Goal: Task Accomplishment & Management: Complete application form

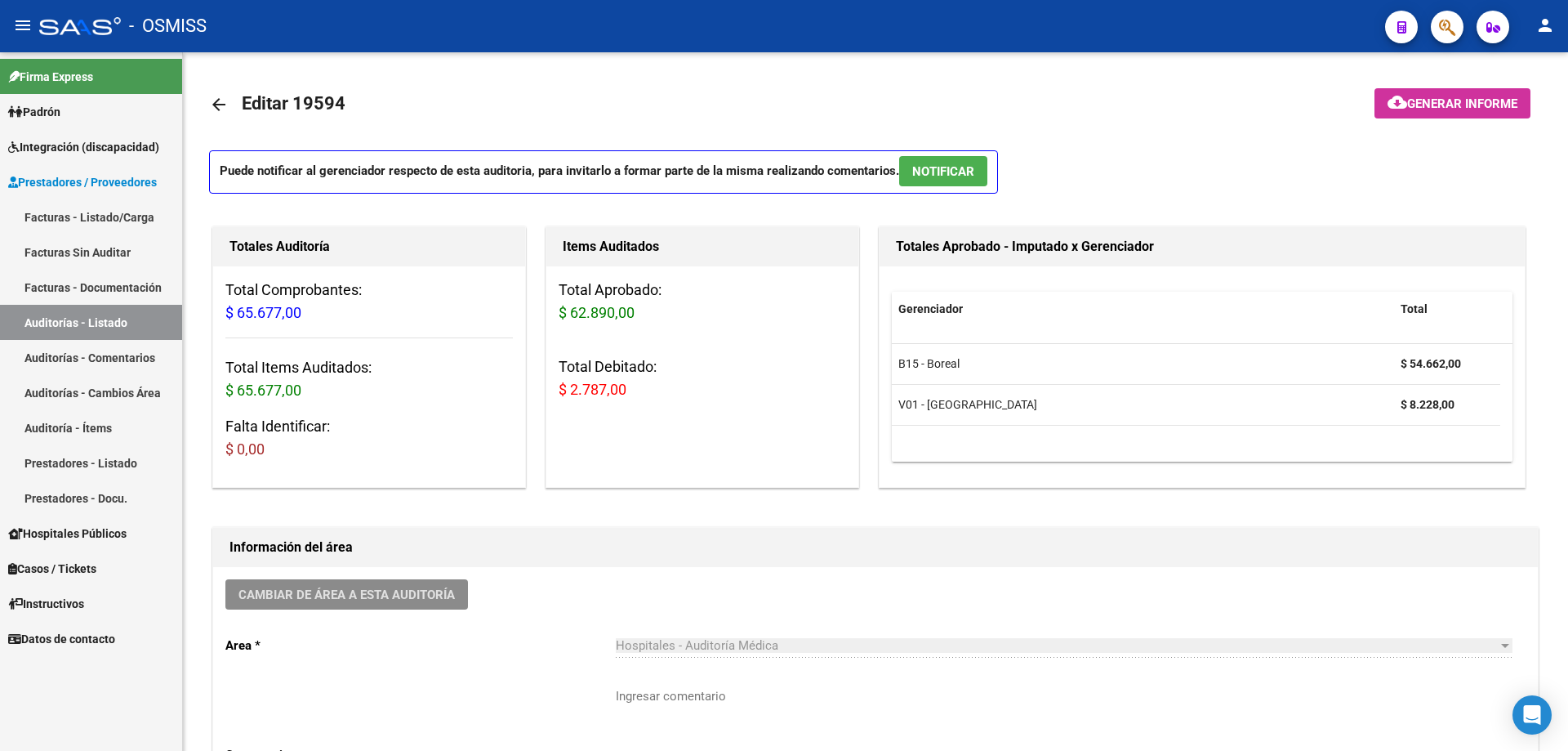
scroll to position [164, 0]
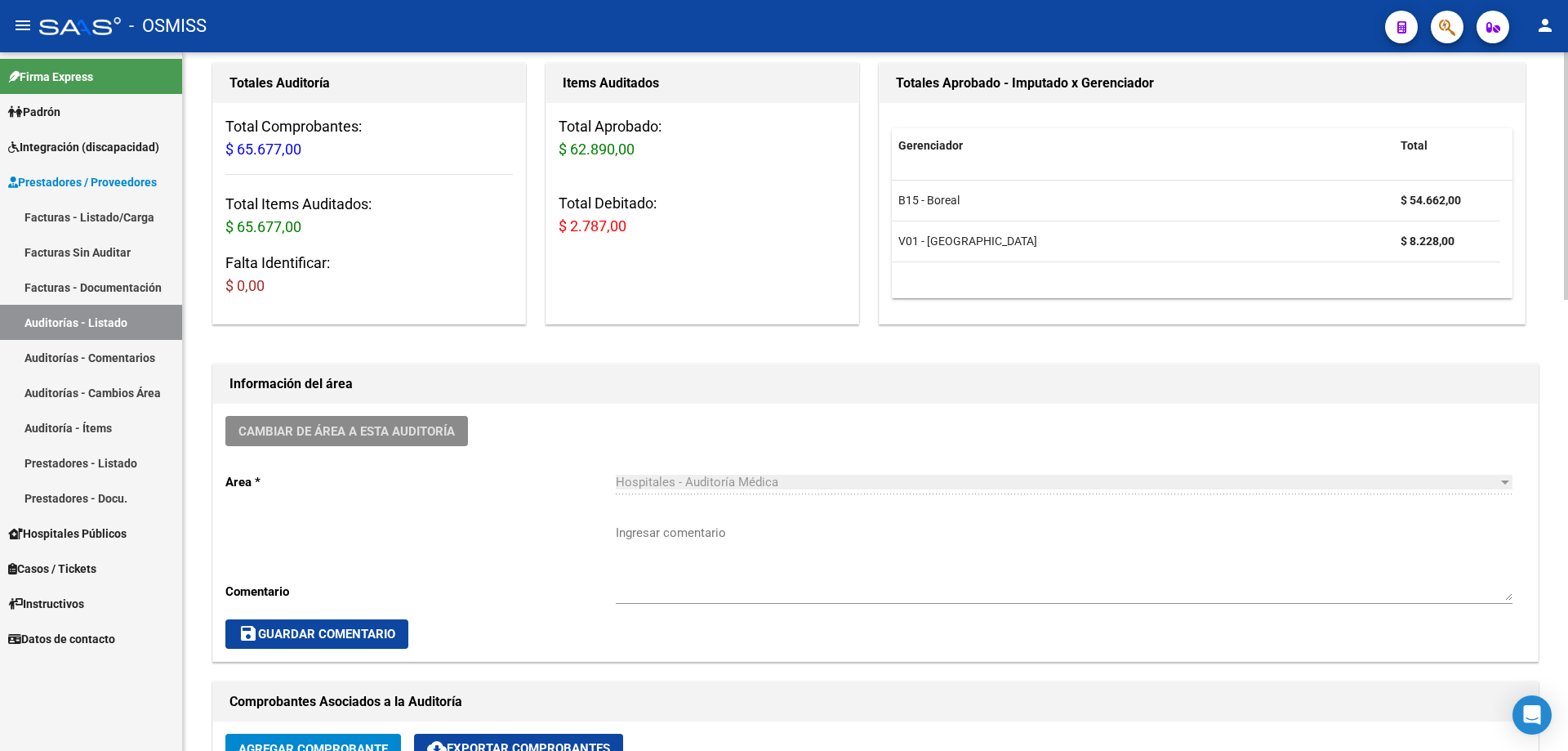
click at [721, 534] on textarea "Ingresar comentario" at bounding box center [1064, 561] width 897 height 76
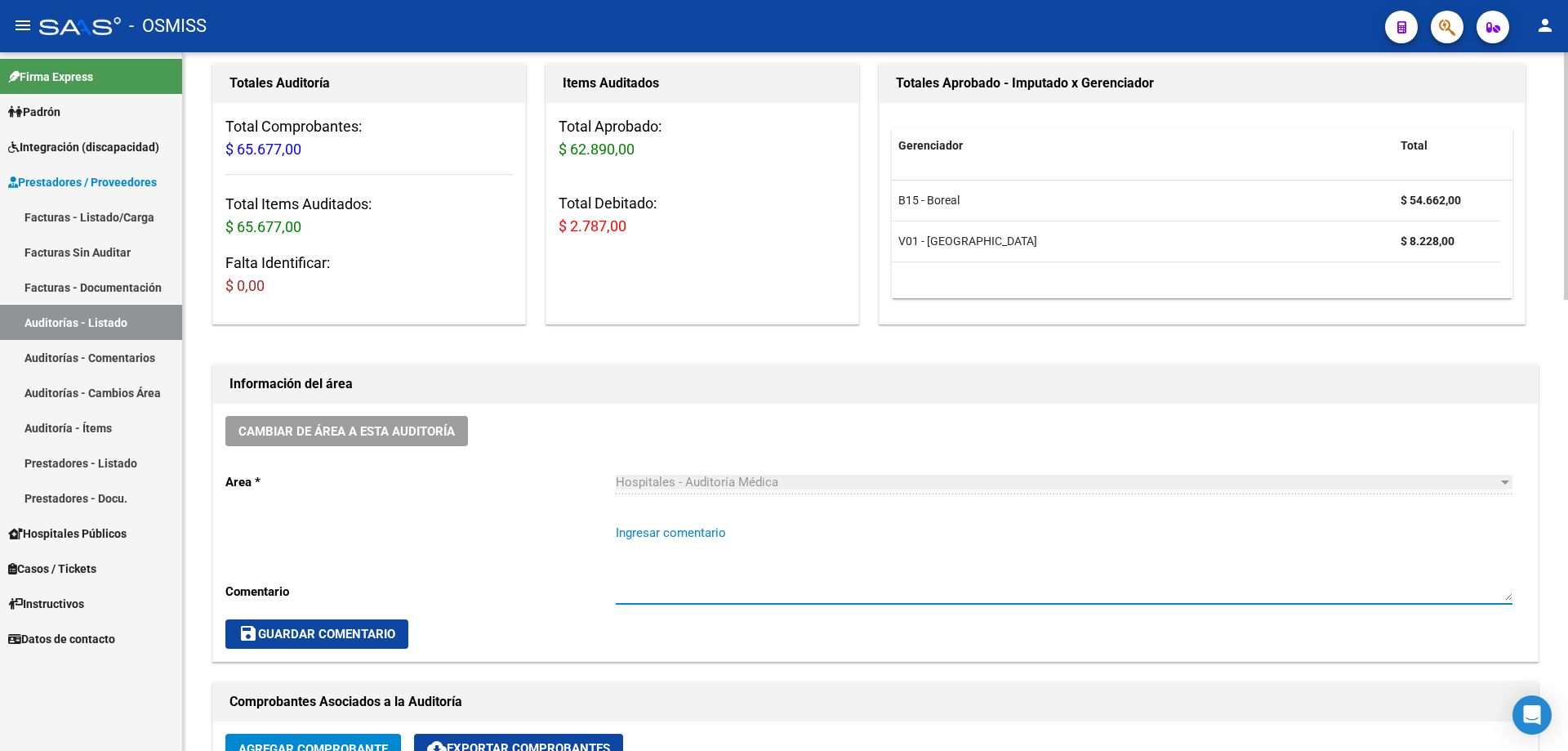
click at [844, 591] on textarea "Ingresar comentario" at bounding box center [1064, 561] width 897 height 76
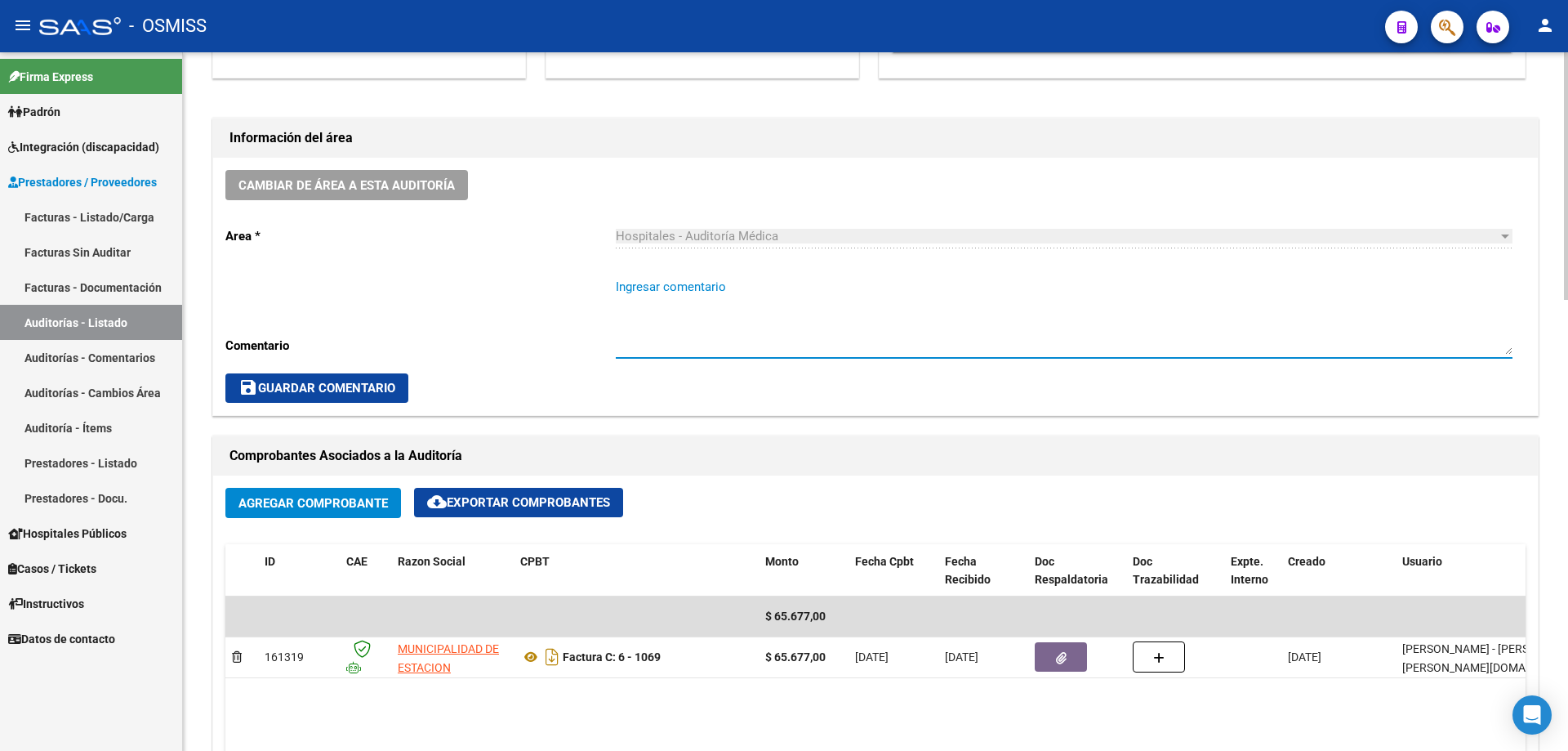
scroll to position [408, 0]
click at [94, 325] on link "Auditorías - Listado" at bounding box center [91, 322] width 182 height 35
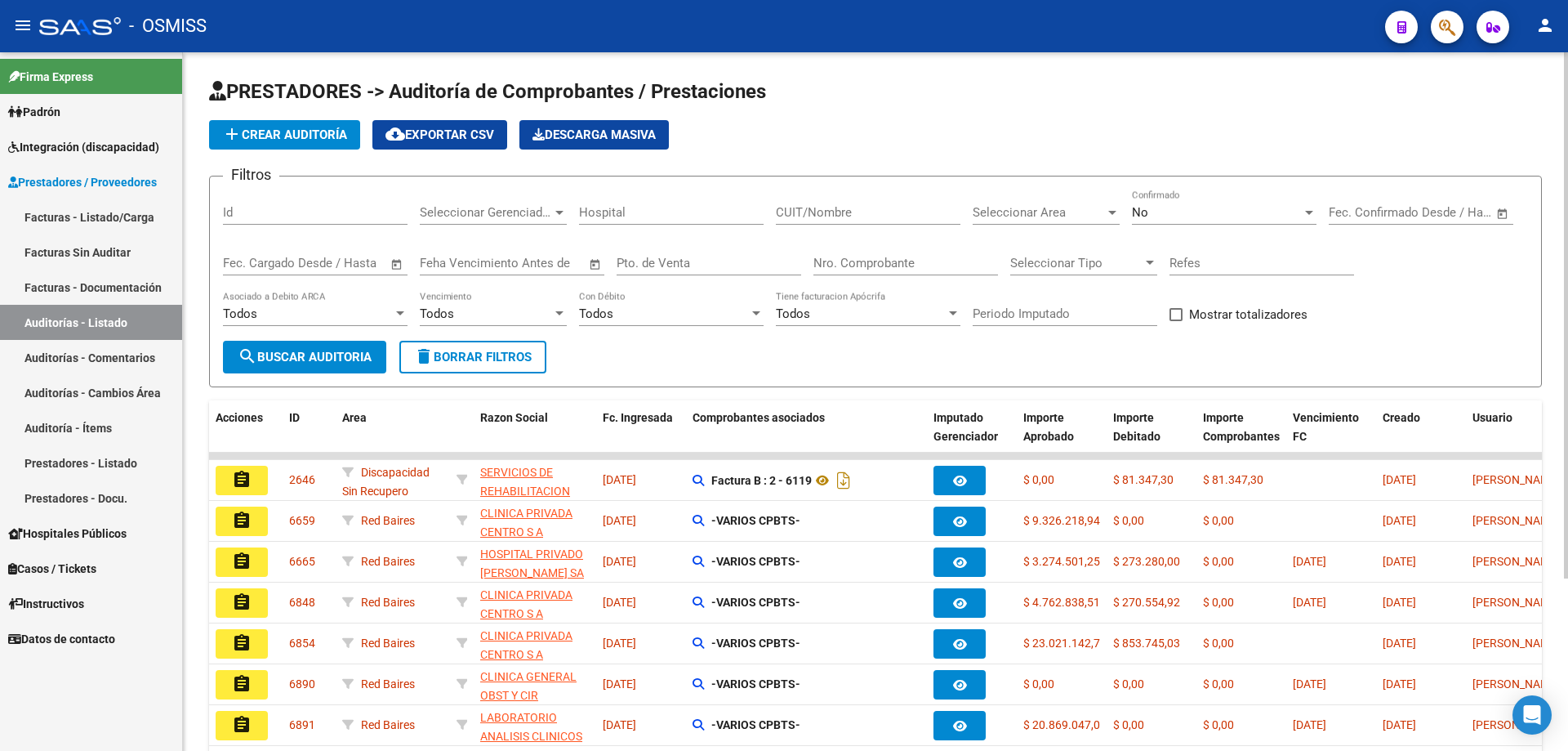
click at [853, 264] on input "Nro. Comprobante" at bounding box center [906, 263] width 185 height 15
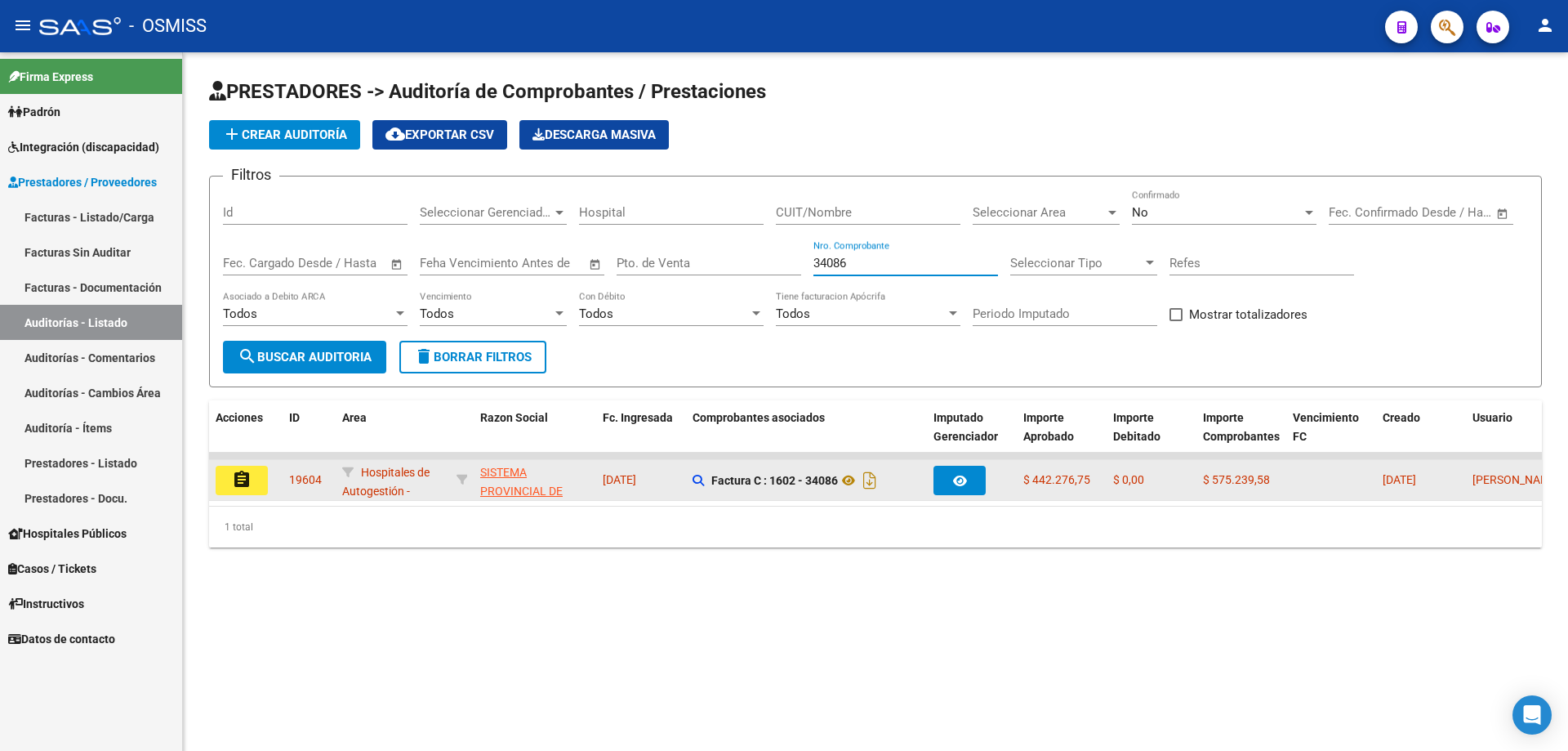
type input "34086"
click at [245, 487] on mat-icon "assignment" at bounding box center [241, 480] width 20 height 20
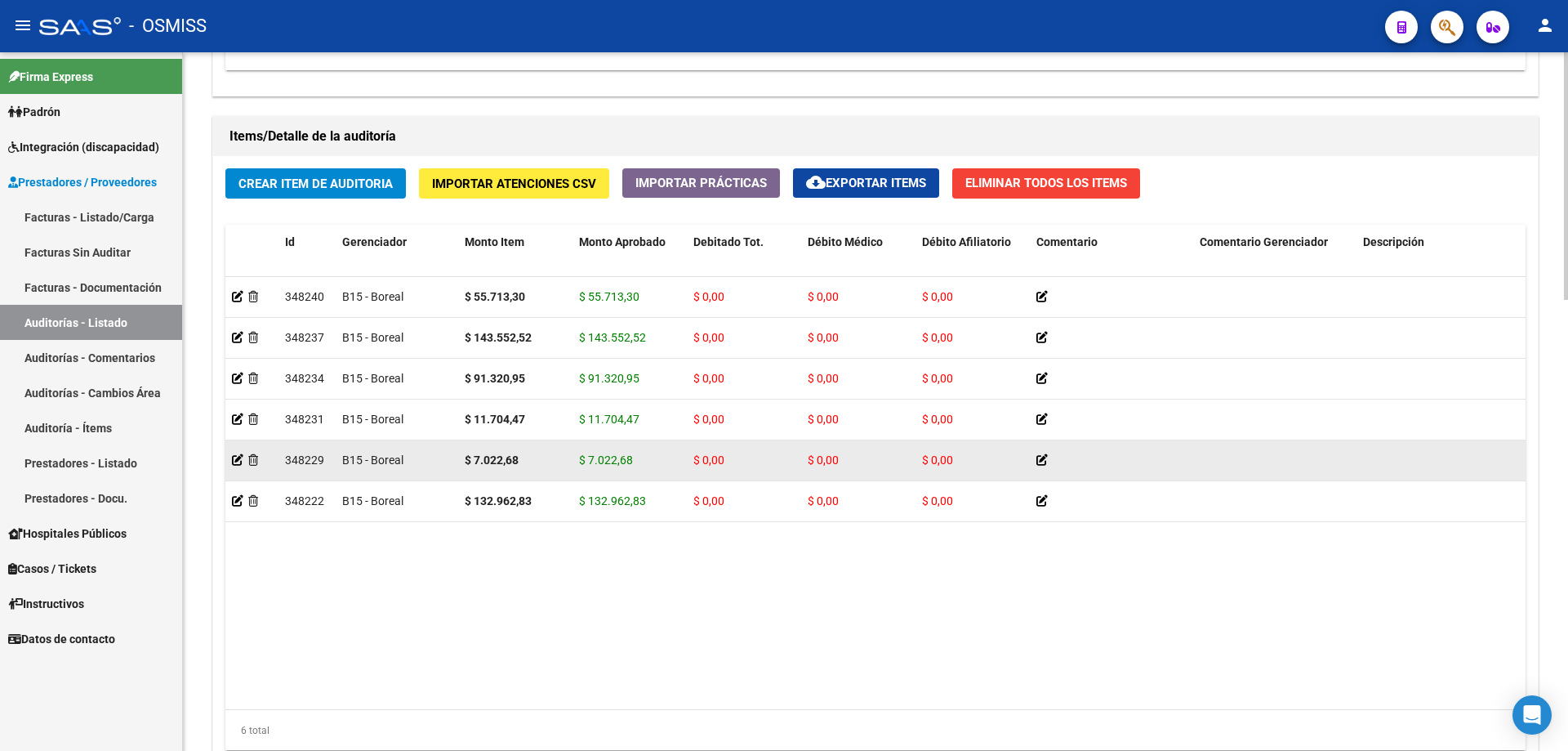
scroll to position [1144, 0]
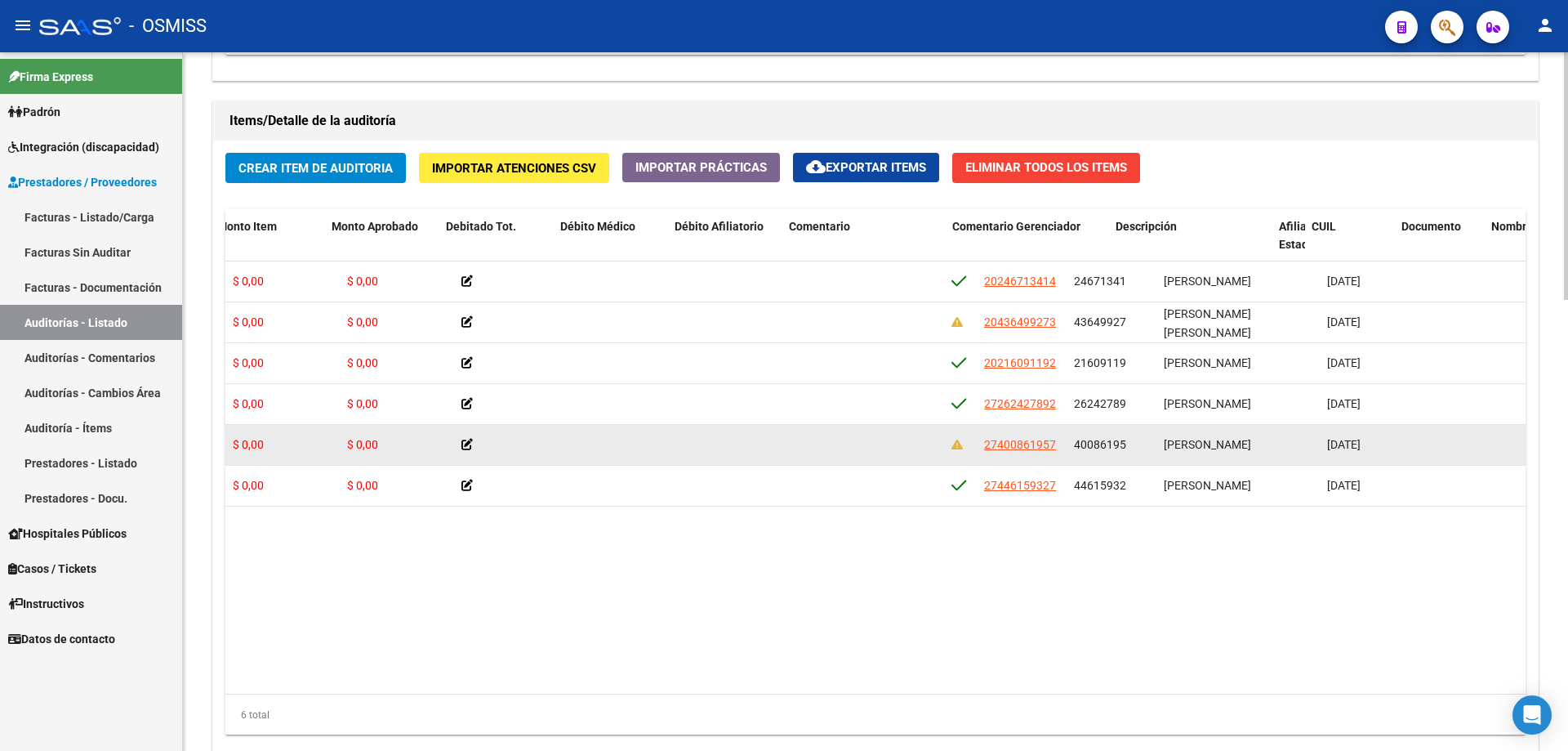
drag, startPoint x: 807, startPoint y: 443, endPoint x: 914, endPoint y: 434, distance: 107.4
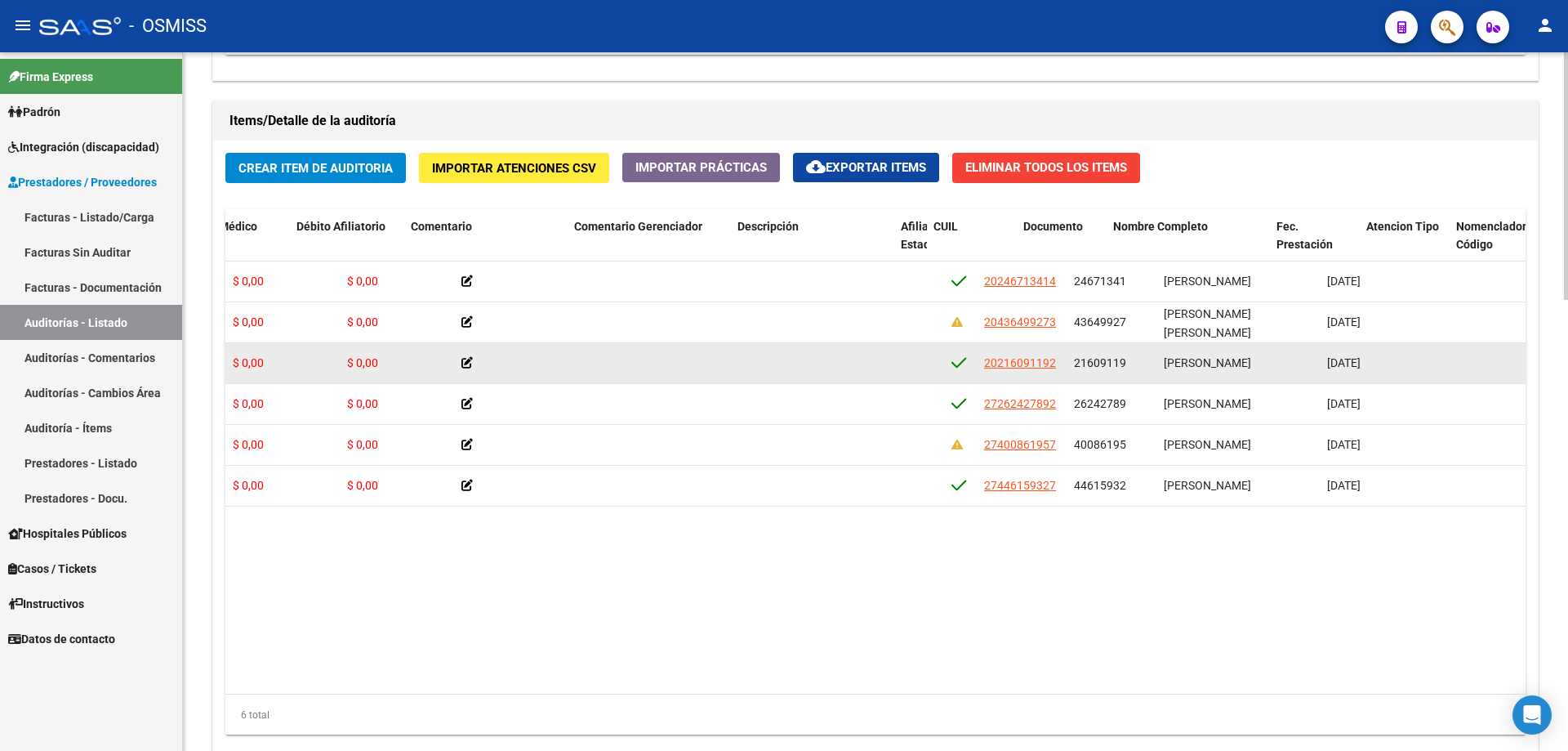
scroll to position [0, 626]
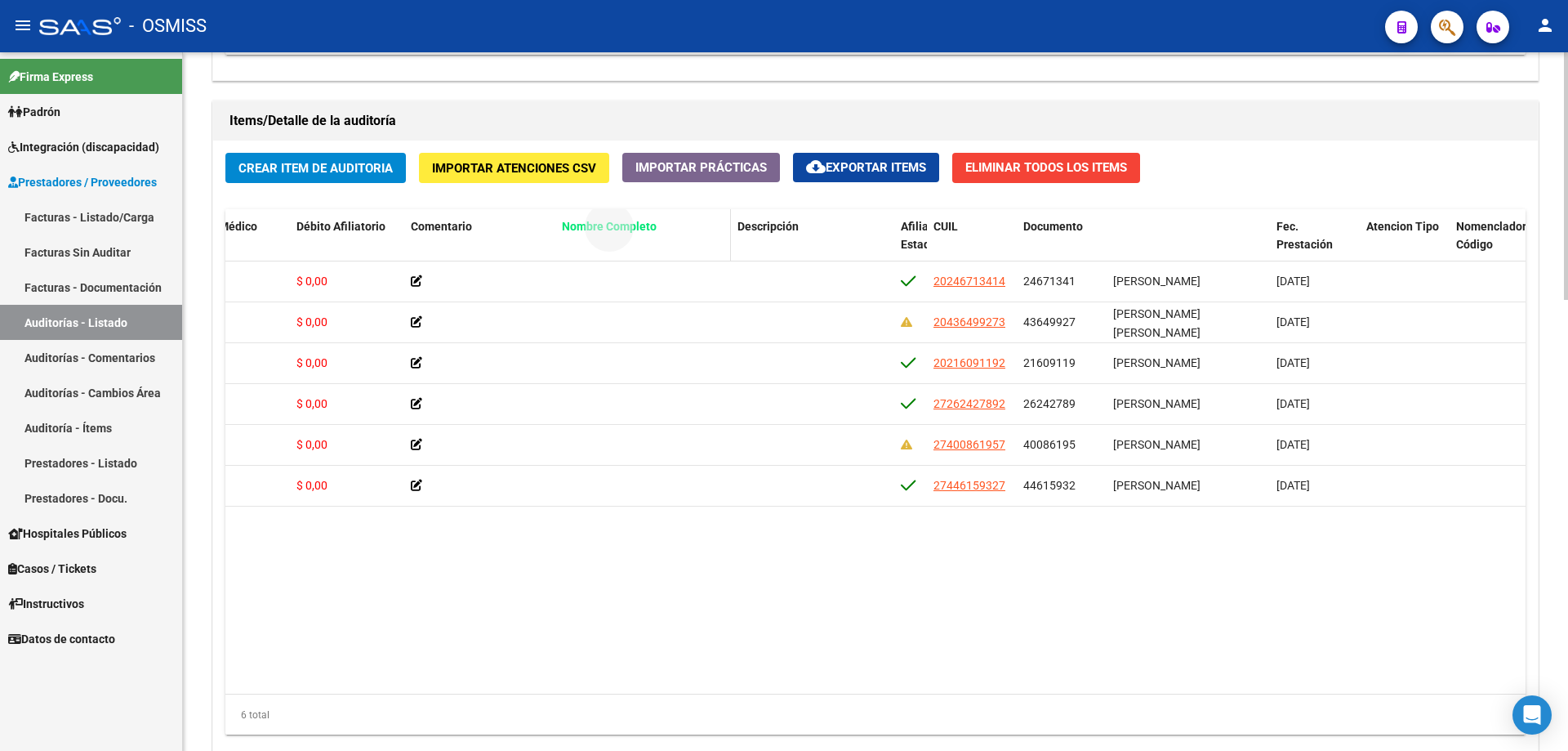
drag, startPoint x: 1165, startPoint y: 228, endPoint x: 614, endPoint y: 248, distance: 551.4
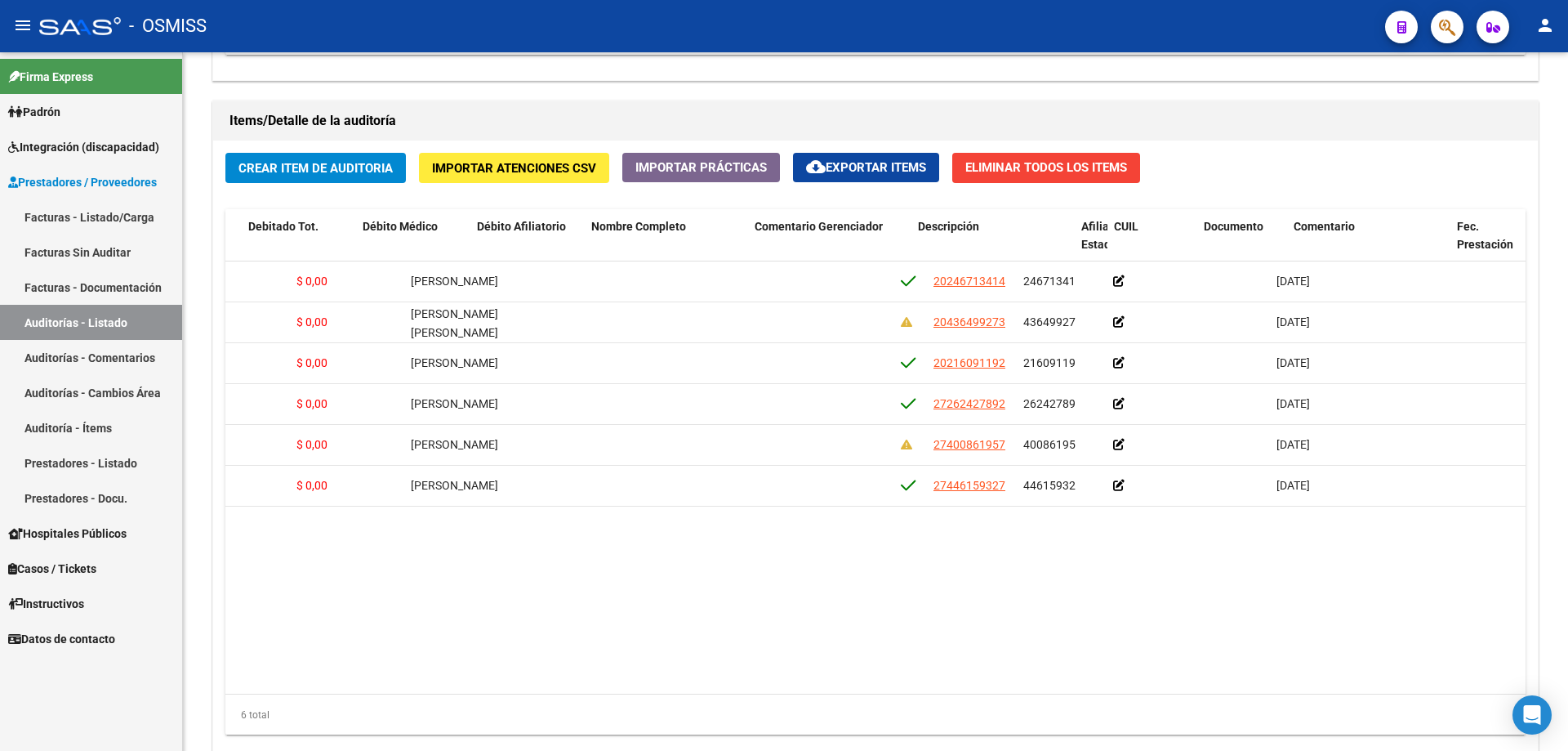
scroll to position [0, 0]
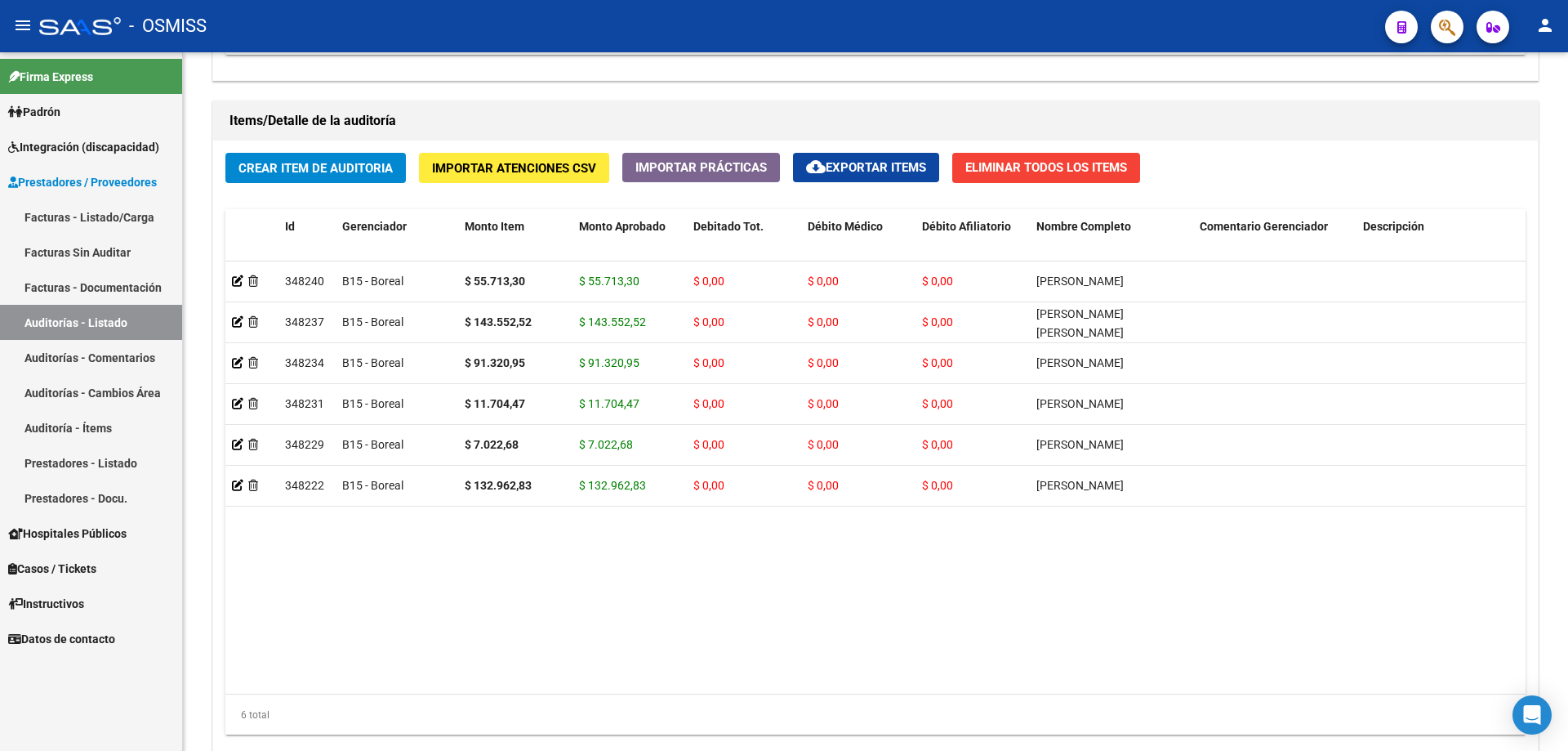
drag, startPoint x: 173, startPoint y: 405, endPoint x: 0, endPoint y: 397, distance: 173.2
click at [462, 564] on datatable-body "348240 B15 - Boreal $ 55.713,30 $ 55.713,30 $ 0,00 $ 0,00 $ 0,00 [PERSON_NAME] …" at bounding box center [875, 477] width 1300 height 432
click at [297, 167] on span "Crear Item de Auditoria" at bounding box center [315, 168] width 154 height 15
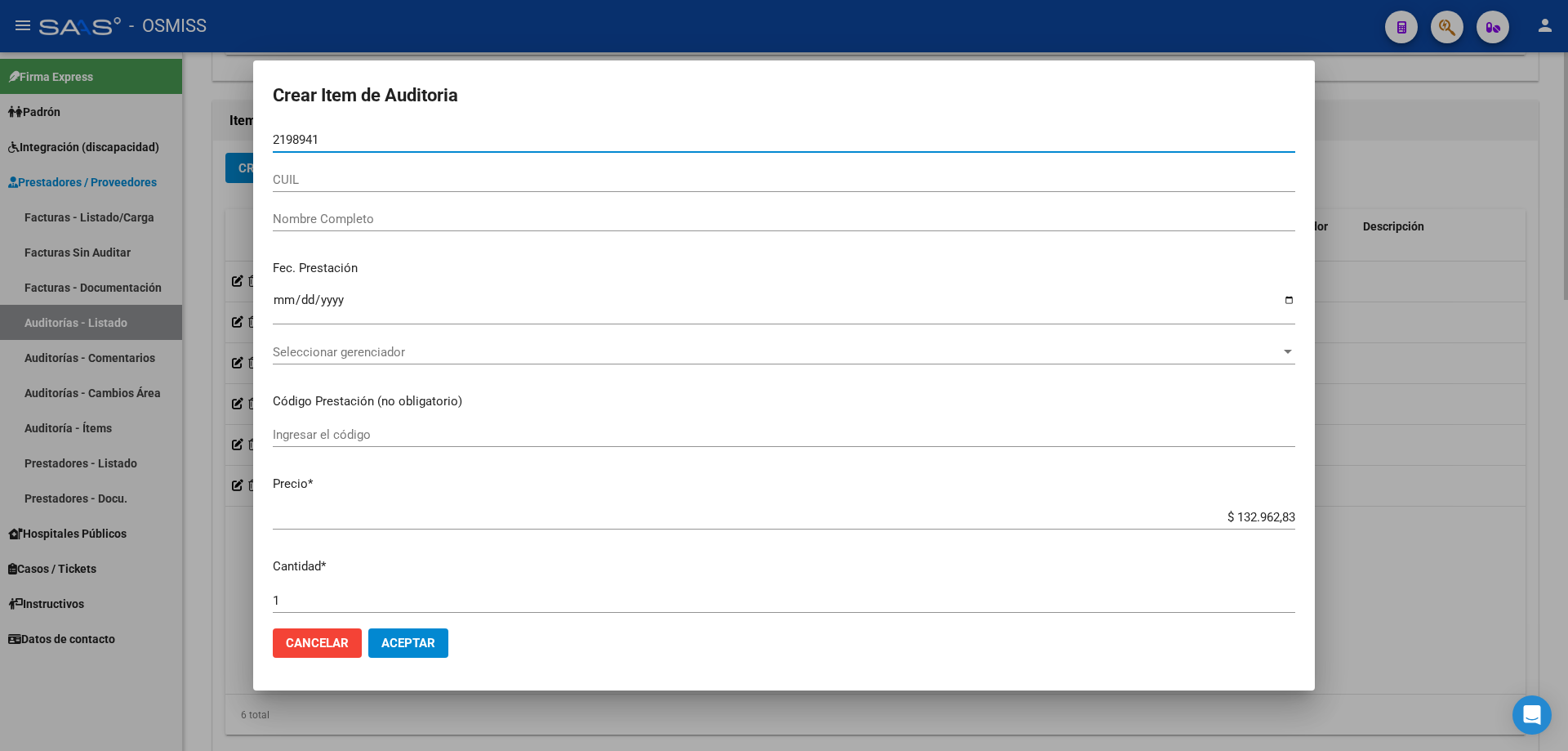
type input "21989414"
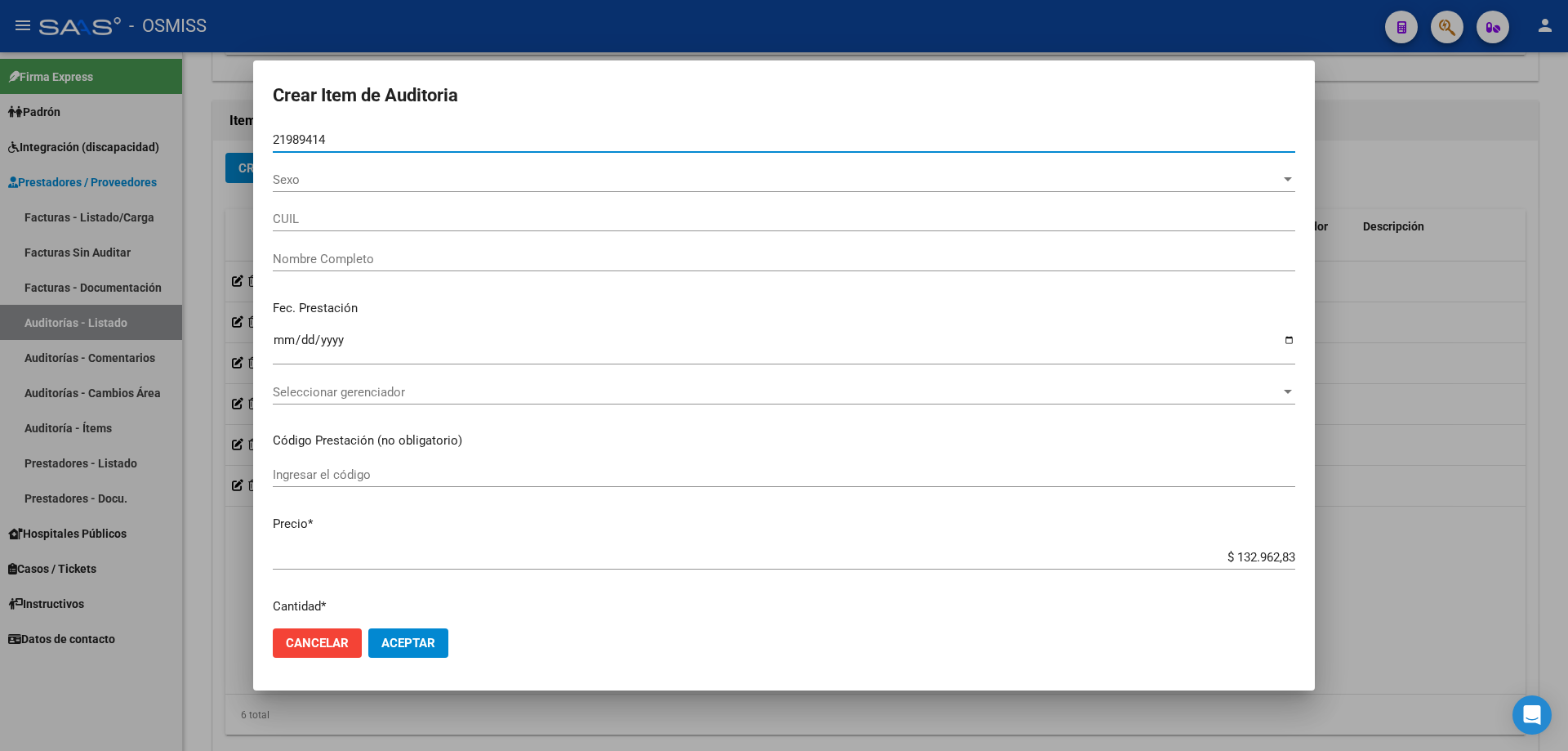
type input "27219894142"
type input "[PERSON_NAME] [PERSON_NAME]"
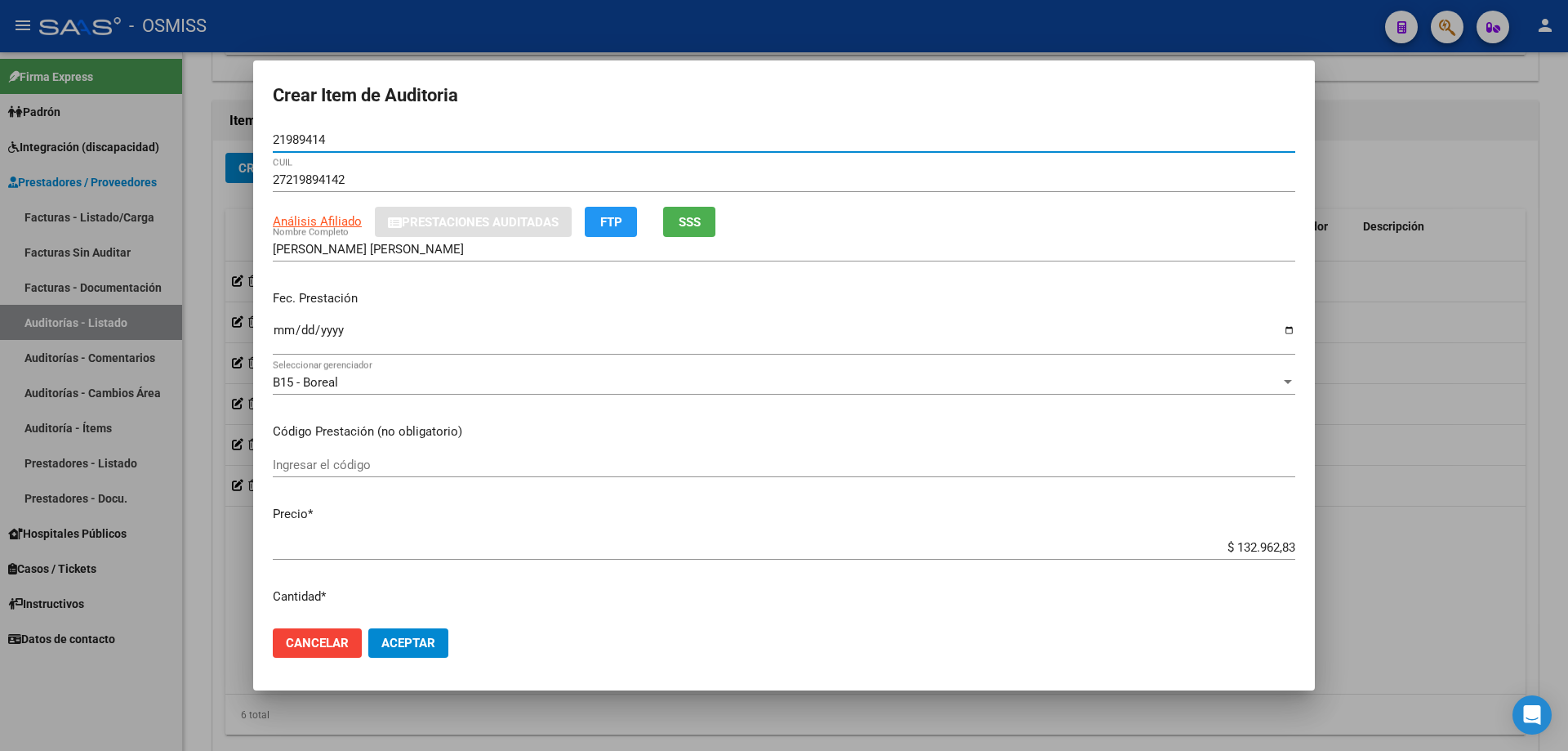
type input "21989414"
click at [282, 308] on p "Fec. Prestación" at bounding box center [784, 298] width 1023 height 19
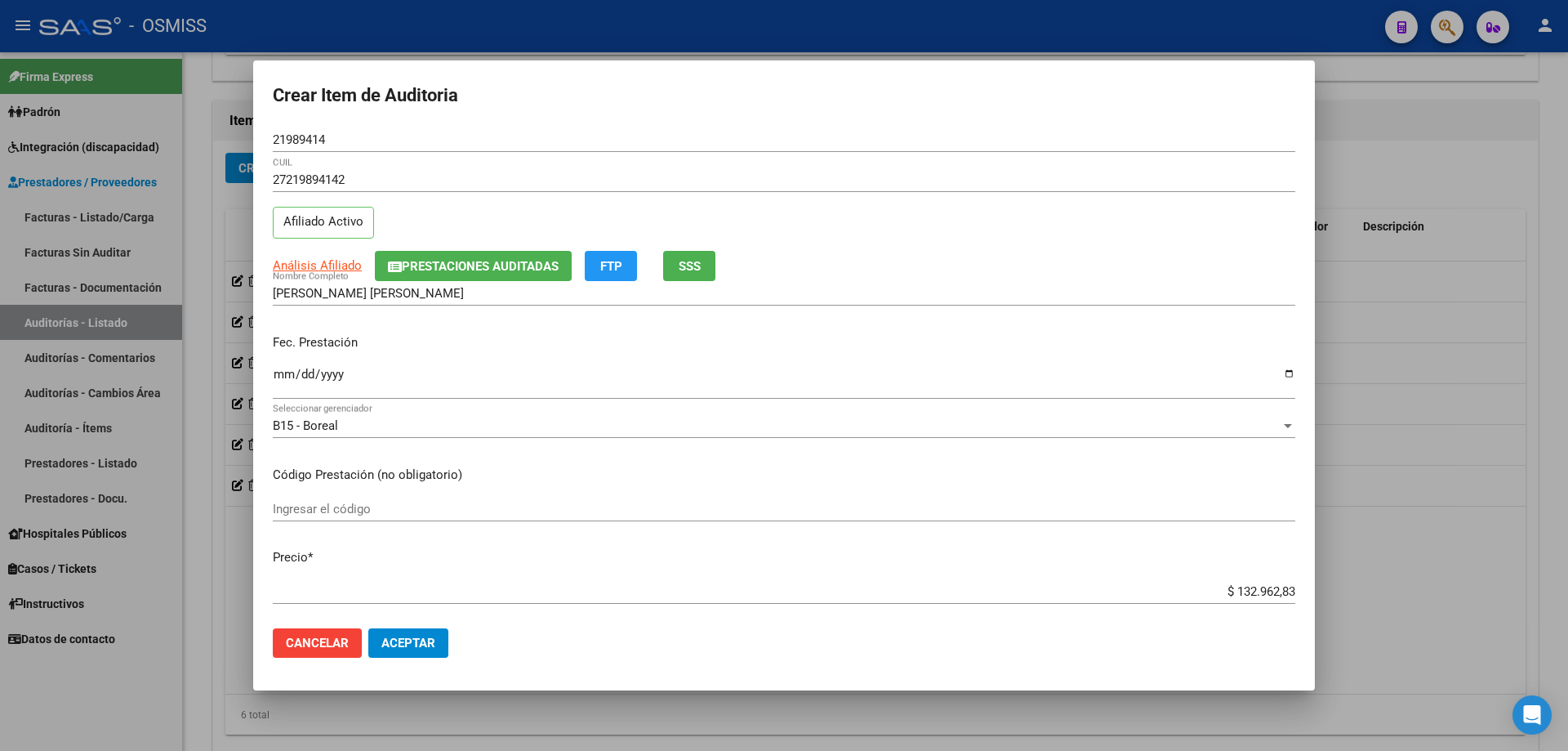
click at [277, 386] on input "Ingresar la fecha" at bounding box center [784, 381] width 1023 height 26
type input "[DATE]"
click at [429, 644] on span "Aceptar" at bounding box center [408, 643] width 54 height 15
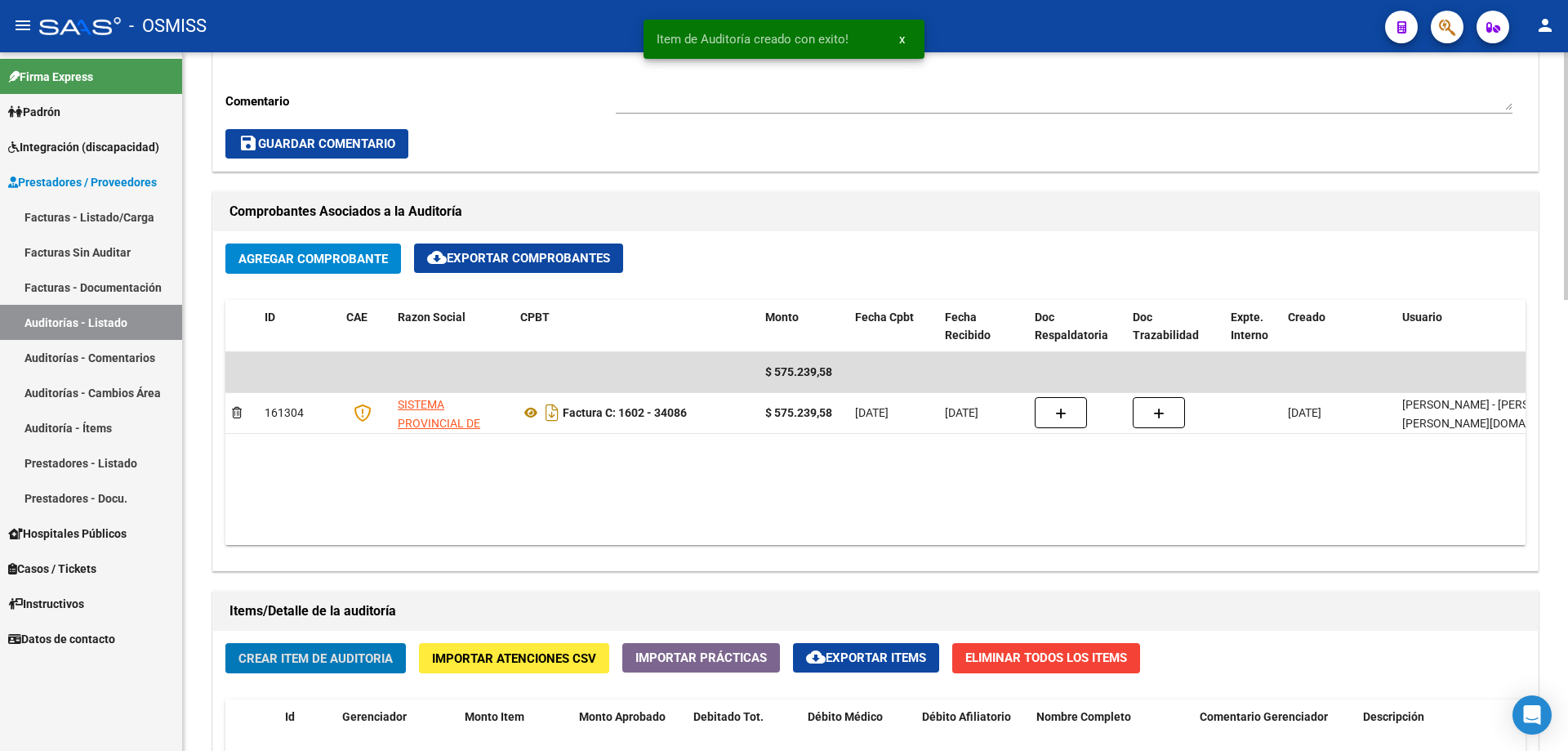
scroll to position [327, 0]
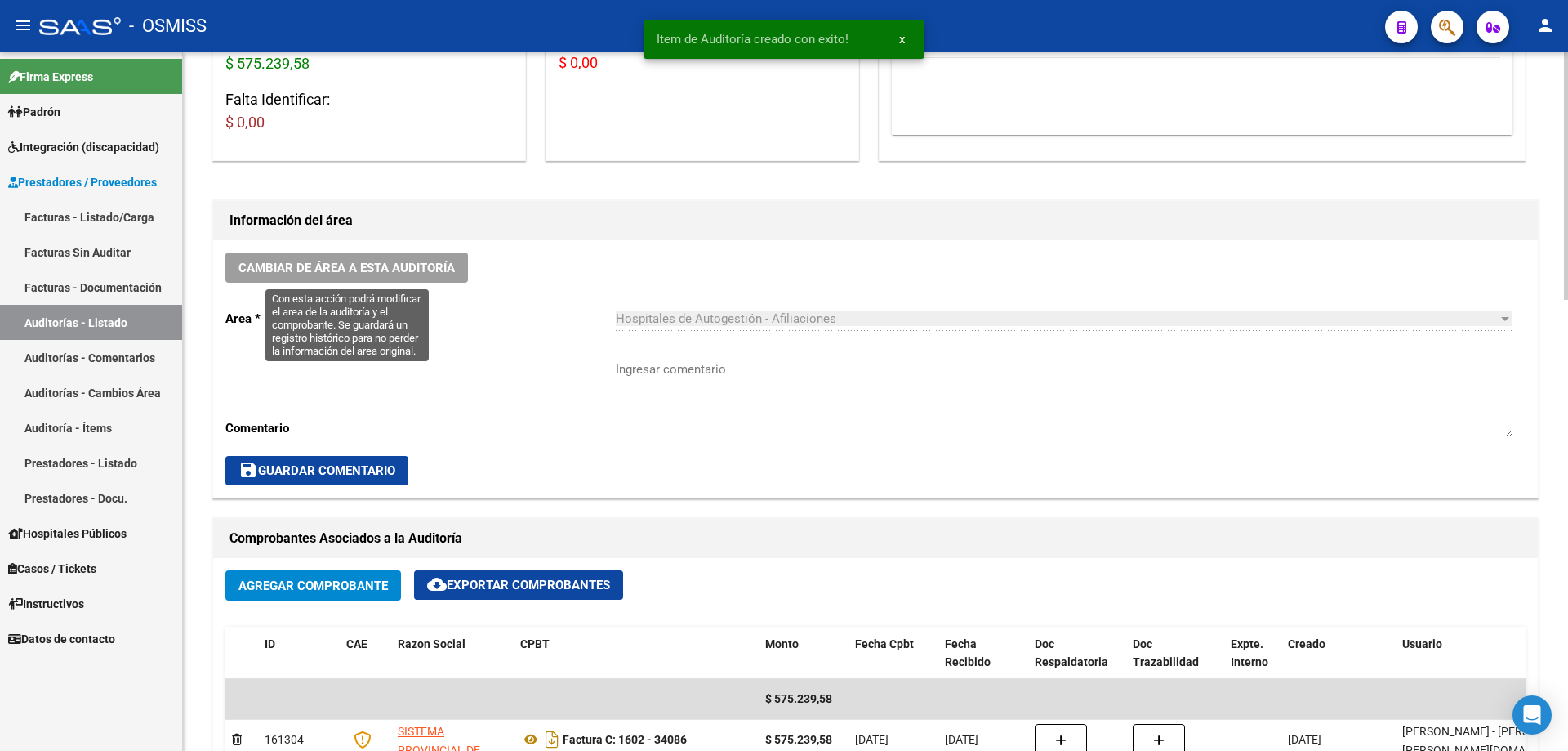
click at [331, 271] on span "Cambiar de área a esta auditoría" at bounding box center [347, 268] width 217 height 15
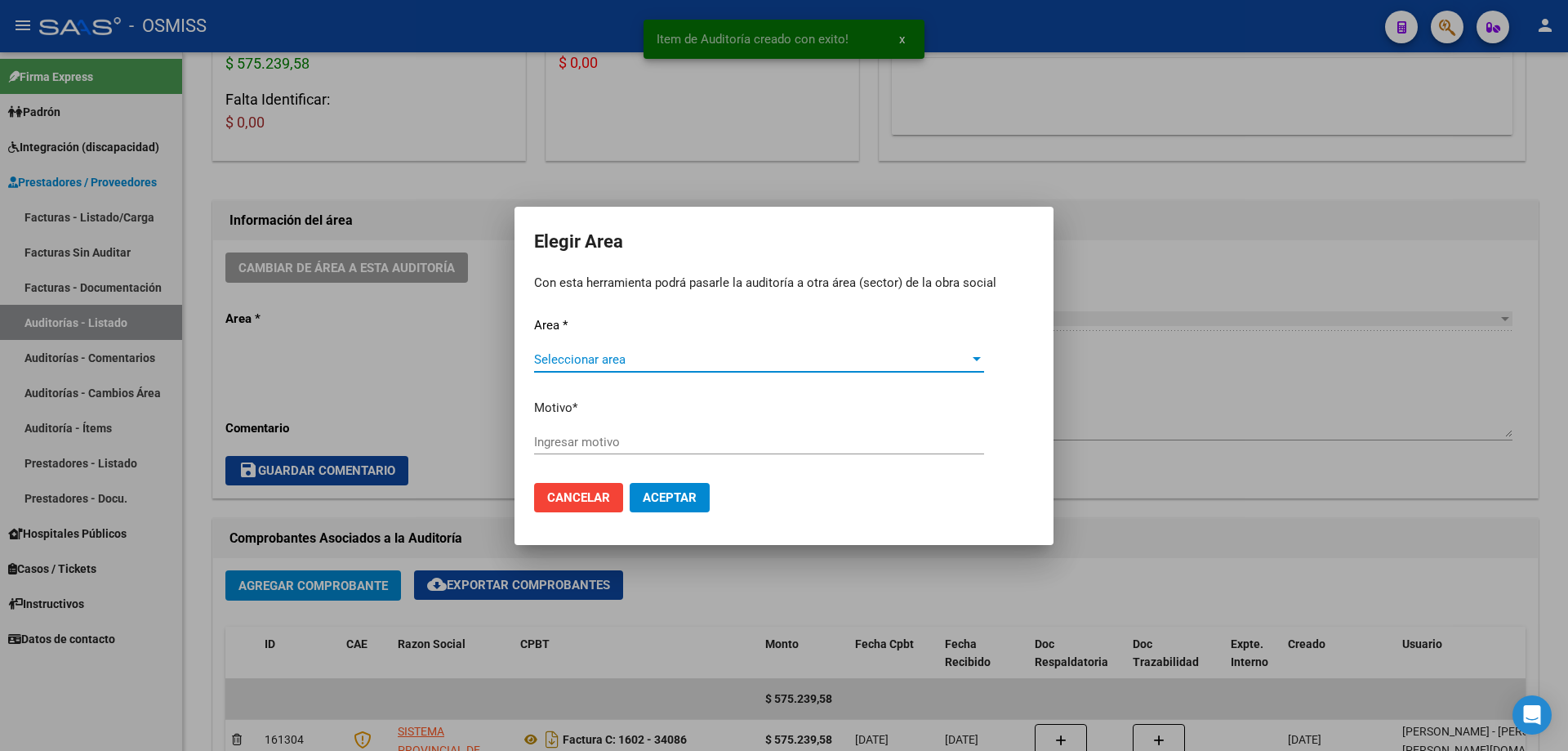
click at [609, 357] on span "Seleccionar area" at bounding box center [752, 360] width 435 height 15
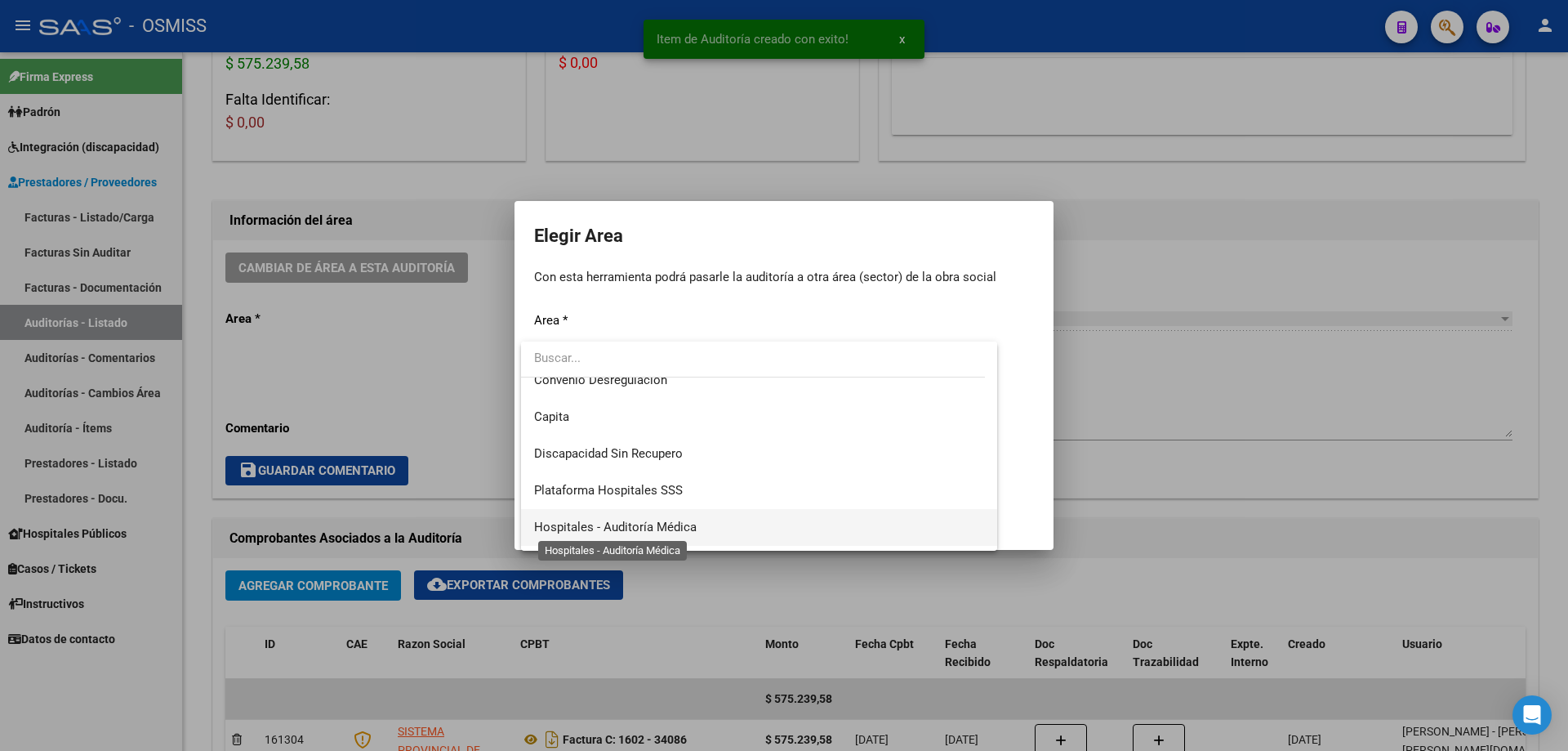
click at [689, 521] on span "Hospitales - Auditoría Médica" at bounding box center [615, 528] width 163 height 15
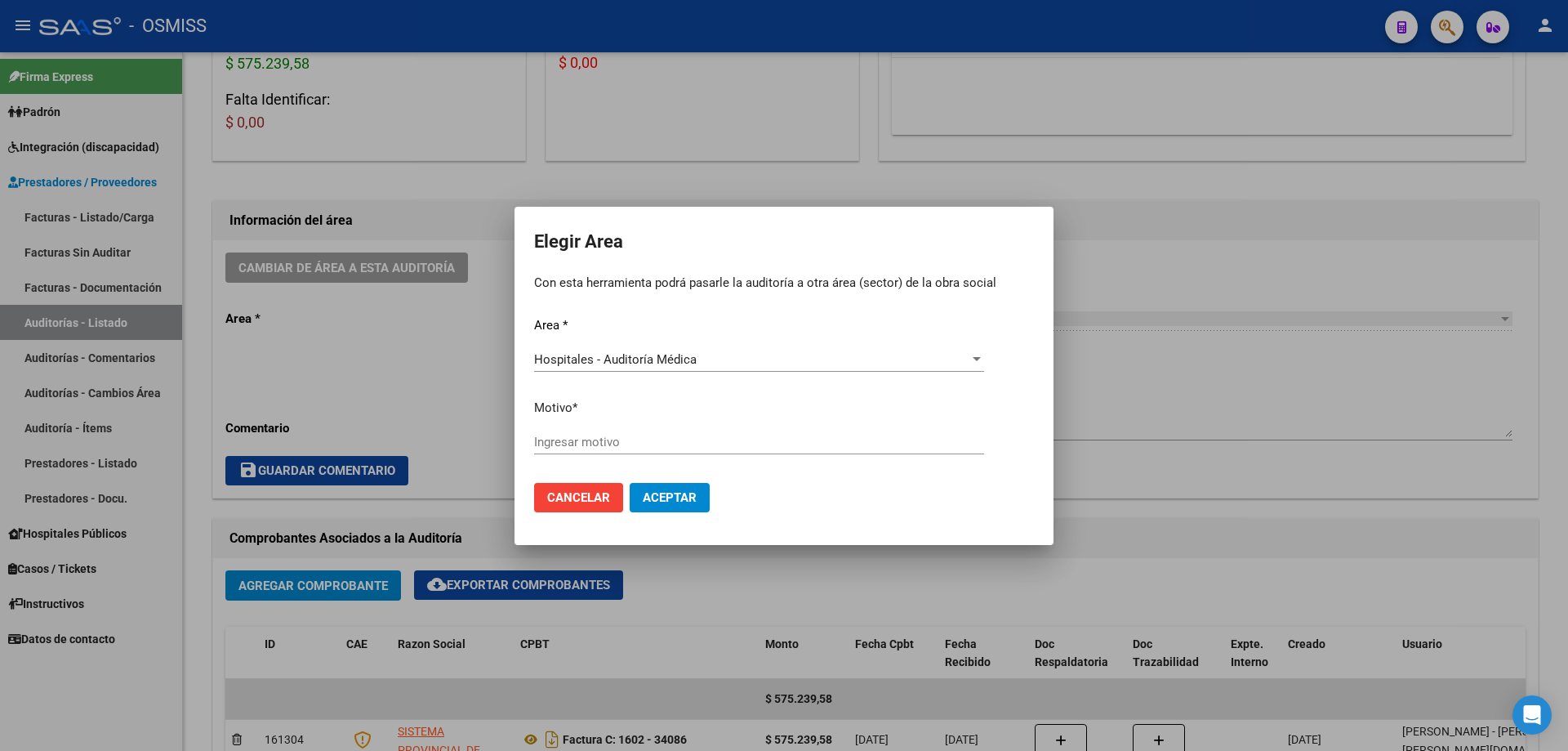
click at [675, 431] on div "Ingresar motivo" at bounding box center [759, 442] width 450 height 25
type input "a"
type input "AUDITADO"
click at [689, 496] on span "Aceptar" at bounding box center [670, 498] width 54 height 15
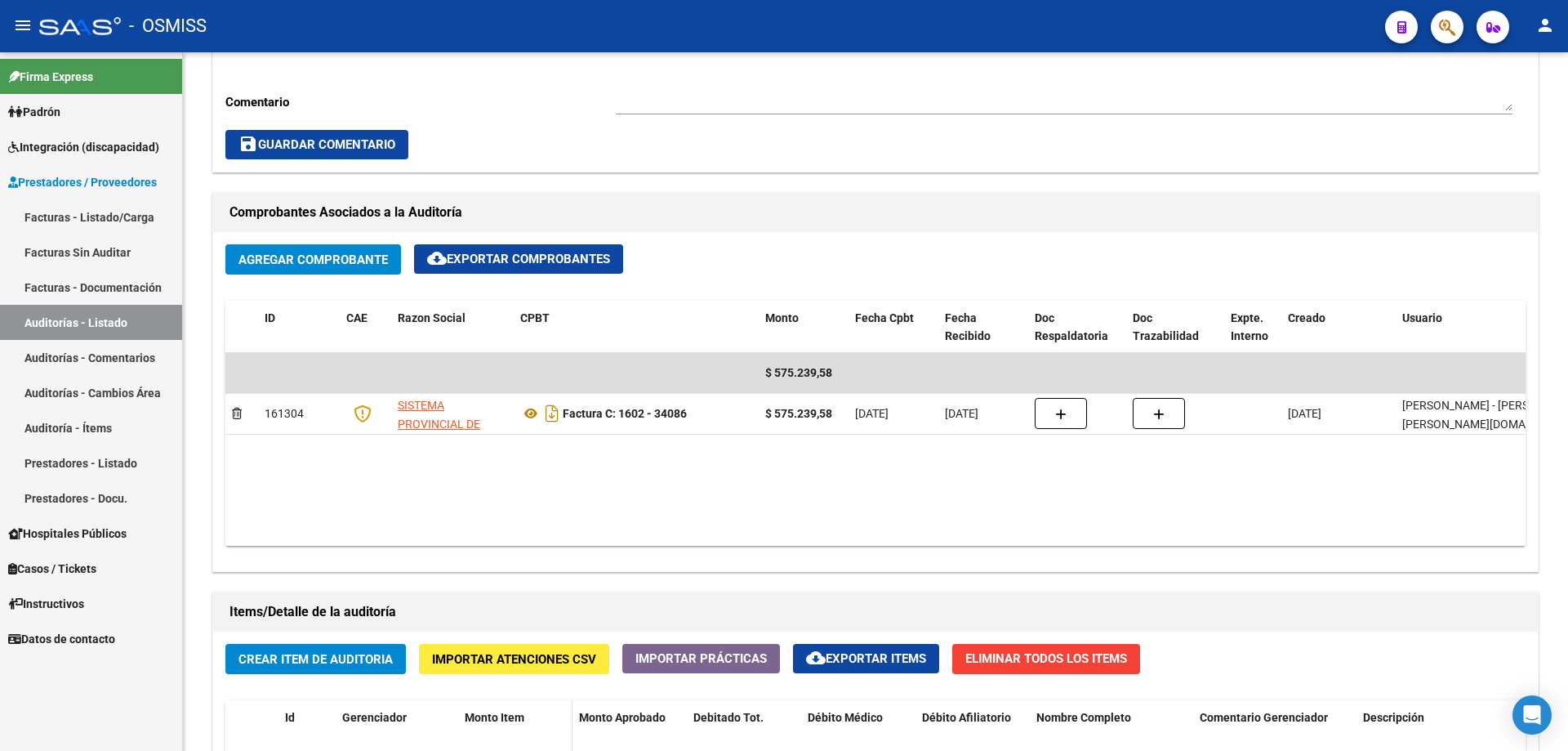
scroll to position [654, 0]
click at [108, 329] on link "Auditorías - Listado" at bounding box center [91, 322] width 182 height 35
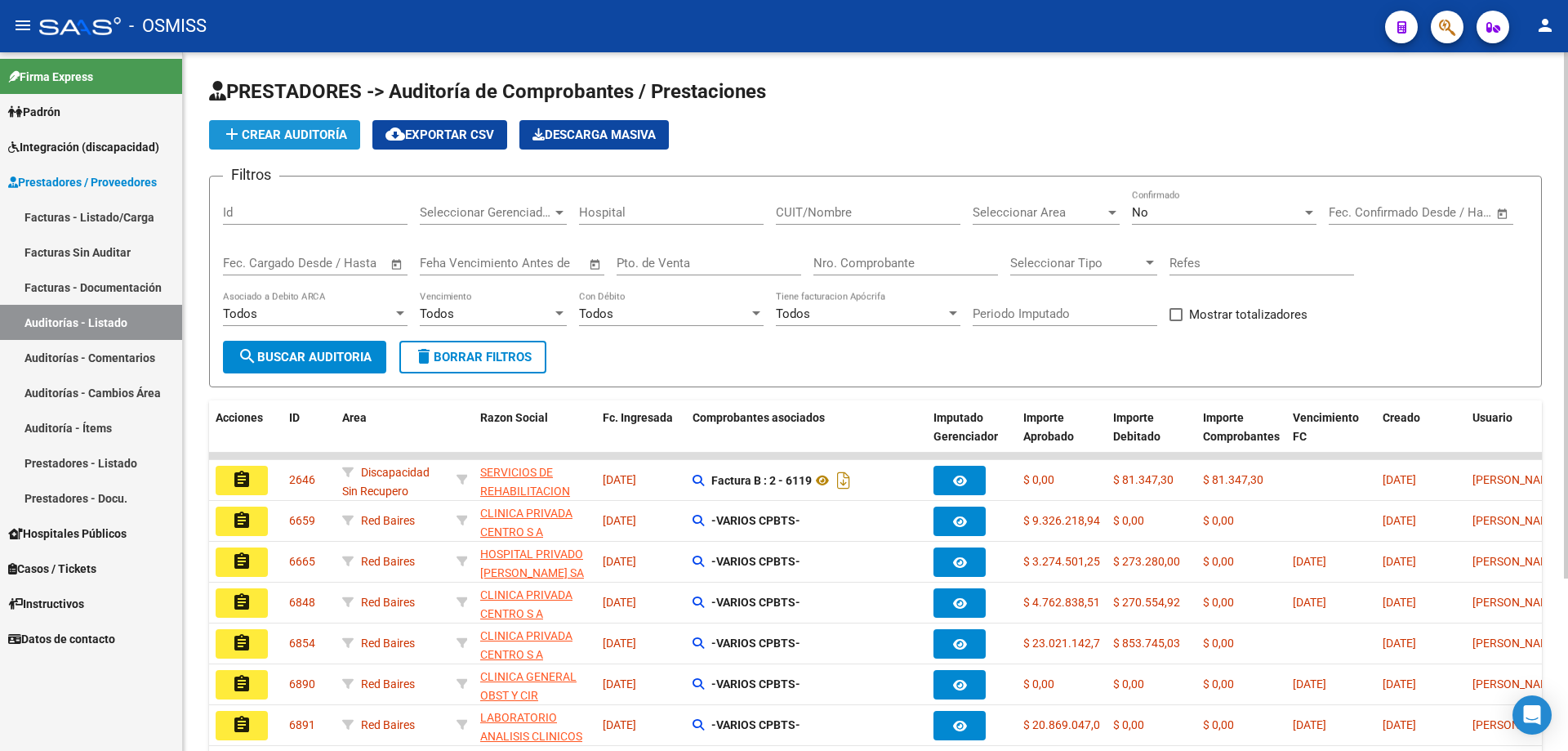
click at [352, 129] on button "add Crear Auditoría" at bounding box center [285, 135] width 151 height 30
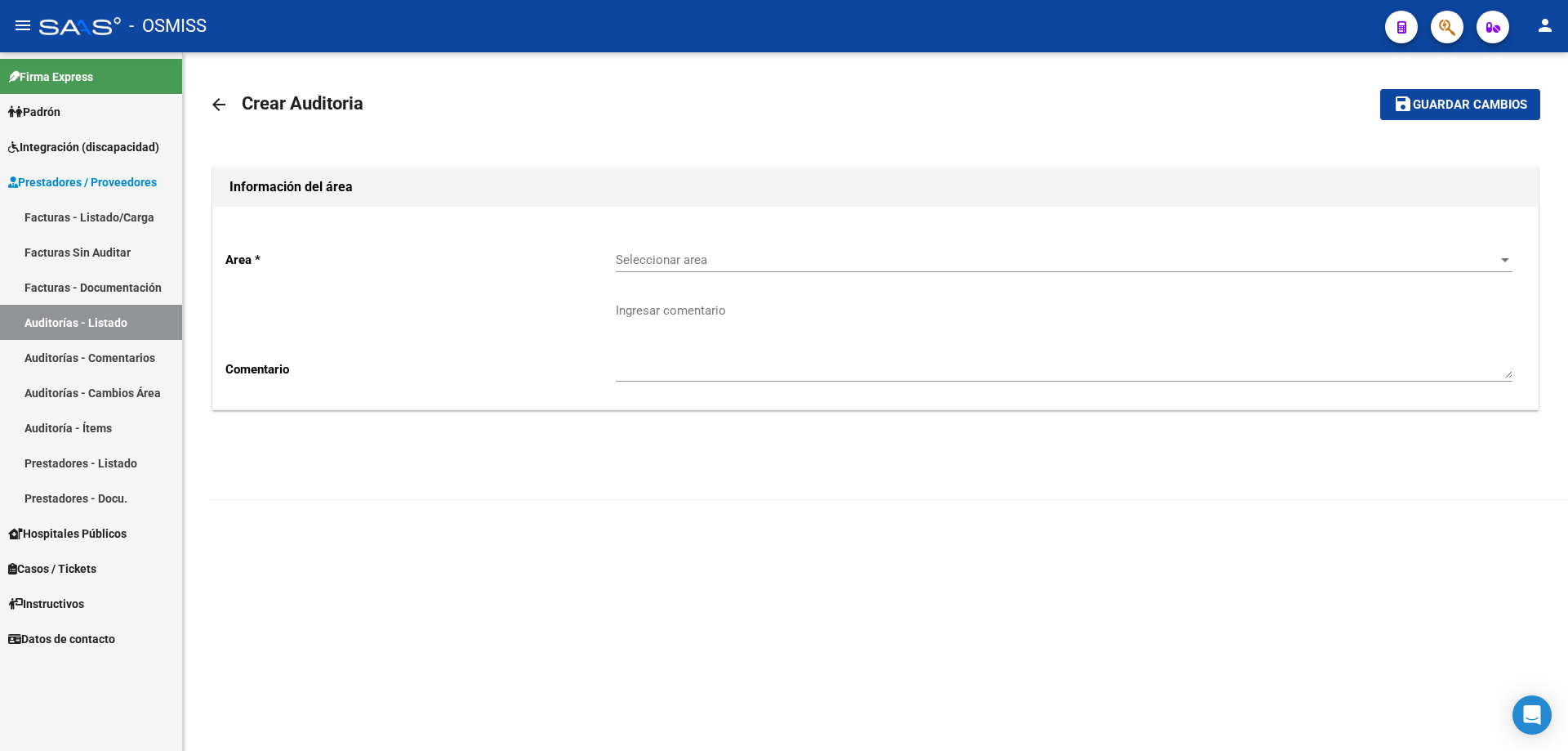
click at [724, 238] on div "Seleccionar area Seleccionar area" at bounding box center [1064, 254] width 897 height 35
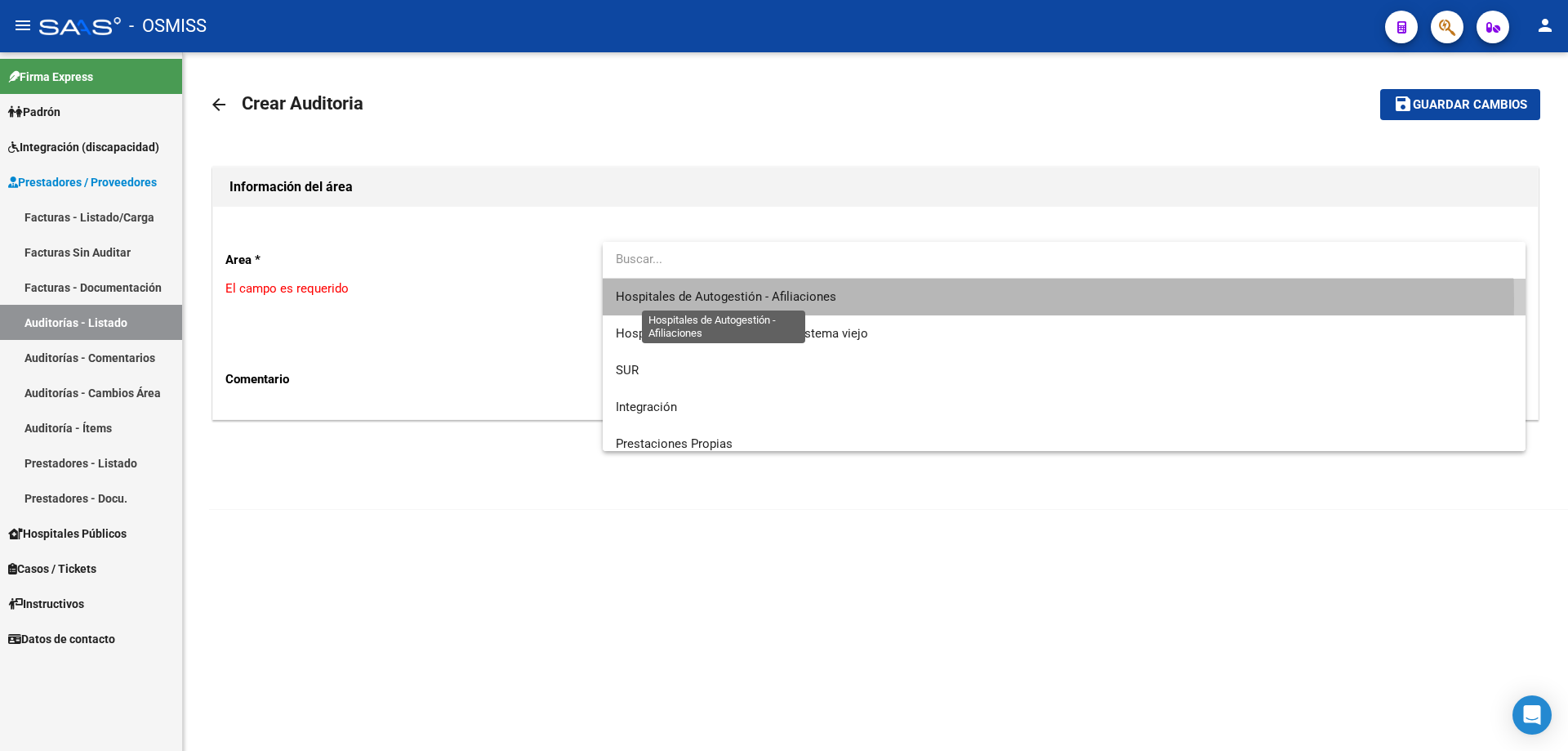
click at [743, 303] on span "Hospitales de Autogestión - Afiliaciones" at bounding box center [726, 297] width 221 height 15
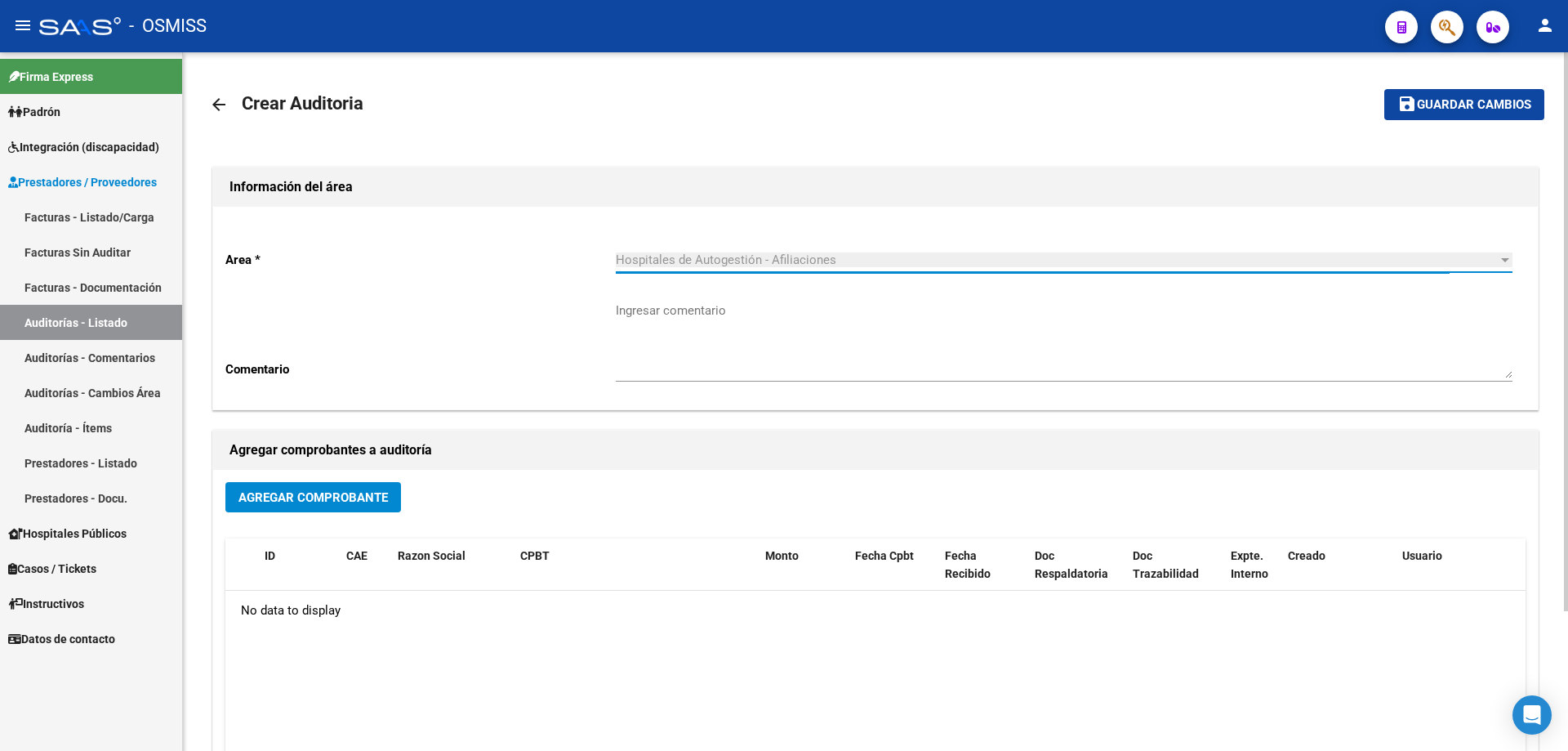
click at [348, 505] on button "Agregar Comprobante" at bounding box center [313, 497] width 176 height 30
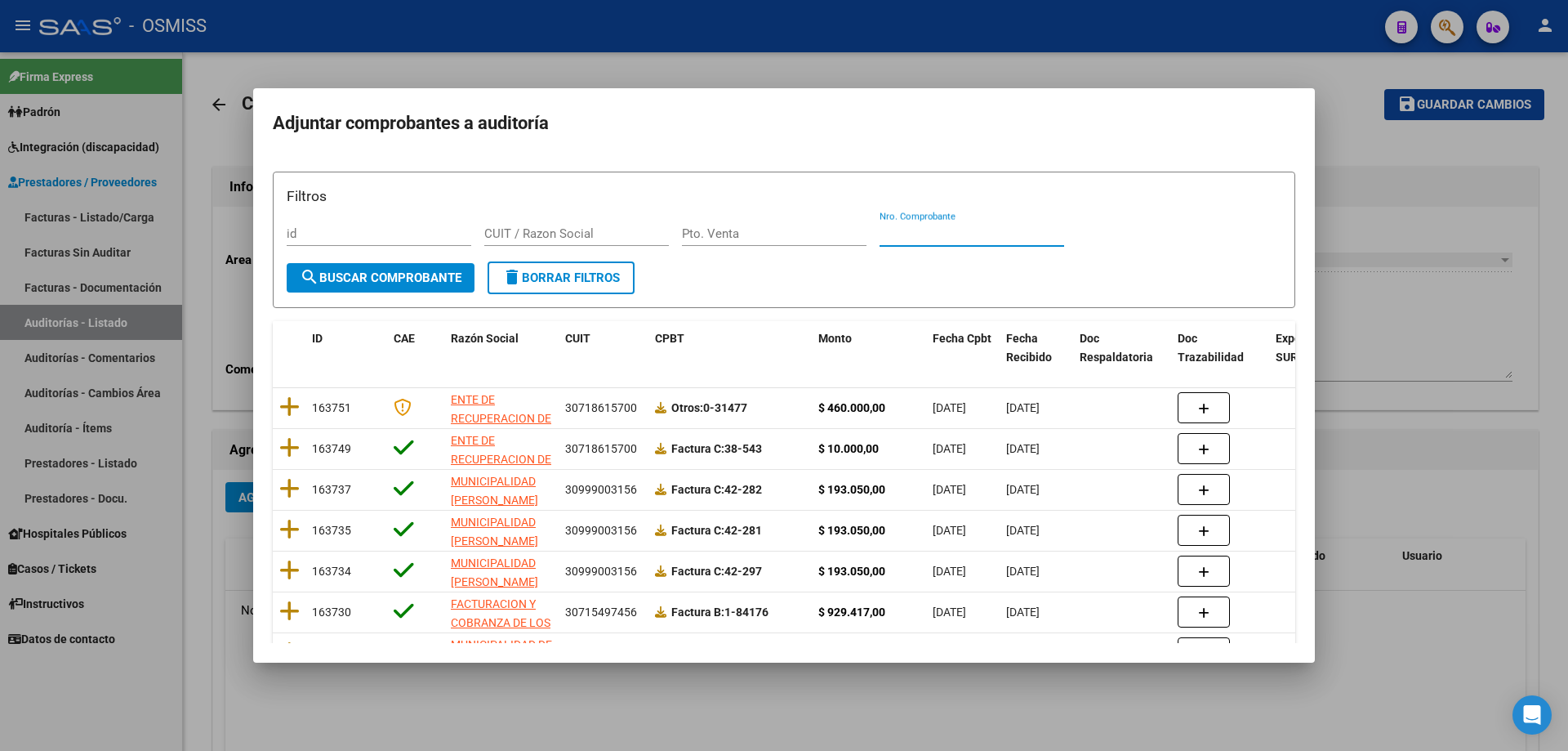
click at [928, 230] on input "Nro. Comprobante" at bounding box center [972, 233] width 185 height 15
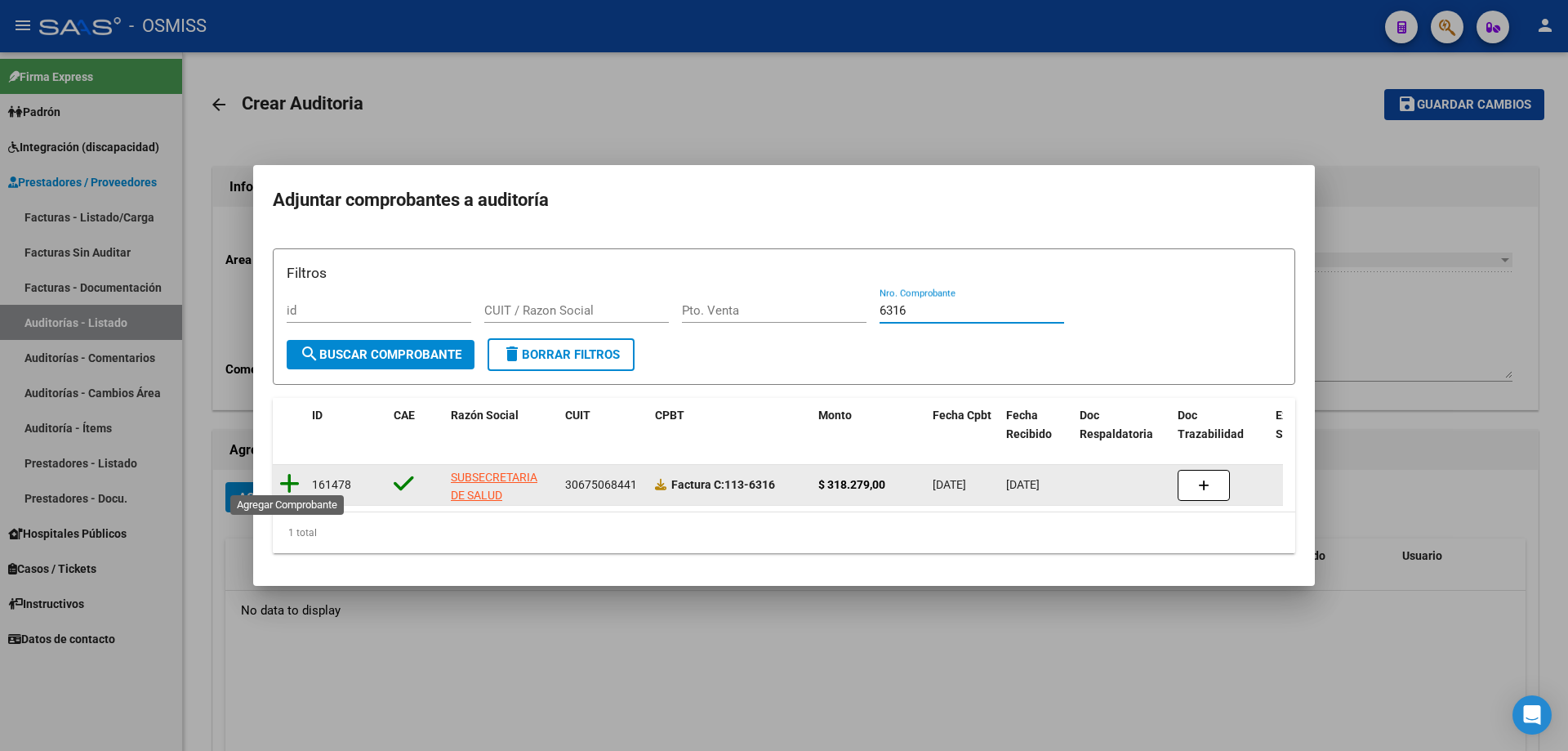
type input "6316"
click at [286, 483] on icon at bounding box center [289, 484] width 21 height 23
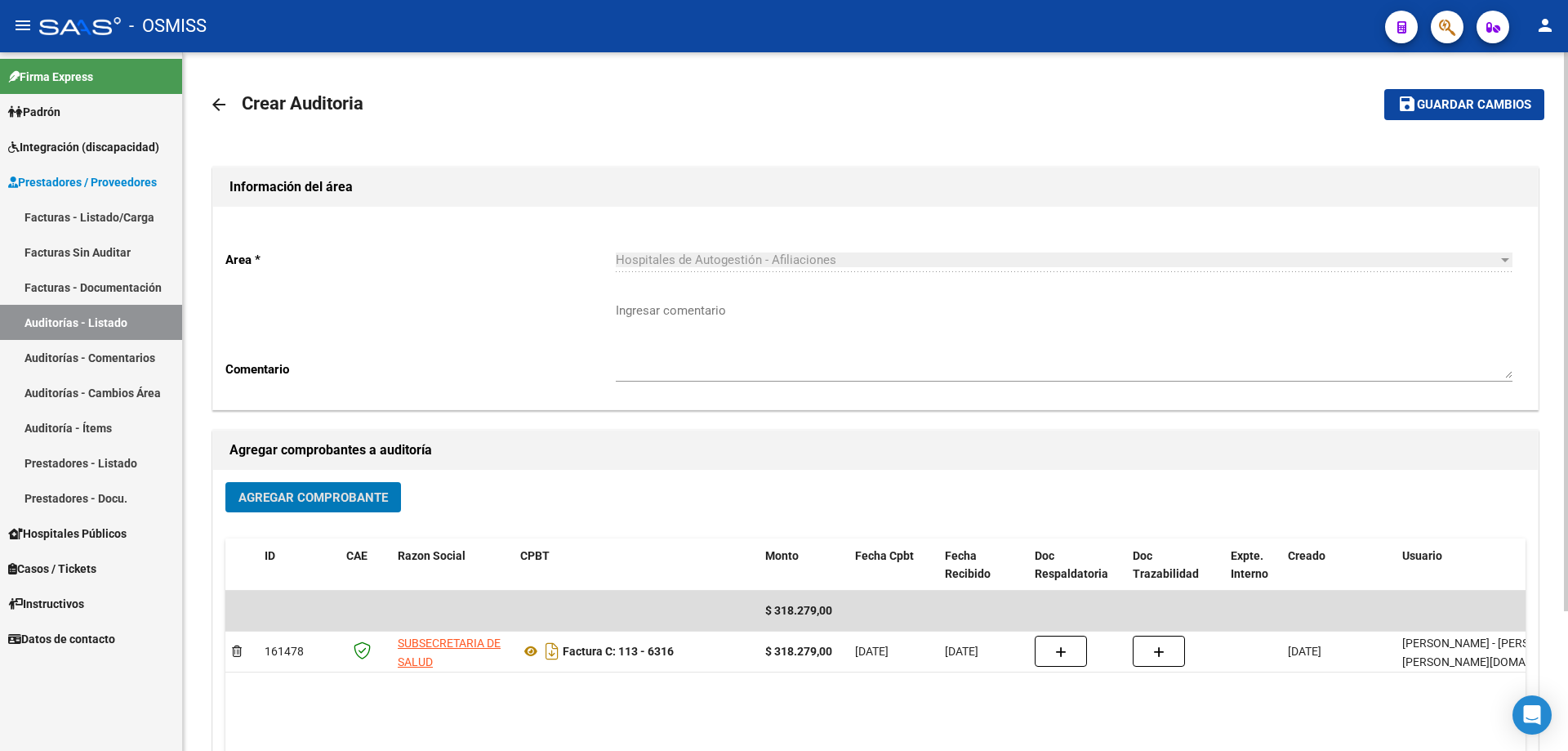
click at [1476, 102] on span "Guardar cambios" at bounding box center [1474, 105] width 114 height 15
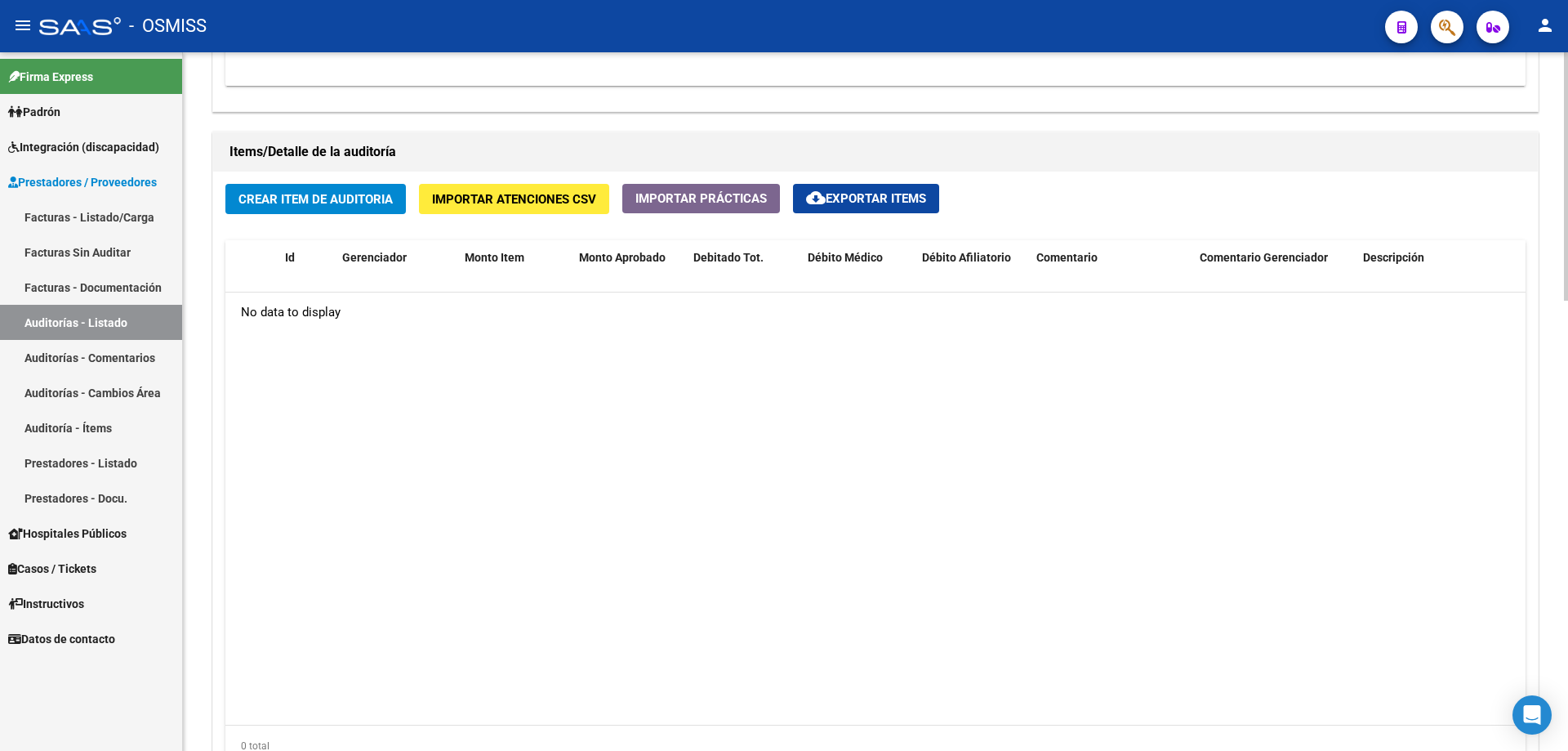
scroll to position [1144, 0]
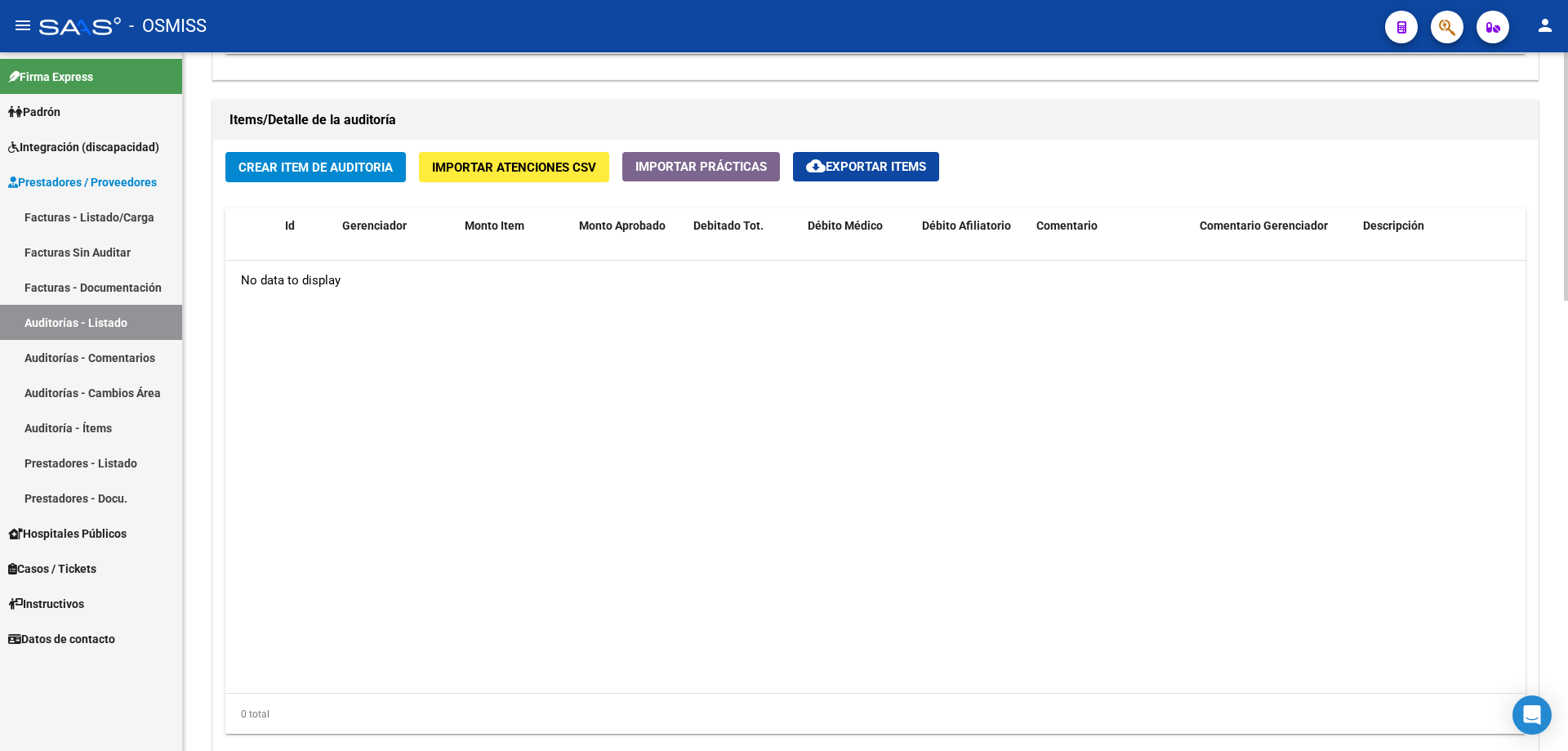
click at [784, 623] on datatable-body "No data to display" at bounding box center [875, 477] width 1300 height 432
click at [363, 164] on span "Crear Item de Auditoria" at bounding box center [315, 168] width 154 height 15
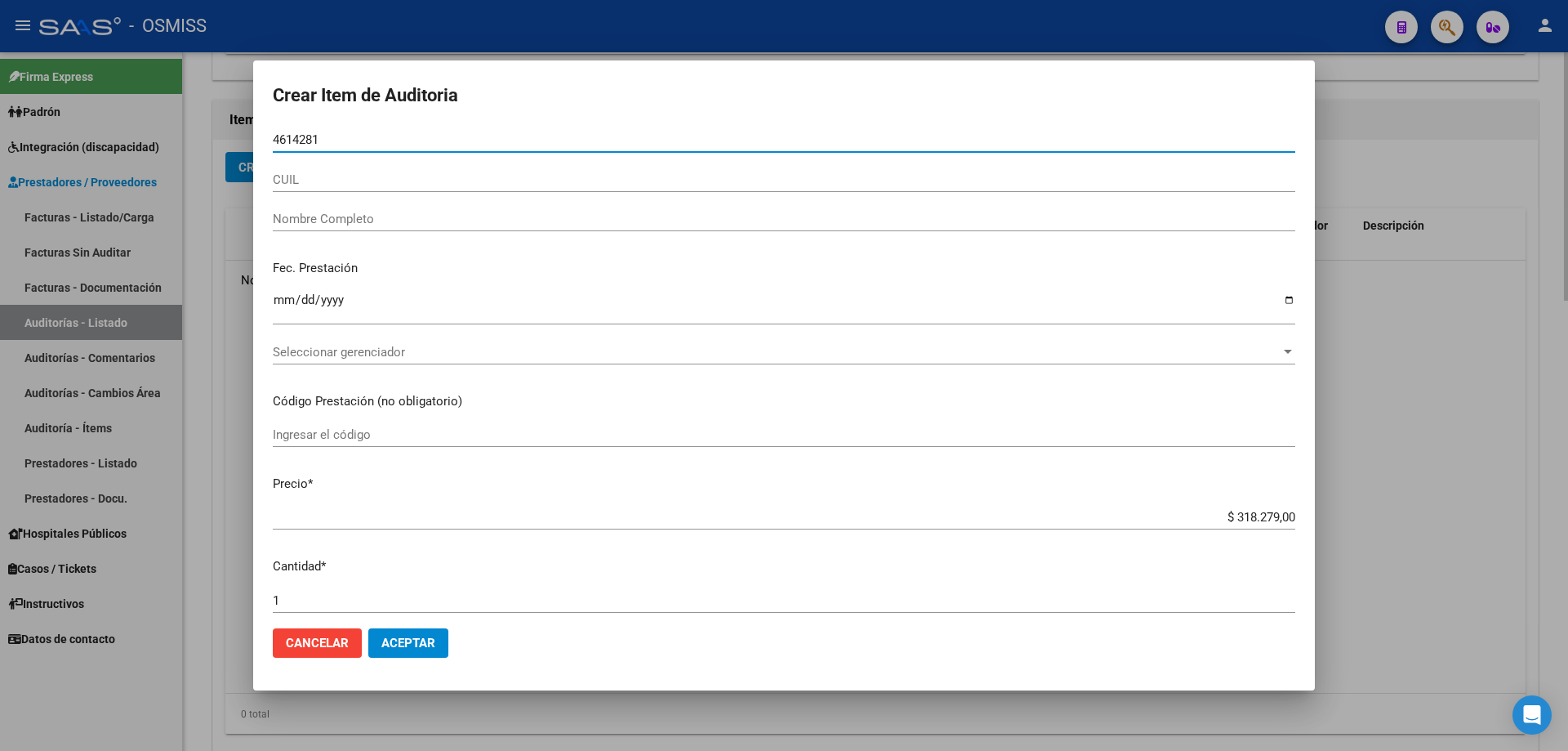
type input "4614281"
click at [369, 629] on button "Aceptar" at bounding box center [408, 643] width 80 height 30
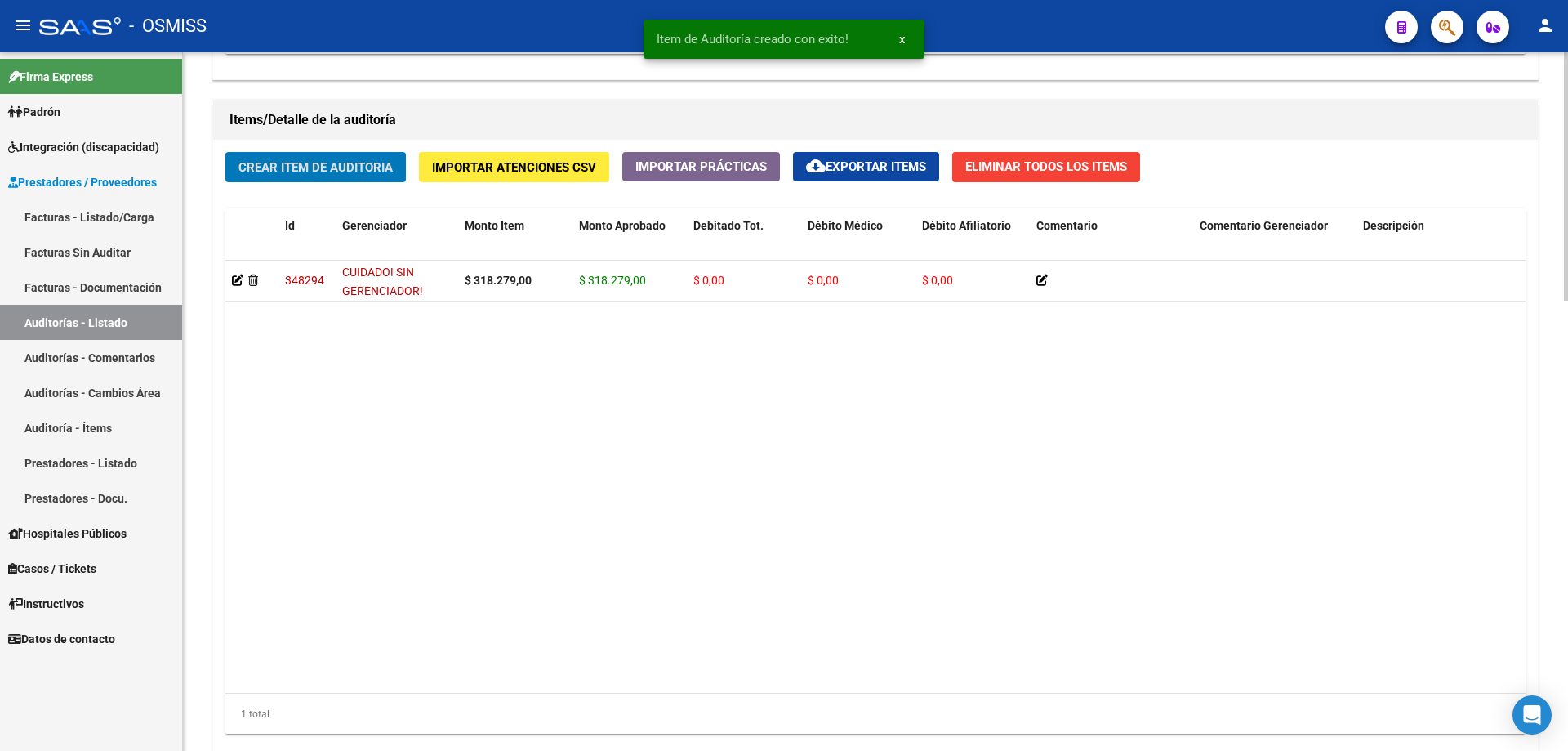
scroll to position [1145, 0]
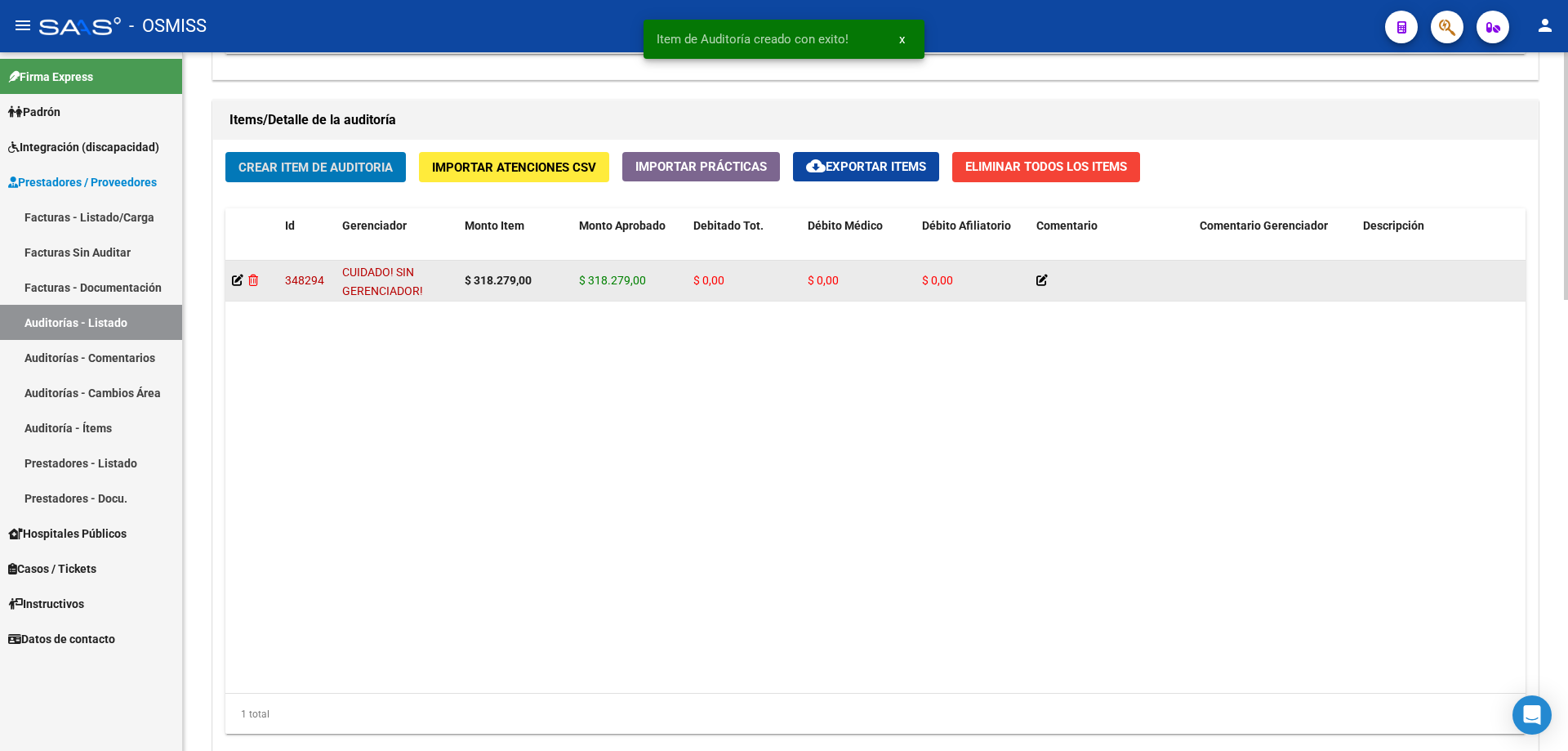
click at [251, 274] on icon at bounding box center [253, 280] width 10 height 12
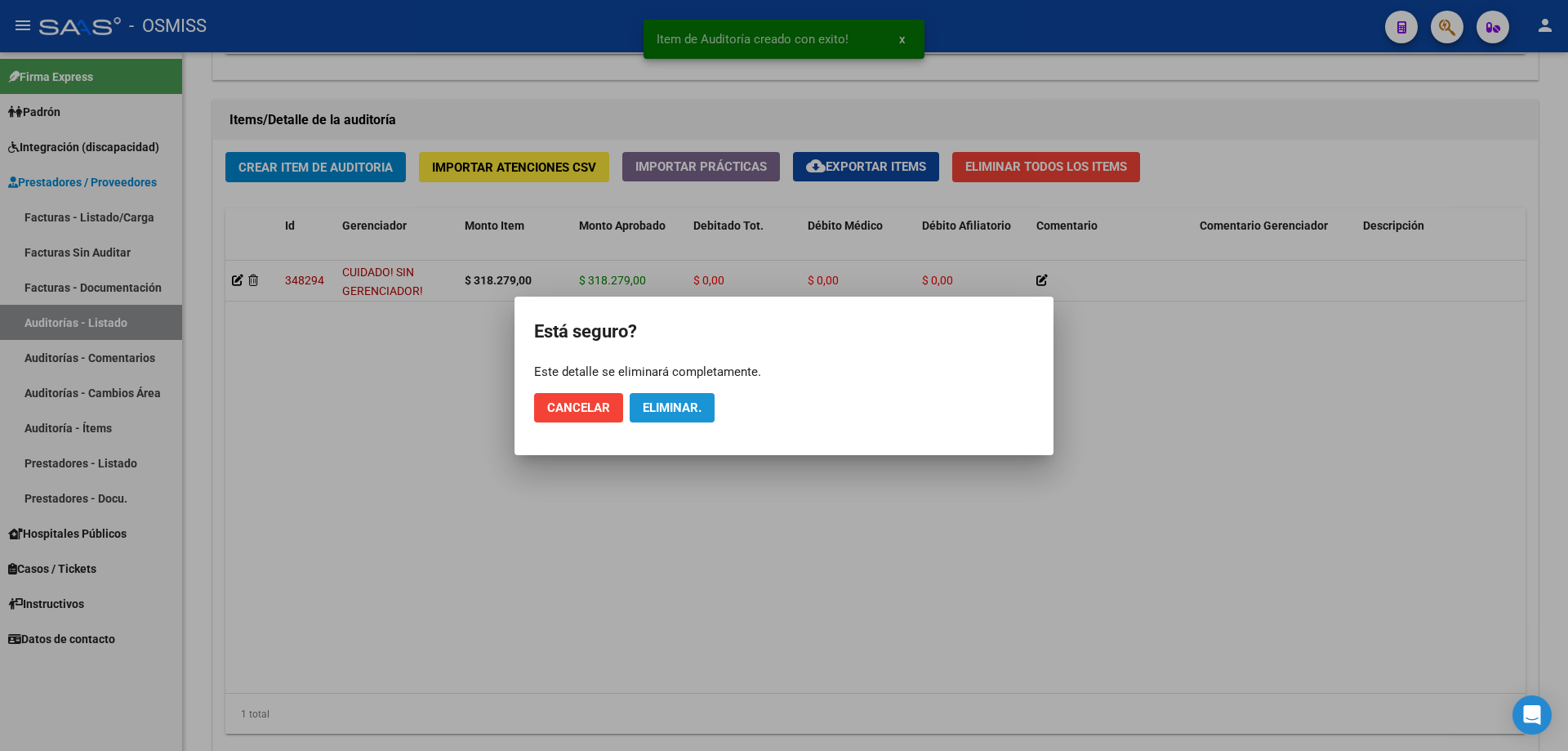
click at [713, 402] on button "Eliminar." at bounding box center [672, 408] width 85 height 30
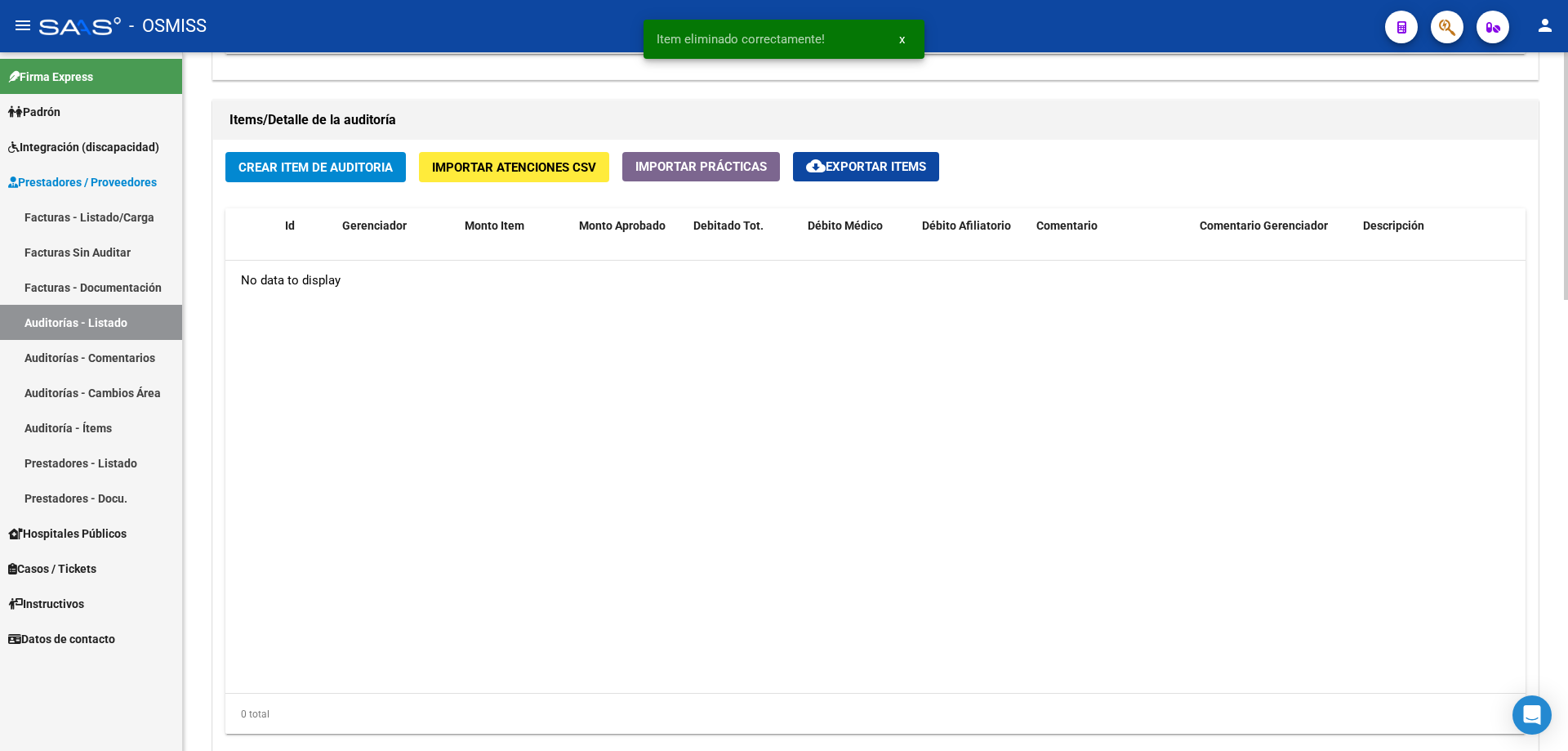
scroll to position [1144, 0]
click at [321, 154] on button "Crear Item de Auditoria" at bounding box center [315, 167] width 181 height 30
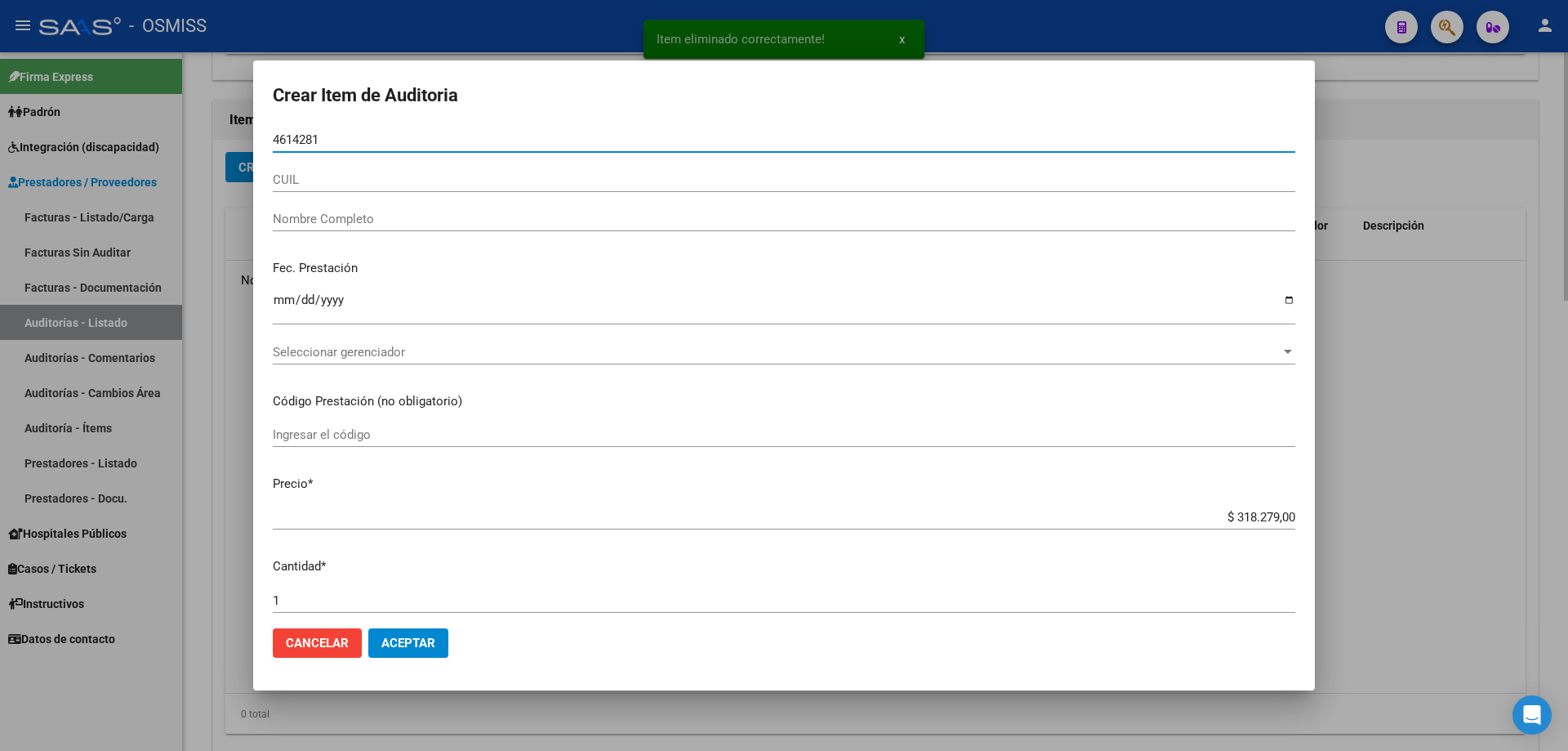
type input "46142813"
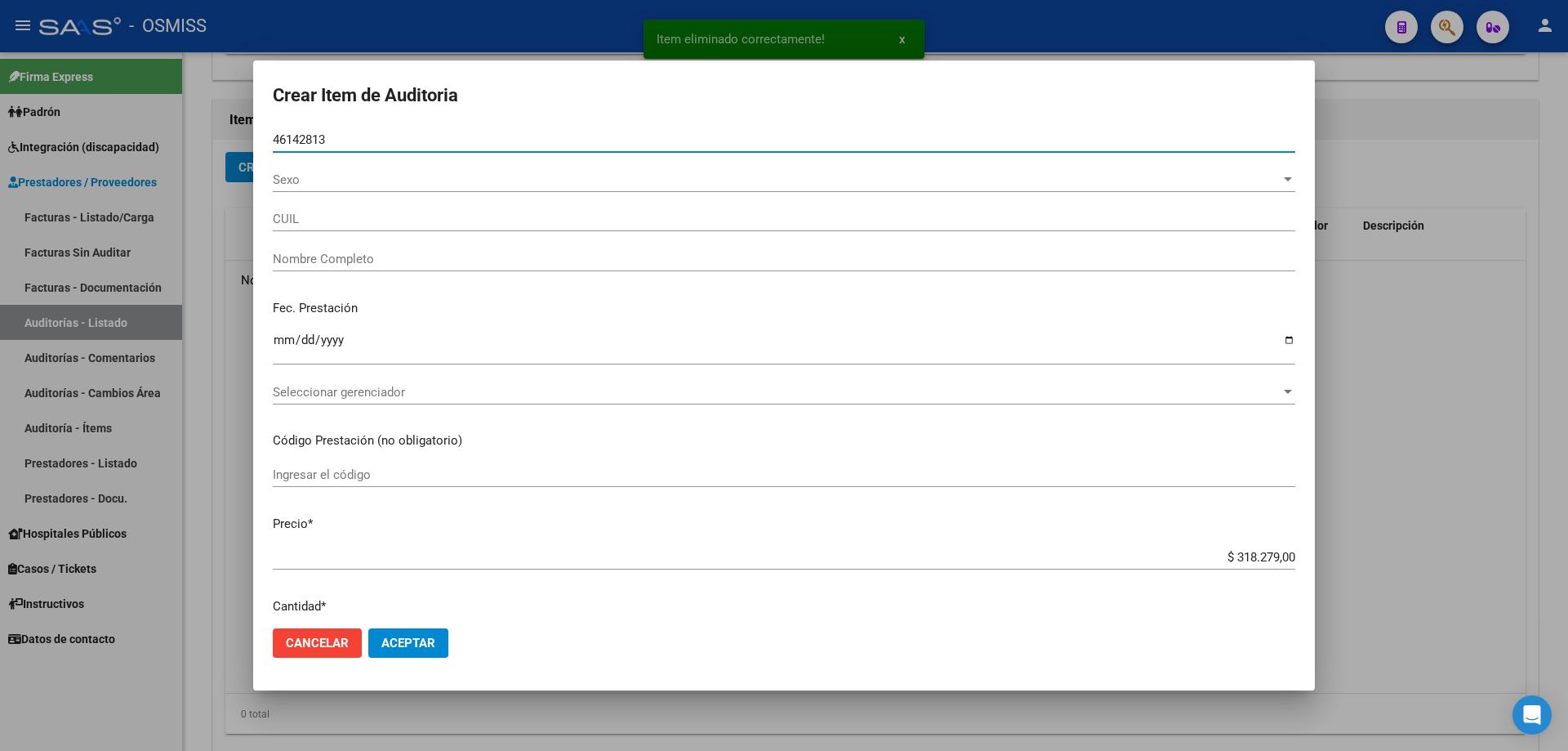
type input "23461428134"
type input "[PERSON_NAME]"
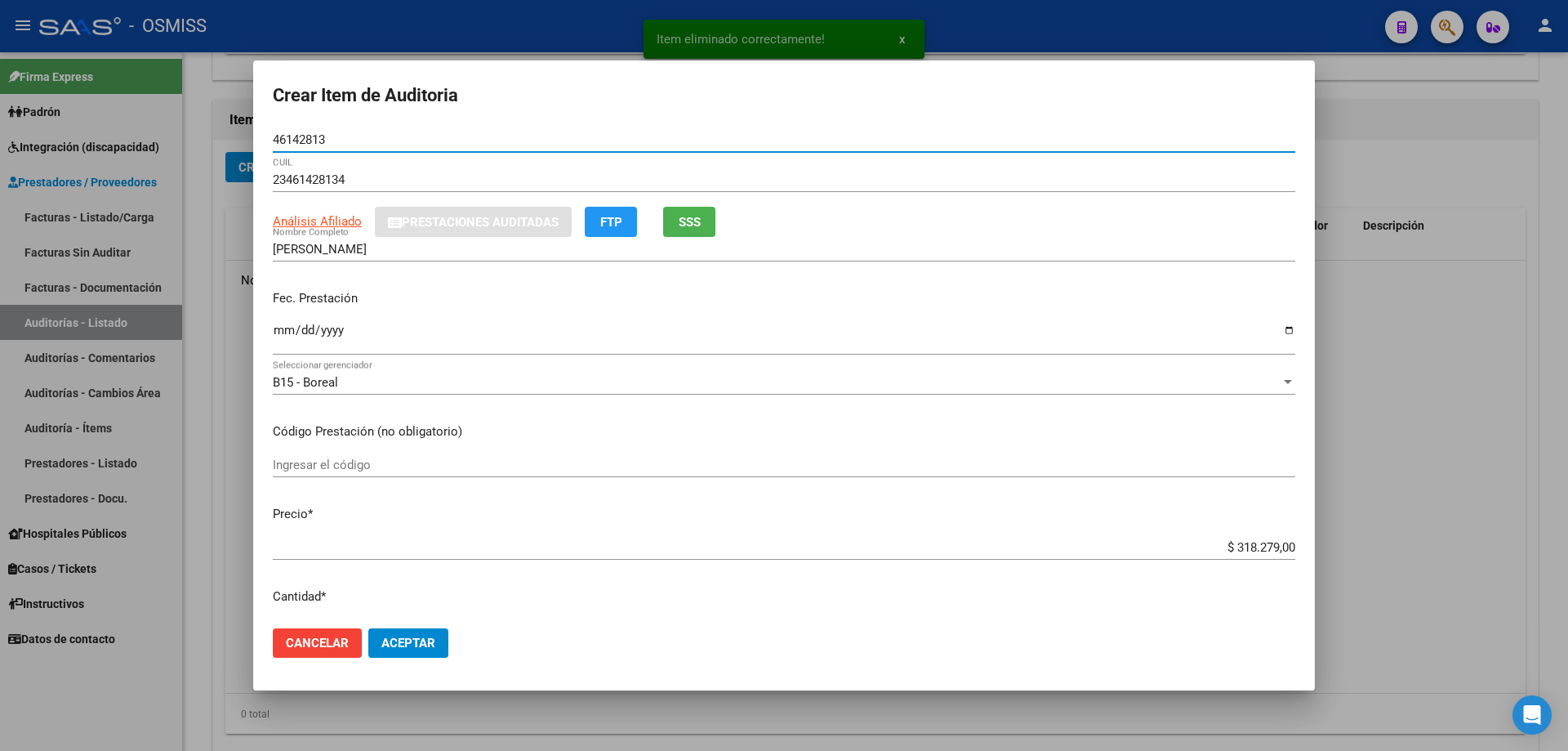
type input "46142813"
click at [293, 340] on input "Ingresar la fecha" at bounding box center [784, 337] width 1023 height 26
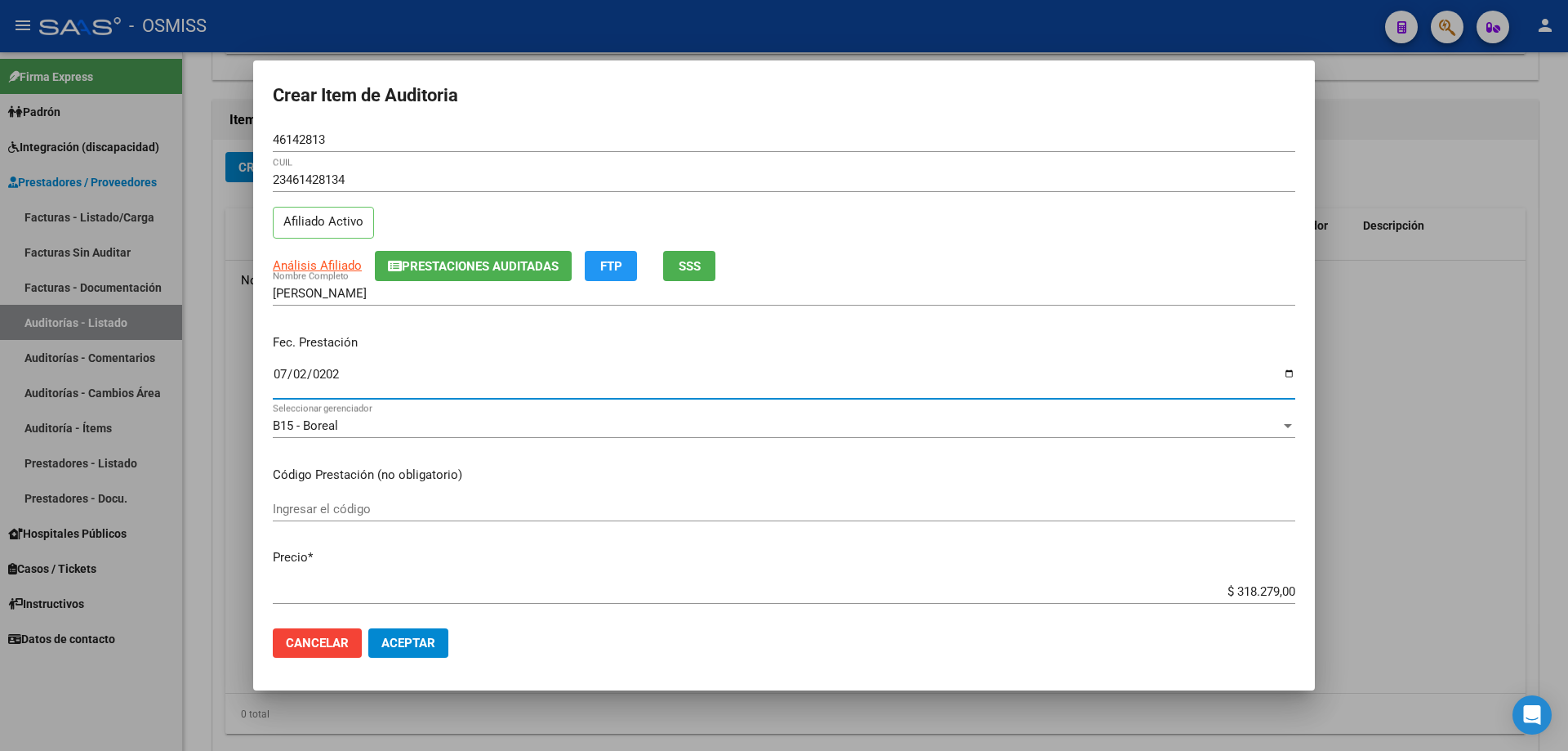
type input "[DATE]"
drag, startPoint x: 1173, startPoint y: 587, endPoint x: 1439, endPoint y: 573, distance: 266.4
click at [1431, 575] on div "Crear Item de Auditoria 46142813 Nro Documento 23461428134 CUIL Afiliado Activo…" at bounding box center [784, 376] width 1568 height 751
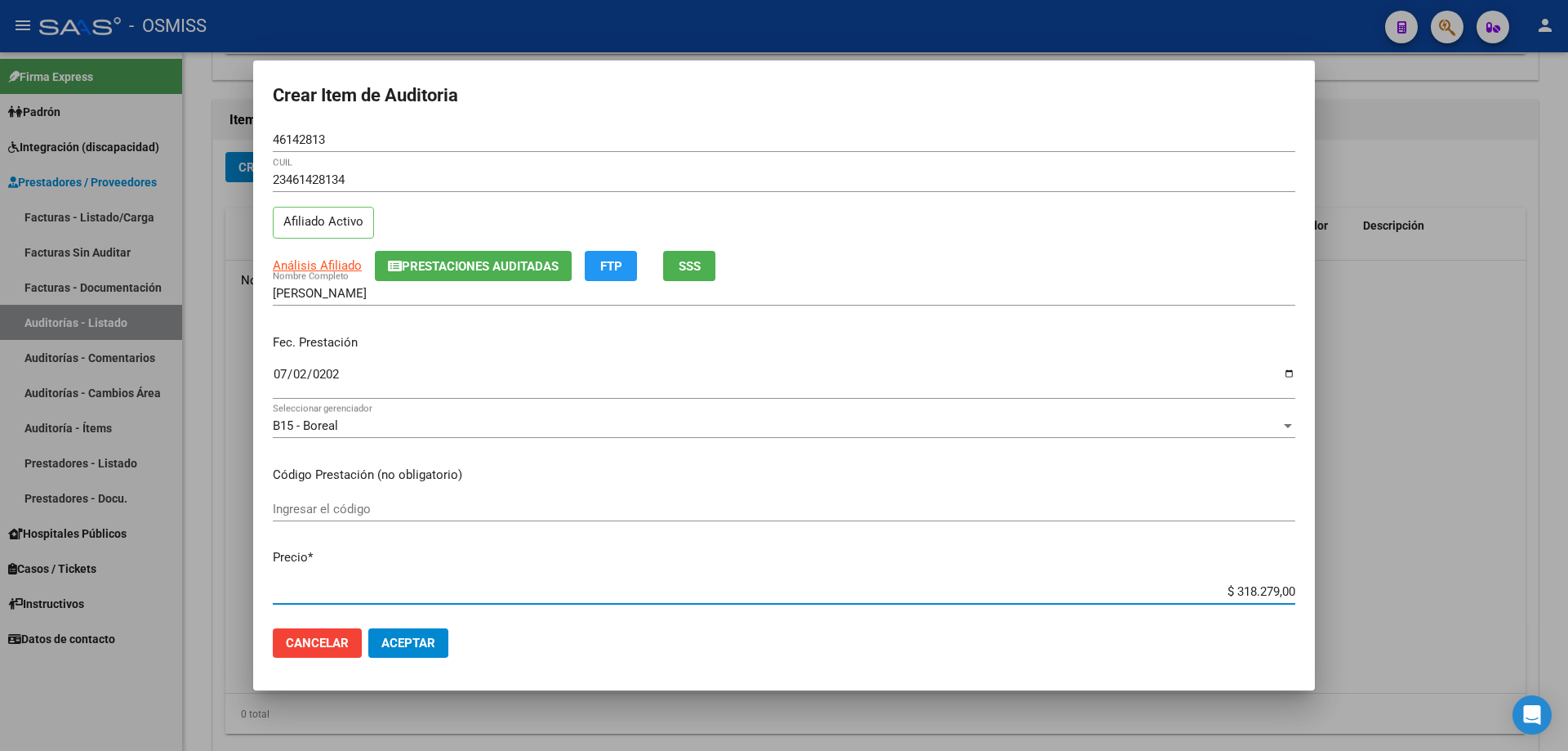
type input "$ 0,01"
type input "$ 0,19"
type input "$ 1,96"
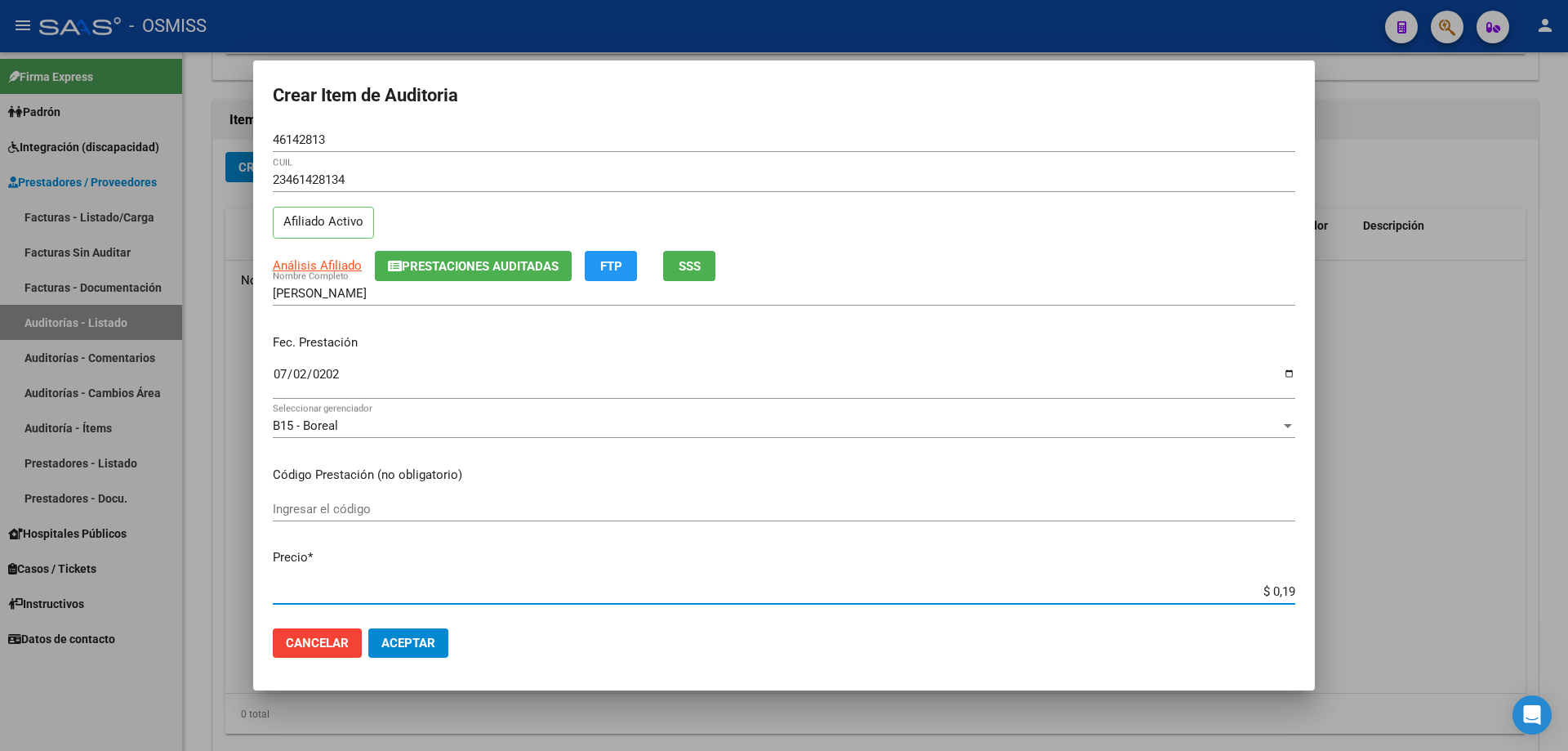
type input "$ 1,96"
type input "$ 19,62"
type input "$ 196,20"
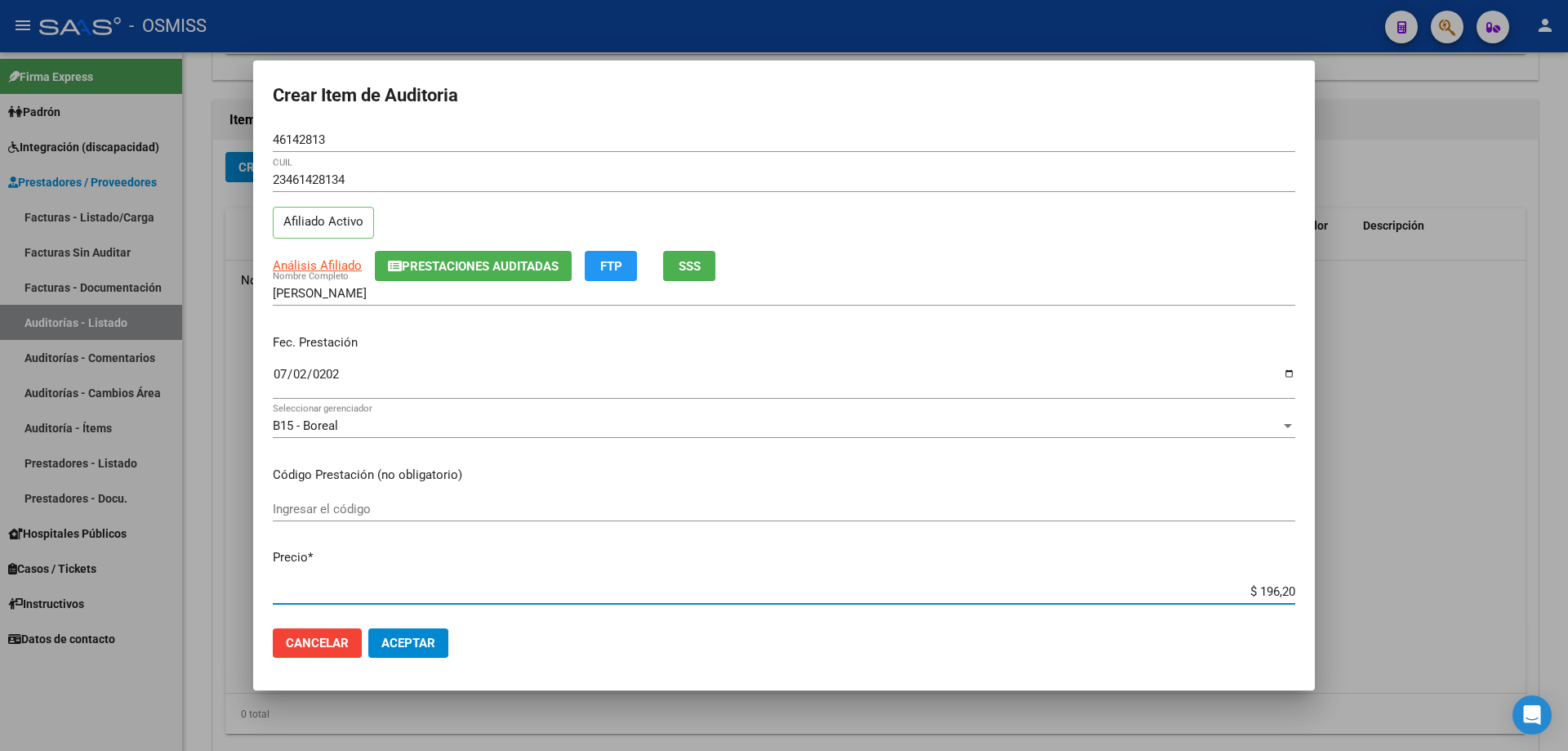
type input "$ 1.962,00"
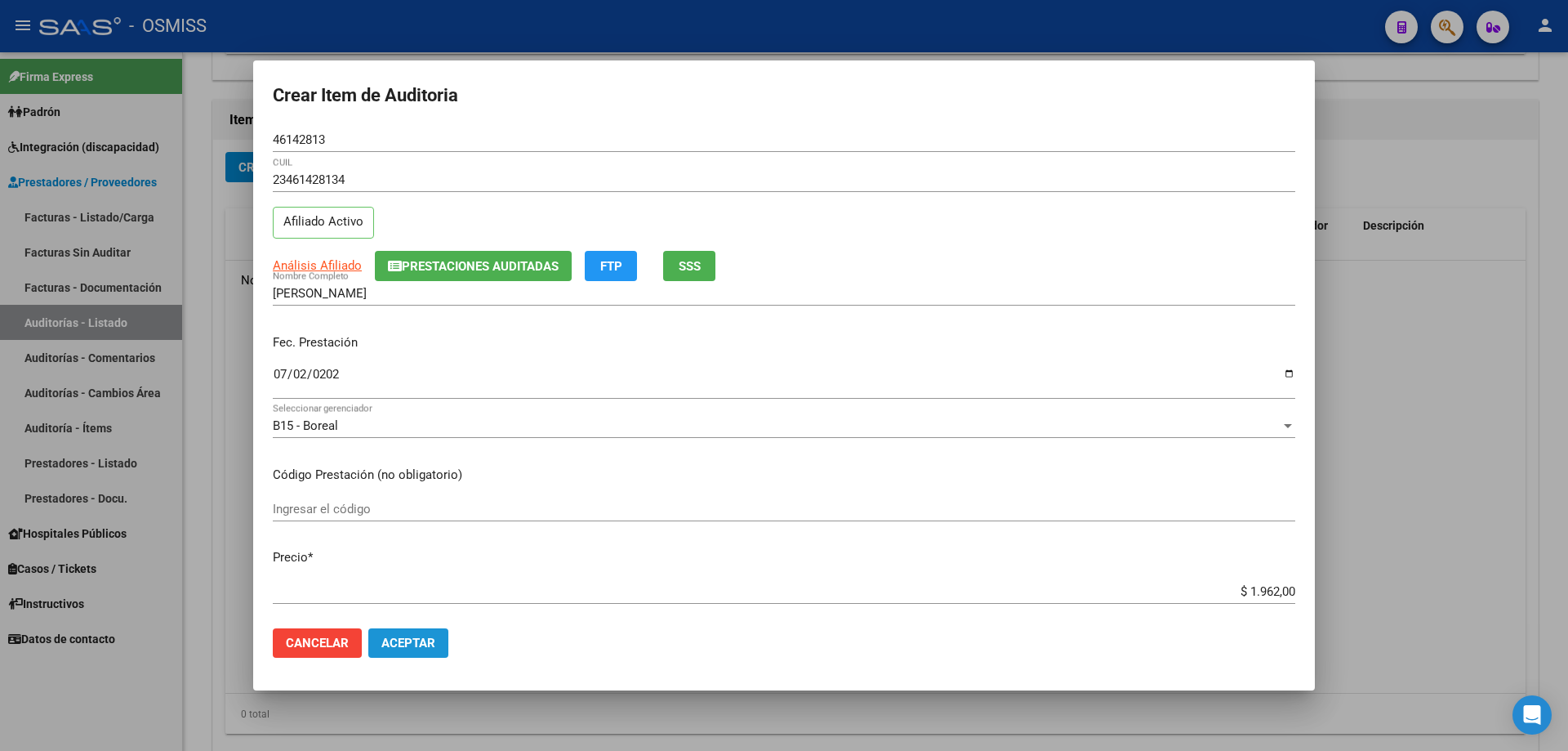
click at [417, 643] on span "Aceptar" at bounding box center [408, 643] width 54 height 15
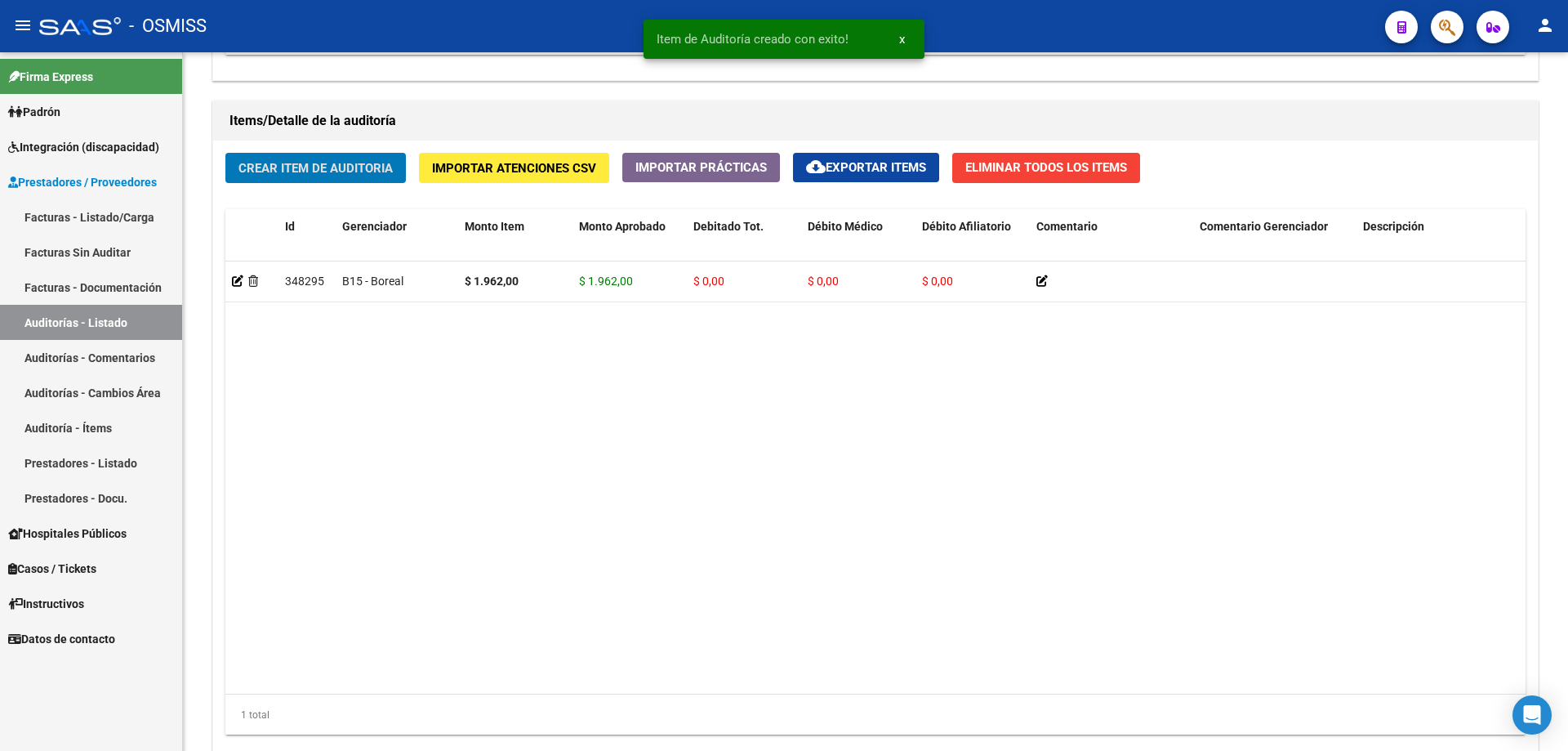
scroll to position [1145, 0]
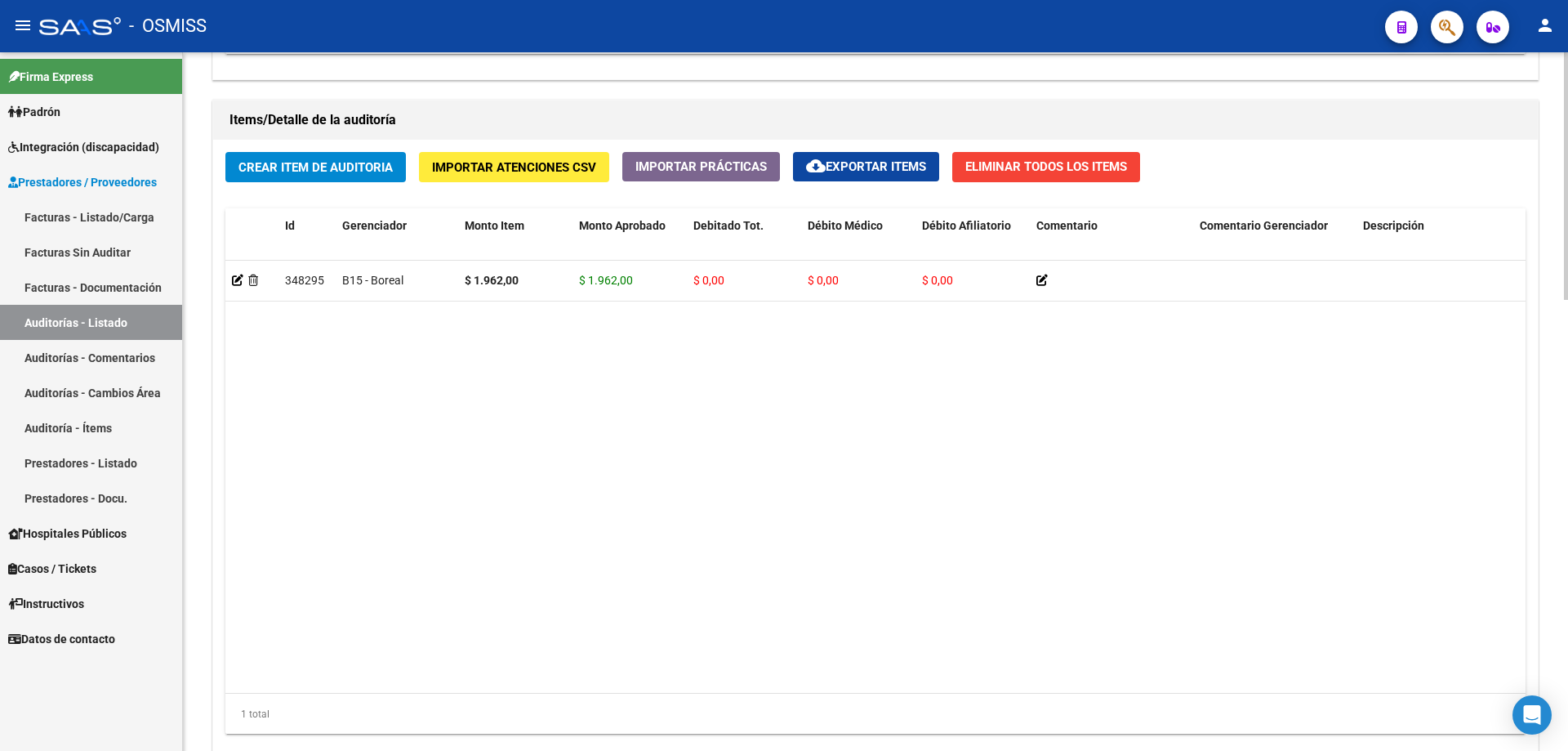
click at [509, 486] on datatable-body "348295 B15 - Boreal $ 1.962,00 $ 1.962,00 $ 0,00 $ 0,00 $ 0,00 23461428134 4614…" at bounding box center [875, 477] width 1300 height 432
click at [327, 172] on span "Crear Item de Auditoria" at bounding box center [315, 168] width 154 height 15
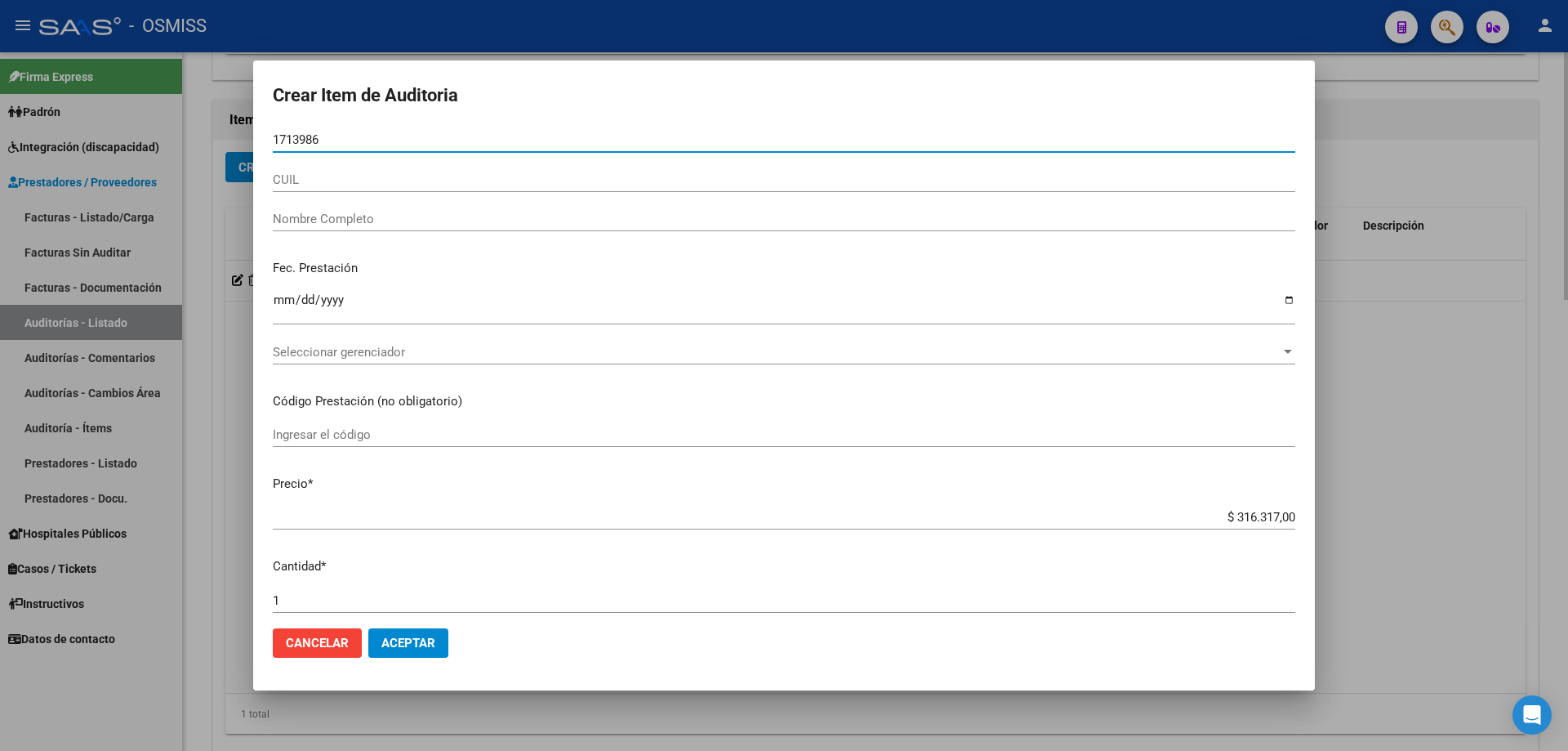
type input "17139868"
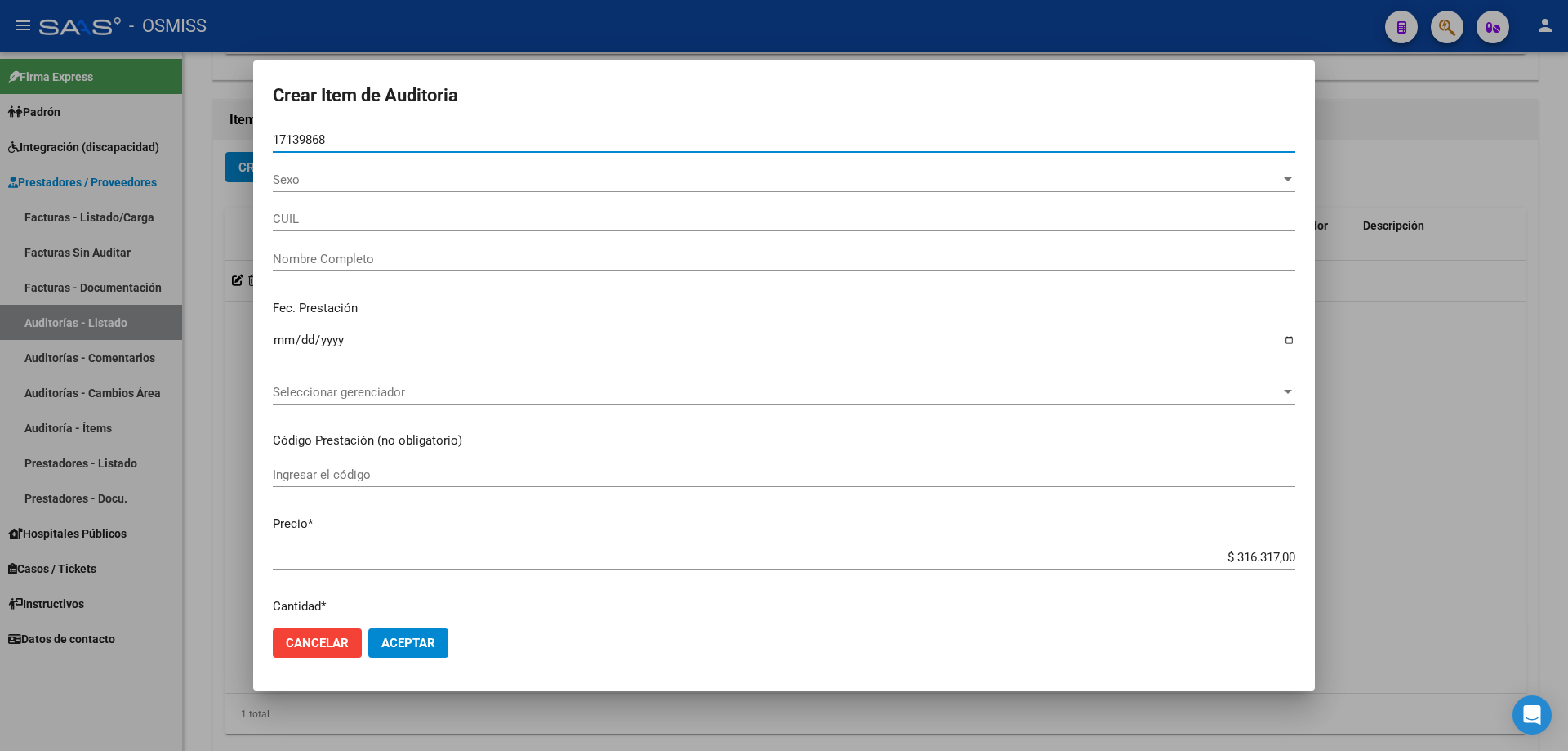
type input "20171398682"
type input "[PERSON_NAME]"
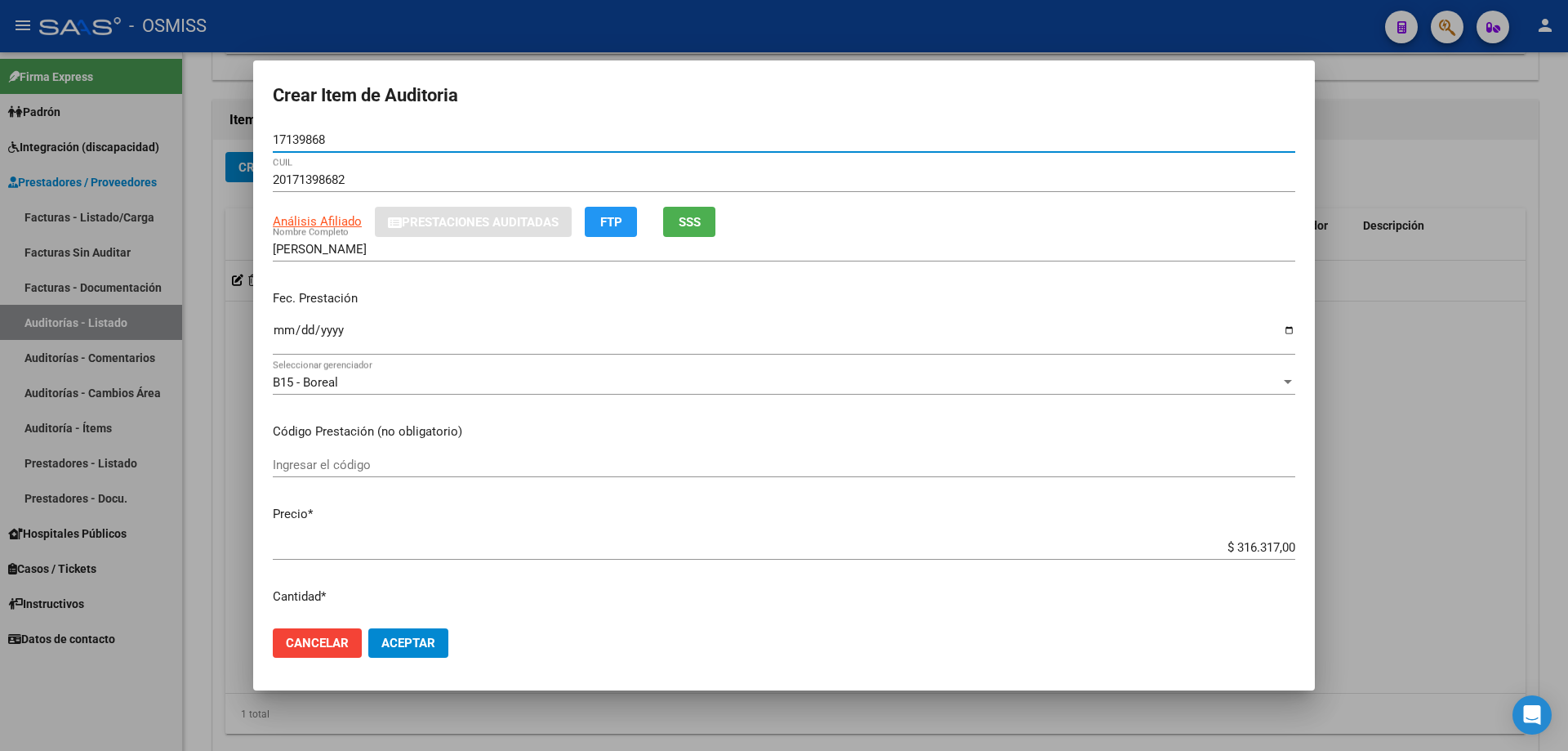
type input "17139868"
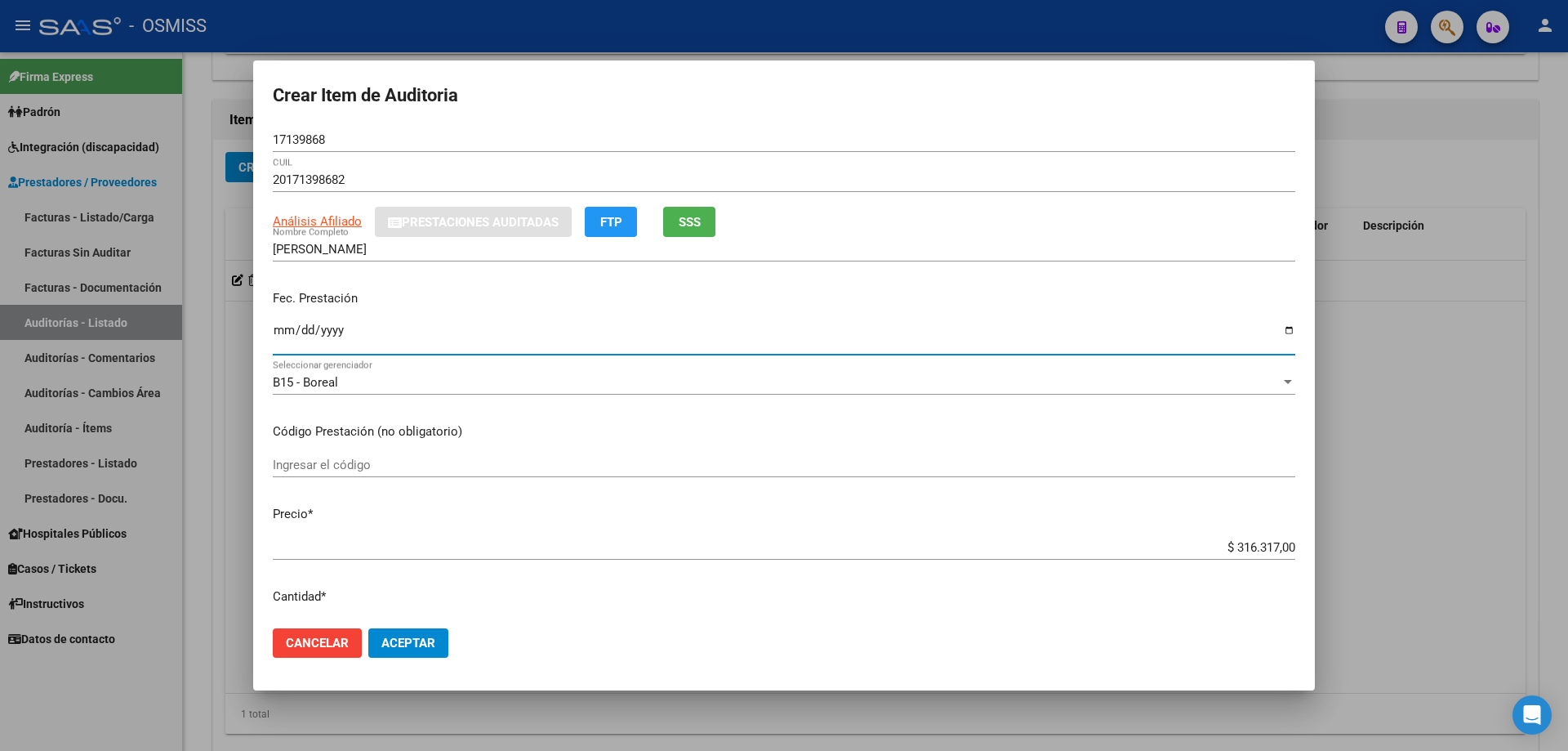
click at [285, 333] on input "Ingresar la fecha" at bounding box center [784, 337] width 1023 height 26
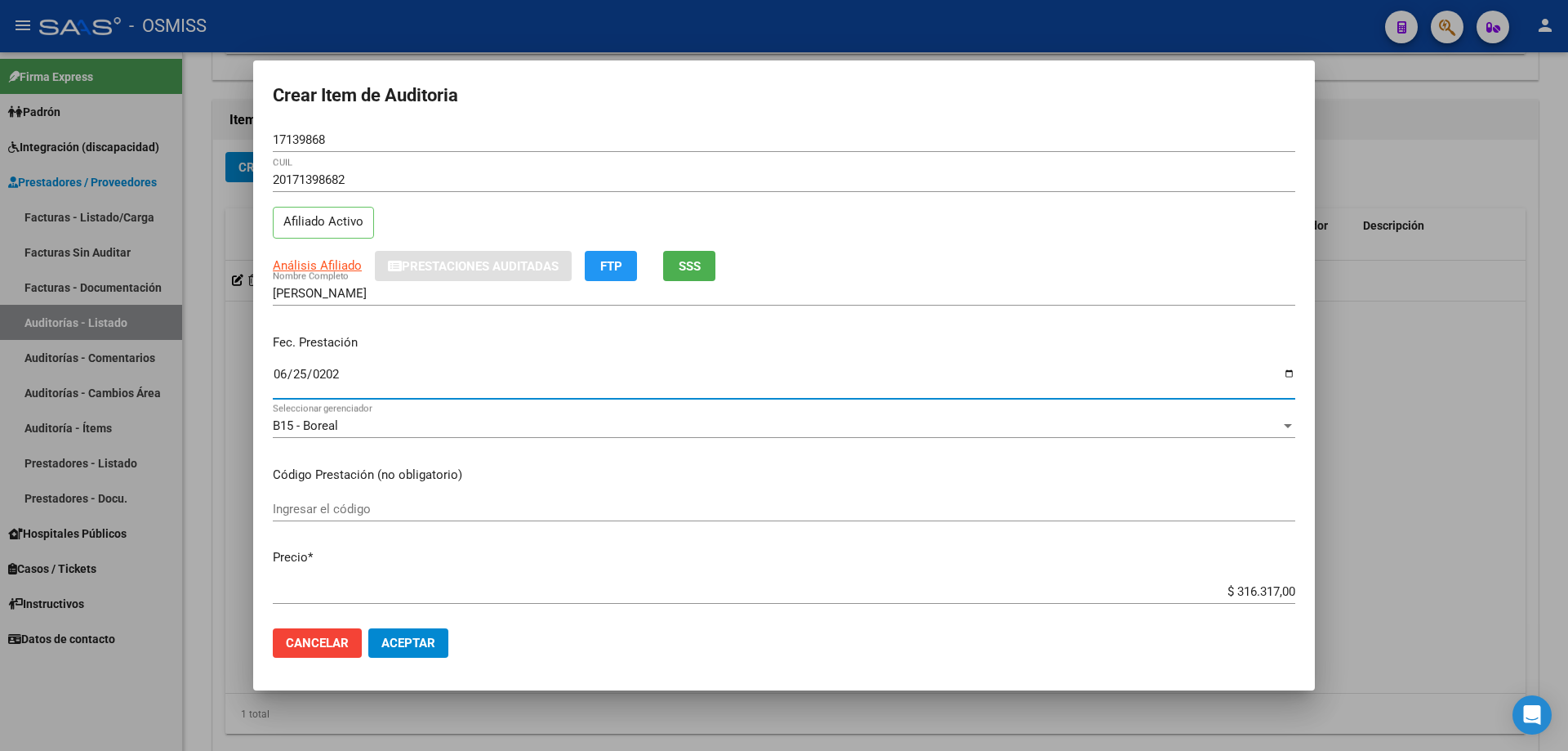
type input "[DATE]"
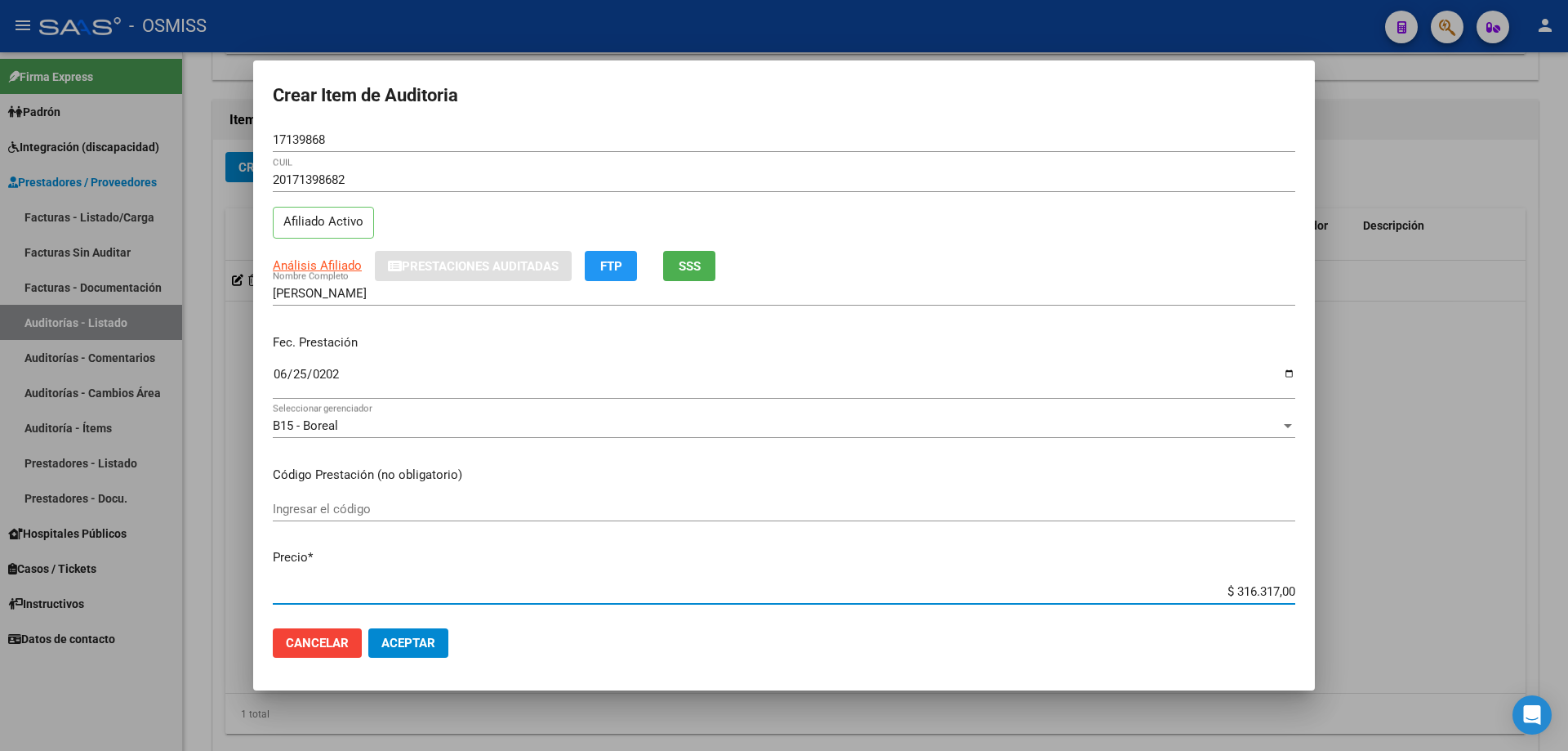
drag, startPoint x: 1211, startPoint y: 592, endPoint x: 1567, endPoint y: 539, distance: 359.9
click at [1567, 541] on div "Crear Item de Auditoria 17139868 Nro Documento 20171398682 CUIL Afiliado Activo…" at bounding box center [784, 376] width 1568 height 751
type input "$ 0,03"
type input "$ 0,38"
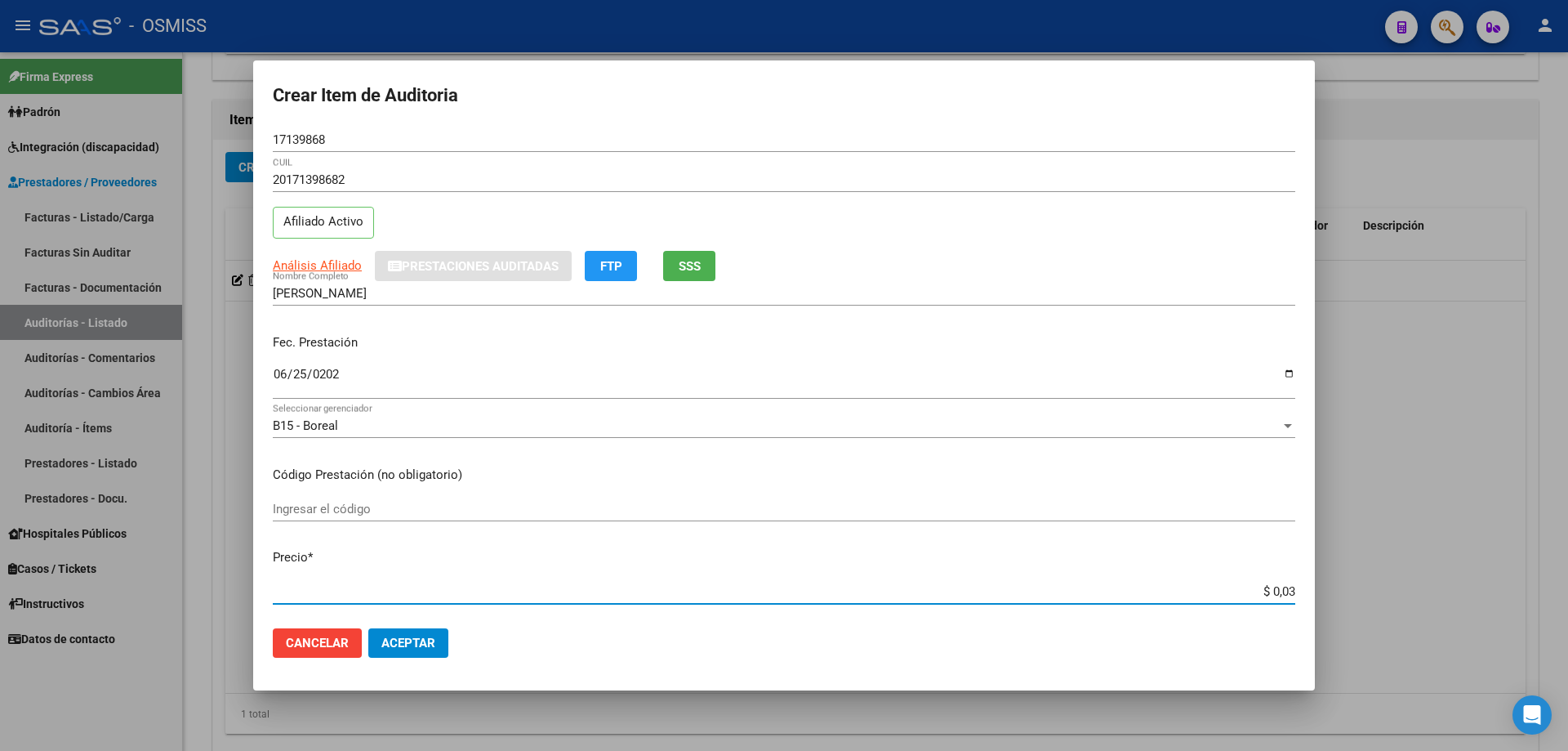
type input "$ 0,38"
type input "$ 3,80"
type input "$ 38,01"
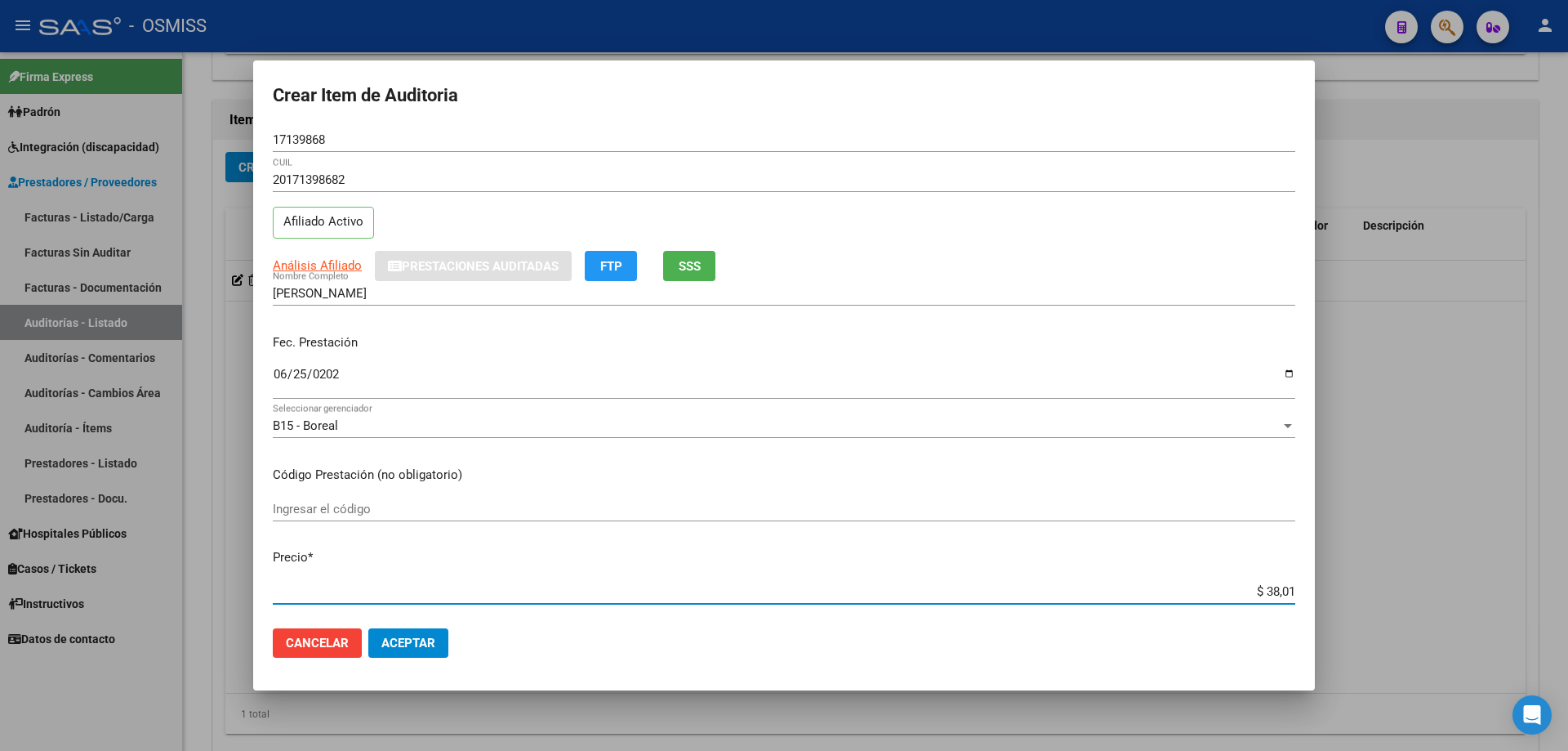
type input "$ 380,10"
type input "$ 3.801,00"
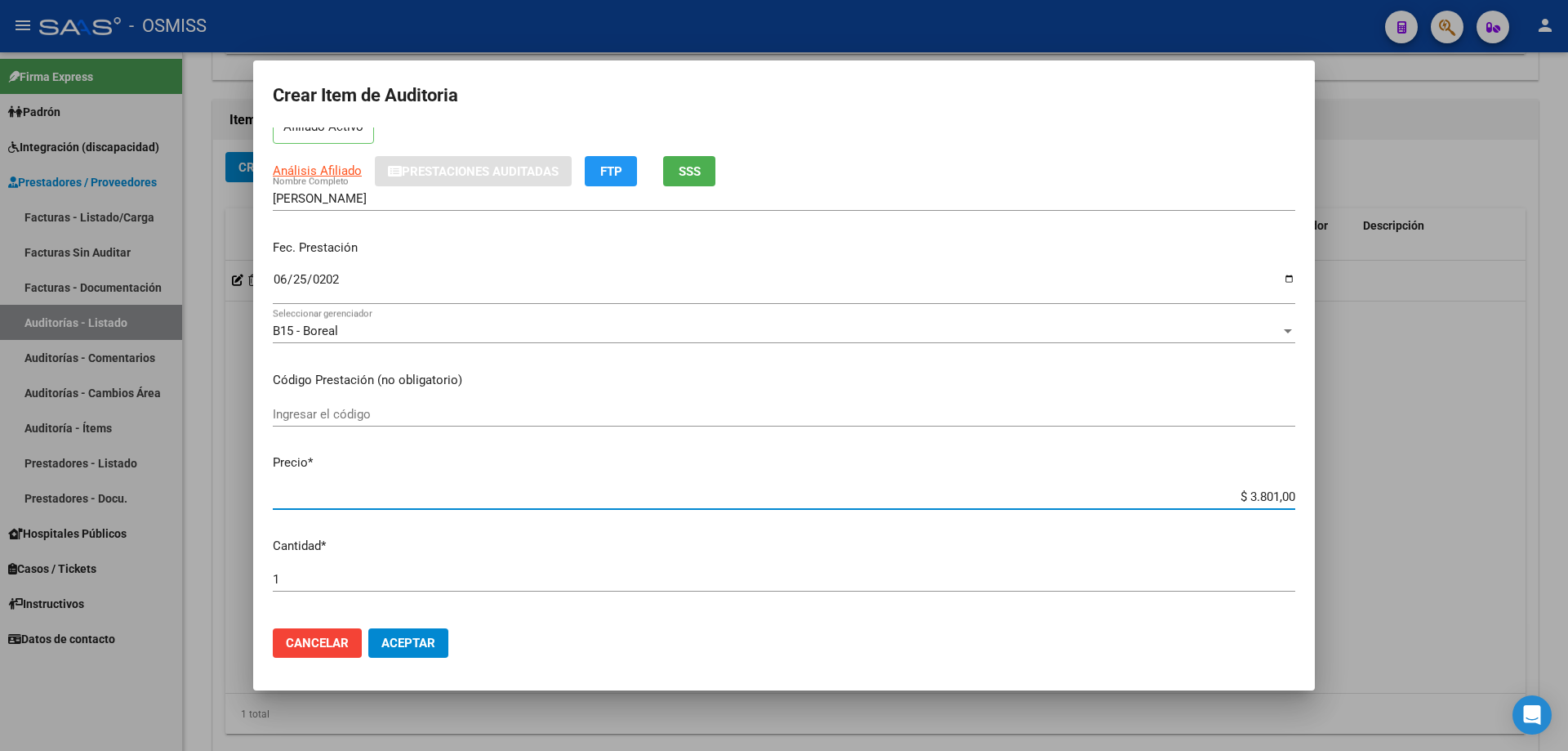
scroll to position [408, 0]
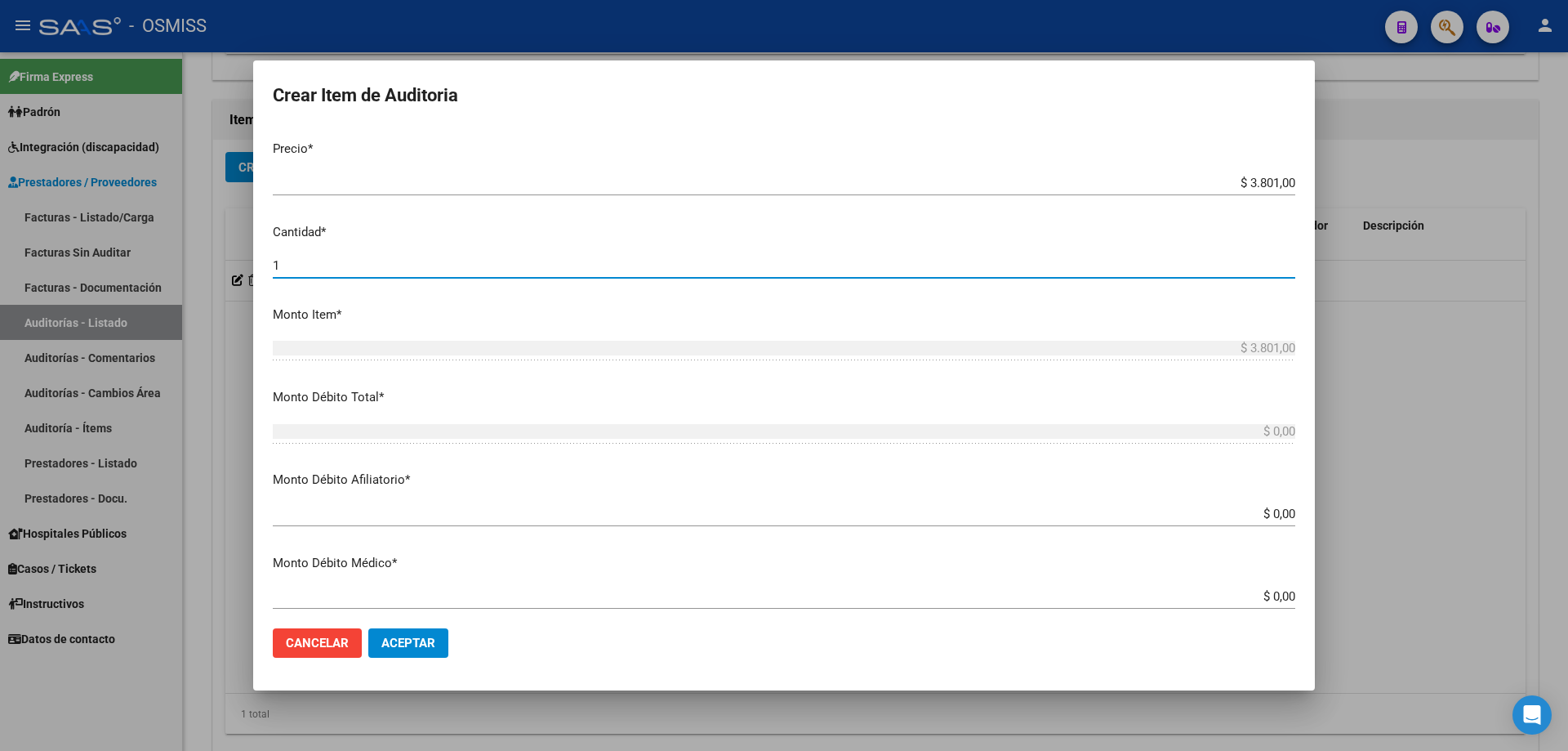
drag, startPoint x: 292, startPoint y: 265, endPoint x: 110, endPoint y: 251, distance: 182.5
click at [110, 251] on div "Crear Item de Auditoria 17139868 Nro Documento 20171398682 CUIL Afiliado Activo…" at bounding box center [784, 376] width 1568 height 751
type input "2"
type input "$ 7.602,00"
type input "2"
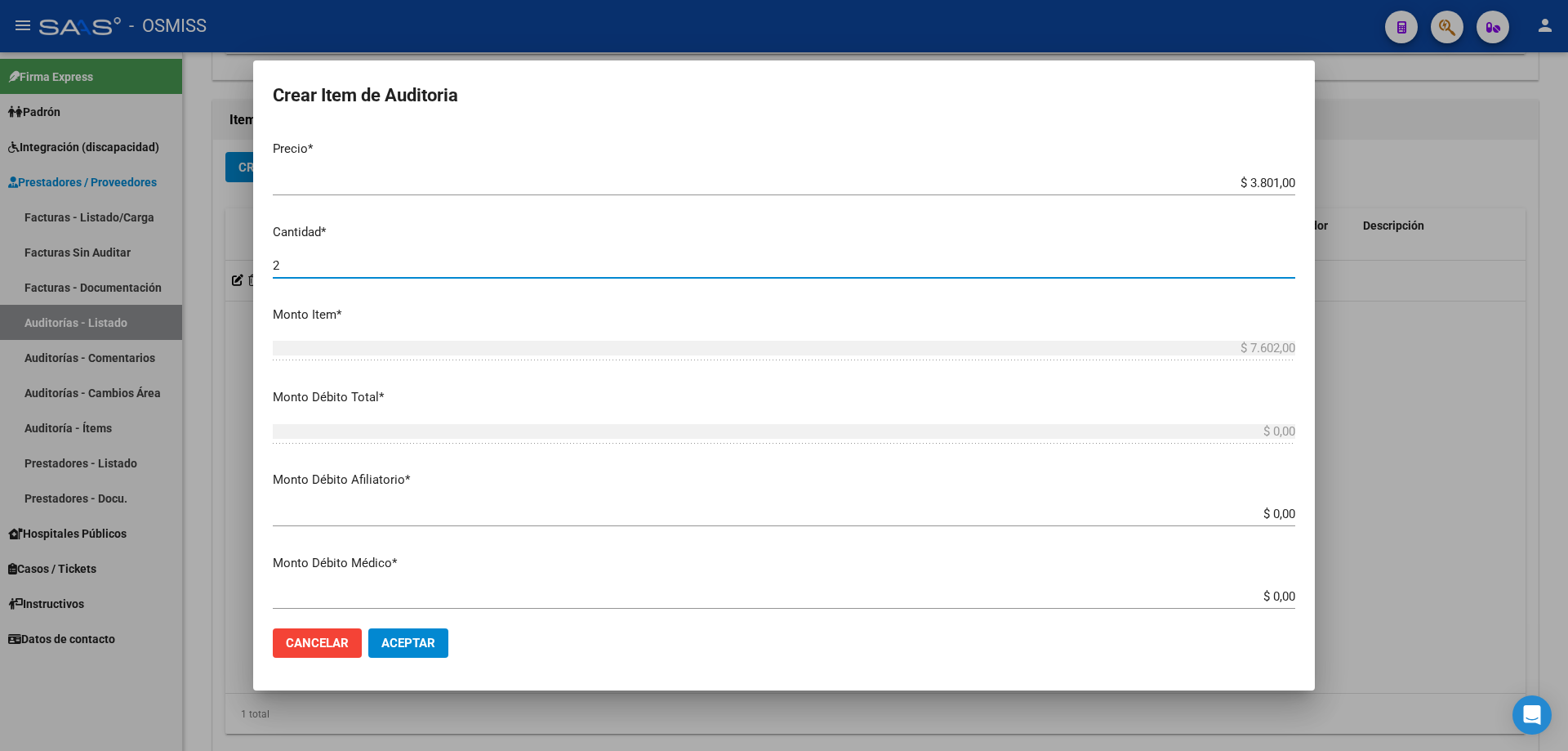
click at [435, 643] on span "Aceptar" at bounding box center [408, 643] width 54 height 15
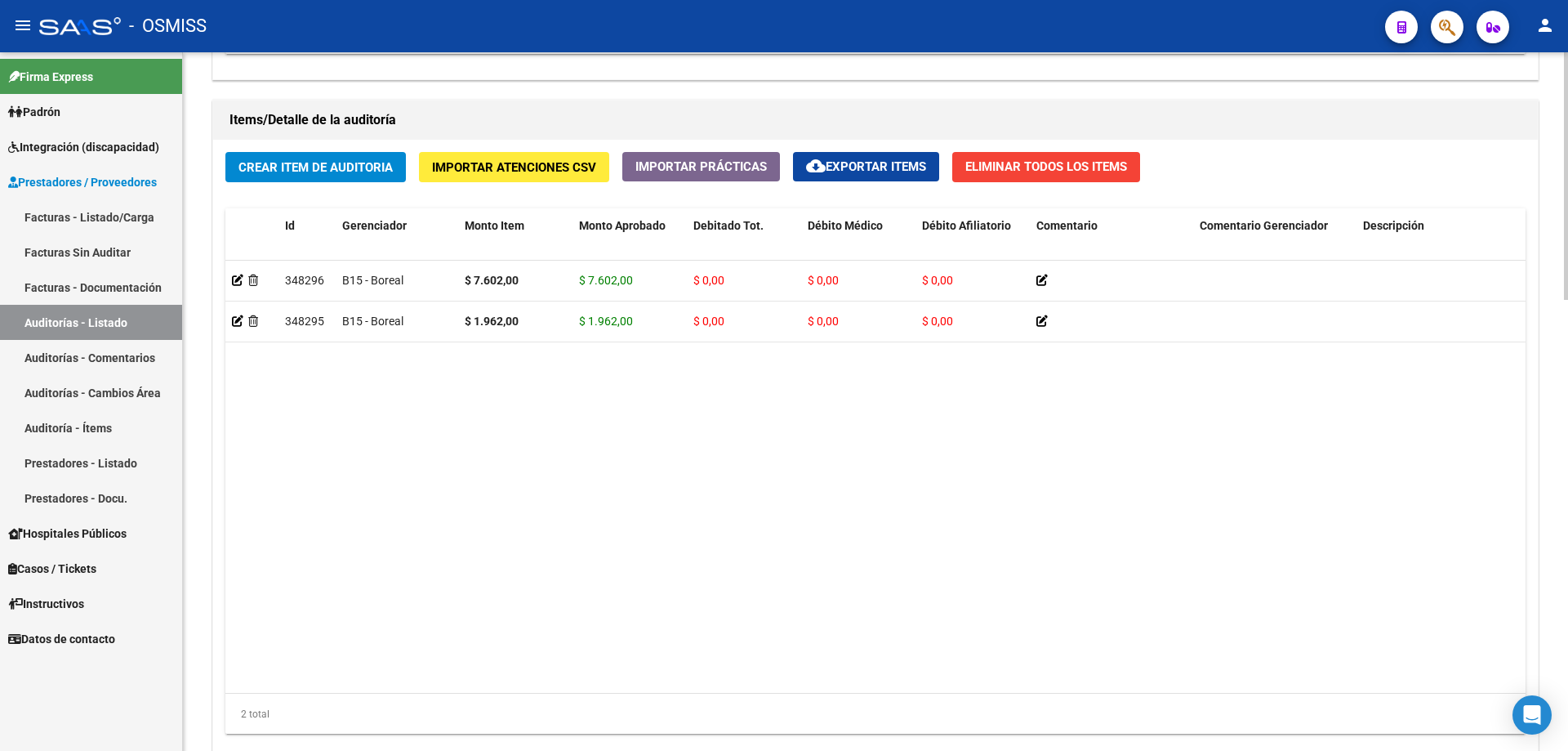
click at [552, 541] on datatable-body "348296 B15 - Boreal $ 7.602,00 $ 7.602,00 $ 0,00 $ 0,00 $ 0,00 20171398682 1713…" at bounding box center [875, 477] width 1300 height 432
click at [306, 150] on div "Crear Item de Auditoria Importar Atenciones CSV Importar Prácticas cloud_downlo…" at bounding box center [876, 449] width 1325 height 620
click at [324, 175] on button "Crear Item de Auditoria" at bounding box center [315, 167] width 181 height 30
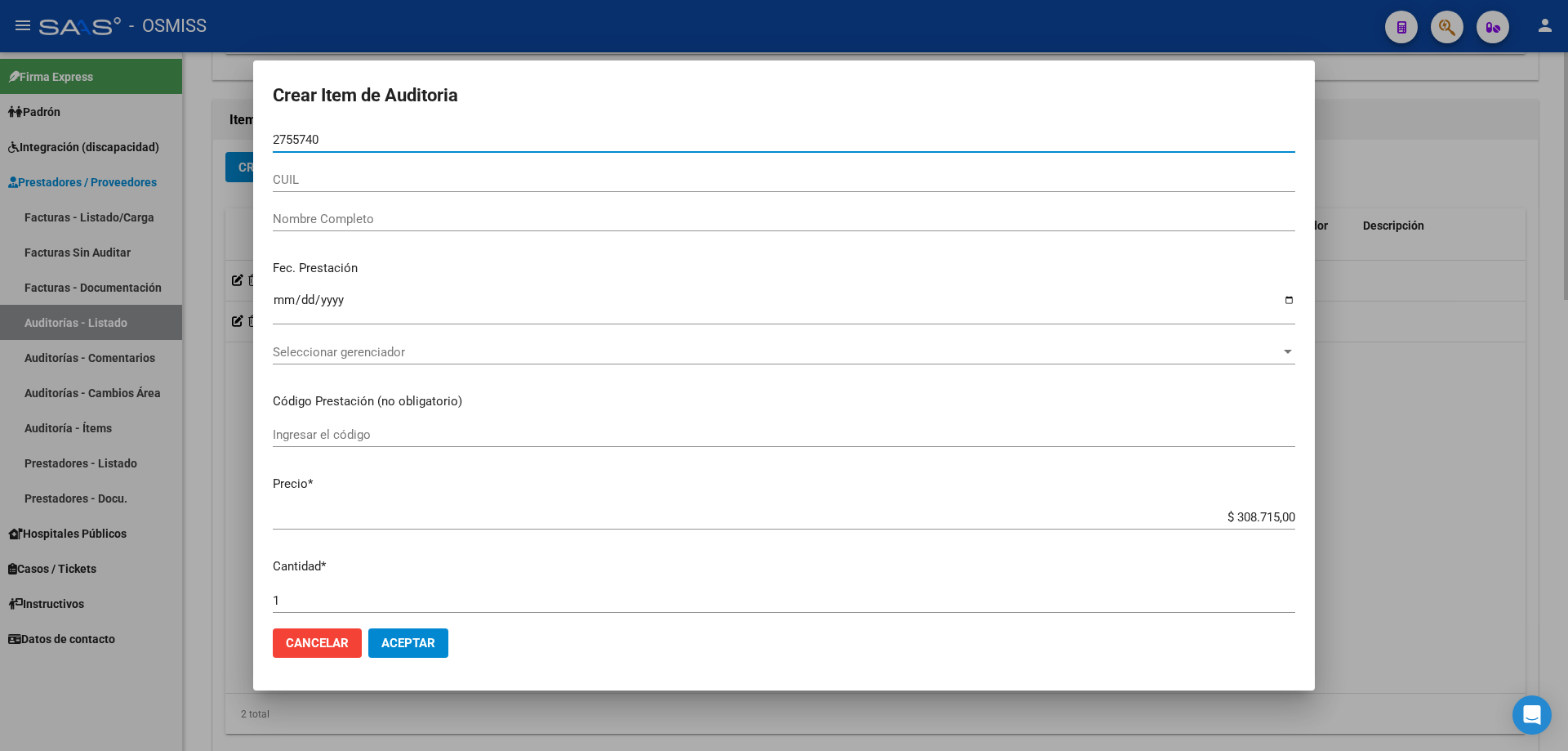
type input "27557408"
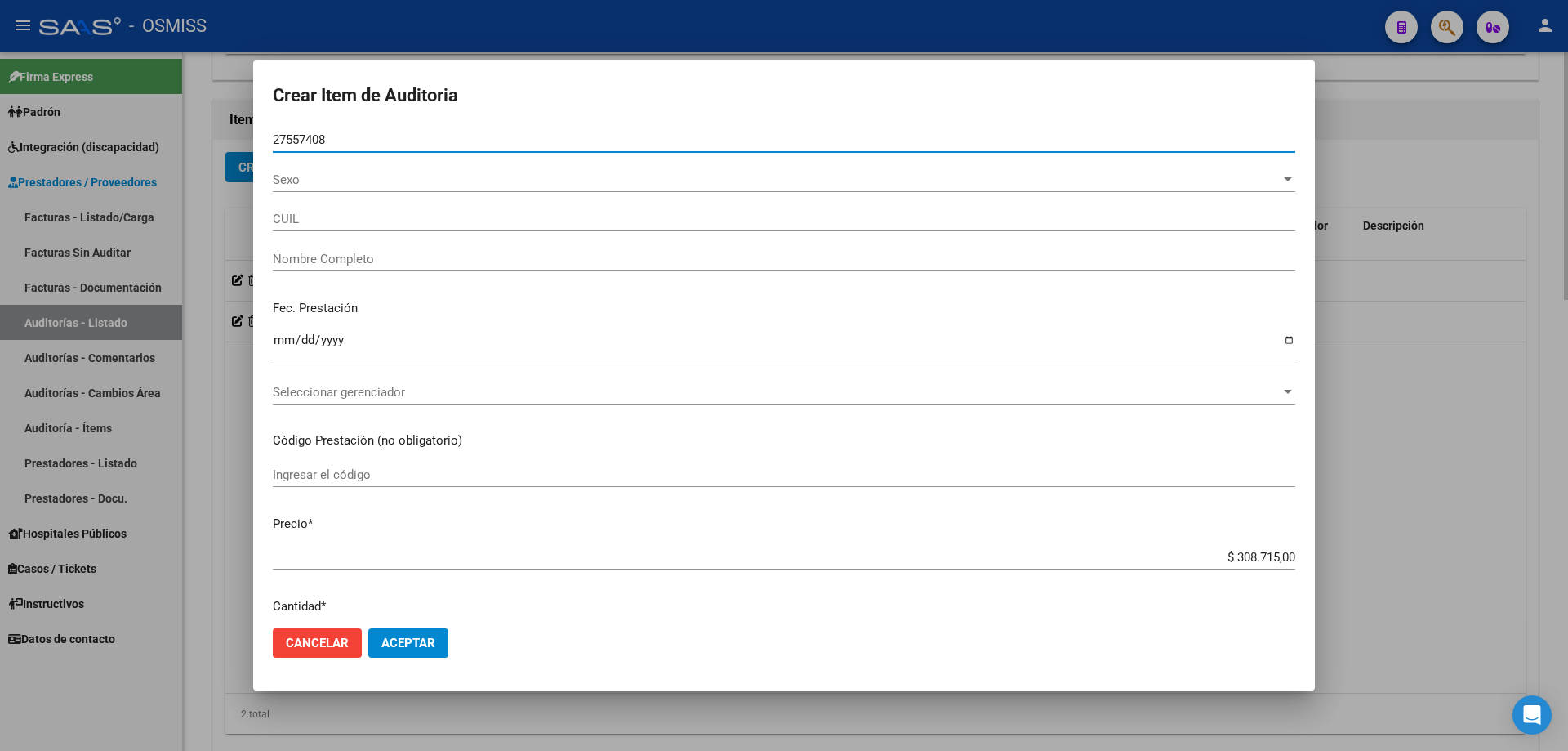
type input "27275574088"
type input "[PERSON_NAME]"
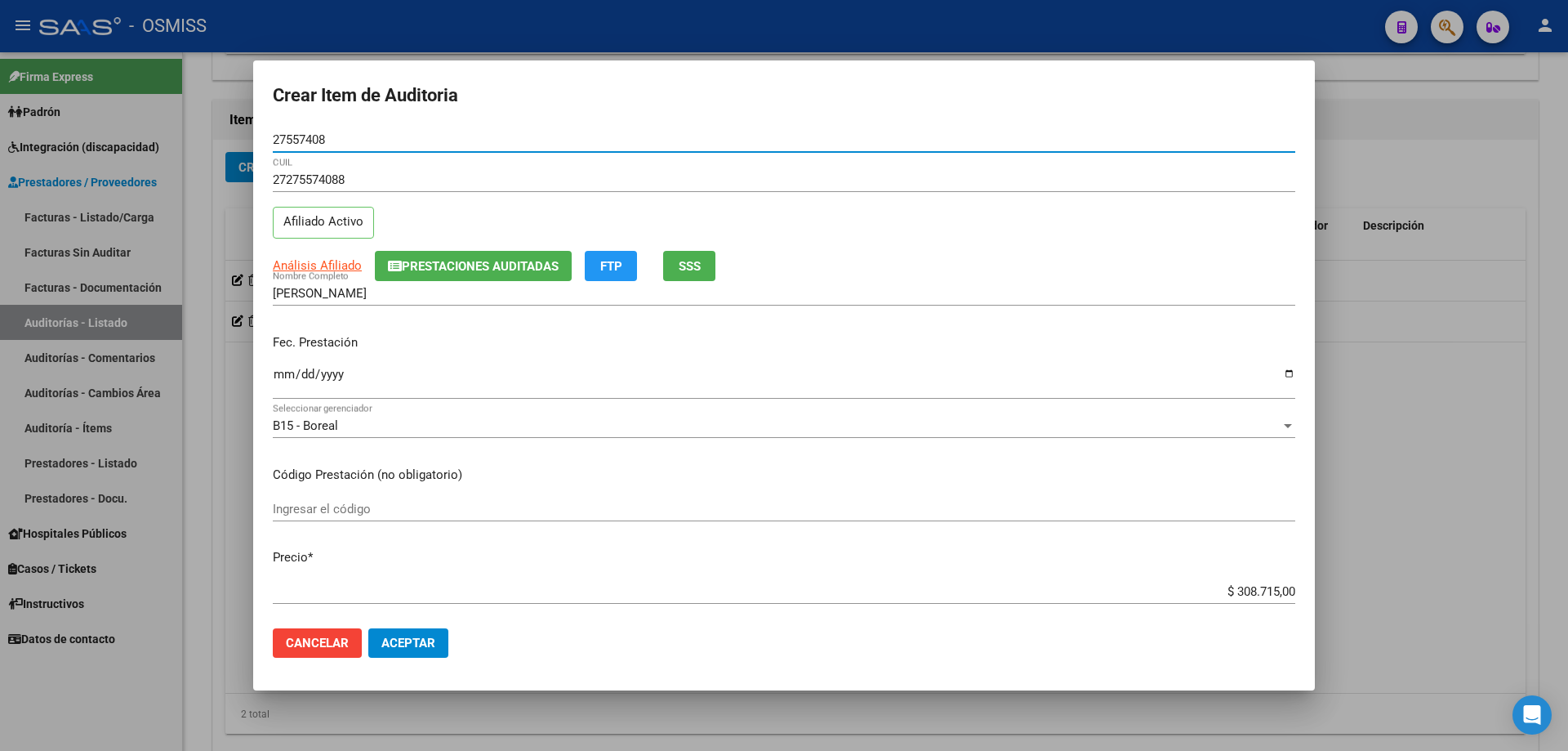
type input "27557408"
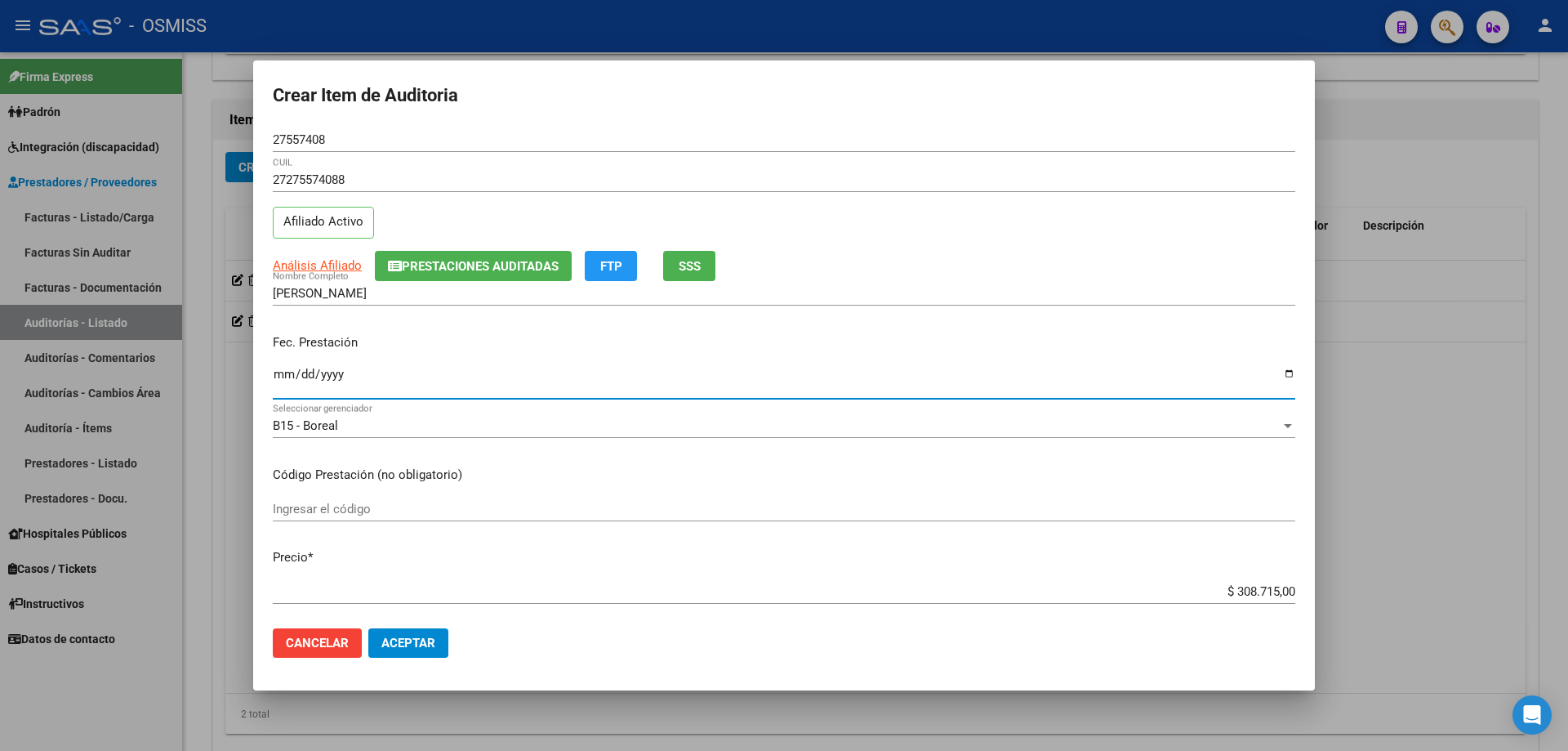
click at [280, 377] on input "Ingresar la fecha" at bounding box center [784, 381] width 1023 height 26
drag, startPoint x: 1373, startPoint y: 145, endPoint x: 1375, endPoint y: 36, distance: 109.0
click at [1374, 119] on div at bounding box center [784, 376] width 1568 height 751
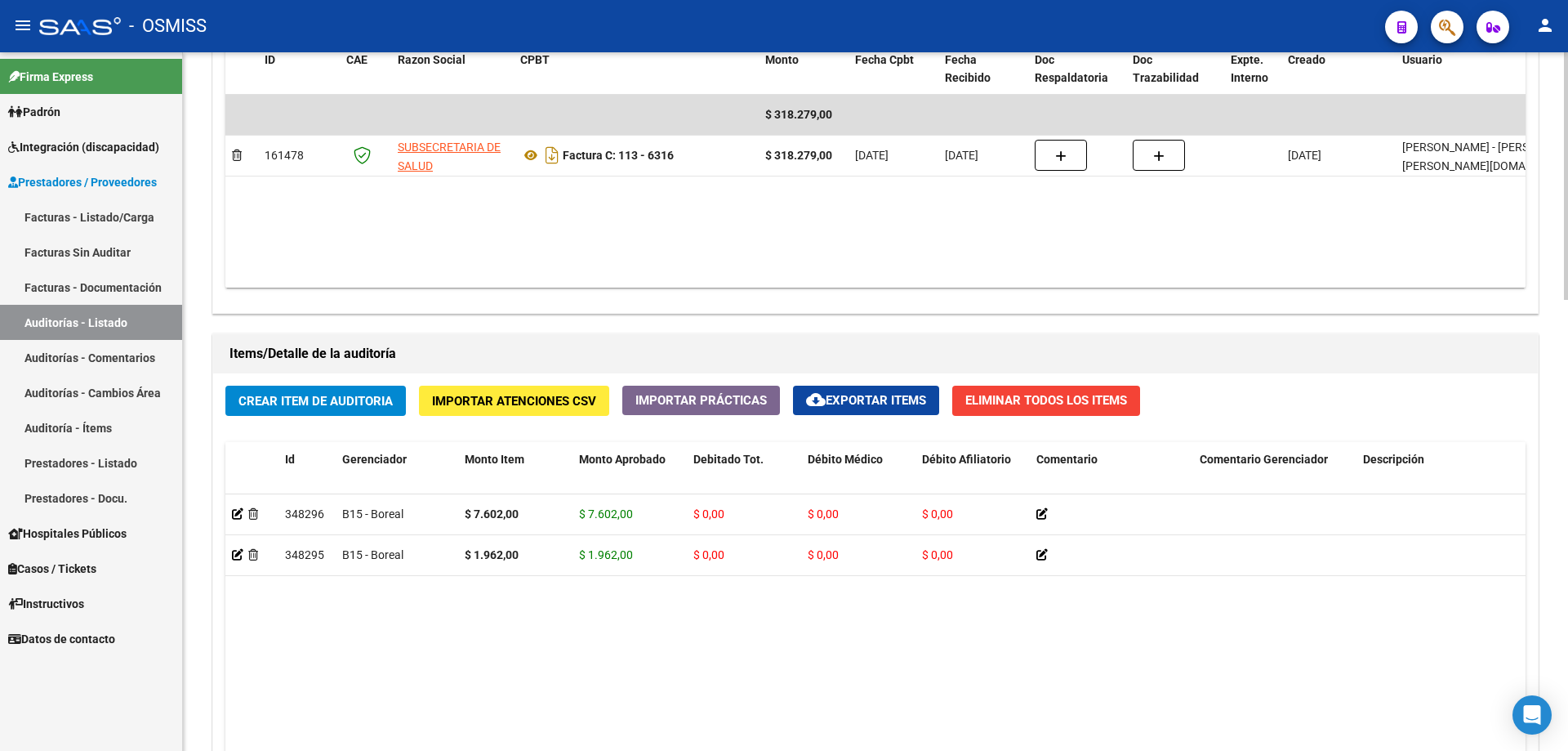
scroll to position [900, 0]
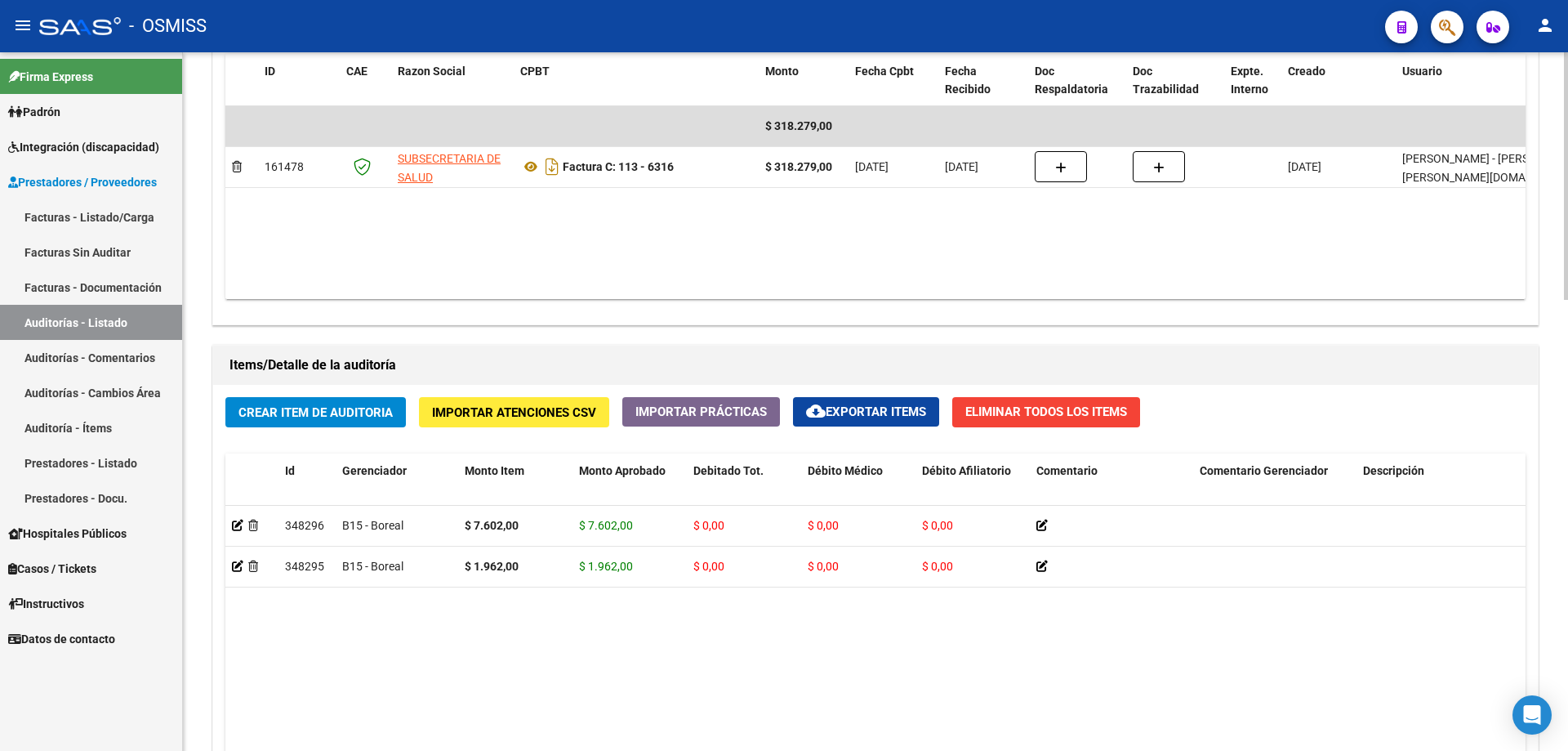
click at [762, 306] on div "Agregar Comprobante cloud_download Exportar Comprobantes ID CAE Razon Social CP…" at bounding box center [876, 154] width 1325 height 339
click at [353, 407] on span "Crear Item de Auditoria" at bounding box center [315, 412] width 154 height 15
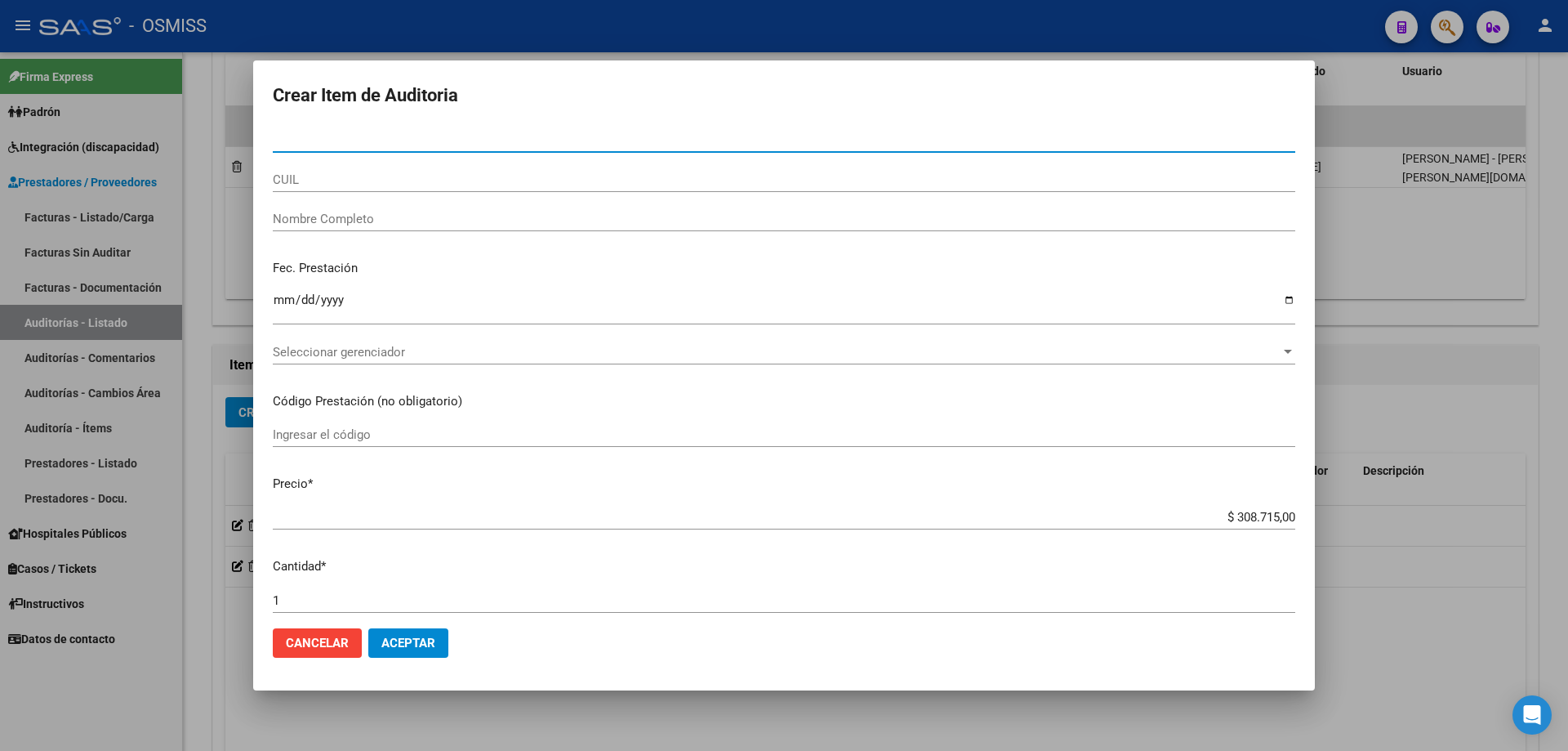
type input "1"
type input "27557408"
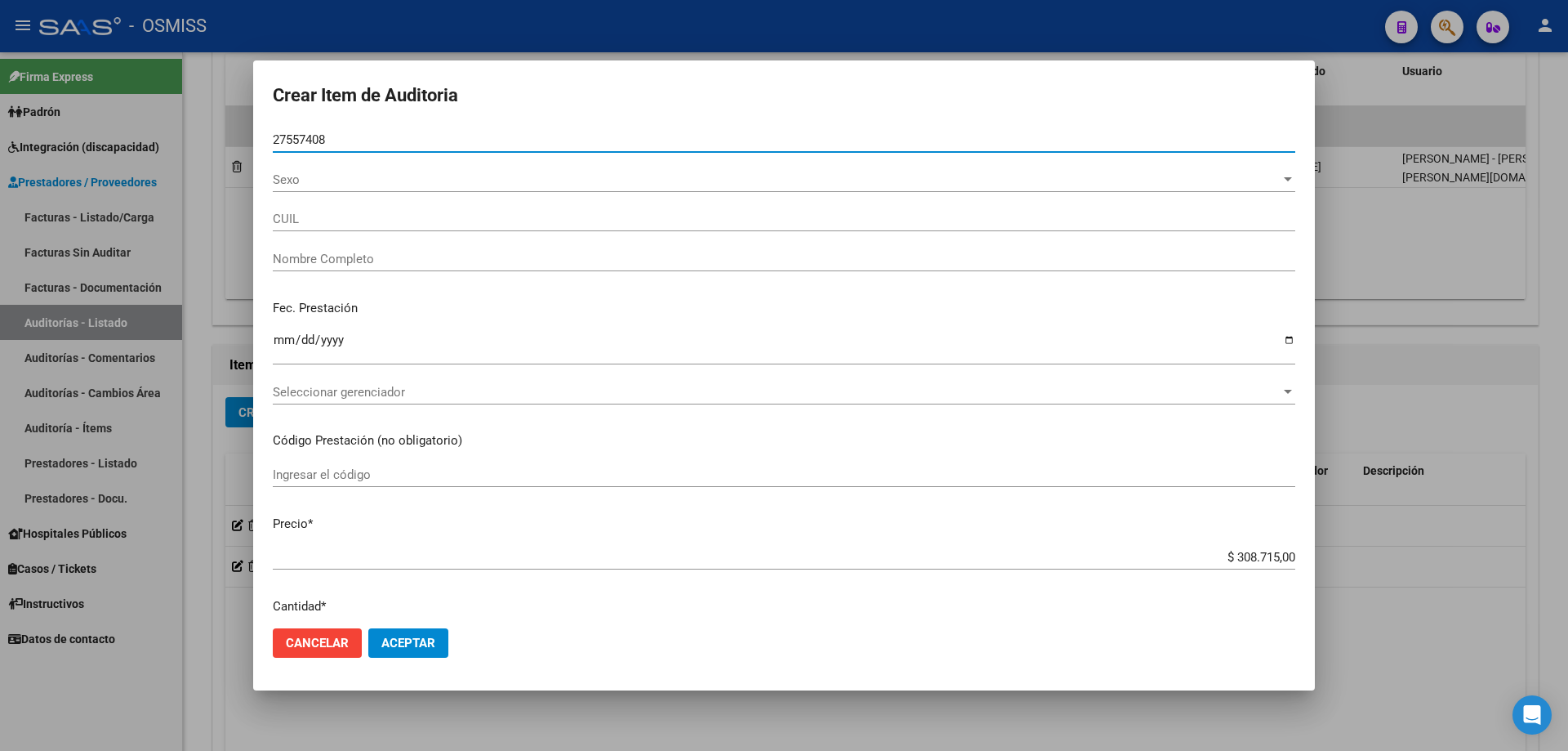
type input "27275574088"
type input "[PERSON_NAME]"
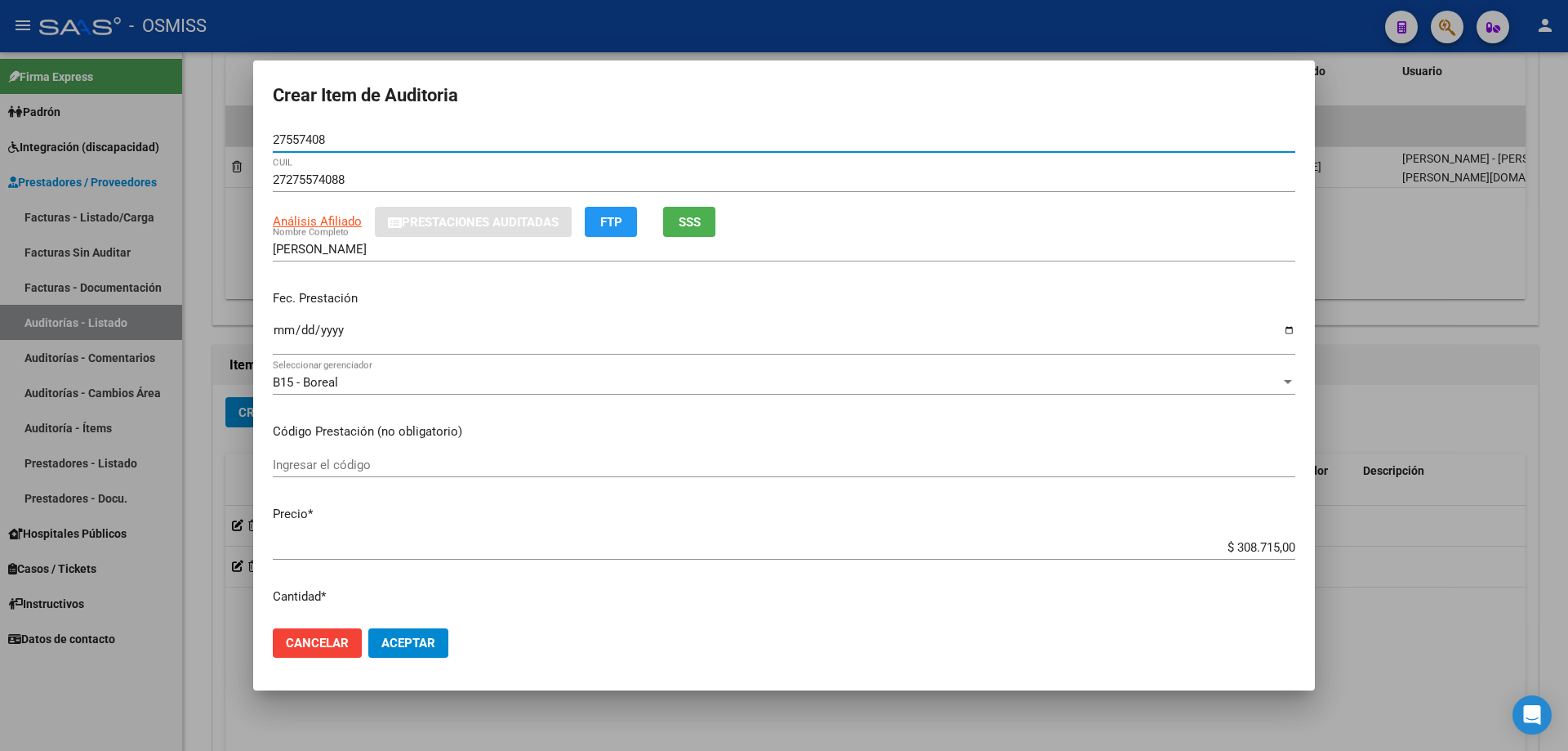
type input "27557408"
click at [277, 365] on div "Ingresar la fecha" at bounding box center [784, 345] width 1023 height 50
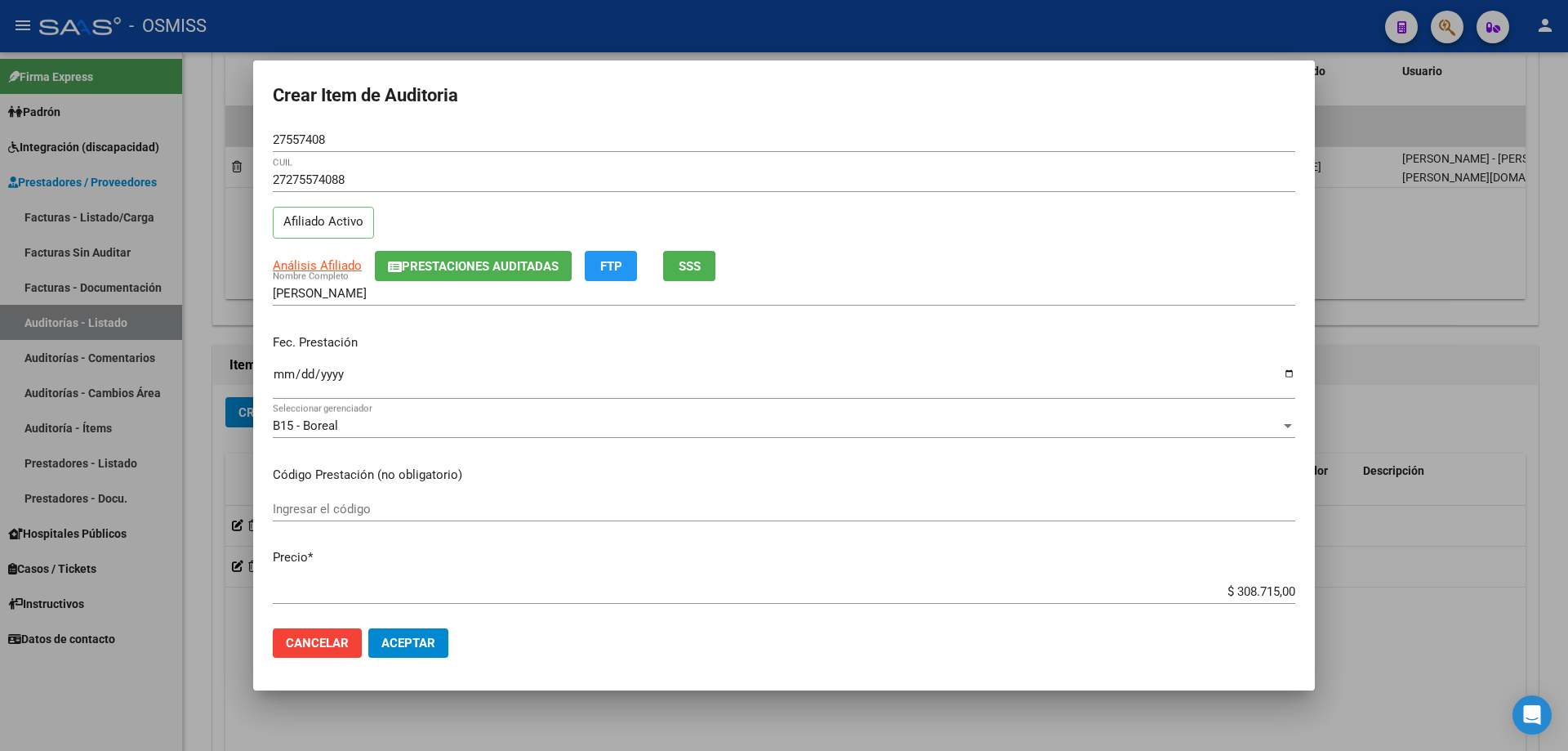
click at [282, 376] on input "Ingresar la fecha" at bounding box center [784, 381] width 1023 height 26
type input "[DATE]"
drag, startPoint x: 1199, startPoint y: 587, endPoint x: 1567, endPoint y: 557, distance: 369.2
click at [1567, 560] on div "Crear Item de Auditoria 27557408 Nro Documento 27275574088 CUIL Afiliado Activo…" at bounding box center [784, 376] width 1568 height 751
type input "$ 0,03"
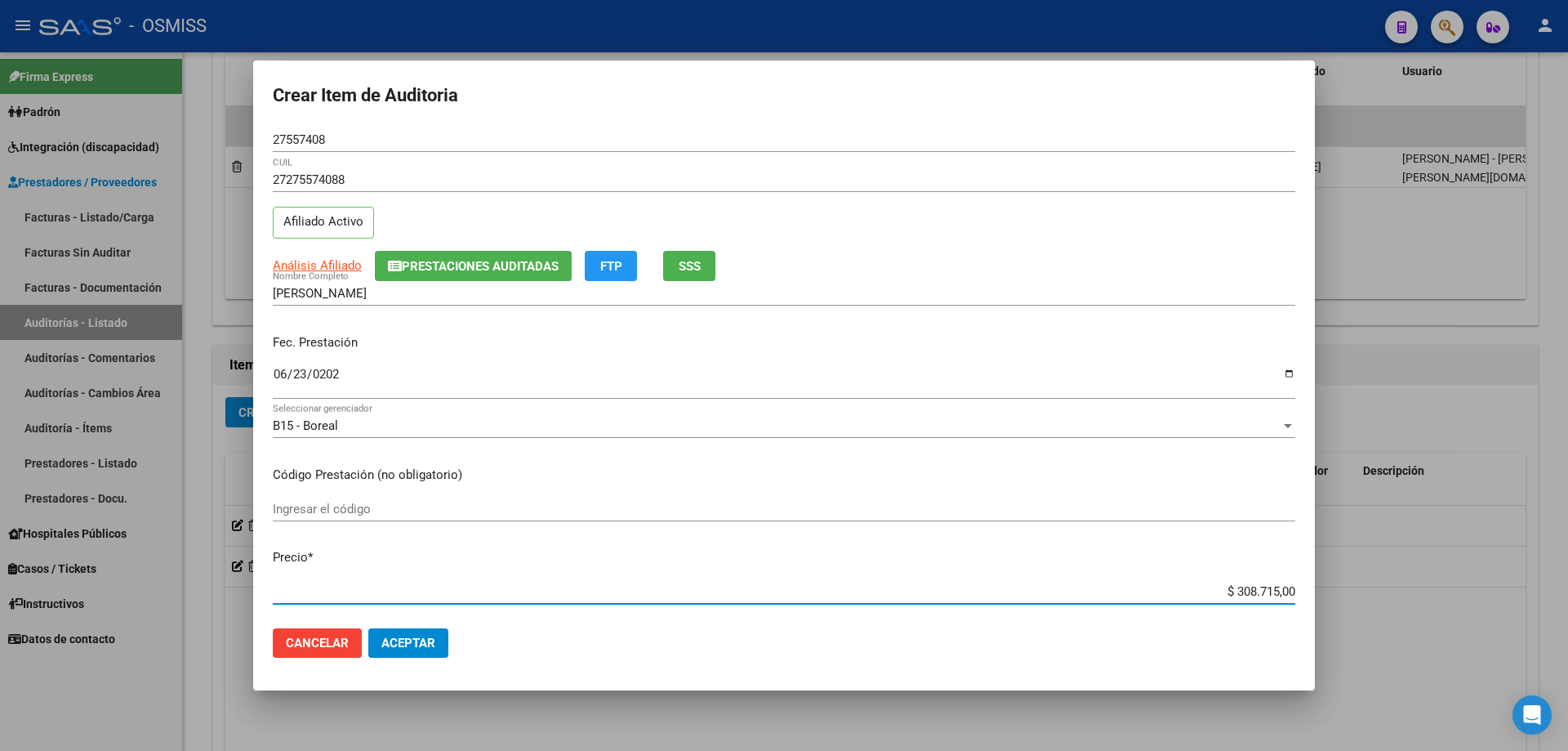
type input "$ 0,03"
type input "$ 0,38"
type input "$ 3,80"
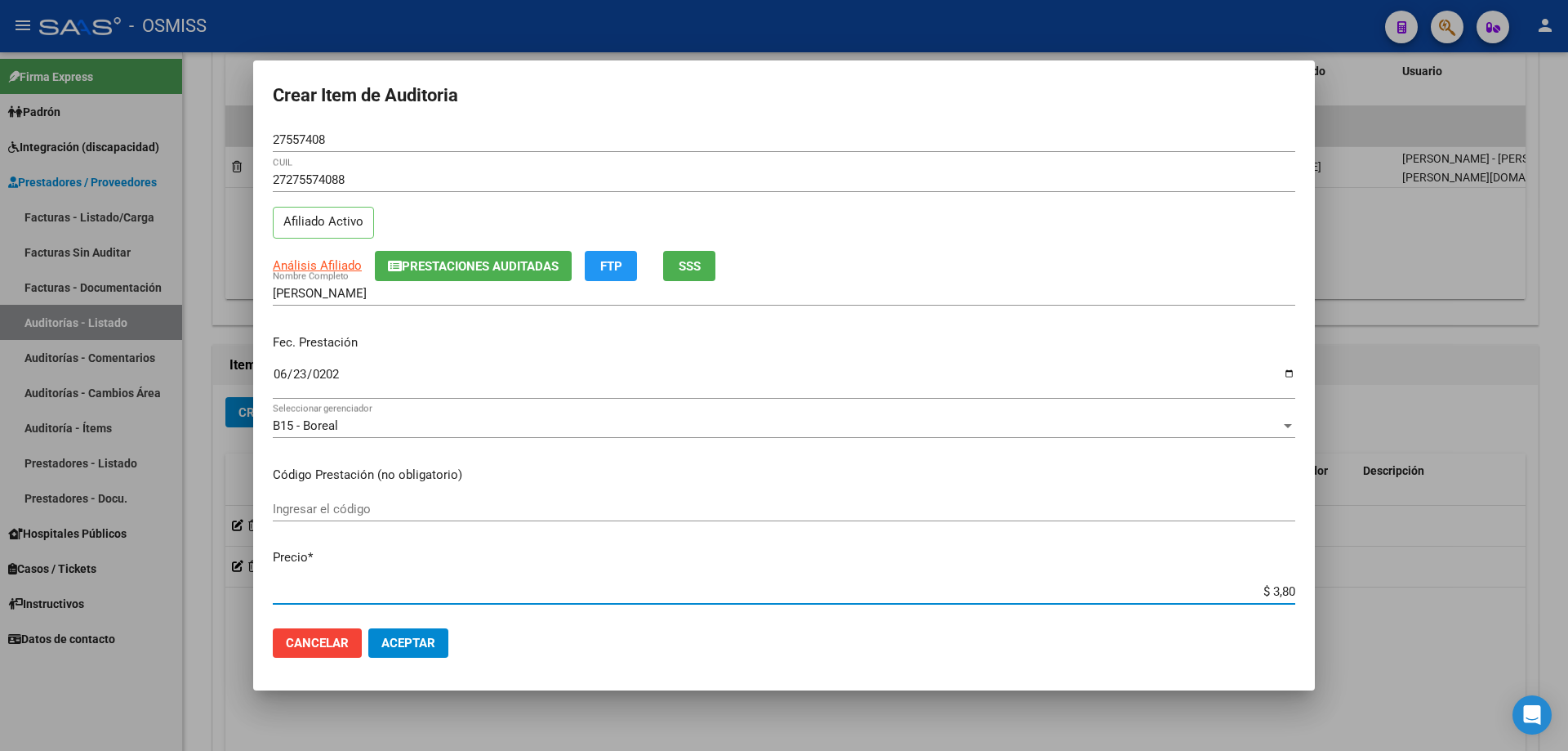
type input "$ 38,01"
type input "$ 380,10"
type input "$ 3.801,00"
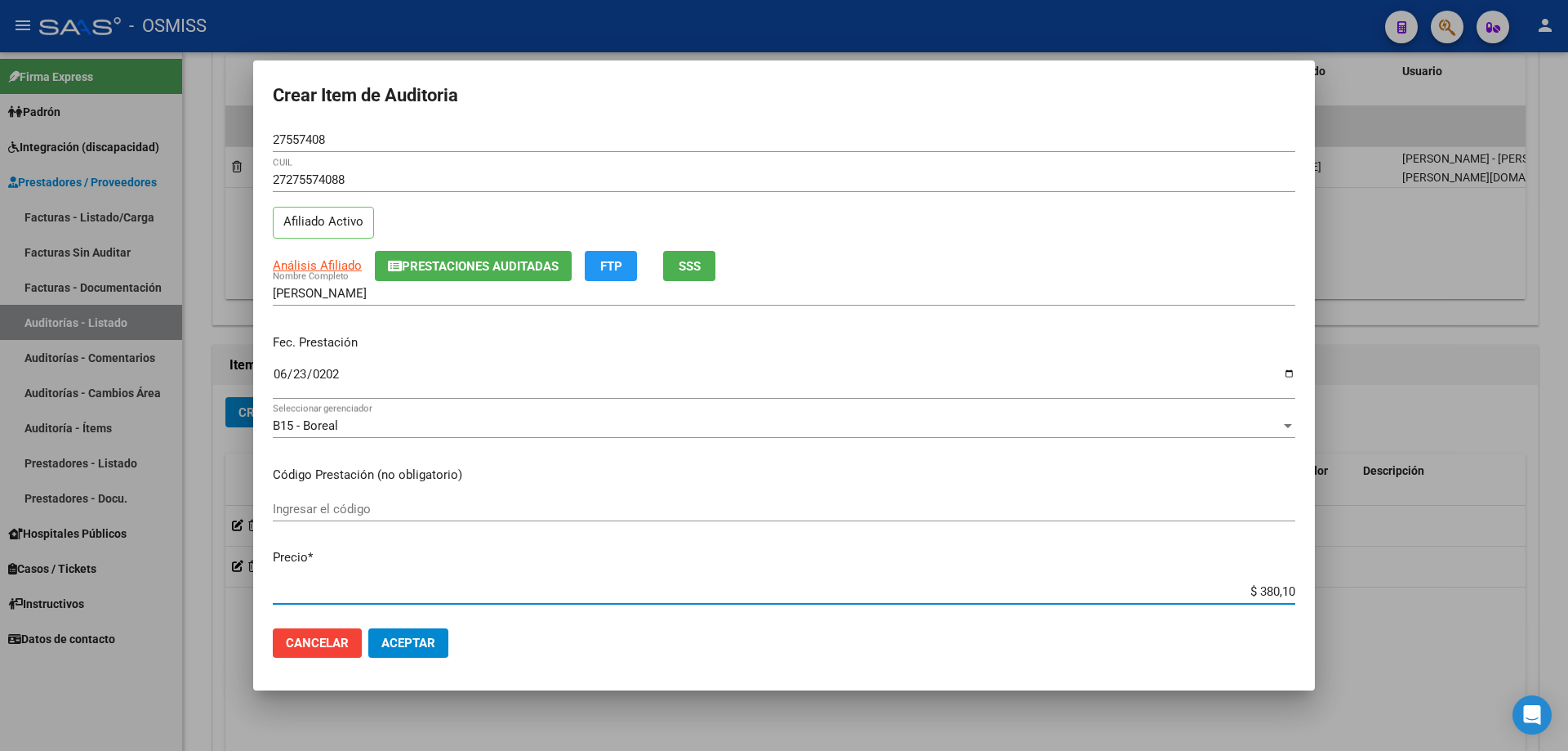
type input "$ 3.801,00"
click at [415, 637] on span "Aceptar" at bounding box center [408, 643] width 54 height 15
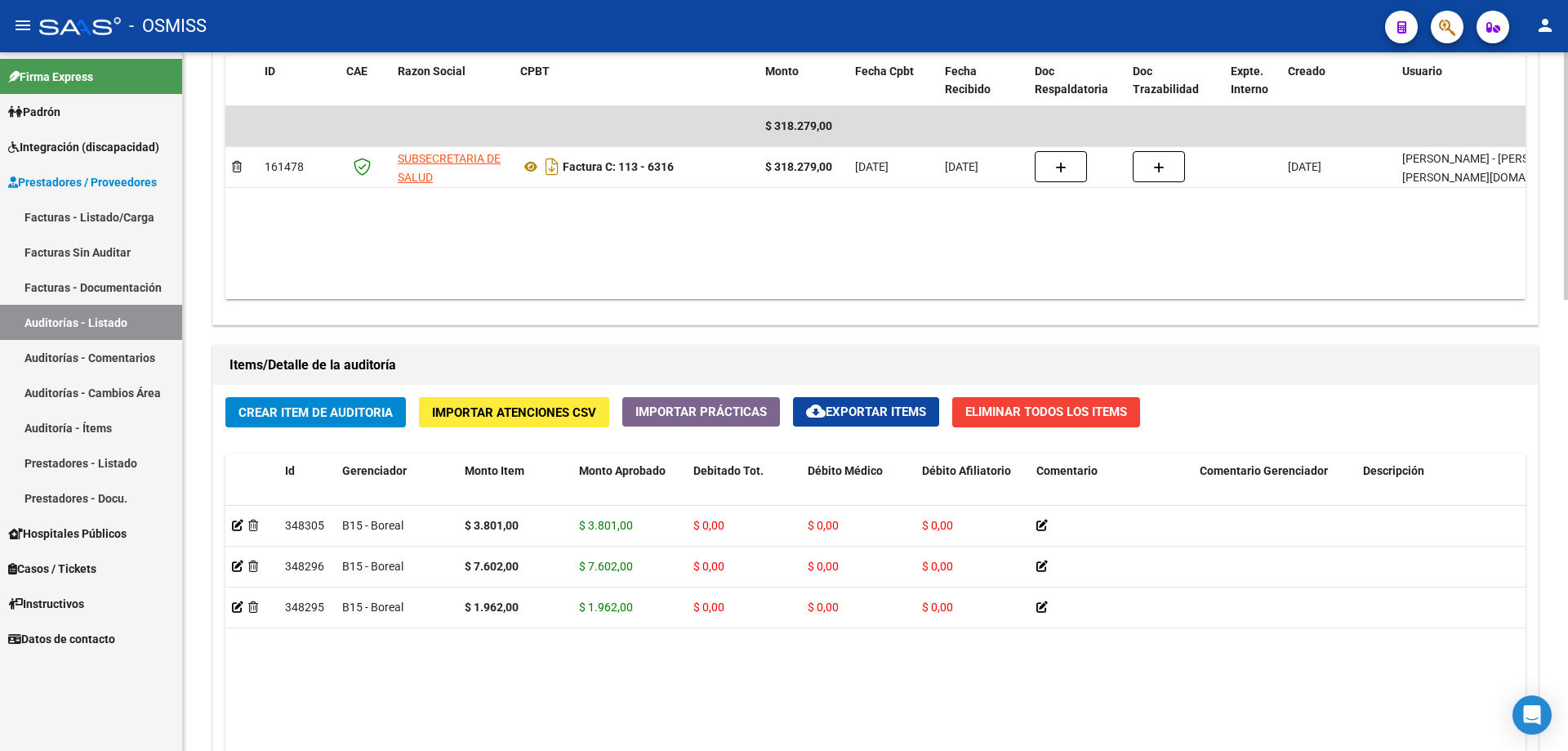
click at [785, 266] on datatable-body "$ 318.279,00 161478 SUBSECRETARIA DE SALUD Factura C: 113 - 6316 $ 318.279,00 […" at bounding box center [875, 202] width 1300 height 193
click at [849, 260] on datatable-body "$ 318.279,00 161478 SUBSECRETARIA DE SALUD Factura C: 113 - 6316 $ 318.279,00 […" at bounding box center [875, 202] width 1300 height 193
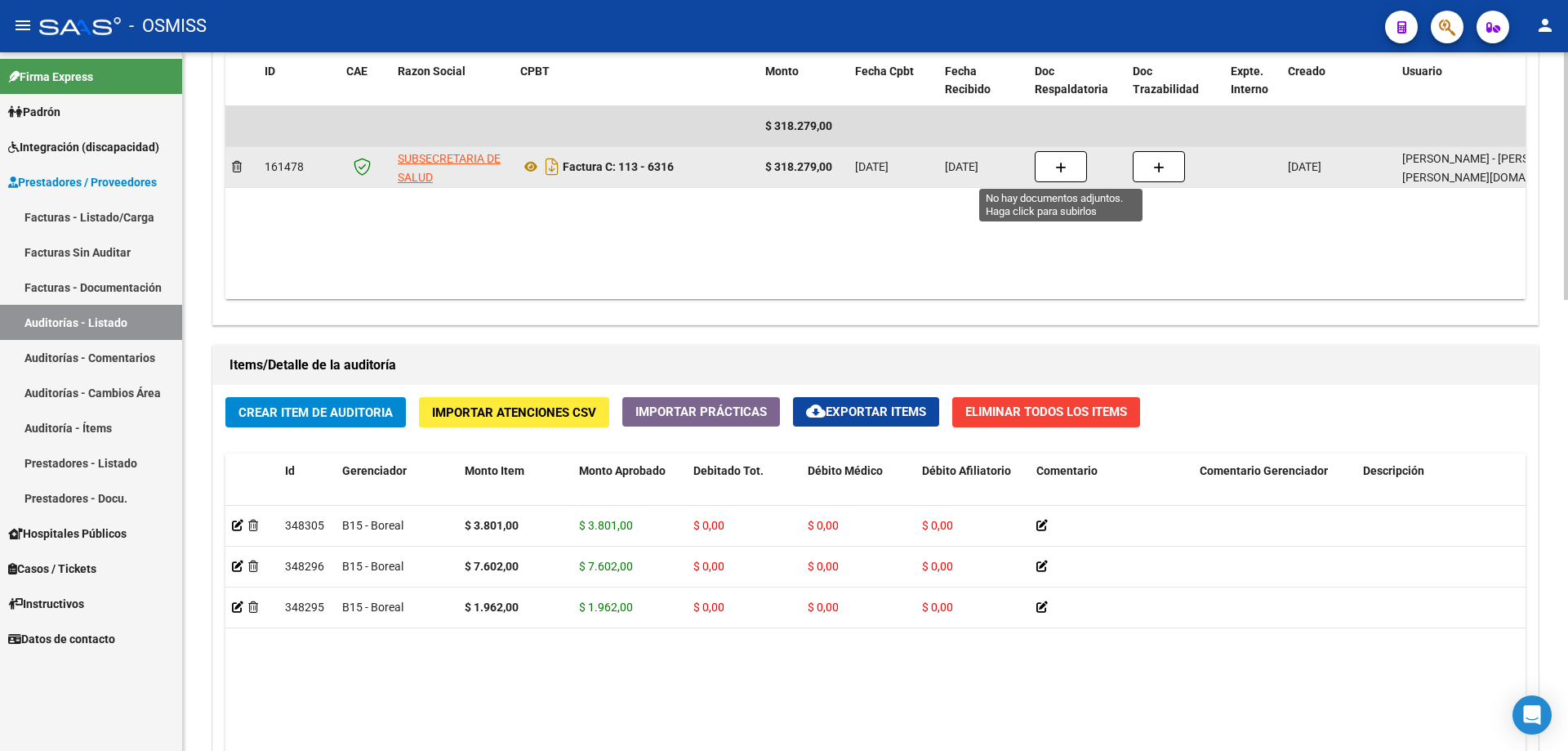
click at [1072, 163] on button "button" at bounding box center [1061, 167] width 53 height 31
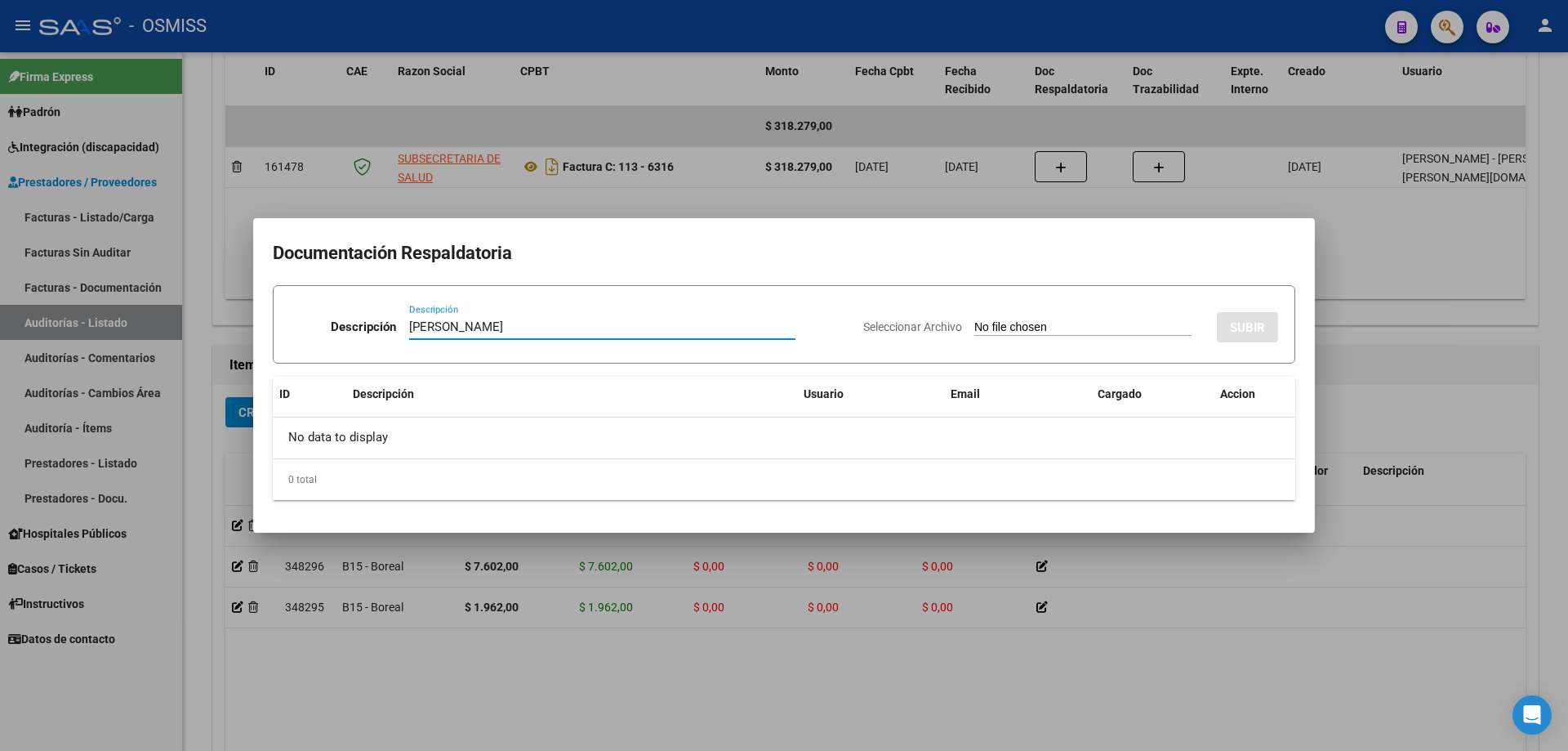
type input "[PERSON_NAME]"
click at [986, 331] on input "Seleccionar Archivo" at bounding box center [1083, 328] width 217 height 16
type input "C:\fakepath\[PERSON_NAME].pdf"
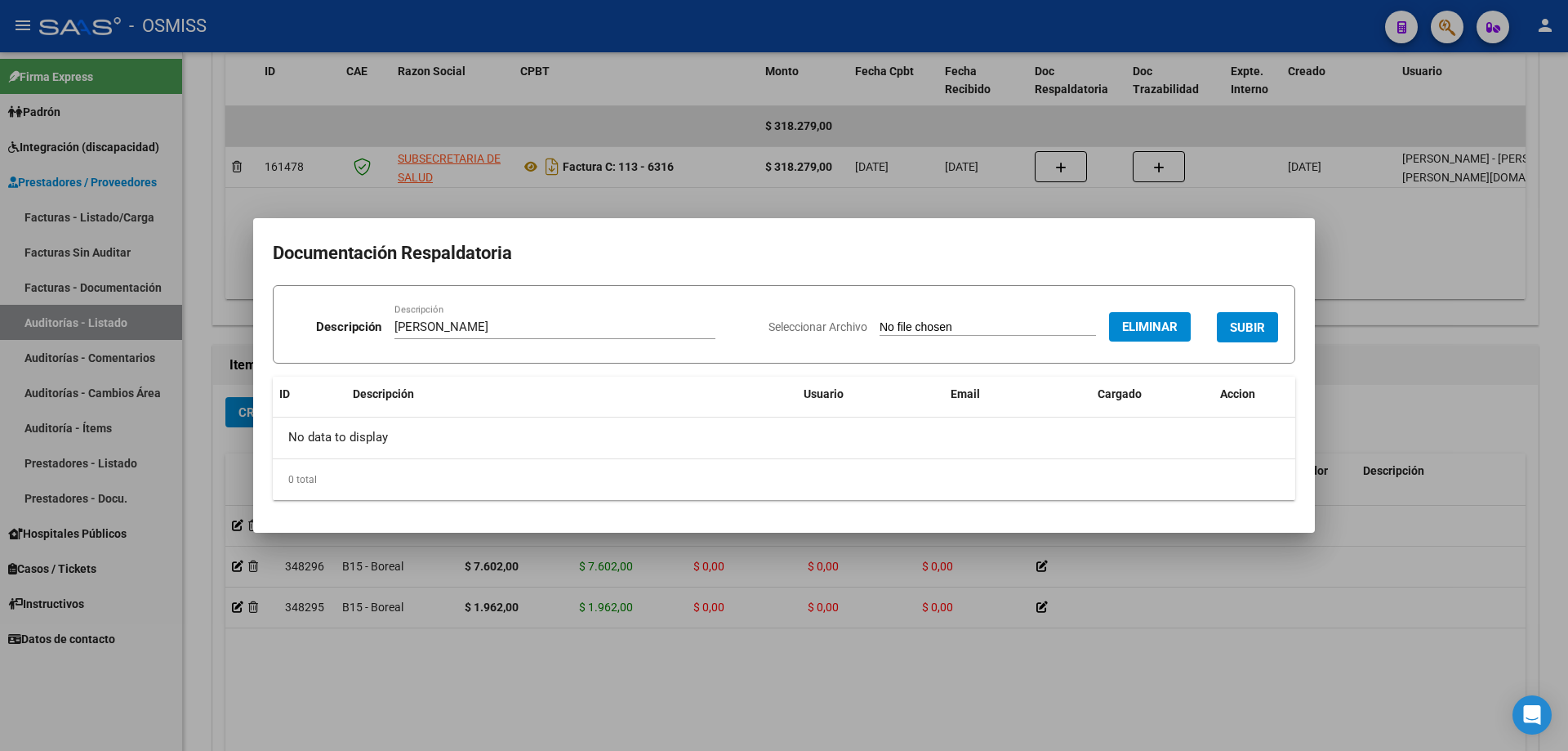
click at [1254, 315] on button "SUBIR" at bounding box center [1248, 327] width 62 height 30
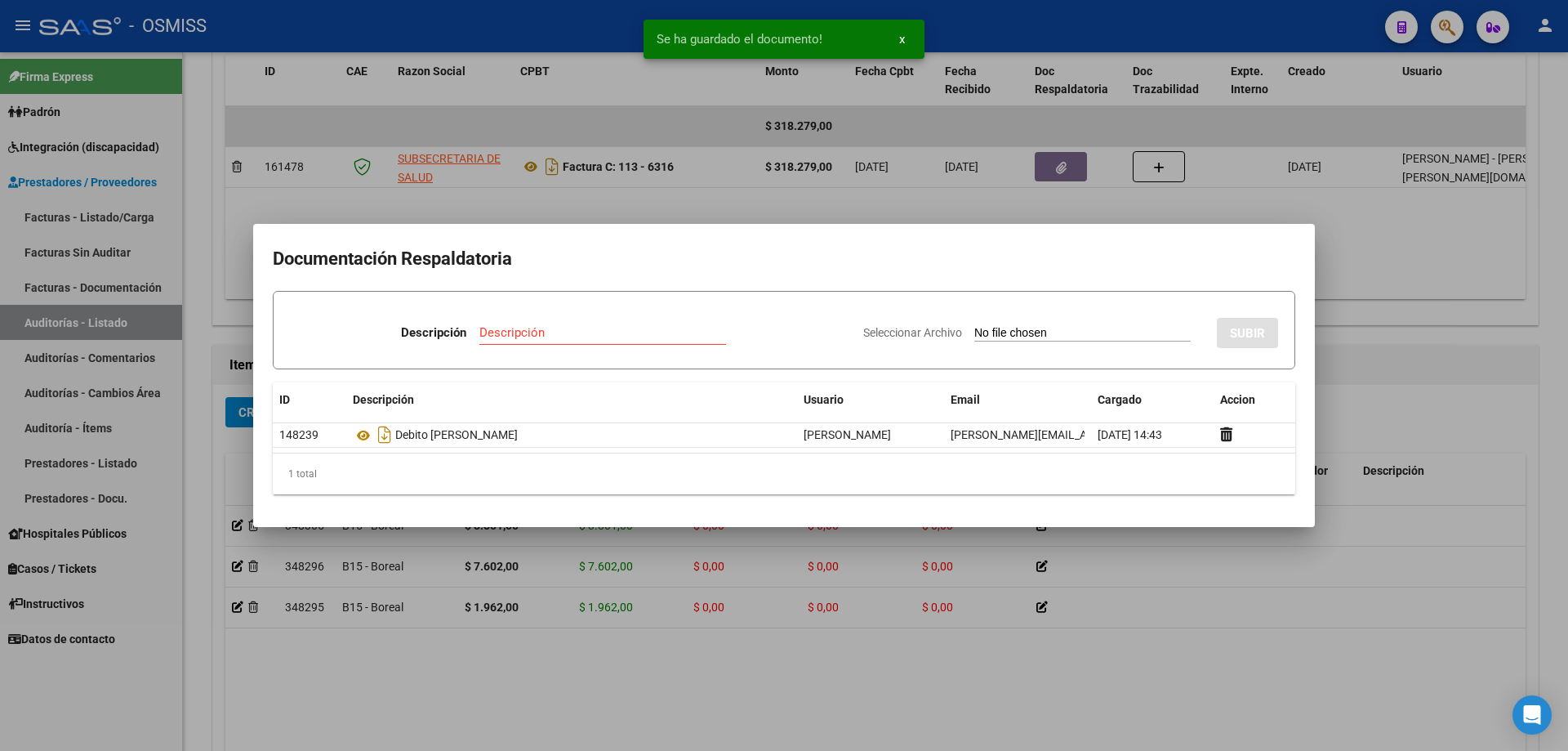
click at [1337, 320] on div at bounding box center [784, 376] width 1568 height 751
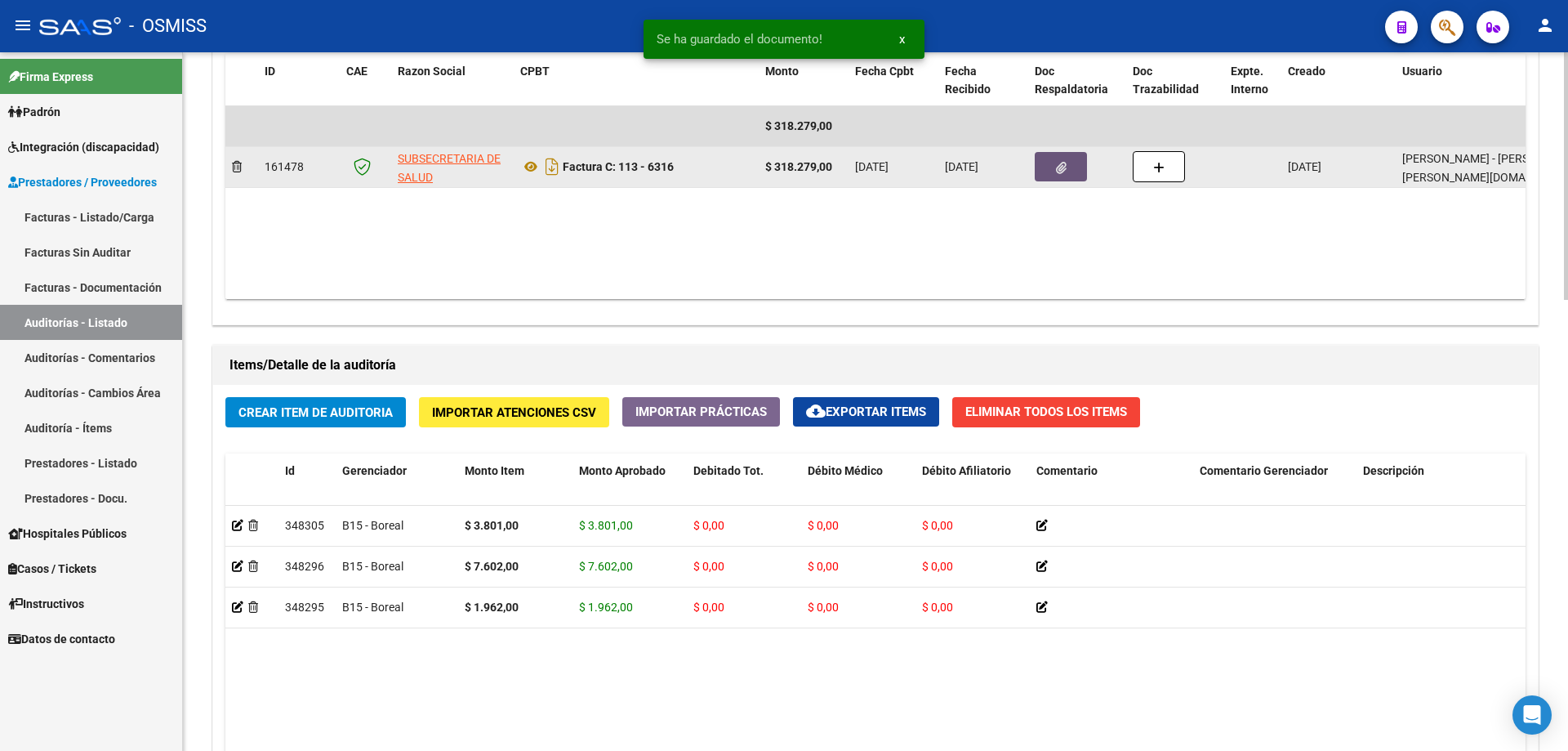
click at [1063, 156] on button "button" at bounding box center [1061, 167] width 53 height 30
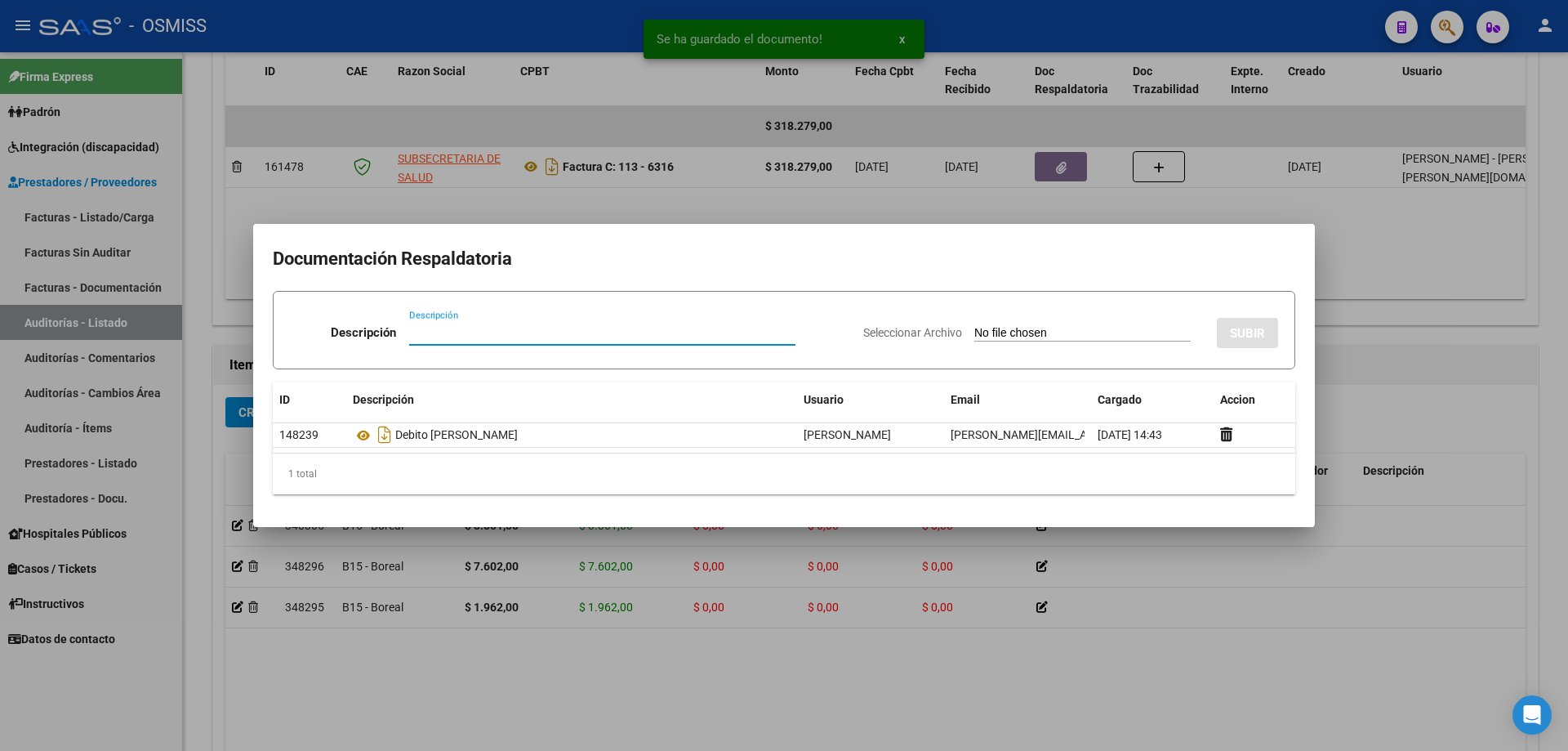
click at [1423, 305] on div at bounding box center [784, 376] width 1568 height 751
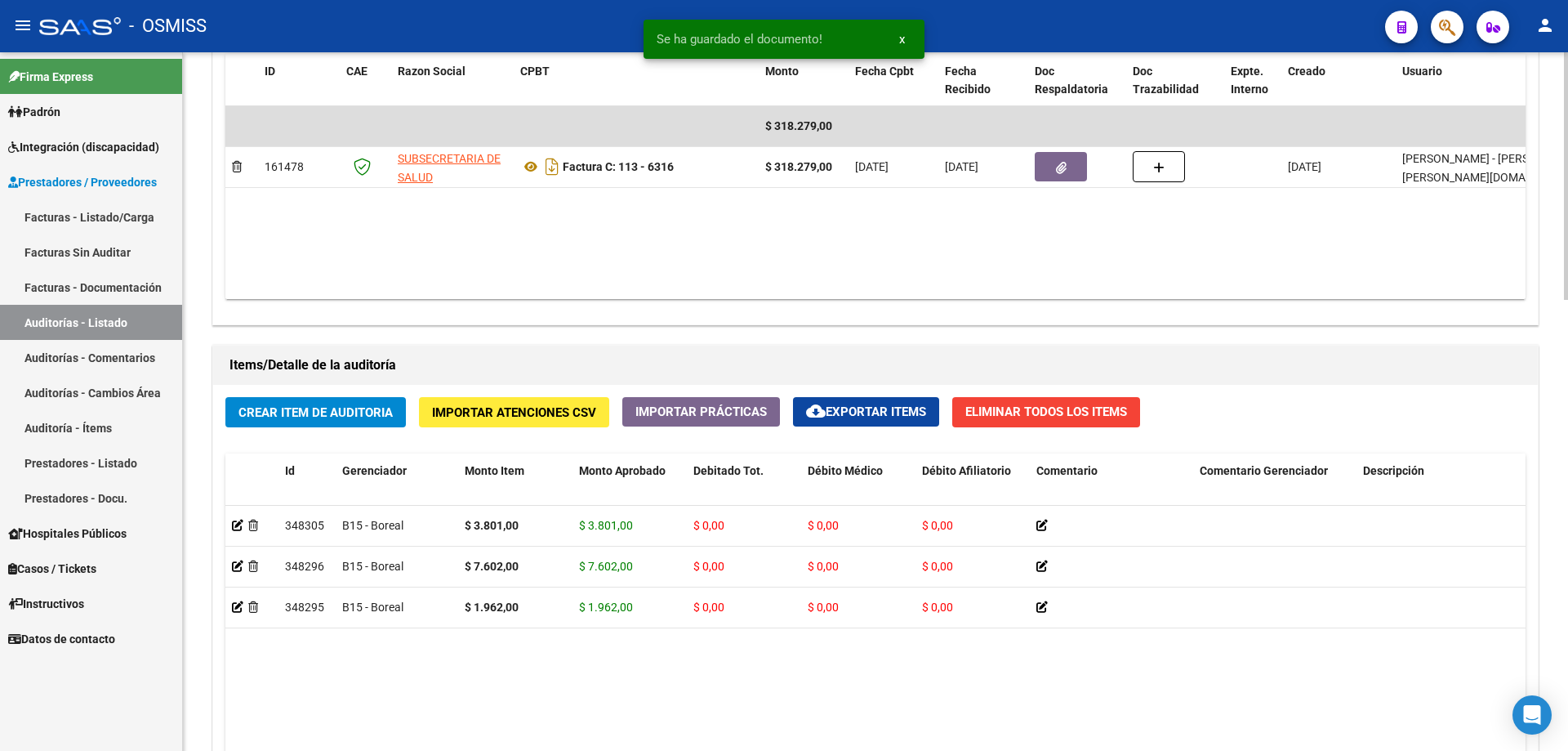
click at [345, 416] on span "Crear Item de Auditoria" at bounding box center [315, 412] width 154 height 15
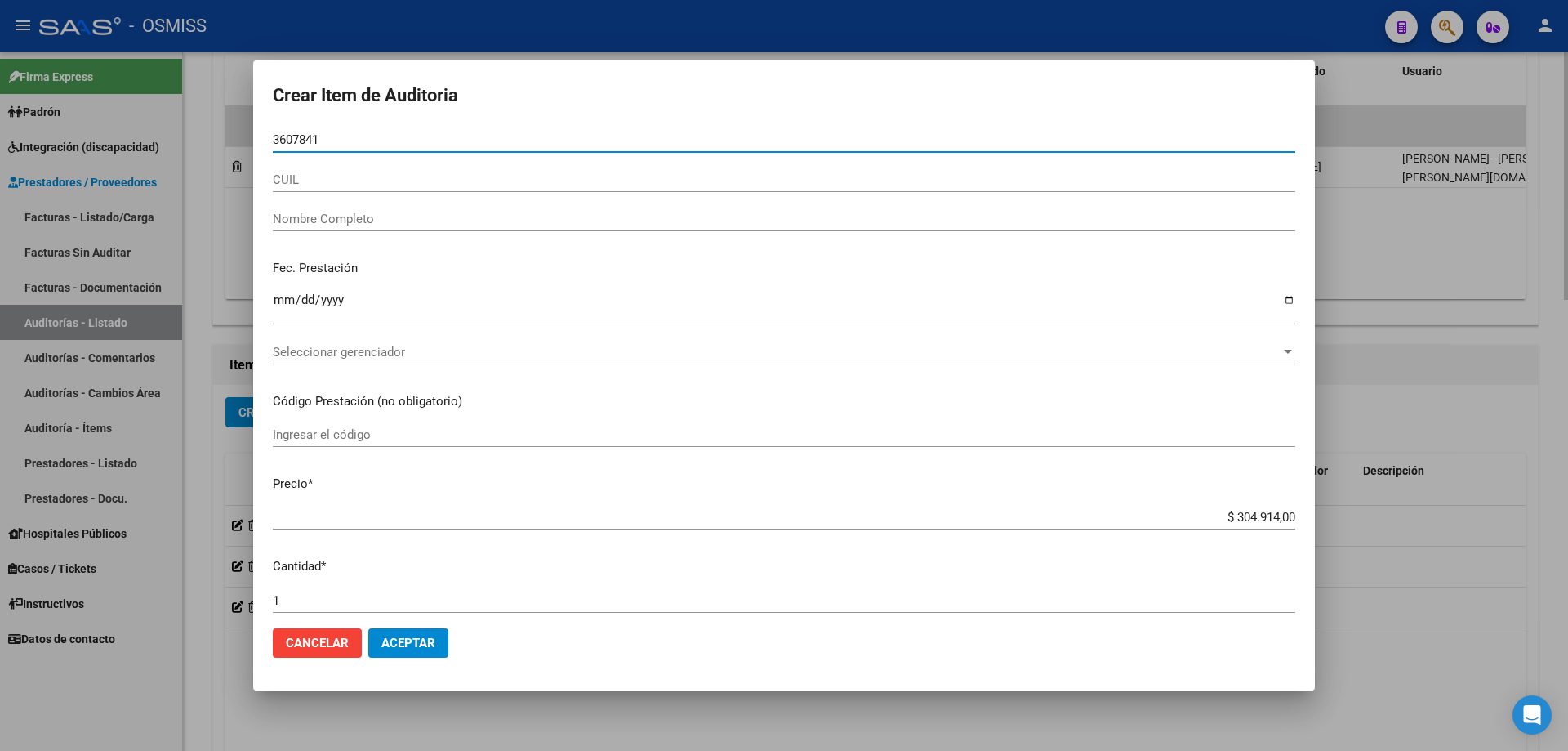
type input "36078415"
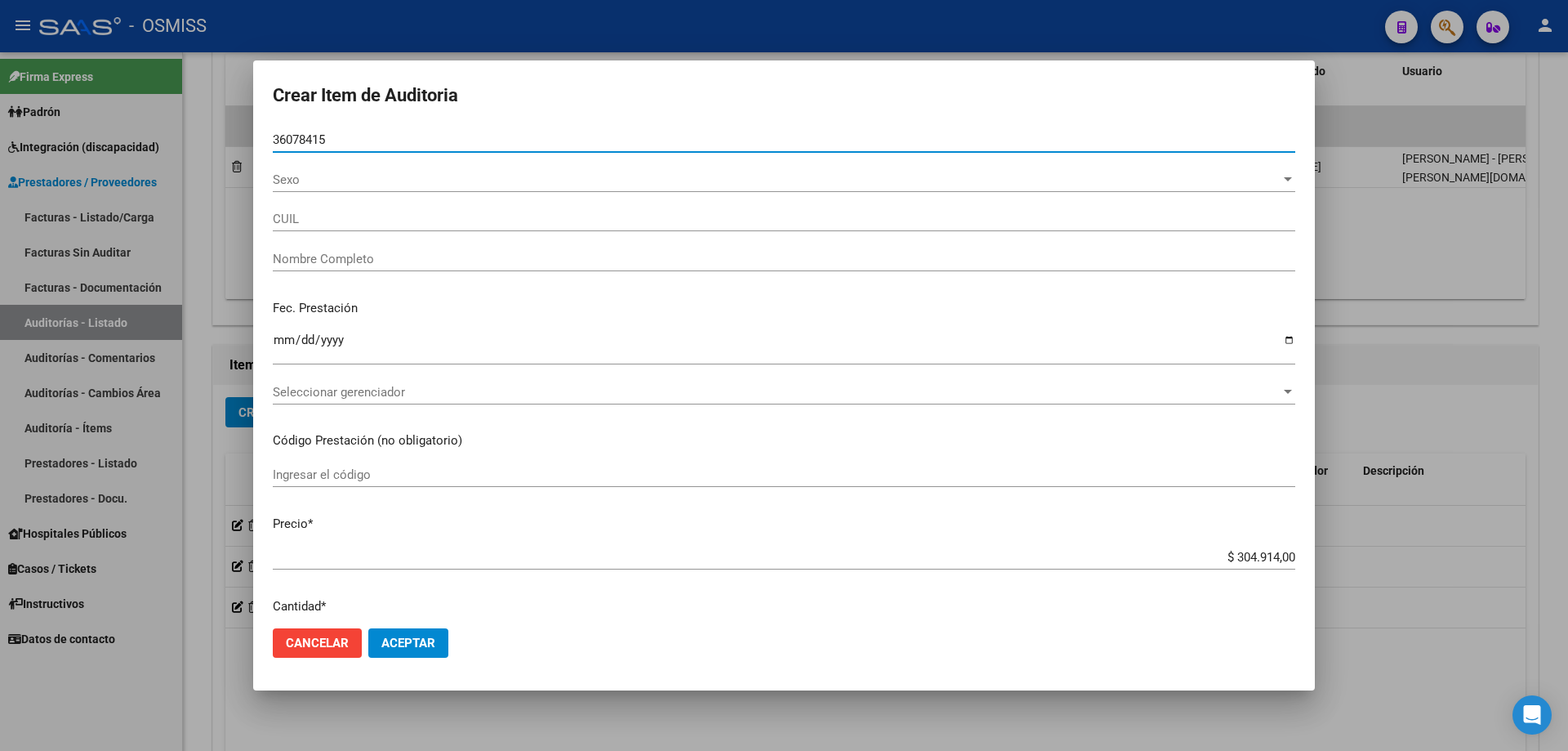
type input "27360784156"
type input "[PERSON_NAME] [PERSON_NAME]"
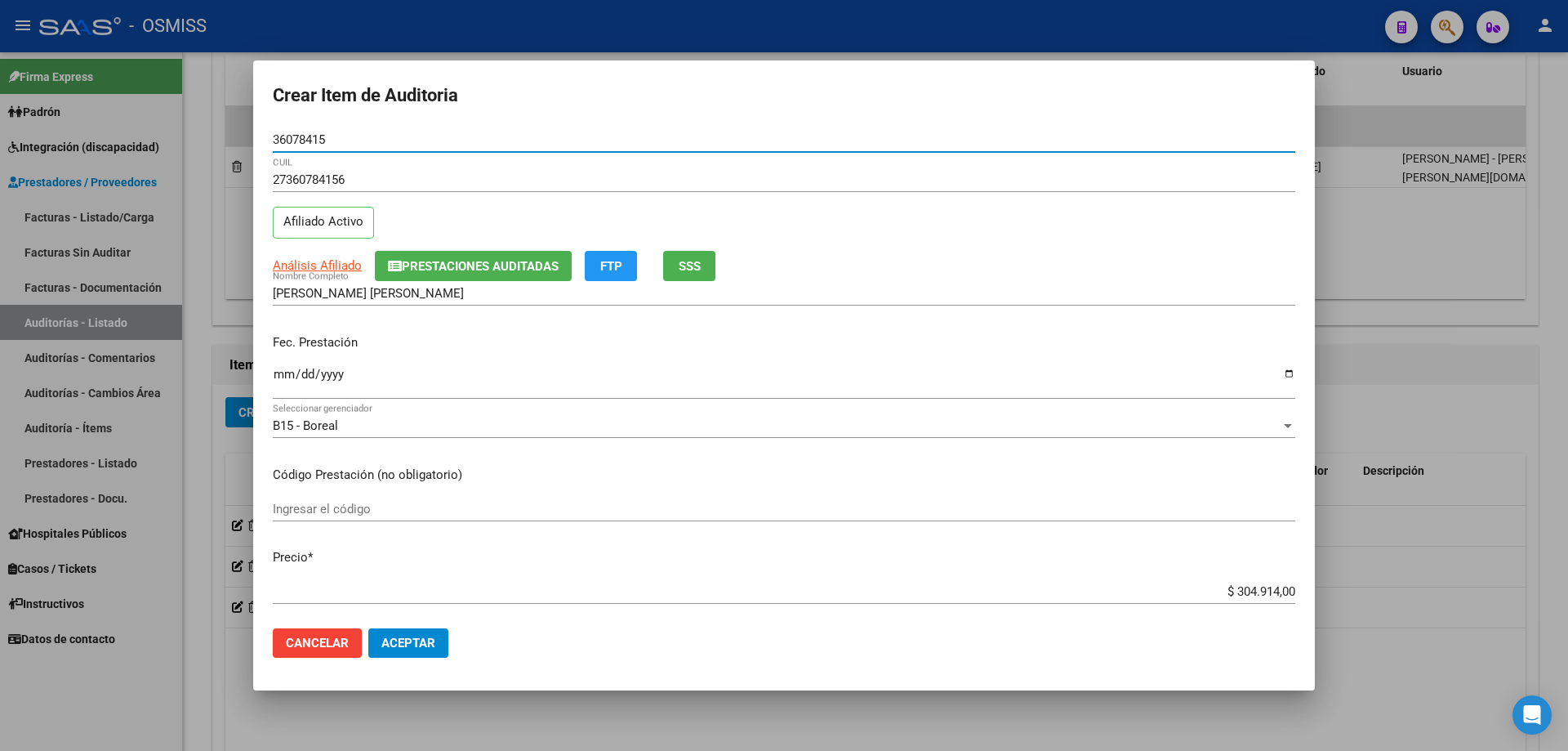
type input "36078415"
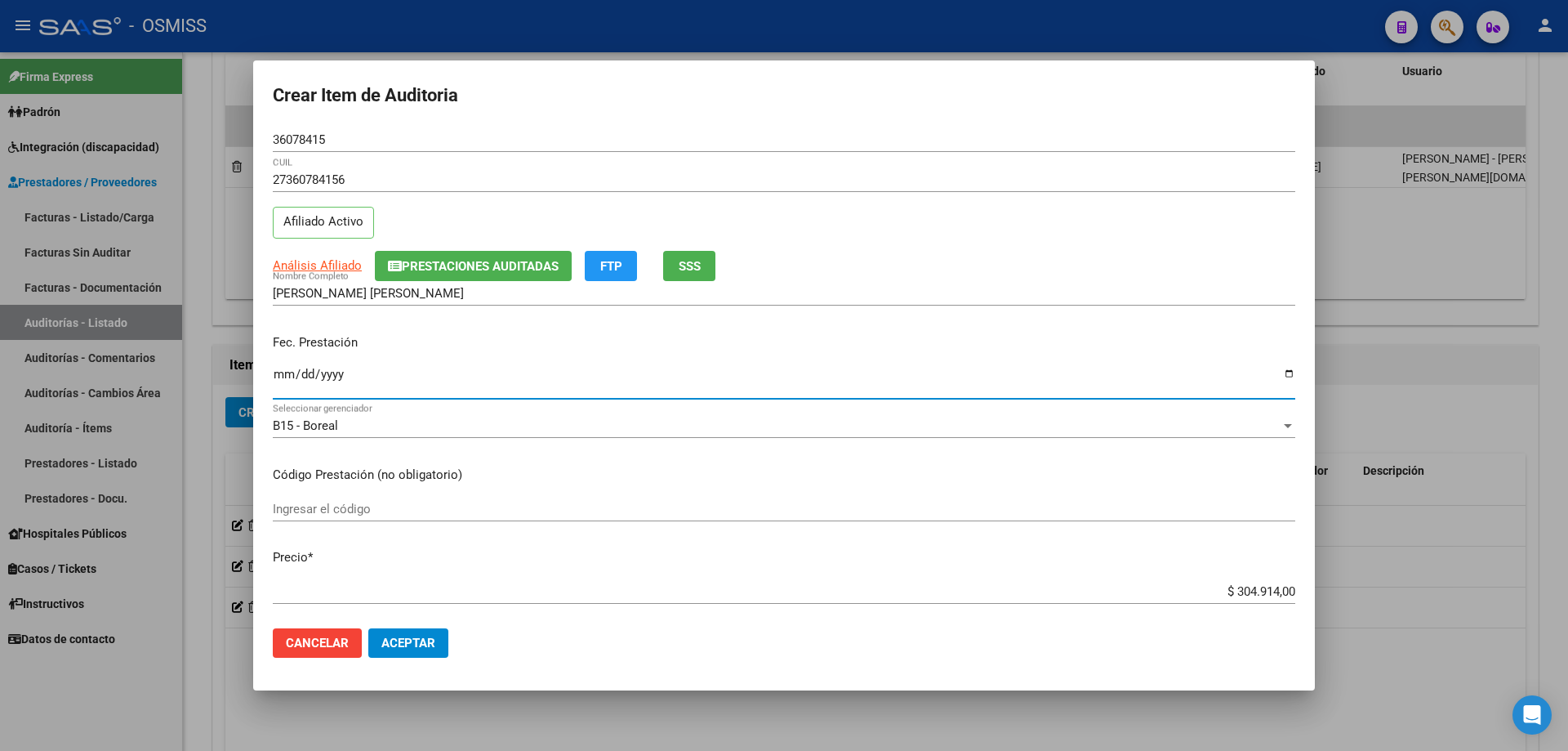
click at [278, 371] on input "Ingresar la fecha" at bounding box center [784, 381] width 1023 height 26
type input "[DATE]"
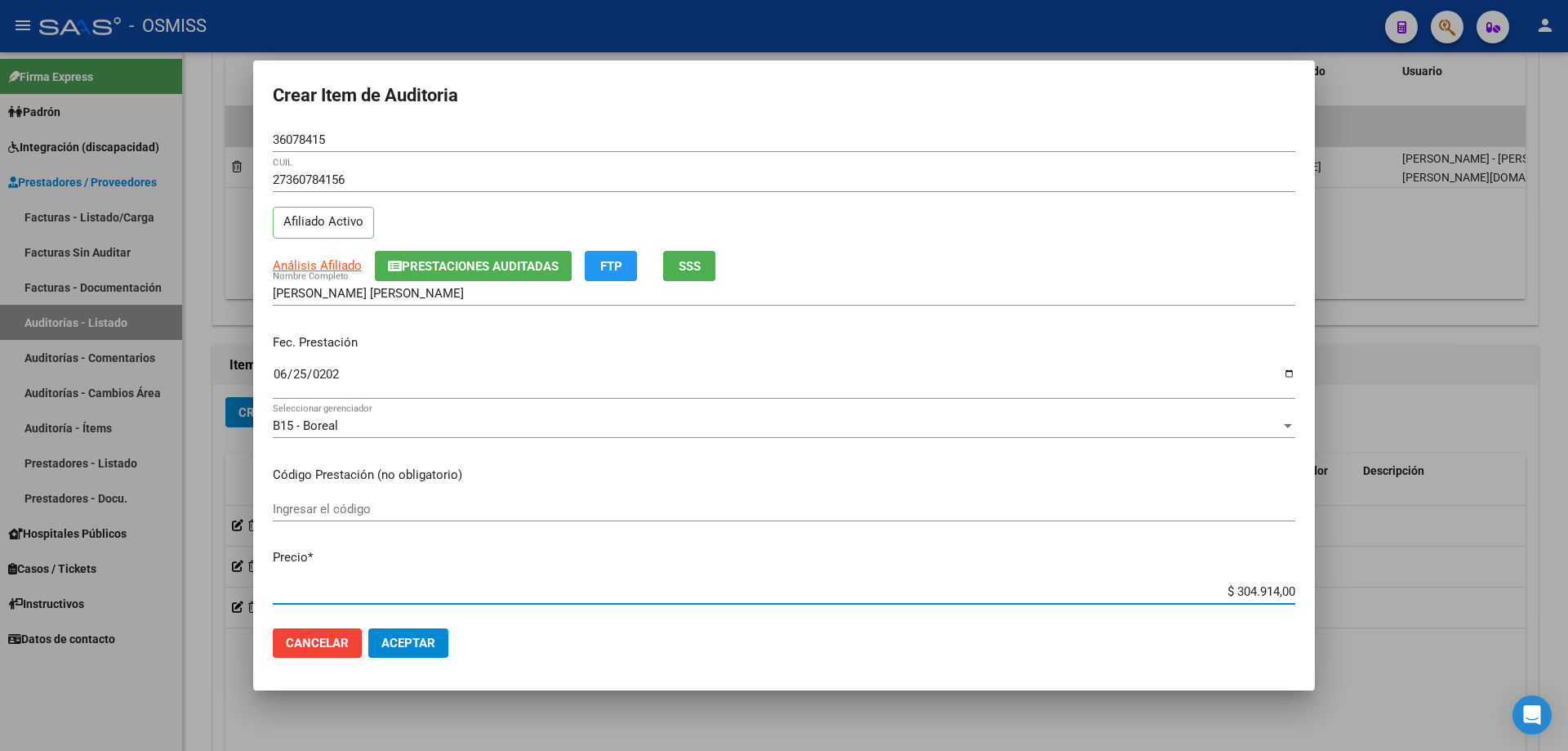
drag, startPoint x: 1198, startPoint y: 589, endPoint x: 1366, endPoint y: 563, distance: 170.0
click at [1366, 563] on div "Crear Item de Auditoria 36078415 Nro Documento 27360784156 CUIL Afiliado Activo…" at bounding box center [784, 376] width 1568 height 751
type input "$ 0,03"
type input "$ 0,38"
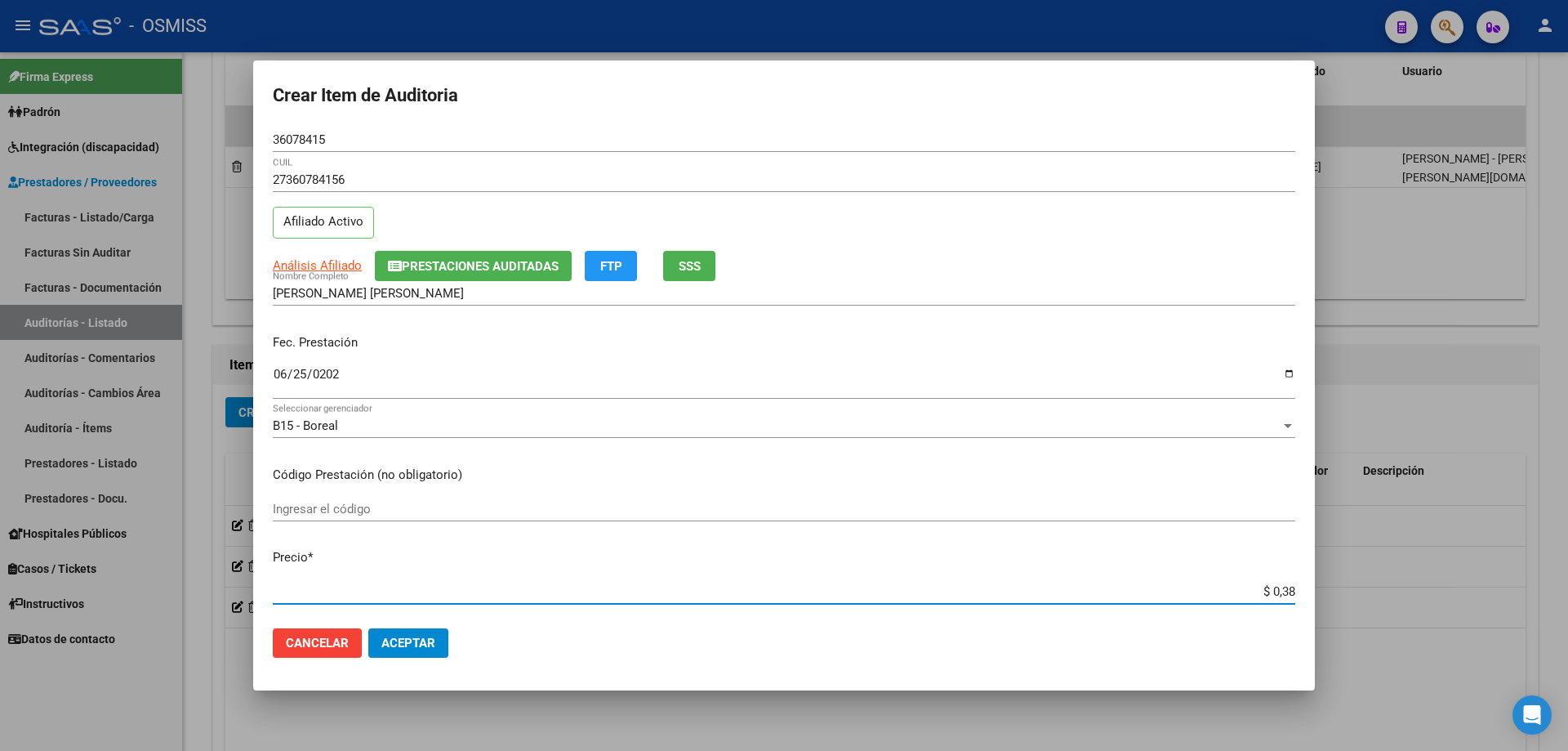
type input "$ 0,38"
type input "$ 3,80"
type input "$ 38,01"
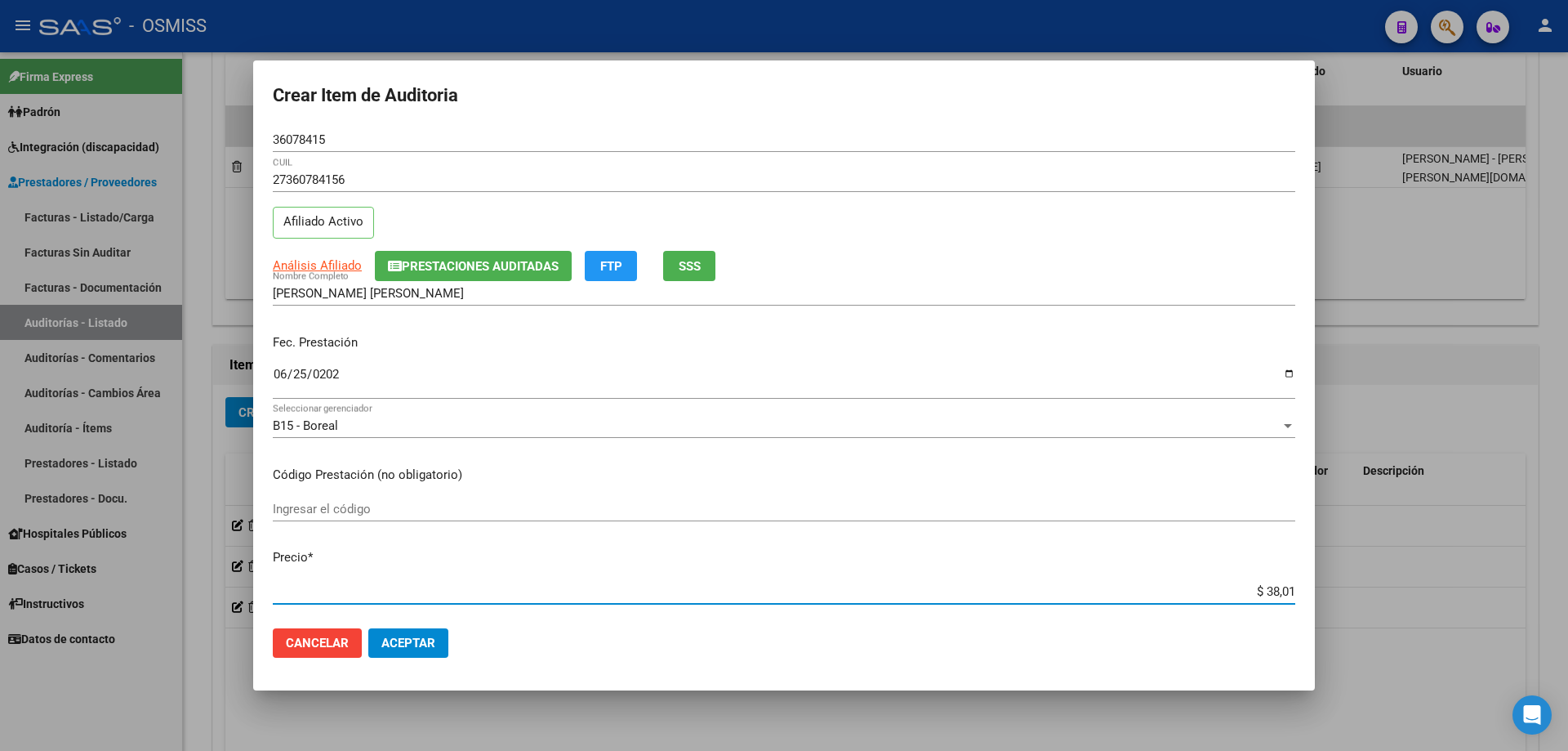
type input "$ 380,10"
type input "$ 3.801,00"
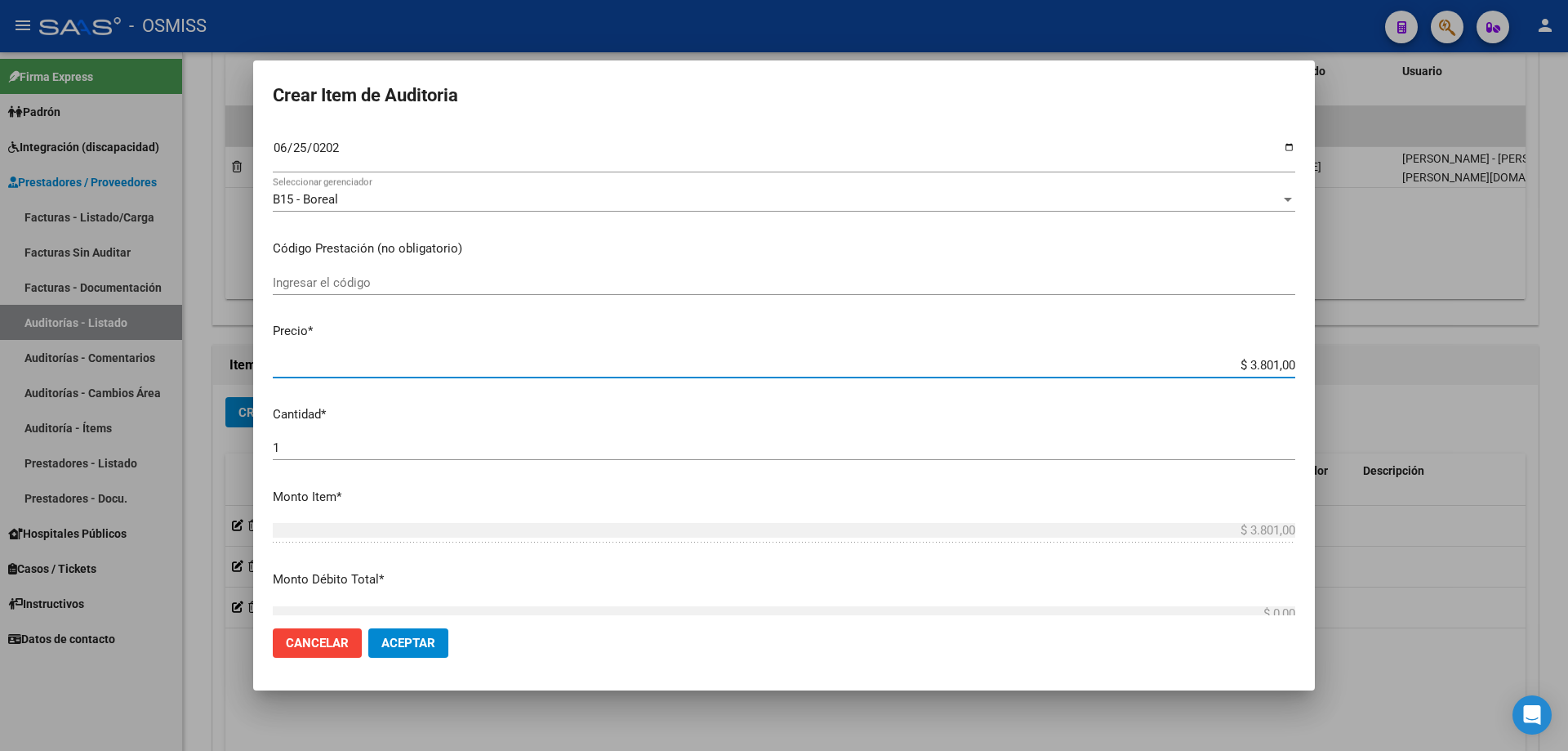
scroll to position [491, 0]
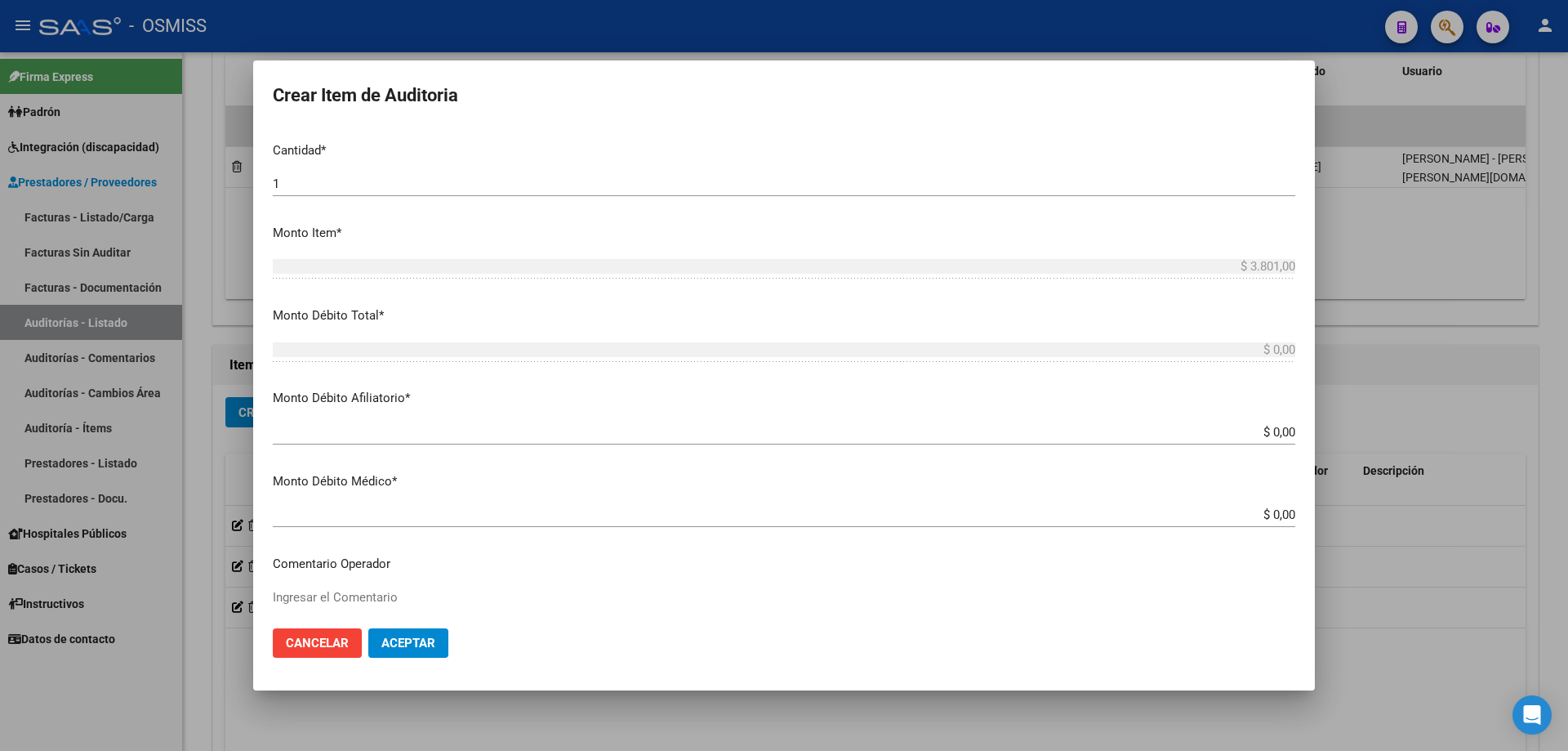
click at [1196, 426] on input "$ 0,00" at bounding box center [784, 432] width 1023 height 15
type input "$ 30,00"
type input "$ 830,00"
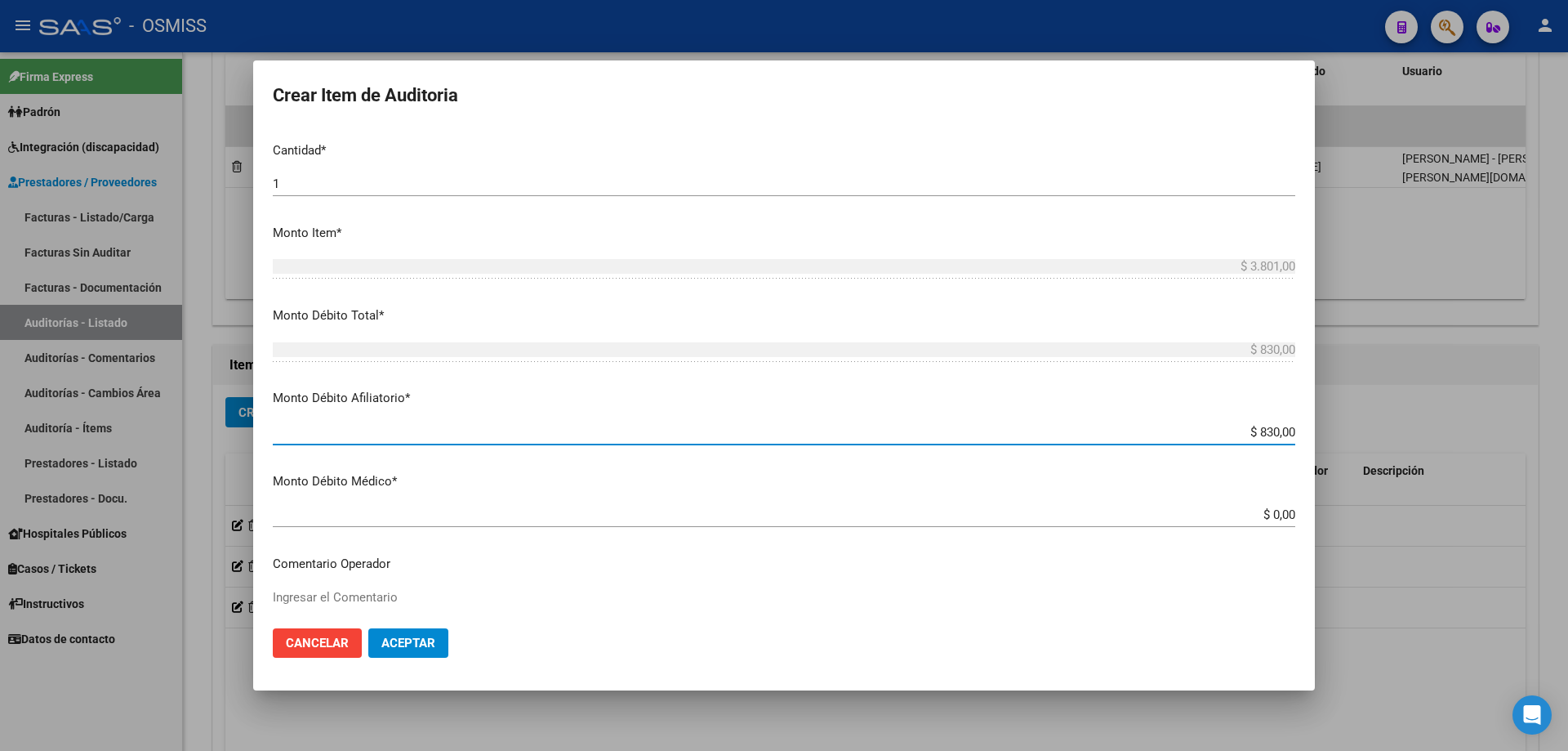
type input "$ 8.030,00"
type input "$ 80.130,00"
type input "$ 801.030,00"
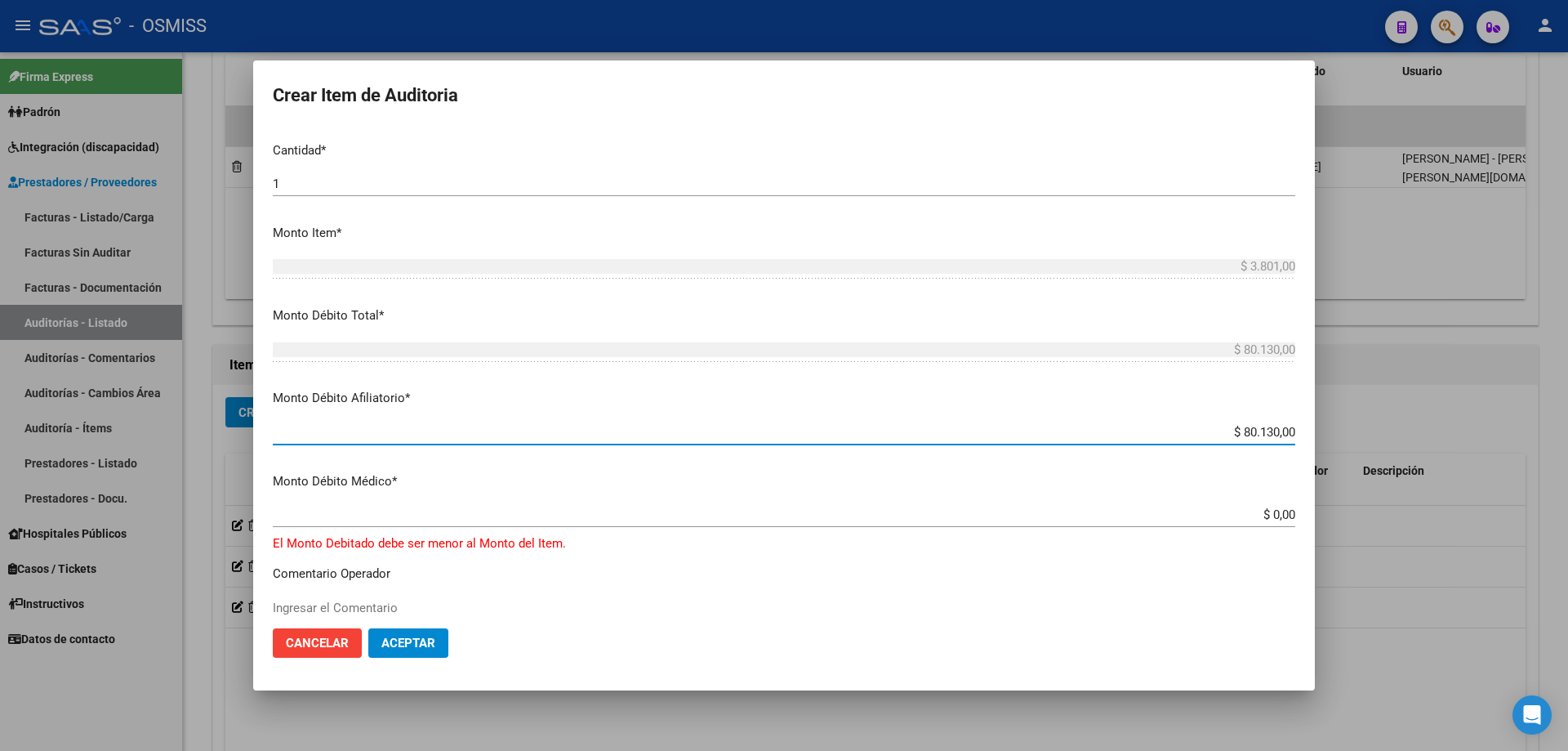
type input "$ 801.030,00"
type input "$ 8.010.030,00"
drag, startPoint x: 1127, startPoint y: 431, endPoint x: 1567, endPoint y: 287, distance: 463.0
click at [1567, 287] on div "Crear Item de Auditoria 36078415 Nro Documento 27360784156 CUIL Afiliado Activo…" at bounding box center [784, 376] width 1568 height 751
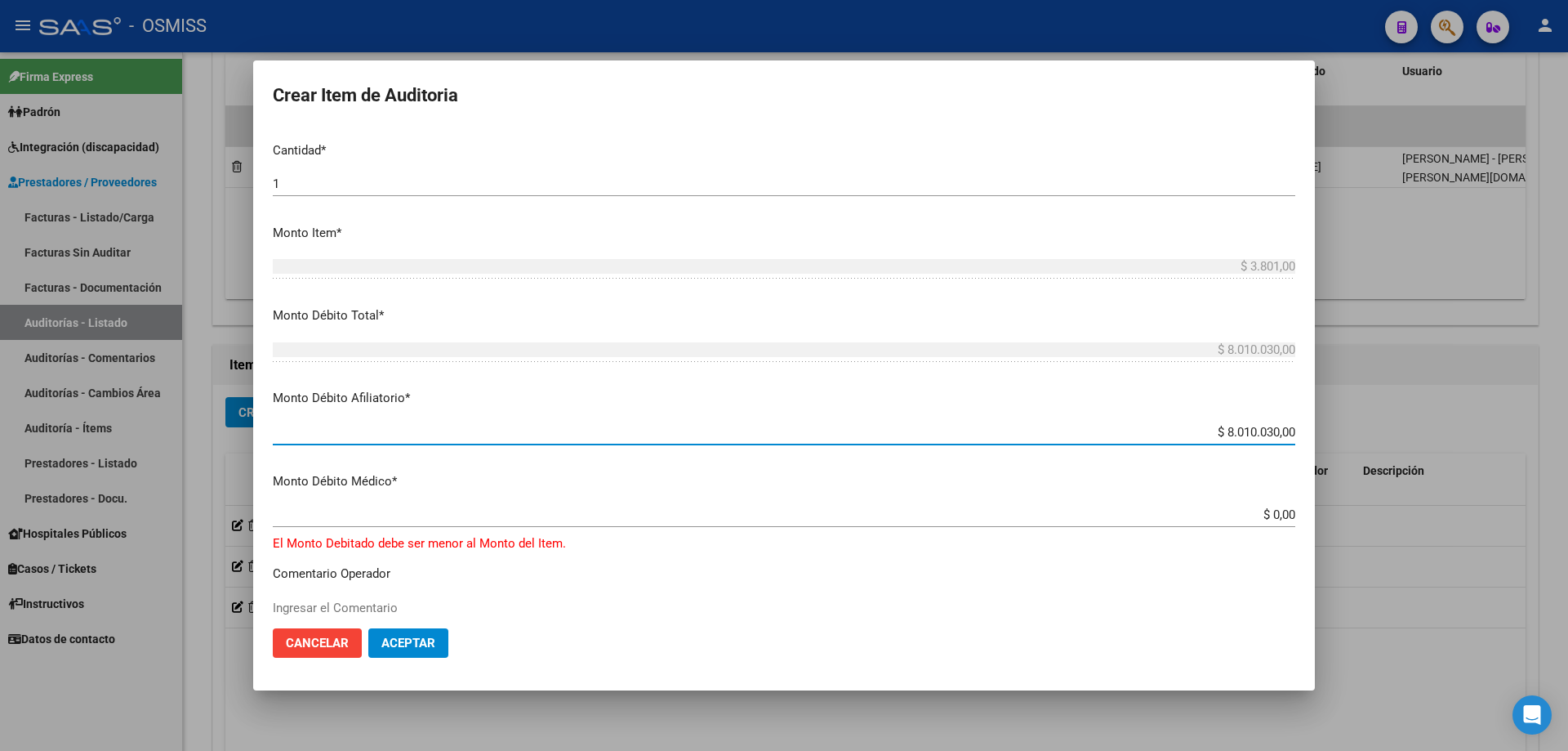
type input "$ 0,03"
type input "$ 0,38"
type input "$ 3,80"
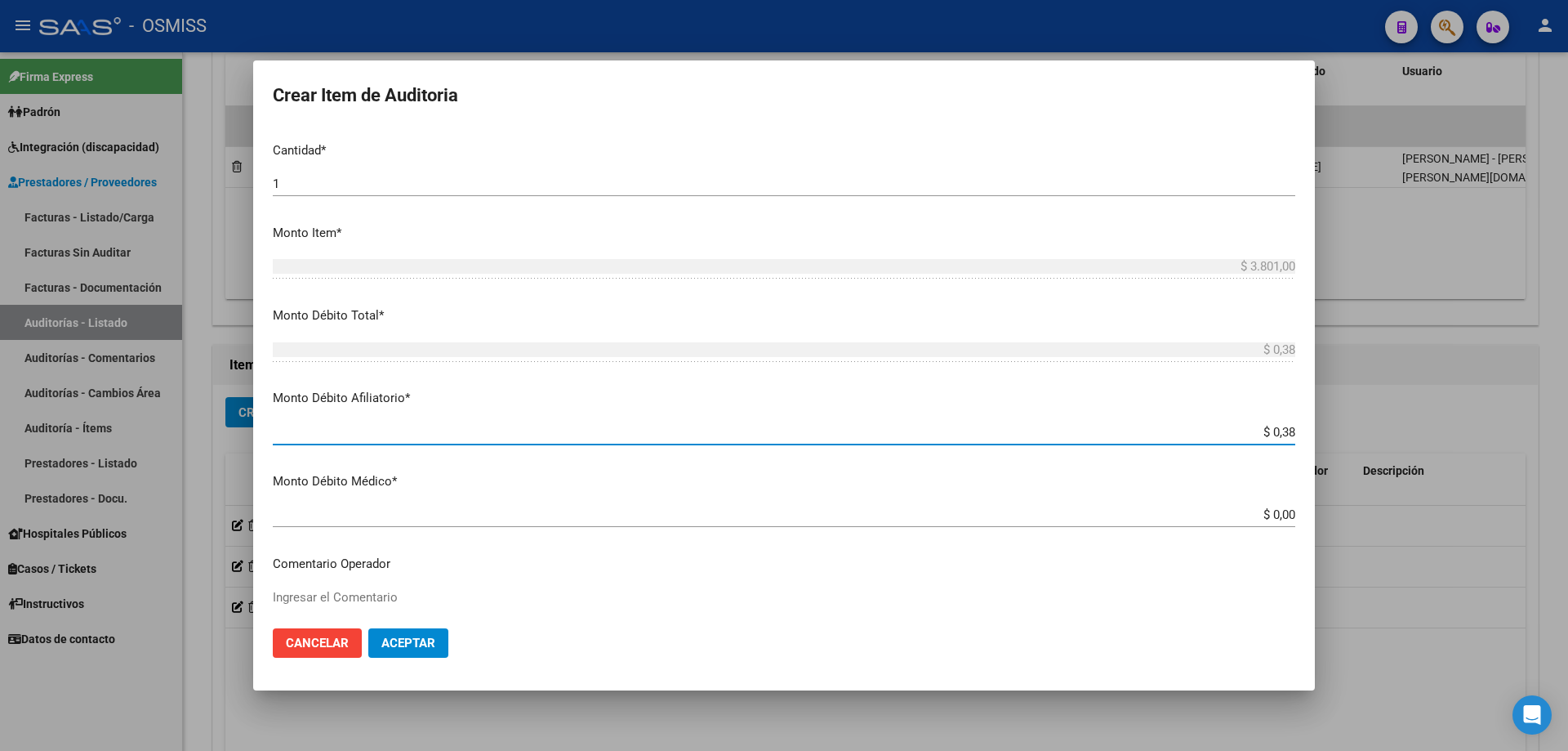
type input "$ 3,80"
type input "$ 38,01"
type input "$ 380,10"
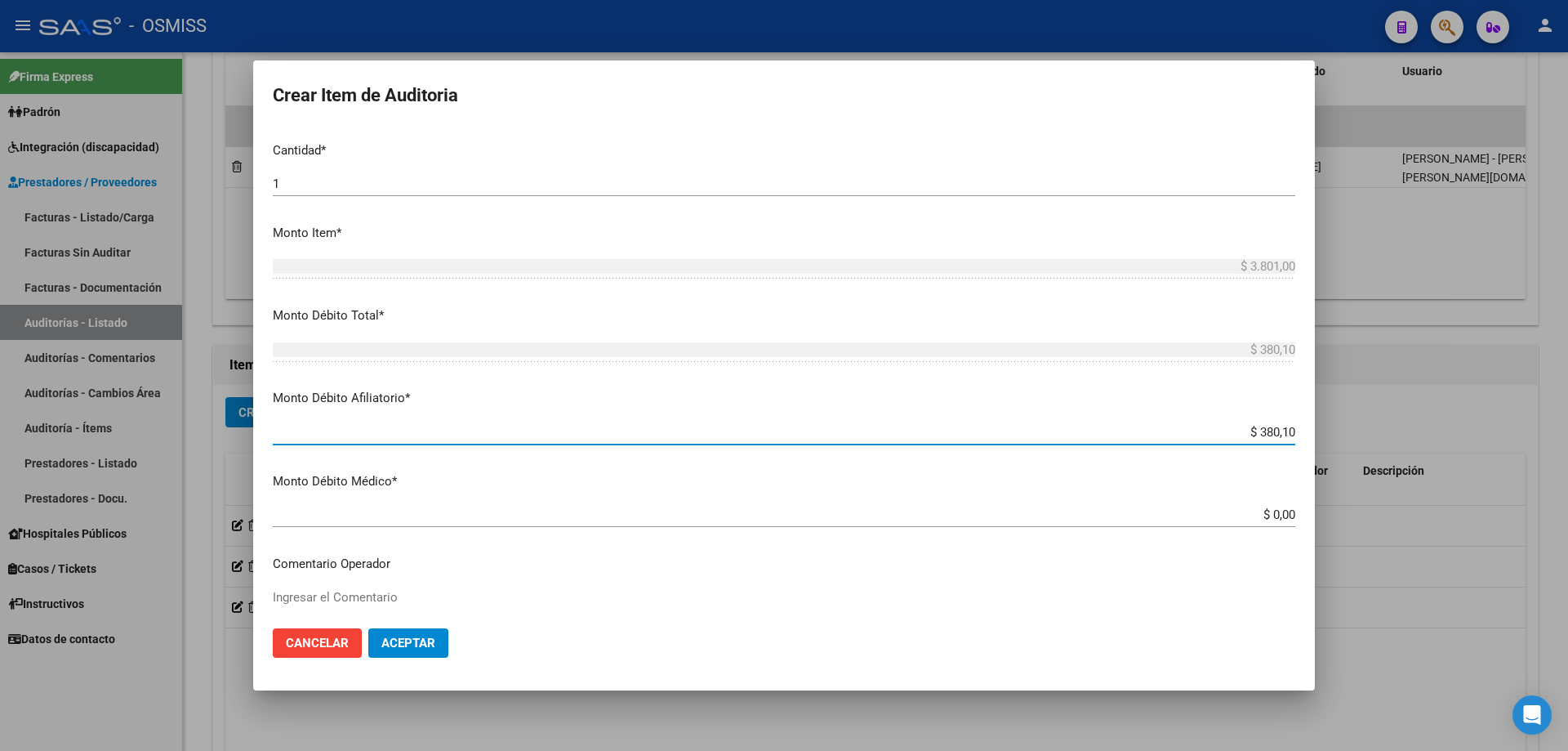
type input "$ 3.801,00"
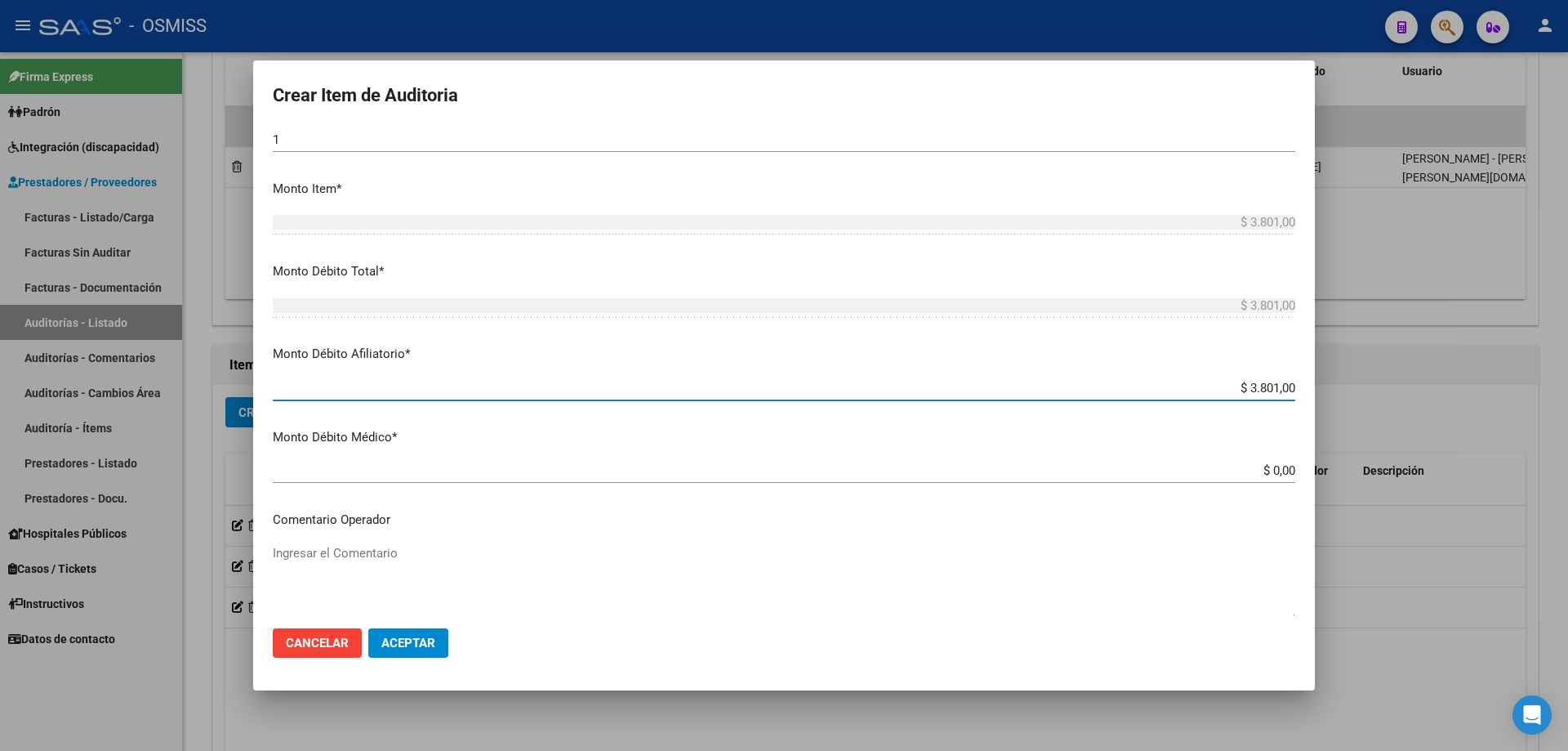
scroll to position [735, 0]
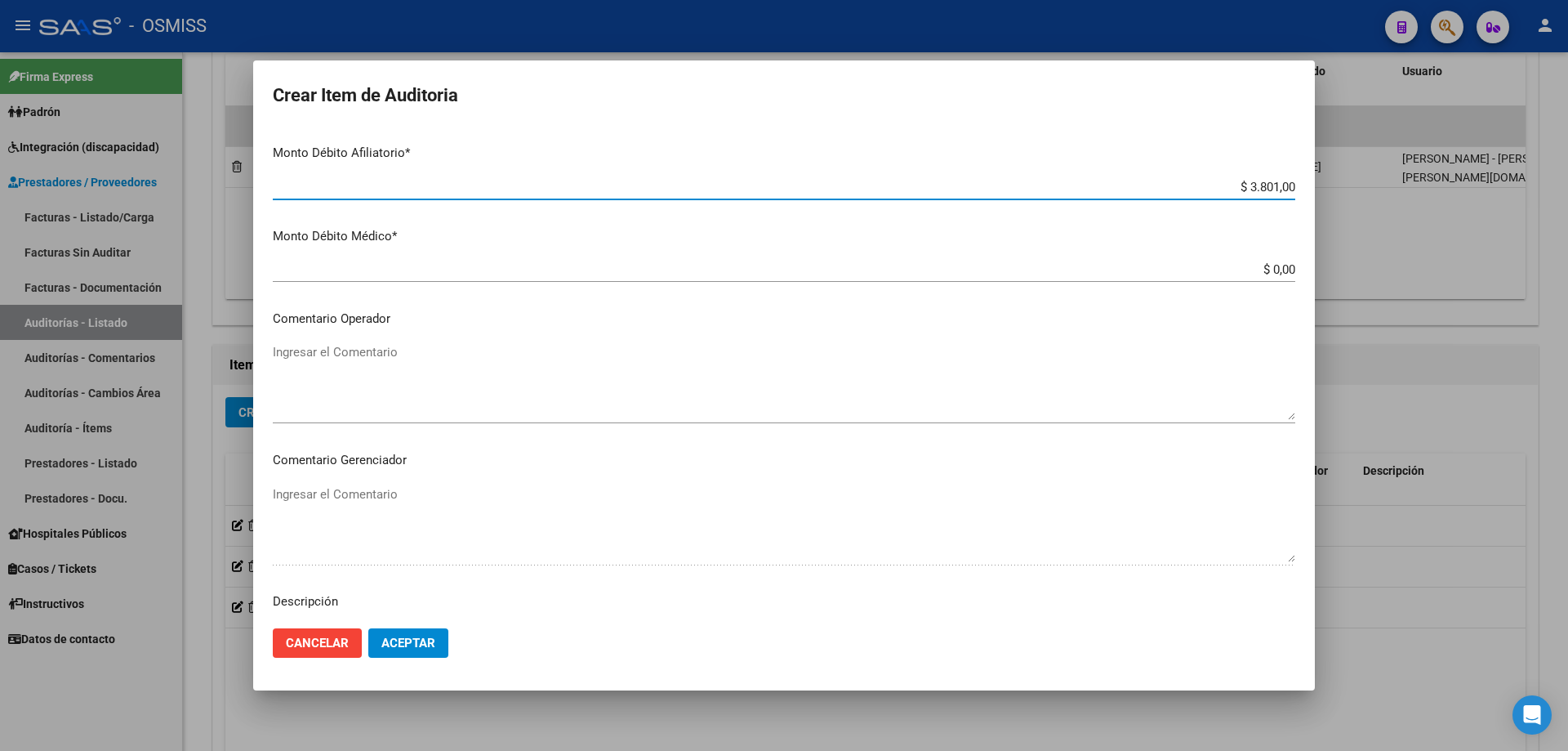
click at [366, 348] on textarea "Ingresar el Comentario" at bounding box center [784, 381] width 1023 height 76
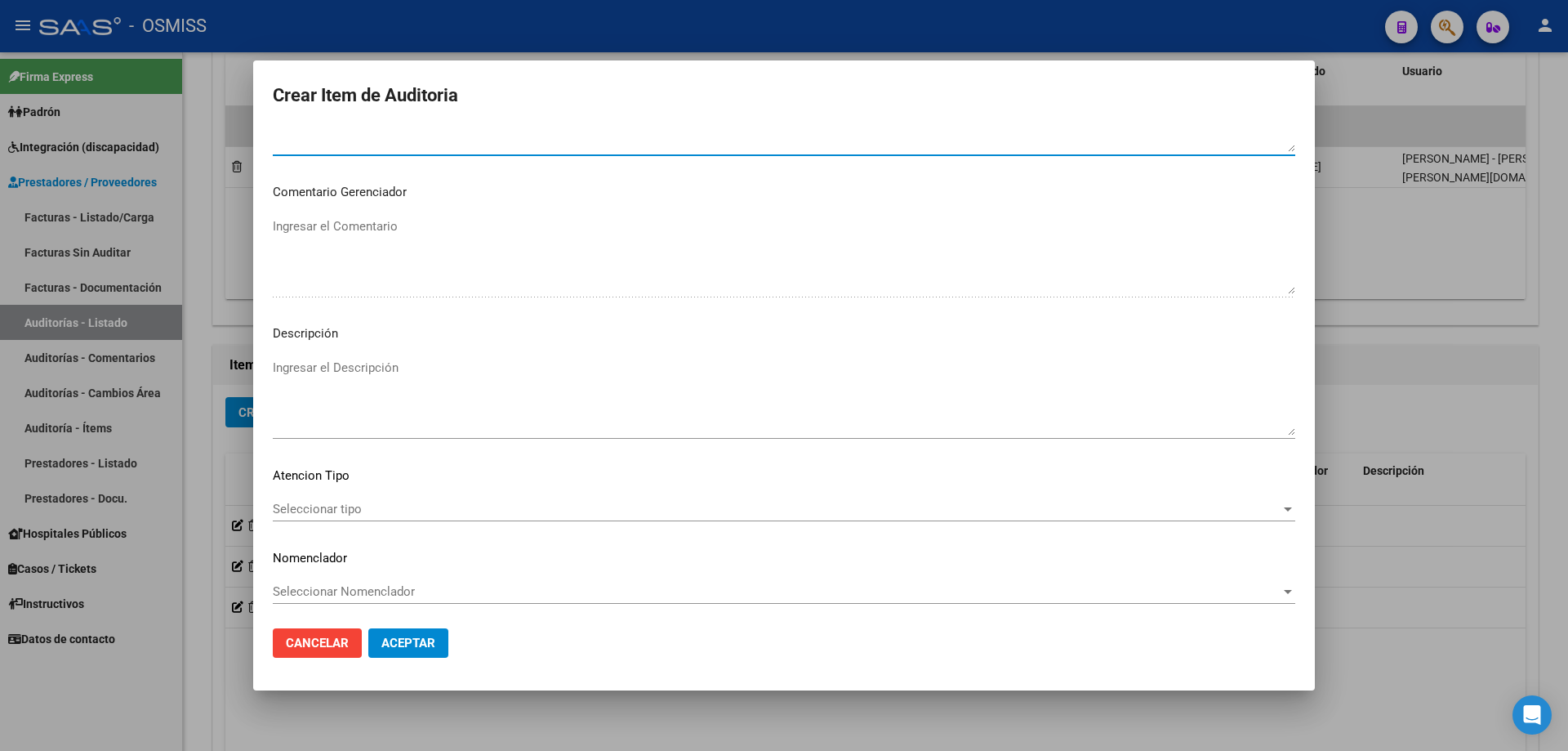
scroll to position [1007, 0]
type textarea "SE RECHAZA"
click at [303, 380] on textarea "Ingresar el Descripción" at bounding box center [784, 393] width 1023 height 76
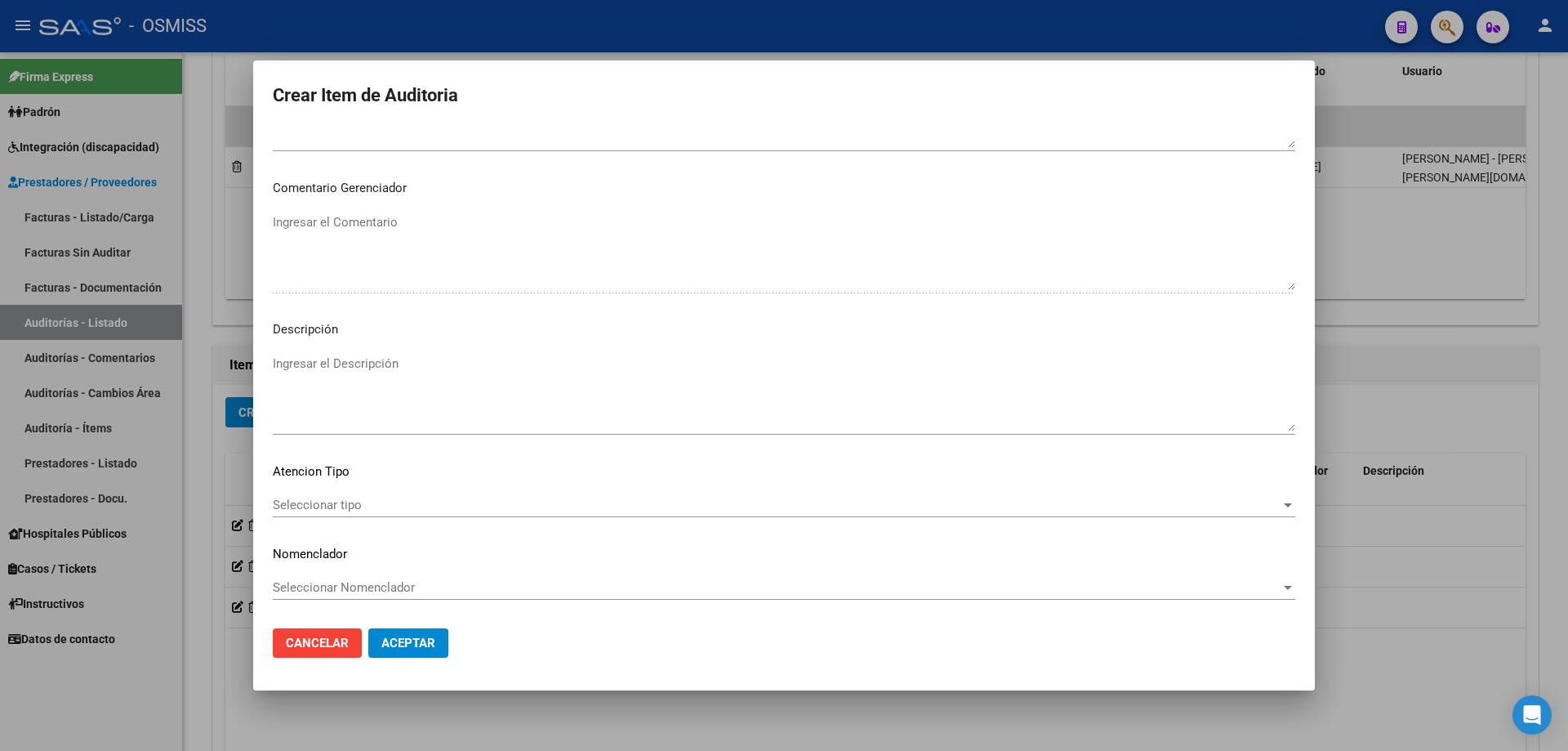
click at [559, 657] on mat-dialog-actions "Cancelar Aceptar" at bounding box center [784, 643] width 1023 height 56
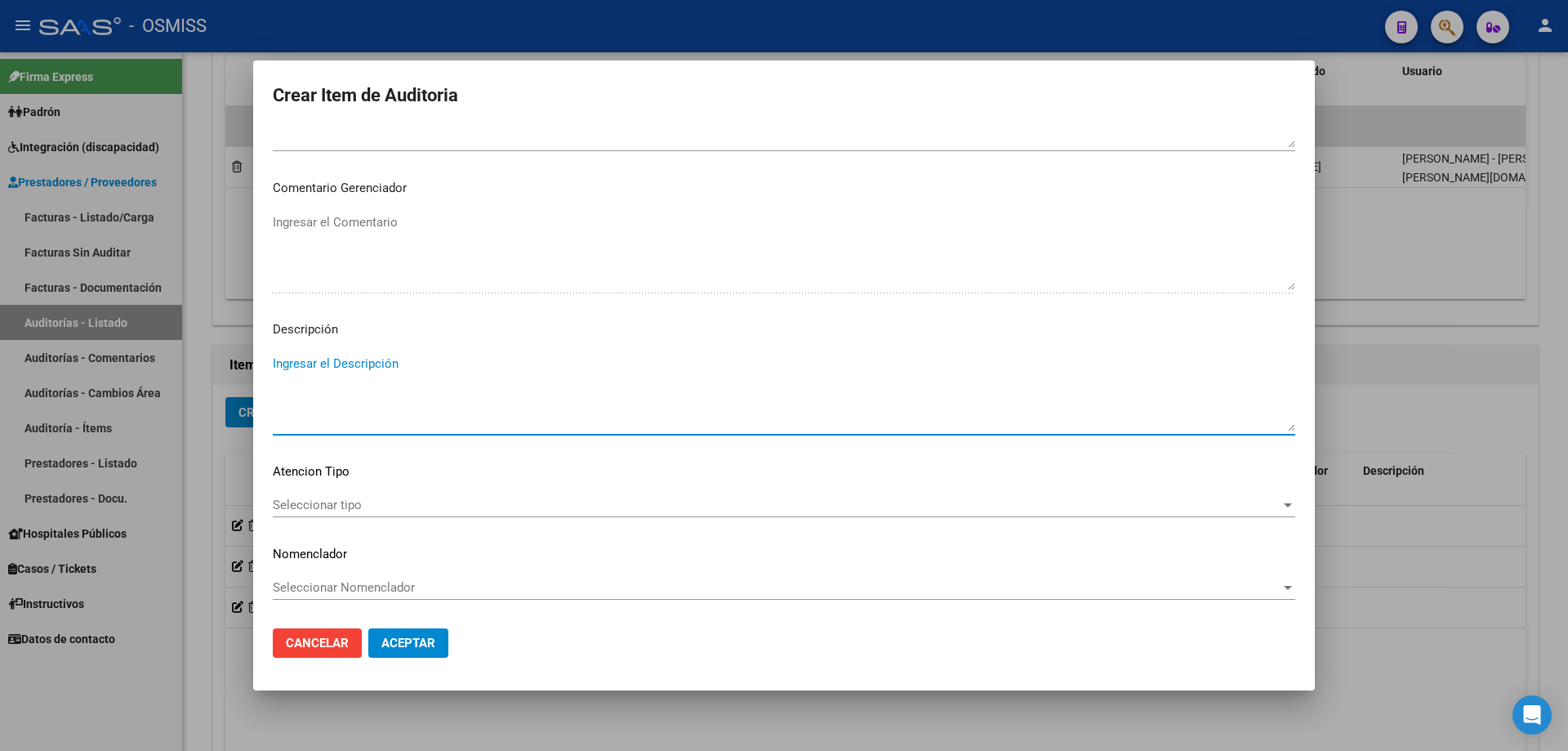
click at [350, 366] on textarea "Ingresar el Descripción" at bounding box center [784, 393] width 1023 height 76
paste textarea "BAJA al ../../.. por finalizacion de la cobertura de Desempleo. Resolución Nº 1…"
drag, startPoint x: 348, startPoint y: 366, endPoint x: 320, endPoint y: 368, distance: 28.1
click at [320, 368] on textarea "BAJA al ../../.. por finalizacion de la cobertura de Desempleo. Resolución Nº 1…" at bounding box center [784, 393] width 1023 height 76
type textarea "BAJA al [DATE] por finalizacion de la cobertura de Desempleo. Resolución Nº 120…"
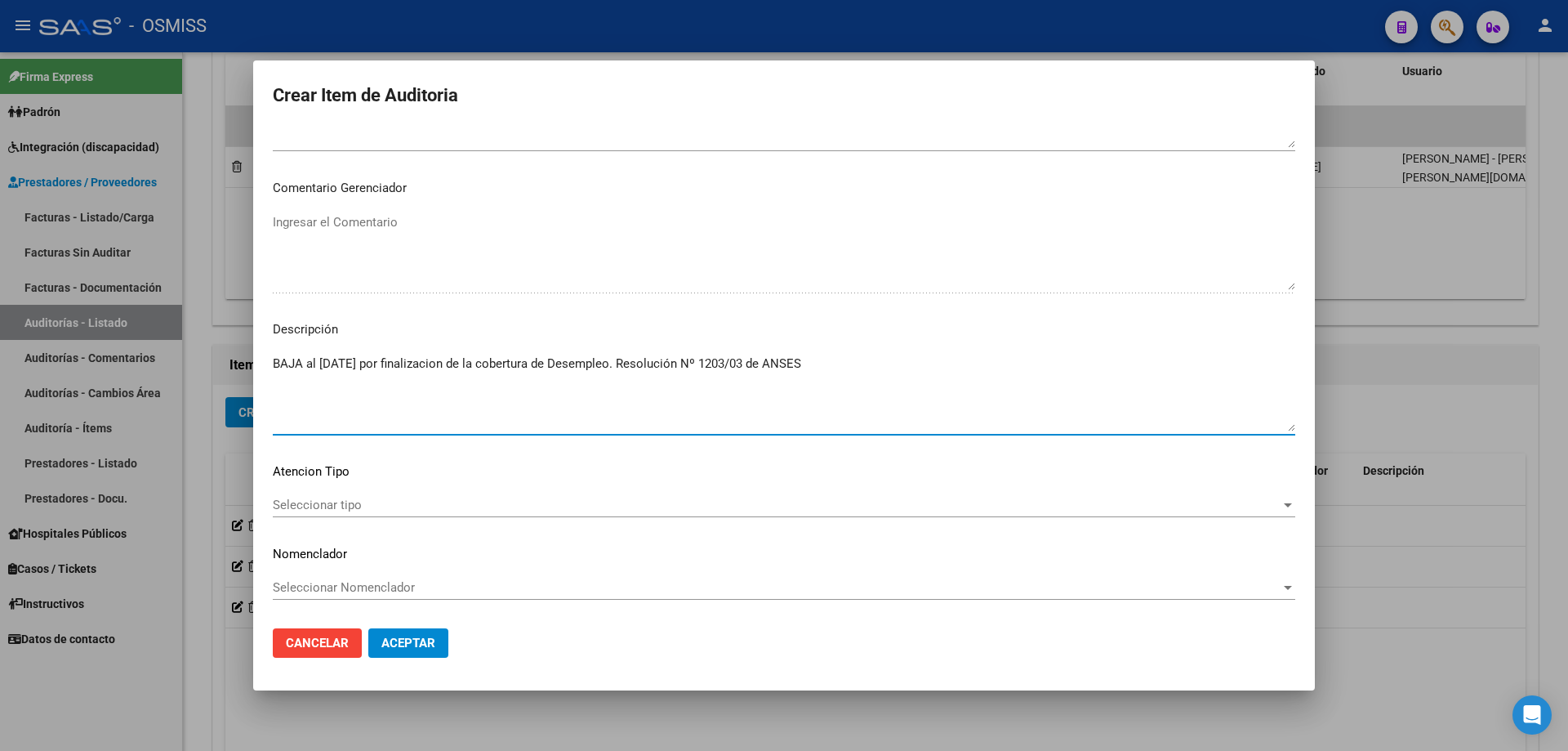
click at [411, 652] on button "Aceptar" at bounding box center [408, 643] width 80 height 30
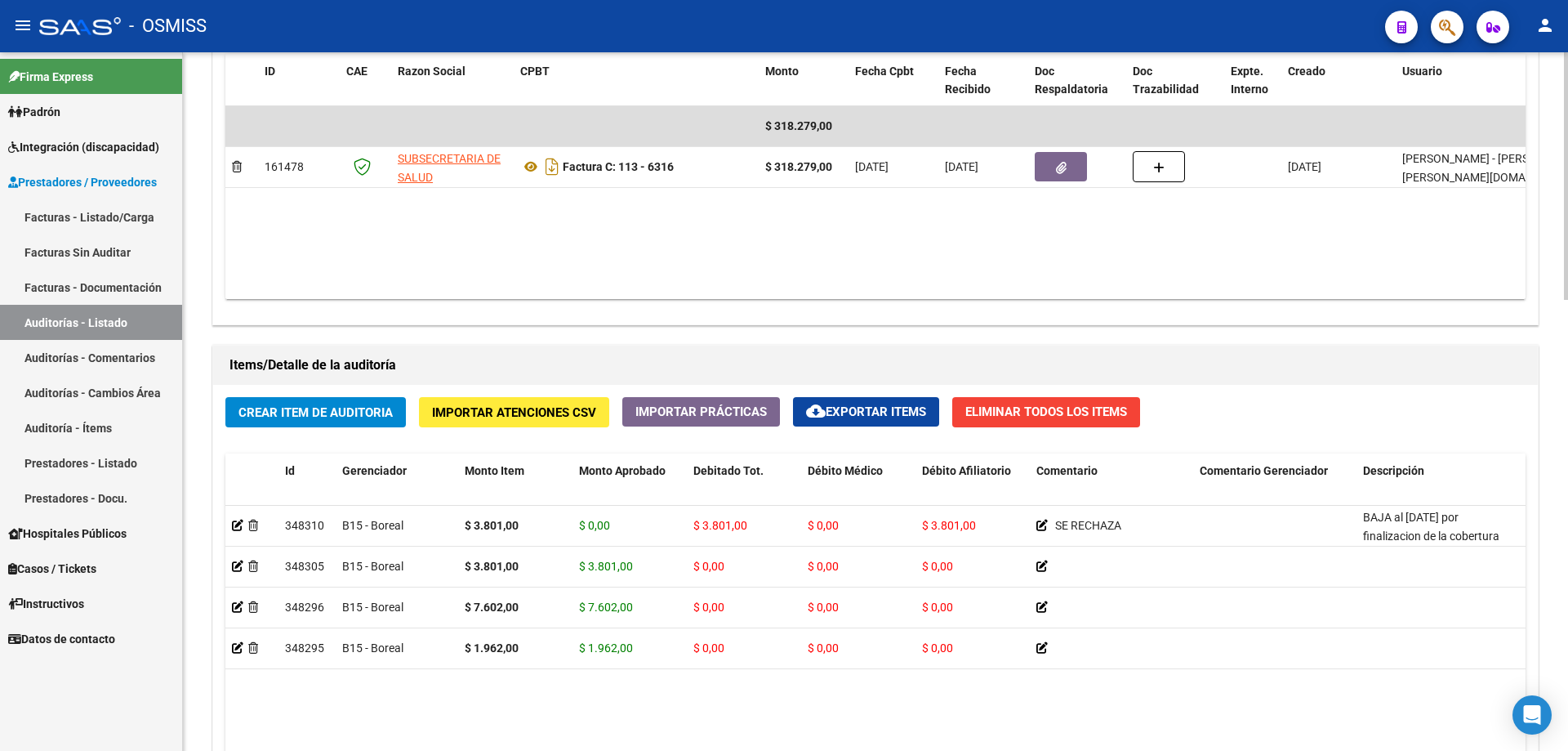
click at [782, 223] on datatable-body "$ 318.279,00 161478 SUBSECRETARIA DE SALUD Factura C: 113 - 6316 $ 318.279,00 […" at bounding box center [875, 202] width 1300 height 193
click at [310, 419] on span "Crear Item de Auditoria" at bounding box center [315, 412] width 154 height 15
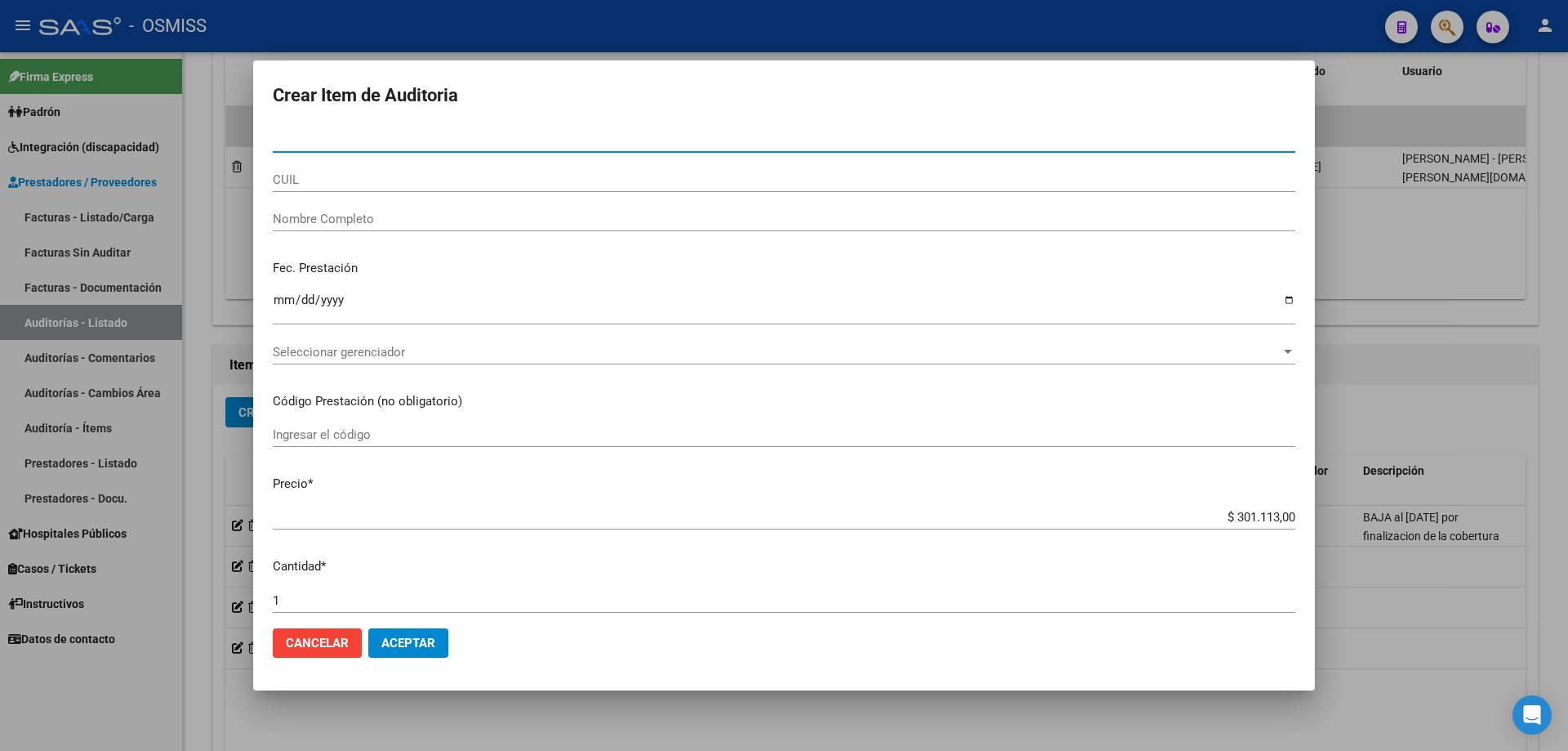
type input "50715182"
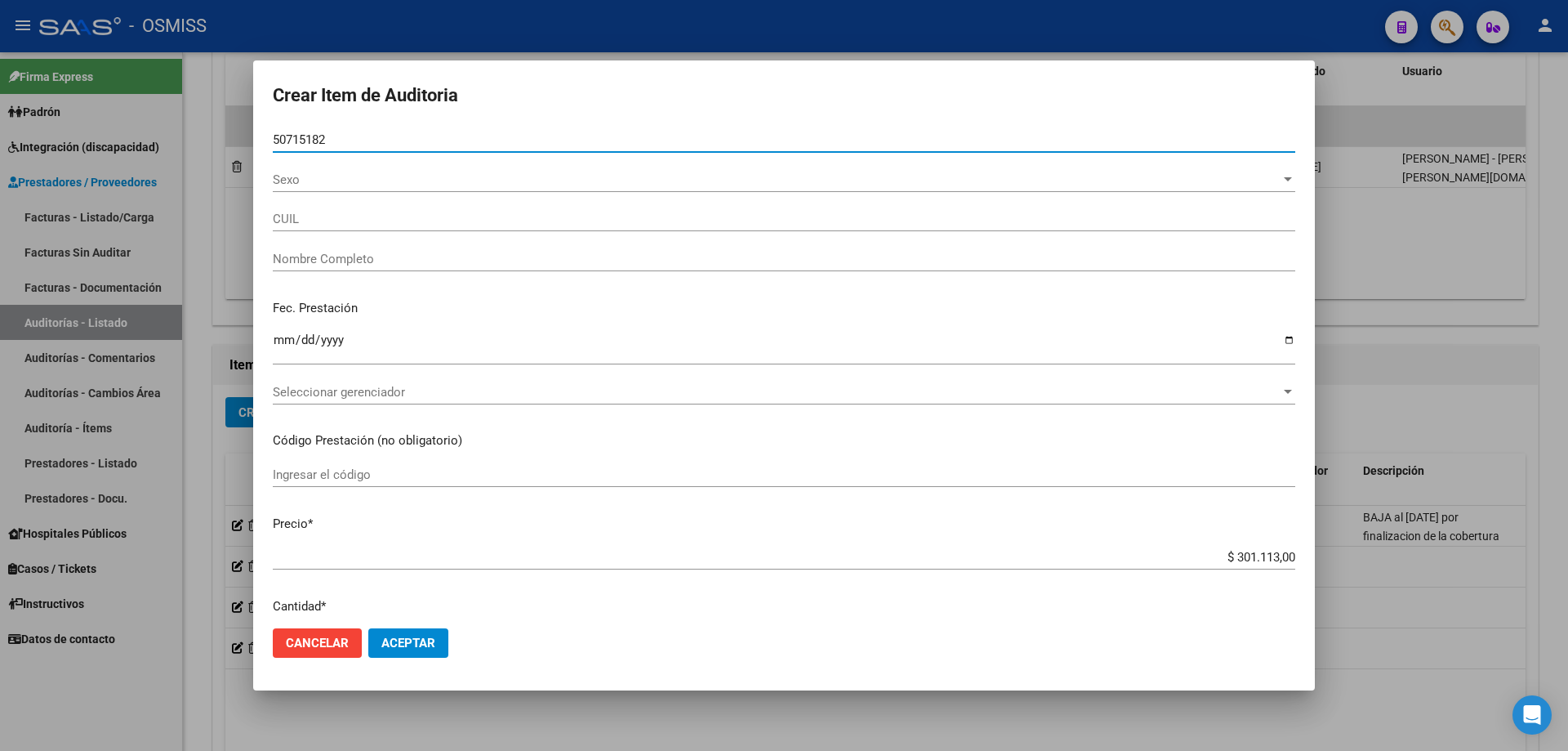
type input "27507151820"
type input "[PERSON_NAME]"
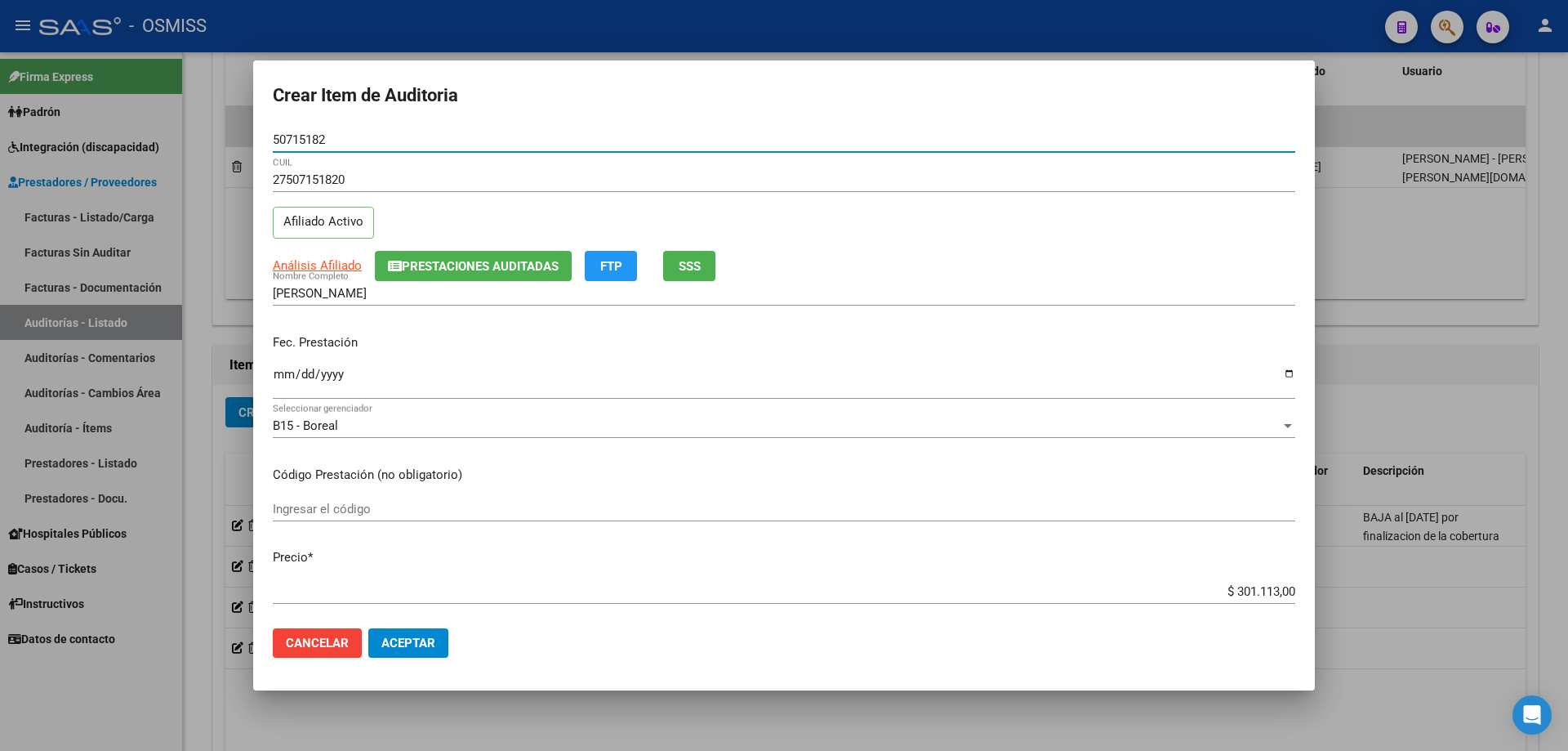
type input "50715182"
click at [283, 374] on input "Ingresar la fecha" at bounding box center [784, 381] width 1023 height 26
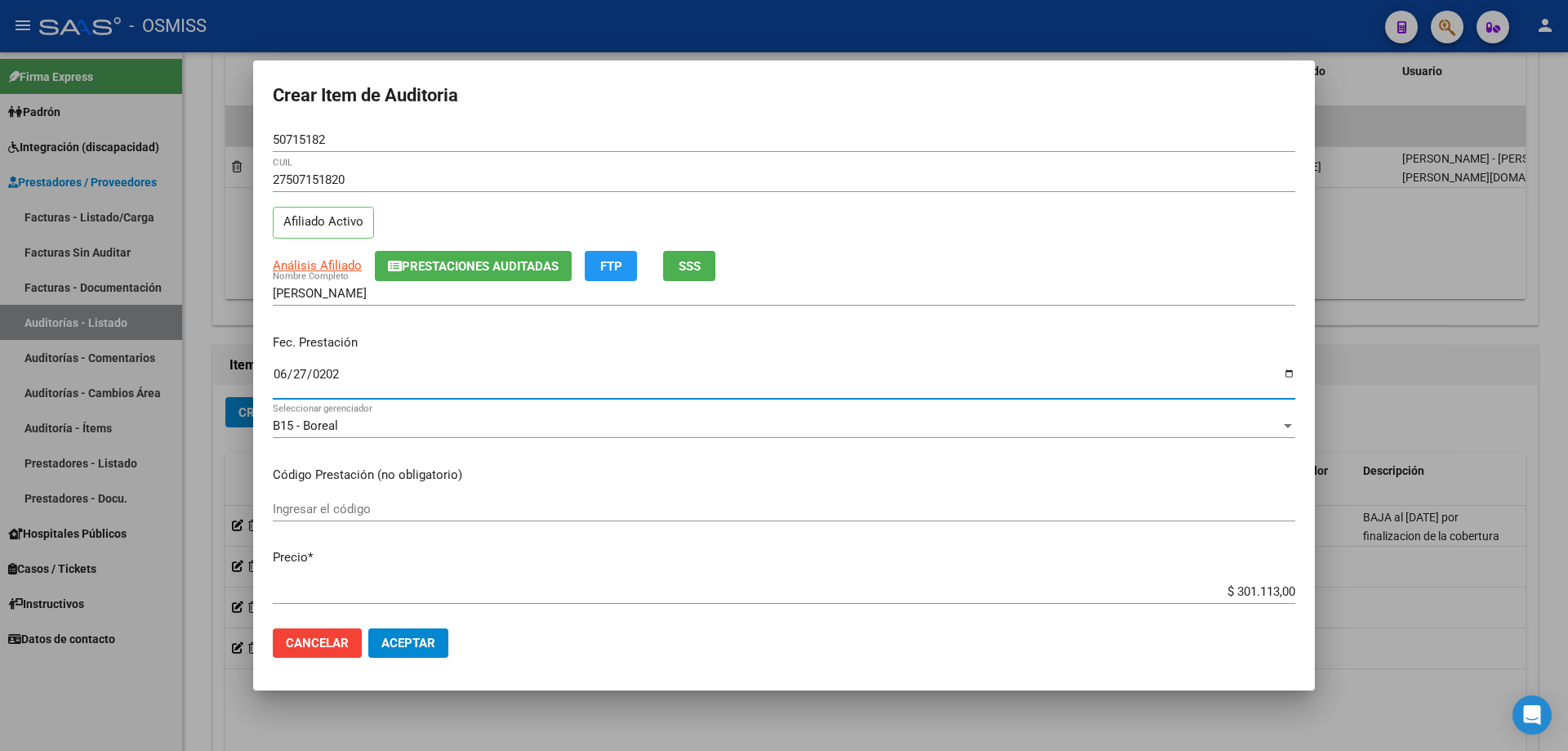
type input "[DATE]"
drag, startPoint x: 1205, startPoint y: 596, endPoint x: 1567, endPoint y: 626, distance: 363.2
click at [1567, 604] on div "Crear Item de Auditoria 50715182 Nro Documento 27507151820 CUIL Afiliado Activo…" at bounding box center [784, 376] width 1568 height 751
click at [1216, 551] on p "Precio *" at bounding box center [784, 557] width 1023 height 19
click at [1211, 583] on div "$ 0,00 Ingresar el precio" at bounding box center [784, 592] width 1023 height 25
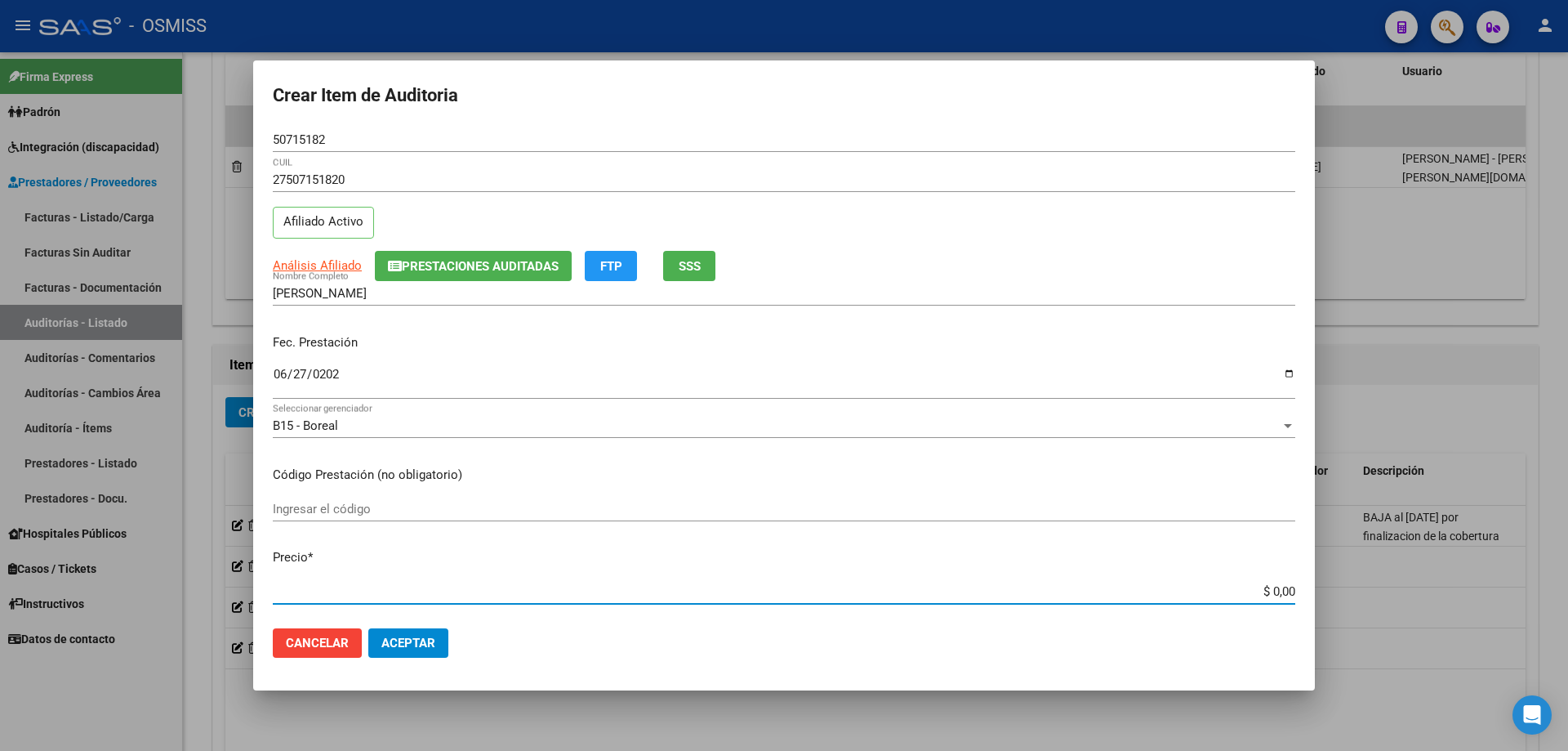
drag, startPoint x: 1202, startPoint y: 594, endPoint x: 1499, endPoint y: 578, distance: 297.4
click at [1499, 578] on div "Crear Item de Auditoria 50715182 Nro Documento 27507151820 CUIL Afiliado Activo…" at bounding box center [784, 376] width 1568 height 751
type input "$ 0,01"
type input "$ 0,13"
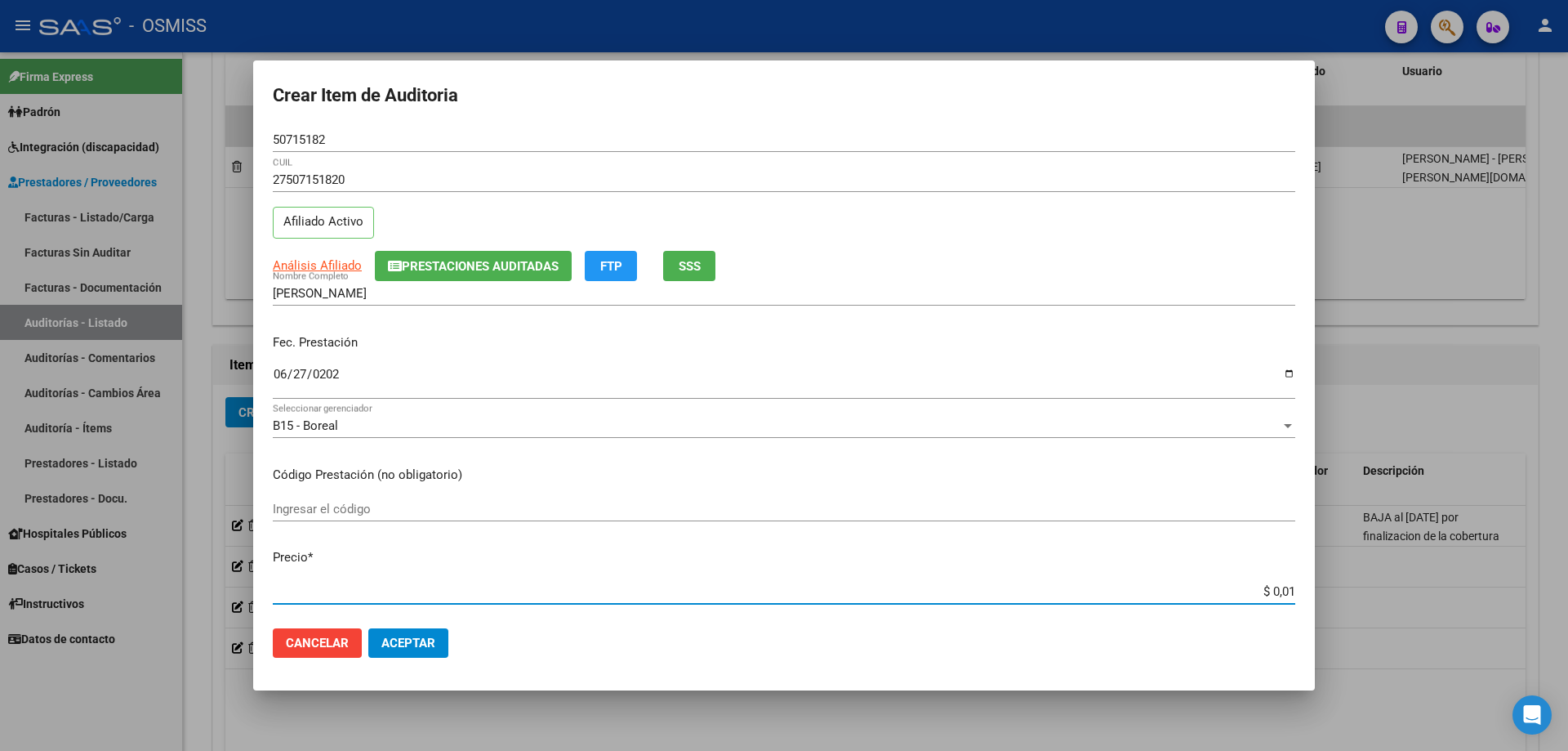
type input "$ 0,13"
type input "$ 1,33"
type input "$ 13,36"
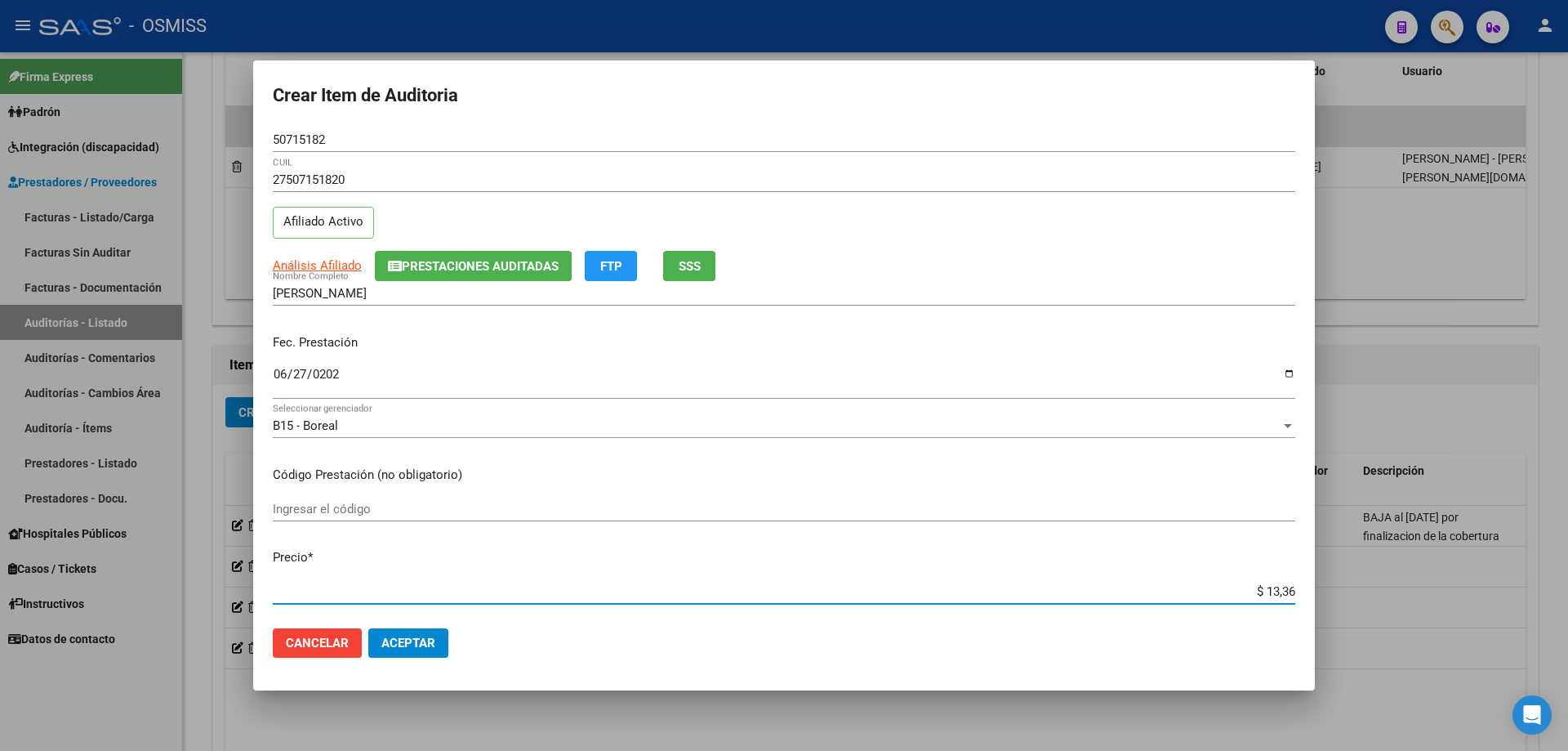
type input "$ 133,65"
type input "$ 1.336,50"
type input "$ 13.365,00"
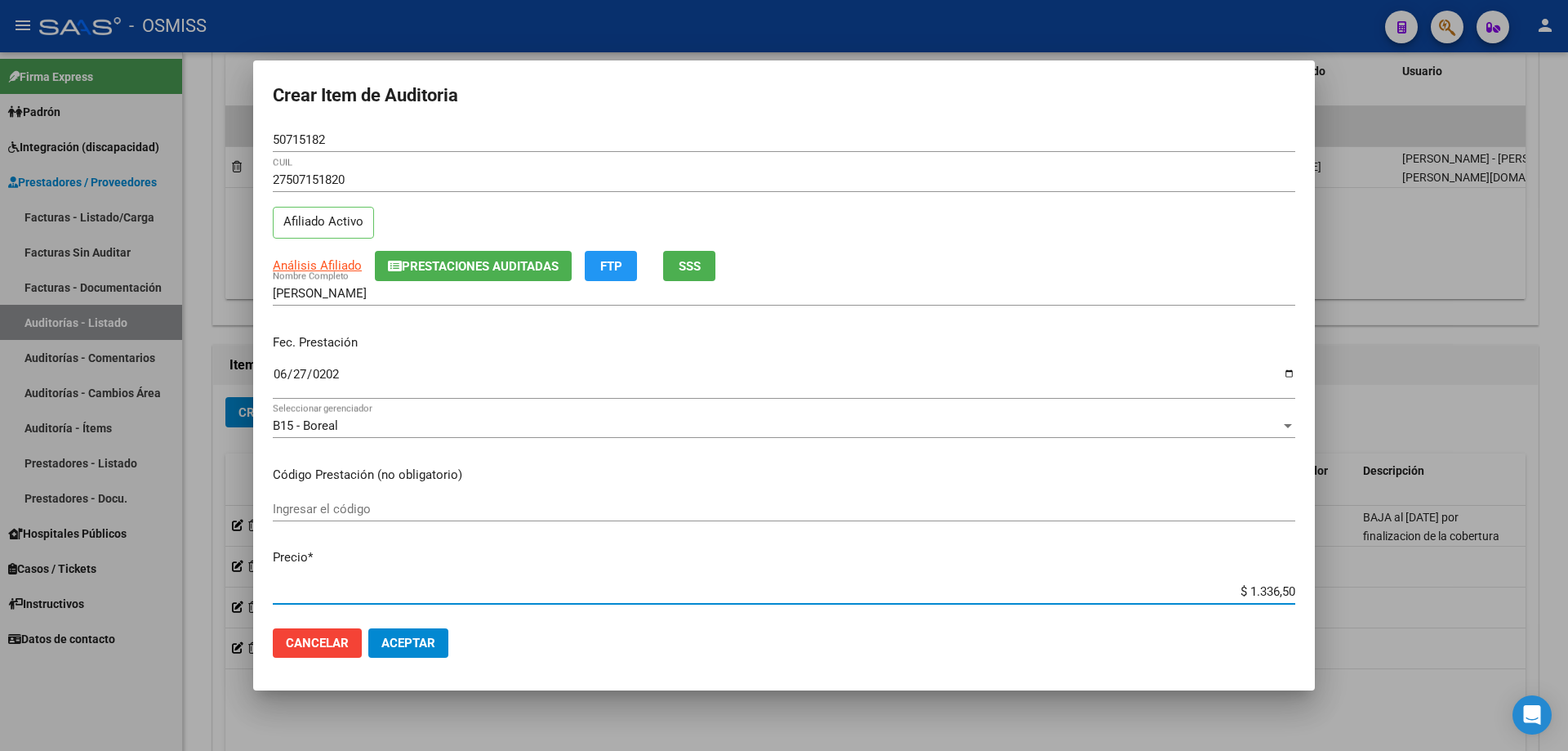
type input "$ 13.365,00"
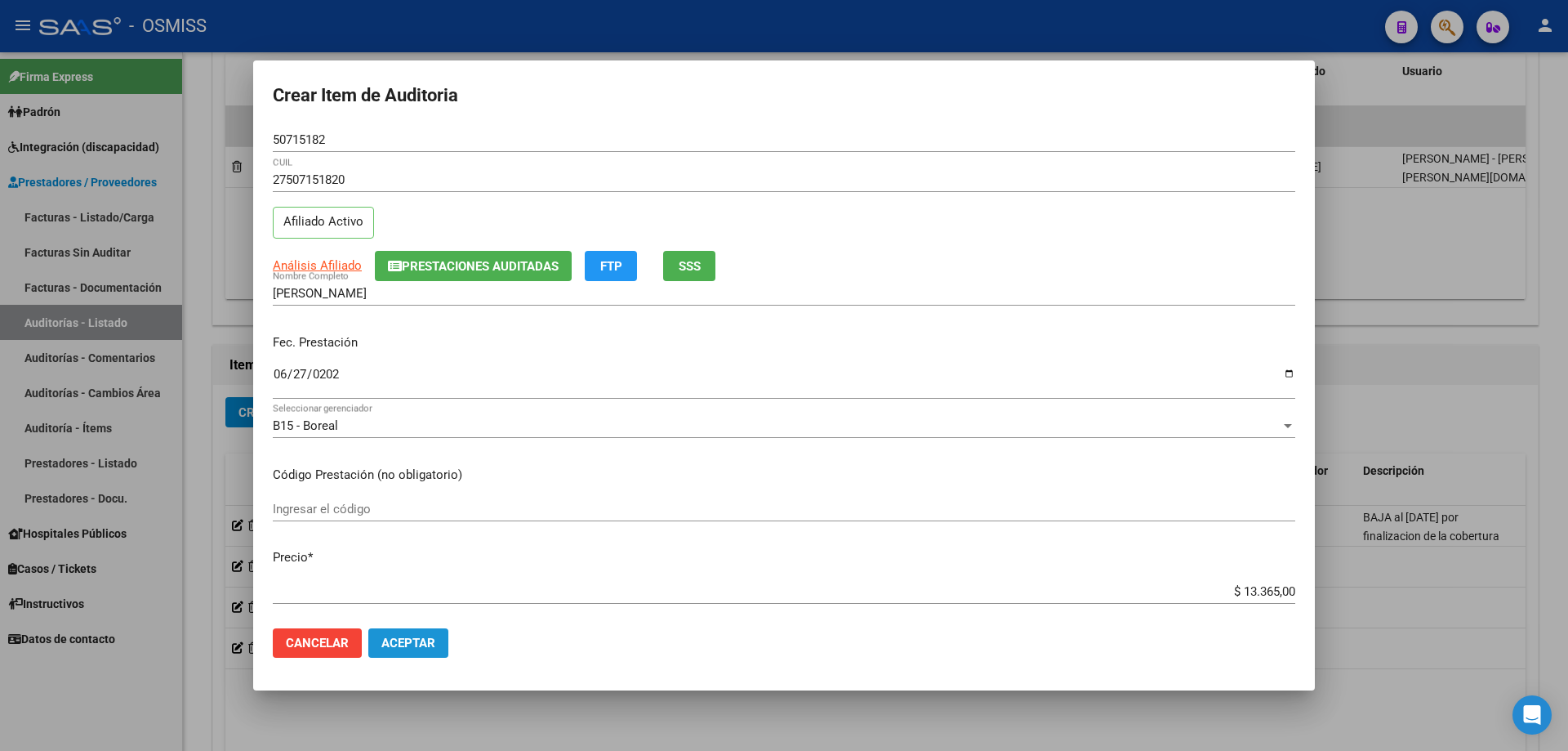
click at [411, 647] on span "Aceptar" at bounding box center [408, 643] width 54 height 15
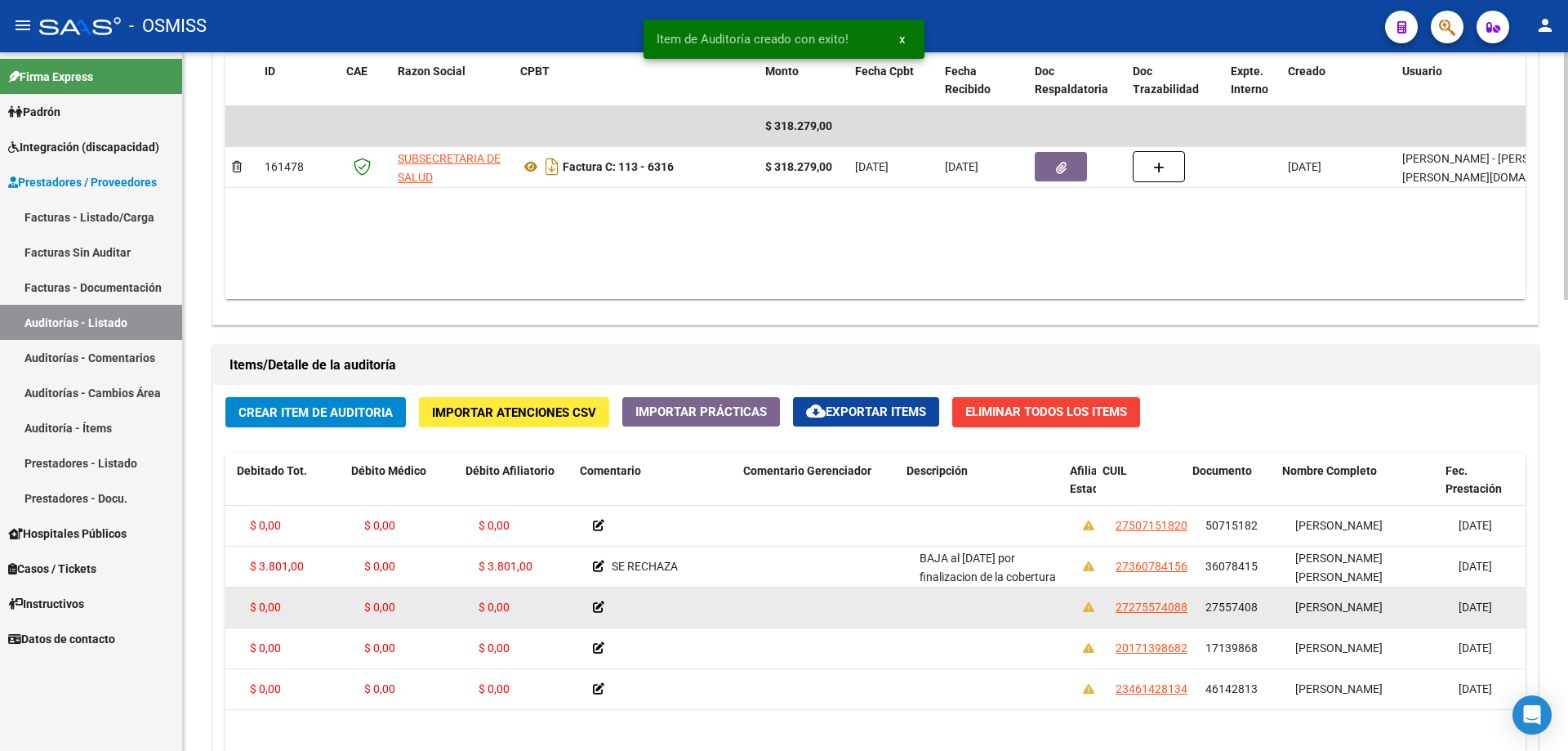
drag, startPoint x: 412, startPoint y: 610, endPoint x: 492, endPoint y: 597, distance: 81.0
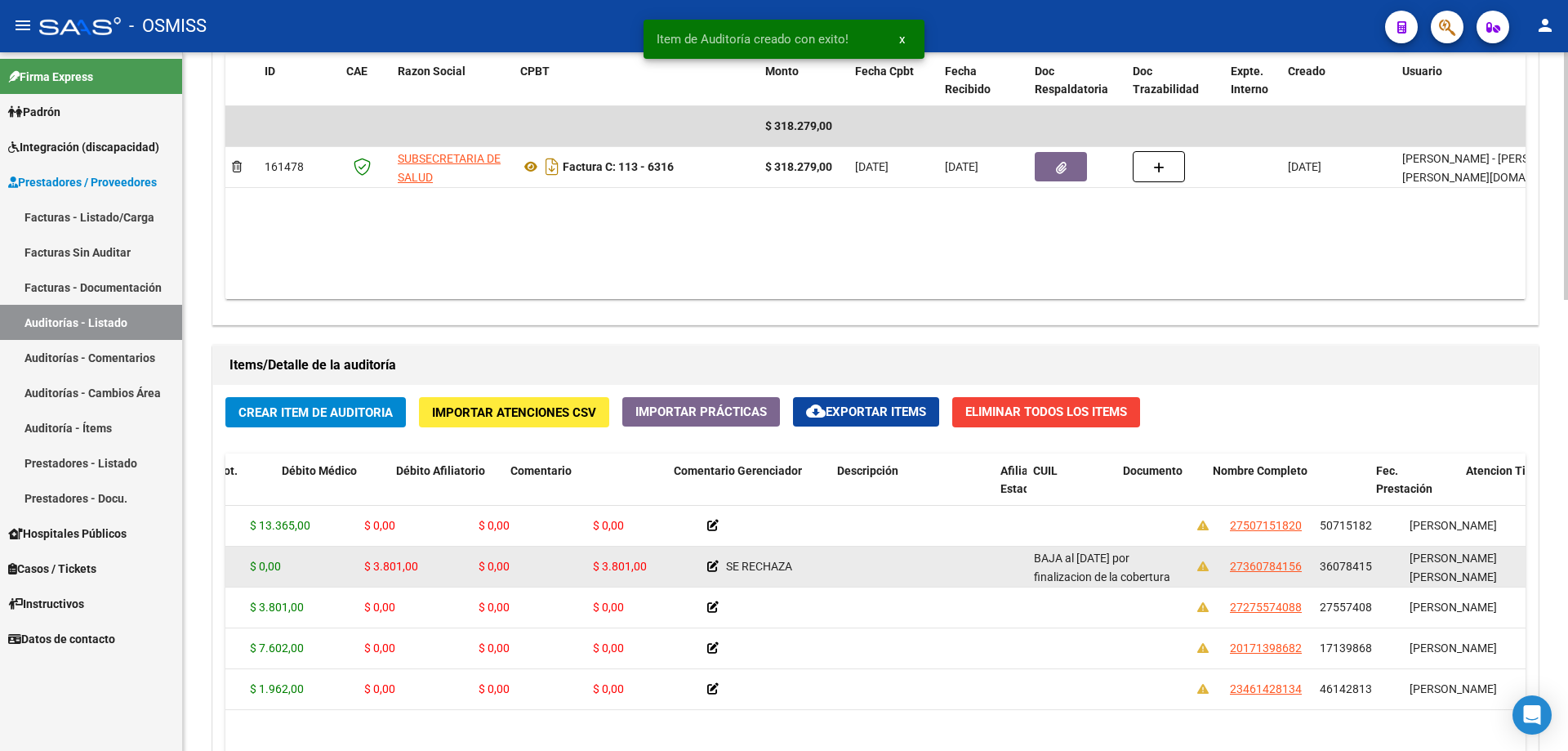
scroll to position [0, 0]
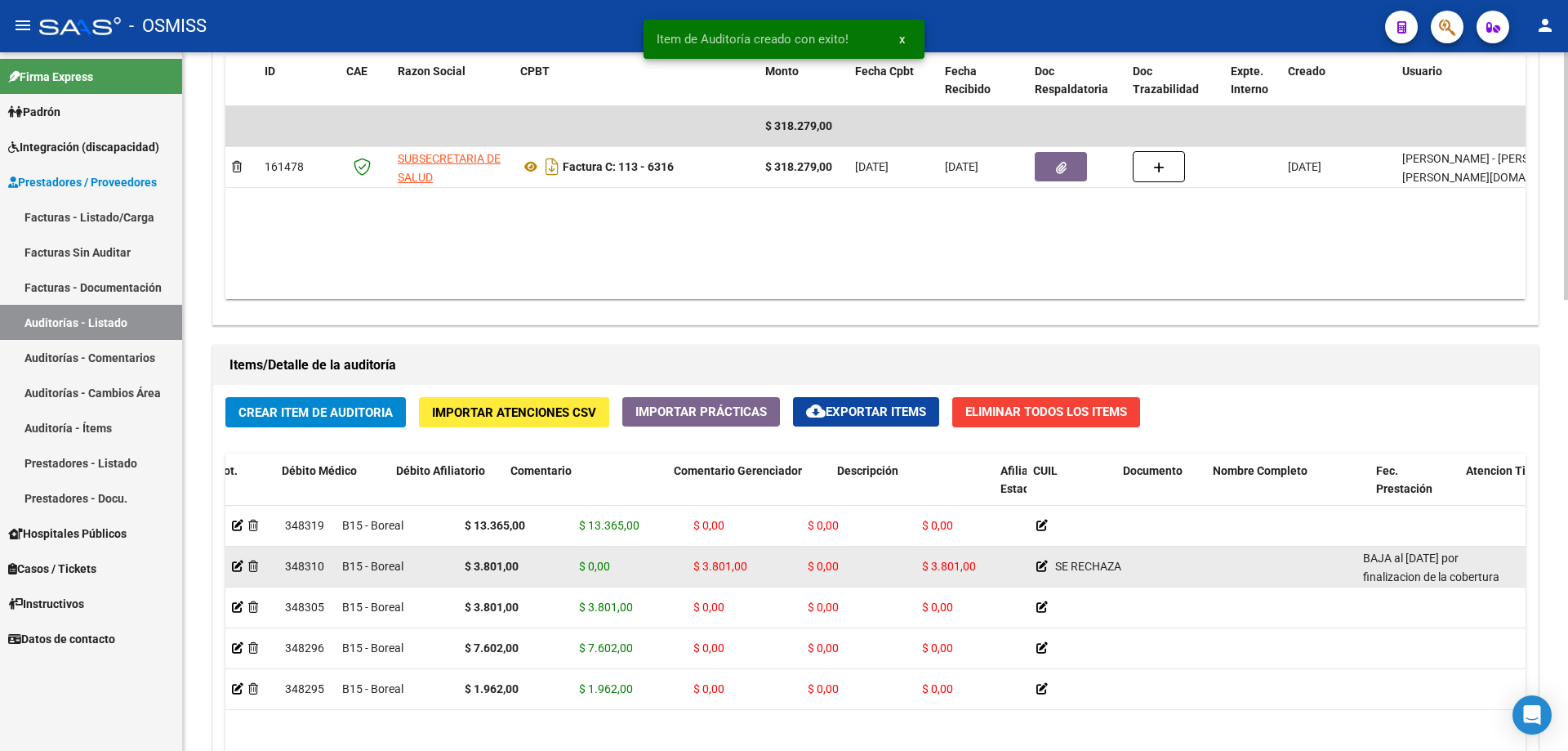
drag, startPoint x: 662, startPoint y: 589, endPoint x: 344, endPoint y: 577, distance: 318.2
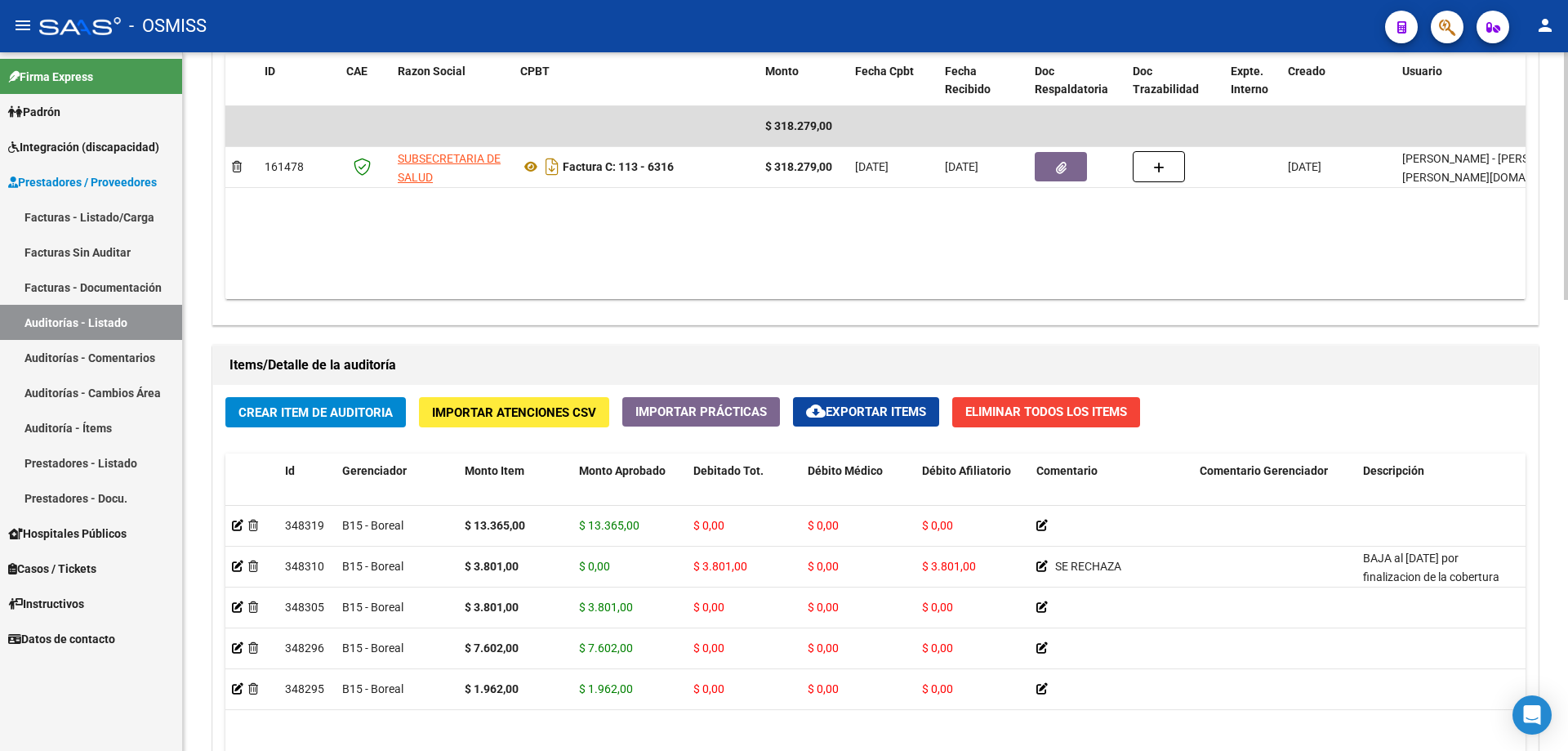
click at [767, 259] on datatable-body "$ 318.279,00 161478 SUBSECRETARIA DE SALUD Factura C: 113 - 6316 $ 318.279,00 […" at bounding box center [875, 202] width 1300 height 193
click at [393, 410] on button "Crear Item de Auditoria" at bounding box center [315, 412] width 181 height 30
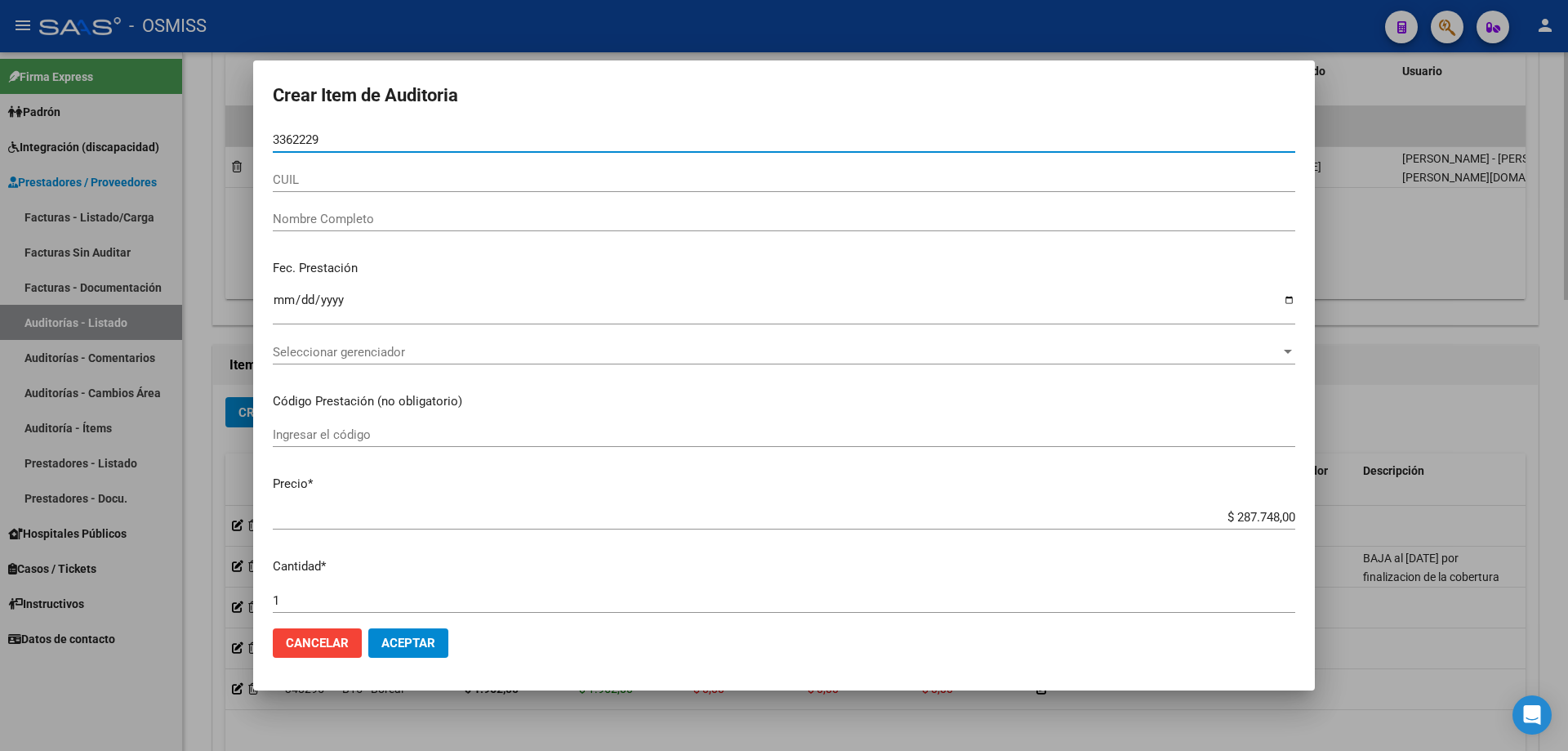
type input "33622296"
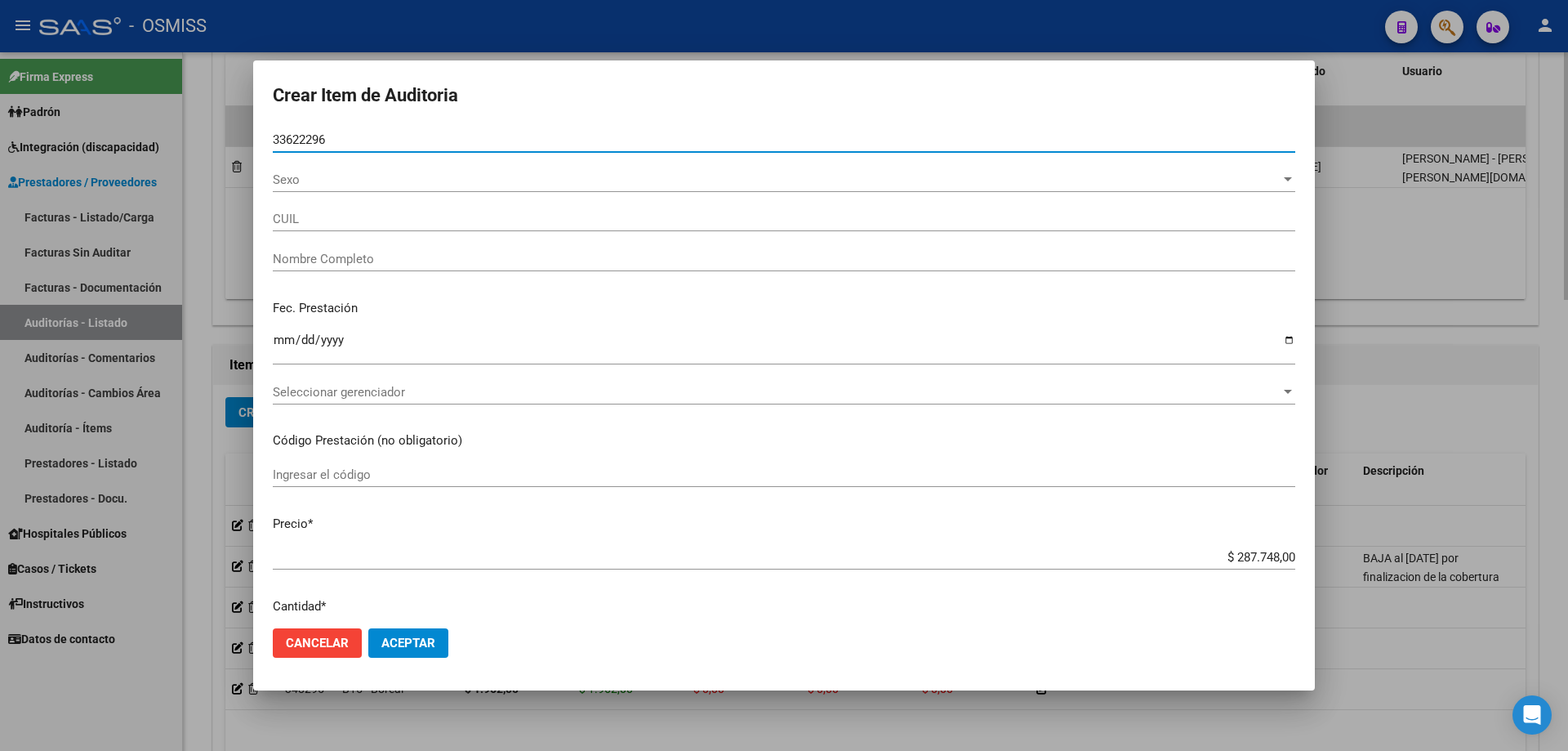
type input "20336222967"
type input "[PERSON_NAME]"
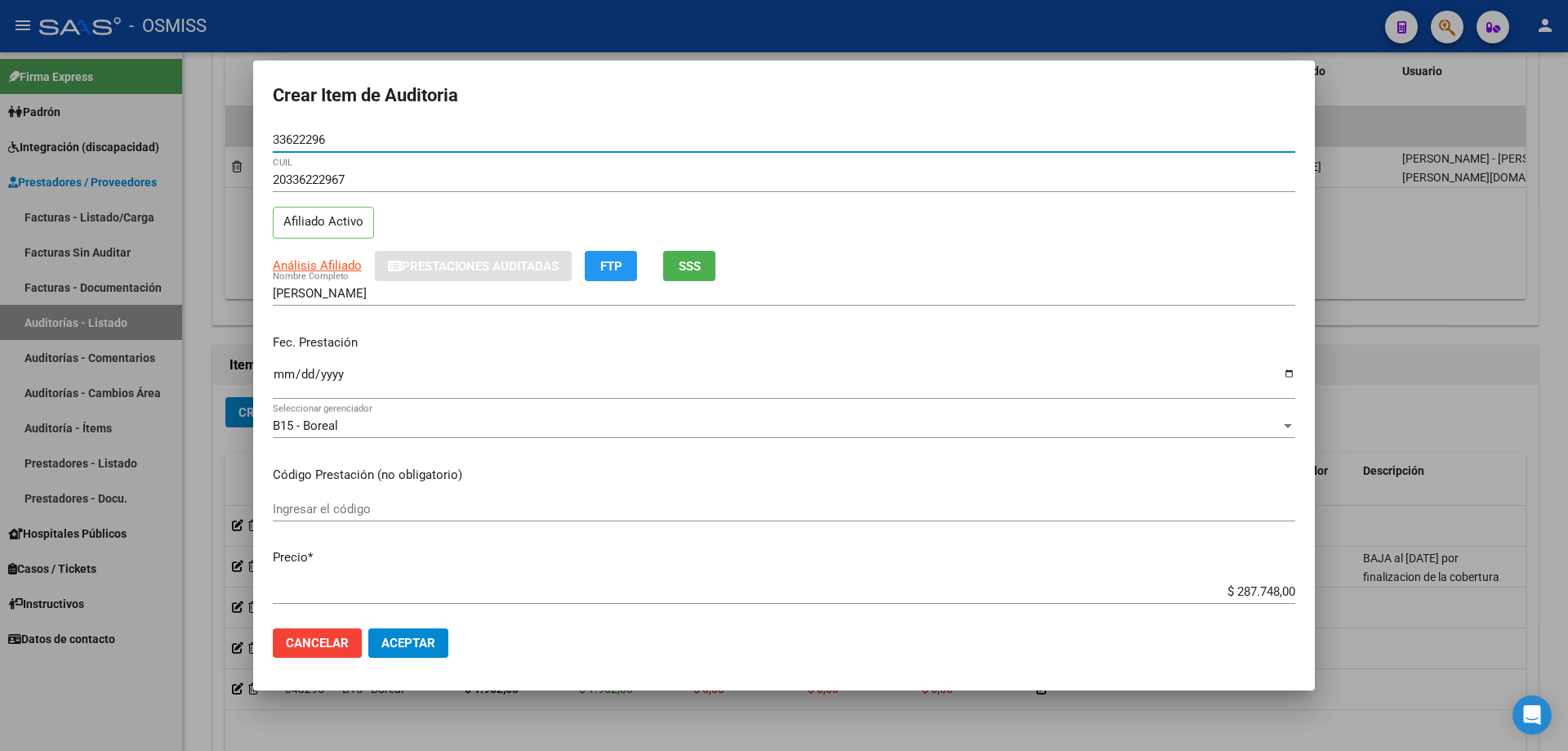
type input "33622296"
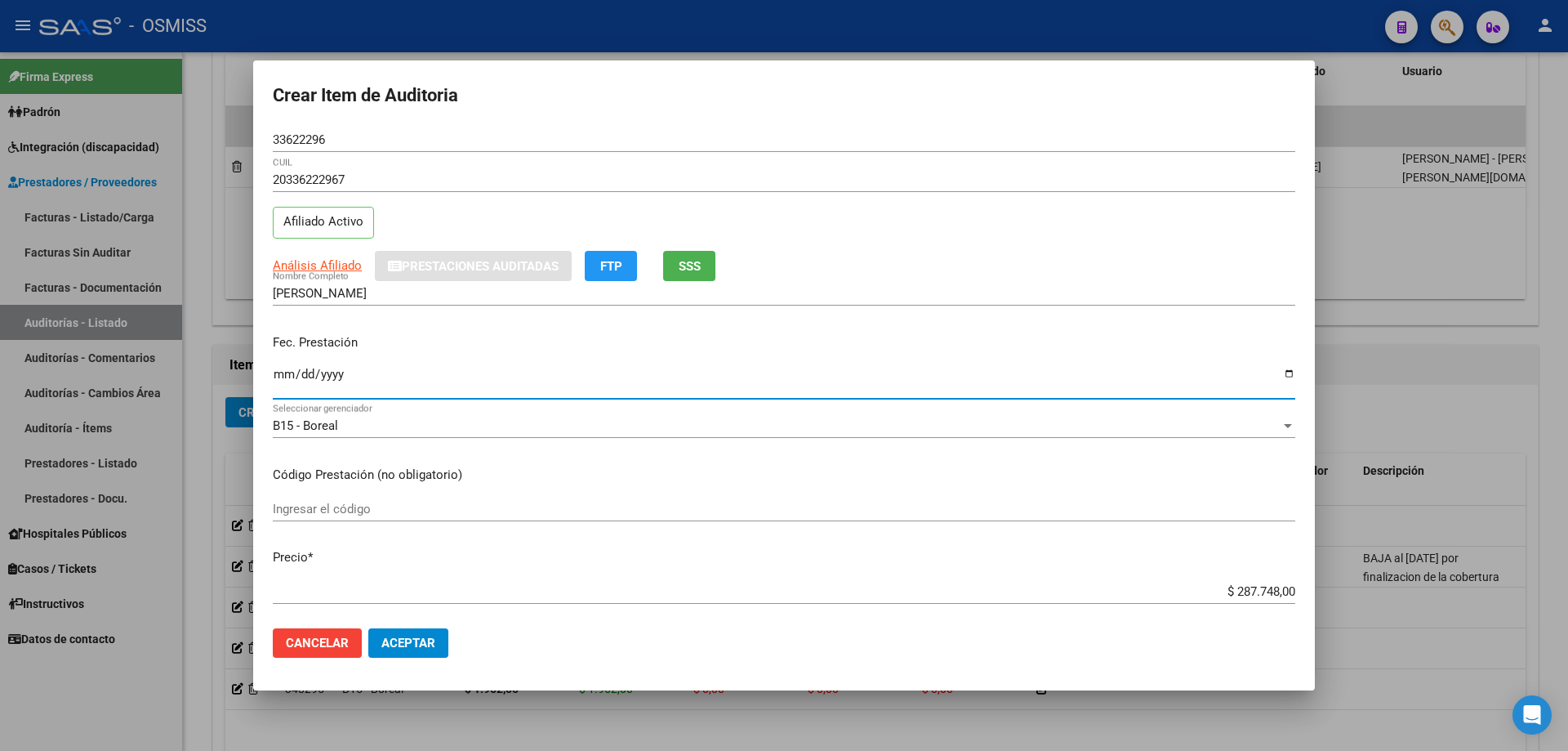
click at [283, 381] on input "Ingresar la fecha" at bounding box center [784, 381] width 1023 height 26
type input "[DATE]"
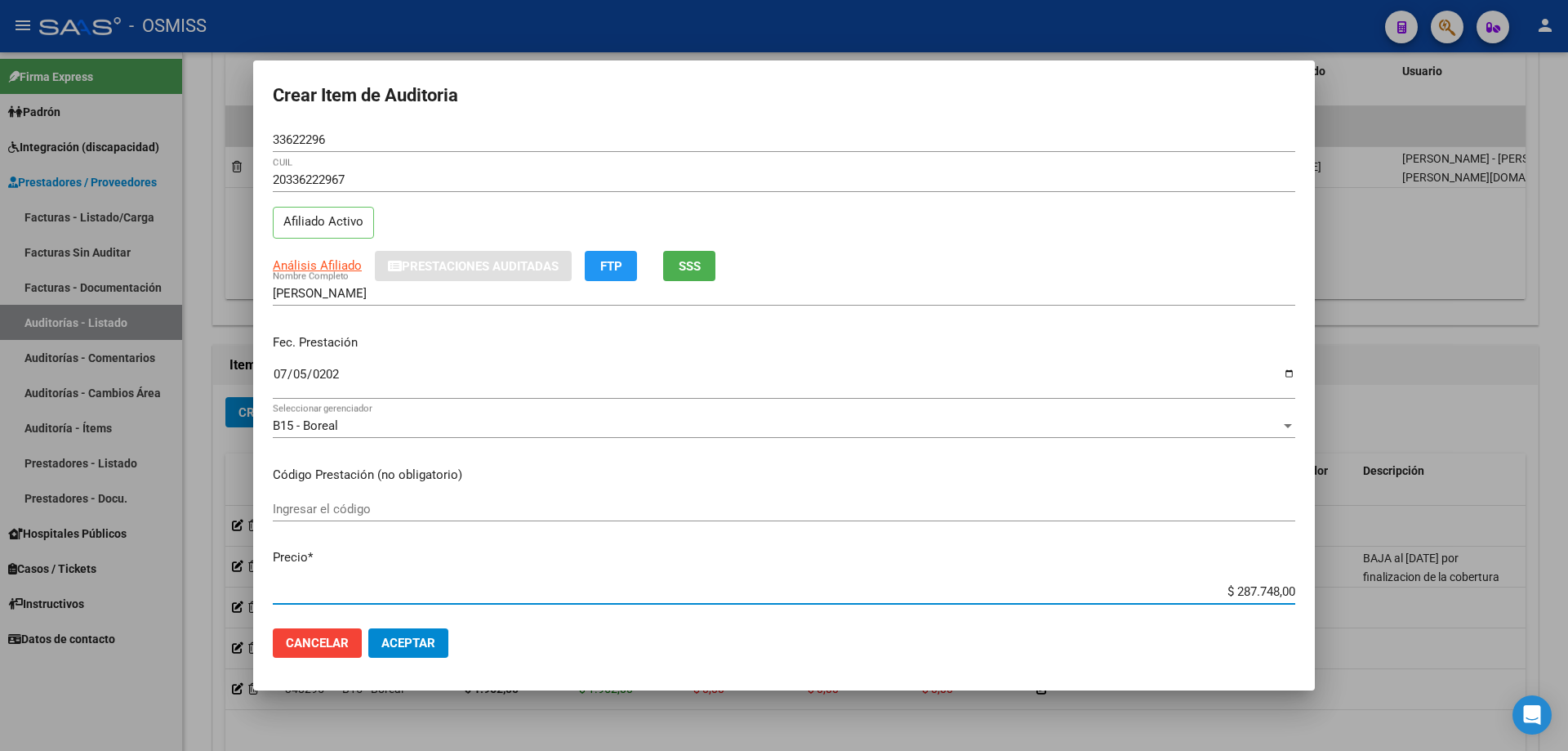
drag, startPoint x: 1177, startPoint y: 594, endPoint x: 1567, endPoint y: 539, distance: 393.9
click at [1556, 541] on div "Crear Item de Auditoria 33622296 Nro Documento 20336222967 CUIL Afiliado Activo…" at bounding box center [784, 376] width 1568 height 751
type input "$ 0,01"
type input "$ 0,11"
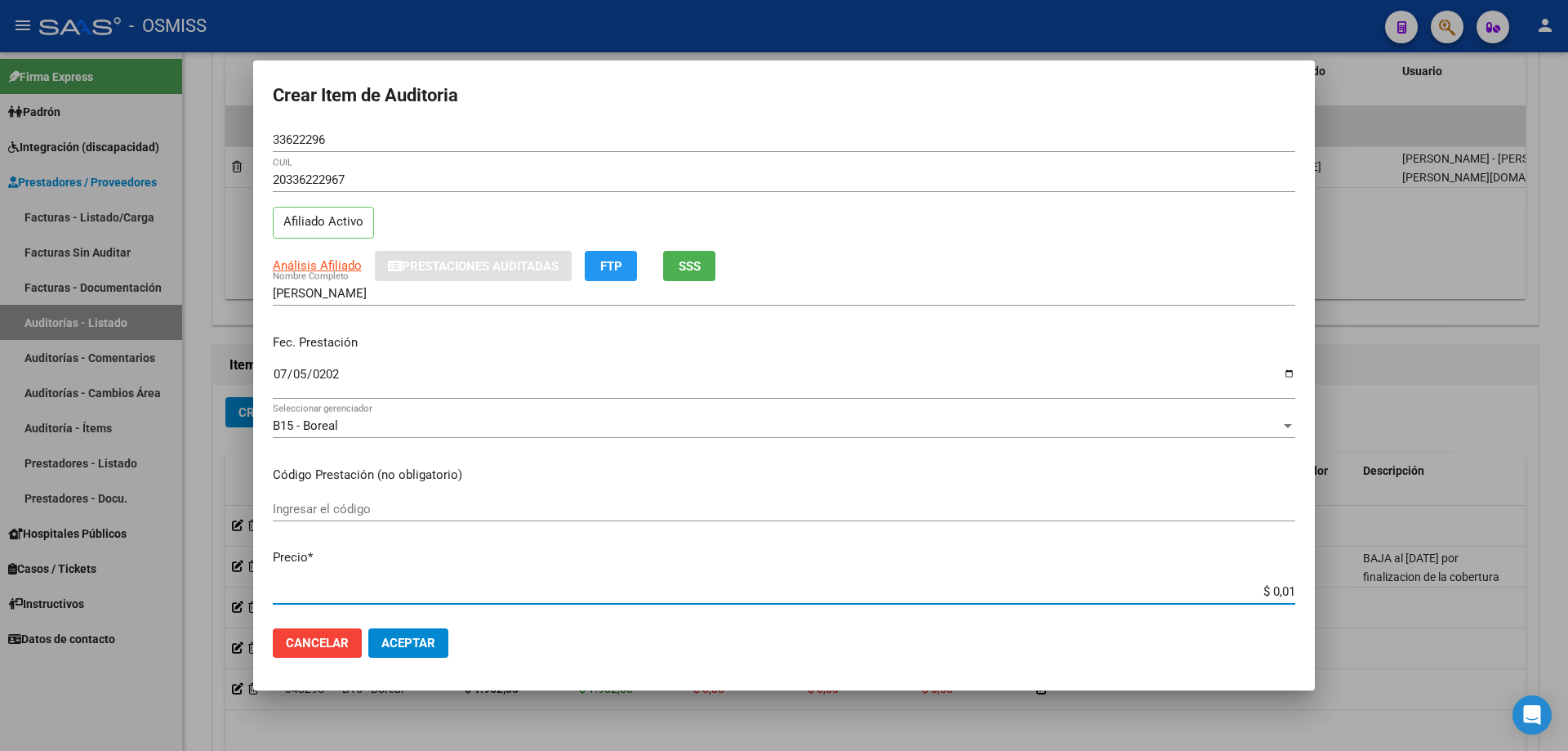
type input "$ 0,11"
type input "$ 1,19"
type input "$ 11,99"
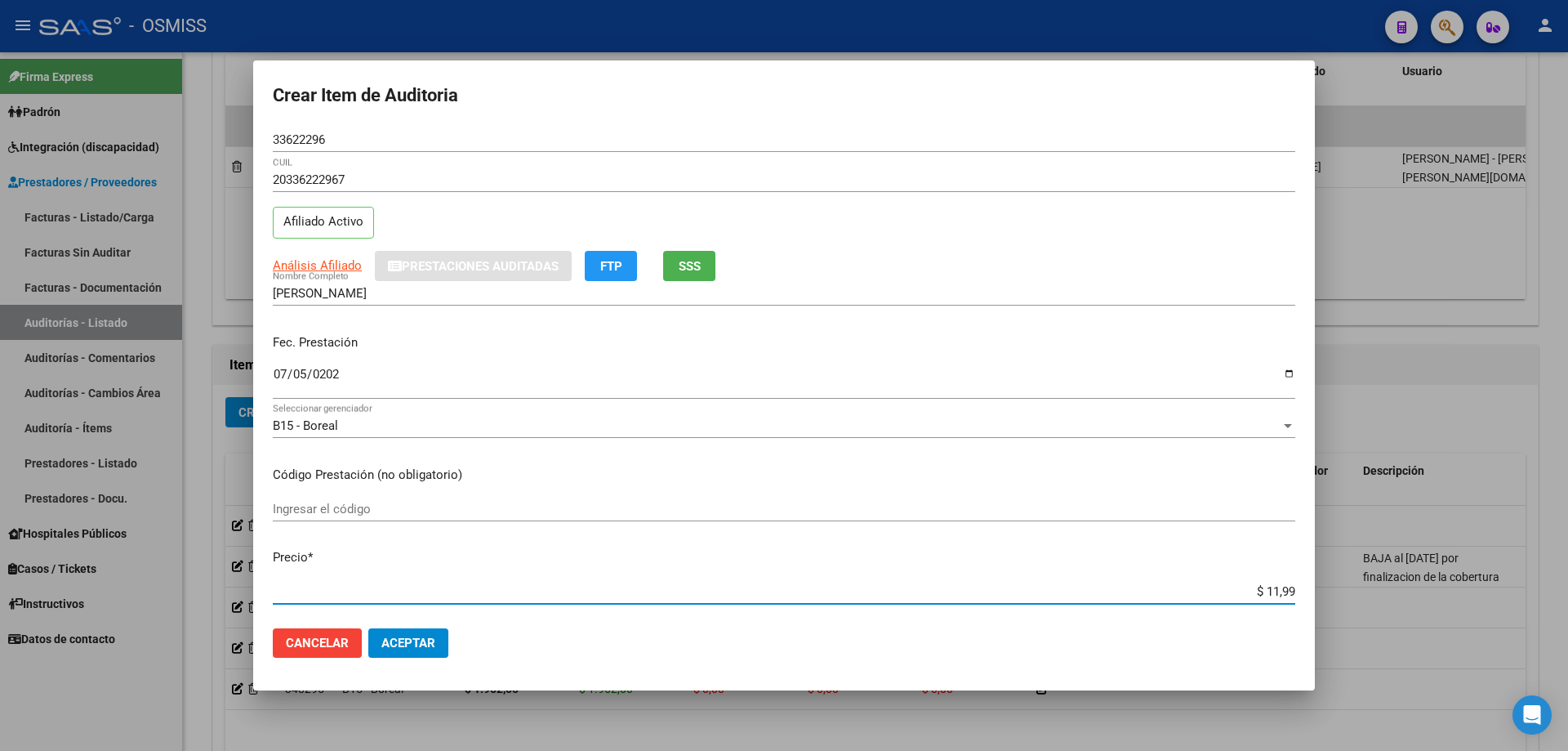
type input "$ 119,94"
type input "$ 1.199,40"
type input "$ 11.994,00"
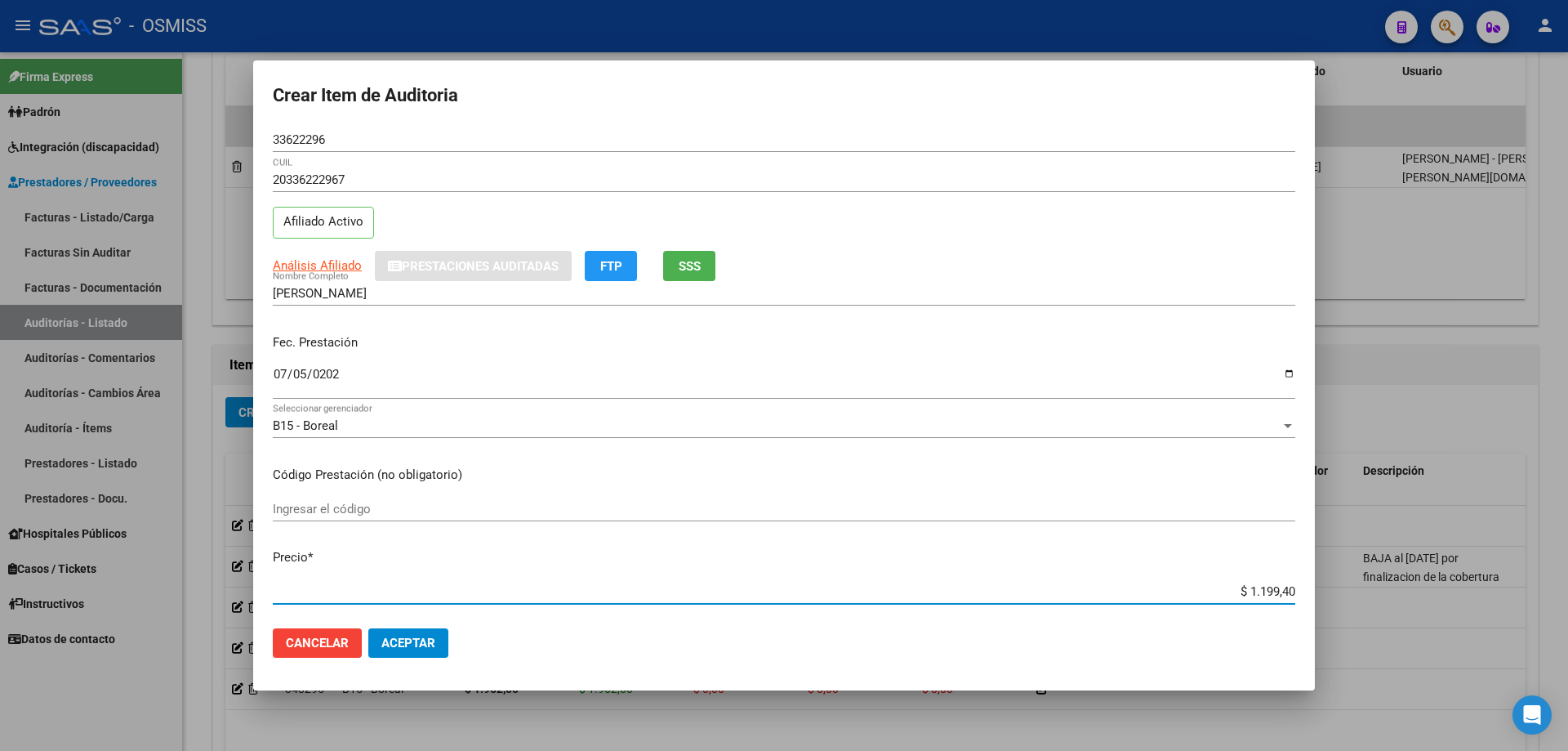
type input "$ 11.994,00"
click at [420, 649] on span "Aceptar" at bounding box center [408, 643] width 54 height 15
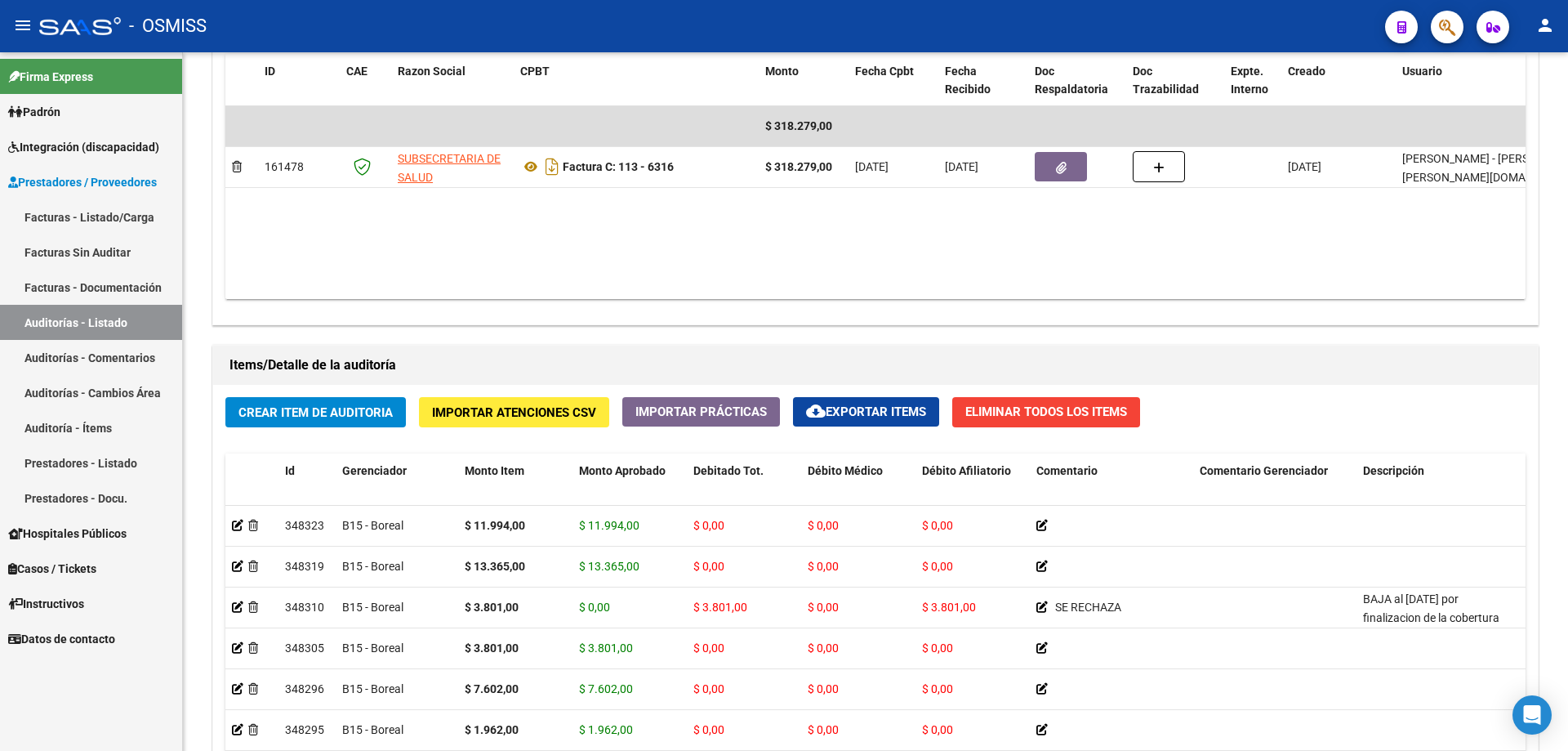
drag, startPoint x: 977, startPoint y: 306, endPoint x: 541, endPoint y: 12, distance: 525.9
click at [977, 306] on div "Agregar Comprobante cloud_download Exportar Comprobantes ID CAE Razon Social CP…" at bounding box center [876, 154] width 1325 height 339
click at [300, 415] on span "Crear Item de Auditoria" at bounding box center [315, 412] width 154 height 15
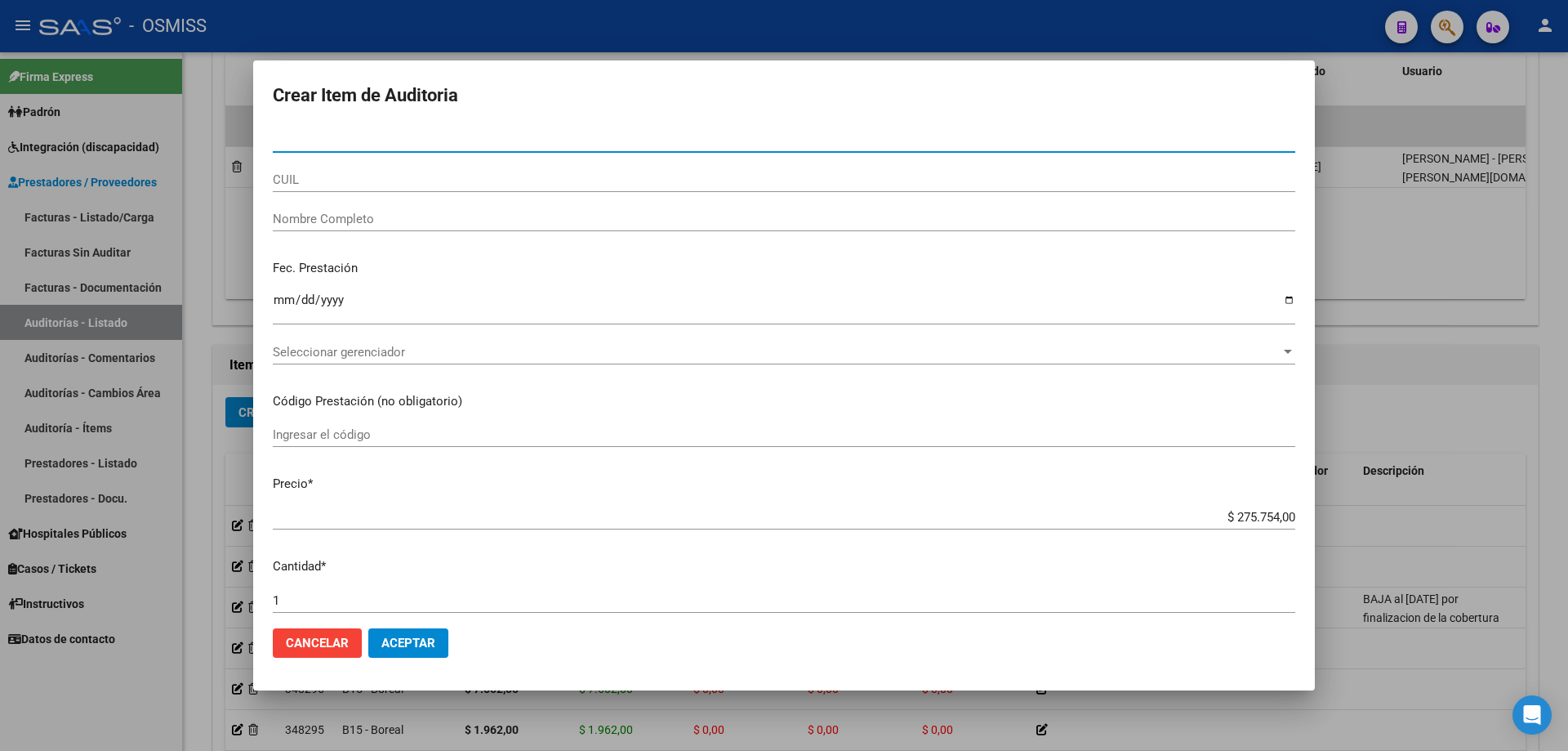
paste input "51153193"
type input "51153193"
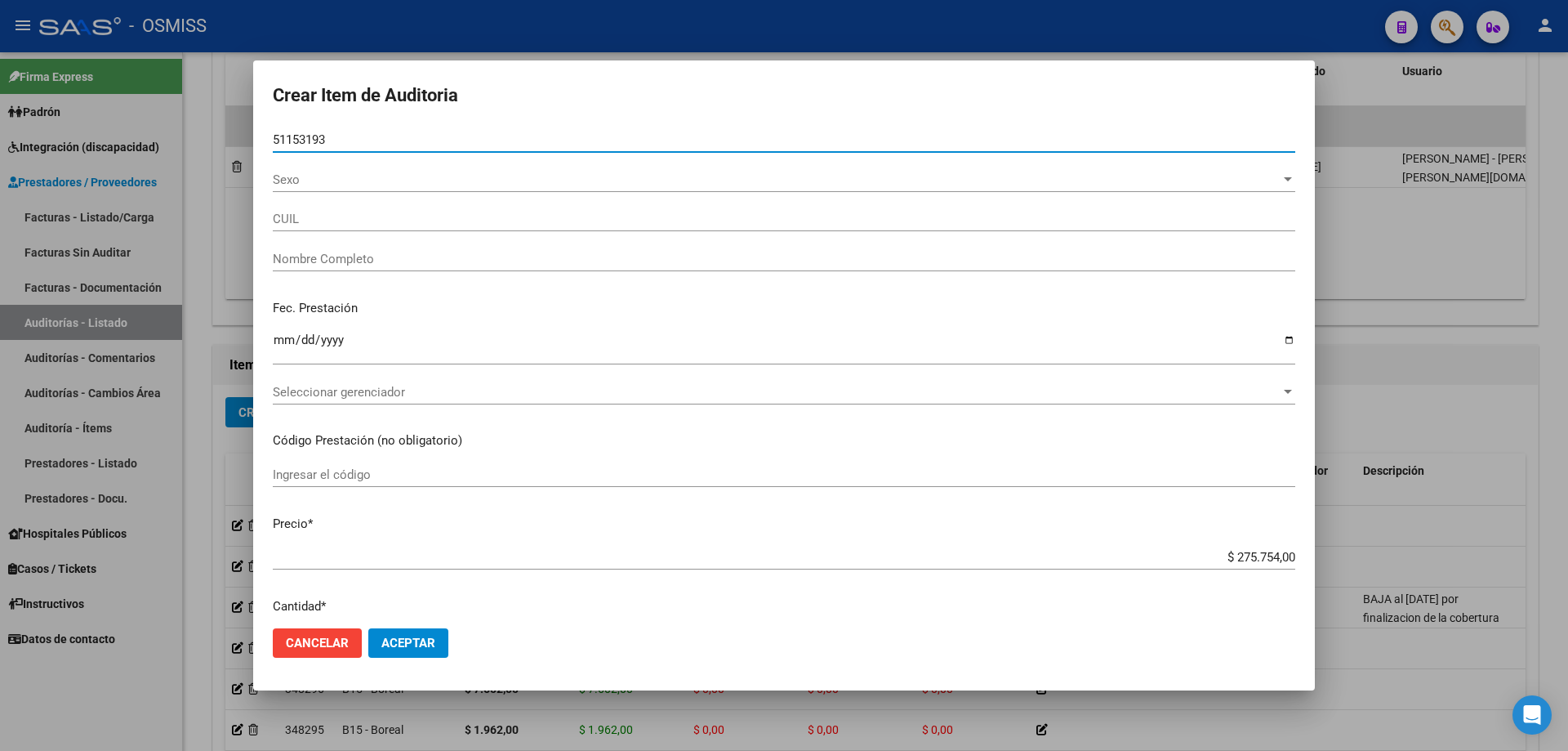
type input "23511531934"
type input "[PERSON_NAME] LIMA [PERSON_NAME]"
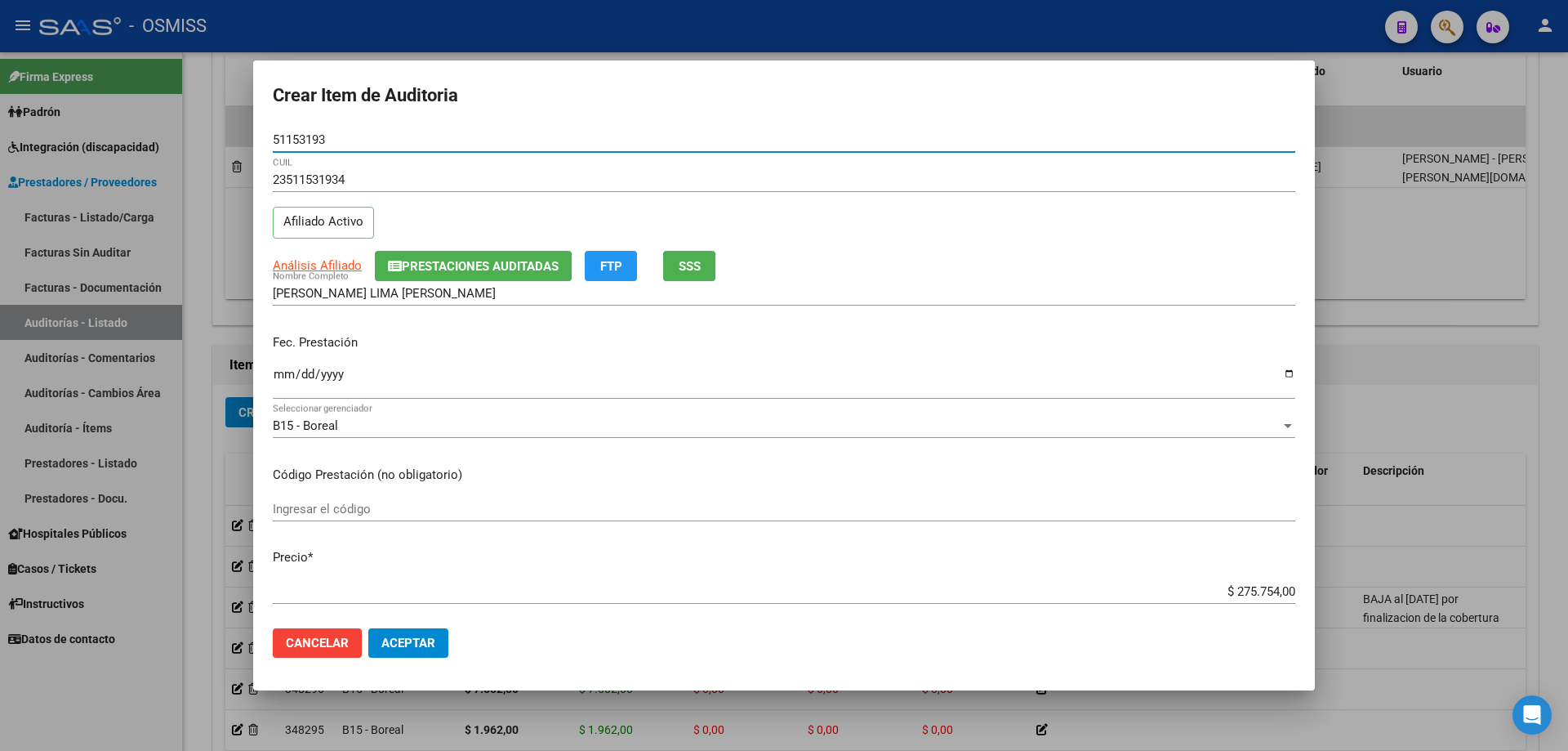
type input "51153193"
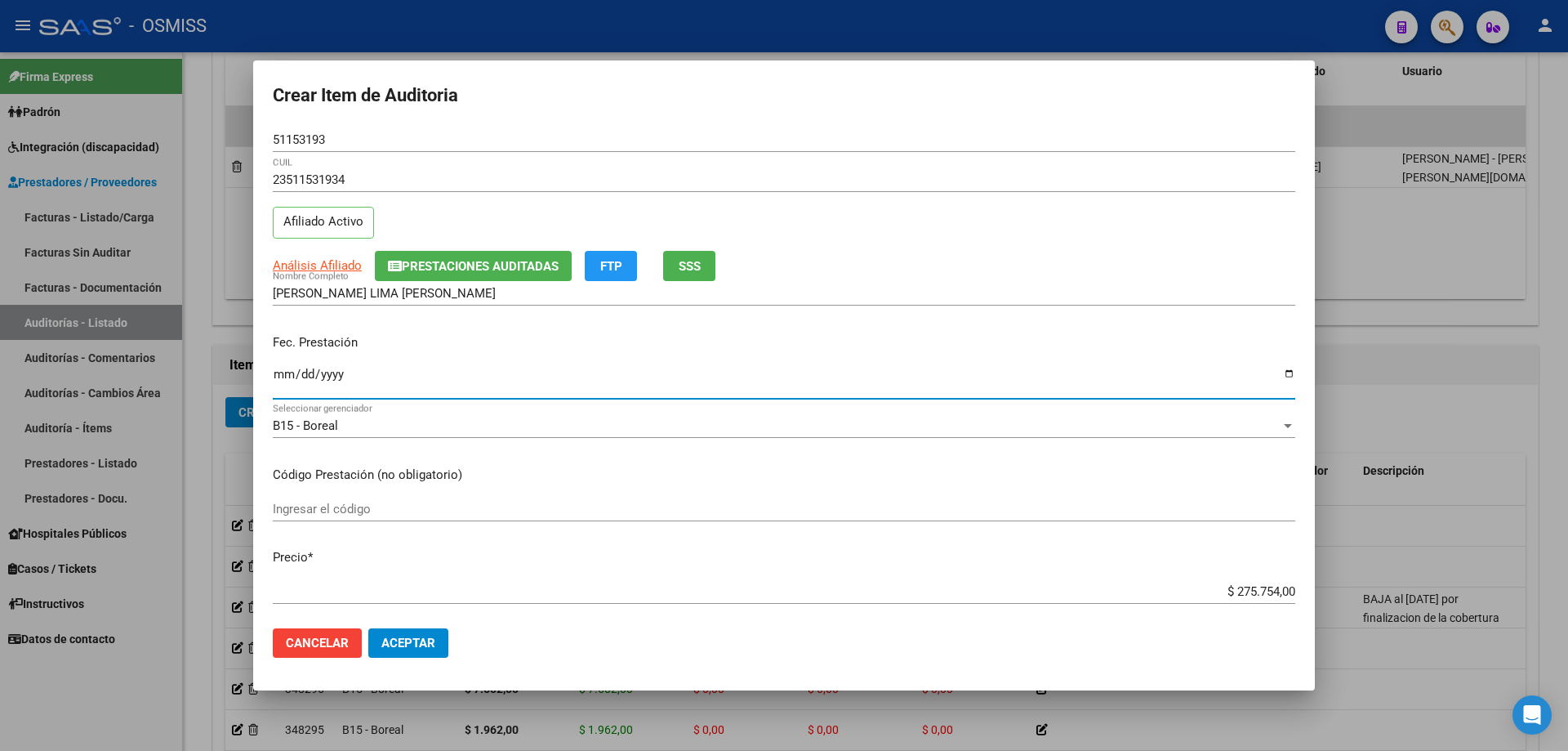
click at [283, 376] on input "Ingresar la fecha" at bounding box center [784, 381] width 1023 height 26
type input "[DATE]"
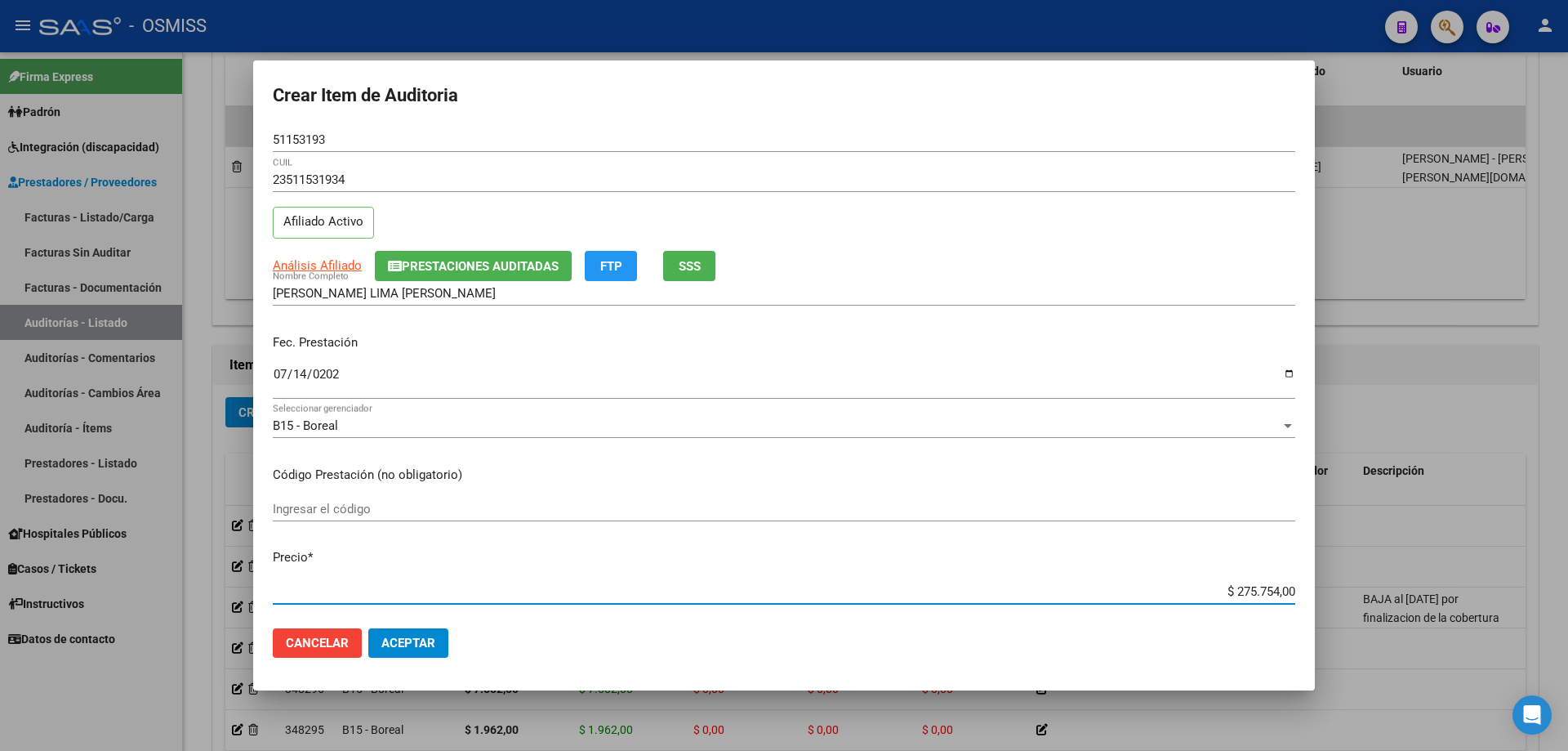
drag, startPoint x: 1207, startPoint y: 589, endPoint x: 1567, endPoint y: 515, distance: 367.5
click at [1567, 546] on div "Crear Item de Auditoria 51153193 Nro Documento 23511531934 CUIL Afiliado Activo…" at bounding box center [784, 376] width 1568 height 751
type input "$ 0,01"
type input "$ 0,16"
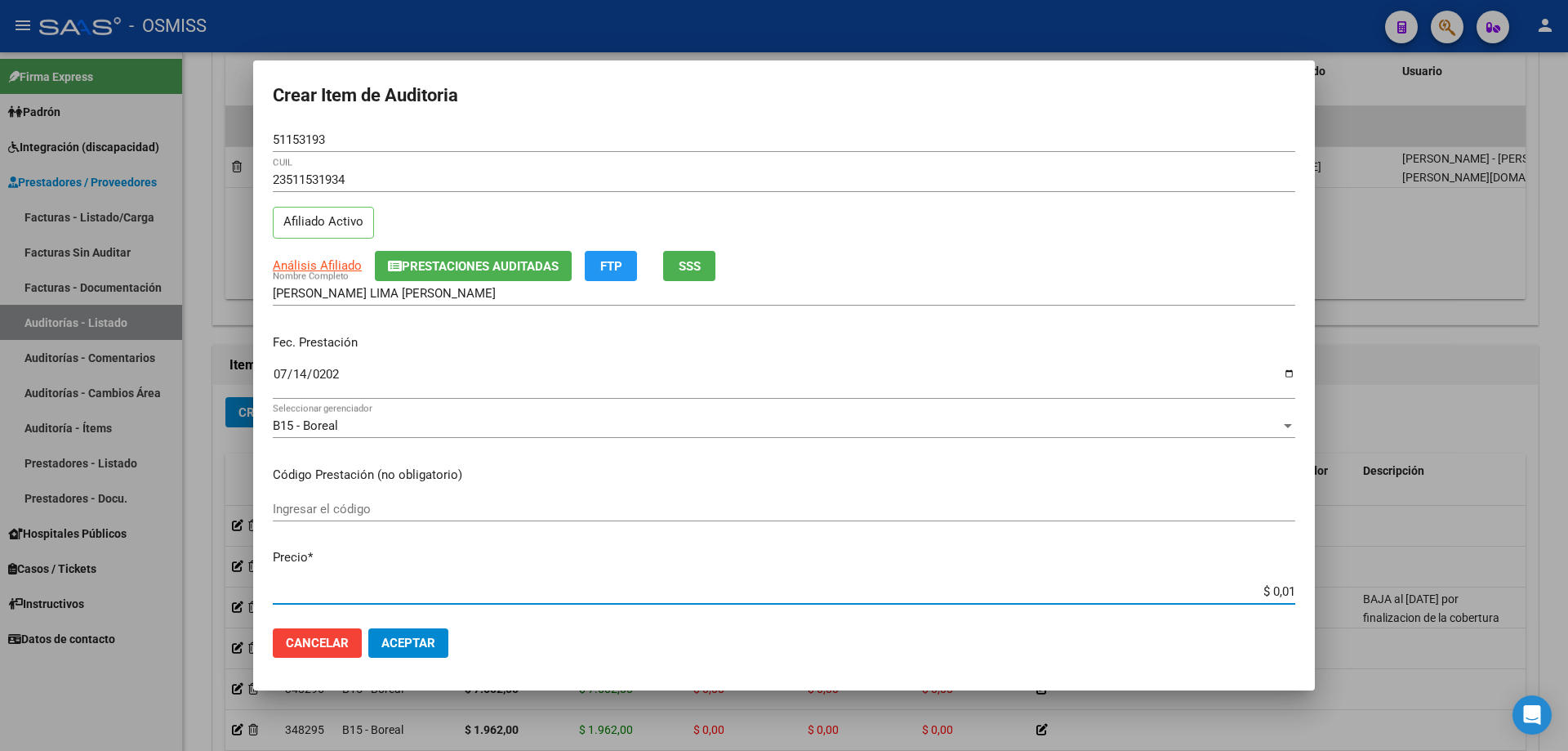
type input "$ 0,16"
type input "$ 1,63"
type input "$ 16,39"
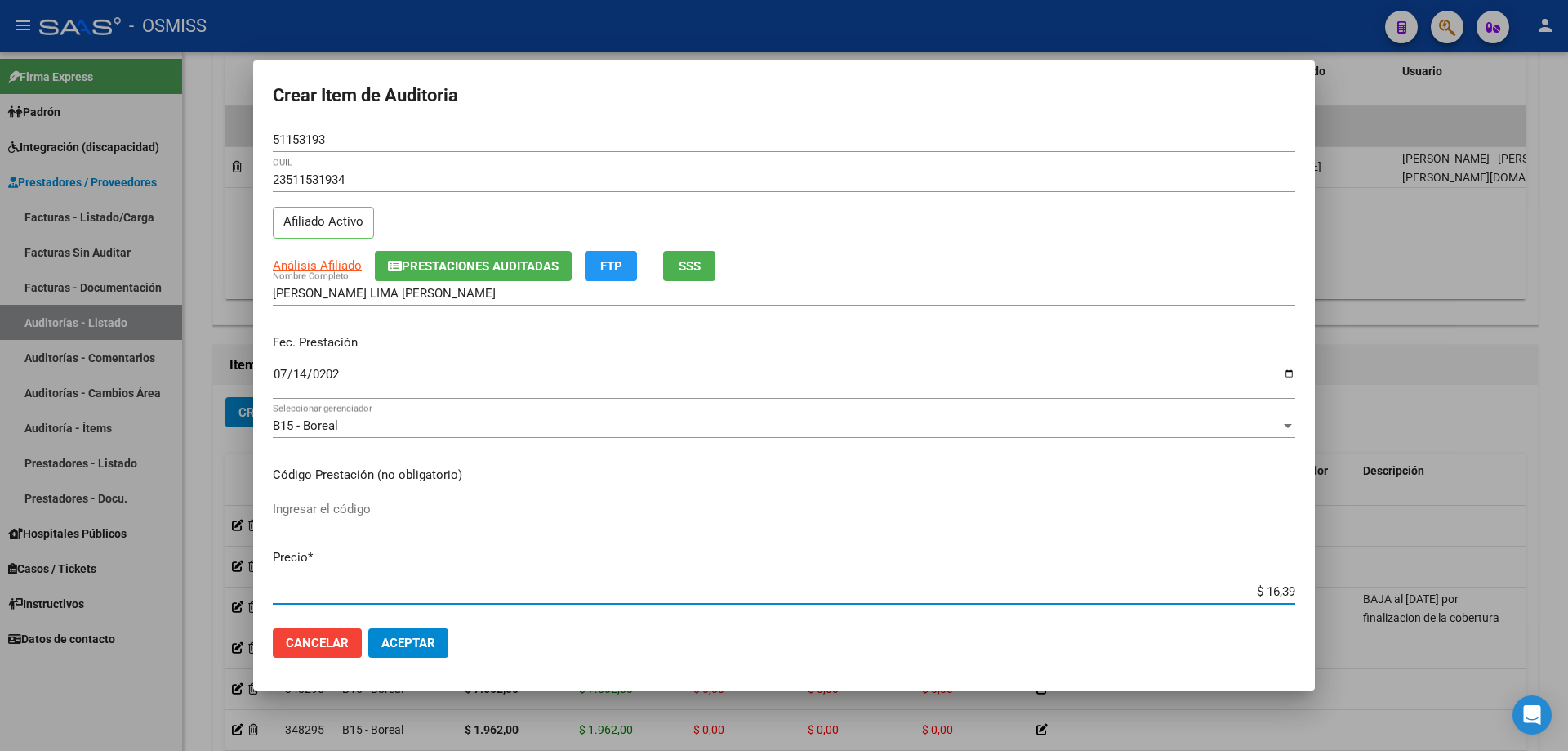
type input "$ 163,95"
type input "$ 1.639,53"
type input "$ 16.395,30"
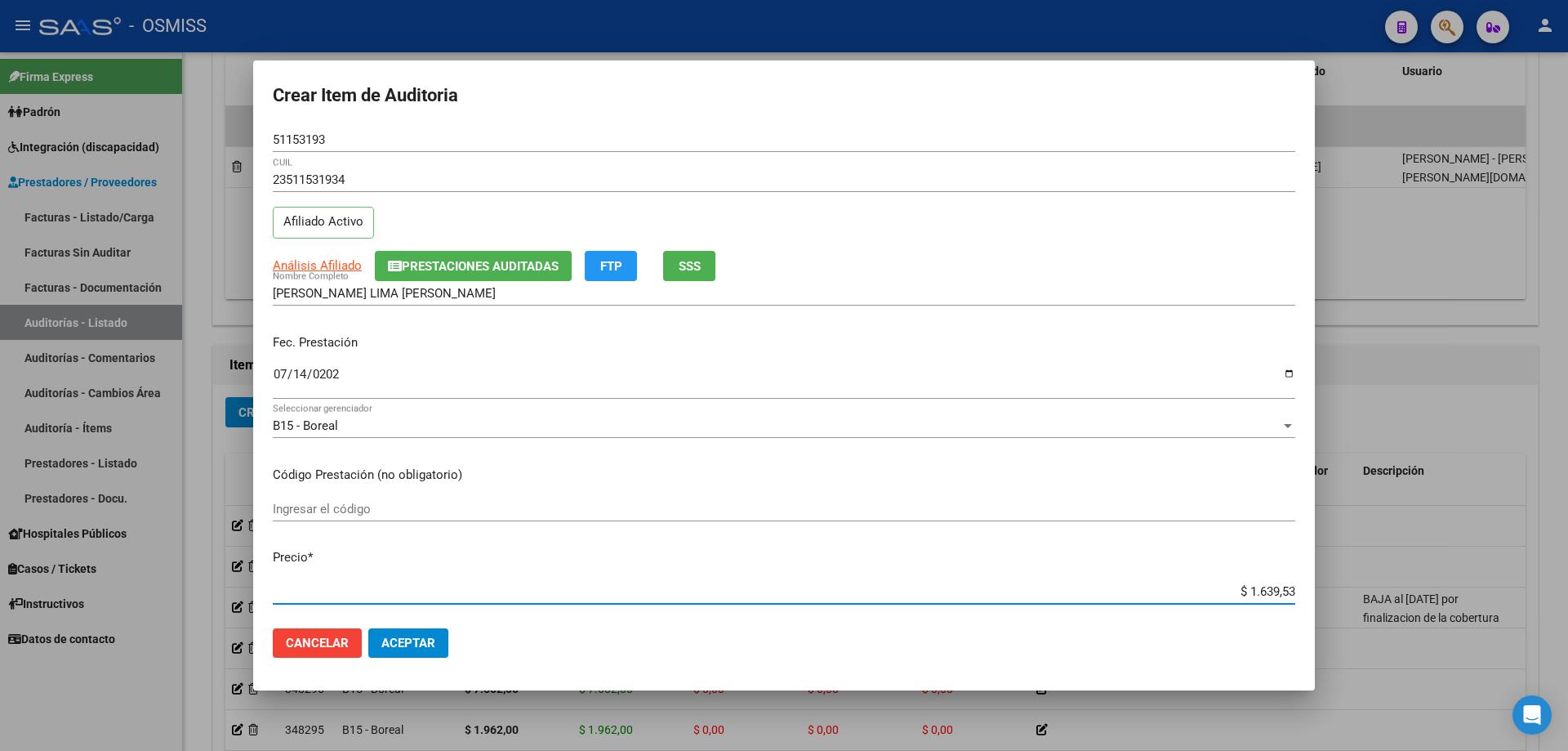
type input "$ 16.395,30"
type input "$ 163.953,00"
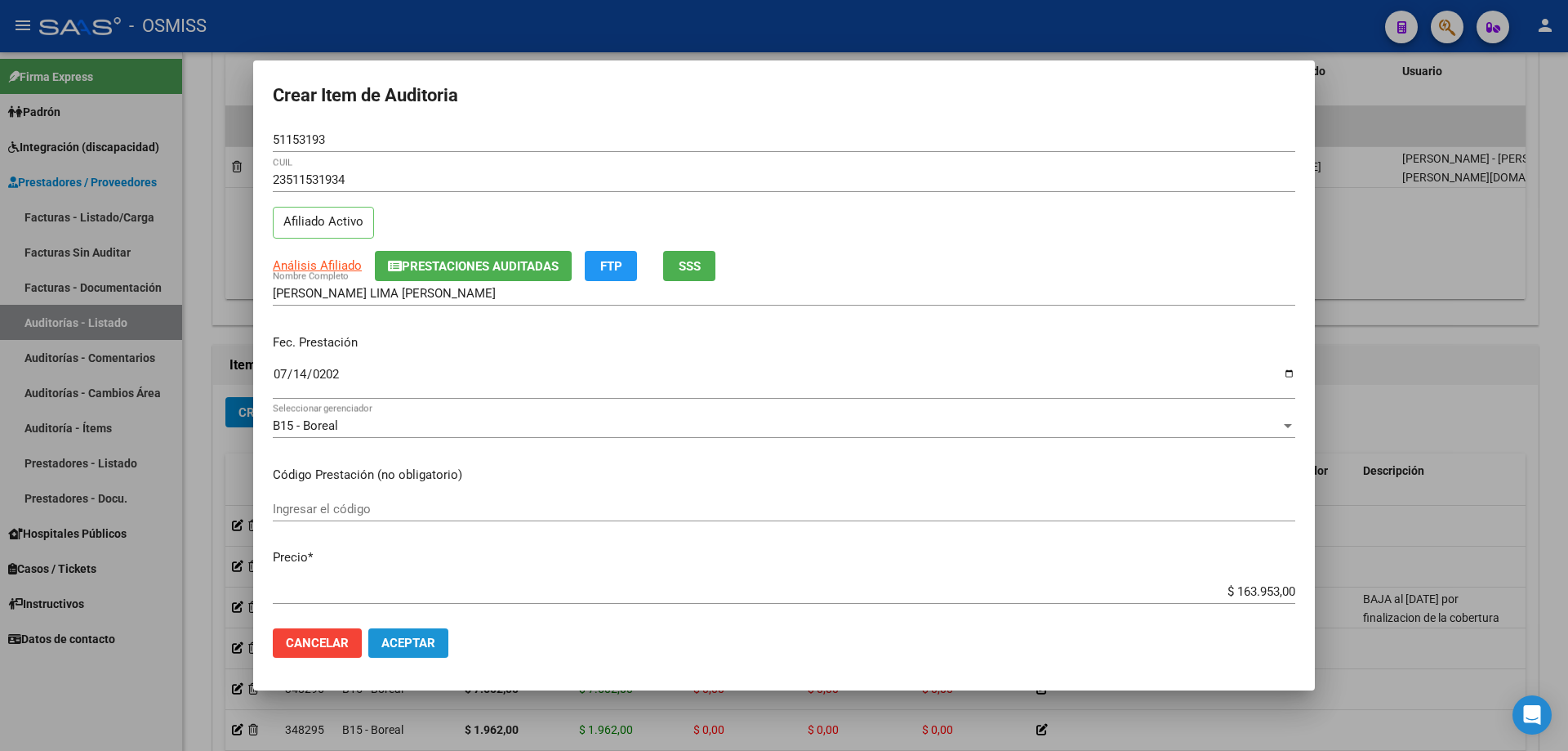
click at [411, 644] on span "Aceptar" at bounding box center [408, 643] width 54 height 15
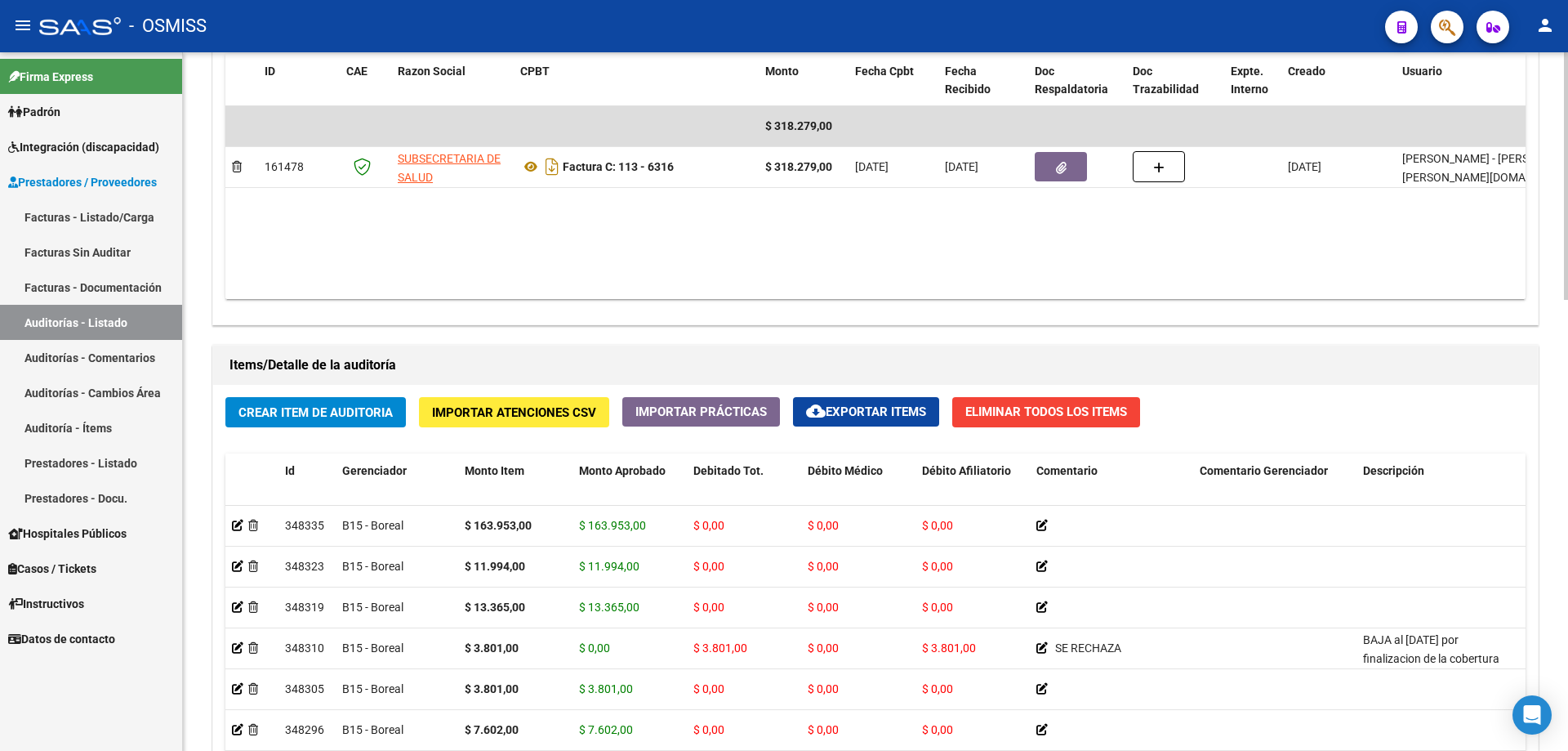
click at [719, 303] on div "Agregar Comprobante cloud_download Exportar Comprobantes ID CAE Razon Social CP…" at bounding box center [876, 154] width 1325 height 339
click at [284, 416] on span "Crear Item de Auditoria" at bounding box center [315, 412] width 154 height 15
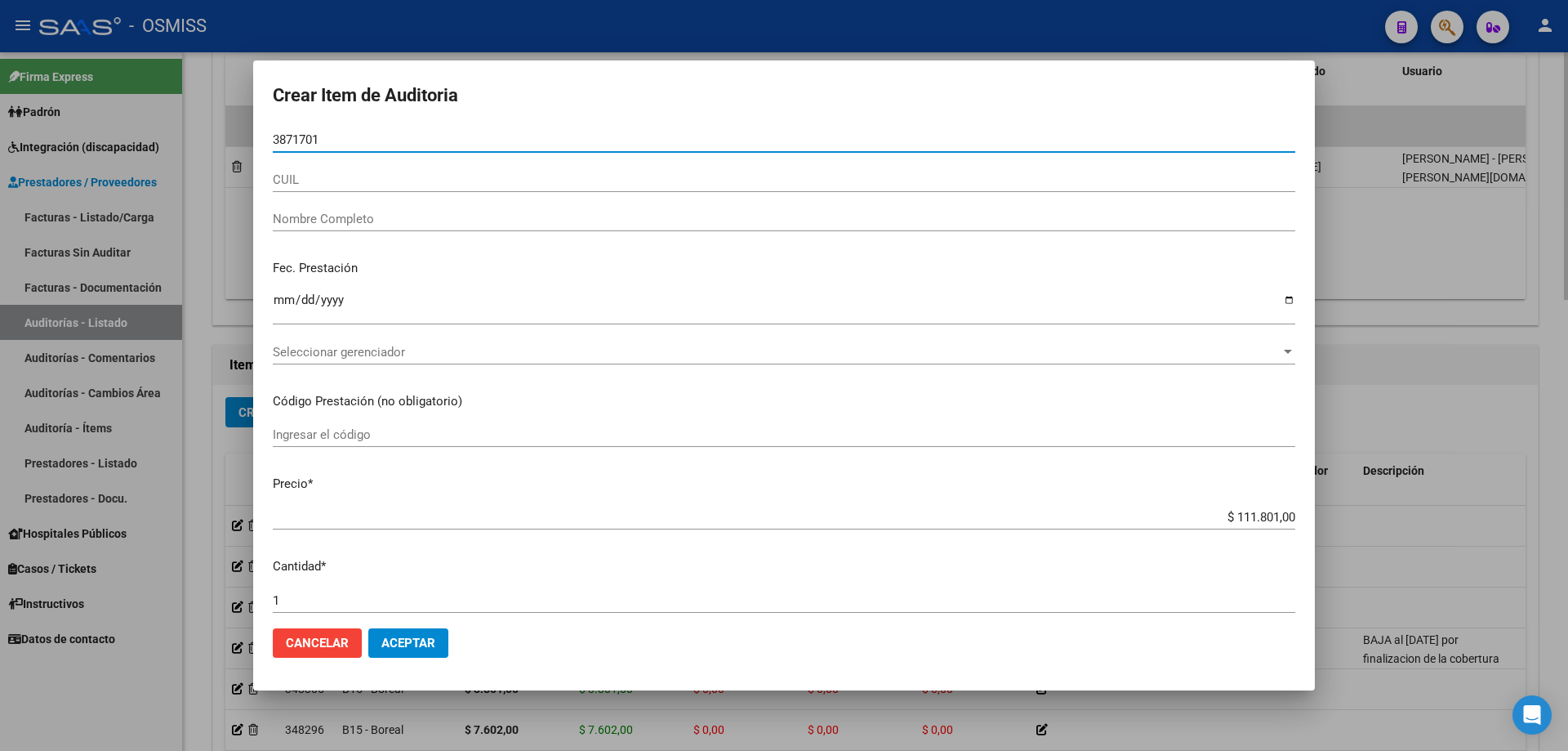
type input "38717010"
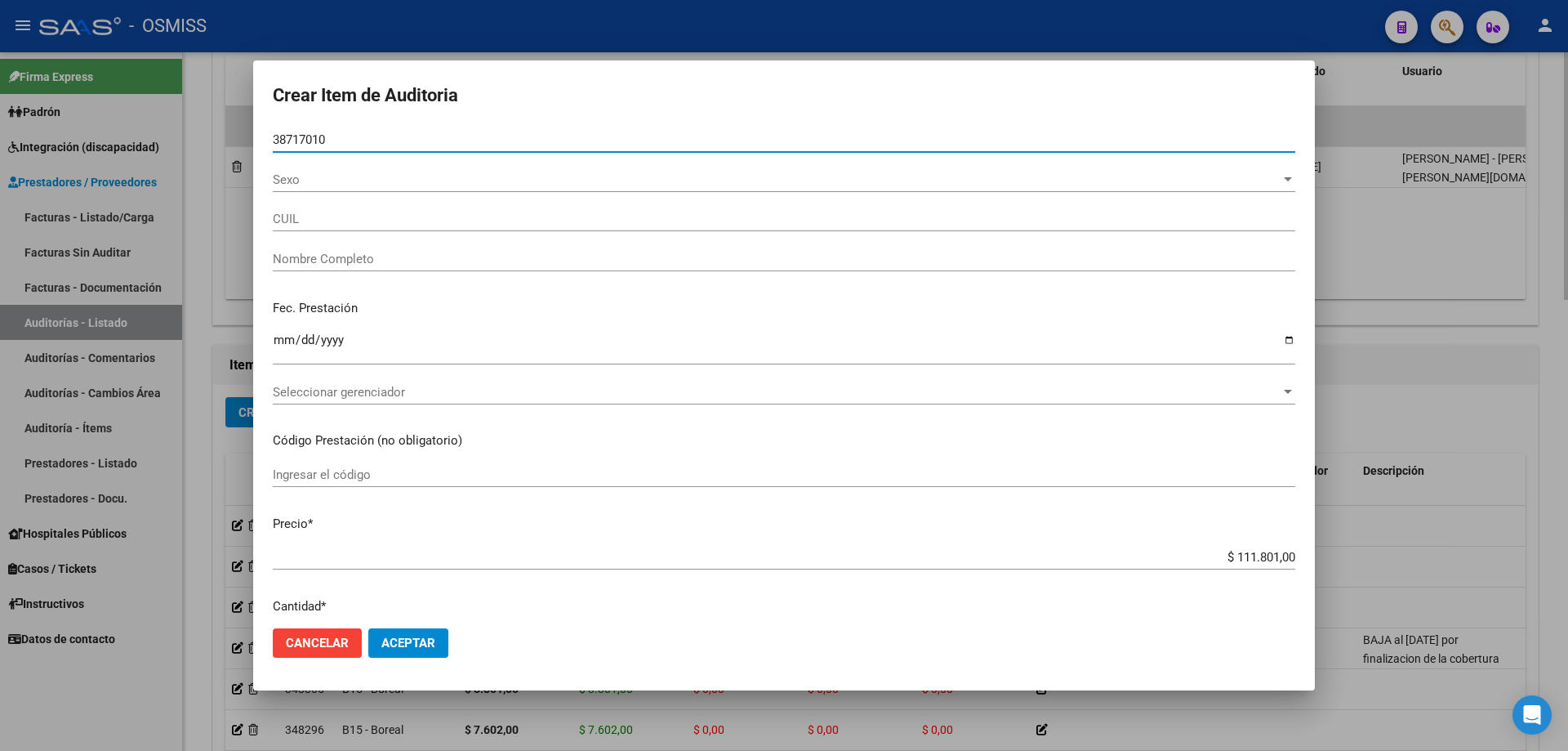
type input "27387170109"
type input "[PERSON_NAME] SOLEDAD"
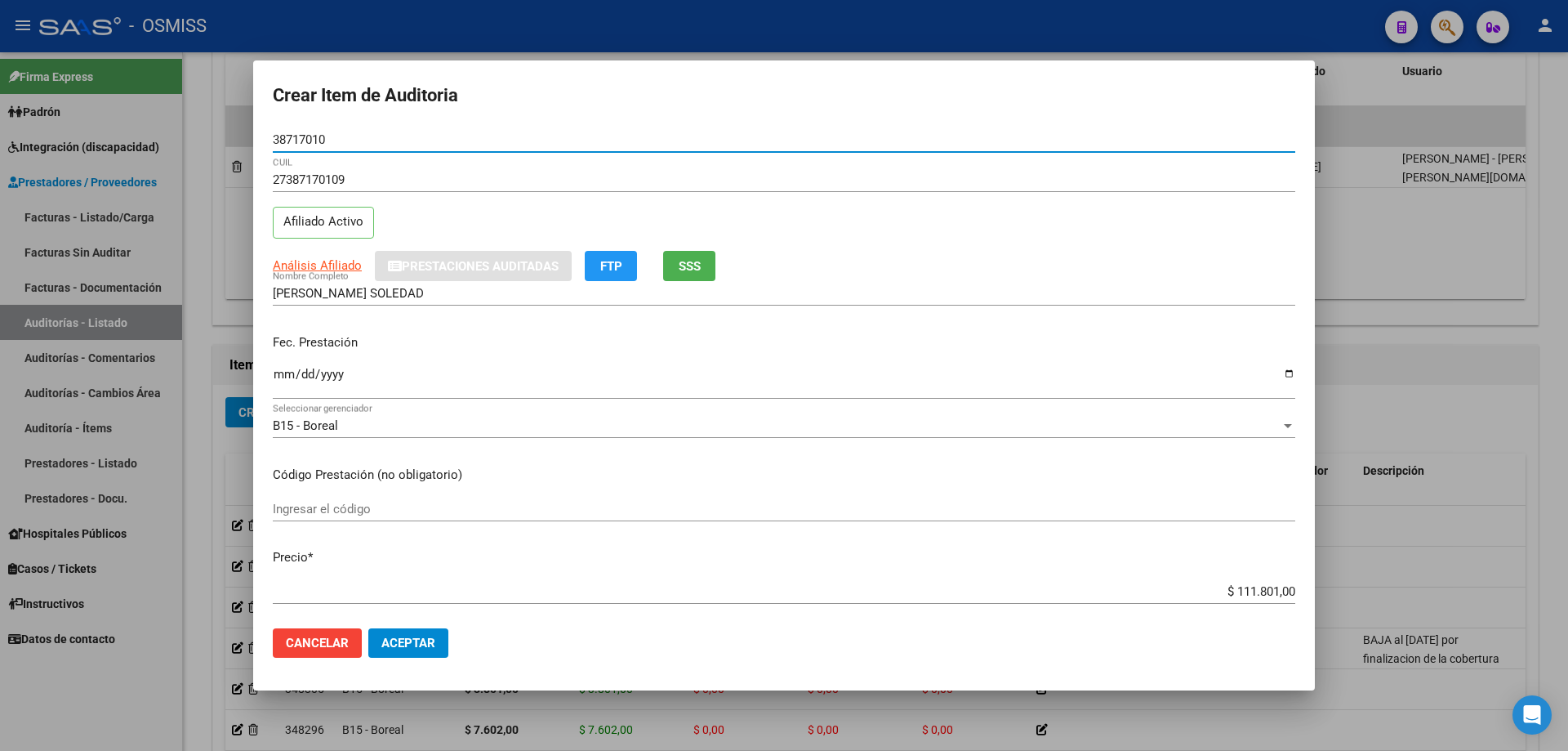
type input "38717010"
click at [283, 388] on input "Ingresar la fecha" at bounding box center [784, 381] width 1023 height 26
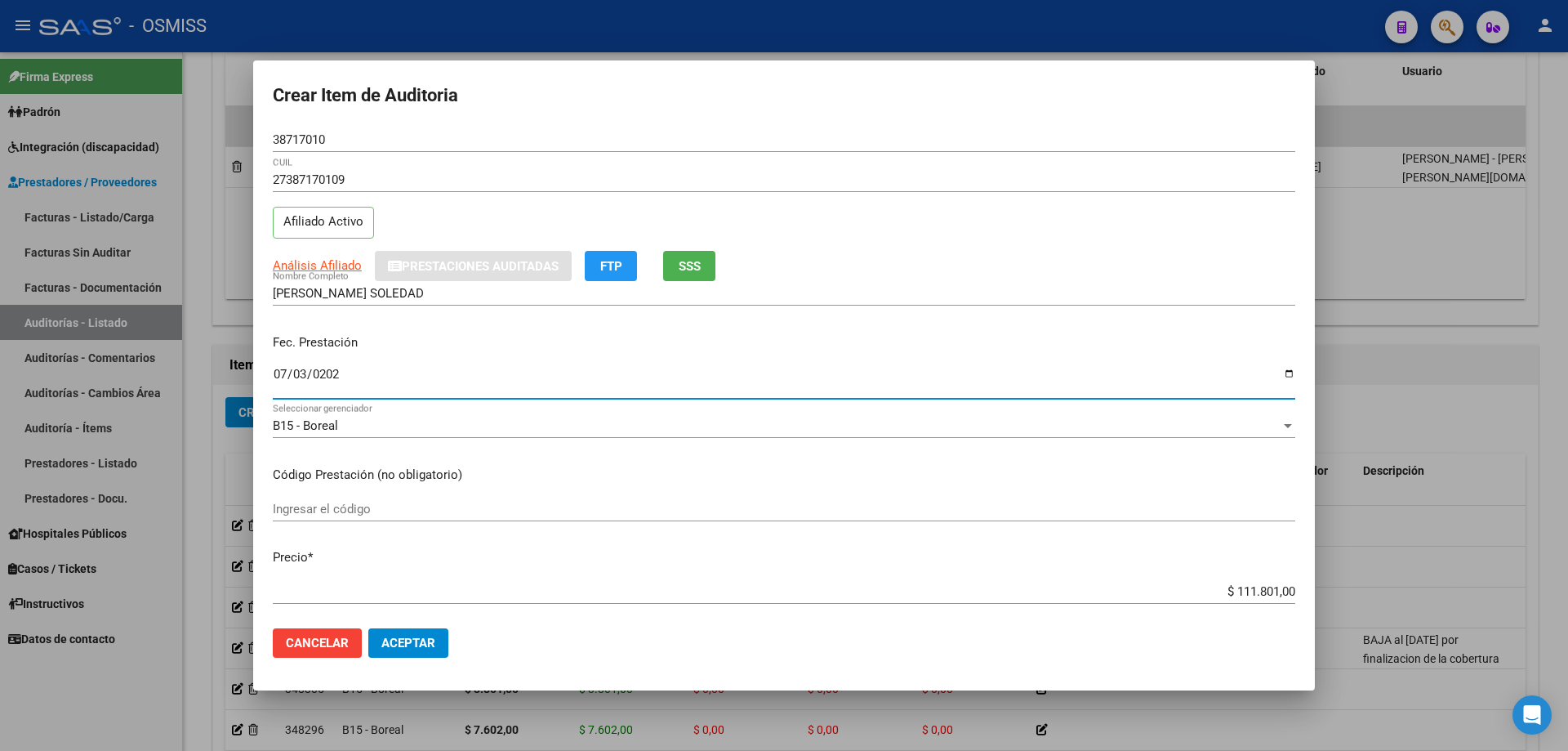
type input "[DATE]"
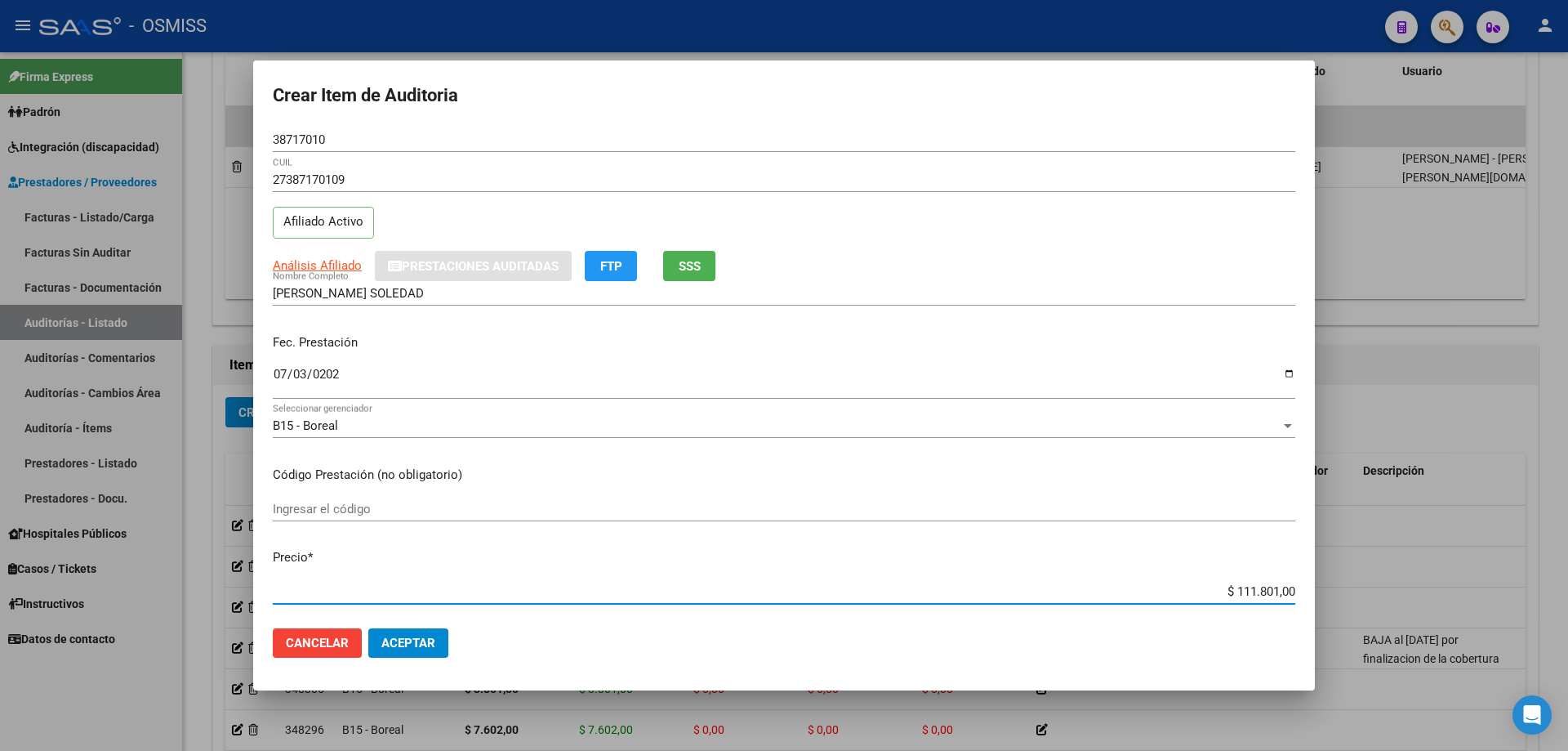
drag, startPoint x: 1186, startPoint y: 592, endPoint x: 1339, endPoint y: 578, distance: 153.6
click at [1339, 578] on div "Crear Item de Auditoria 38717010 Nro Documento 27387170109 CUIL Afiliado Activo…" at bounding box center [784, 376] width 1568 height 751
type input "$ 0,03"
type input "$ 0,38"
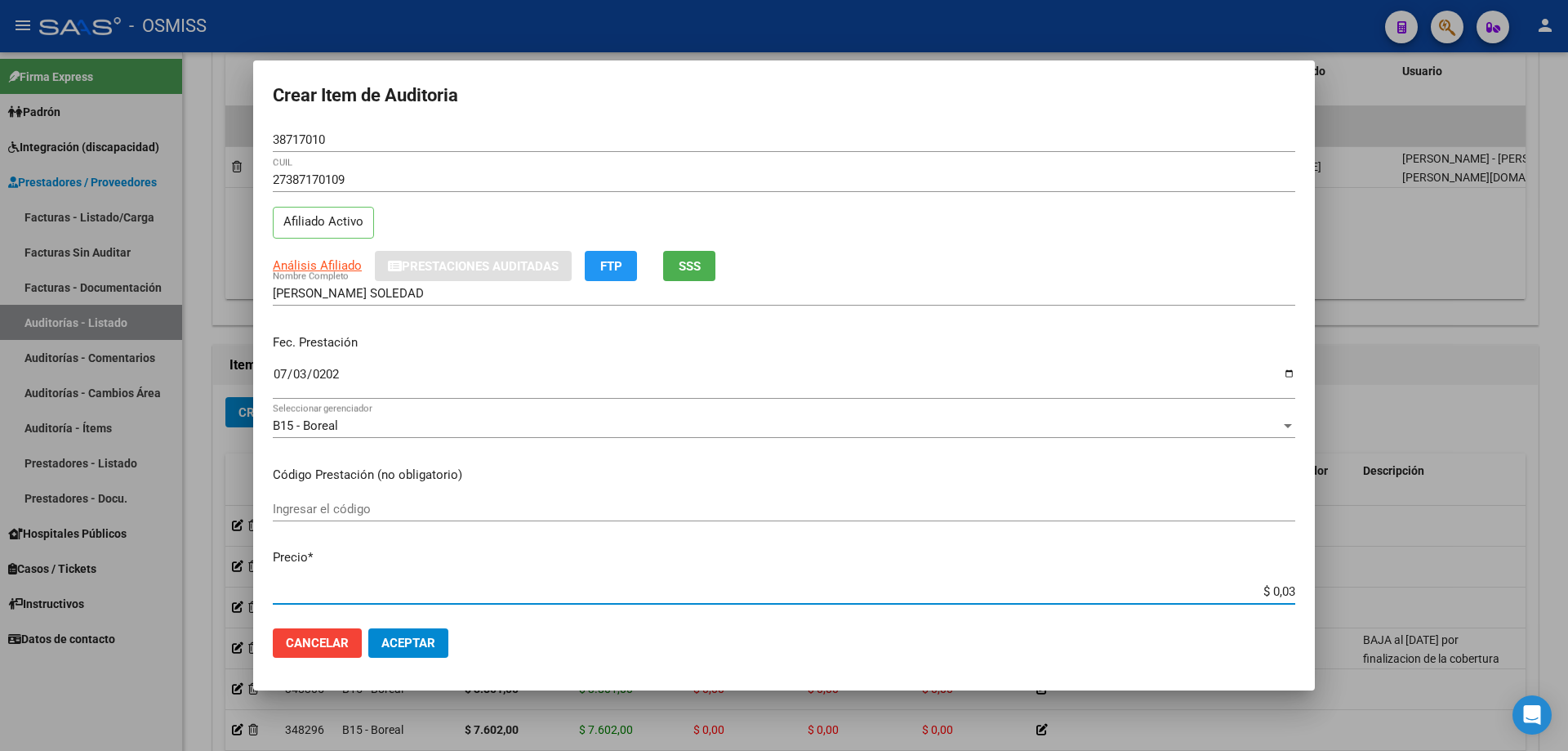
type input "$ 0,38"
type input "$ 3,80"
type input "$ 38,01"
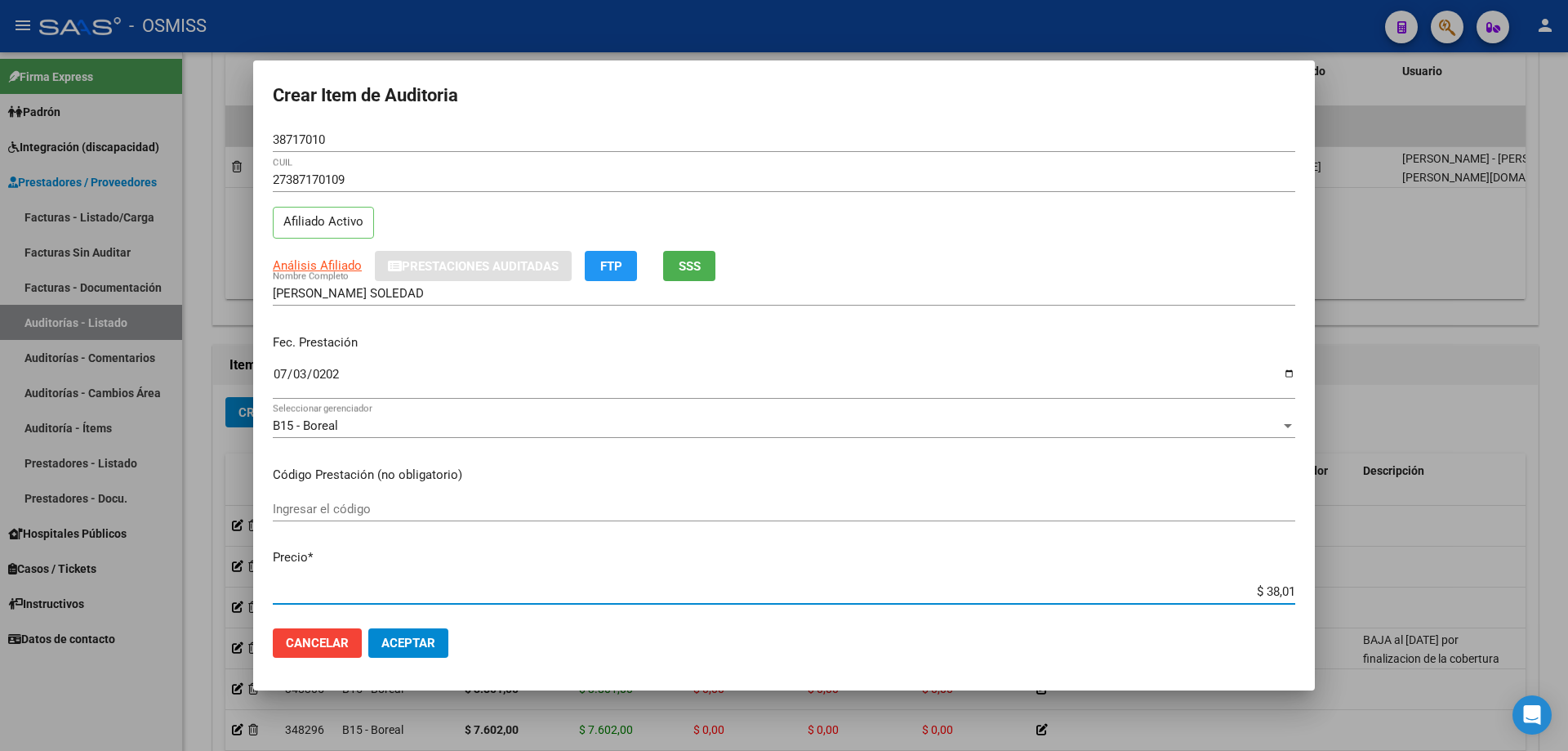
type input "$ 380,10"
type input "$ 3.801,00"
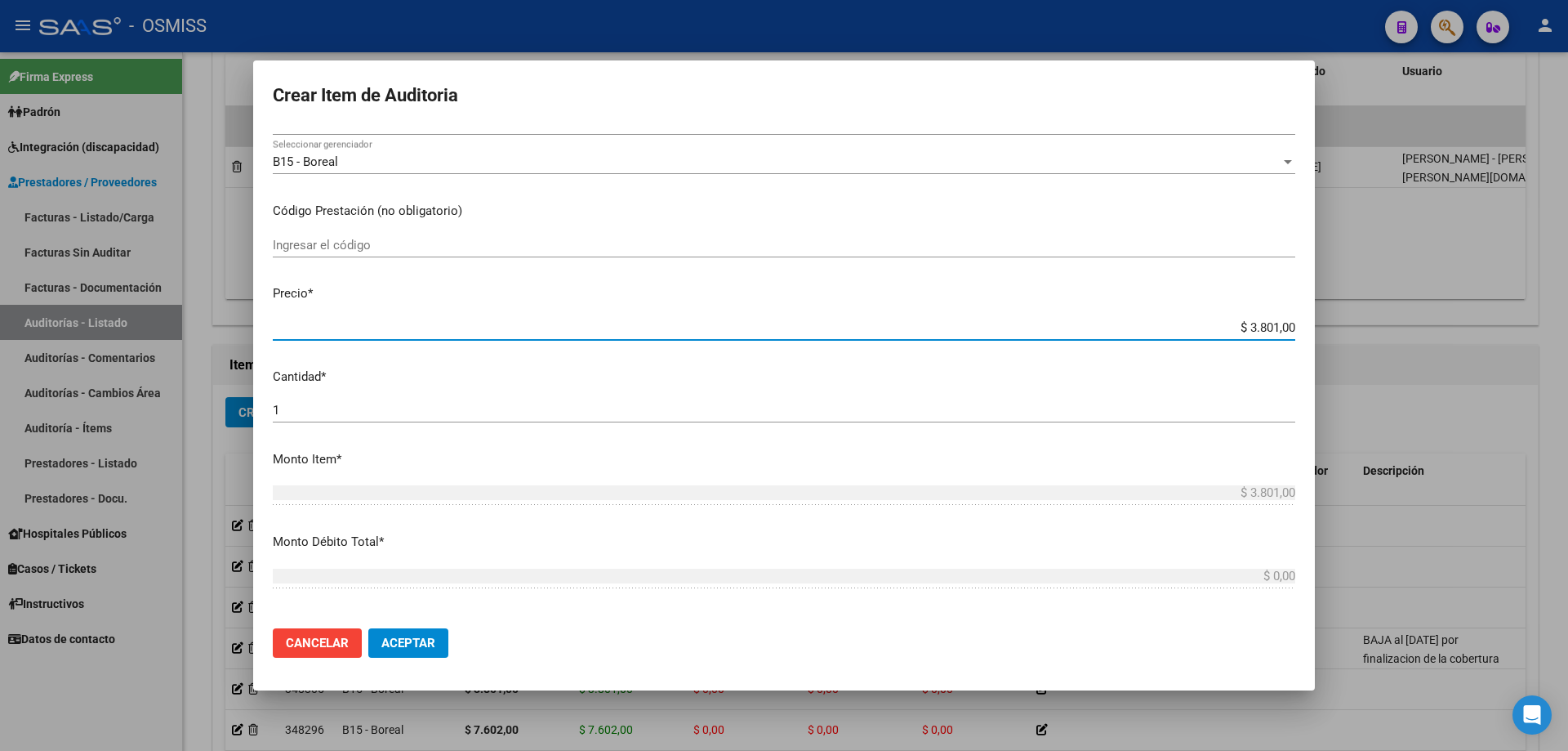
scroll to position [327, 0]
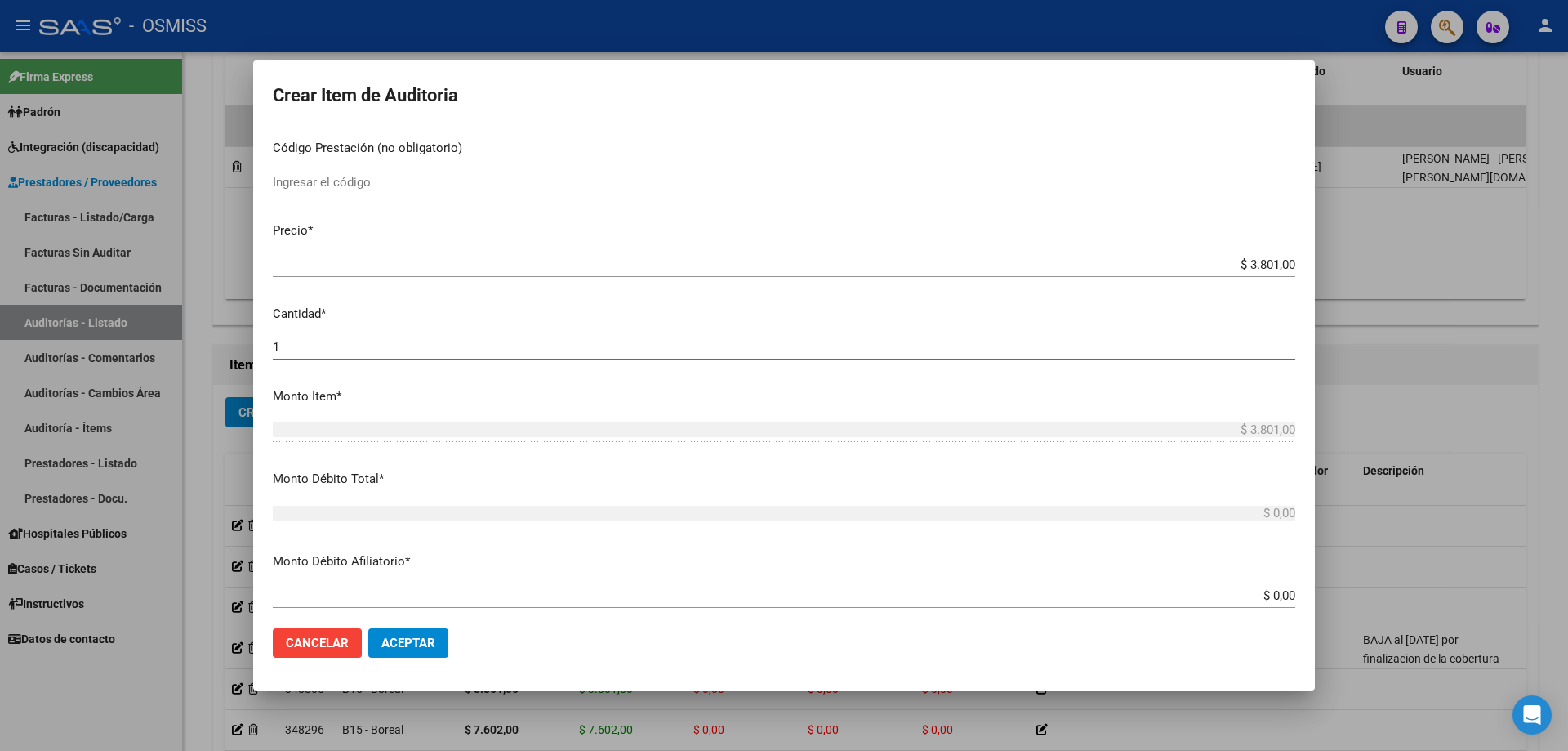
drag, startPoint x: 287, startPoint y: 349, endPoint x: 140, endPoint y: 335, distance: 147.7
click at [148, 335] on div "Crear Item de Auditoria 38717010 Nro Documento 27387170109 CUIL Afiliado Activo…" at bounding box center [784, 376] width 1568 height 751
type input "2"
type input "$ 7.602,00"
type input "2"
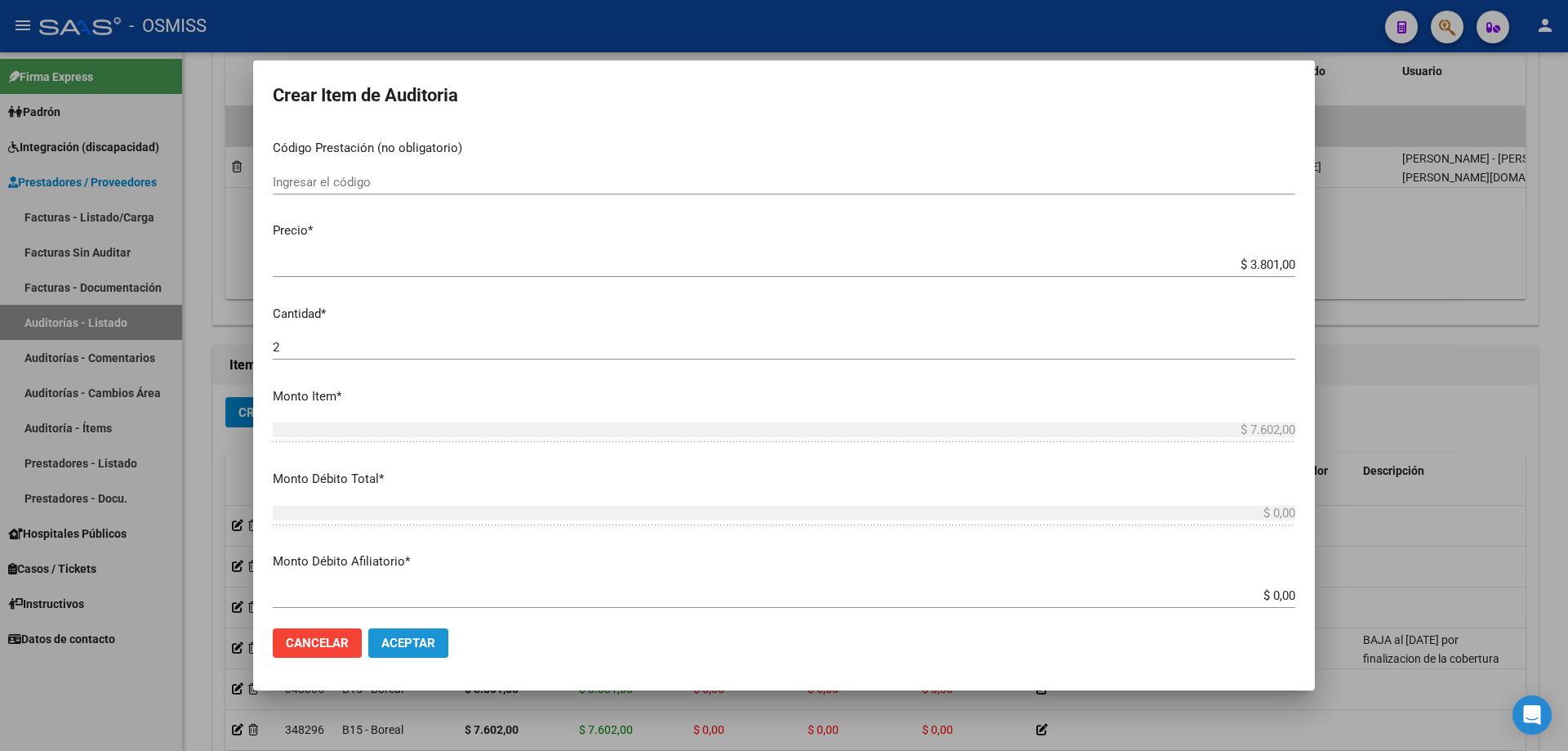
click at [422, 636] on span "Aceptar" at bounding box center [408, 643] width 54 height 15
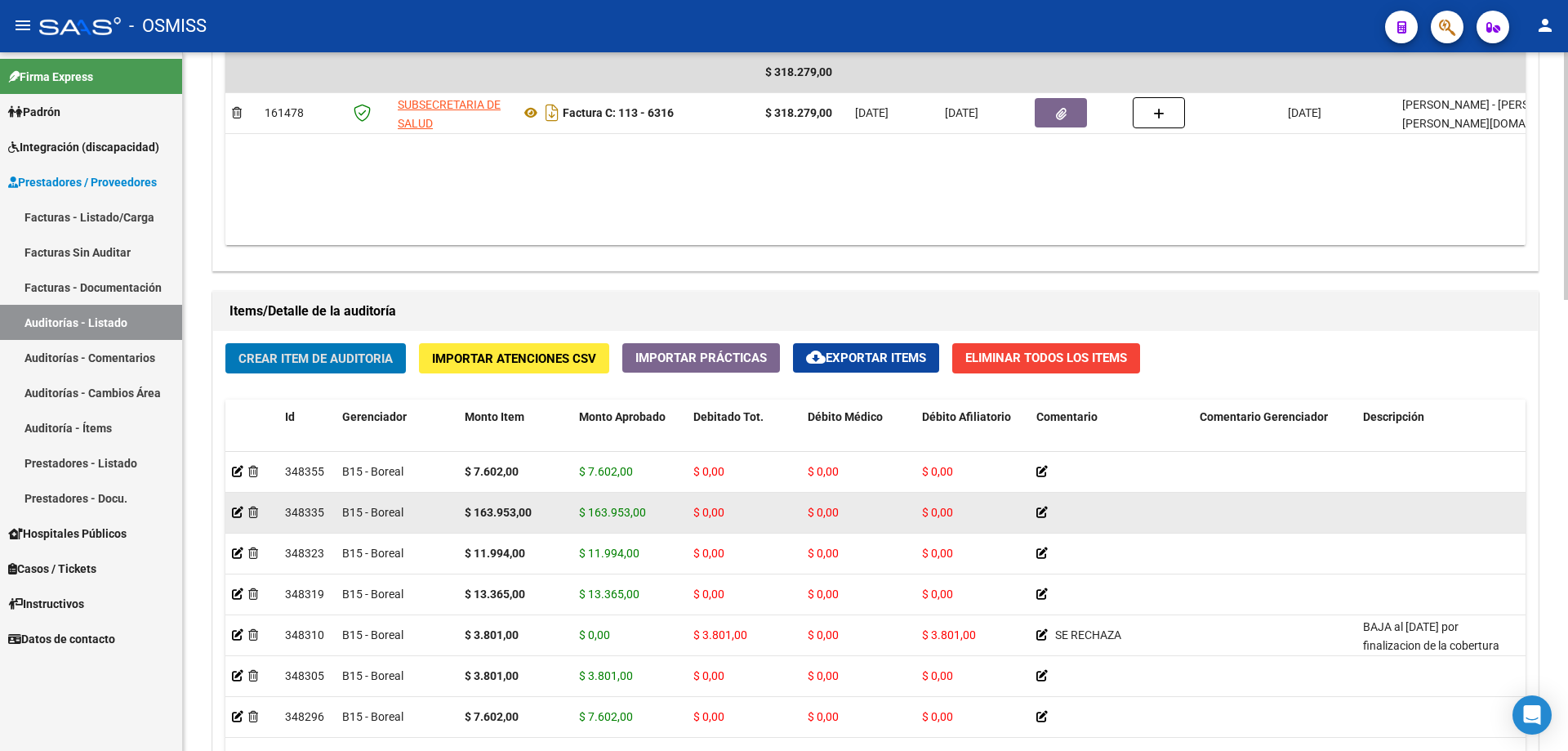
scroll to position [1063, 0]
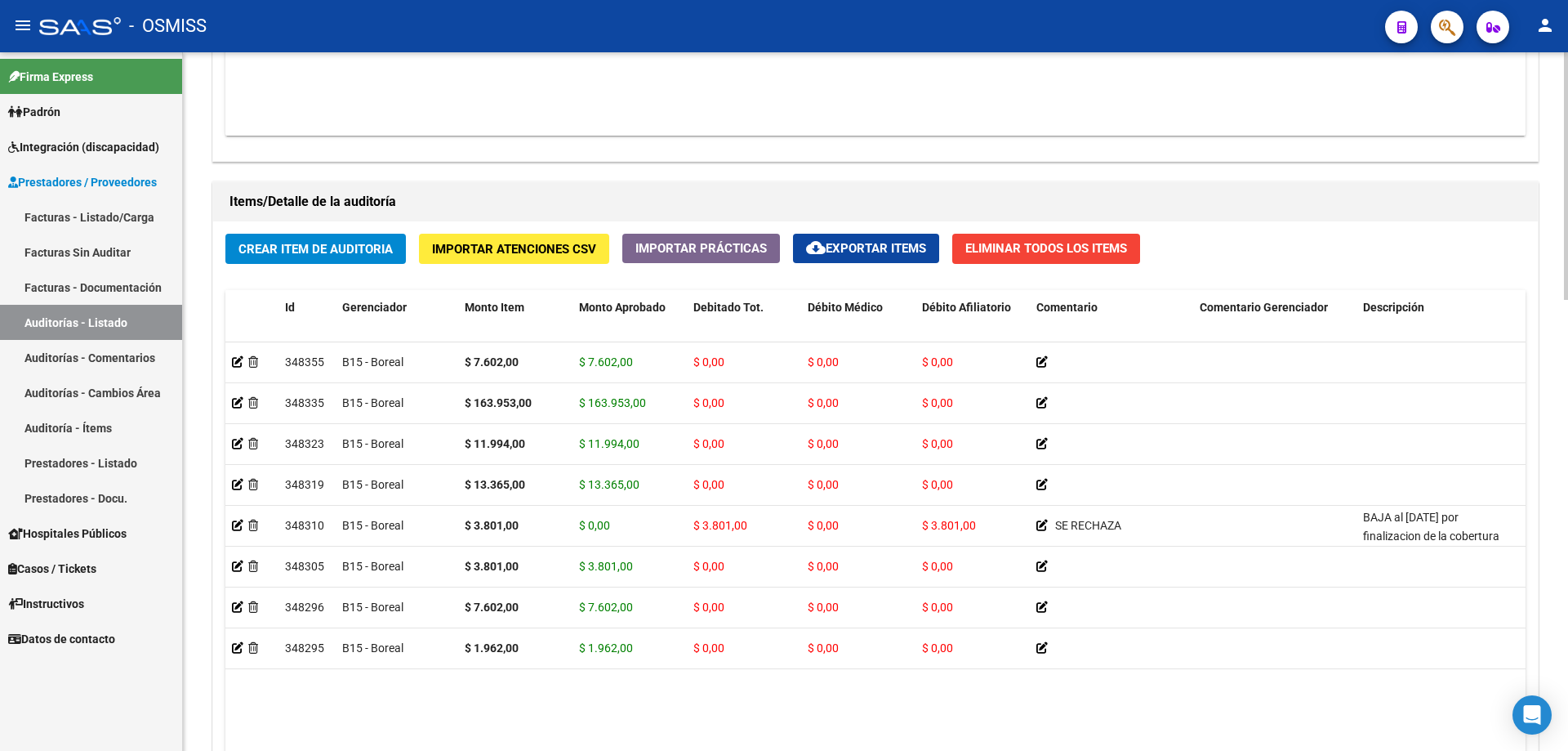
click at [301, 254] on span "Crear Item de Auditoria" at bounding box center [315, 249] width 154 height 15
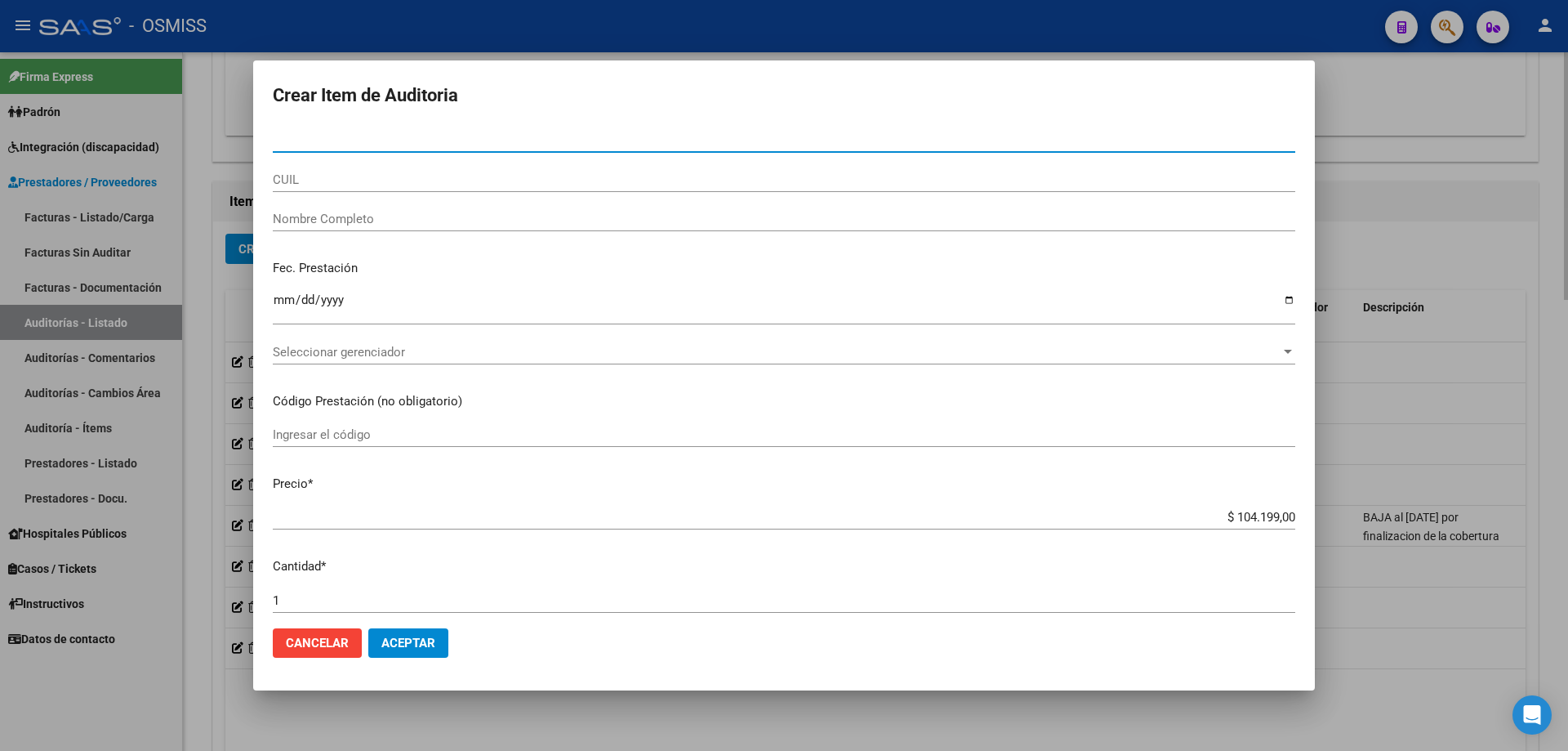
type input "41648208"
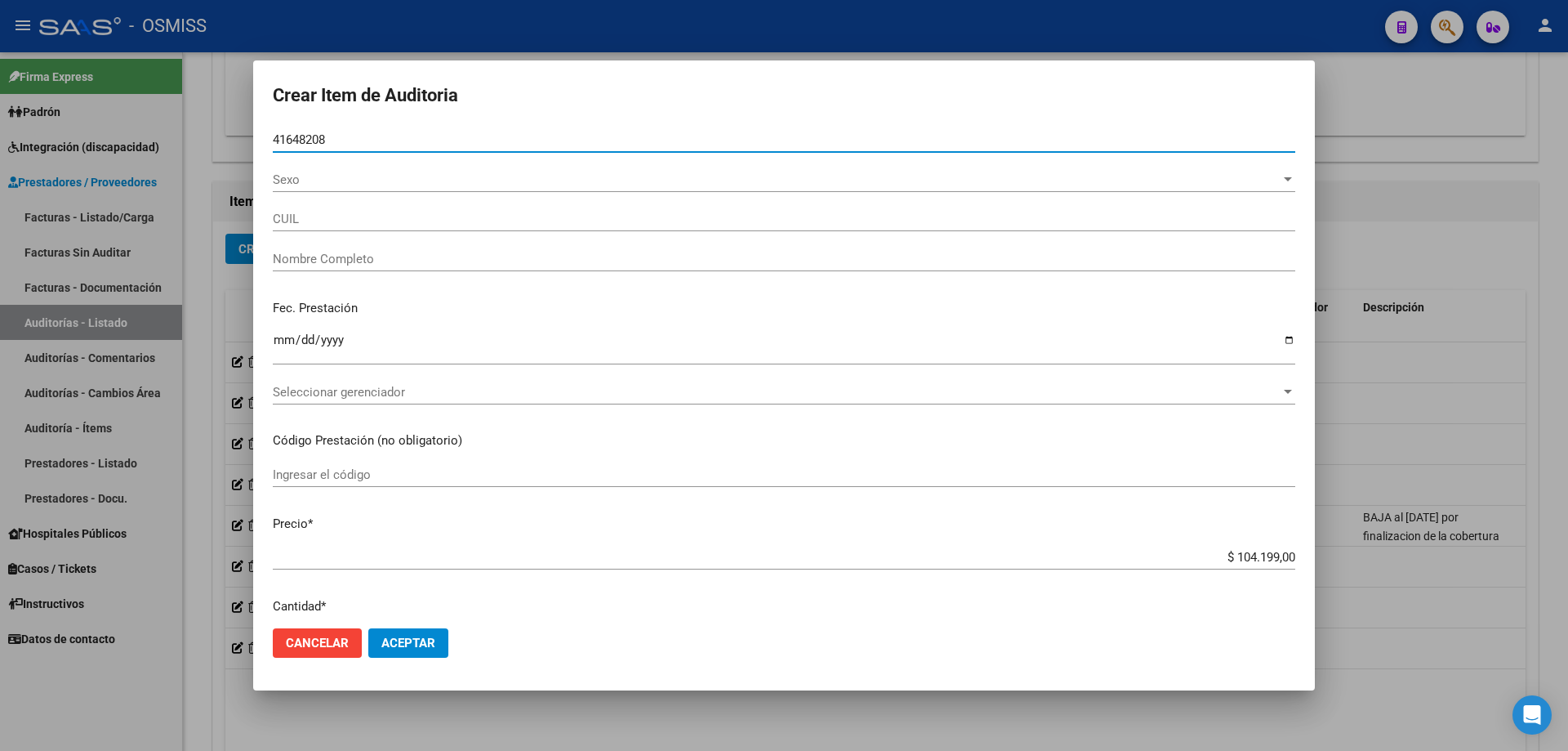
type input "27416482085"
type input "[PERSON_NAME]"
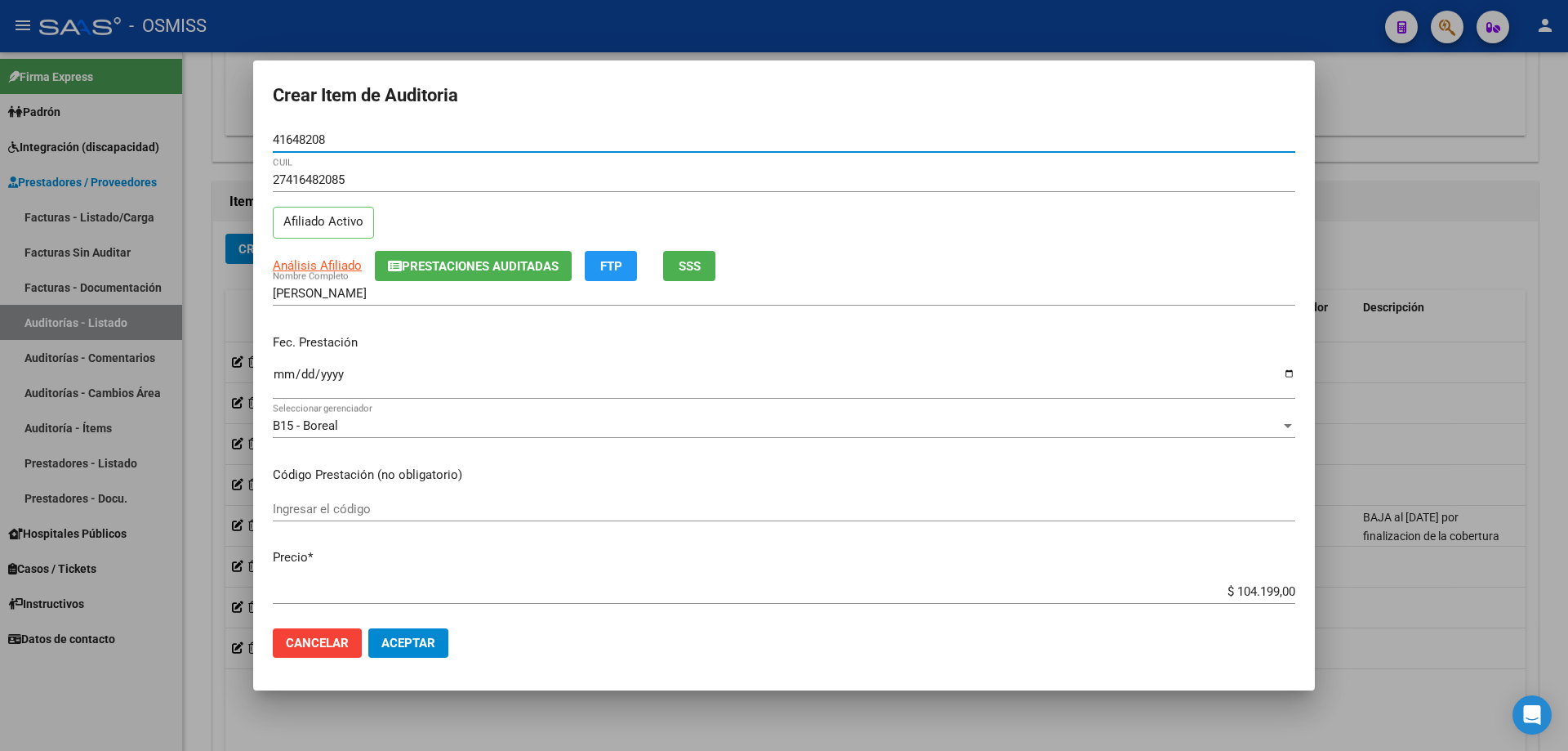
click at [281, 375] on input "Ingresar la fecha" at bounding box center [784, 381] width 1023 height 26
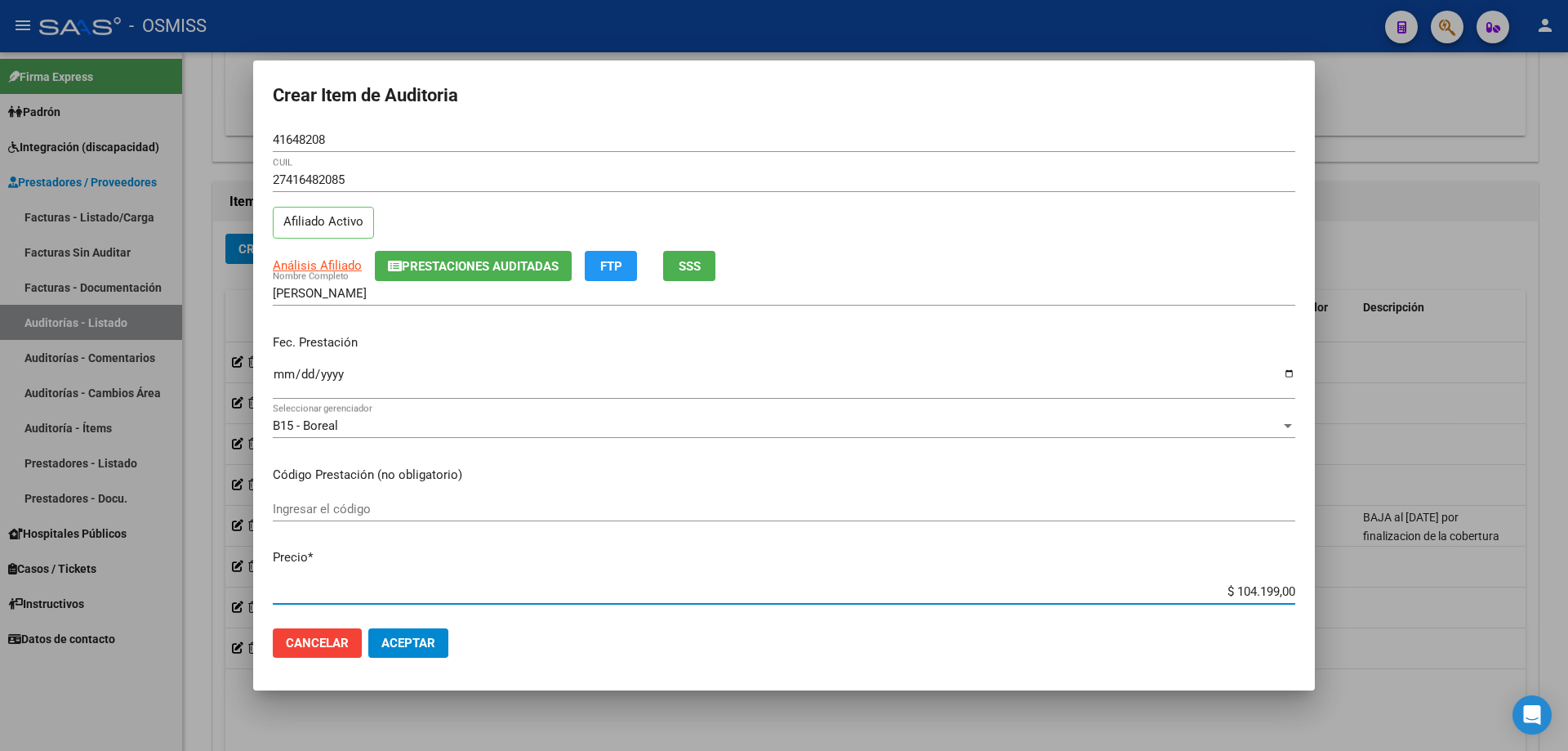
drag, startPoint x: 1209, startPoint y: 592, endPoint x: 1464, endPoint y: 559, distance: 257.1
click at [1429, 564] on div "Crear Item de Auditoria 41648208 Nro Documento 27416482085 CUIL Afiliado Activo…" at bounding box center [784, 376] width 1568 height 751
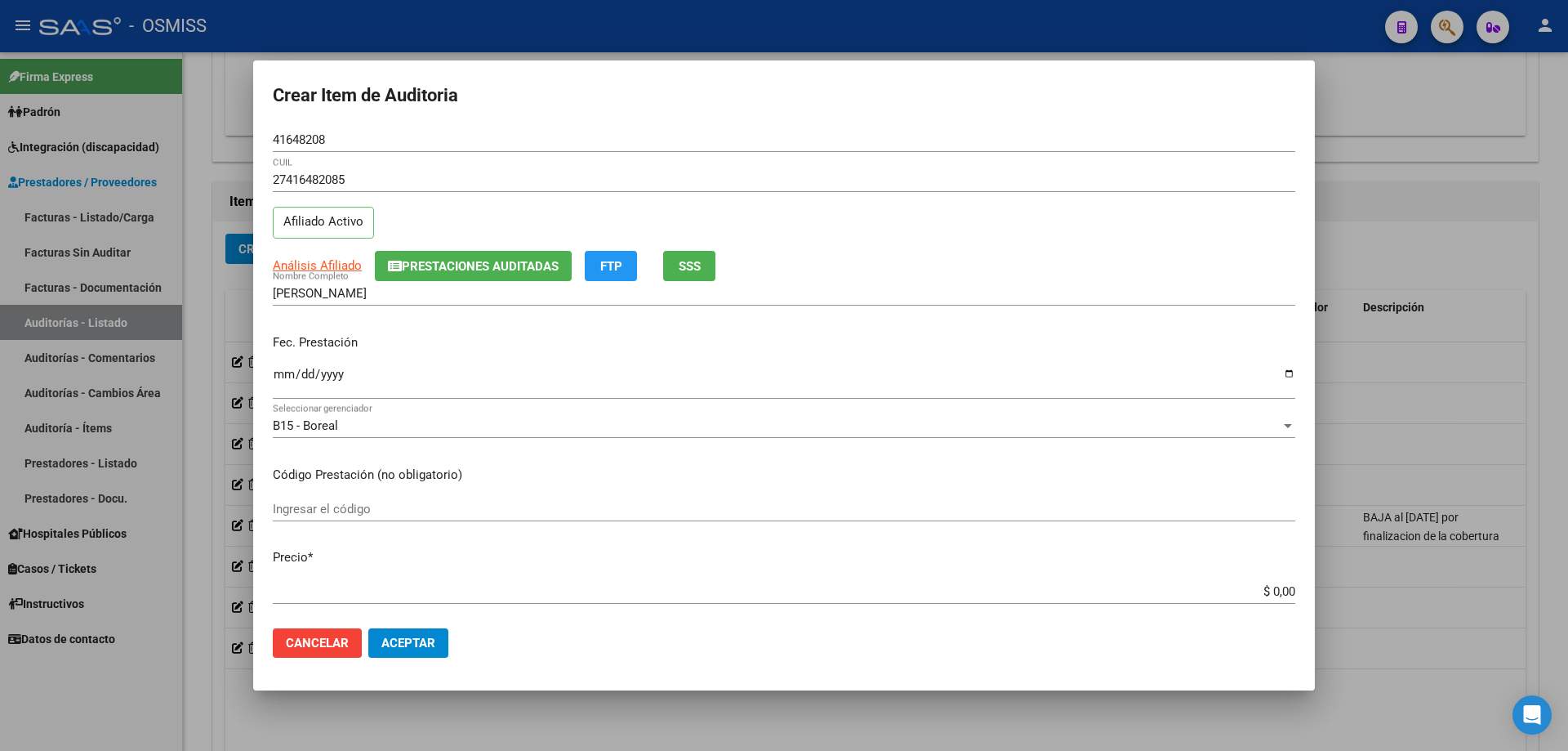
click at [1210, 583] on div "$ 0,00 Ingresar el precio" at bounding box center [784, 592] width 1023 height 25
drag, startPoint x: 1210, startPoint y: 589, endPoint x: 1567, endPoint y: 607, distance: 357.5
click at [1567, 601] on div "Crear Item de Auditoria 41648208 Nro Documento 27416482085 CUIL Afiliado Activo…" at bounding box center [784, 376] width 1568 height 751
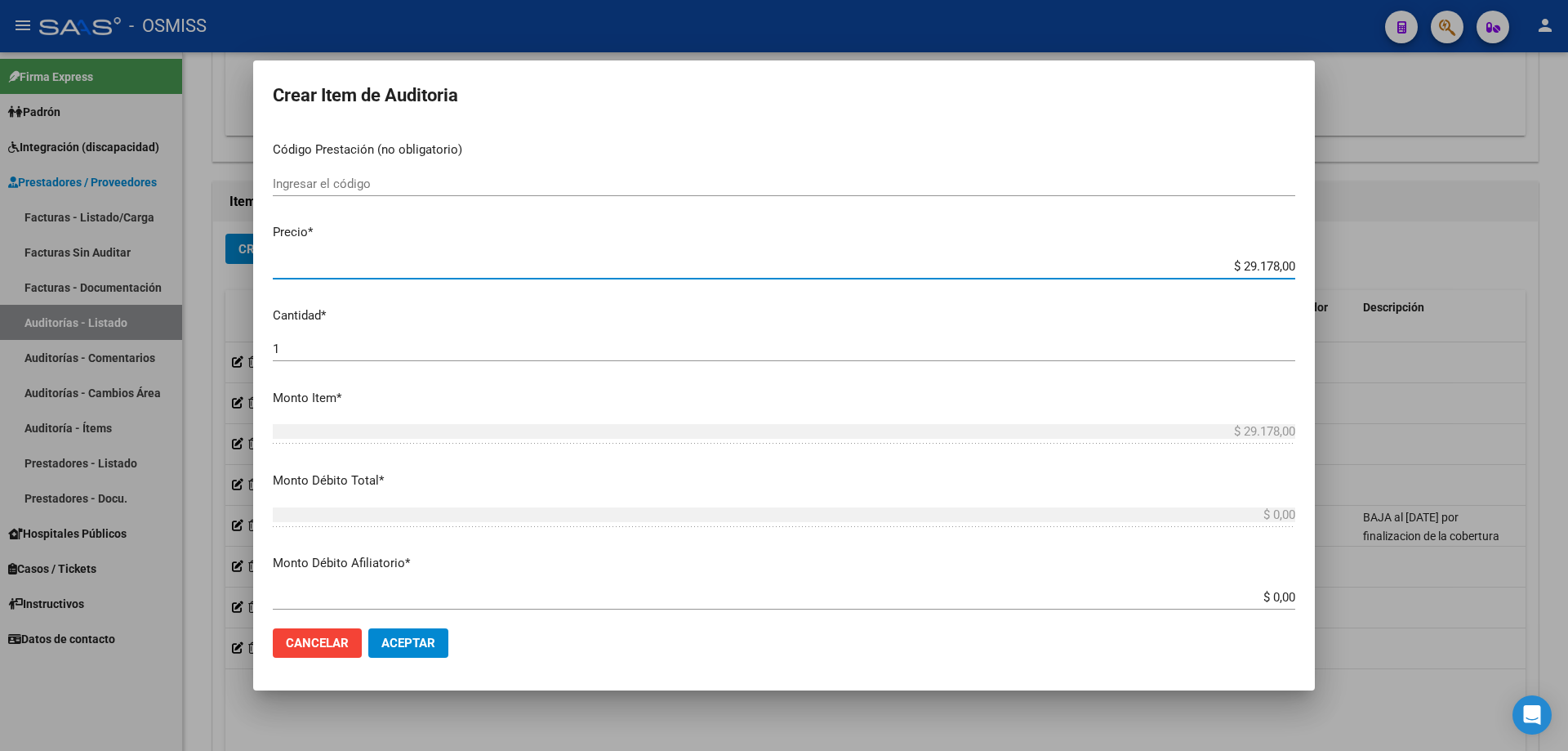
scroll to position [327, 0]
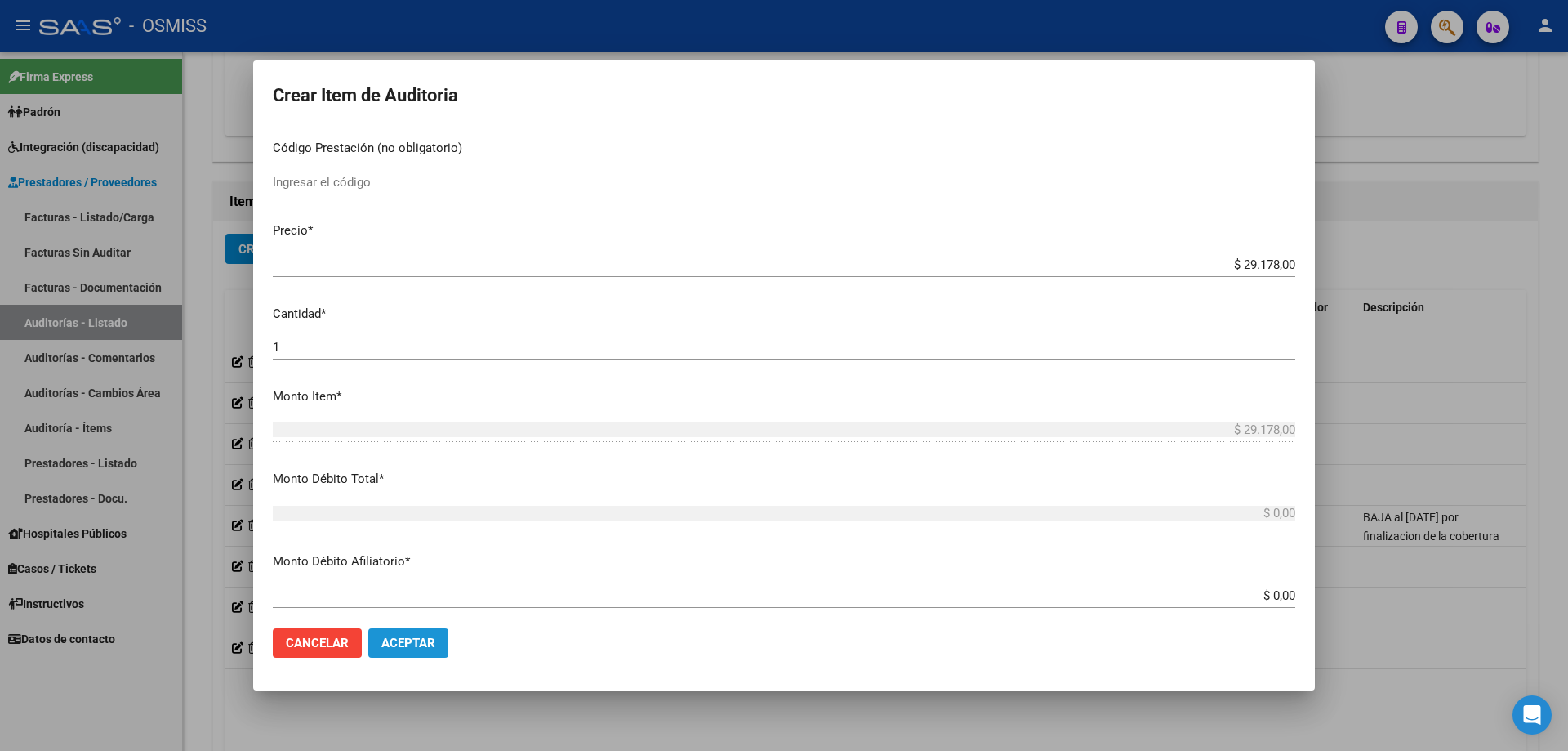
click at [409, 642] on span "Aceptar" at bounding box center [408, 643] width 54 height 15
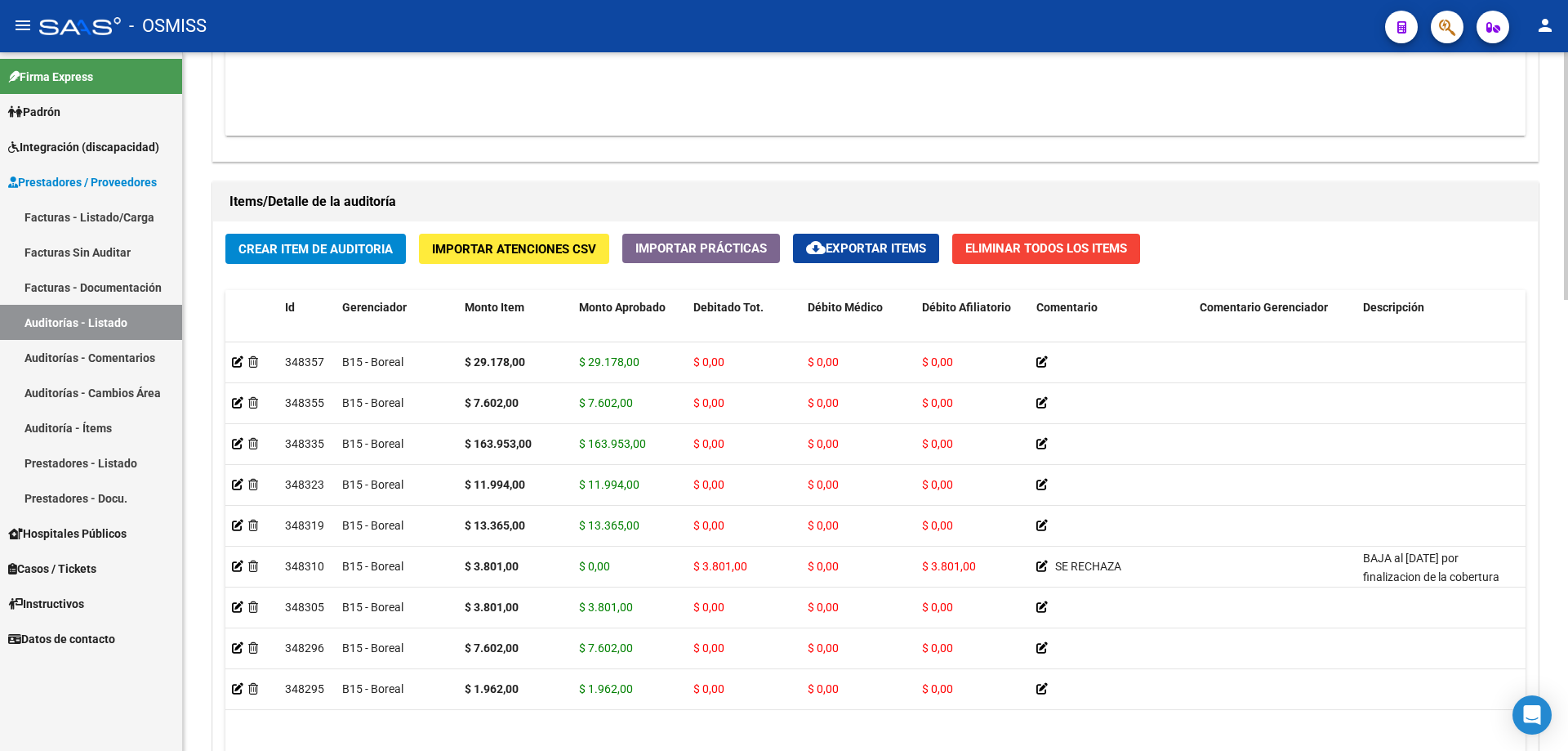
click at [780, 171] on div "Información del área Cambiar de área a esta auditoría Area * Hospitales de Auto…" at bounding box center [876, 173] width 1333 height 1451
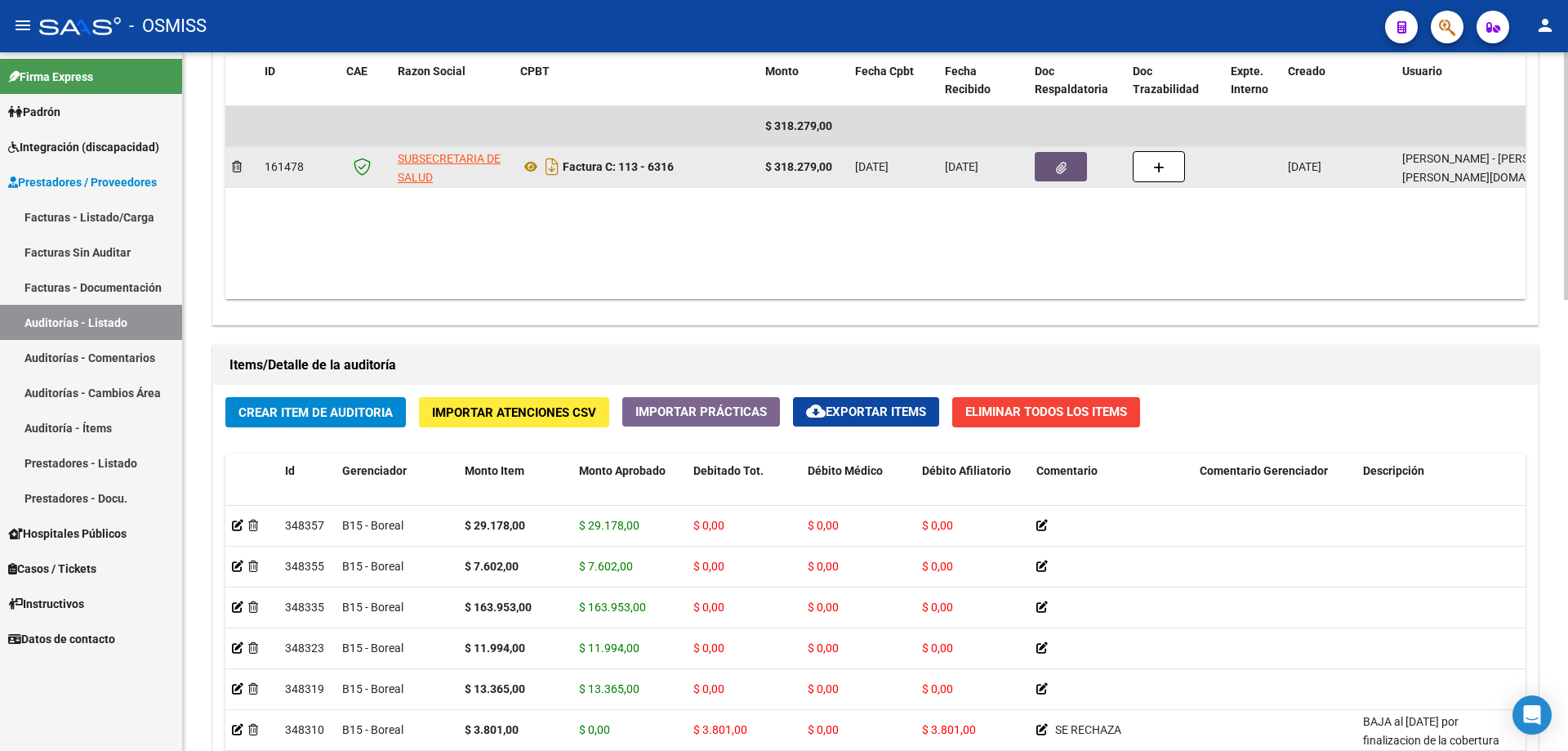
click at [1052, 175] on button "button" at bounding box center [1061, 167] width 53 height 30
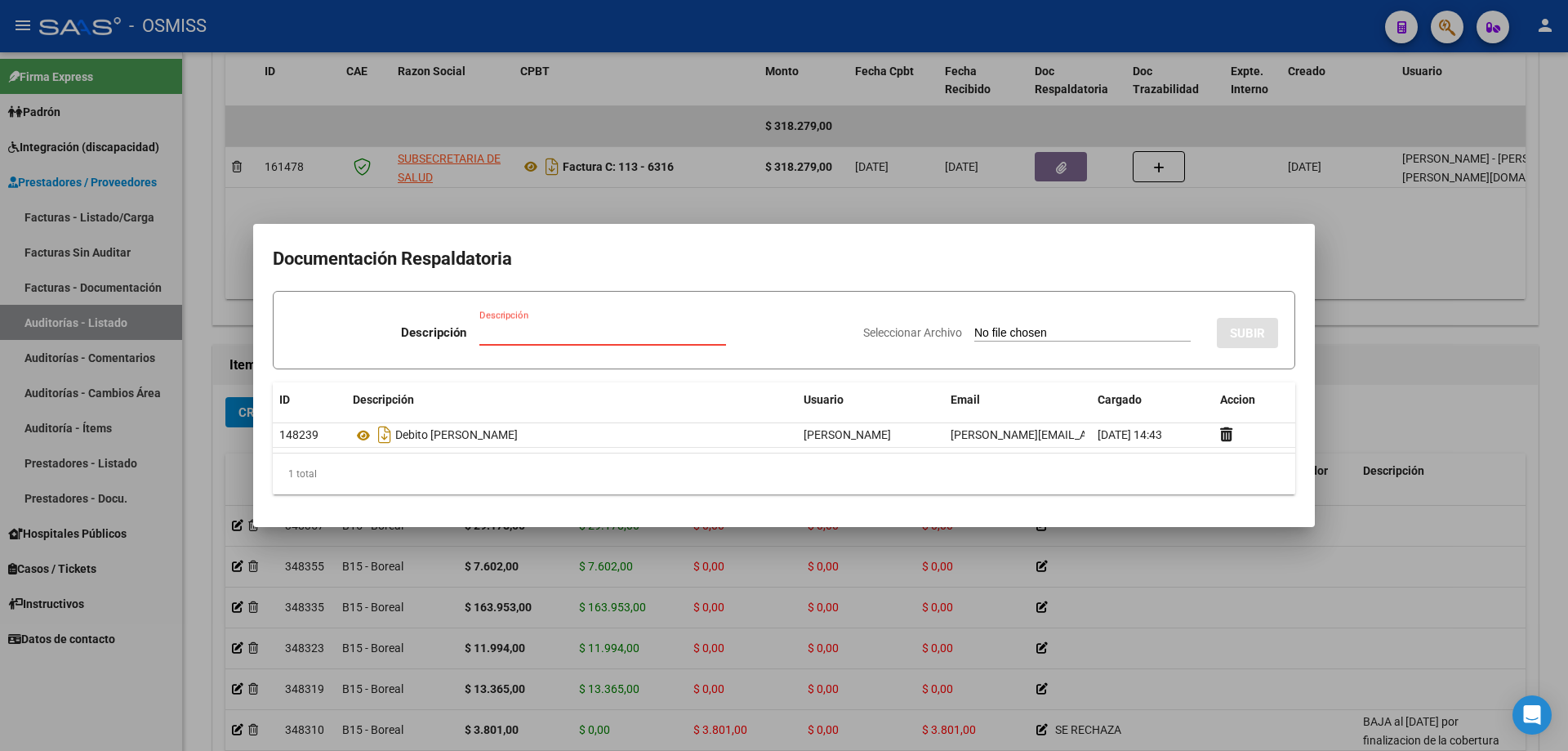
click at [572, 334] on input "Descripción" at bounding box center [603, 333] width 246 height 15
click at [1006, 342] on div "Seleccionar Archivo SUBIR" at bounding box center [1070, 329] width 415 height 50
click at [1005, 334] on input "Seleccionar Archivo" at bounding box center [1083, 334] width 217 height 16
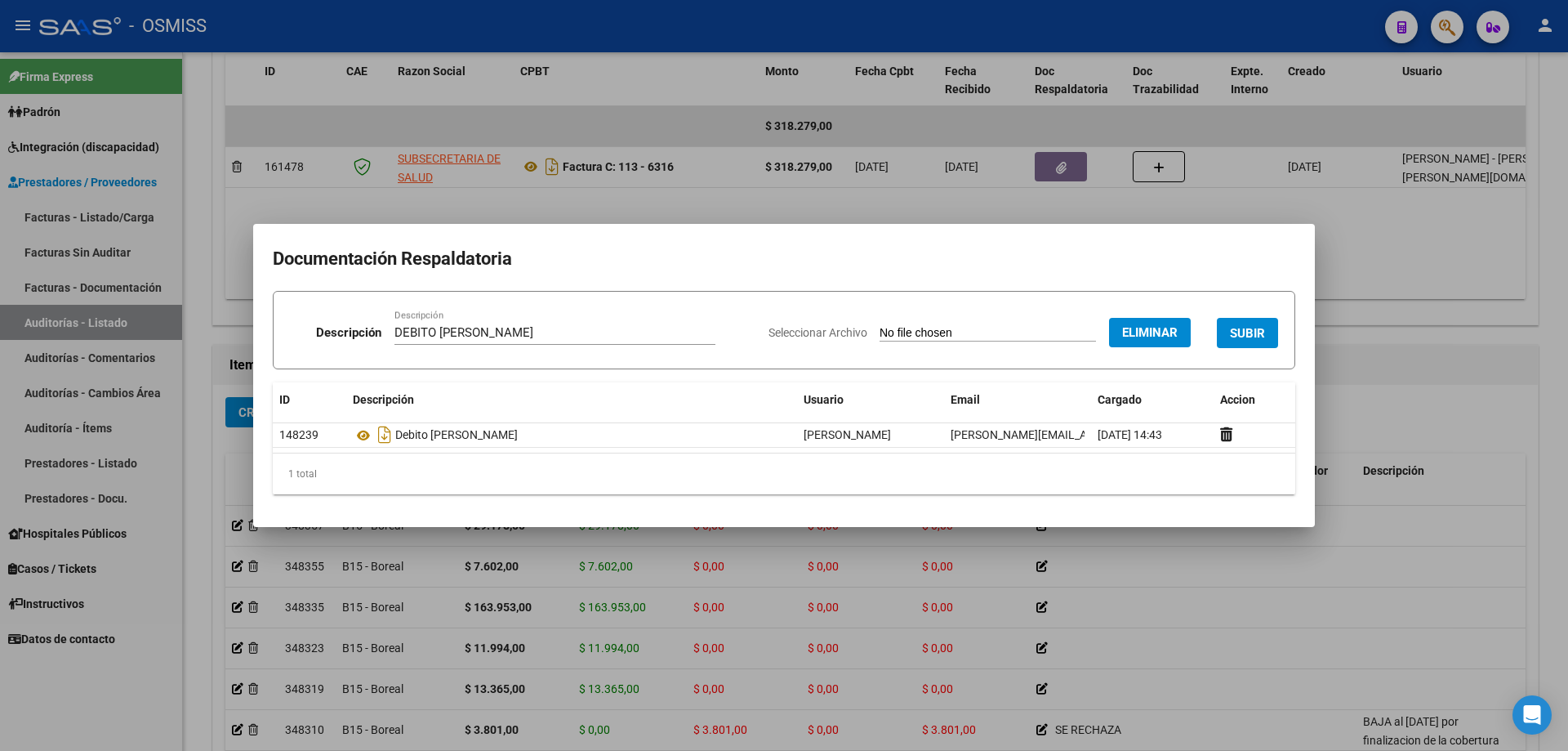
click at [1258, 337] on span "SUBIR" at bounding box center [1248, 334] width 35 height 15
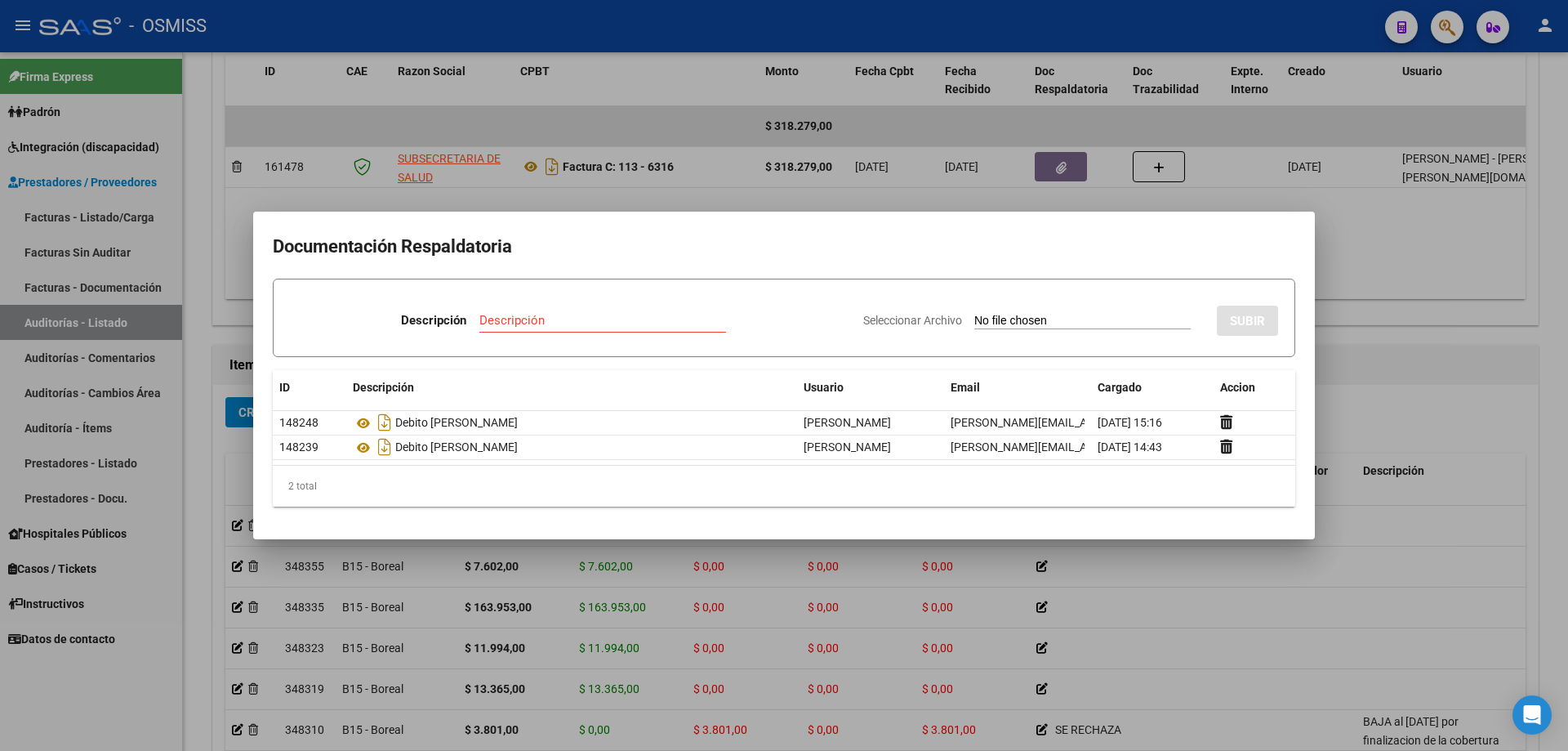
click at [1509, 374] on div at bounding box center [784, 376] width 1568 height 751
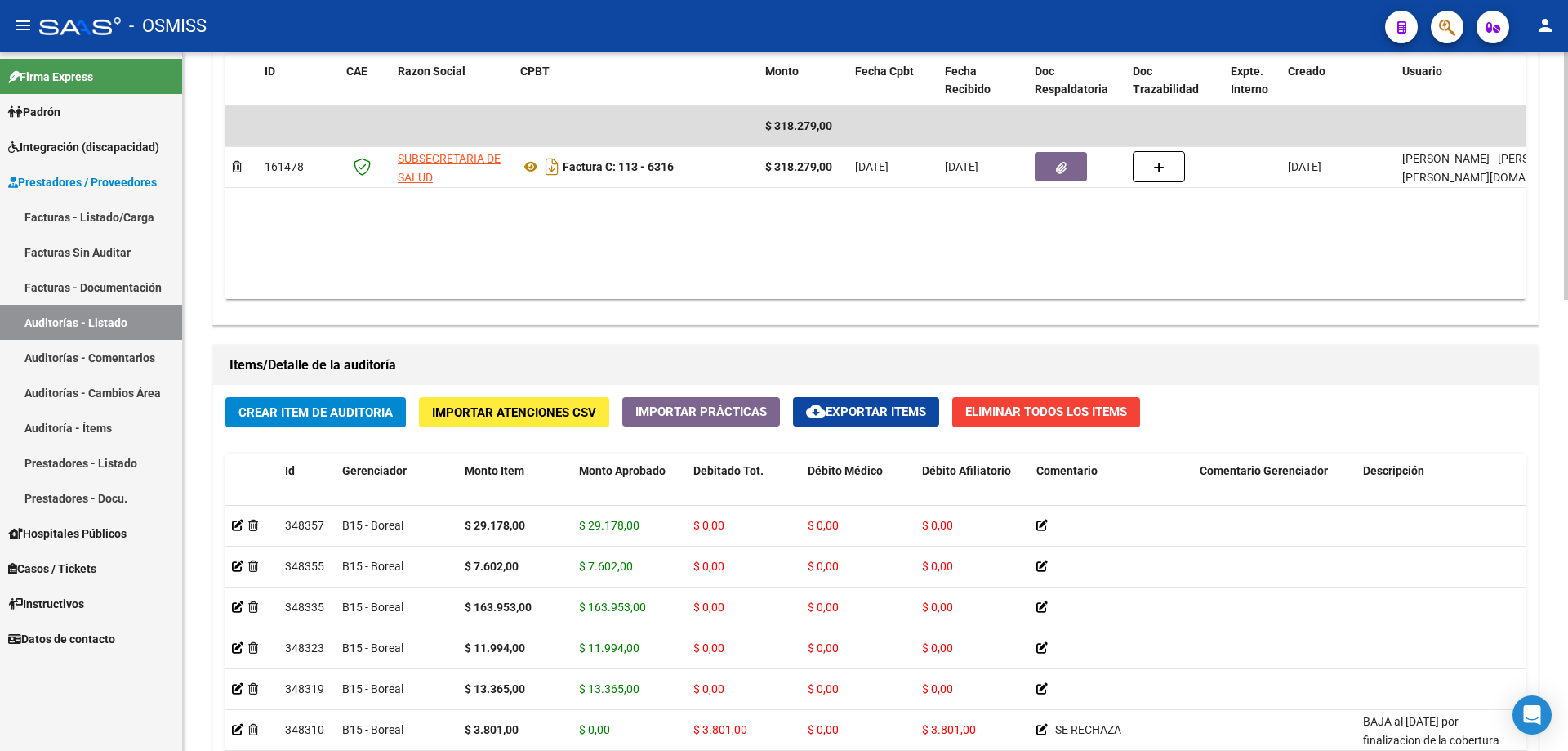
click at [383, 415] on span "Crear Item de Auditoria" at bounding box center [315, 412] width 154 height 15
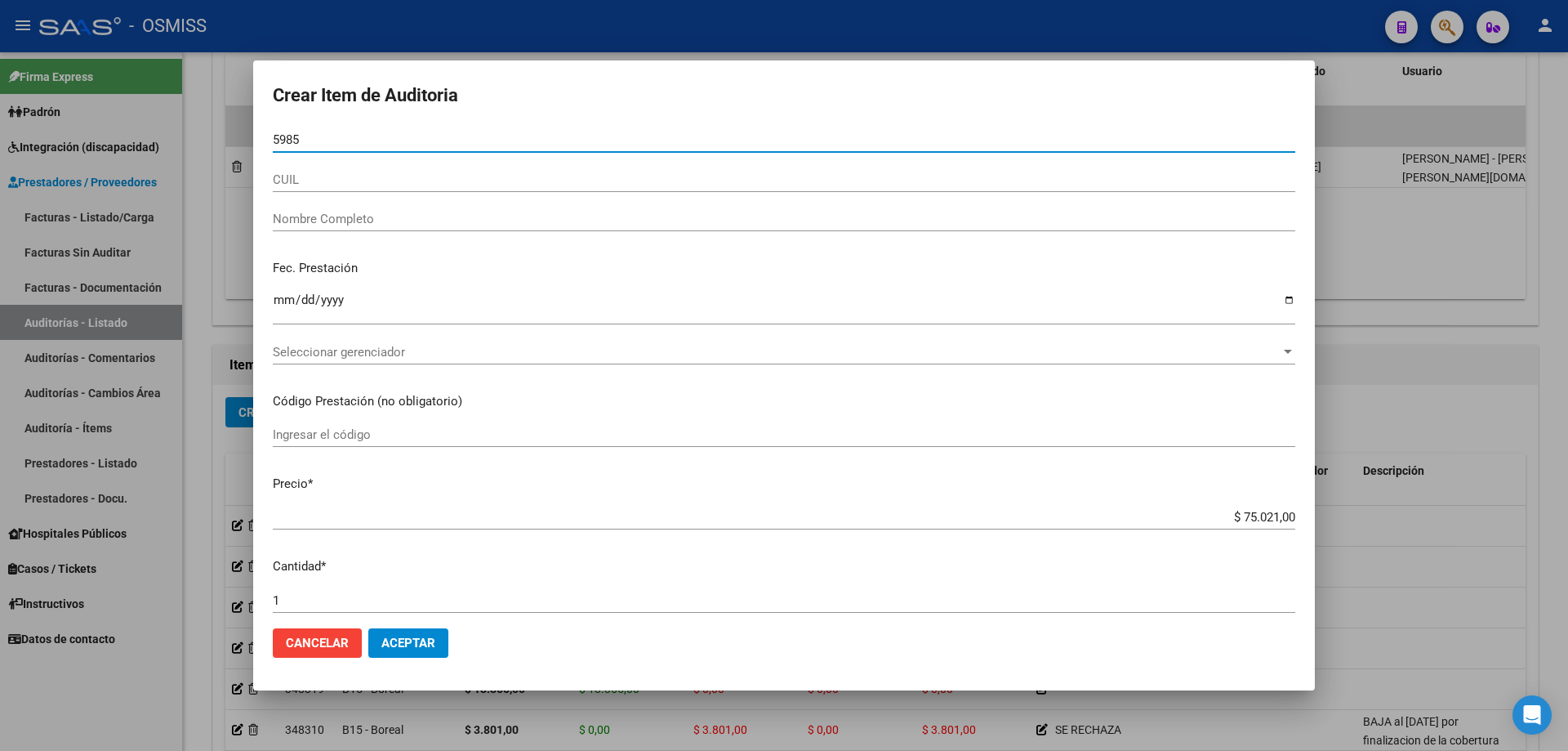
click at [289, 301] on input "Ingresar la fecha" at bounding box center [784, 306] width 1023 height 26
drag, startPoint x: 356, startPoint y: 141, endPoint x: 32, endPoint y: 126, distance: 324.3
click at [32, 126] on div "Crear Item de Auditoria 5985 Nro Documento CUIL Nombre Completo Fec. Prestación…" at bounding box center [784, 376] width 1568 height 751
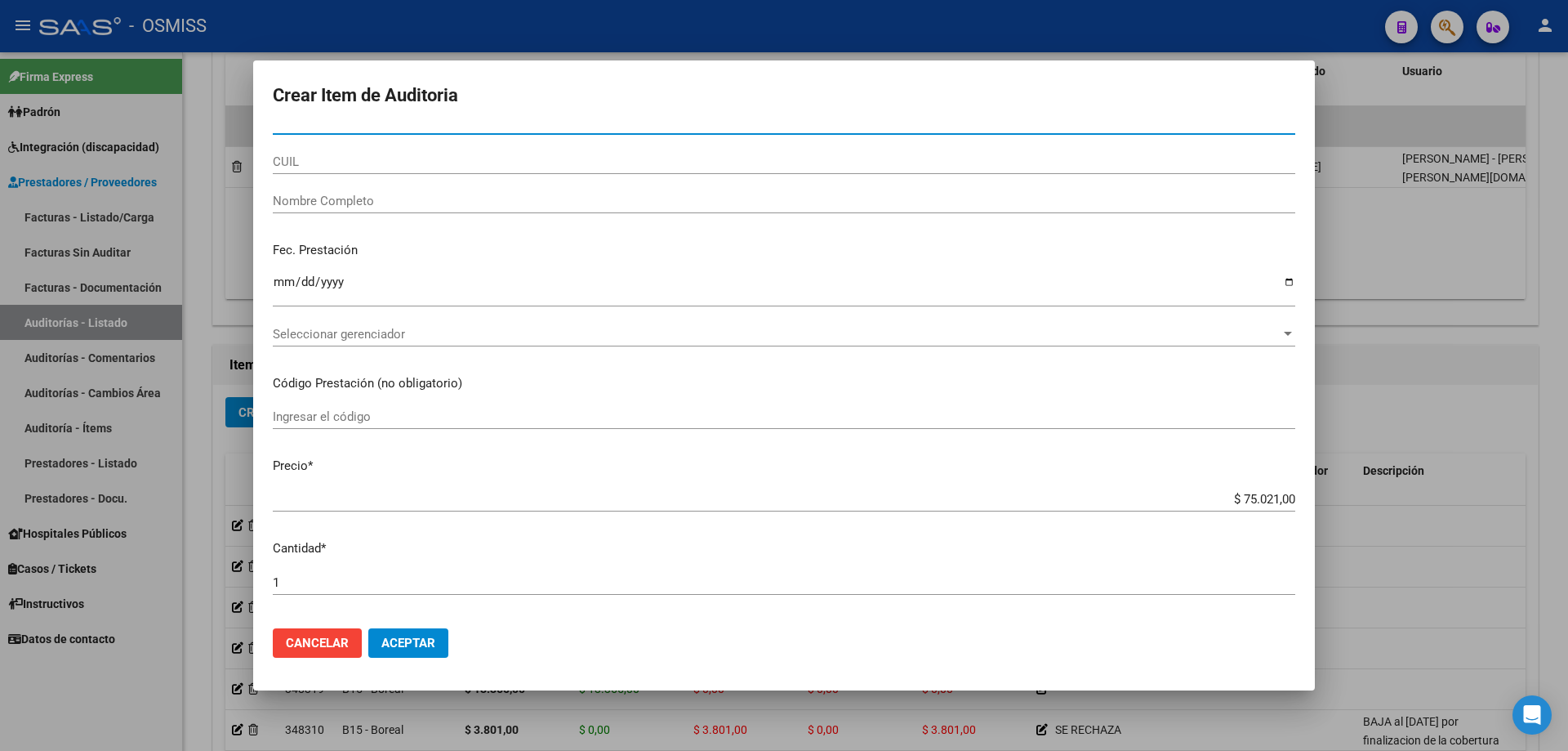
scroll to position [0, 0]
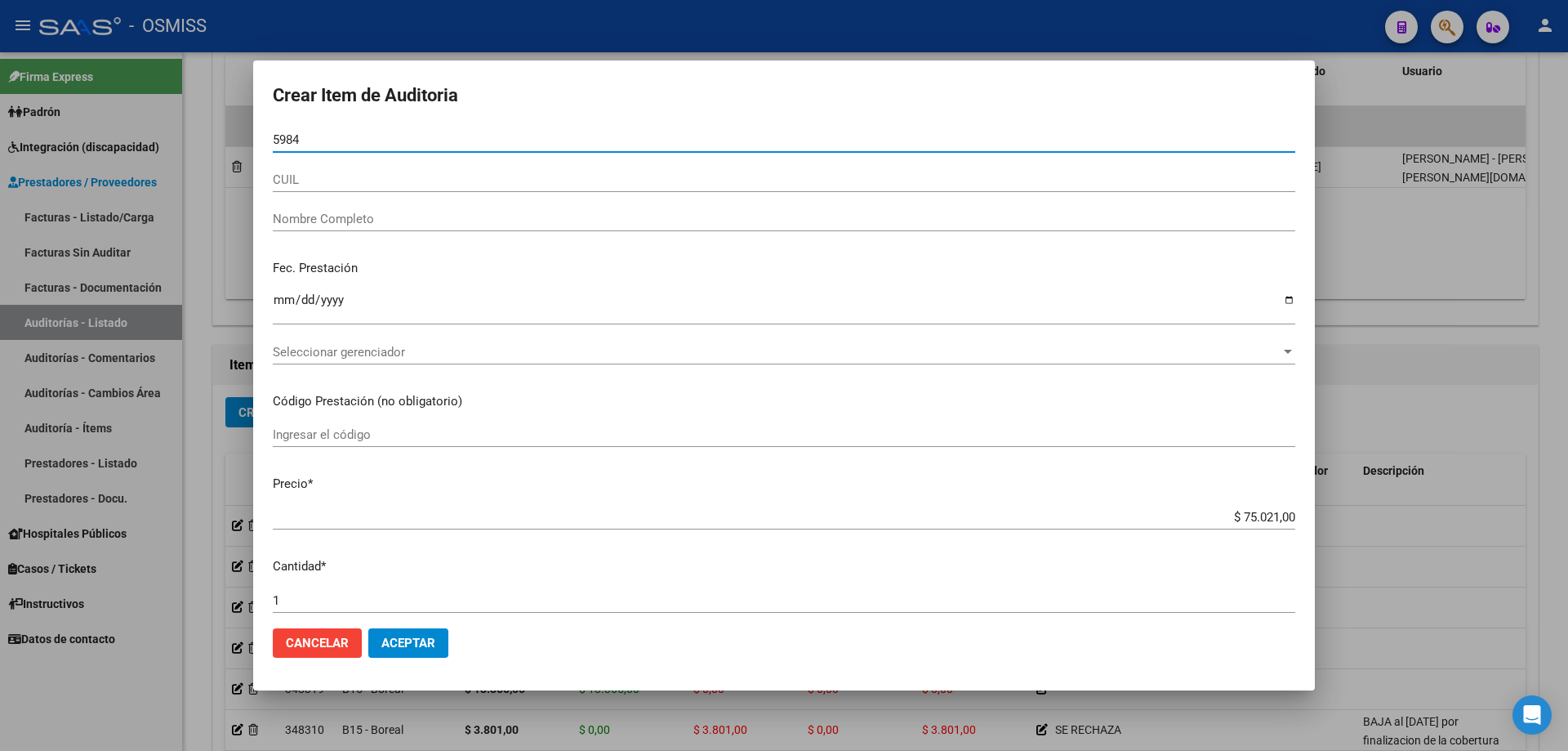
drag, startPoint x: 320, startPoint y: 143, endPoint x: 155, endPoint y: 133, distance: 165.3
click at [155, 133] on div "Crear Item de Auditoria 5984 Nro Documento CUIL Nombre Completo Fec. Prestación…" at bounding box center [784, 376] width 1568 height 751
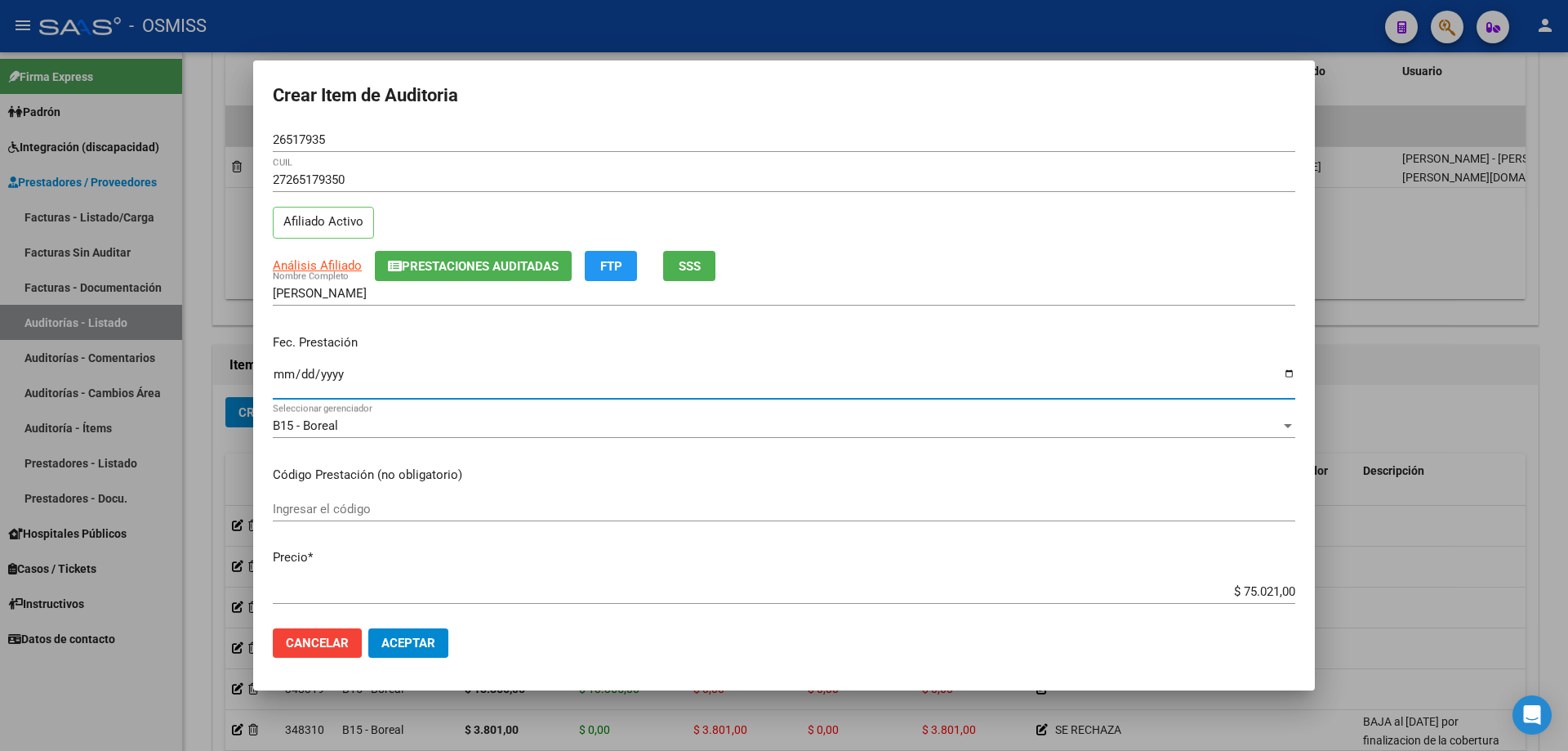
click at [282, 381] on input "Ingresar la fecha" at bounding box center [784, 381] width 1023 height 26
drag, startPoint x: 1212, startPoint y: 583, endPoint x: 1207, endPoint y: 590, distance: 8.6
click at [1212, 585] on div "$ 75.021,00 Ingresar el precio" at bounding box center [784, 592] width 1023 height 25
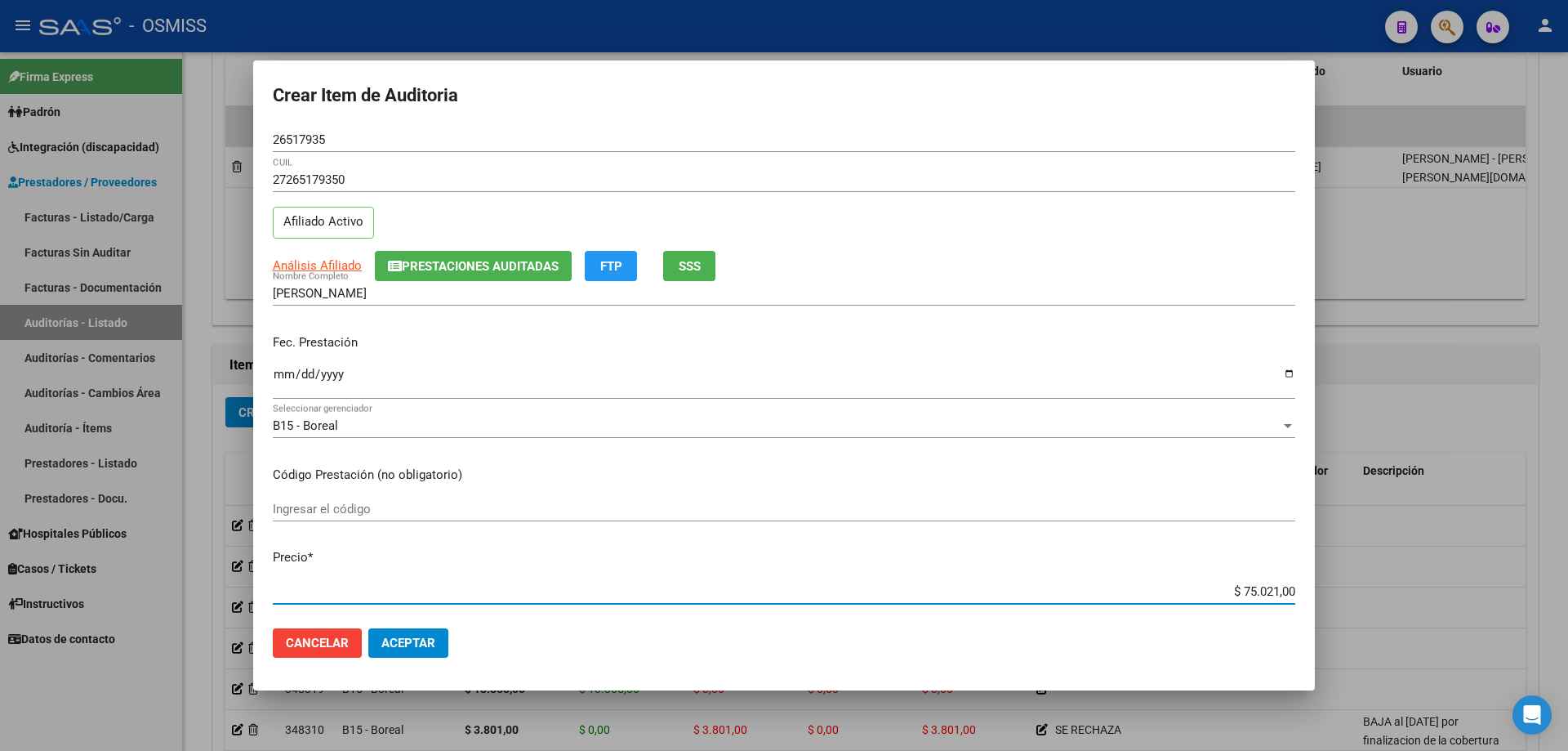
drag, startPoint x: 1207, startPoint y: 593, endPoint x: 1567, endPoint y: 520, distance: 367.3
click at [1567, 520] on div "Crear Item de Auditoria 26517935 Nro Documento 27265179350 CUIL Afiliado Activo…" at bounding box center [784, 376] width 1568 height 751
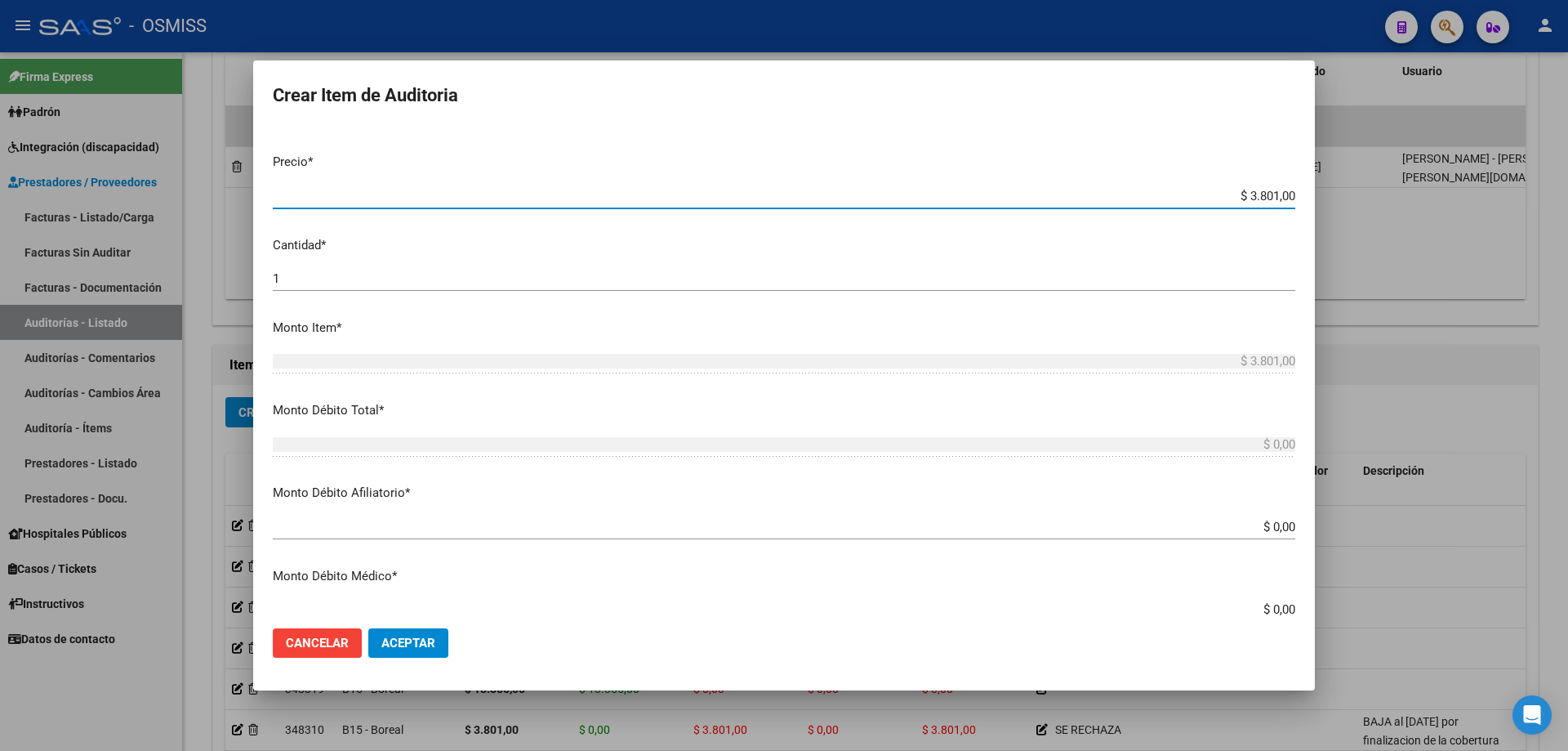
scroll to position [408, 0]
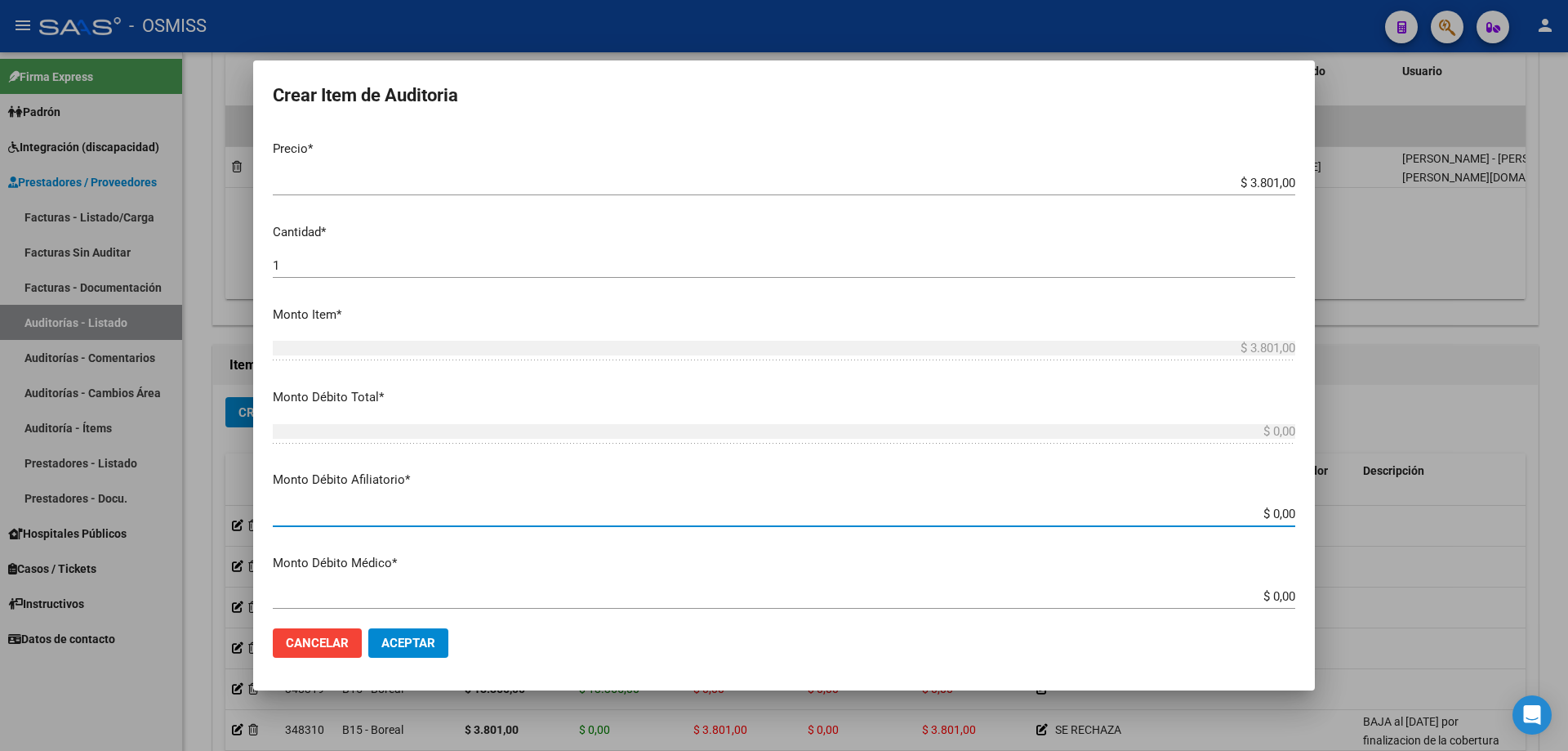
drag, startPoint x: 1223, startPoint y: 519, endPoint x: 1567, endPoint y: 524, distance: 344.0
click at [1567, 516] on div "Crear Item de Auditoria 26517935 Nro Documento 27265179350 CUIL Afiliado Activo…" at bounding box center [784, 376] width 1568 height 751
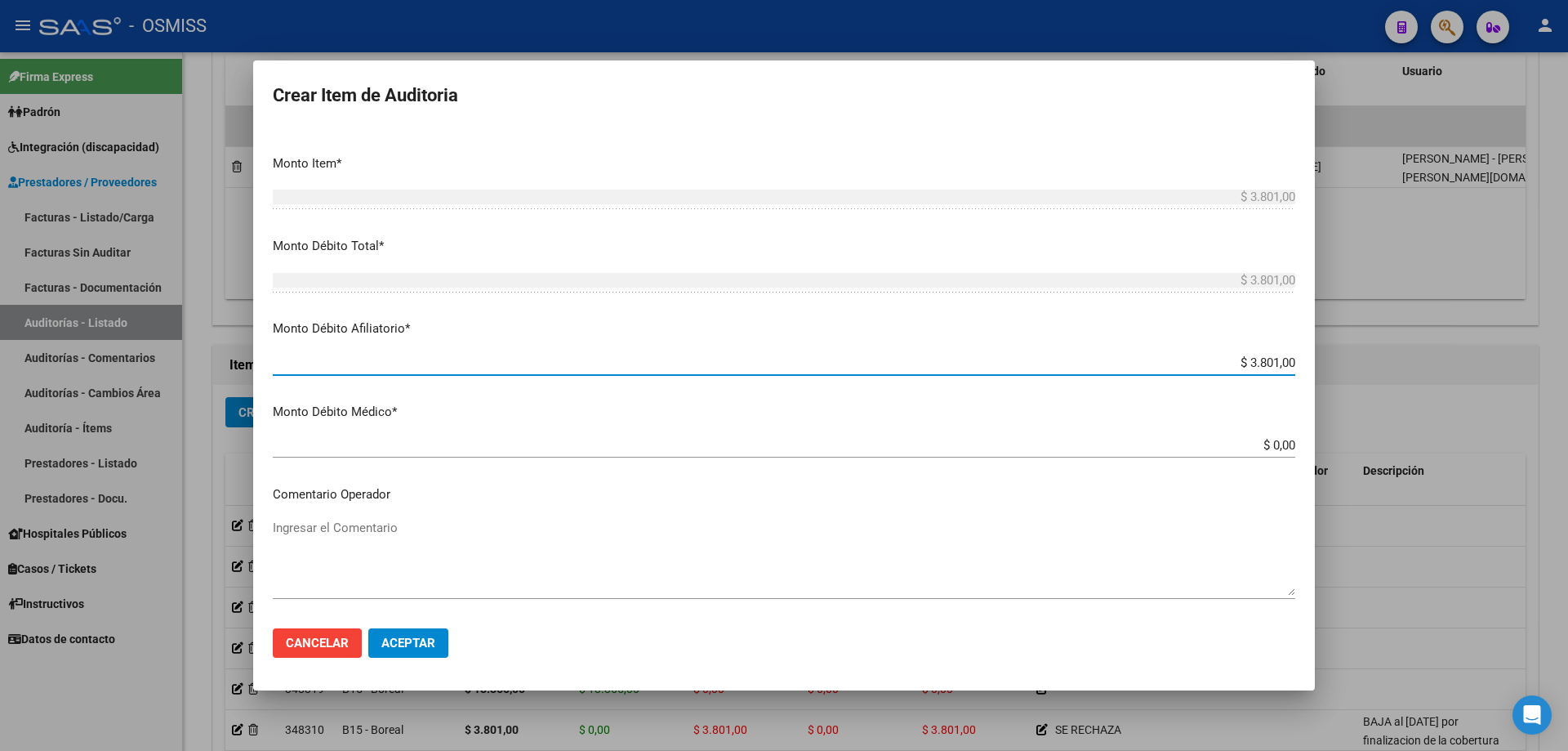
scroll to position [654, 0]
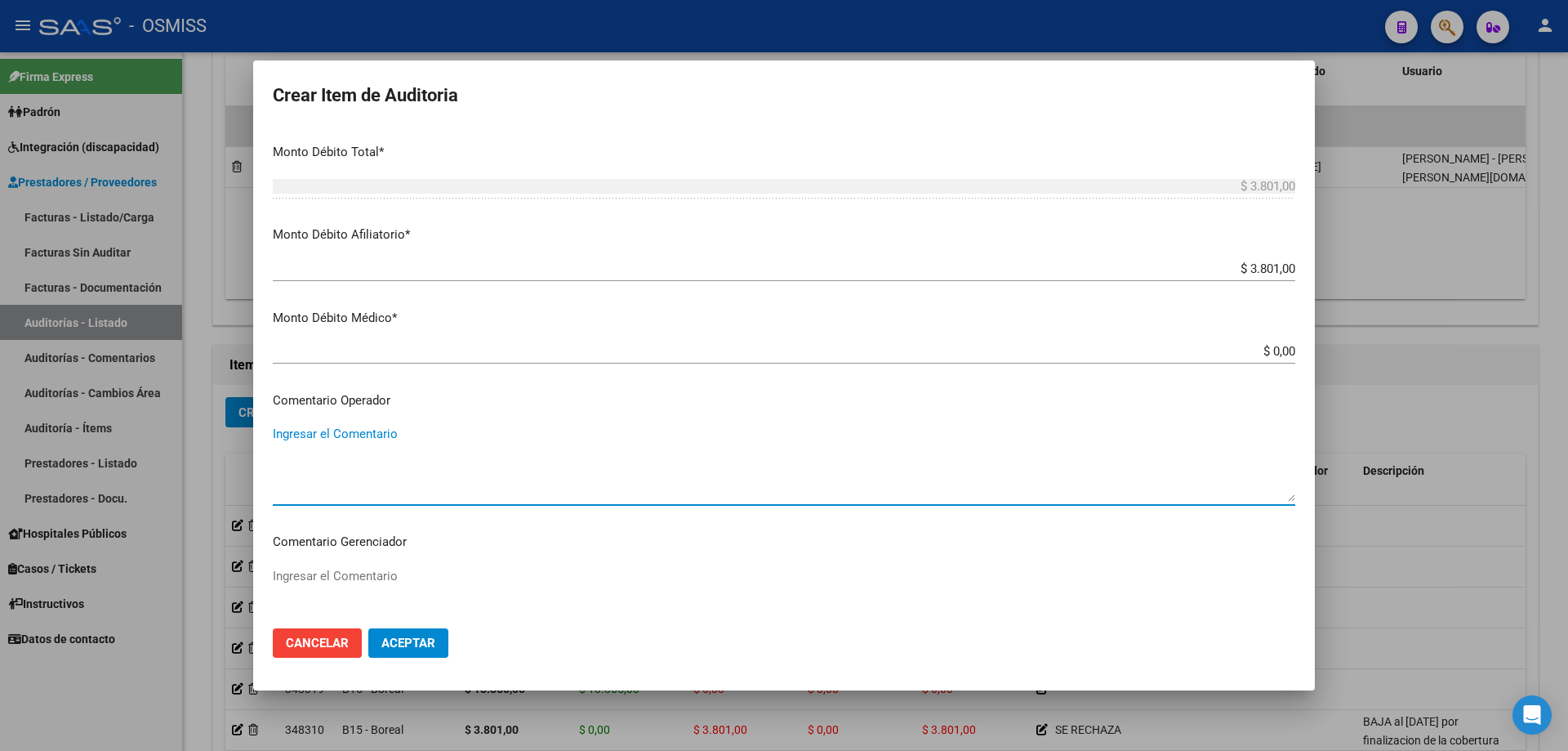
click at [348, 443] on textarea "Ingresar el Comentario" at bounding box center [784, 463] width 1023 height 76
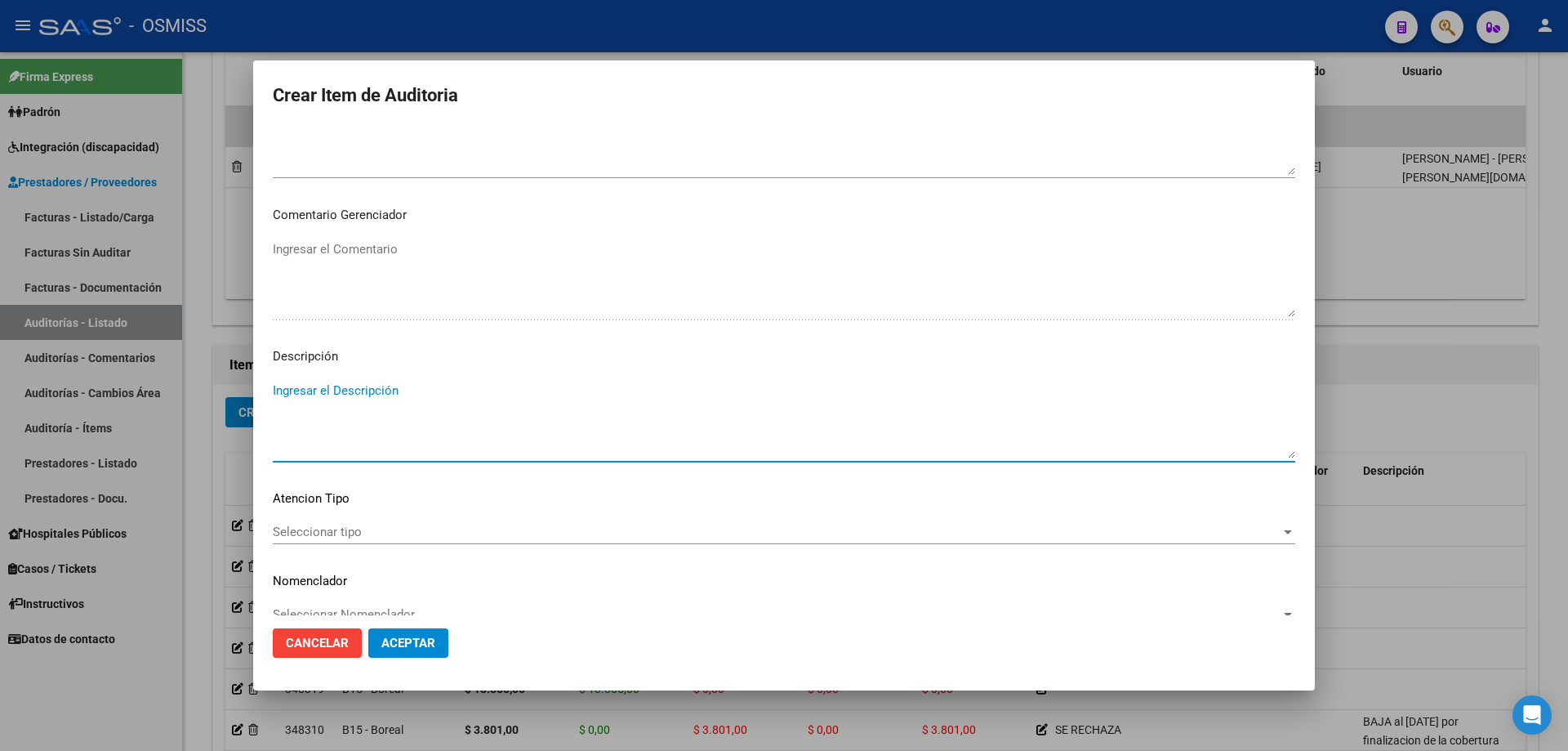
click at [325, 403] on textarea "Ingresar el Descripción" at bounding box center [784, 419] width 1023 height 76
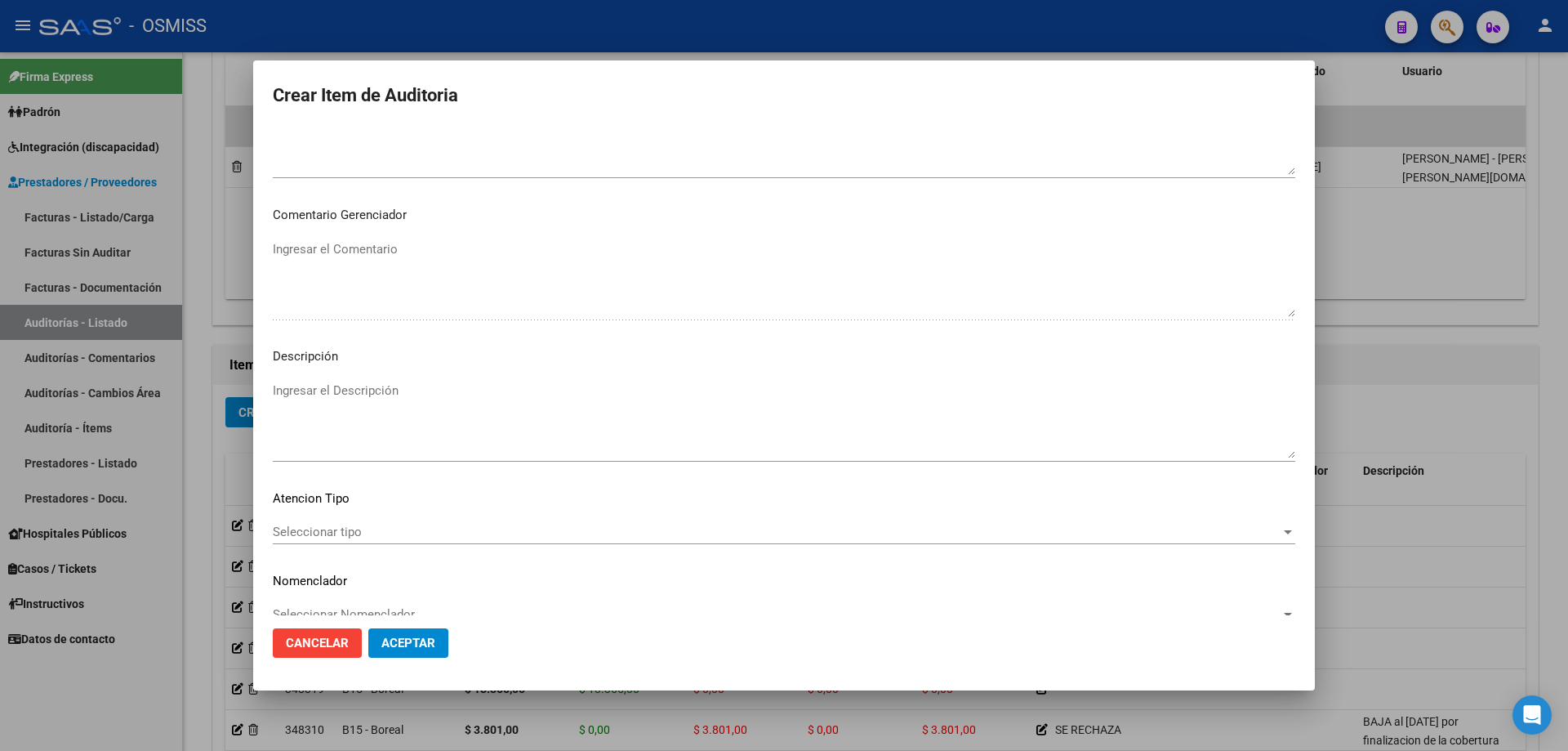
click at [507, 667] on mat-dialog-actions "Cancelar Aceptar" at bounding box center [784, 643] width 1023 height 56
click at [278, 379] on div "Ingresar el Descripción" at bounding box center [784, 419] width 1023 height 83
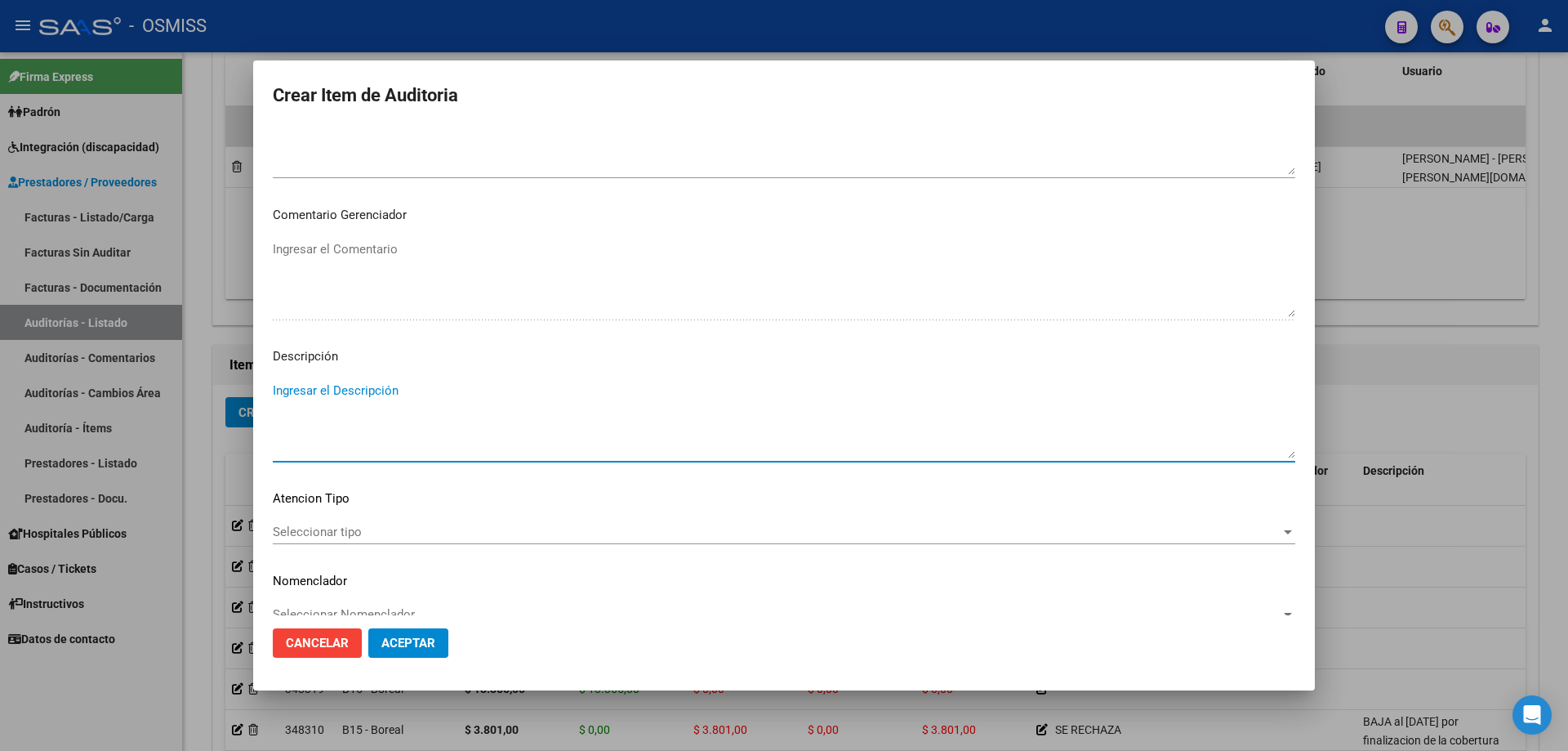
click at [274, 404] on textarea "Ingresar el Descripción" at bounding box center [784, 419] width 1023 height 76
paste textarea "BAJA por finalización de la cobertura legal al ……. - Ley 23,660 art. 10 inc. A."
click at [274, 393] on textarea "BAJA por finalización de la cobertura legal al ……. - Ley 23,660 art. 10 inc. A." at bounding box center [784, 419] width 1023 height 76
click at [540, 409] on textarea "BAJA LABORAL [DATE]. BAJA por finalización de la cobertura legal al ……. - Ley 2…" at bounding box center [784, 419] width 1023 height 76
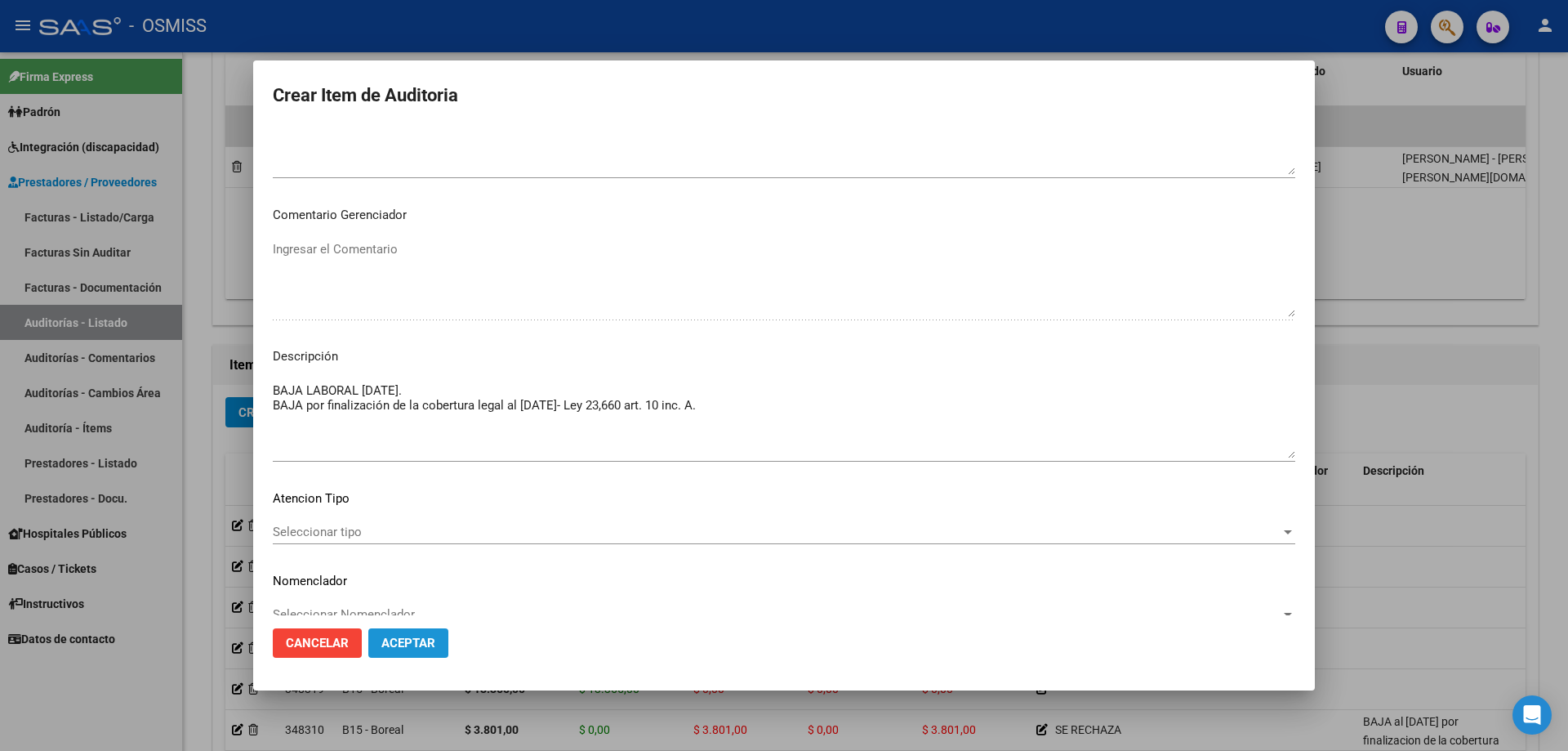
click at [432, 644] on span "Aceptar" at bounding box center [408, 643] width 54 height 15
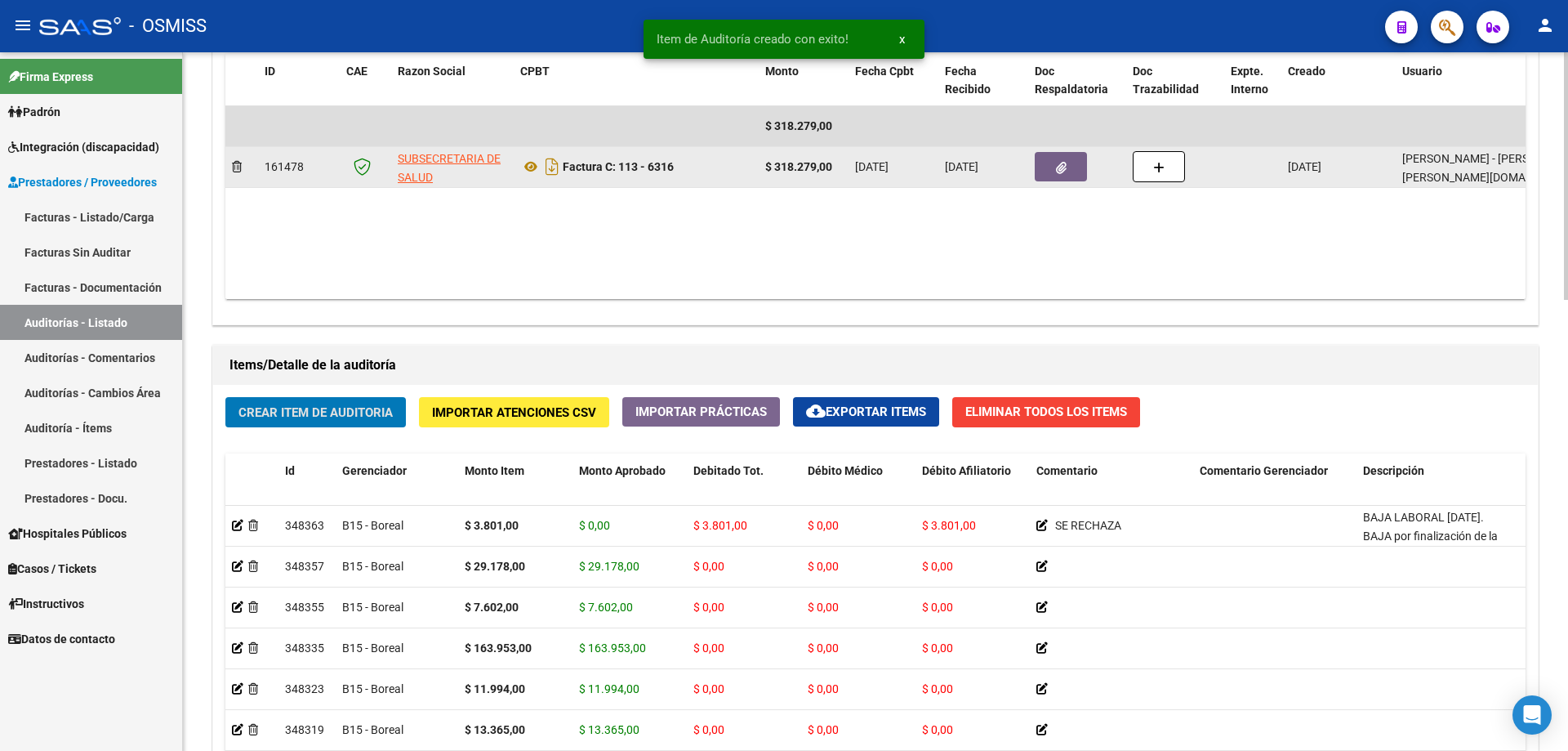
click at [1044, 166] on button "button" at bounding box center [1061, 167] width 53 height 30
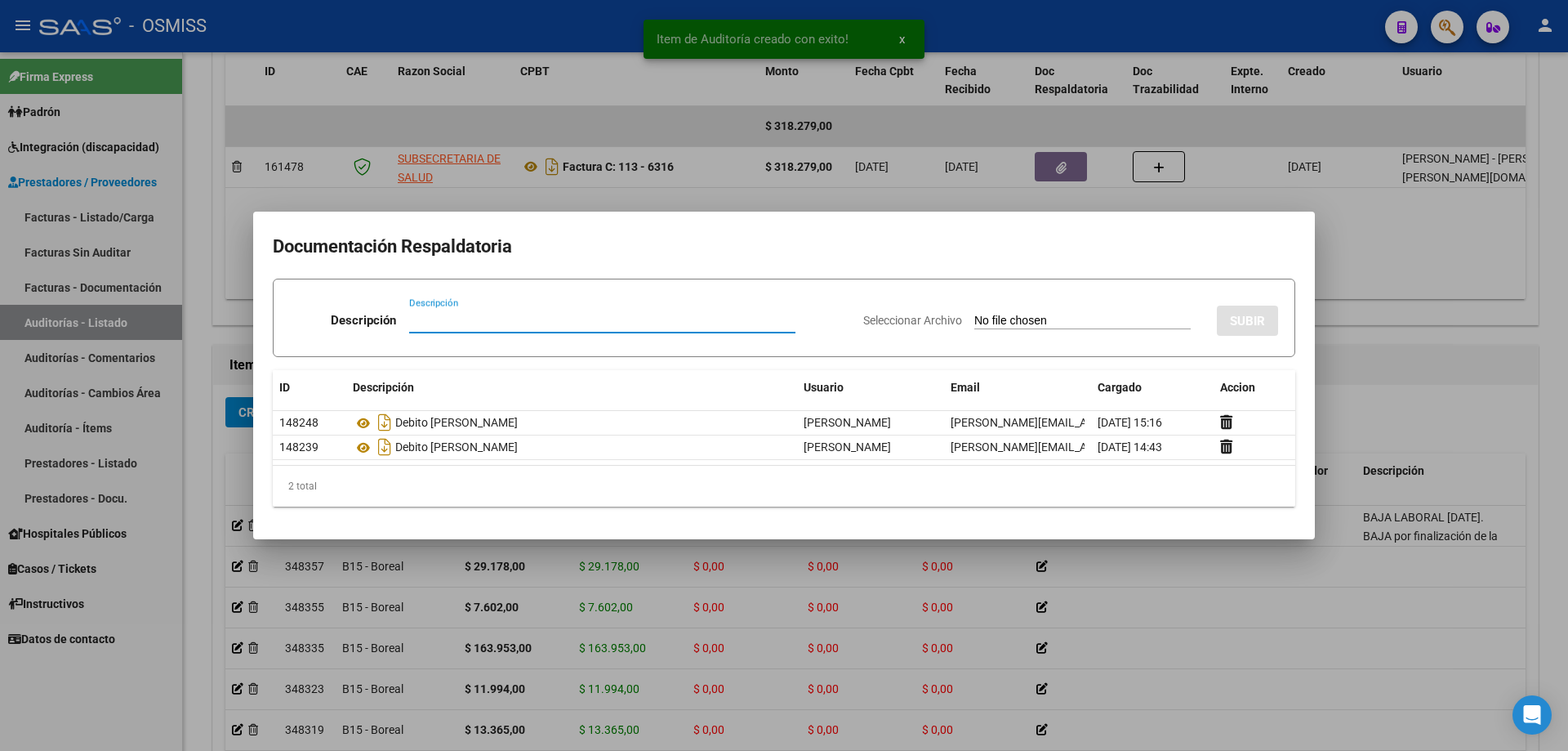
click at [1375, 406] on div at bounding box center [784, 376] width 1568 height 751
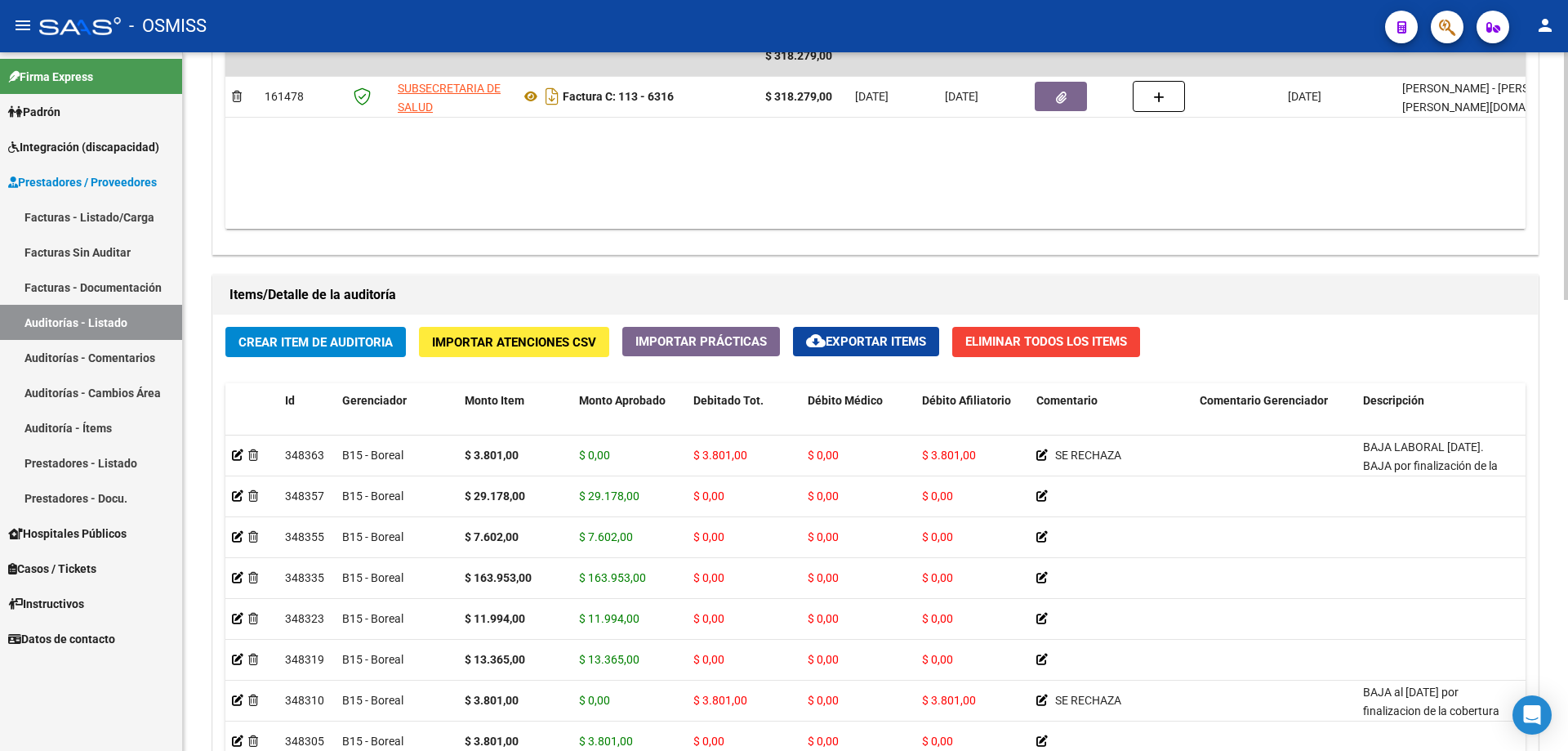
scroll to position [1063, 0]
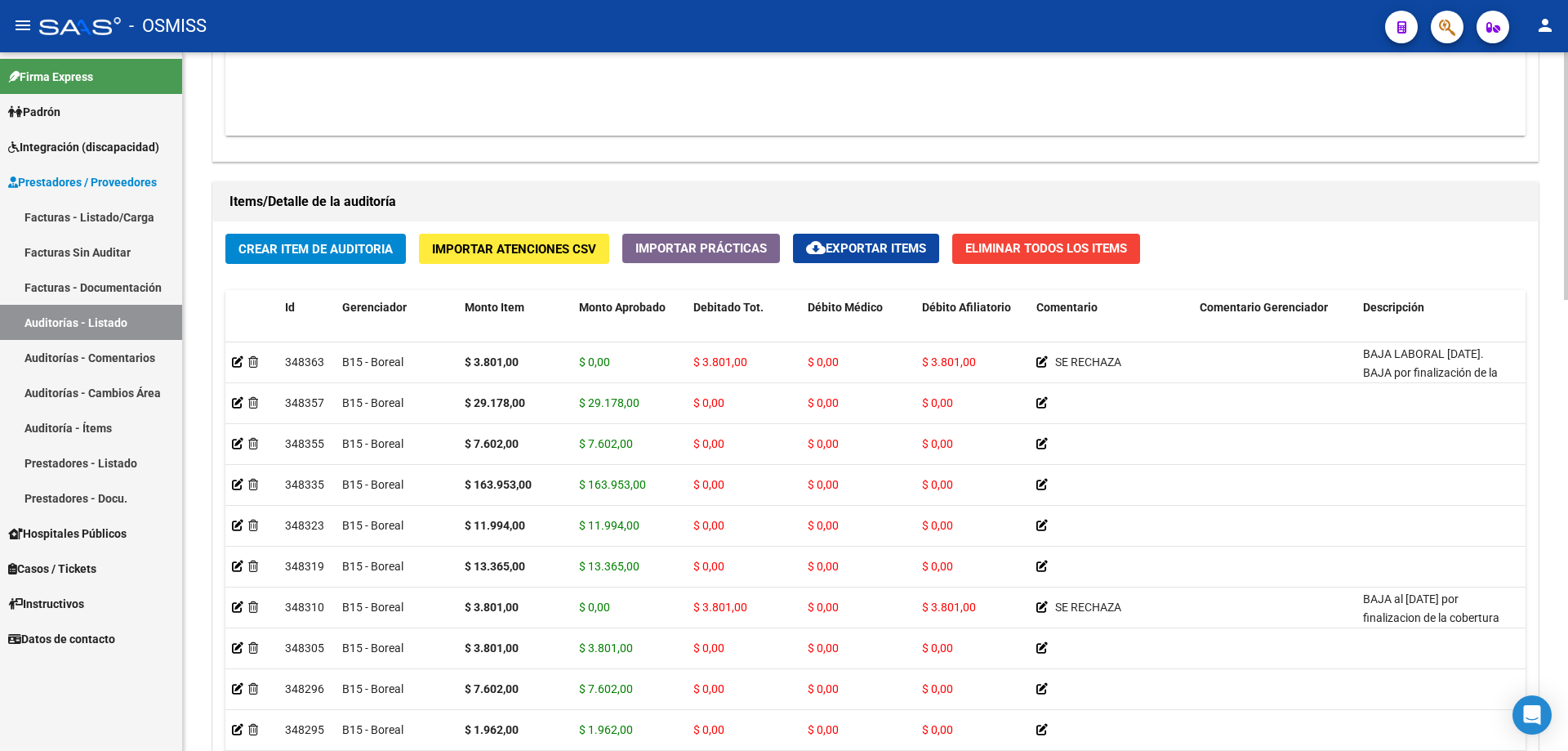
click at [789, 214] on h1 "Items/Detalle de la auditoría" at bounding box center [875, 202] width 1292 height 26
click at [261, 238] on button "Crear Item de Auditoria" at bounding box center [315, 248] width 181 height 30
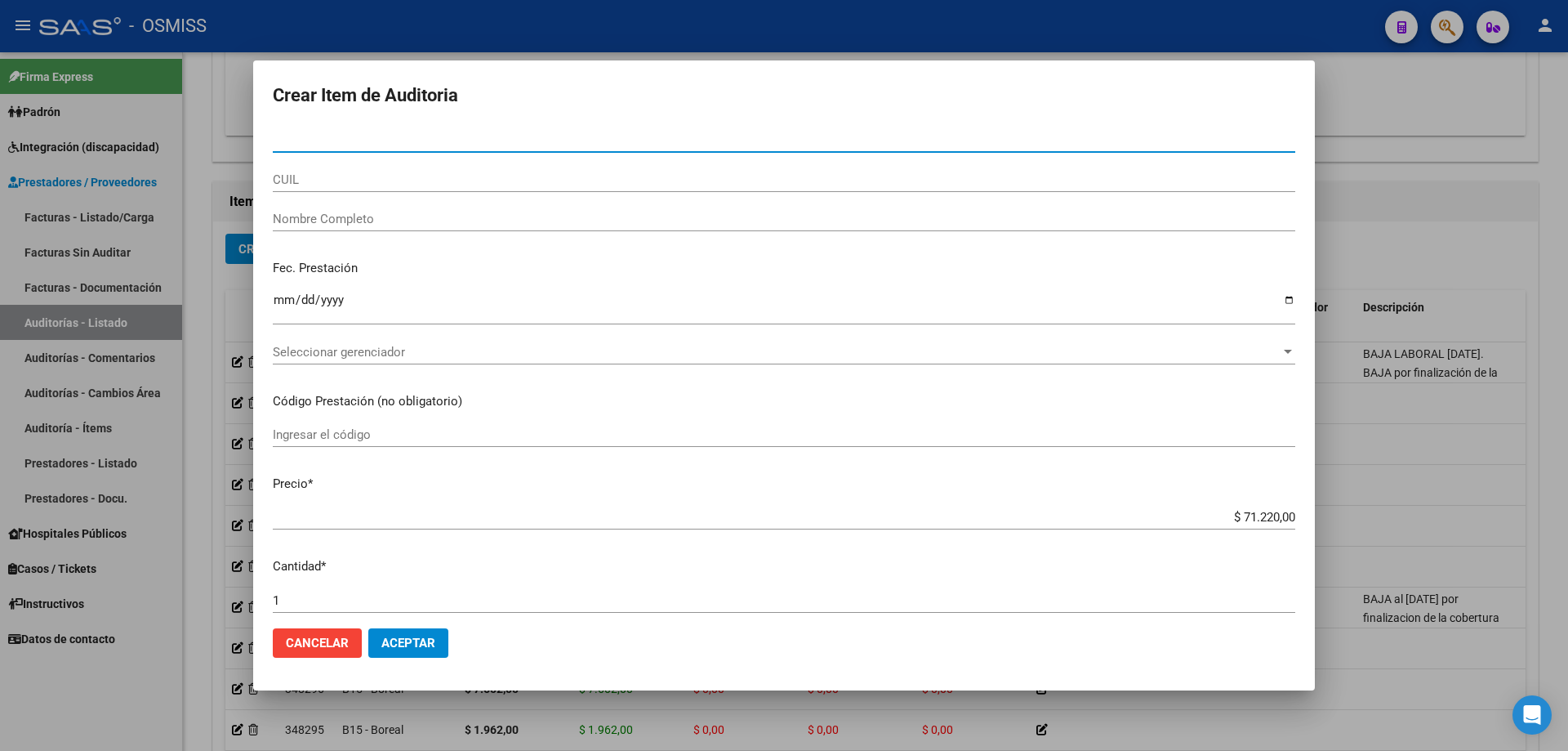
paste input "58229032"
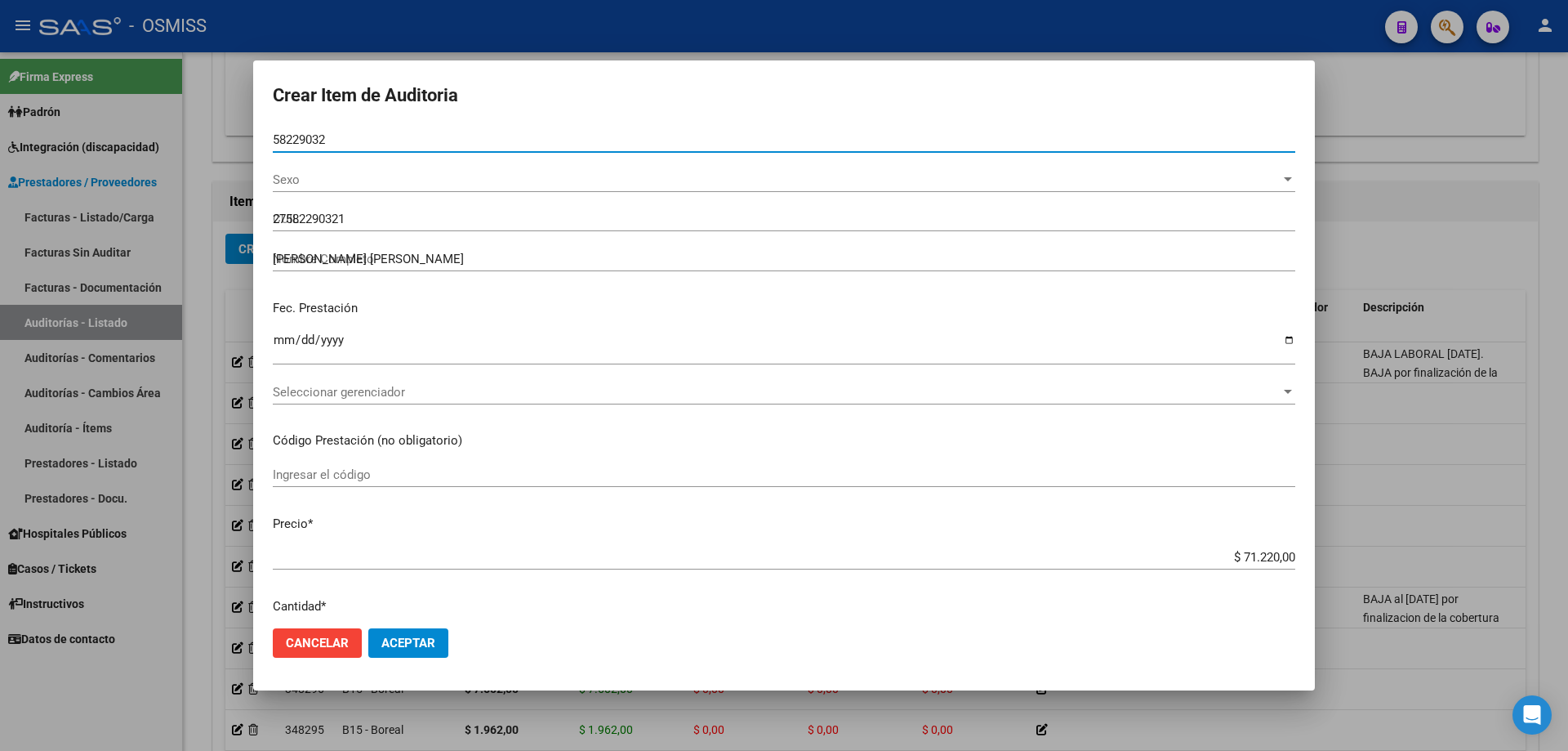
click at [281, 345] on input "Ingresar la fecha" at bounding box center [784, 347] width 1023 height 26
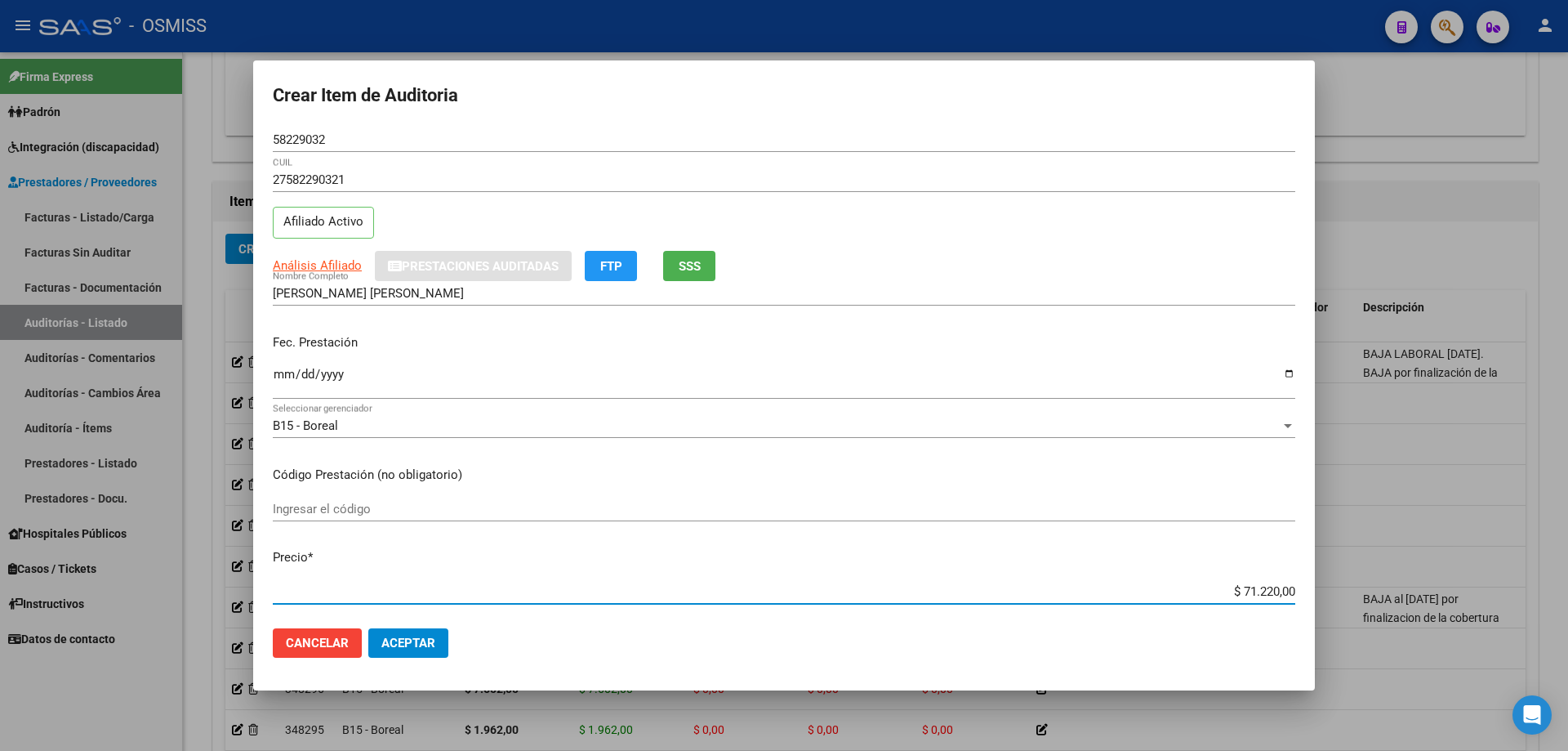
drag, startPoint x: 1185, startPoint y: 589, endPoint x: 1470, endPoint y: 551, distance: 287.5
click at [1450, 555] on div "Crear Item de Auditoria 58229032 Nro Documento 27582290321 CUIL Afiliado Activo…" at bounding box center [784, 376] width 1568 height 751
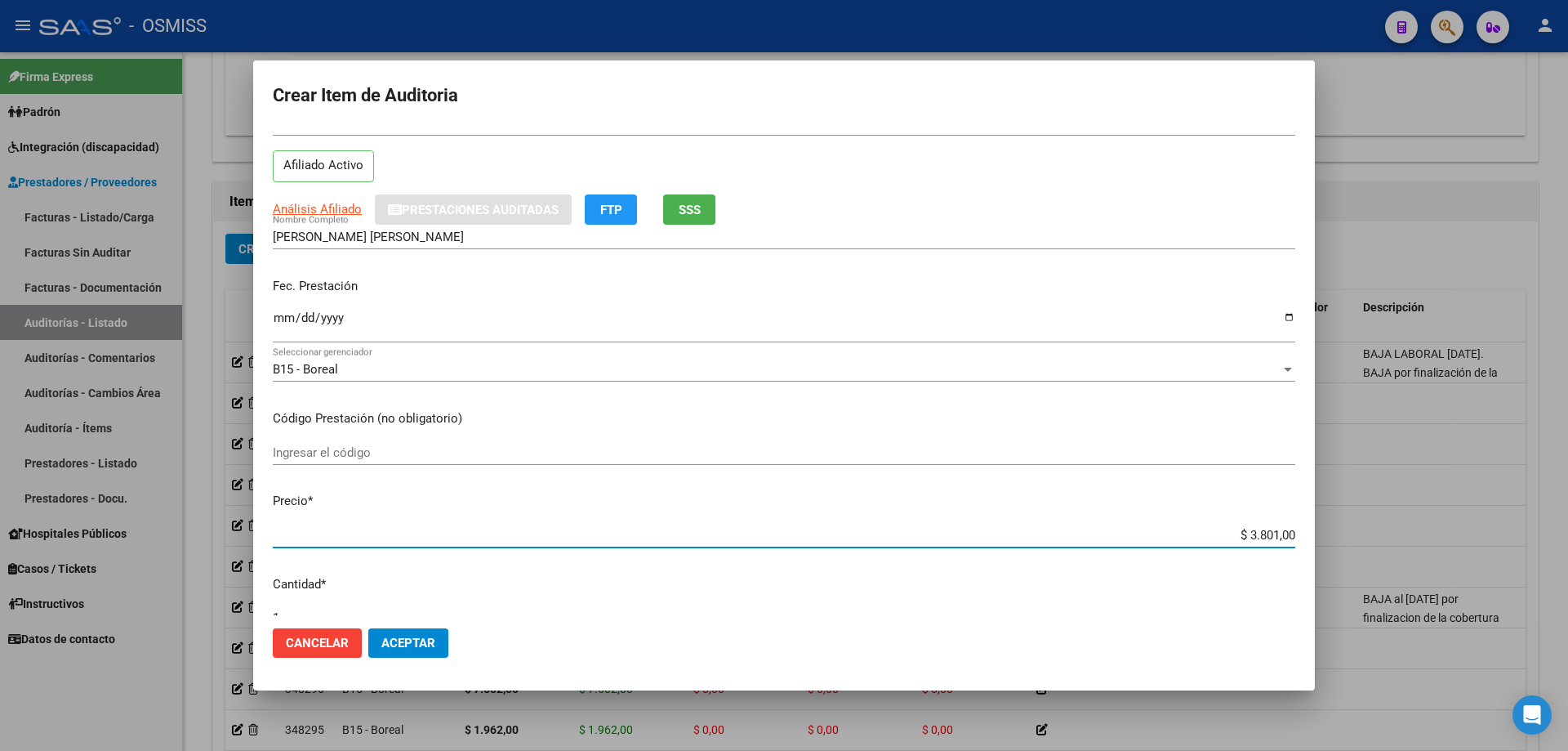
scroll to position [408, 0]
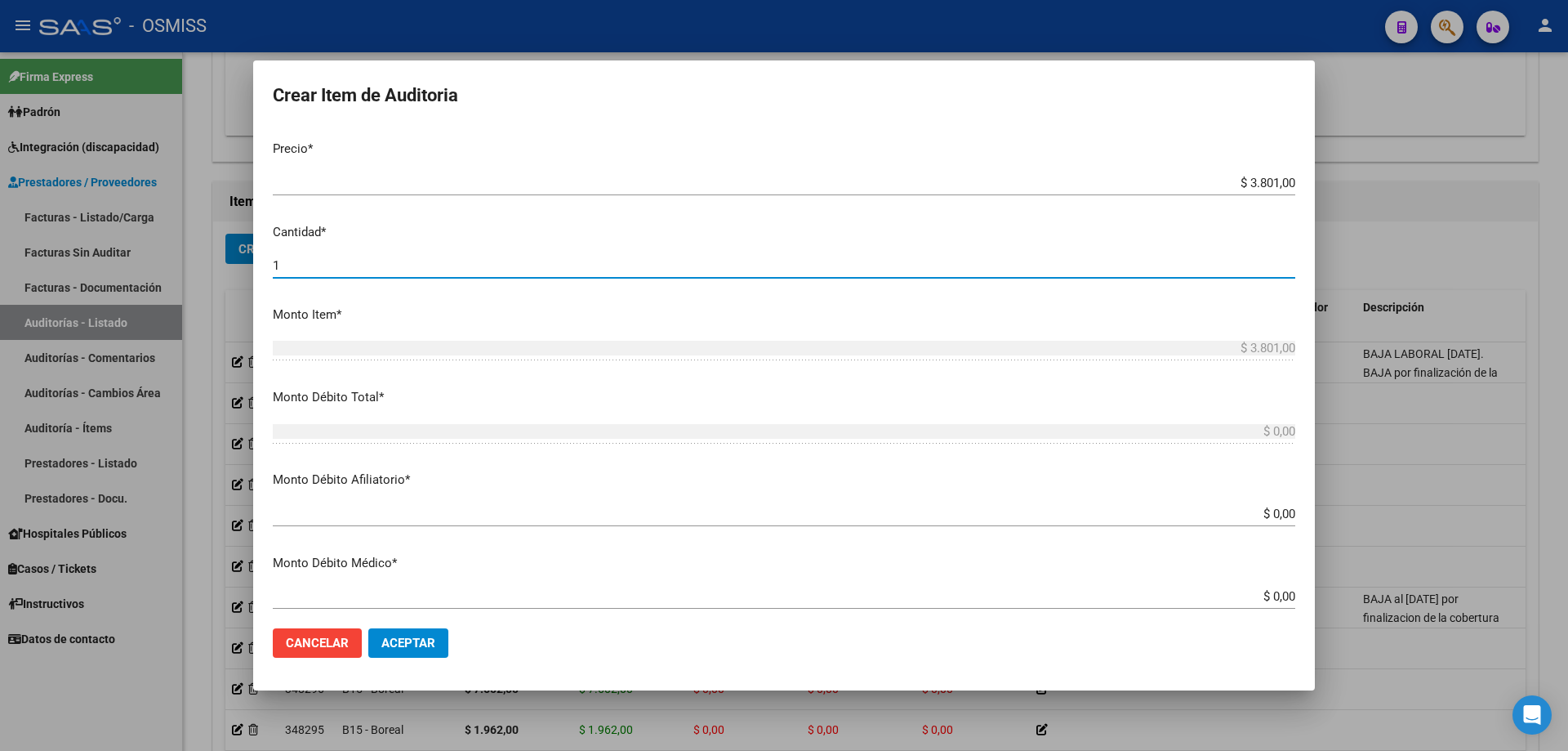
click at [320, 269] on input "1" at bounding box center [784, 265] width 1023 height 15
click at [400, 634] on button "Aceptar" at bounding box center [408, 643] width 80 height 30
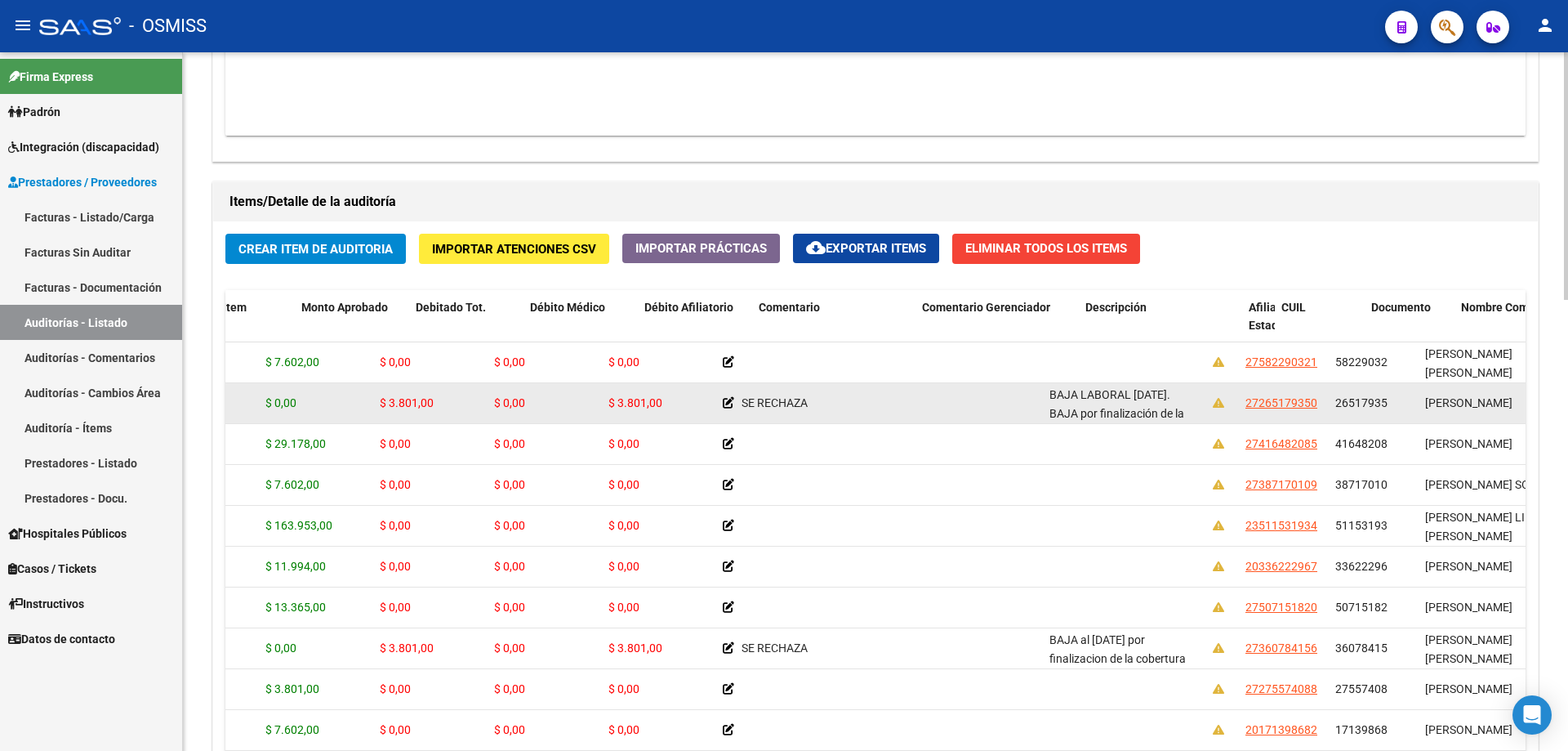
drag, startPoint x: 752, startPoint y: 395, endPoint x: 844, endPoint y: 388, distance: 92.3
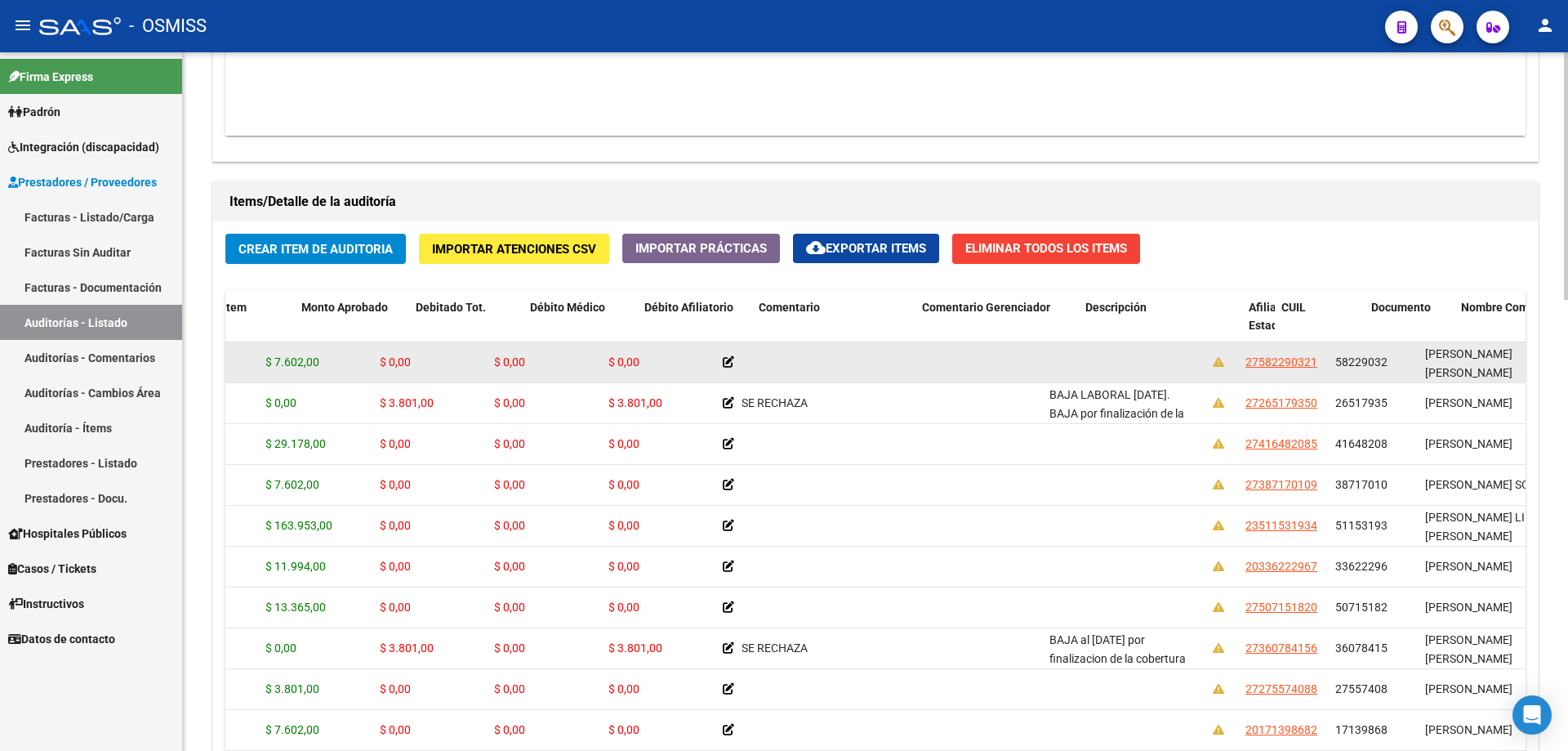
scroll to position [0, 384]
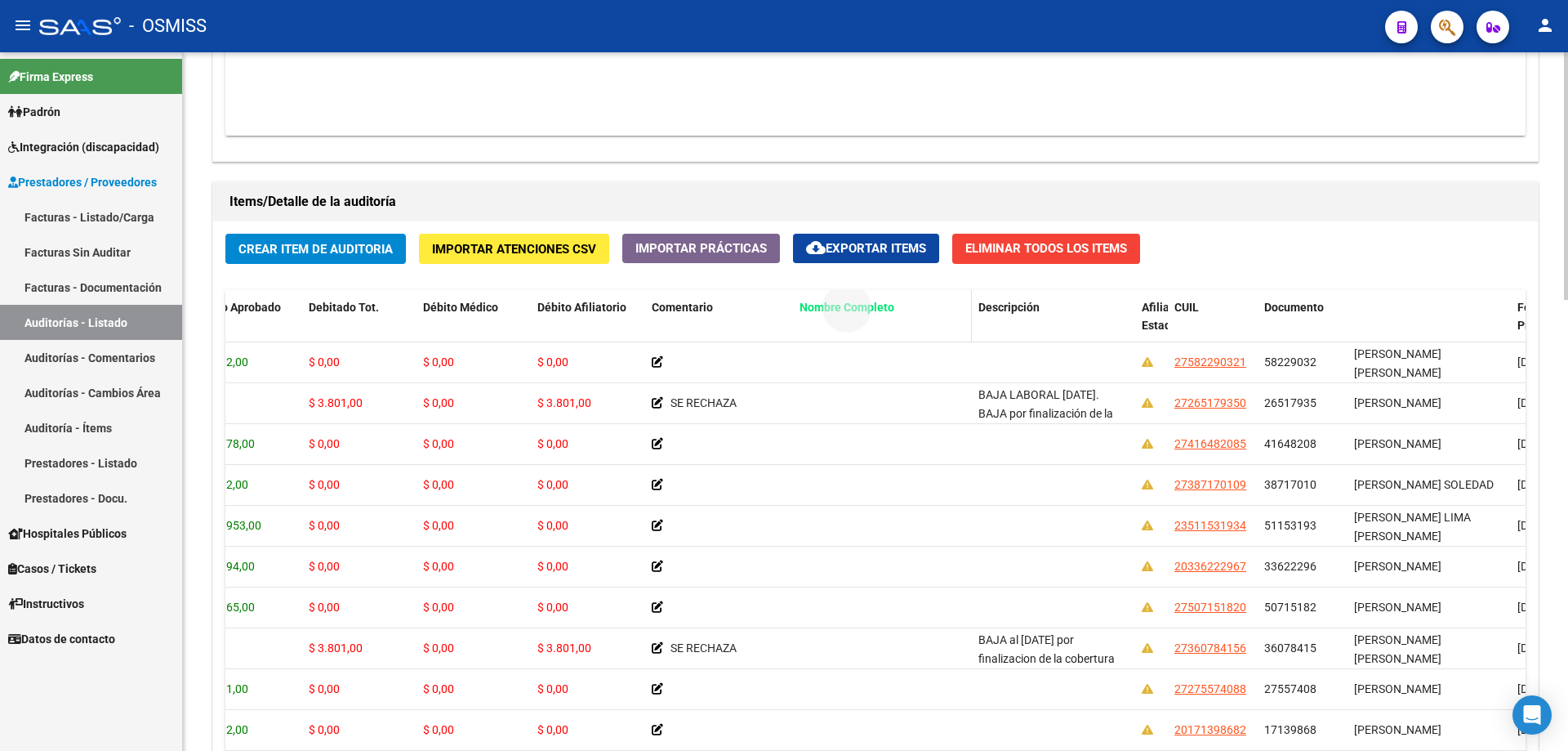
drag, startPoint x: 1403, startPoint y: 300, endPoint x: 853, endPoint y: 302, distance: 550.0
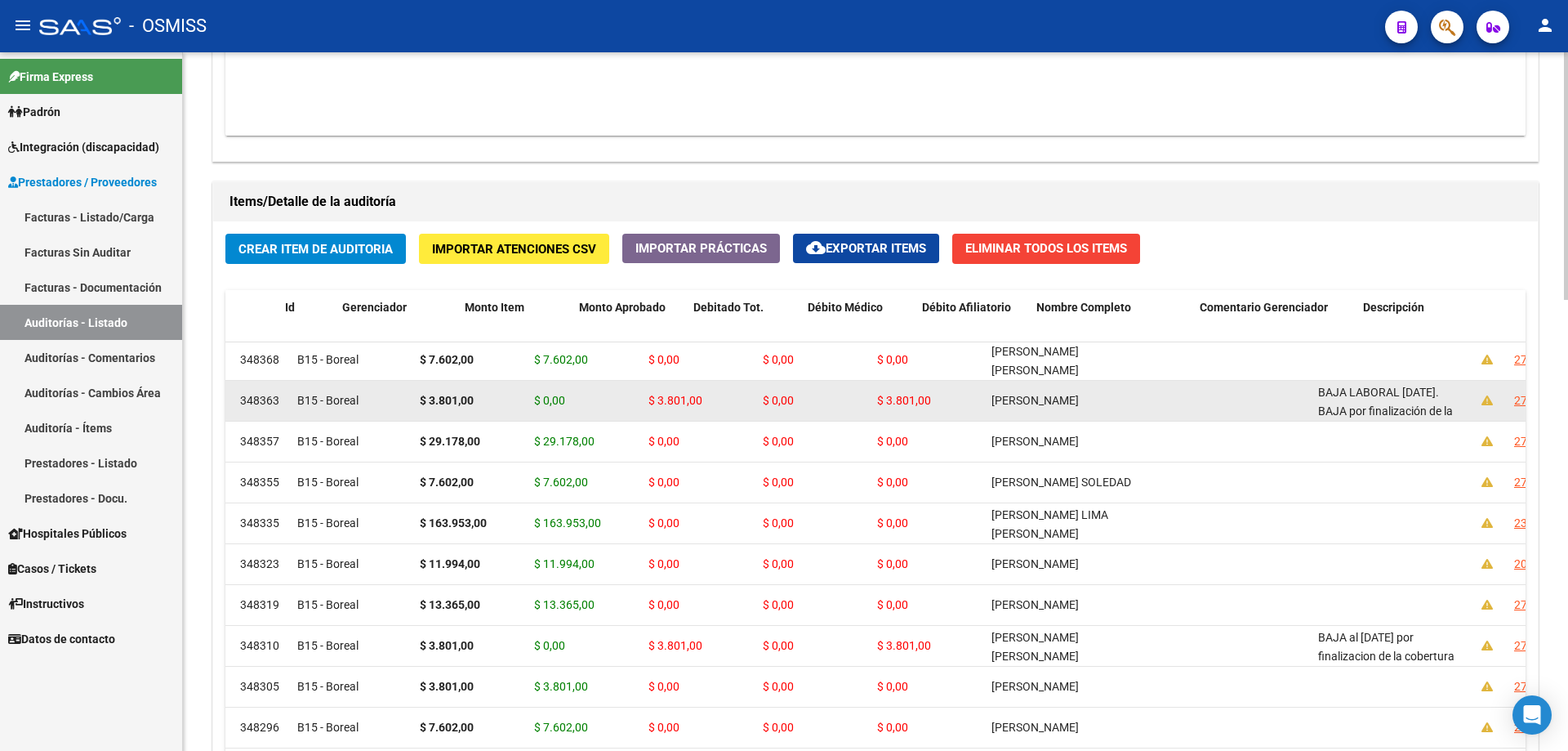
scroll to position [3, 0]
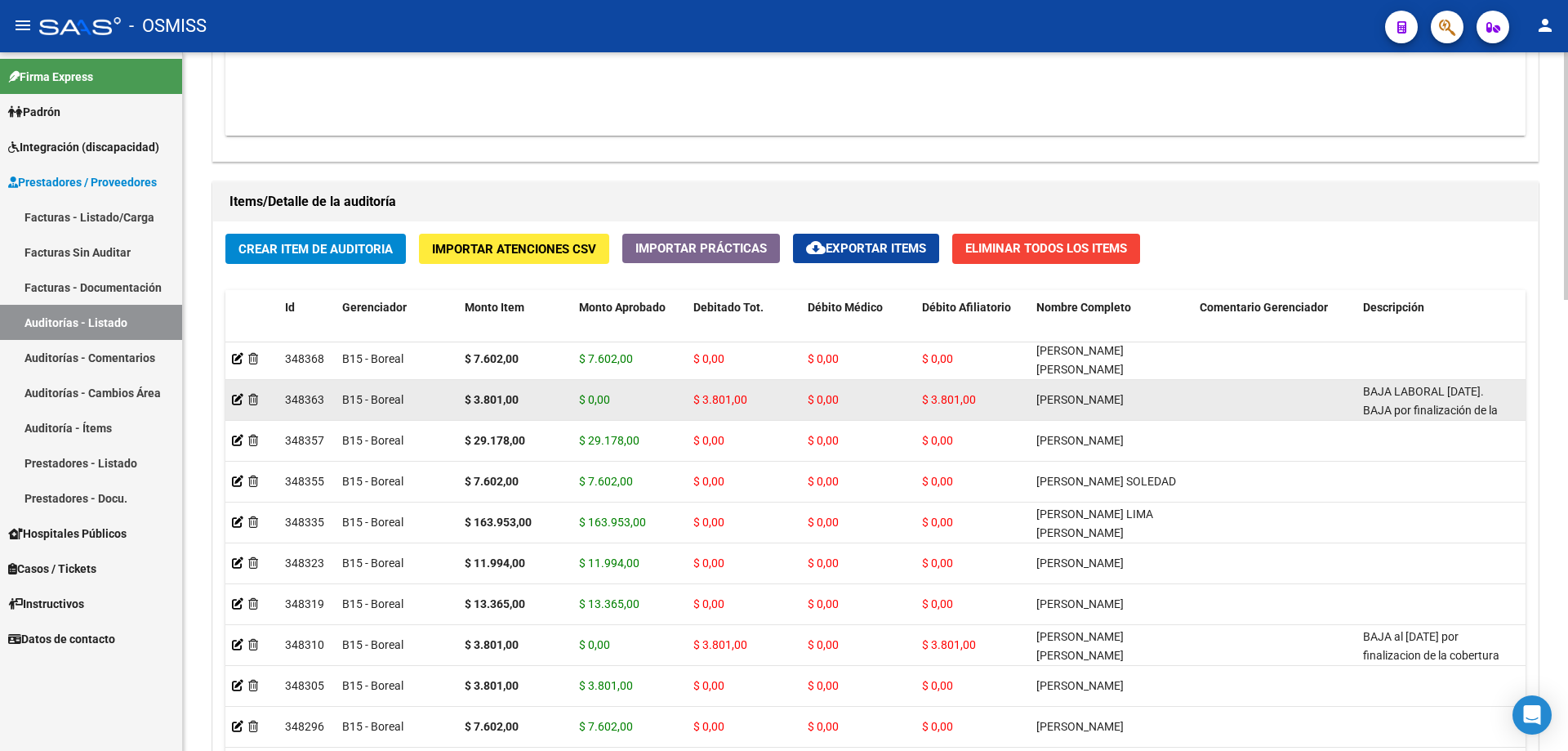
drag, startPoint x: 793, startPoint y: 379, endPoint x: 502, endPoint y: 390, distance: 291.2
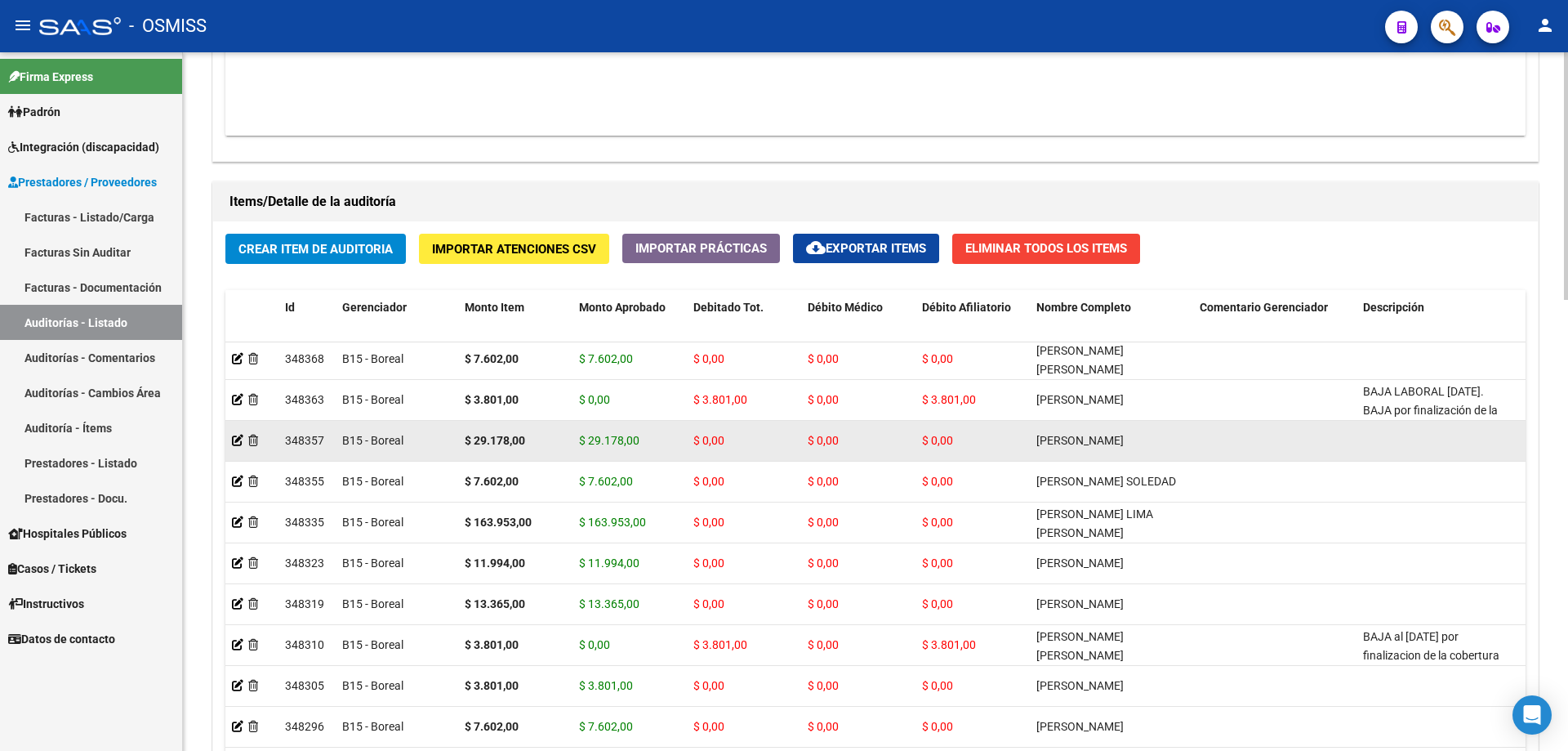
click at [992, 443] on div "$ 0,00" at bounding box center [973, 440] width 101 height 19
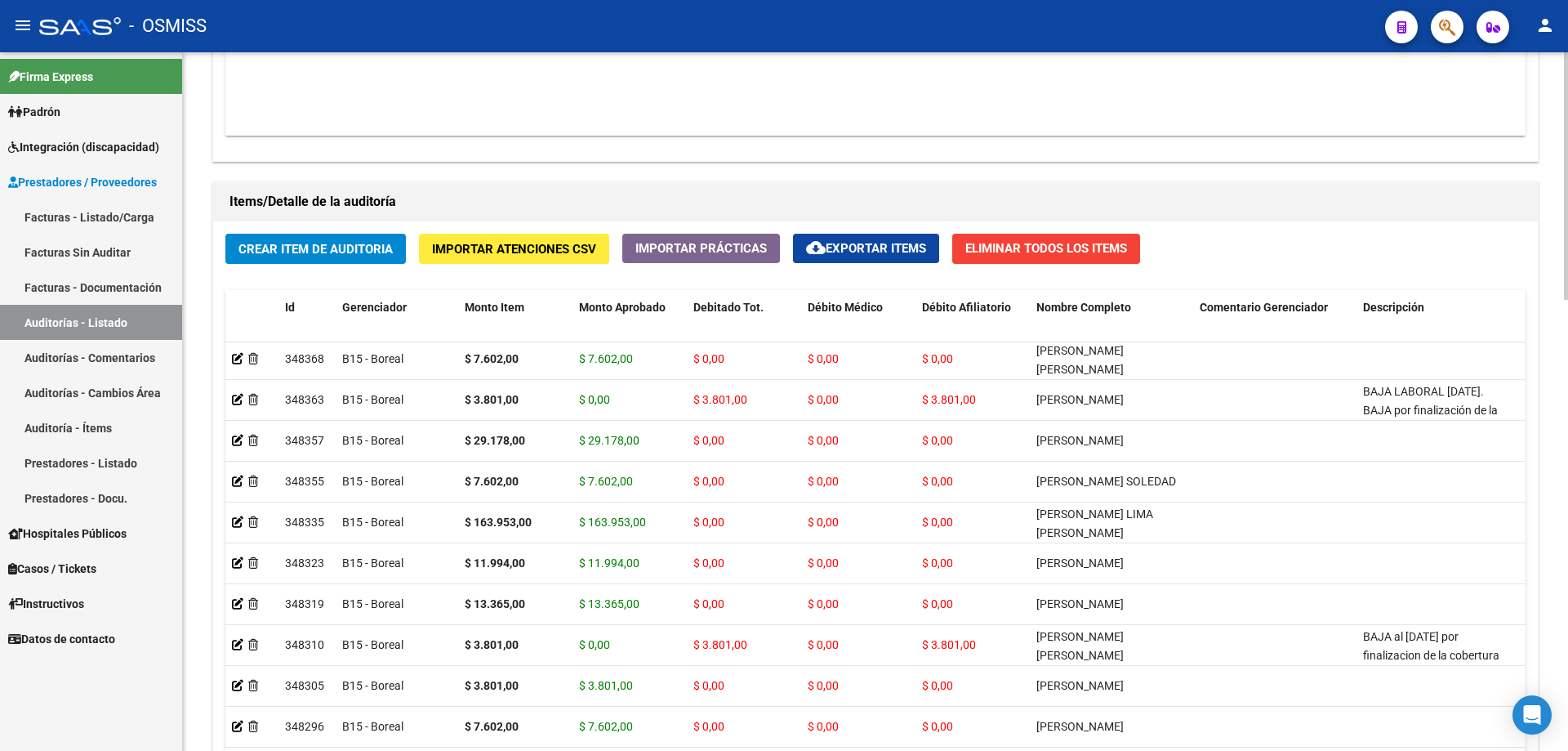
click at [894, 214] on h1 "Items/Detalle de la auditoría" at bounding box center [875, 202] width 1292 height 26
click at [291, 265] on div "Crear Item de Auditoria Importar Atenciones CSV Importar Prácticas cloud_downlo…" at bounding box center [876, 532] width 1325 height 620
click at [311, 247] on span "Crear Item de Auditoria" at bounding box center [315, 249] width 154 height 15
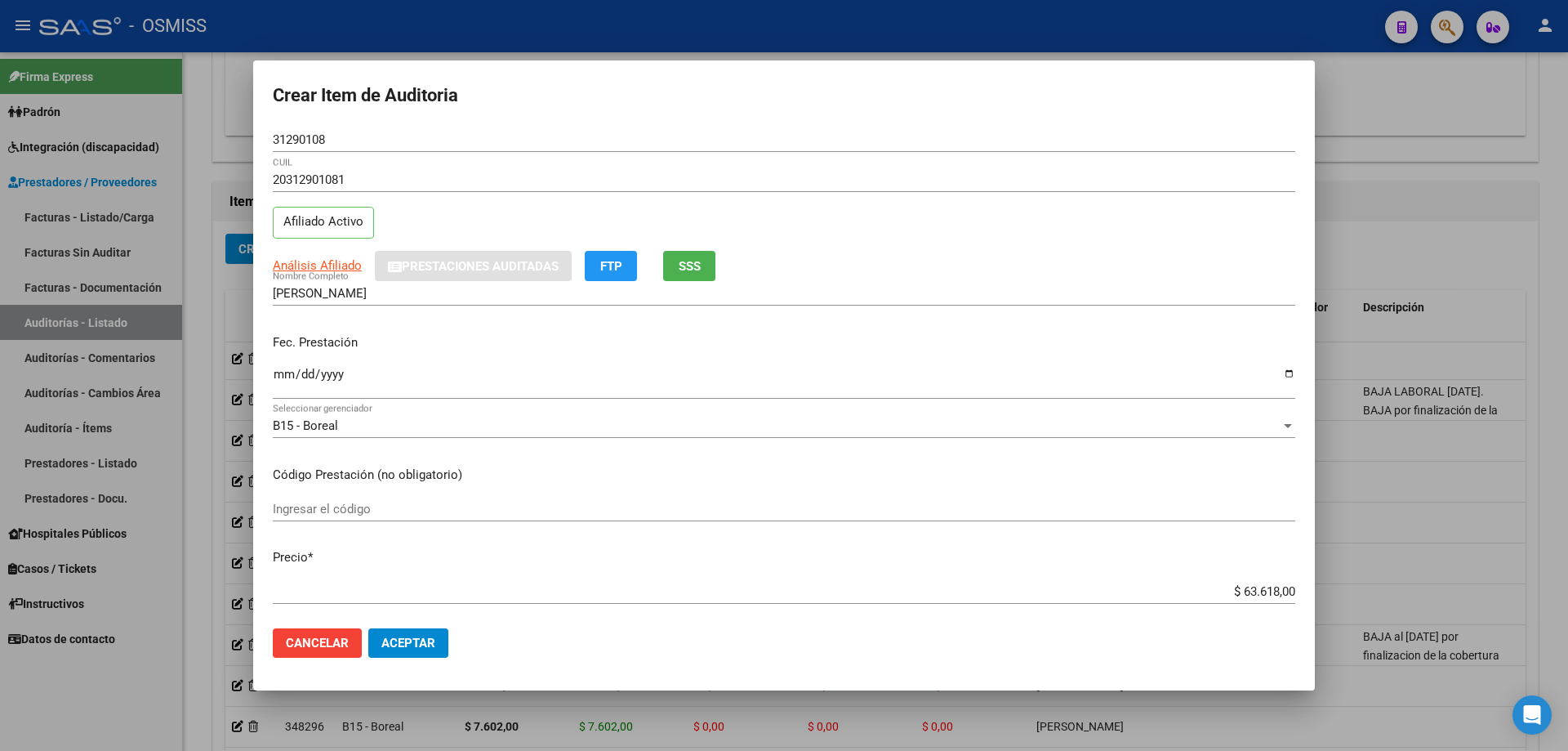
click at [287, 337] on p "Fec. Prestación" at bounding box center [784, 343] width 1023 height 19
click at [280, 375] on input "Ingresar la fecha" at bounding box center [784, 381] width 1023 height 26
drag, startPoint x: 1190, startPoint y: 597, endPoint x: 1394, endPoint y: 573, distance: 205.4
click at [1393, 573] on div "Crear Item de Auditoria 31290108 Nro Documento 20312901081 CUIL Afiliado Activo…" at bounding box center [784, 376] width 1568 height 751
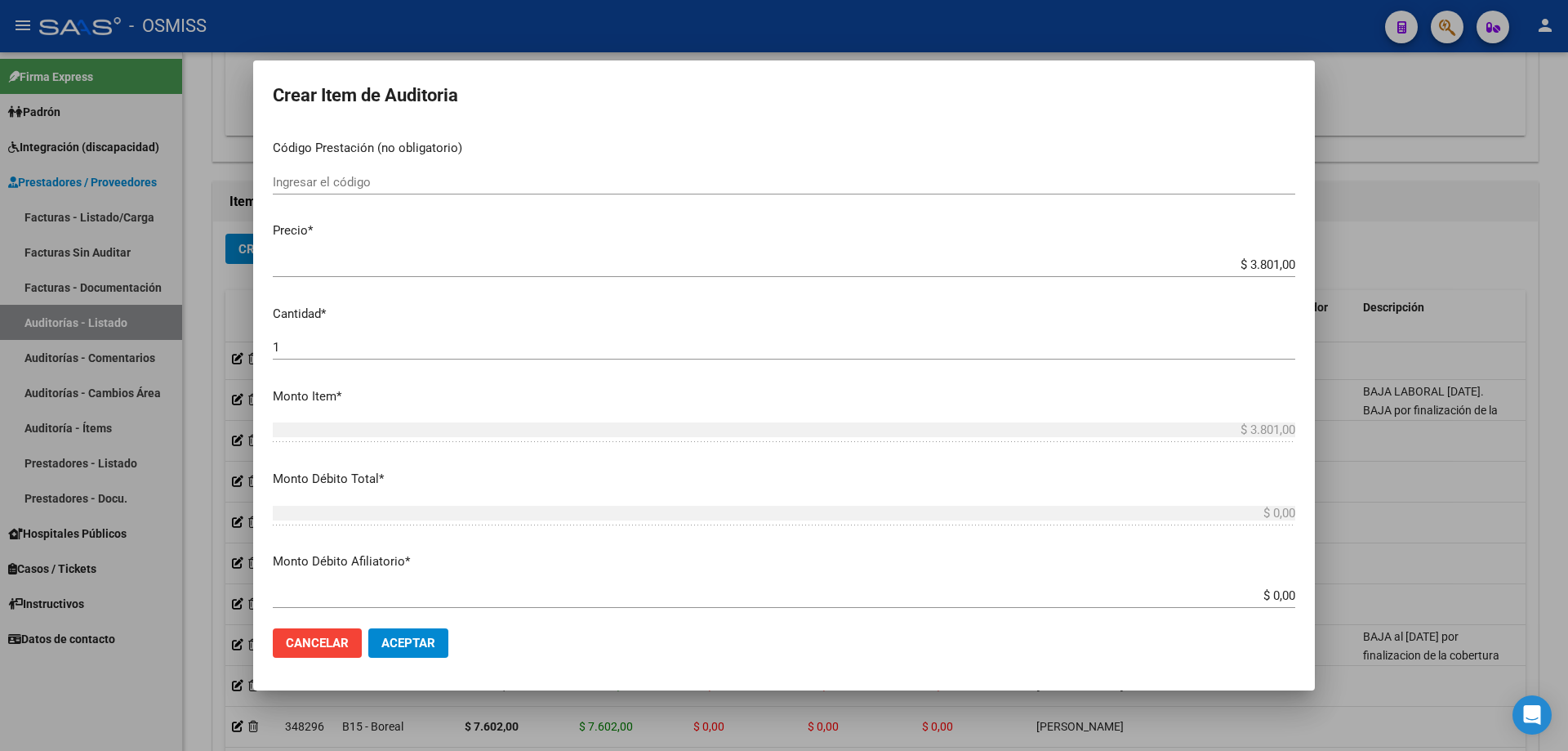
click at [314, 340] on div "1 Ingresar la cantidad" at bounding box center [784, 348] width 1023 height 25
drag, startPoint x: 310, startPoint y: 352, endPoint x: 255, endPoint y: 352, distance: 55.0
click at [255, 352] on mat-dialog-content "31290108 Nro Documento 20312901081 CUIL Afiliado Activo Análisis Afiliado Prest…" at bounding box center [784, 371] width 1062 height 488
click at [413, 633] on button "Aceptar" at bounding box center [408, 643] width 80 height 30
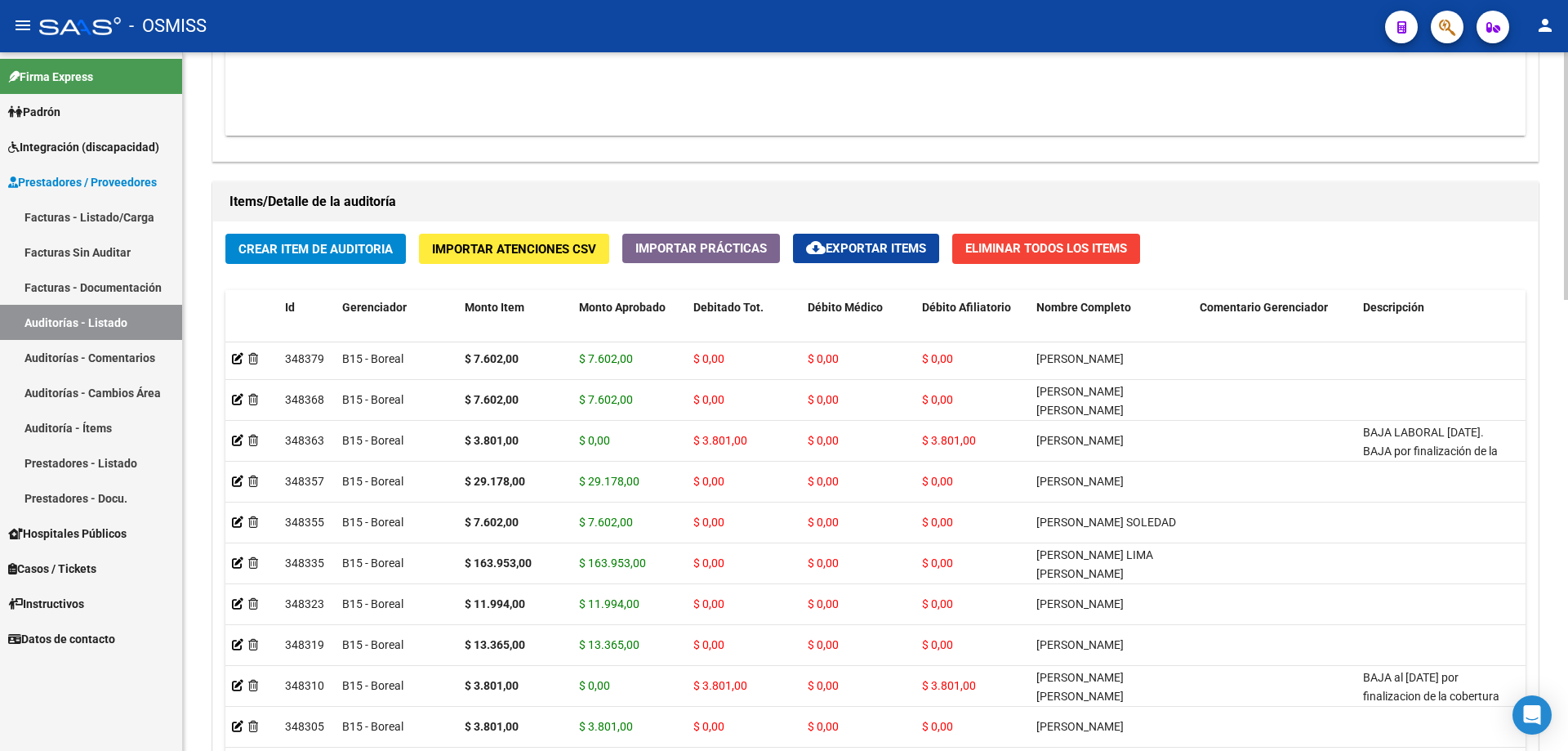
click at [310, 239] on button "Crear Item de Auditoria" at bounding box center [315, 248] width 181 height 30
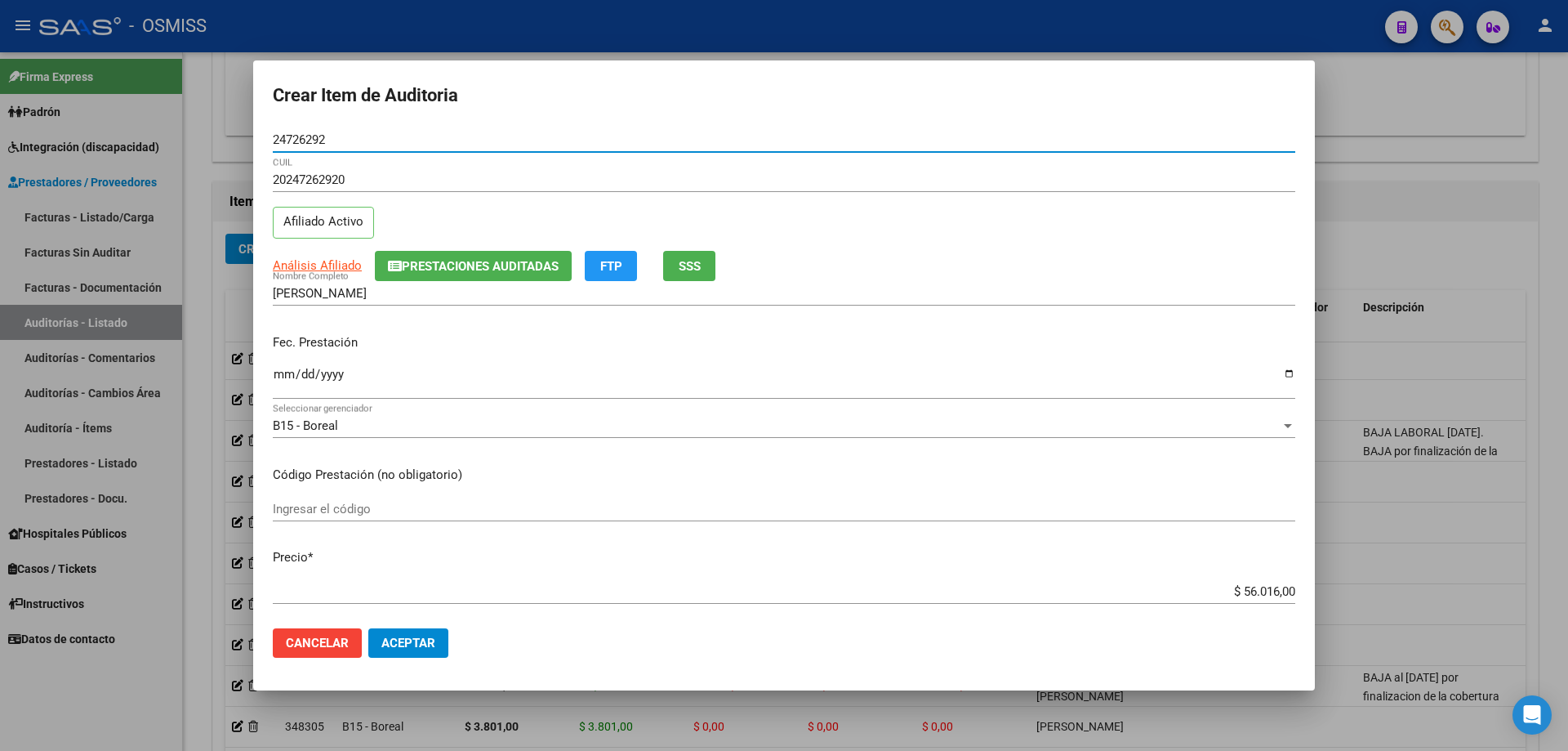
click at [282, 373] on input "Ingresar la fecha" at bounding box center [784, 381] width 1023 height 26
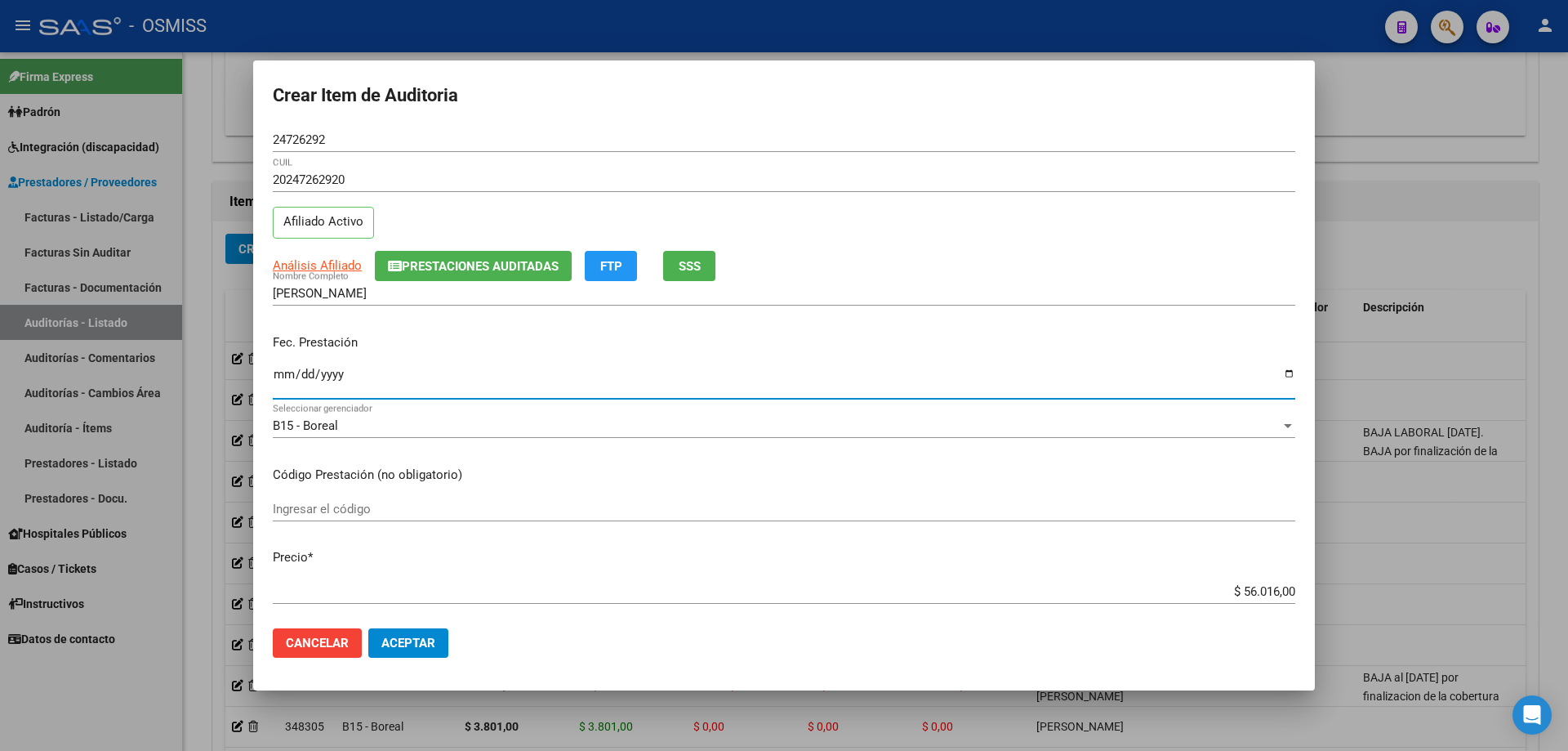
drag, startPoint x: 1204, startPoint y: 597, endPoint x: 1567, endPoint y: 560, distance: 364.9
click at [1567, 561] on div "Crear Item de Auditoria 24726292 Nro Documento 20247262920 CUIL Afiliado Activo…" at bounding box center [784, 376] width 1568 height 751
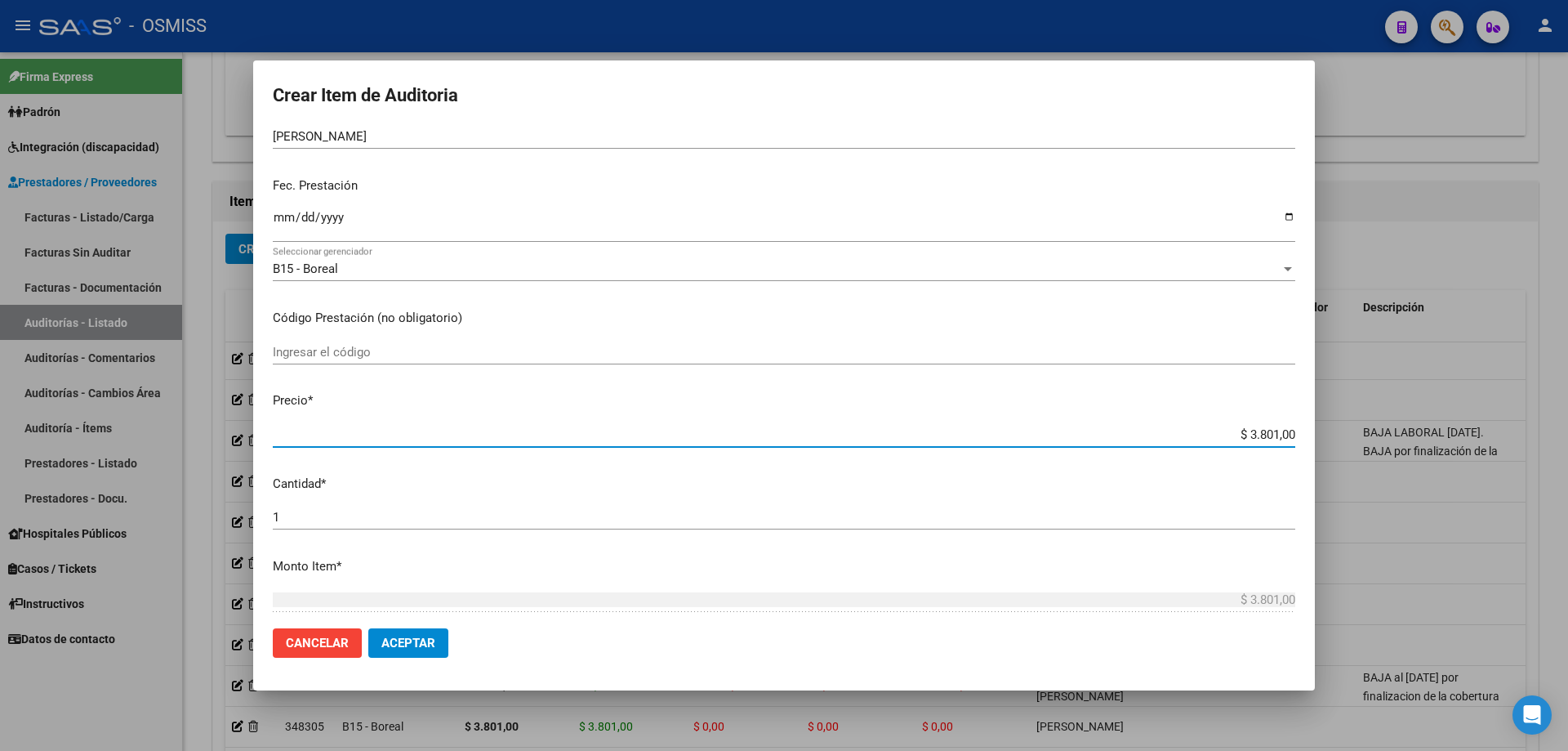
scroll to position [408, 0]
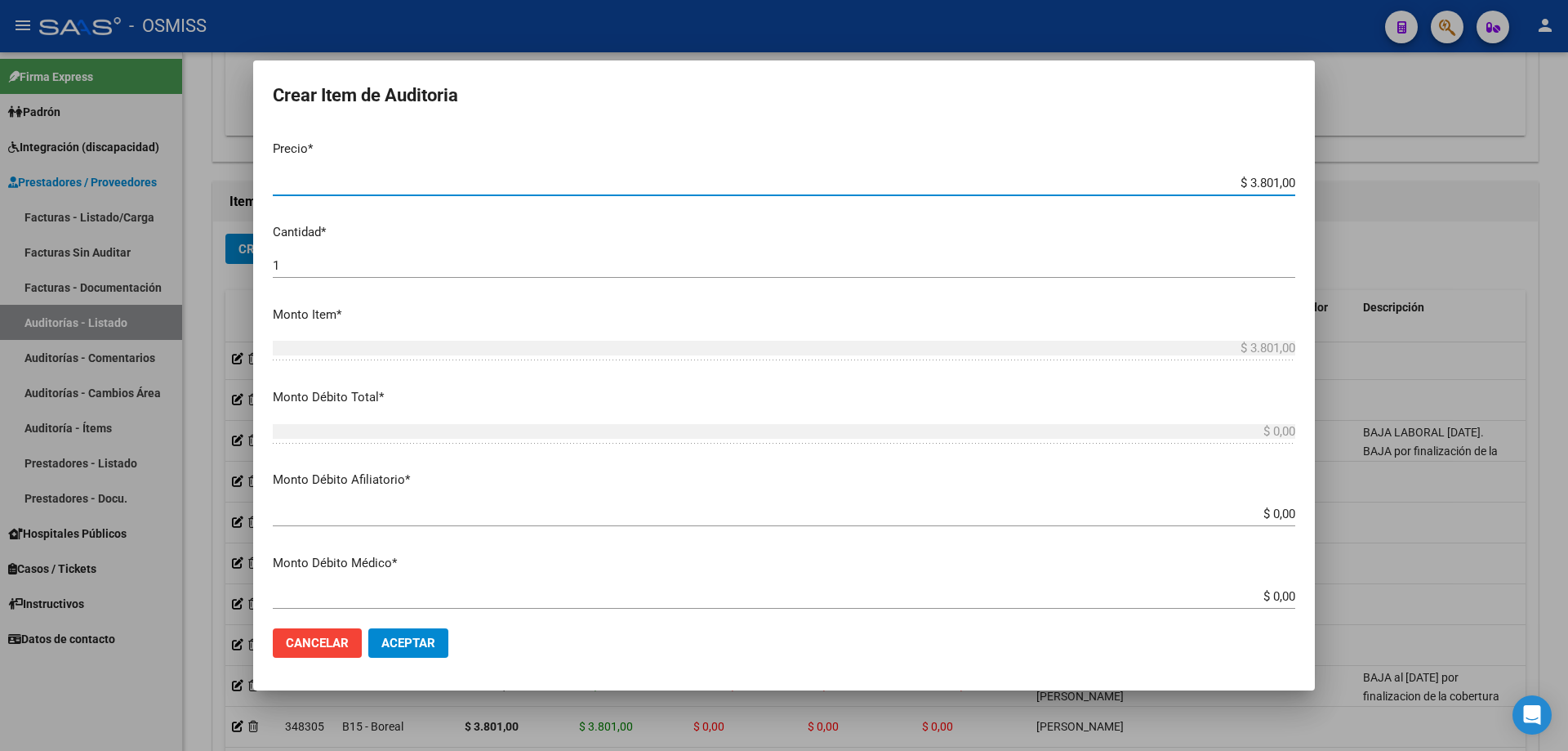
click at [284, 256] on div "1 Ingresar la cantidad" at bounding box center [784, 265] width 1023 height 25
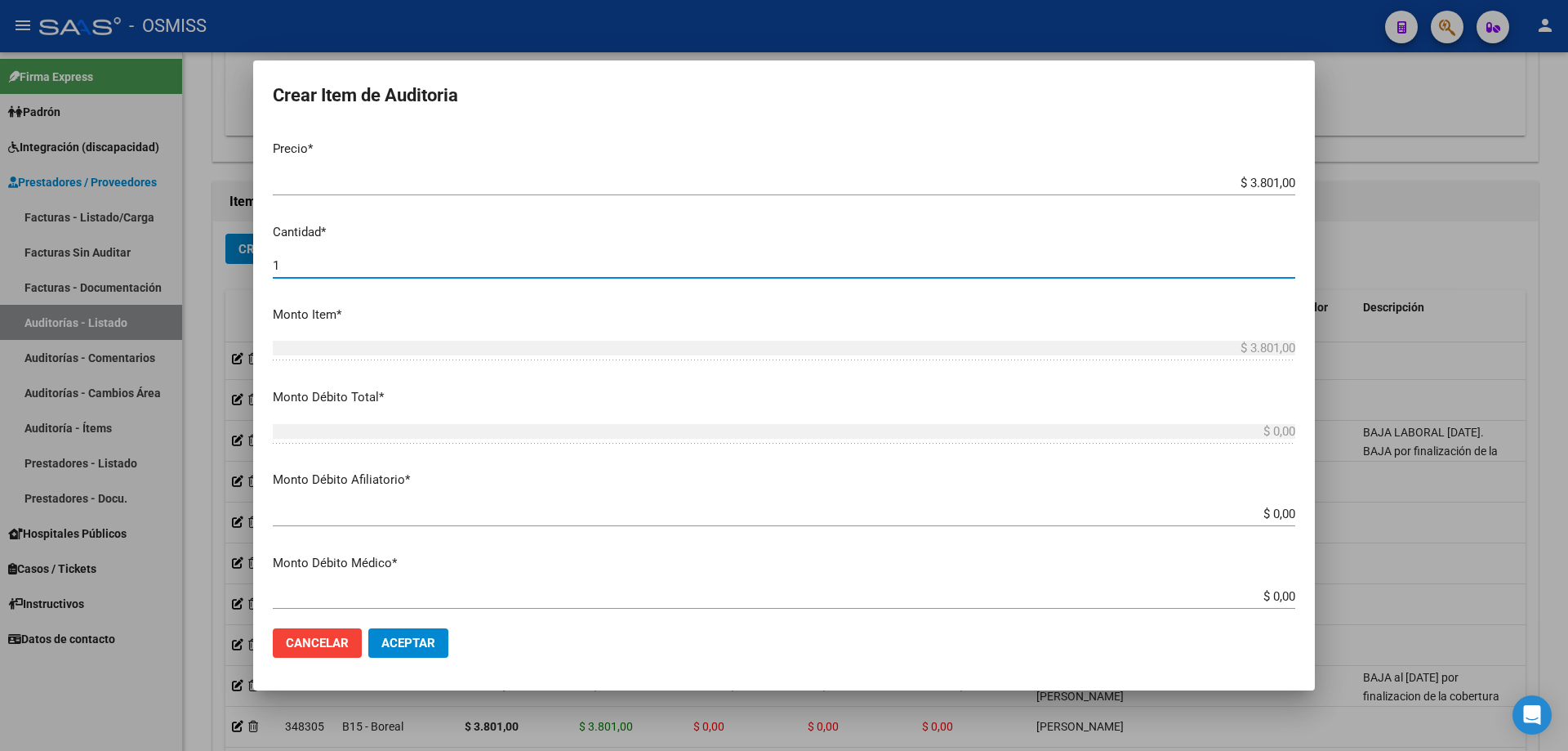
drag, startPoint x: 296, startPoint y: 265, endPoint x: 204, endPoint y: 268, distance: 92.0
click at [204, 268] on div "Crear Item de Auditoria 24726292 Nro Documento 20247262920 CUIL Afiliado Activo…" at bounding box center [784, 376] width 1568 height 751
click at [402, 650] on span "Aceptar" at bounding box center [408, 643] width 54 height 15
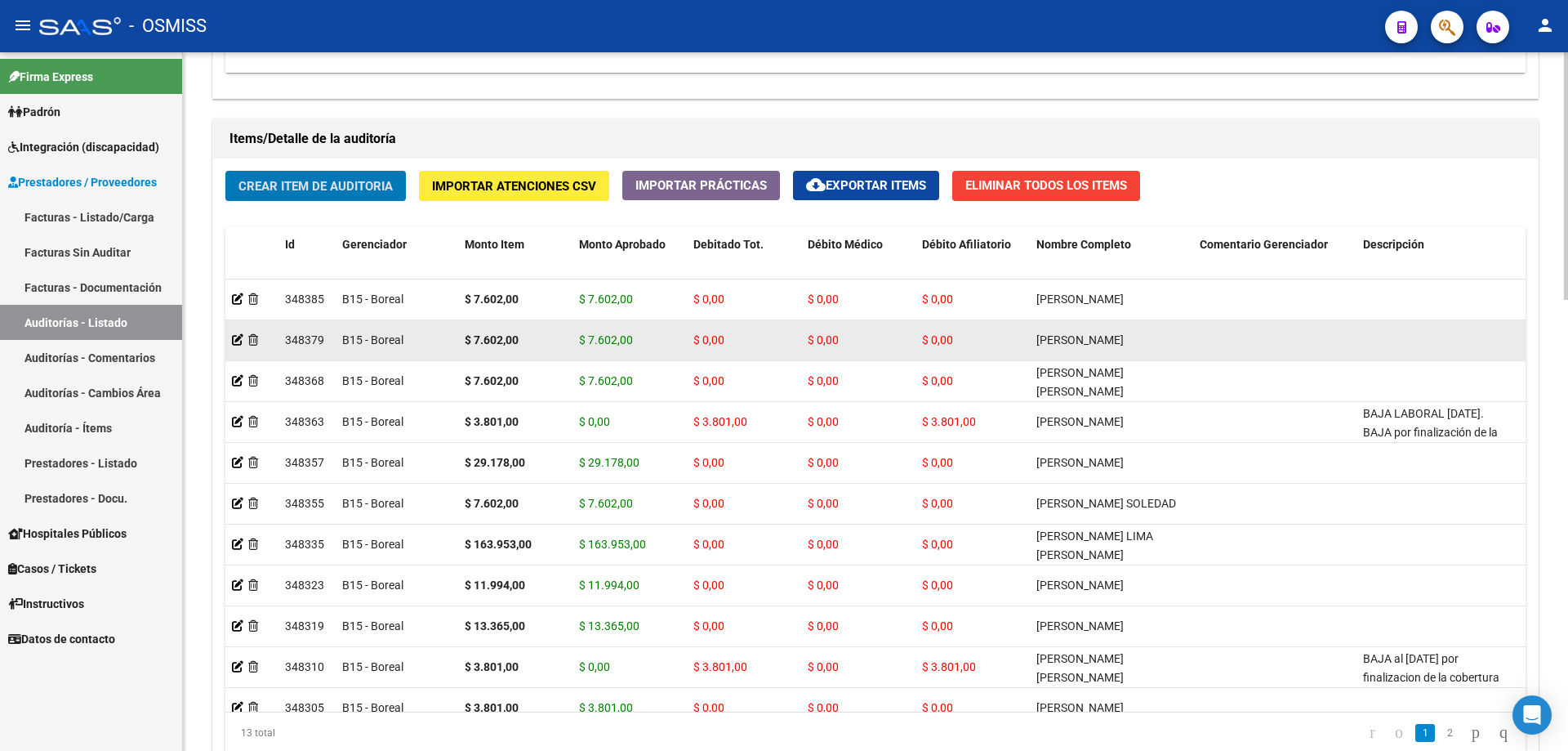
scroll to position [1145, 0]
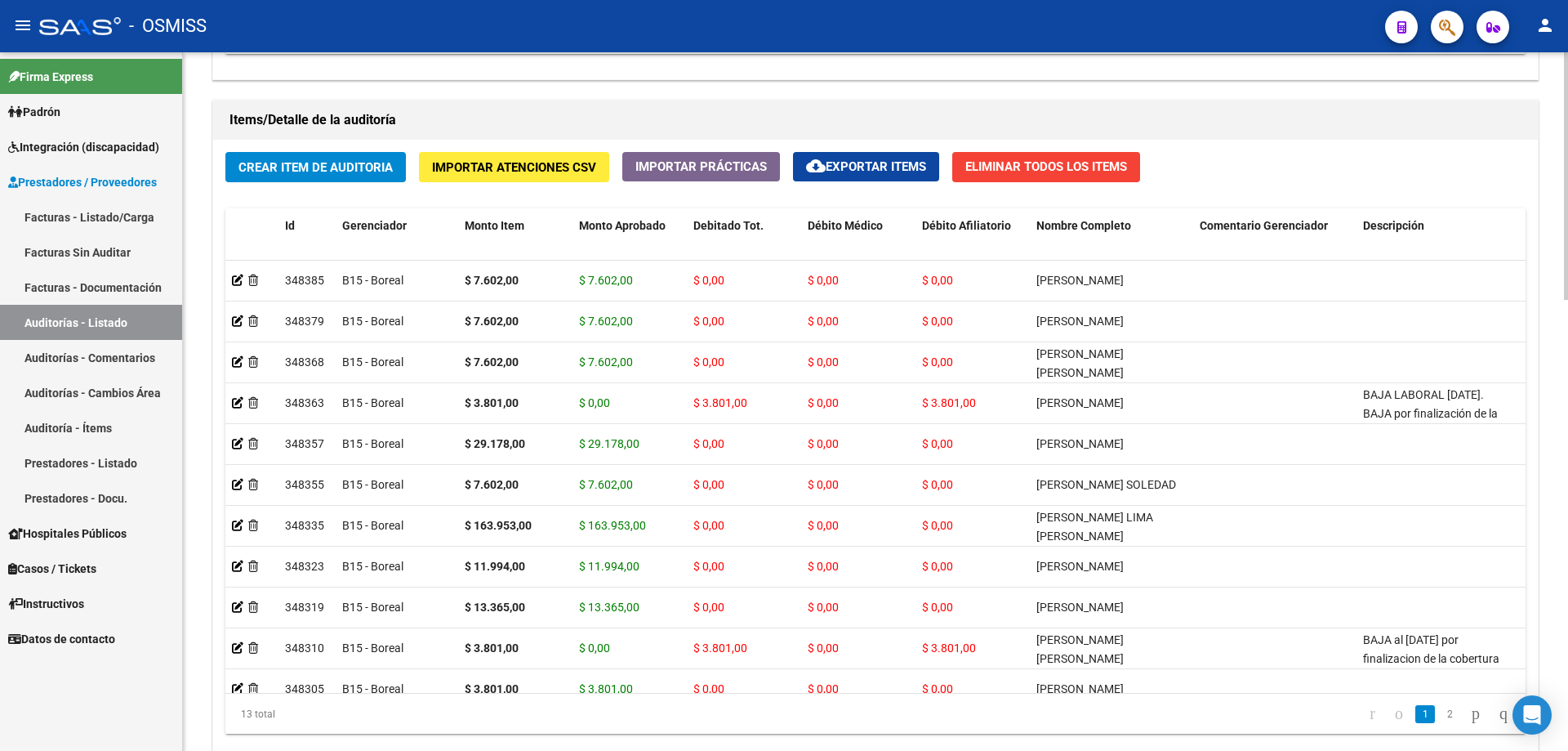
drag, startPoint x: 798, startPoint y: 112, endPoint x: 586, endPoint y: 127, distance: 212.5
click at [798, 112] on h1 "Items/Detalle de la auditoría" at bounding box center [875, 120] width 1292 height 26
click at [853, 113] on h1 "Items/Detalle de la auditoría" at bounding box center [875, 120] width 1292 height 26
click at [362, 156] on button "Crear Item de Auditoria" at bounding box center [315, 167] width 181 height 30
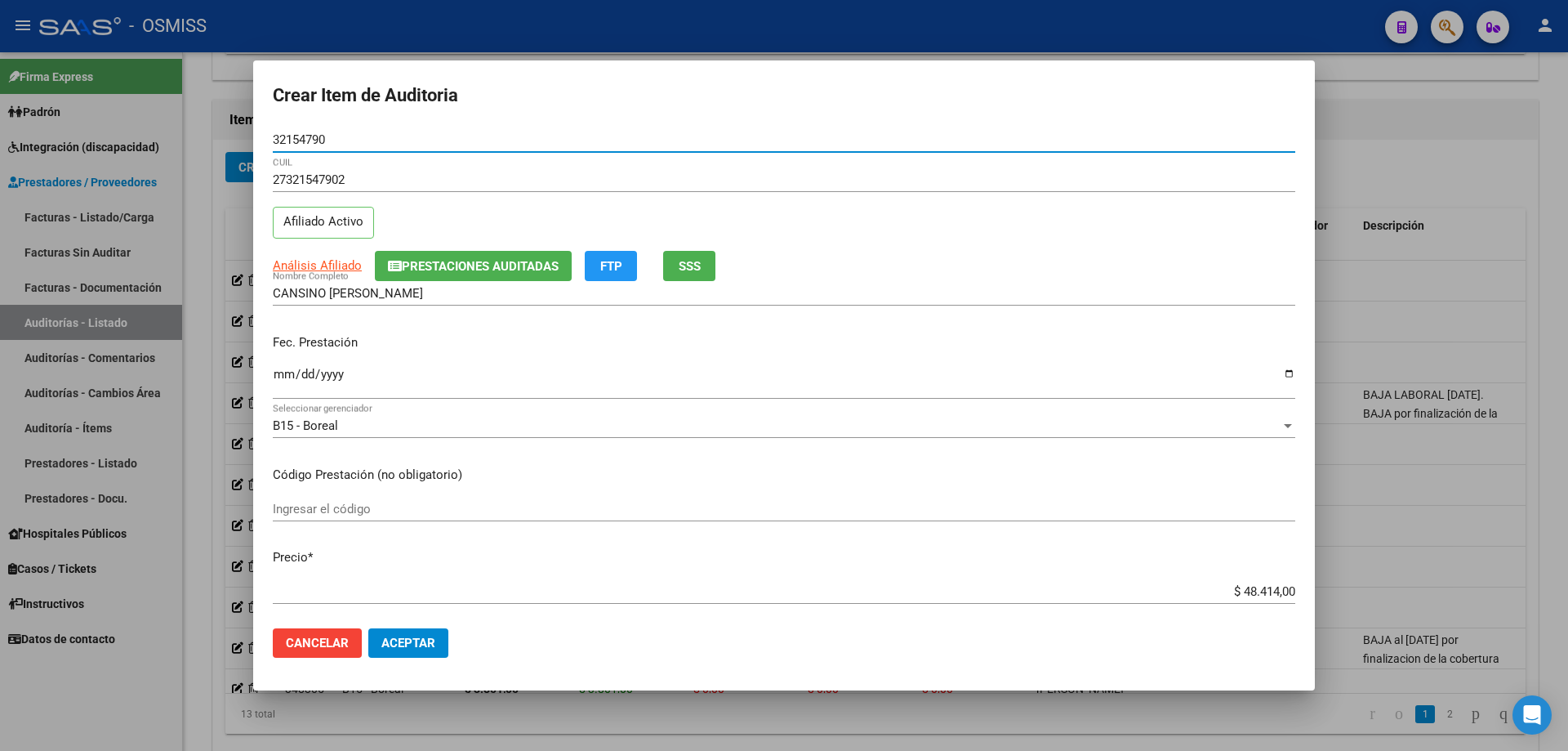
click at [280, 386] on input "Ingresar la fecha" at bounding box center [784, 381] width 1023 height 26
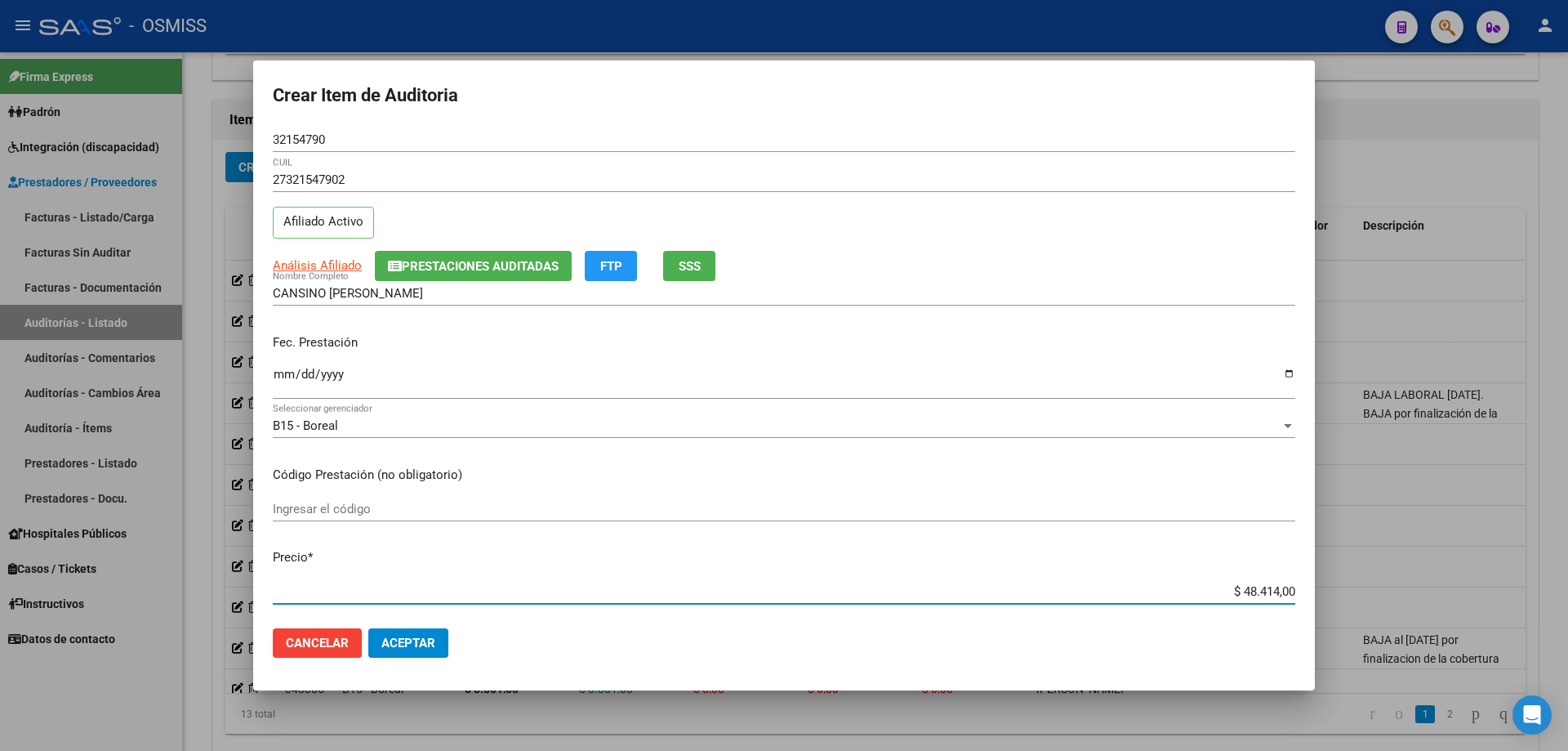
drag, startPoint x: 1203, startPoint y: 592, endPoint x: 1567, endPoint y: 561, distance: 365.3
click at [1567, 576] on div "Crear Item de Auditoria 32154790 Nro Documento 27321547902 CUIL Afiliado Activo…" at bounding box center [784, 376] width 1568 height 751
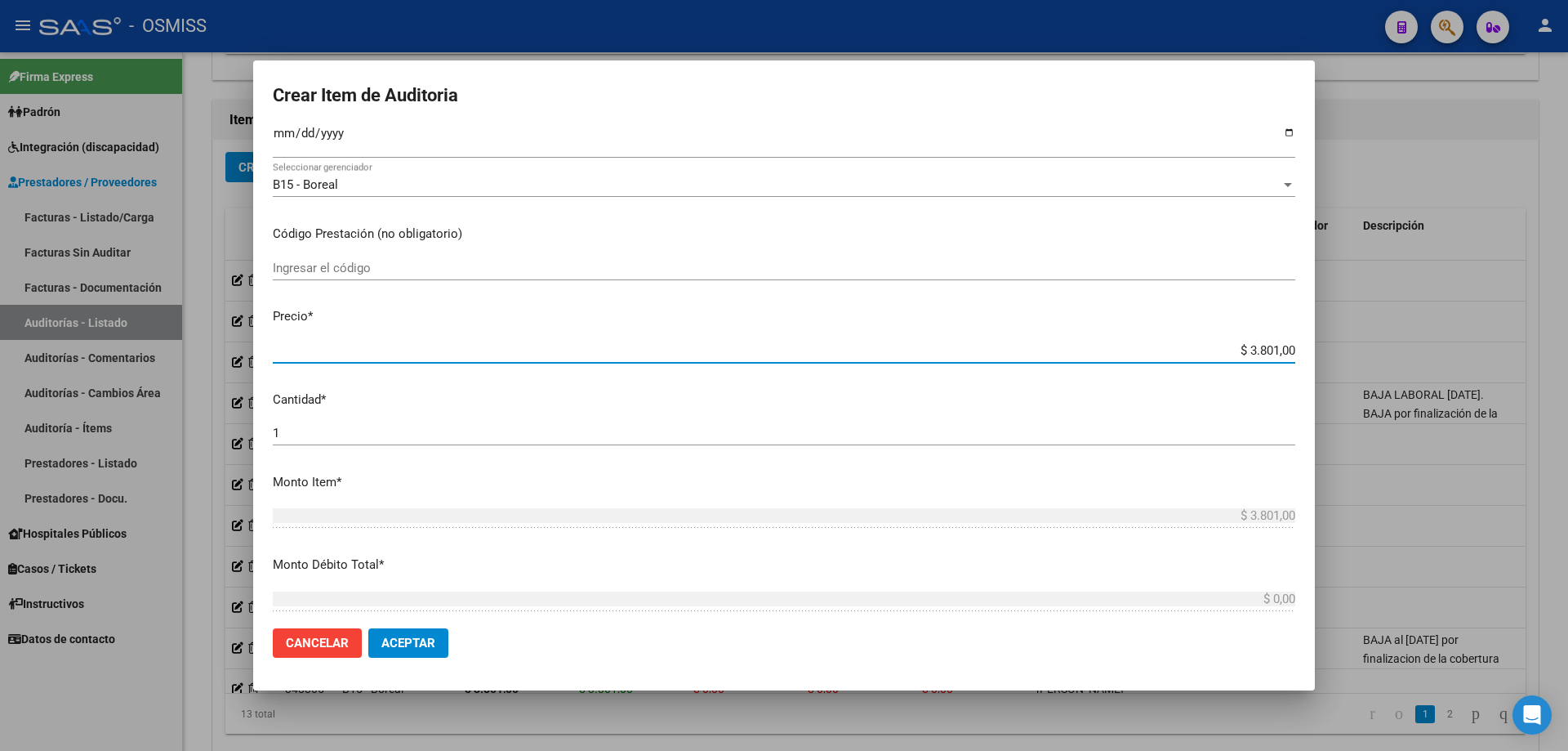
scroll to position [408, 0]
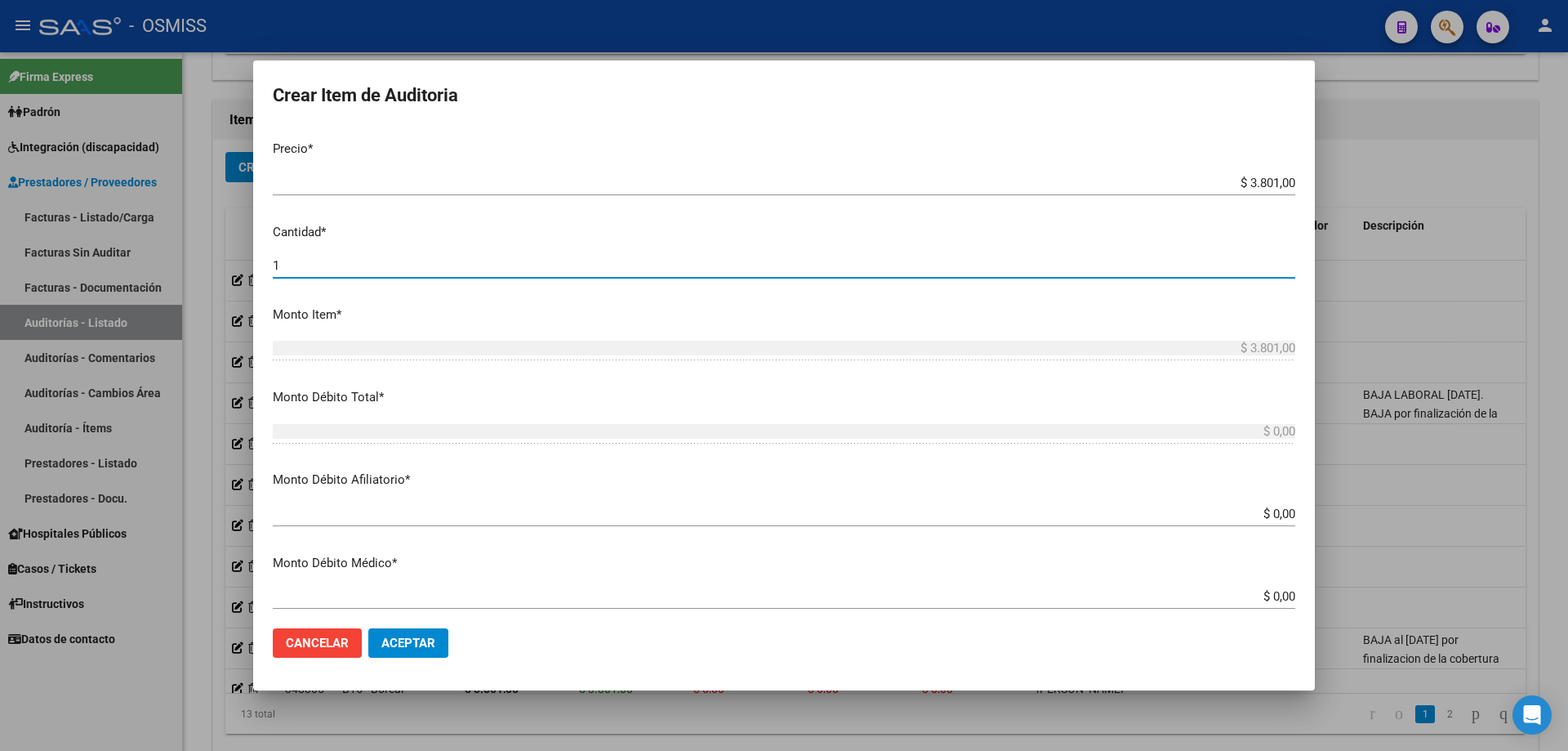
drag, startPoint x: 344, startPoint y: 272, endPoint x: 30, endPoint y: 219, distance: 318.4
click at [33, 219] on div "Crear Item de Auditoria 32154790 Nro Documento 27321547902 CUIL Afiliado Activo…" at bounding box center [784, 376] width 1568 height 751
click at [383, 644] on span "Aceptar" at bounding box center [408, 643] width 54 height 15
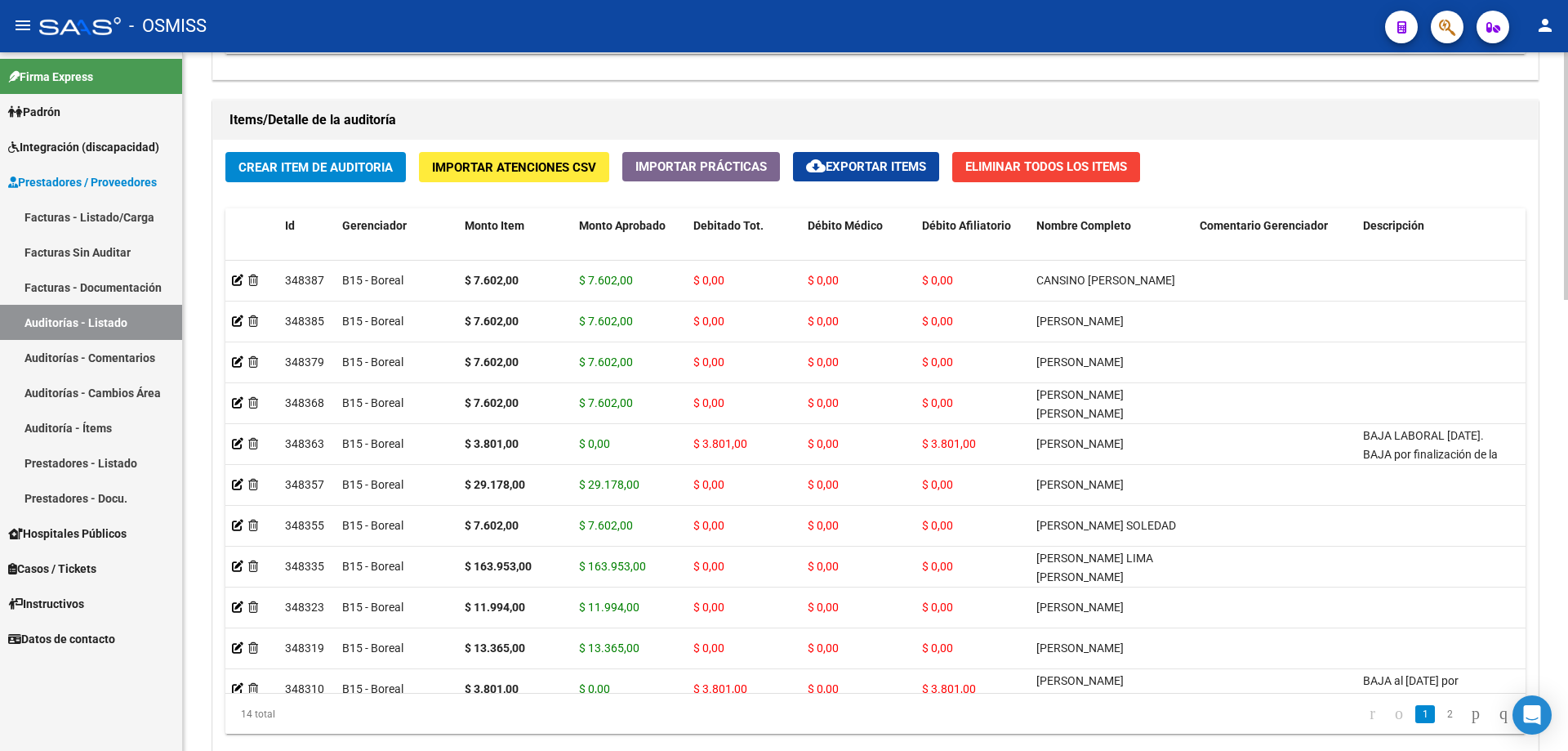
click at [335, 191] on div "Crear Item de Auditoria Importar Atenciones CSV Importar Prácticas cloud_downlo…" at bounding box center [876, 449] width 1325 height 620
click at [335, 175] on button "Crear Item de Auditoria" at bounding box center [315, 167] width 181 height 30
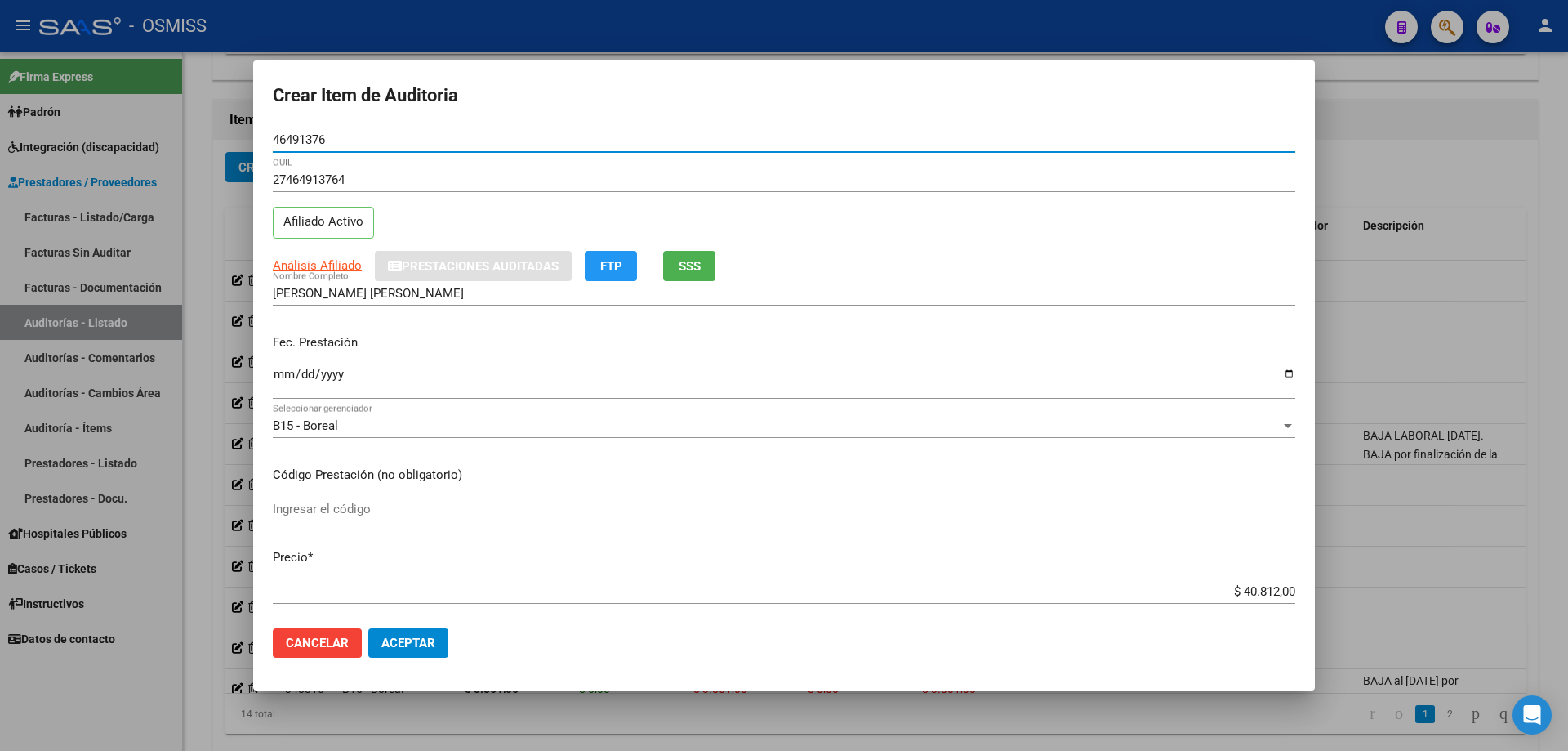
click at [286, 334] on p "Fec. Prestación" at bounding box center [784, 343] width 1023 height 19
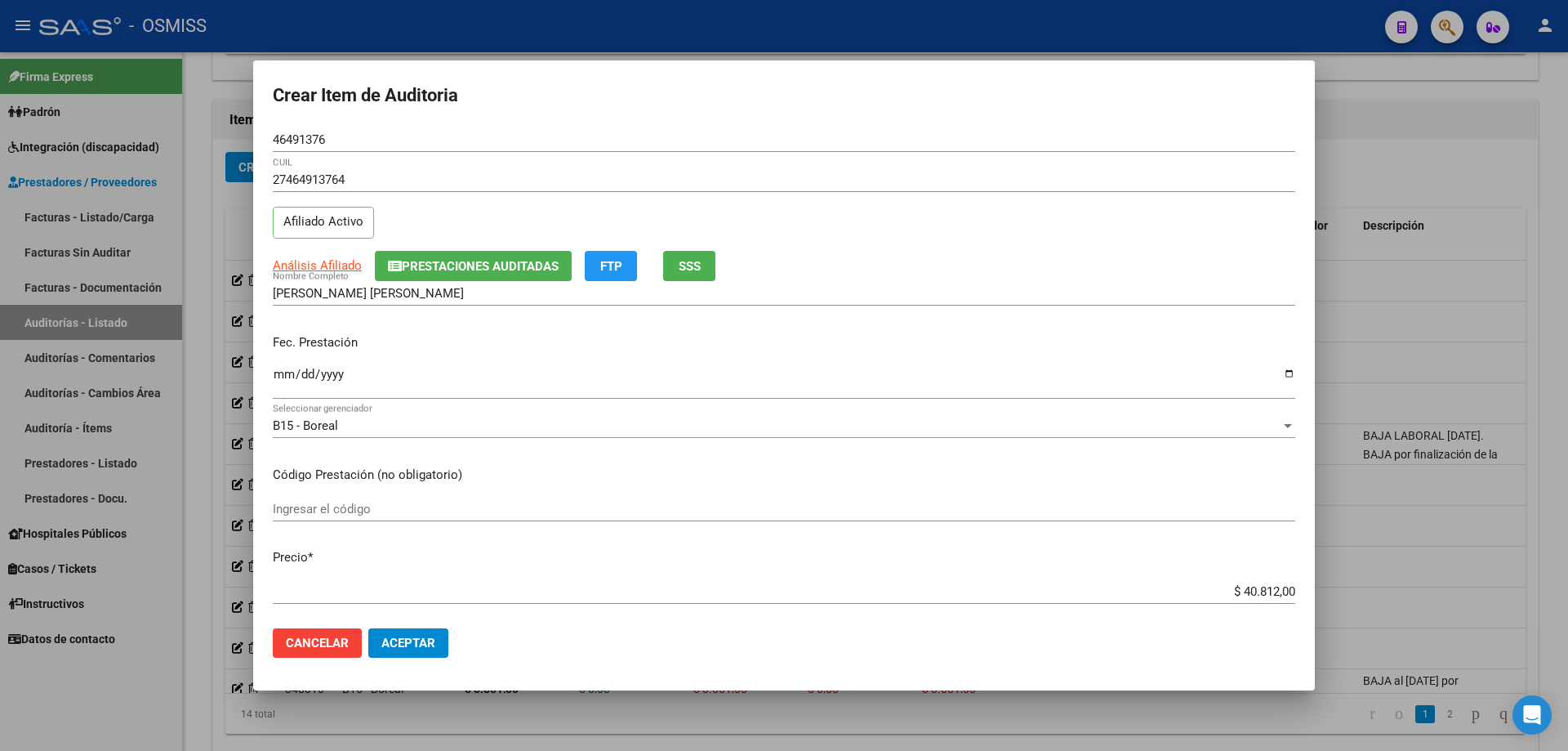
click at [284, 373] on input "Ingresar la fecha" at bounding box center [784, 381] width 1023 height 26
drag, startPoint x: 1202, startPoint y: 592, endPoint x: 1567, endPoint y: 538, distance: 369.0
click at [1567, 538] on div "Crear Item de Auditoria 46491376 Nro Documento 27464913764 CUIL Afiliado Activo…" at bounding box center [784, 376] width 1568 height 751
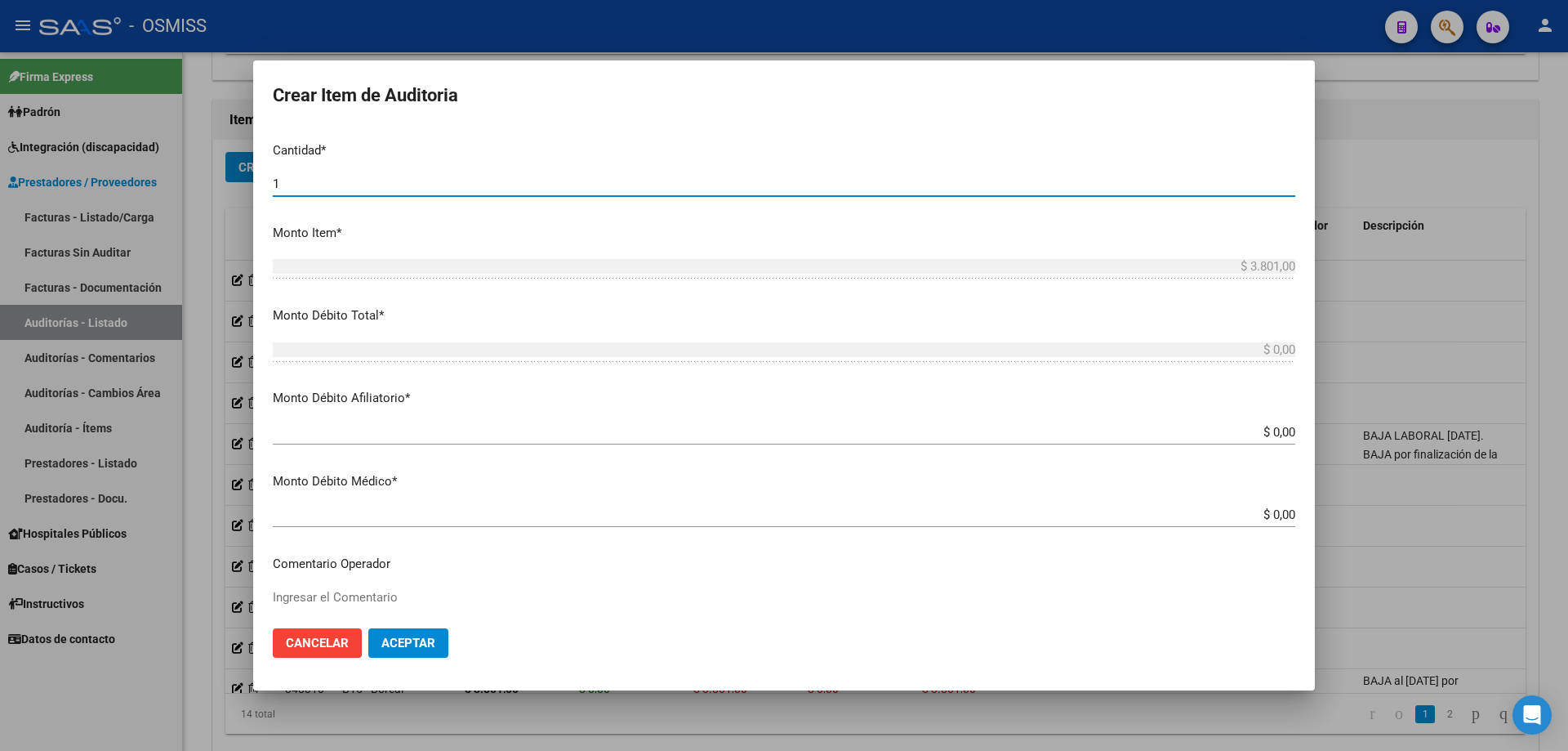
drag, startPoint x: 339, startPoint y: 181, endPoint x: 108, endPoint y: 165, distance: 231.6
click at [108, 165] on div "Crear Item de Auditoria 46491376 Nro Documento 27464913764 CUIL Afiliado Activo…" at bounding box center [784, 376] width 1568 height 751
click at [426, 634] on button "Aceptar" at bounding box center [408, 643] width 80 height 30
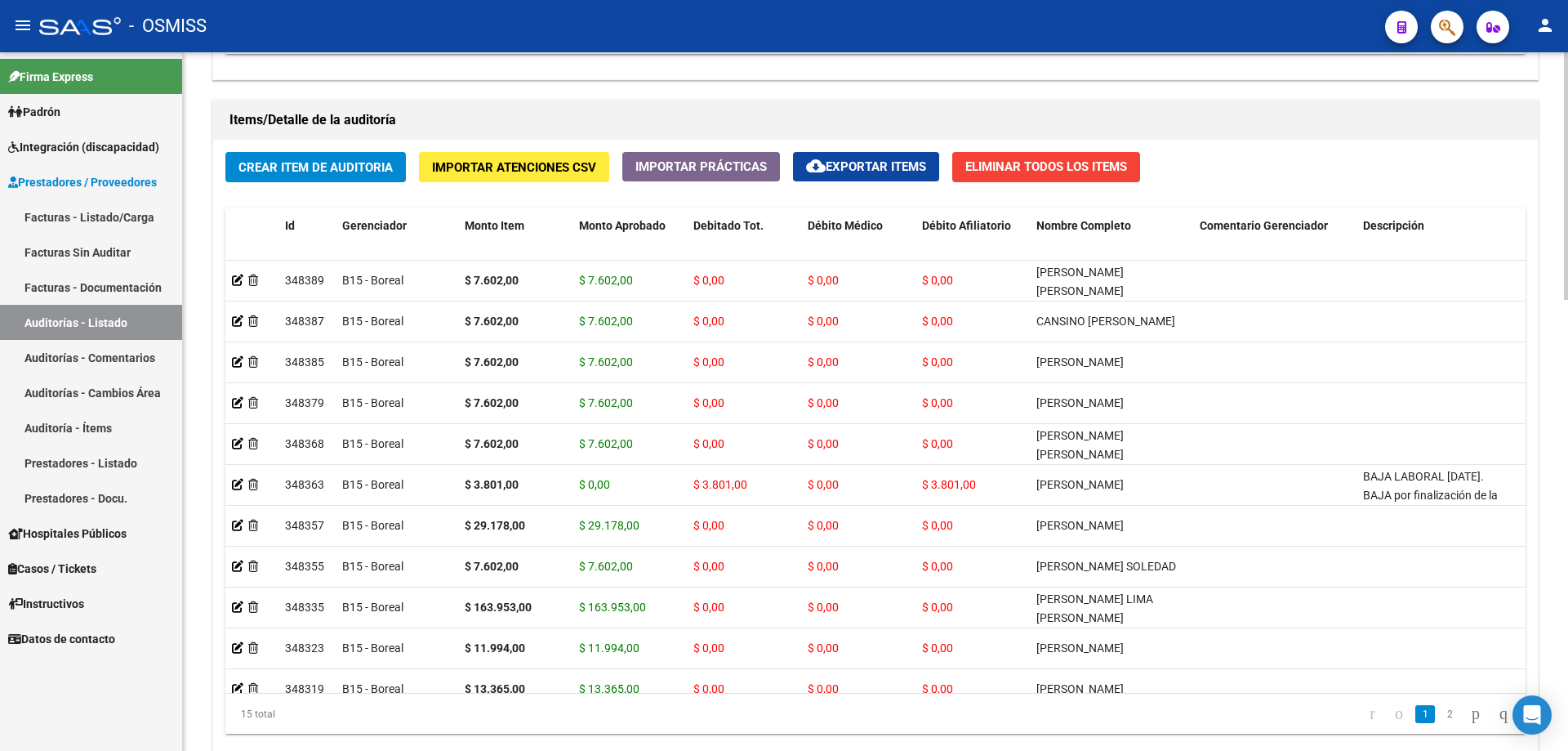
click at [900, 109] on h1 "Items/Detalle de la auditoría" at bounding box center [875, 120] width 1292 height 26
click at [333, 182] on div "Crear Item de Auditoria Importar Atenciones CSV Importar Prácticas cloud_downlo…" at bounding box center [876, 449] width 1325 height 620
click at [344, 168] on span "Crear Item de Auditoria" at bounding box center [315, 168] width 154 height 15
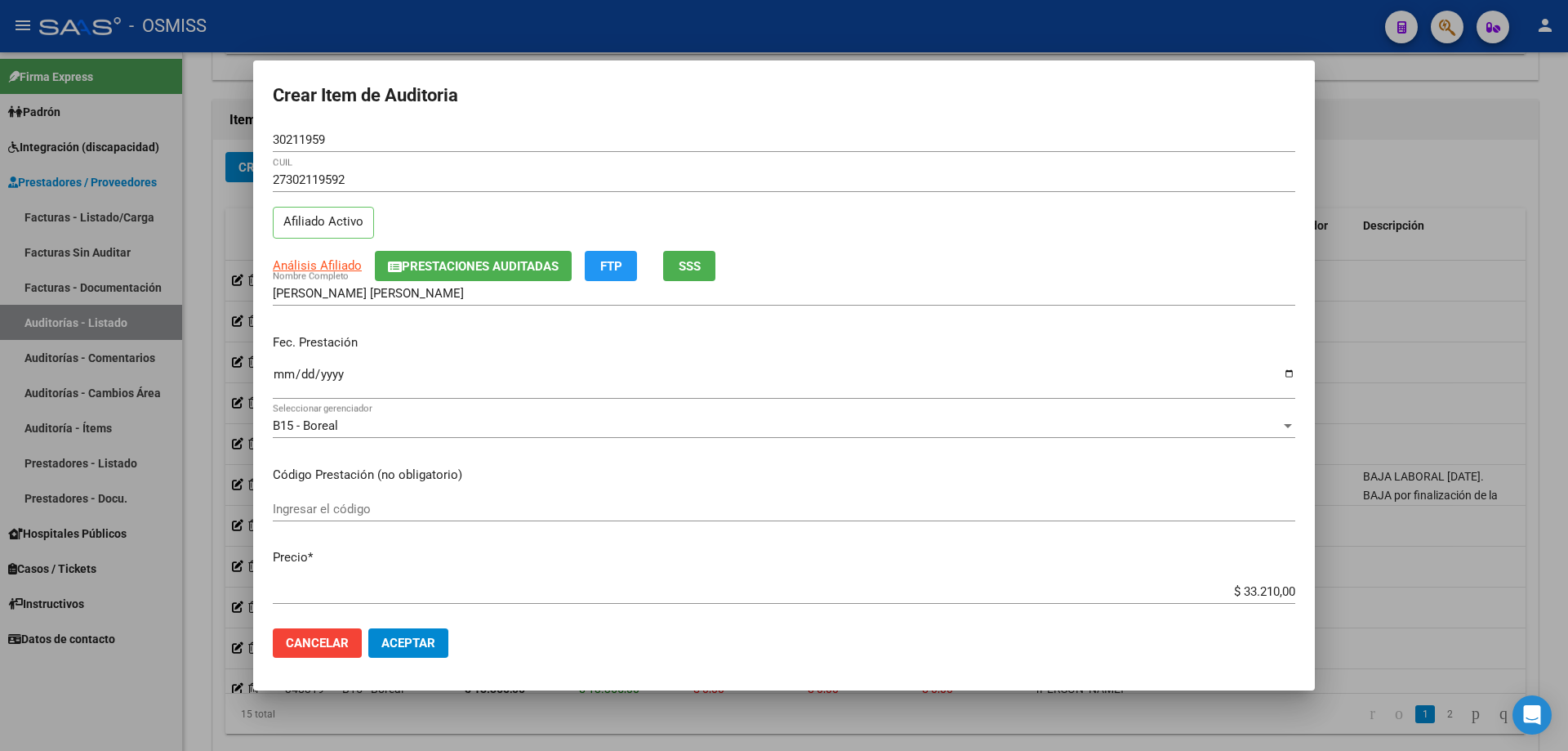
click at [278, 339] on p "Fec. Prestación" at bounding box center [784, 343] width 1023 height 19
click at [294, 391] on input "Ingresar la fecha" at bounding box center [784, 381] width 1023 height 26
drag, startPoint x: 1166, startPoint y: 589, endPoint x: 1396, endPoint y: 589, distance: 230.0
click at [1396, 589] on div "Crear Item de Auditoria 30211959 Nro Documento 27302119592 CUIL Afiliado Activo…" at bounding box center [784, 376] width 1568 height 751
click at [413, 651] on span "Aceptar" at bounding box center [408, 643] width 54 height 15
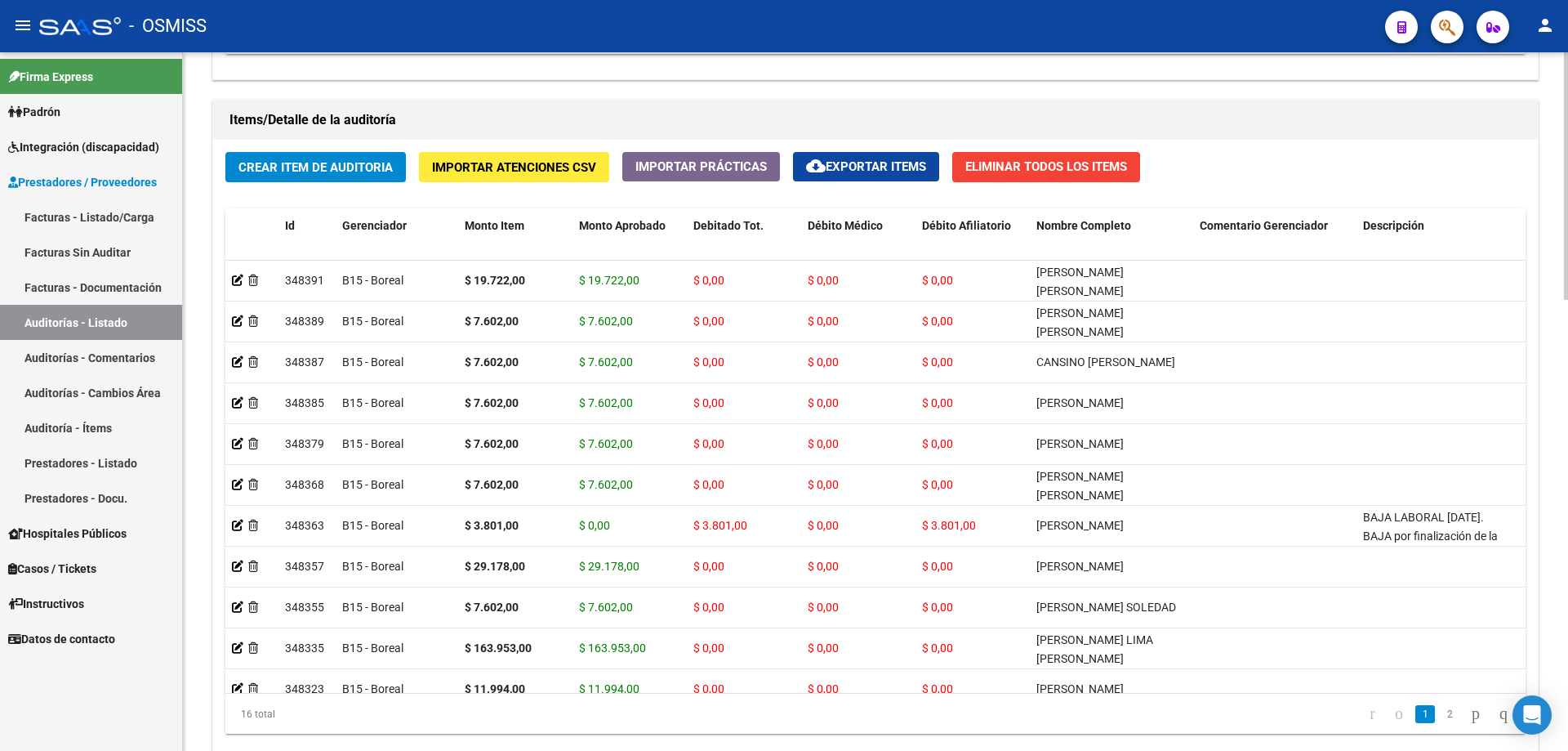
click at [553, 722] on datatable-pager "1 2" at bounding box center [1005, 714] width 1027 height 28
click at [778, 85] on div "Información del área Cambiar de área a esta auditoría Area * Hospitales de Auto…" at bounding box center [876, 91] width 1333 height 1451
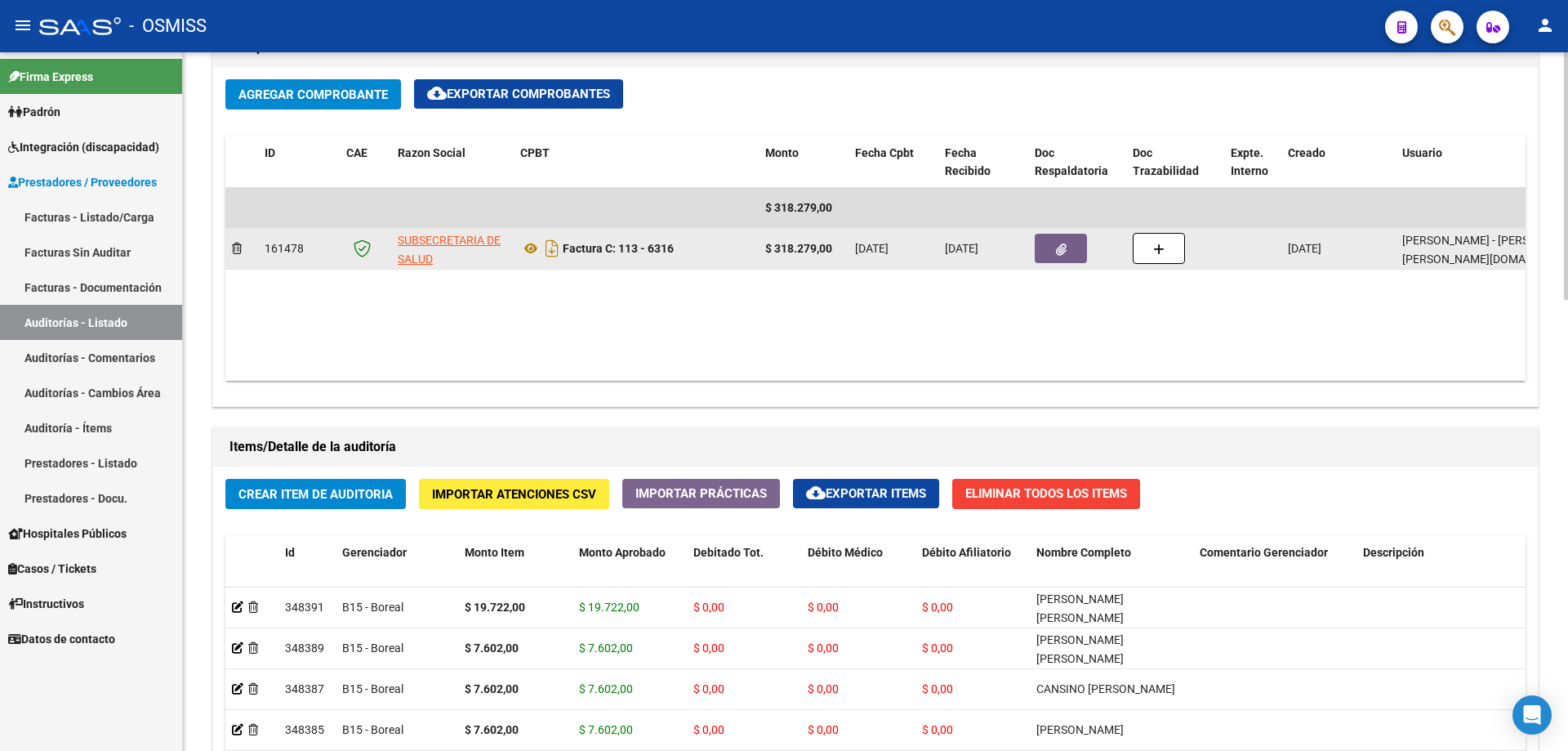
click at [1052, 260] on button "button" at bounding box center [1061, 248] width 53 height 30
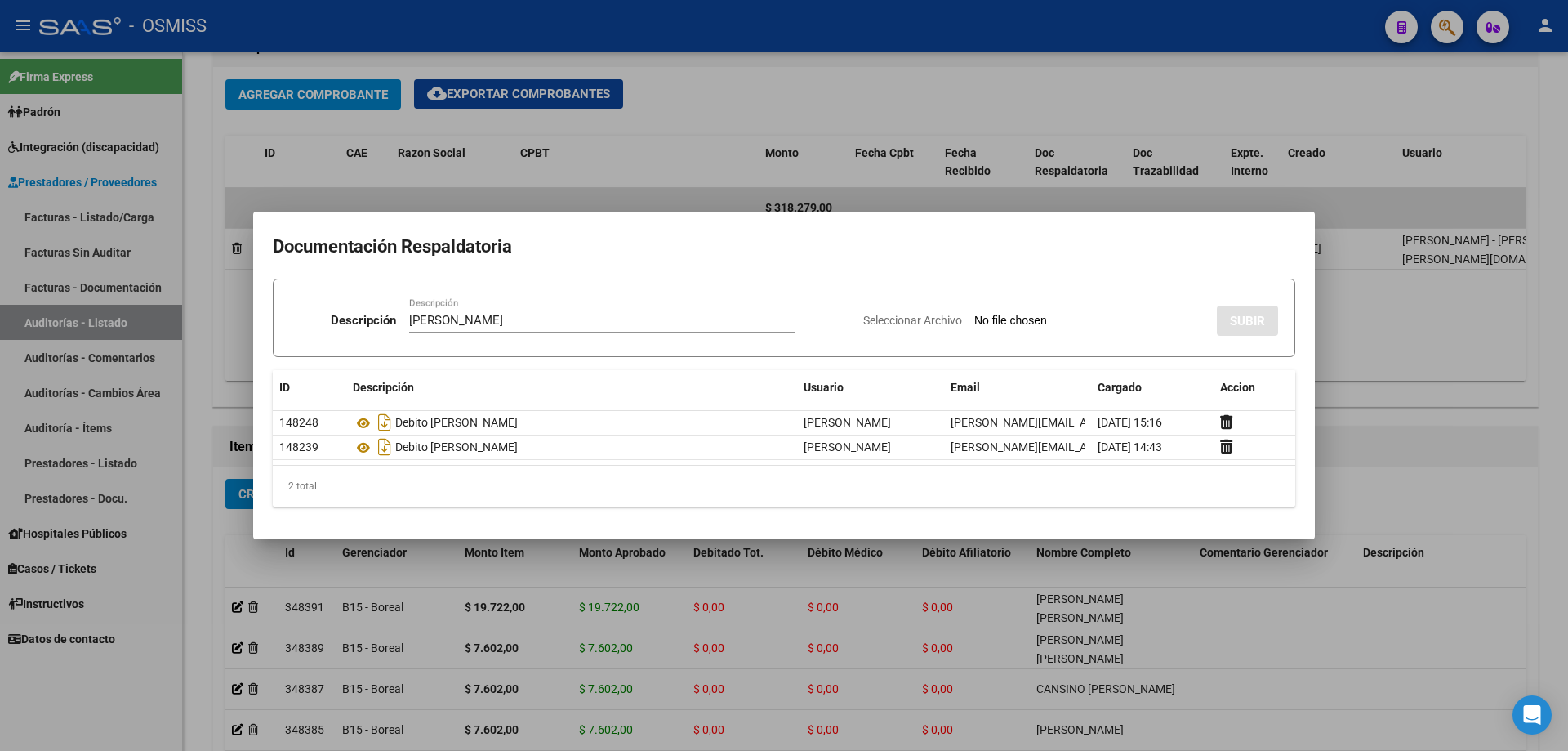
click at [1015, 316] on input "Seleccionar Archivo" at bounding box center [1083, 321] width 217 height 16
click at [1261, 317] on span "SUBIR" at bounding box center [1248, 321] width 35 height 15
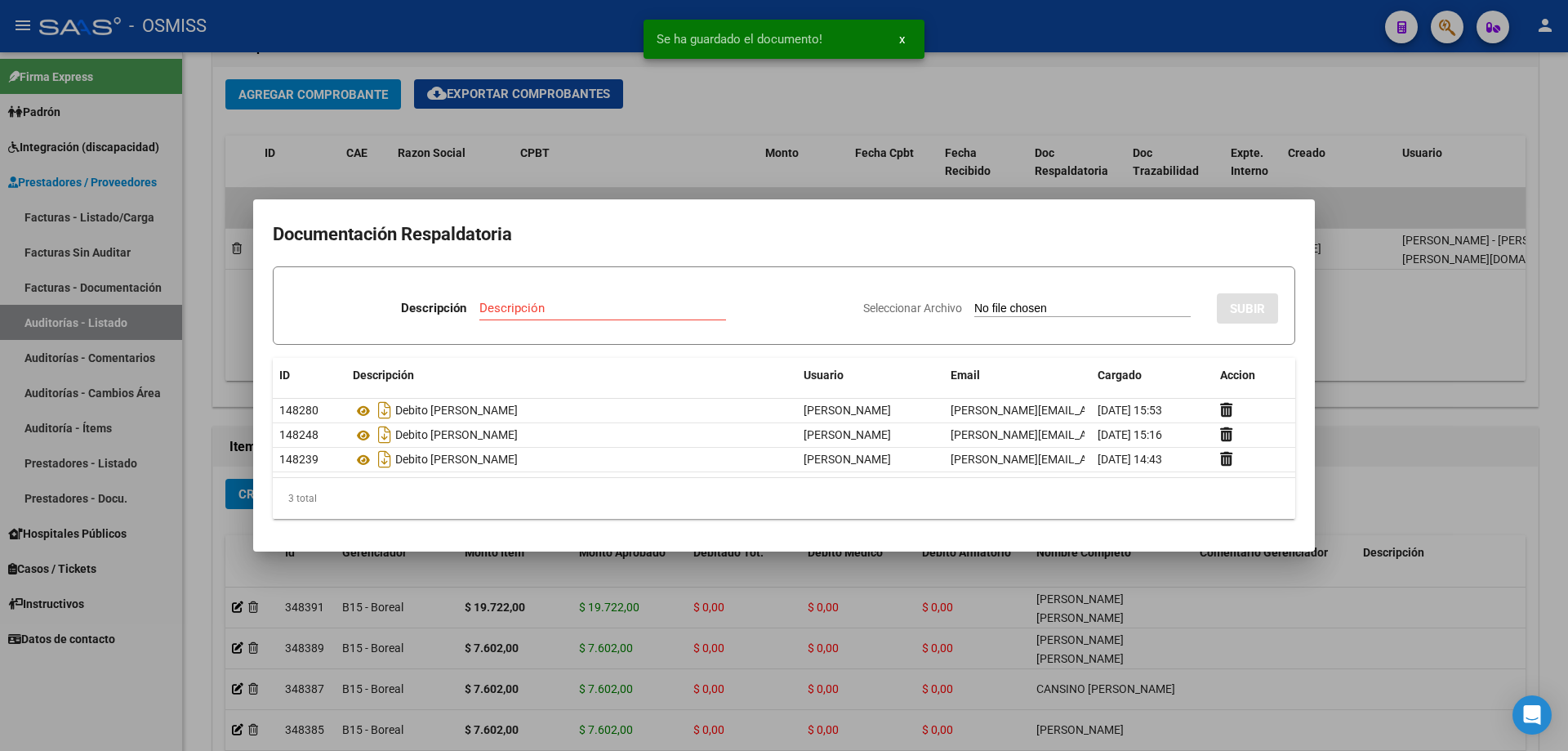
click at [1338, 425] on div at bounding box center [784, 376] width 1568 height 751
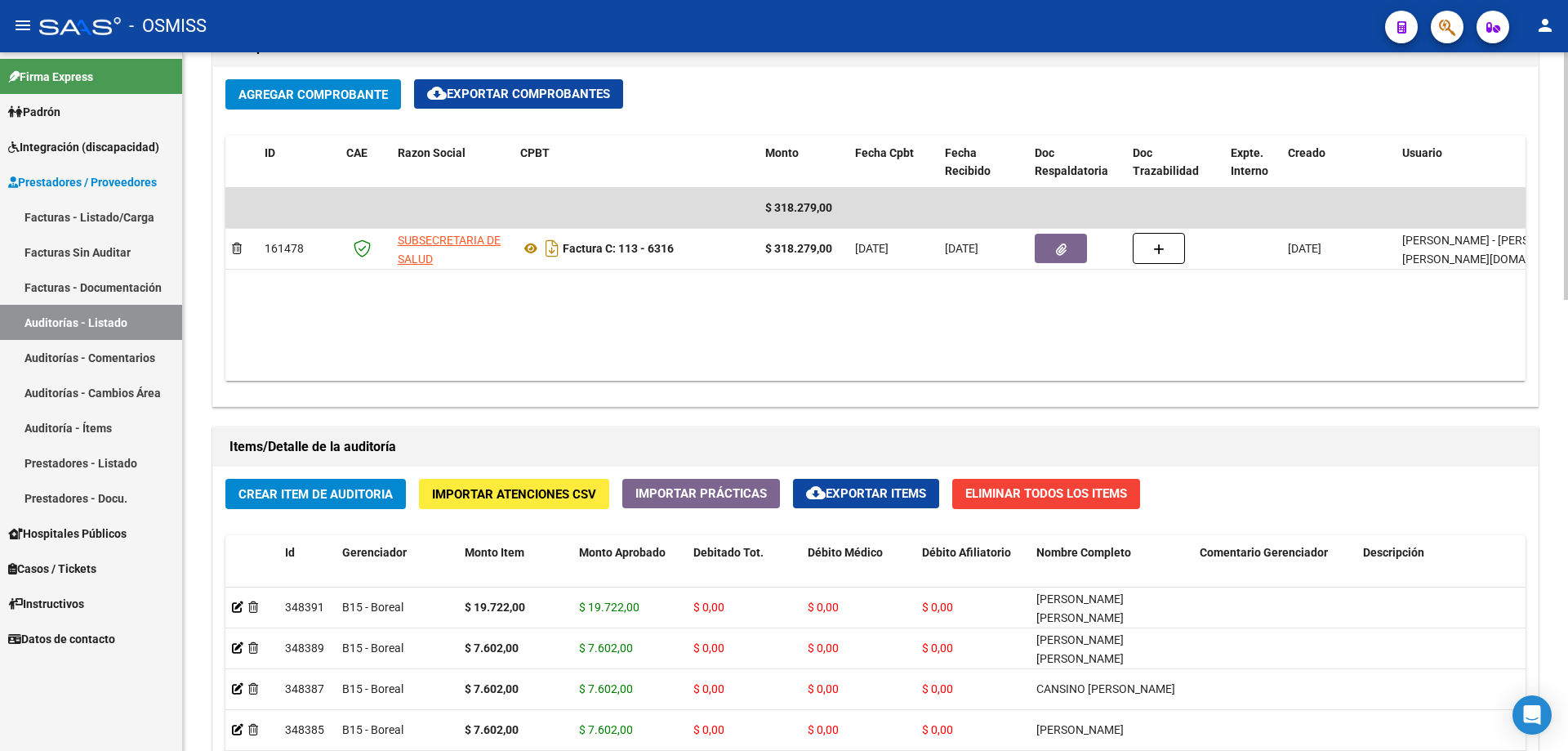
click at [351, 454] on h1 "Items/Detalle de la auditoría" at bounding box center [875, 447] width 1292 height 26
click at [371, 485] on button "Crear Item de Auditoria" at bounding box center [315, 494] width 181 height 30
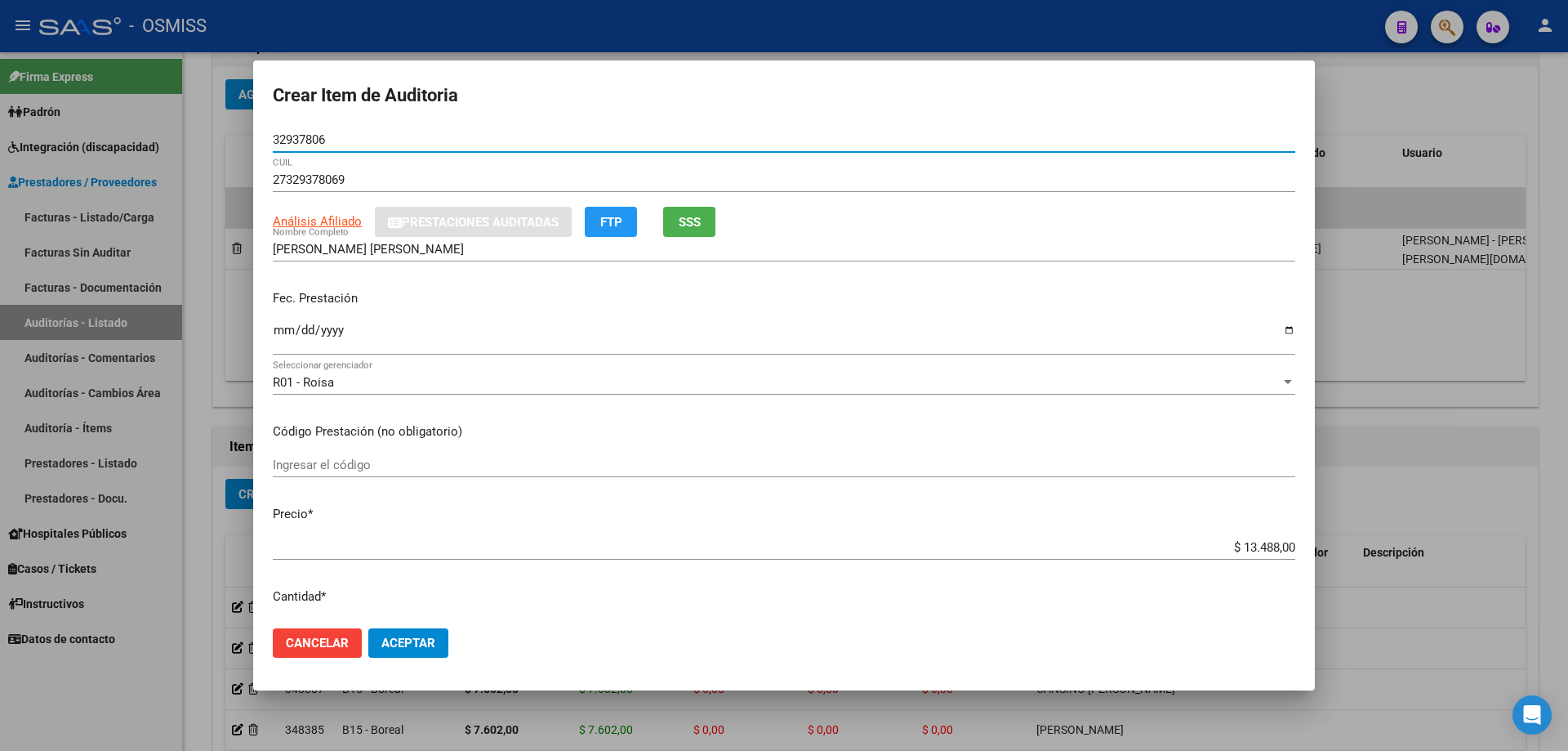
click at [288, 337] on input "Ingresar la fecha" at bounding box center [784, 337] width 1023 height 26
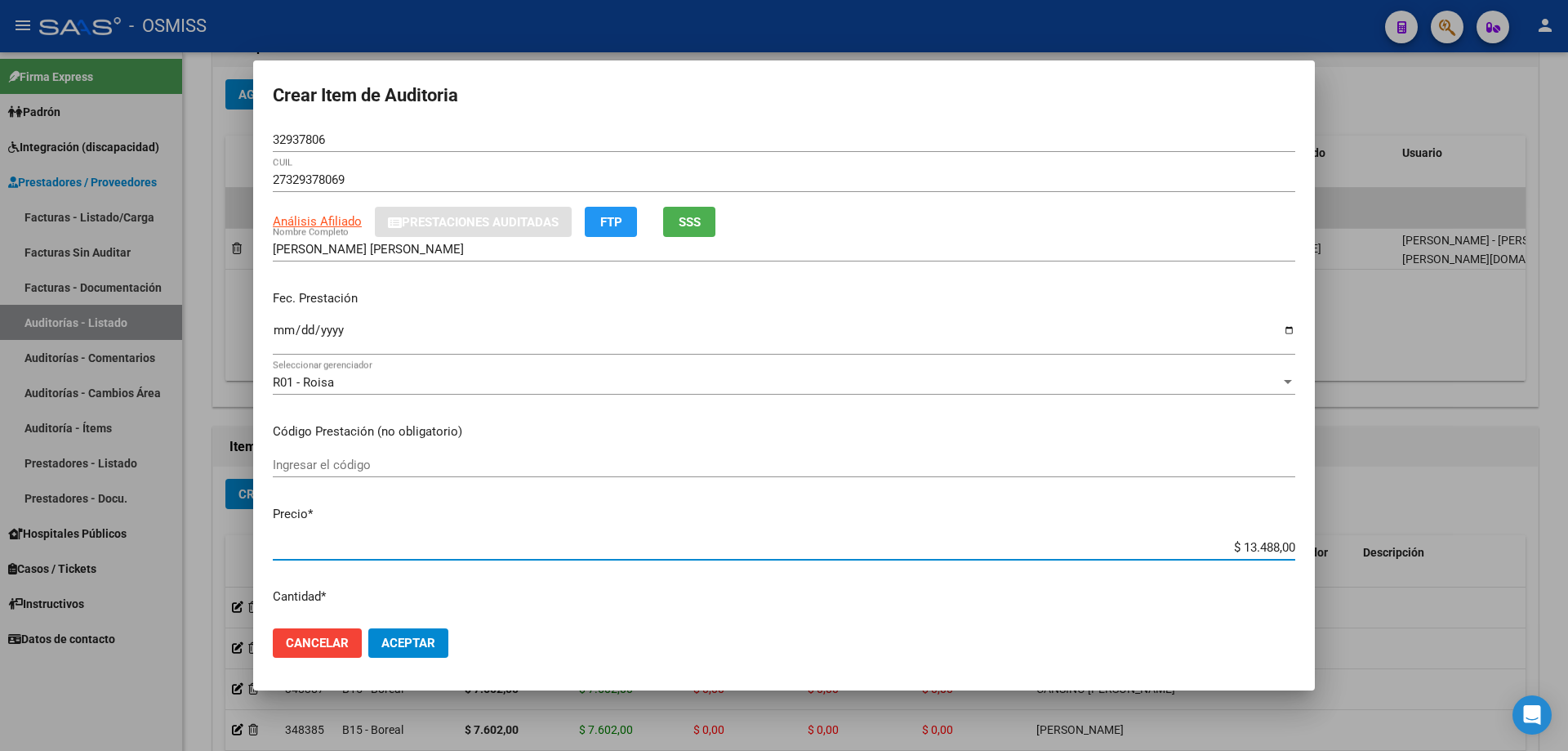
drag, startPoint x: 1179, startPoint y: 552, endPoint x: 1567, endPoint y: 501, distance: 391.3
click at [1567, 501] on div "Crear Item de Auditoria 32937806 Nro Documento 27329378069 CUIL Análisis Afilia…" at bounding box center [784, 376] width 1568 height 751
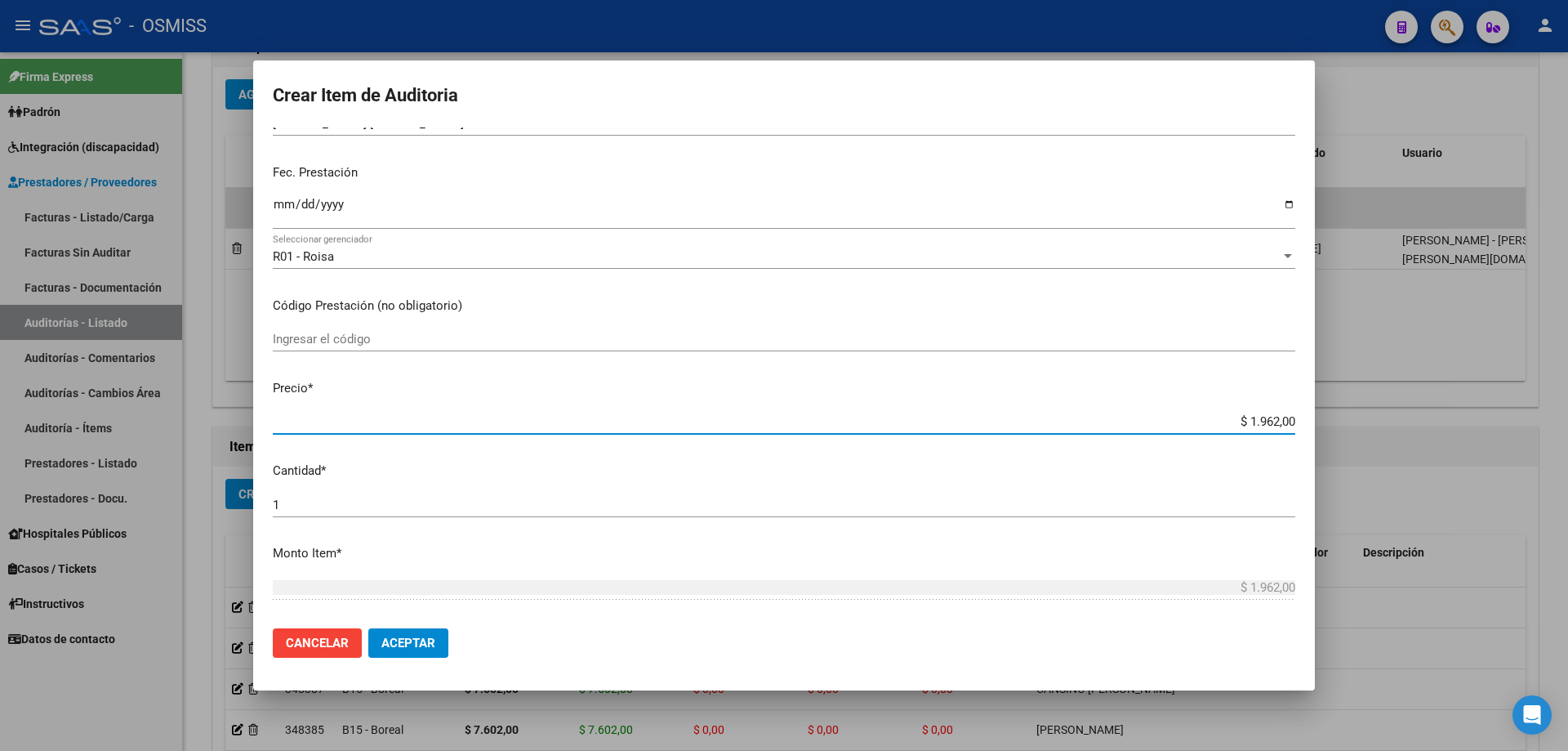
scroll to position [491, 0]
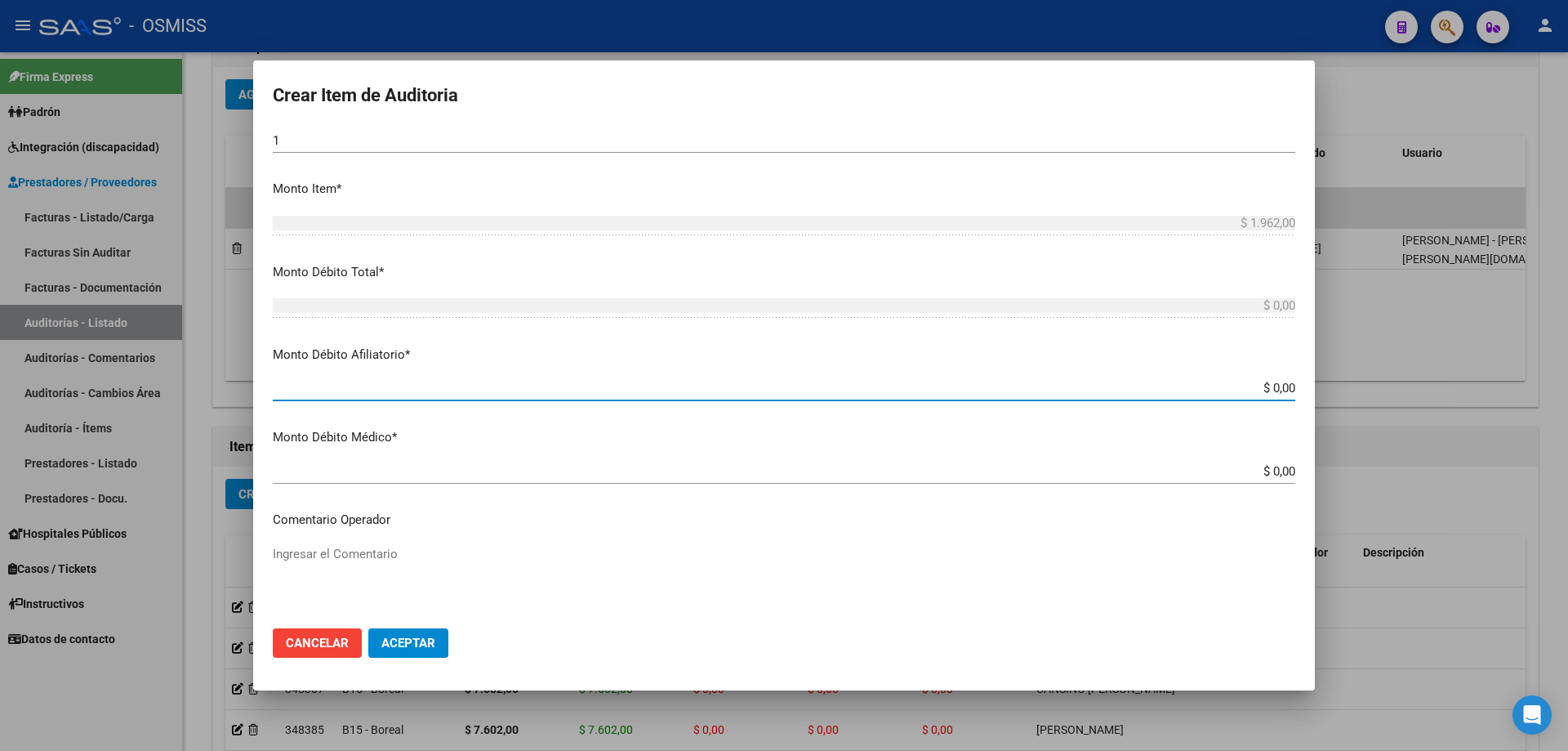
drag, startPoint x: 1187, startPoint y: 385, endPoint x: 1313, endPoint y: 393, distance: 126.3
click at [1313, 393] on mat-dialog-content "32937806 Nro Documento 27329378069 CUIL Análisis Afiliado Prestaciones Auditada…" at bounding box center [784, 371] width 1062 height 488
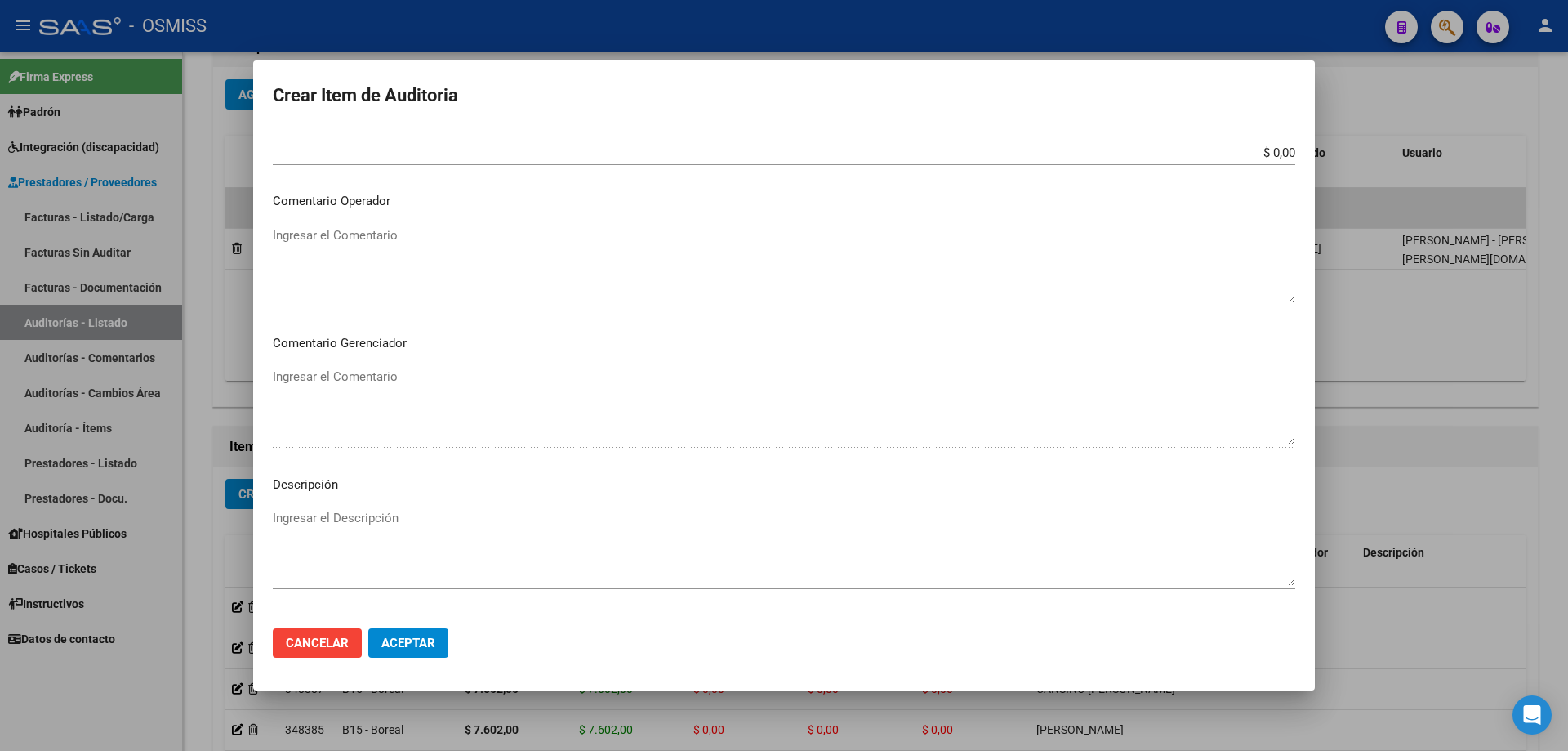
scroll to position [818, 0]
click at [342, 259] on textarea "Ingresar el Comentario" at bounding box center [784, 256] width 1023 height 76
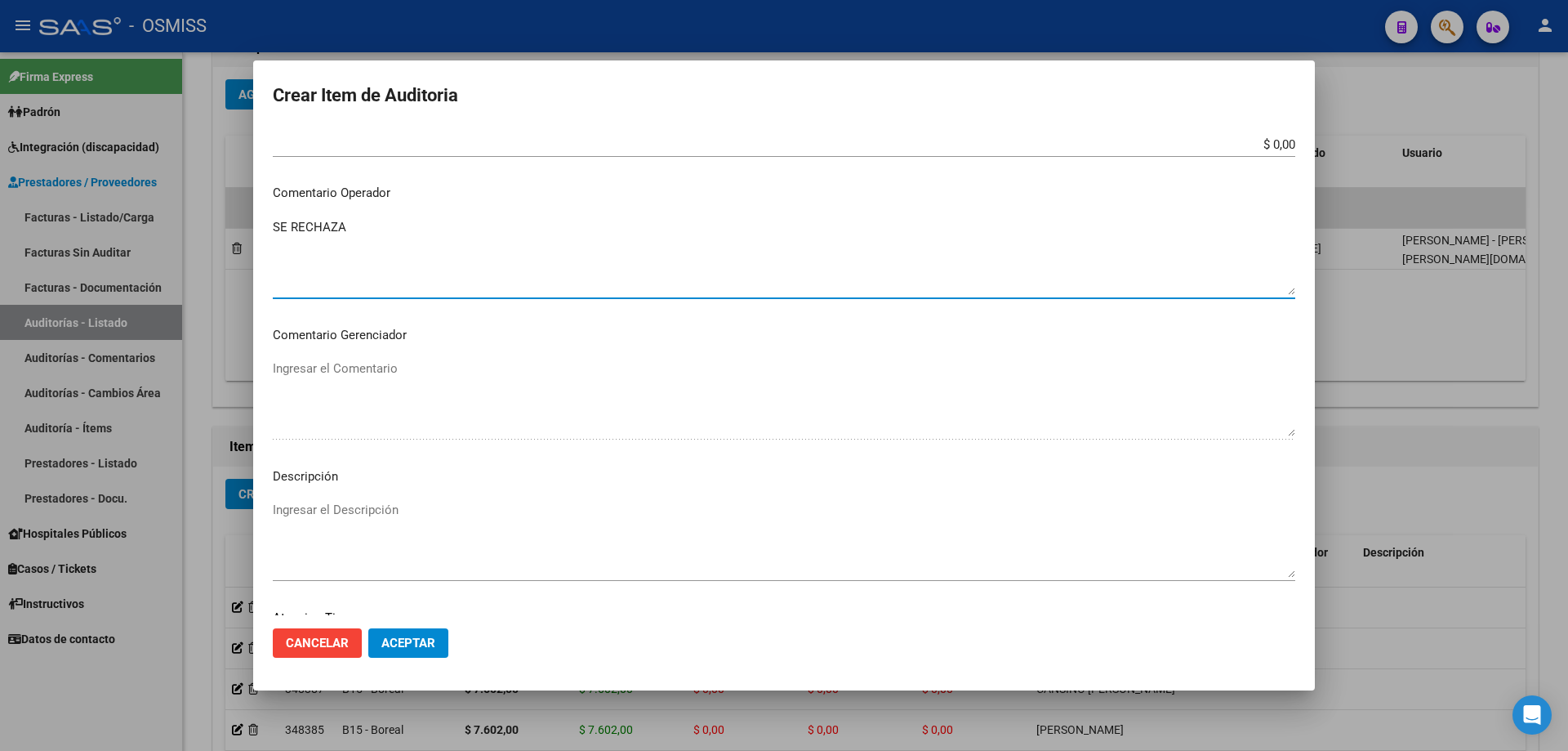
scroll to position [965, 0]
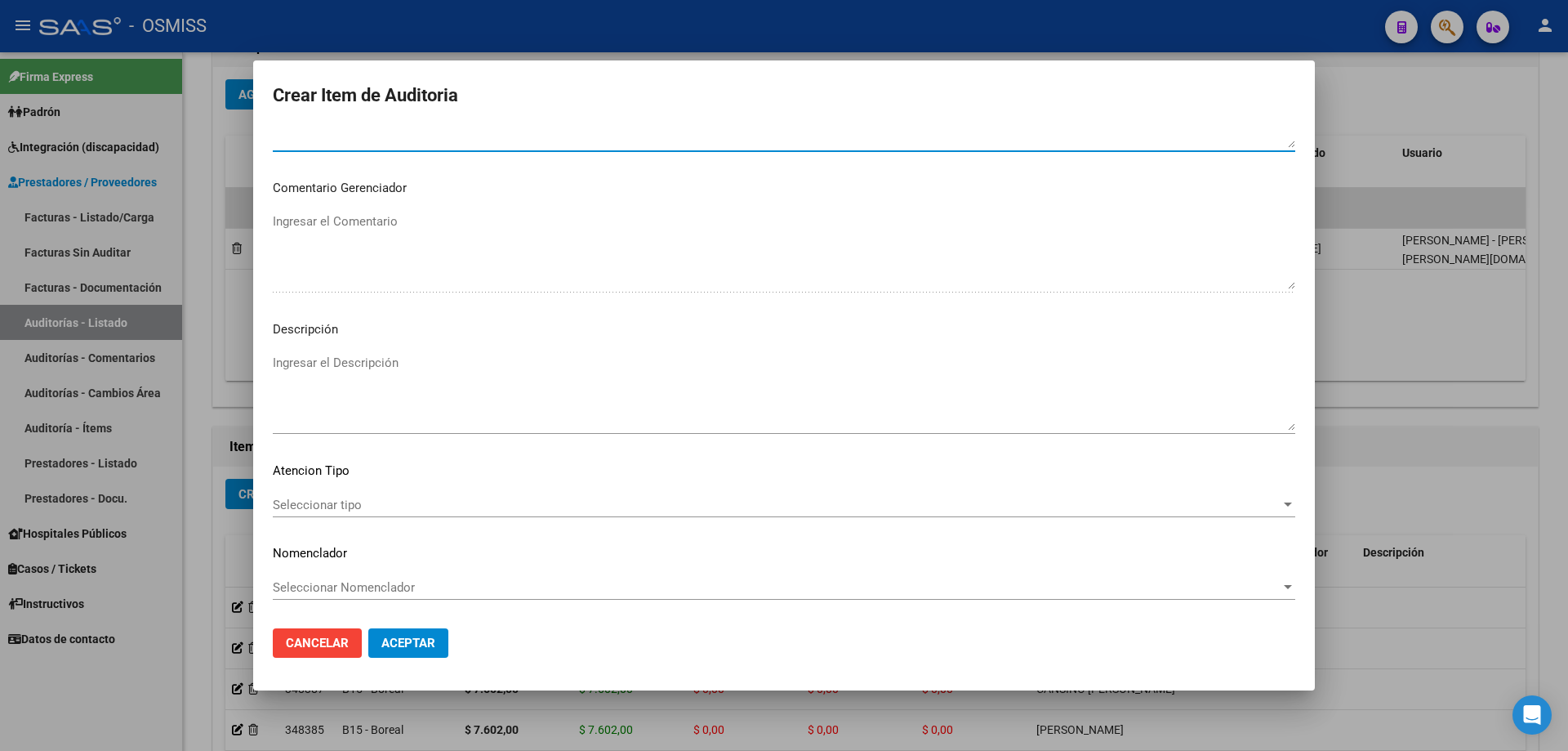
click at [347, 358] on textarea "Ingresar el Descripción" at bounding box center [784, 392] width 1023 height 76
drag, startPoint x: 639, startPoint y: 662, endPoint x: 610, endPoint y: 578, distance: 88.9
click at [639, 662] on mat-dialog-actions "Cancelar Aceptar" at bounding box center [784, 643] width 1023 height 56
click at [335, 389] on textarea "Ingresar el Descripción" at bounding box center [784, 392] width 1023 height 76
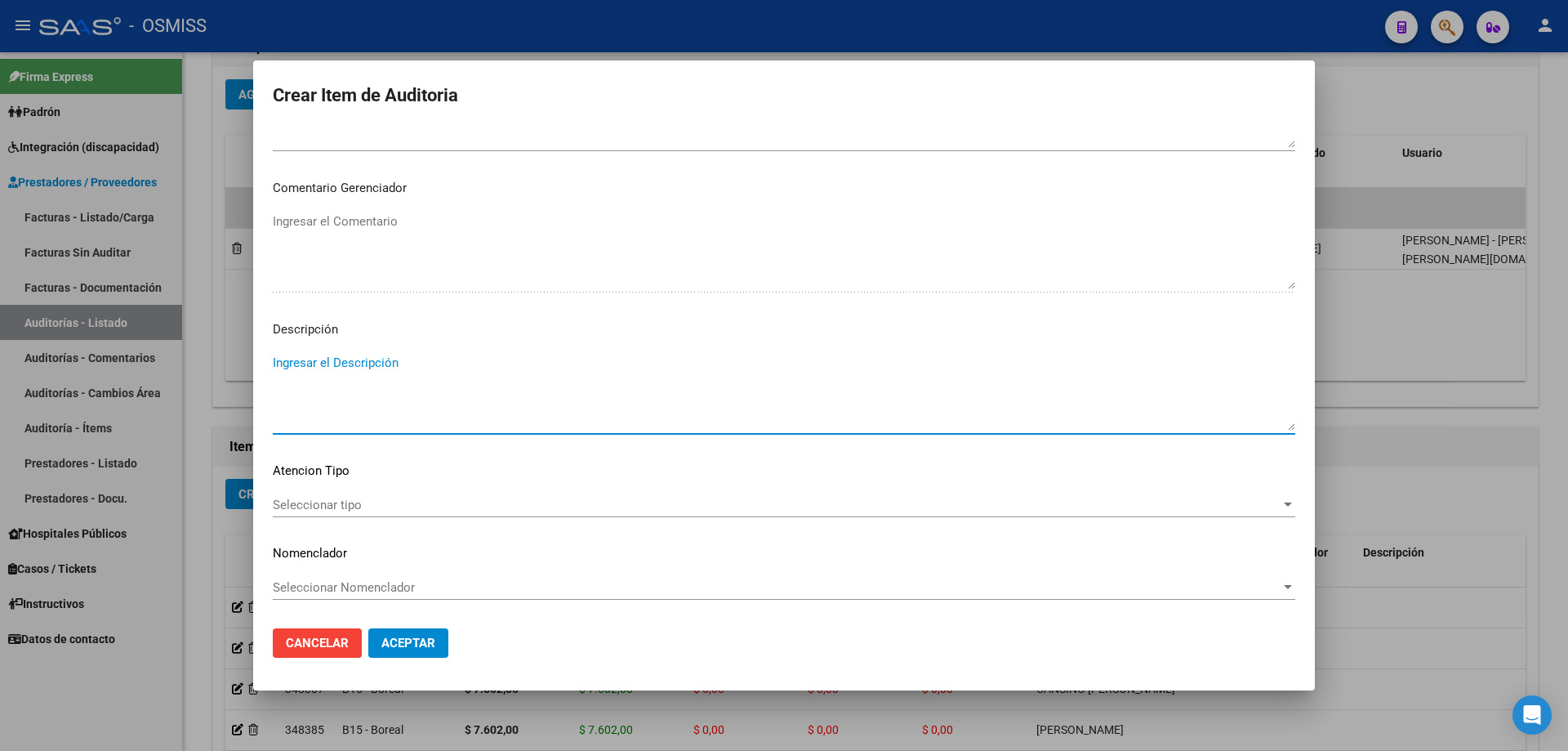
paste textarea "BAJA al .......... por falta de pago obligatorio de Monotributo. Ley 26.565 art…"
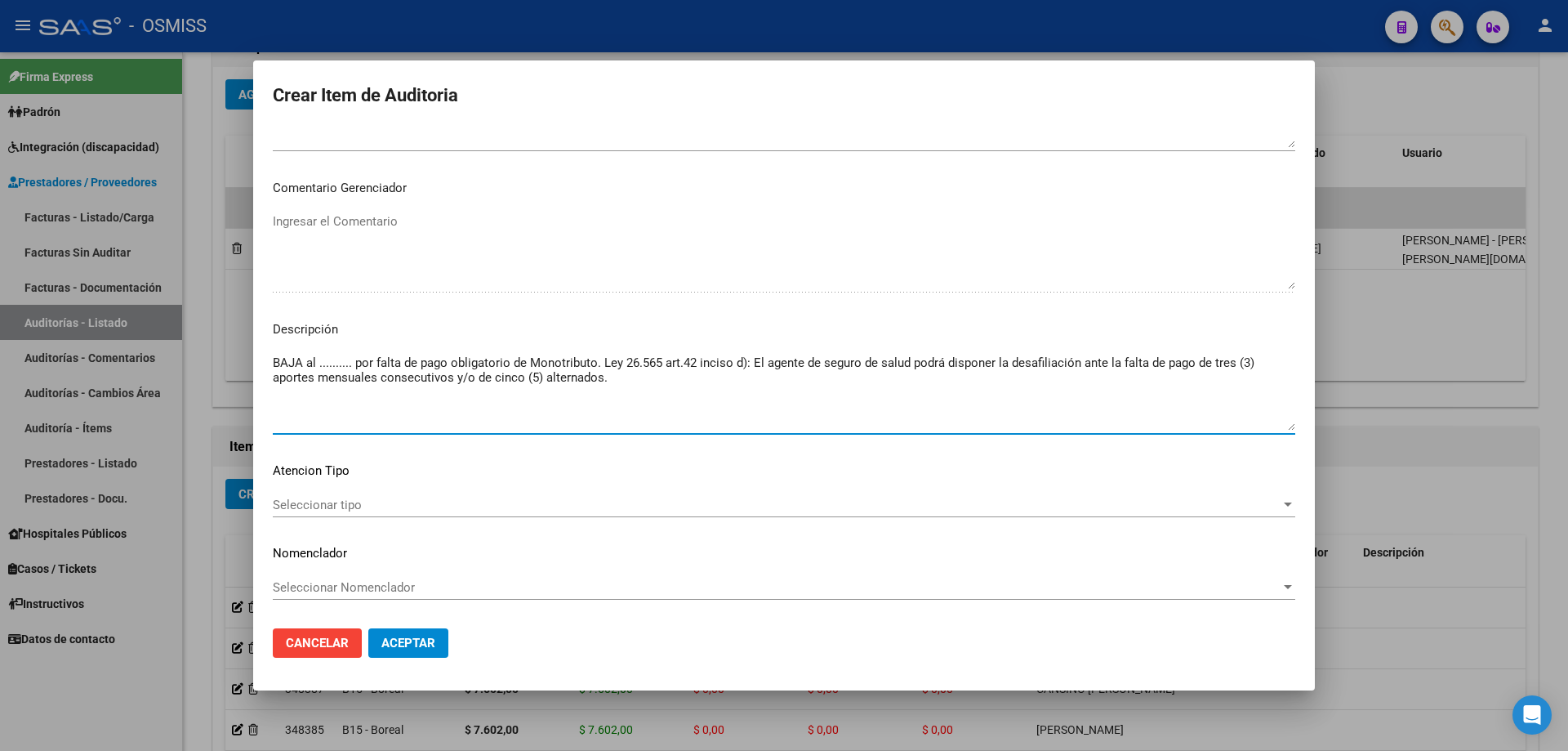
drag, startPoint x: 352, startPoint y: 366, endPoint x: 320, endPoint y: 365, distance: 32.0
click at [320, 365] on textarea "BAJA al .......... por falta de pago obligatorio de Monotributo. Ley 26.565 art…" at bounding box center [784, 392] width 1023 height 76
click at [366, 616] on mat-dialog-actions "Cancelar Aceptar" at bounding box center [784, 643] width 1023 height 56
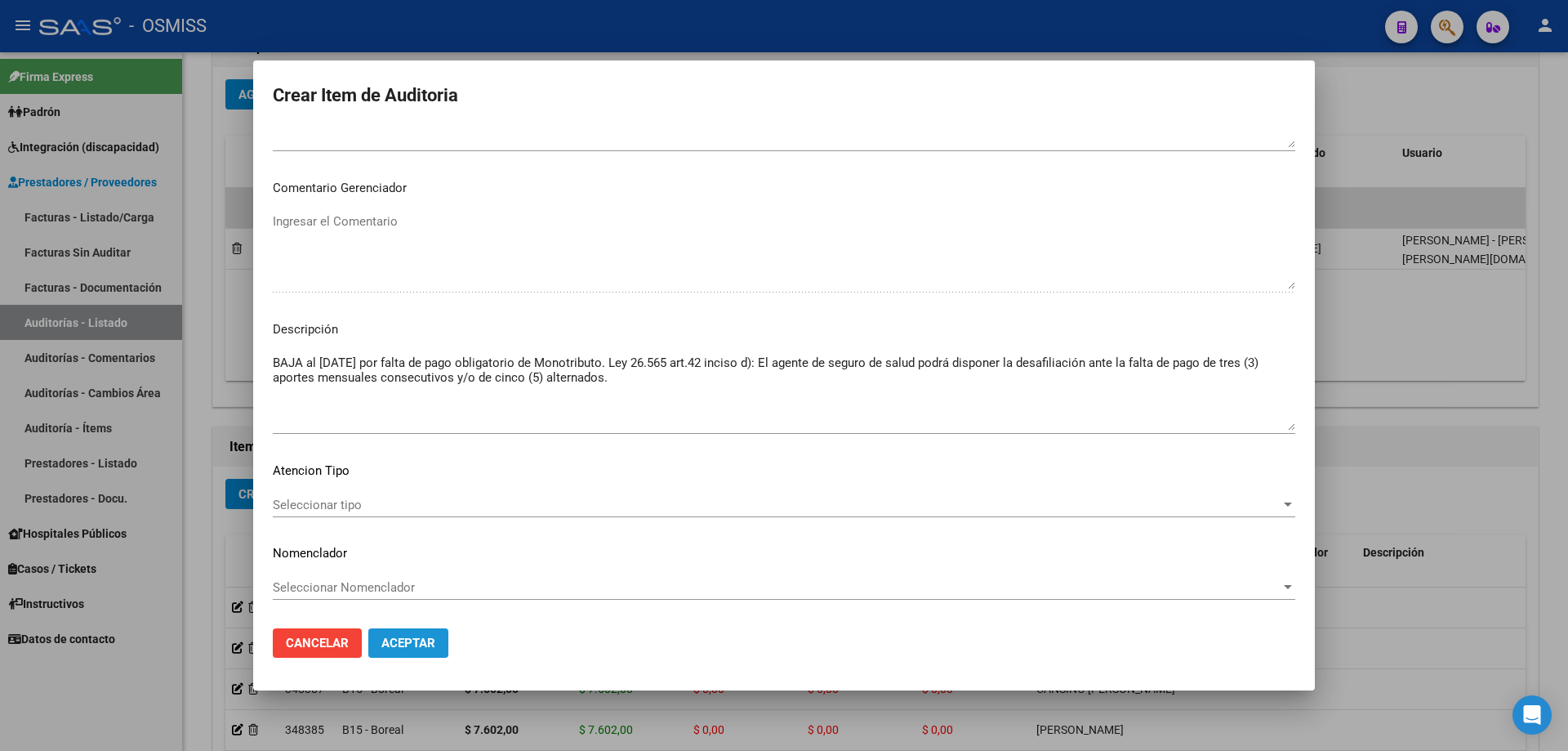
click at [422, 657] on button "Aceptar" at bounding box center [408, 643] width 80 height 30
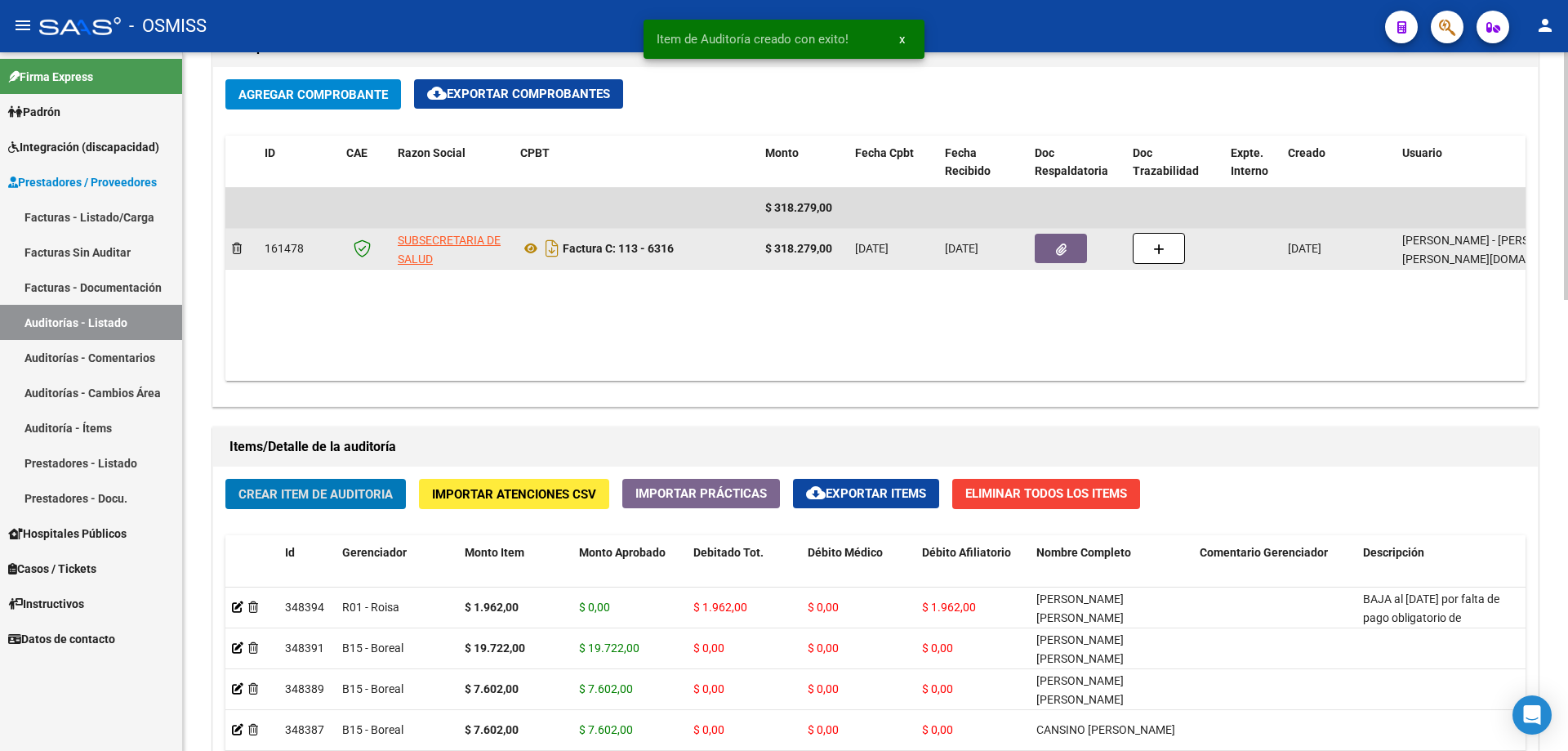
click at [1043, 245] on button "button" at bounding box center [1061, 248] width 53 height 30
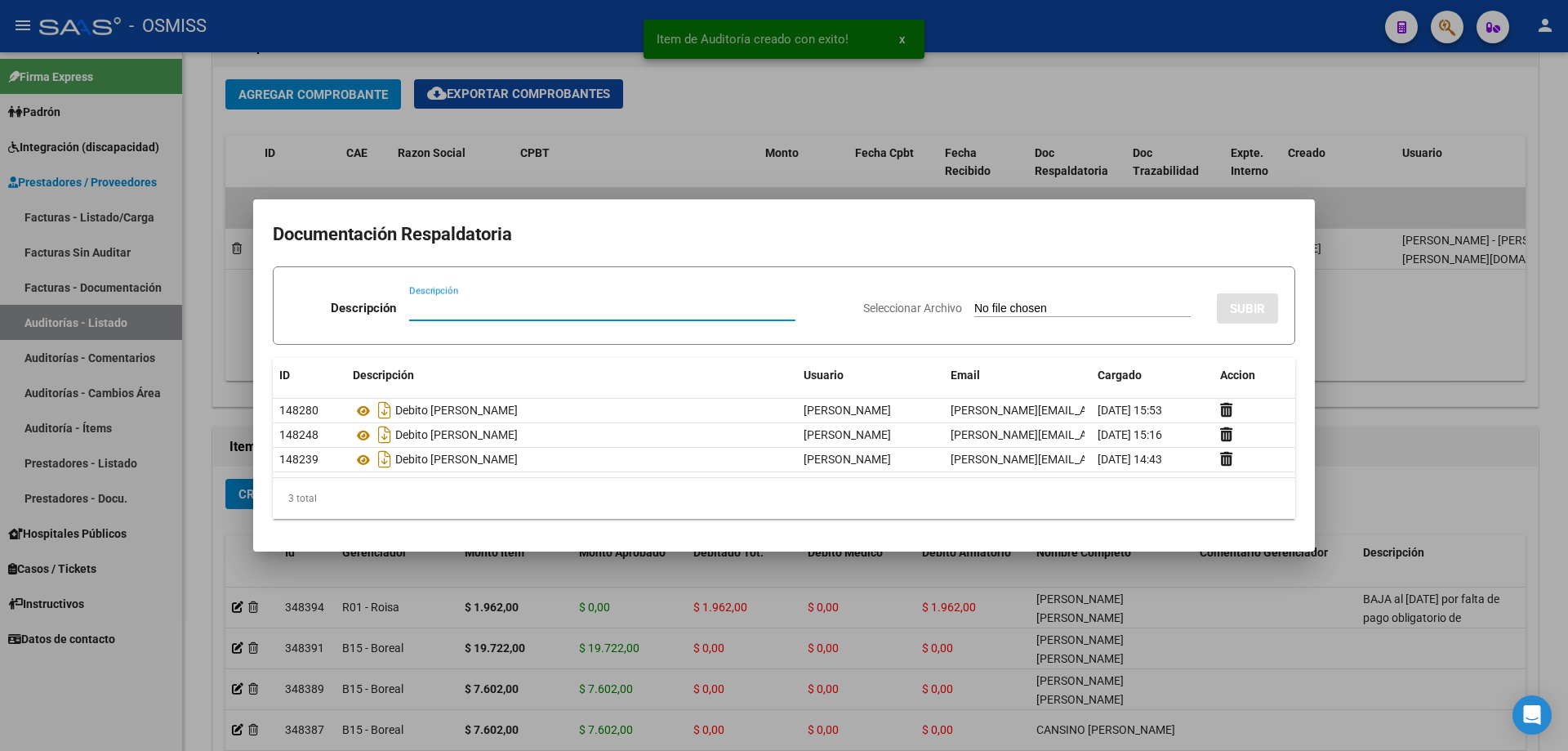
click at [1337, 345] on div at bounding box center [784, 376] width 1568 height 751
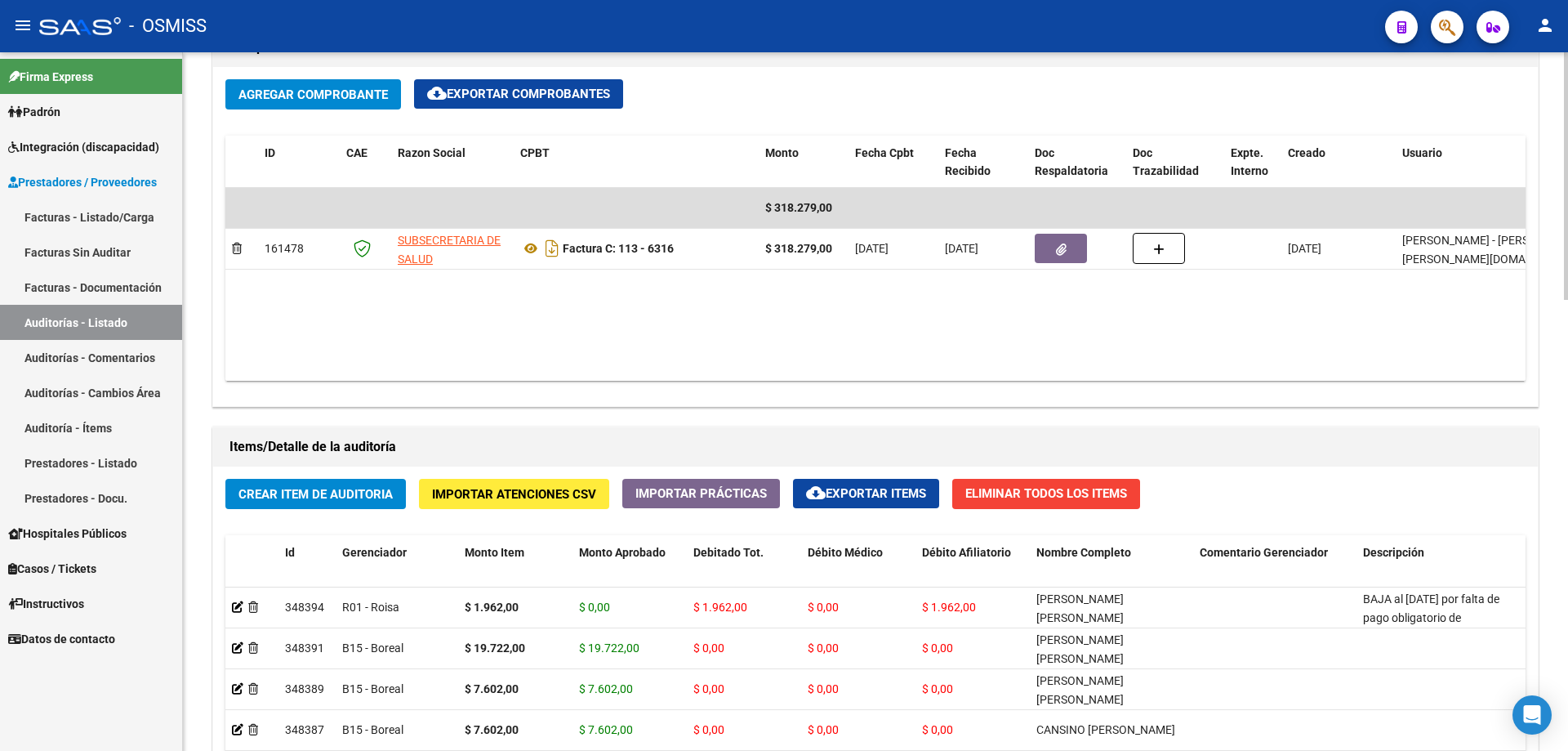
click at [833, 333] on datatable-body "$ 318.279,00 161478 SUBSECRETARIA DE SALUD Factura C: 113 - 6316 $ 318.279,00 […" at bounding box center [875, 284] width 1300 height 193
click at [339, 489] on span "Crear Item de Auditoria" at bounding box center [315, 495] width 154 height 15
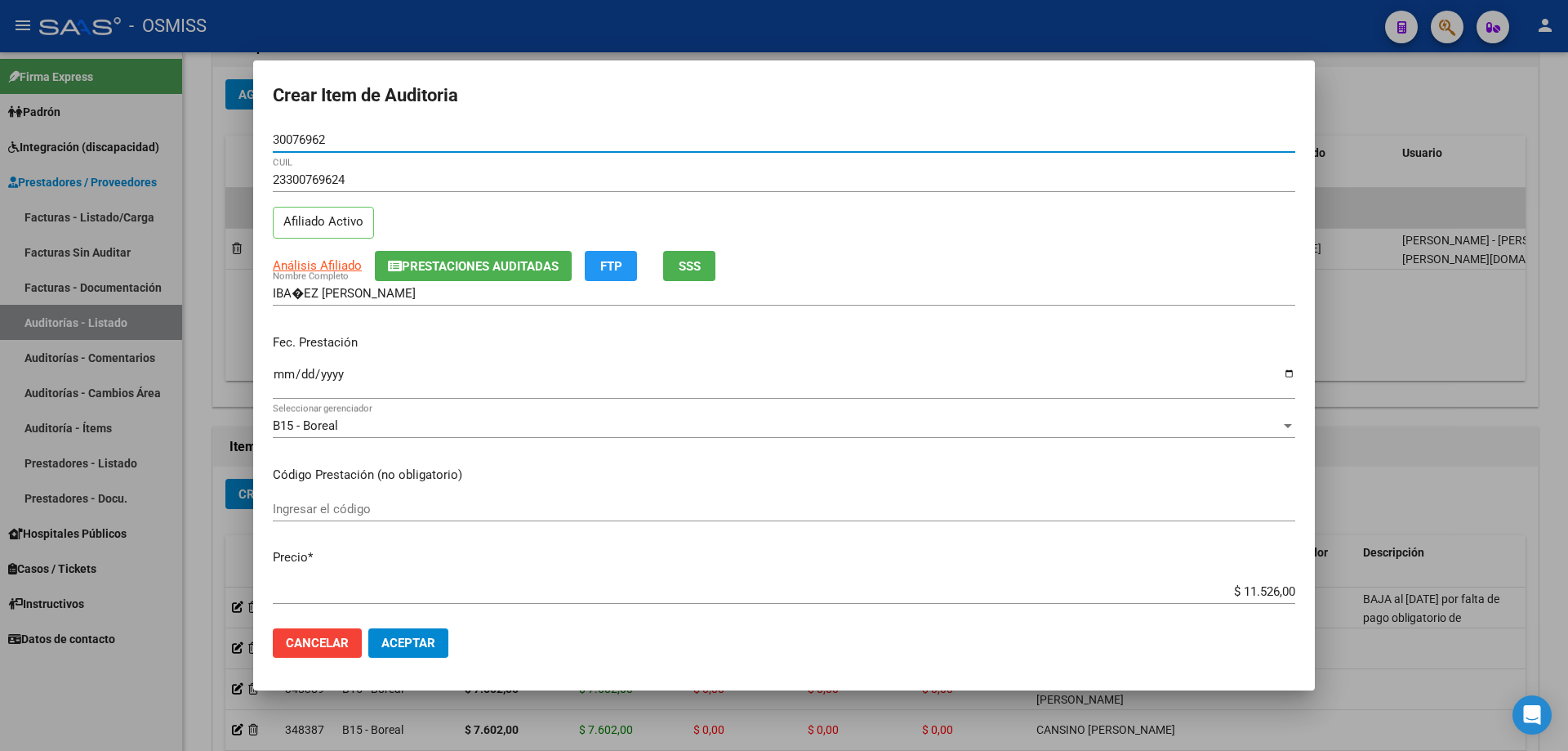
click at [369, 629] on button "Aceptar" at bounding box center [408, 643] width 80 height 30
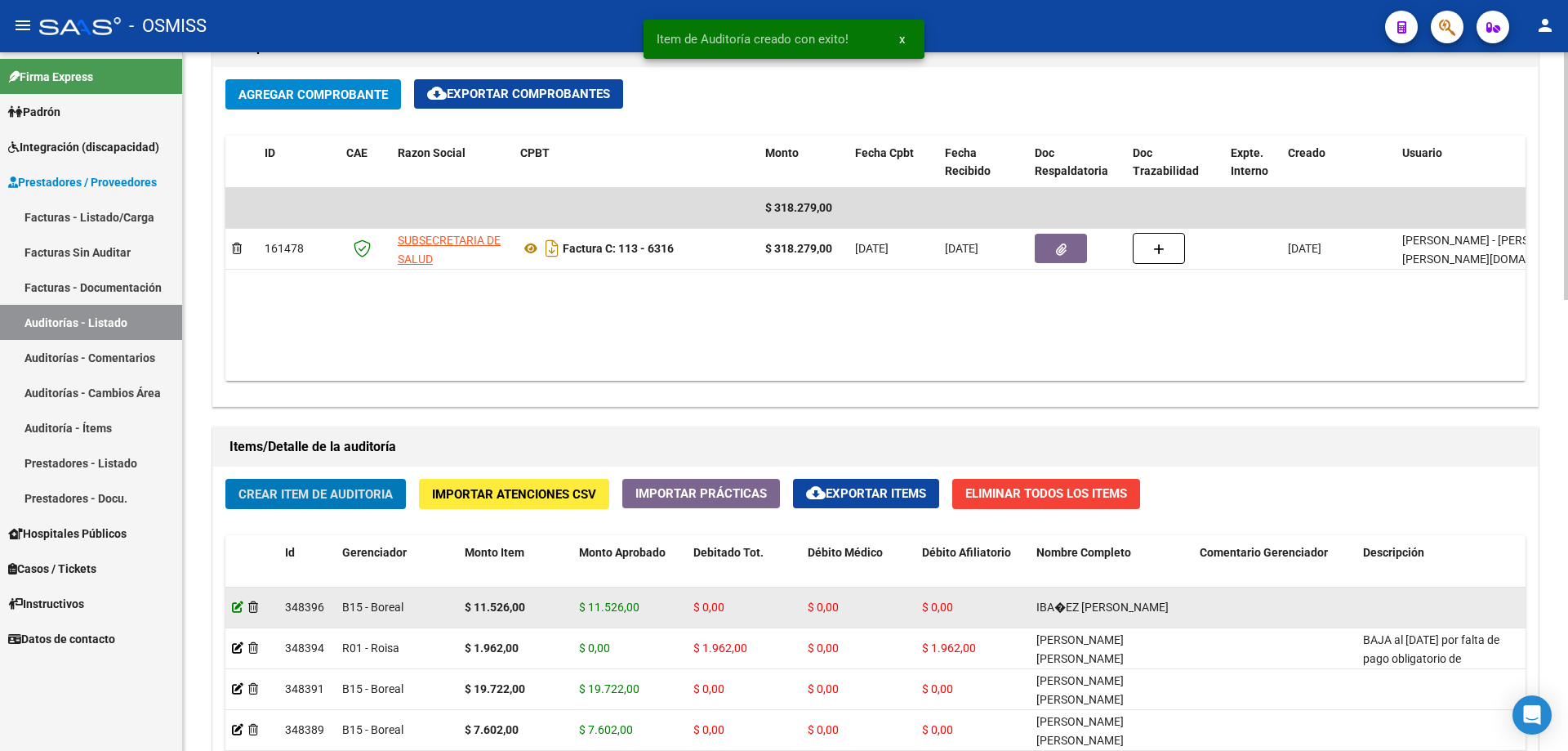
click at [241, 609] on icon at bounding box center [237, 607] width 11 height 12
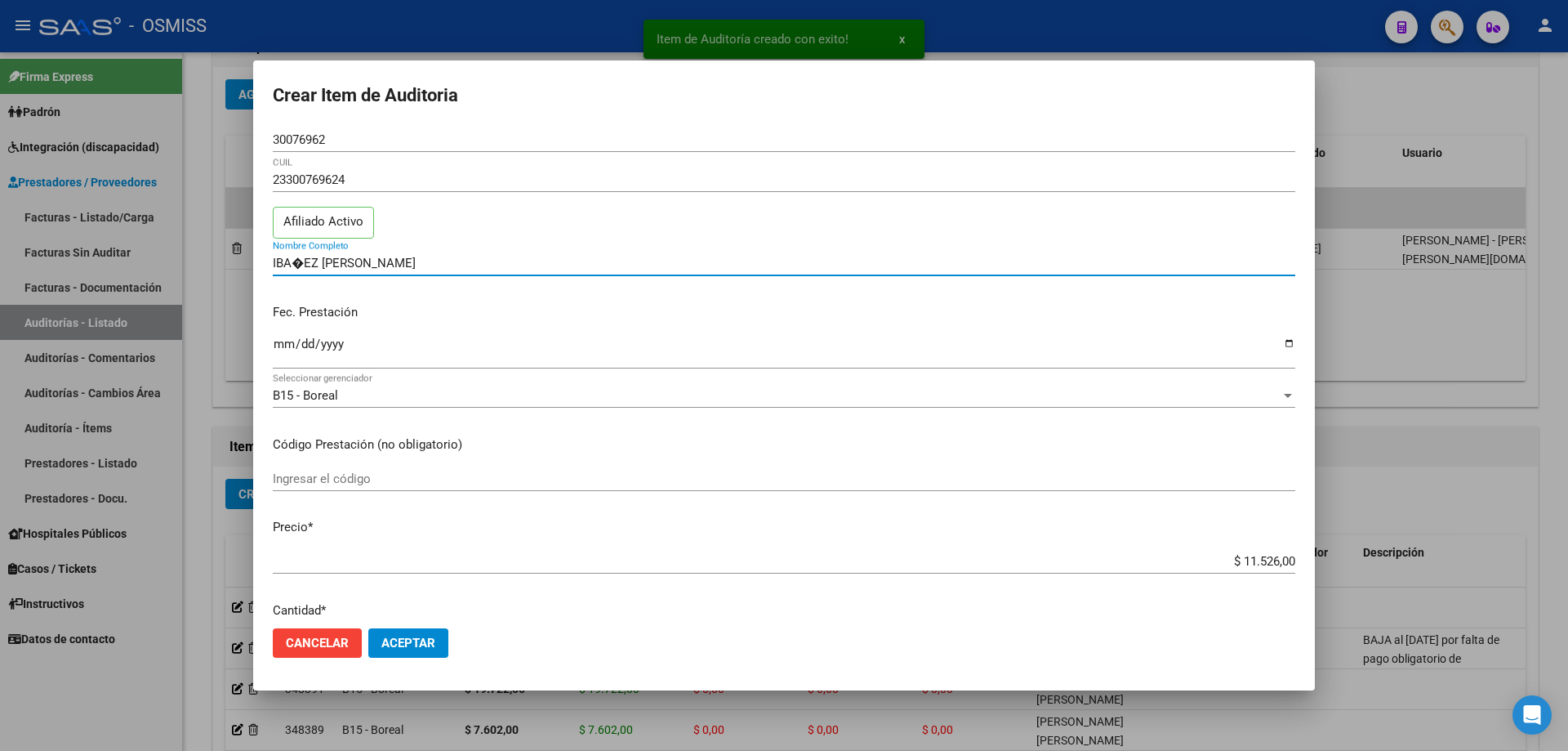
click at [303, 264] on input "IBA�EZ [PERSON_NAME]" at bounding box center [784, 263] width 1023 height 15
click at [278, 348] on input "Ingresar la fecha" at bounding box center [784, 351] width 1023 height 26
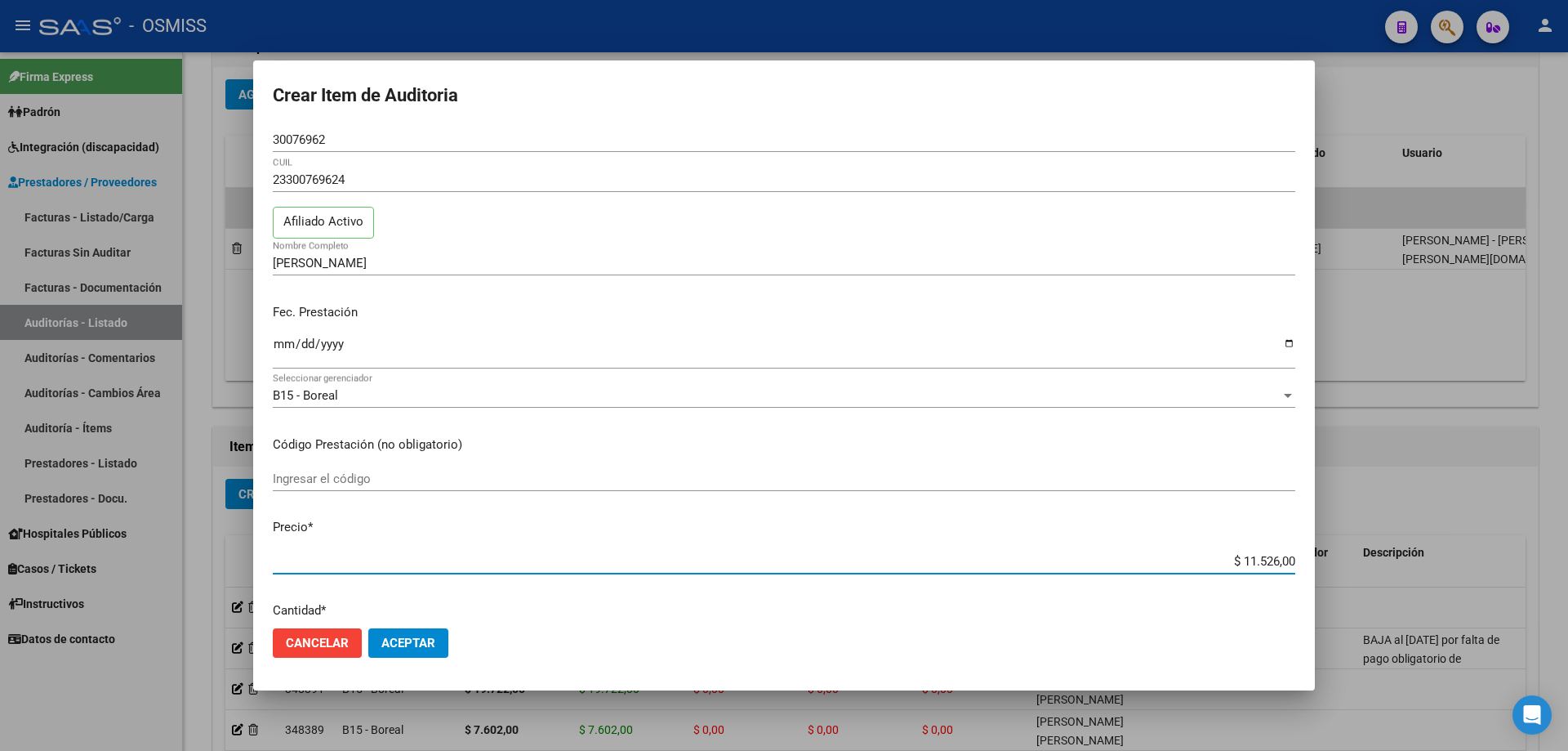
drag, startPoint x: 1159, startPoint y: 564, endPoint x: 1248, endPoint y: 562, distance: 89.0
click at [1248, 562] on input "$ 11.526,00" at bounding box center [784, 561] width 1023 height 15
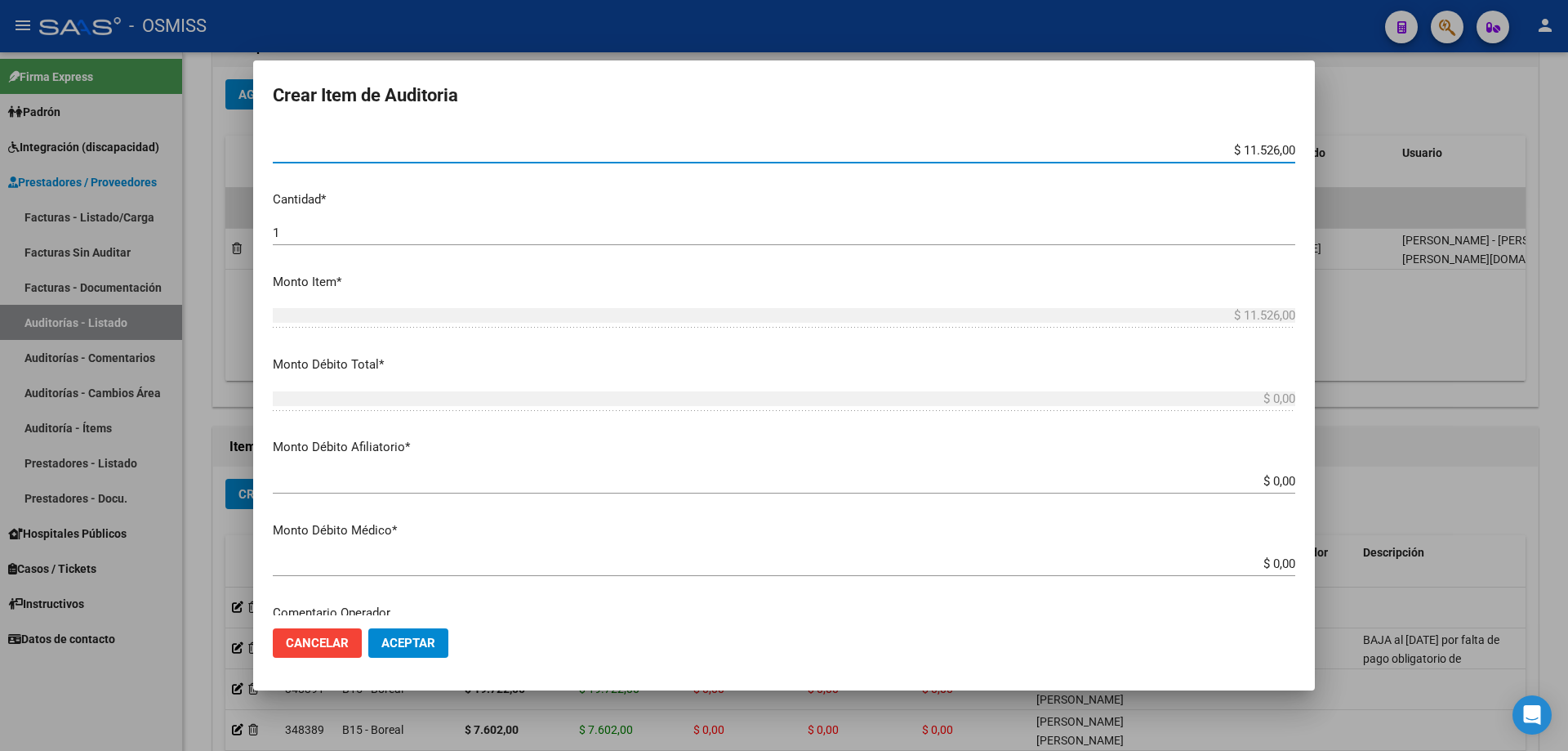
scroll to position [491, 0]
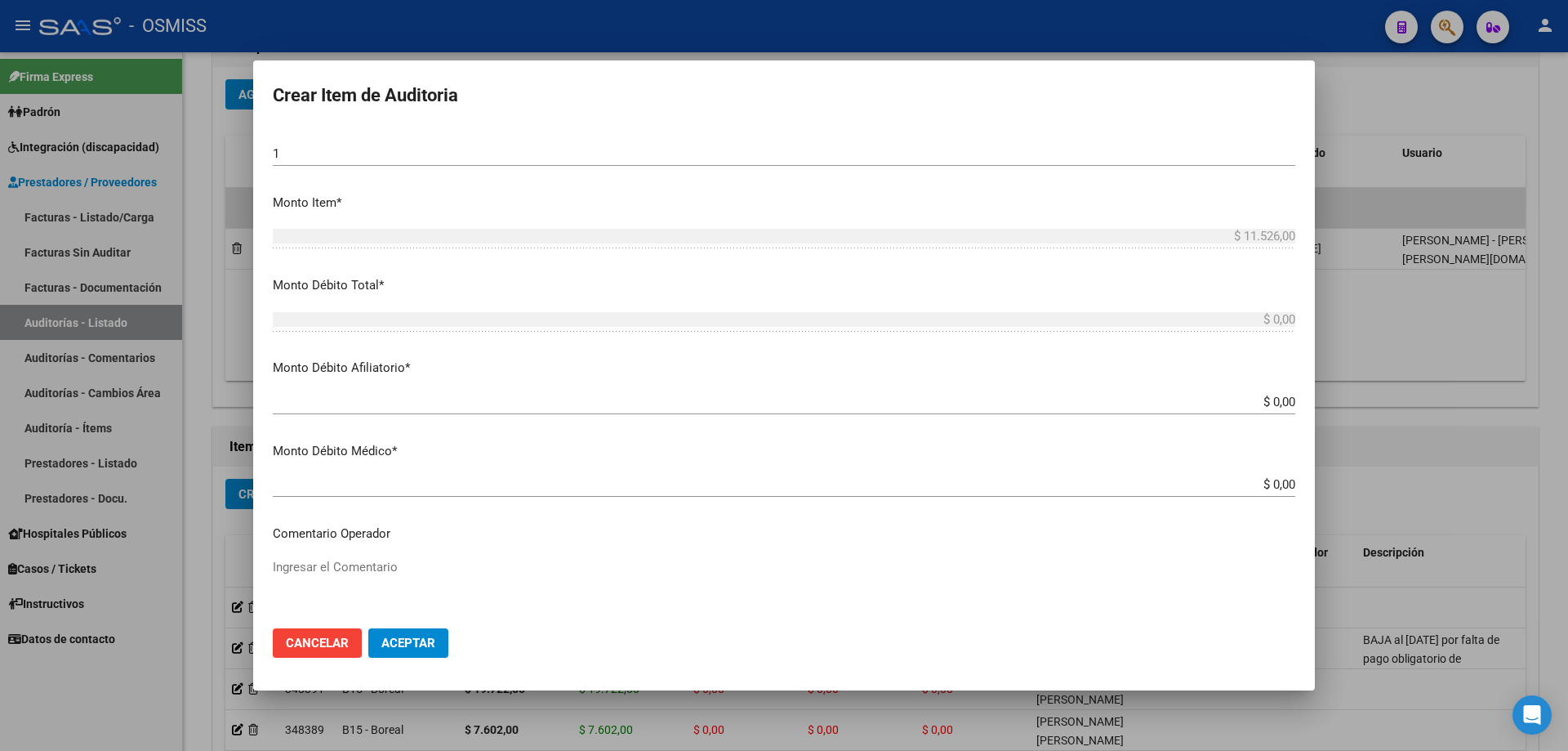
click at [1370, 472] on div at bounding box center [784, 376] width 1568 height 751
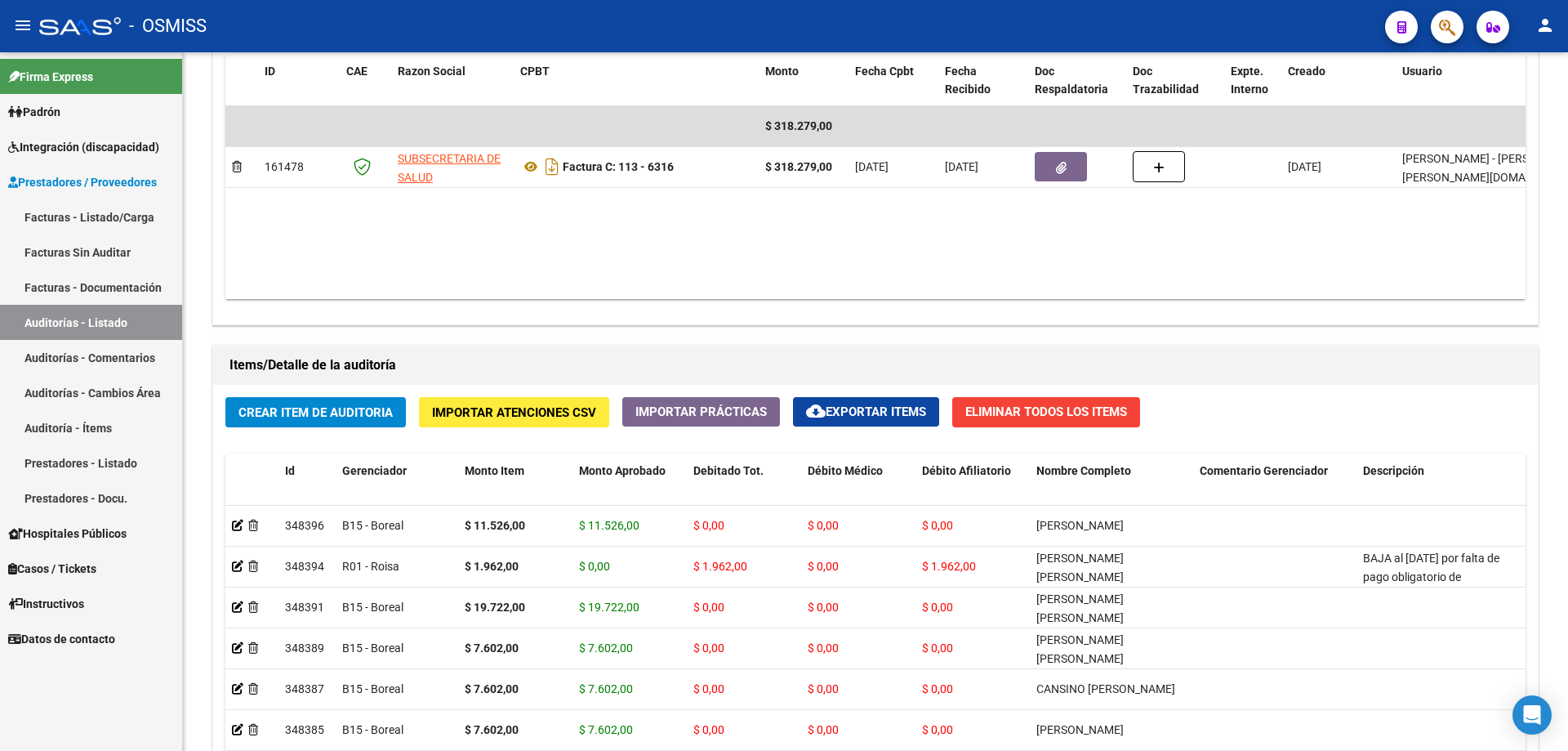
scroll to position [1063, 0]
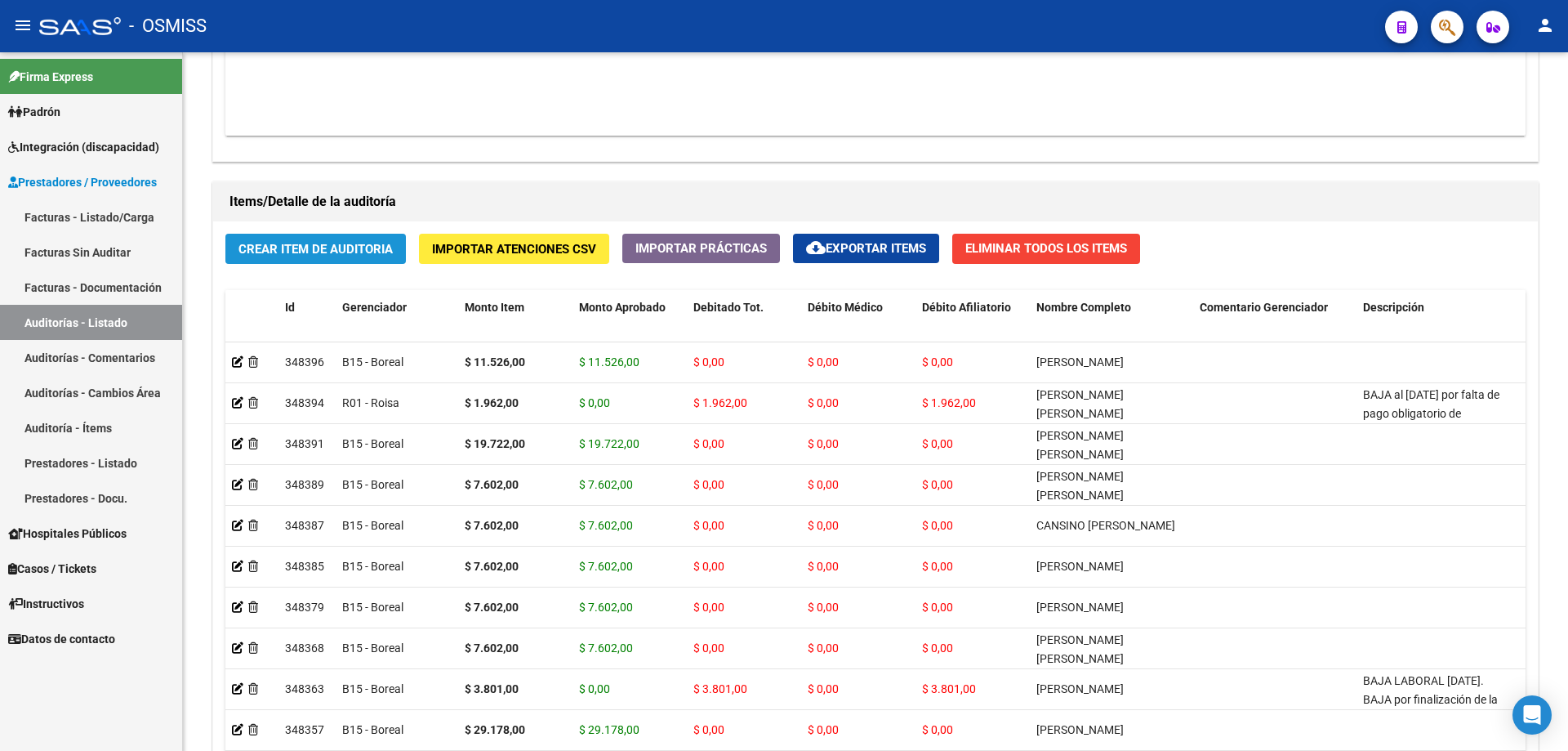
click at [374, 255] on span "Crear Item de Auditoria" at bounding box center [315, 249] width 154 height 15
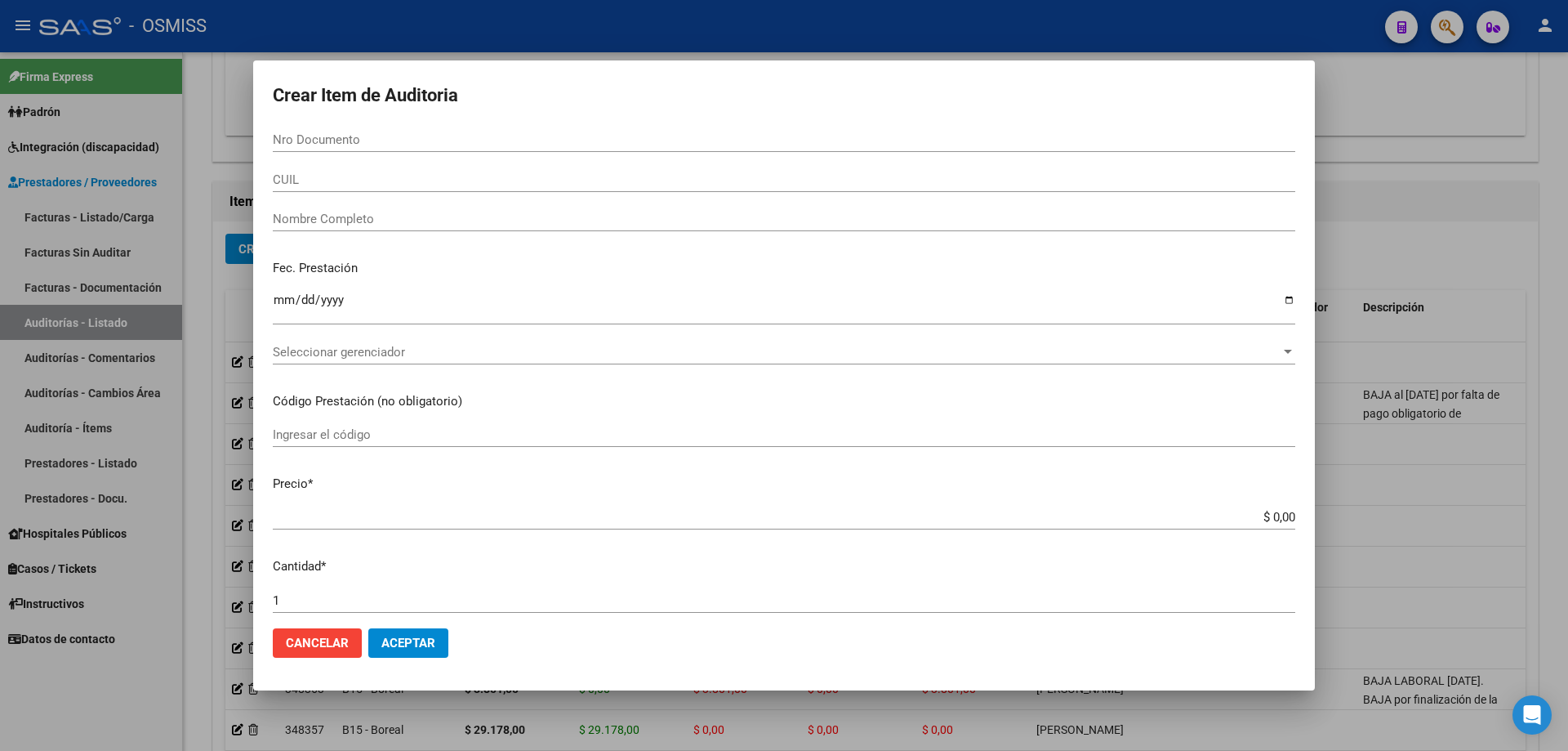
click at [1369, 271] on div at bounding box center [784, 376] width 1568 height 751
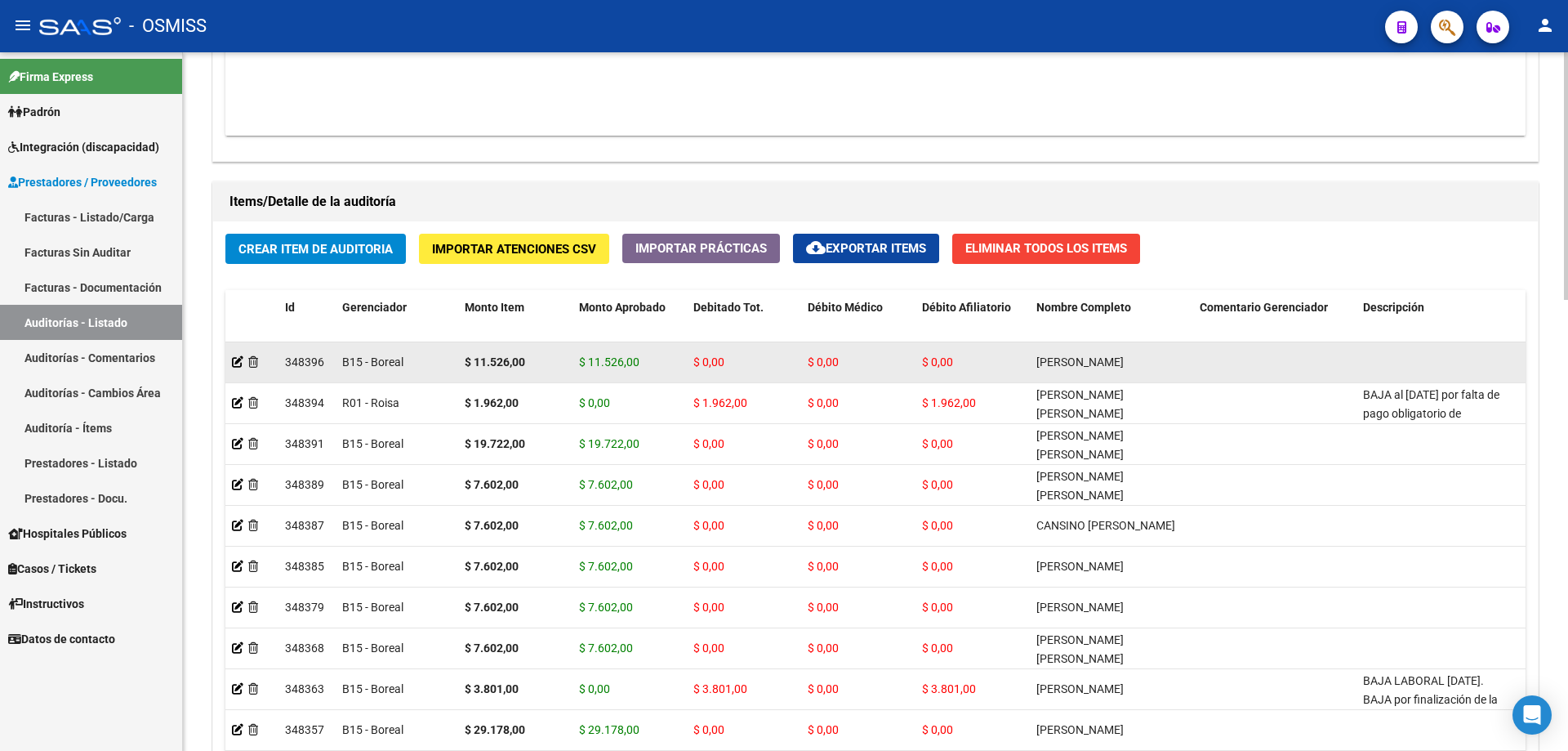
click at [230, 364] on datatable-body-cell at bounding box center [251, 362] width 53 height 40
click at [234, 364] on icon at bounding box center [237, 362] width 11 height 12
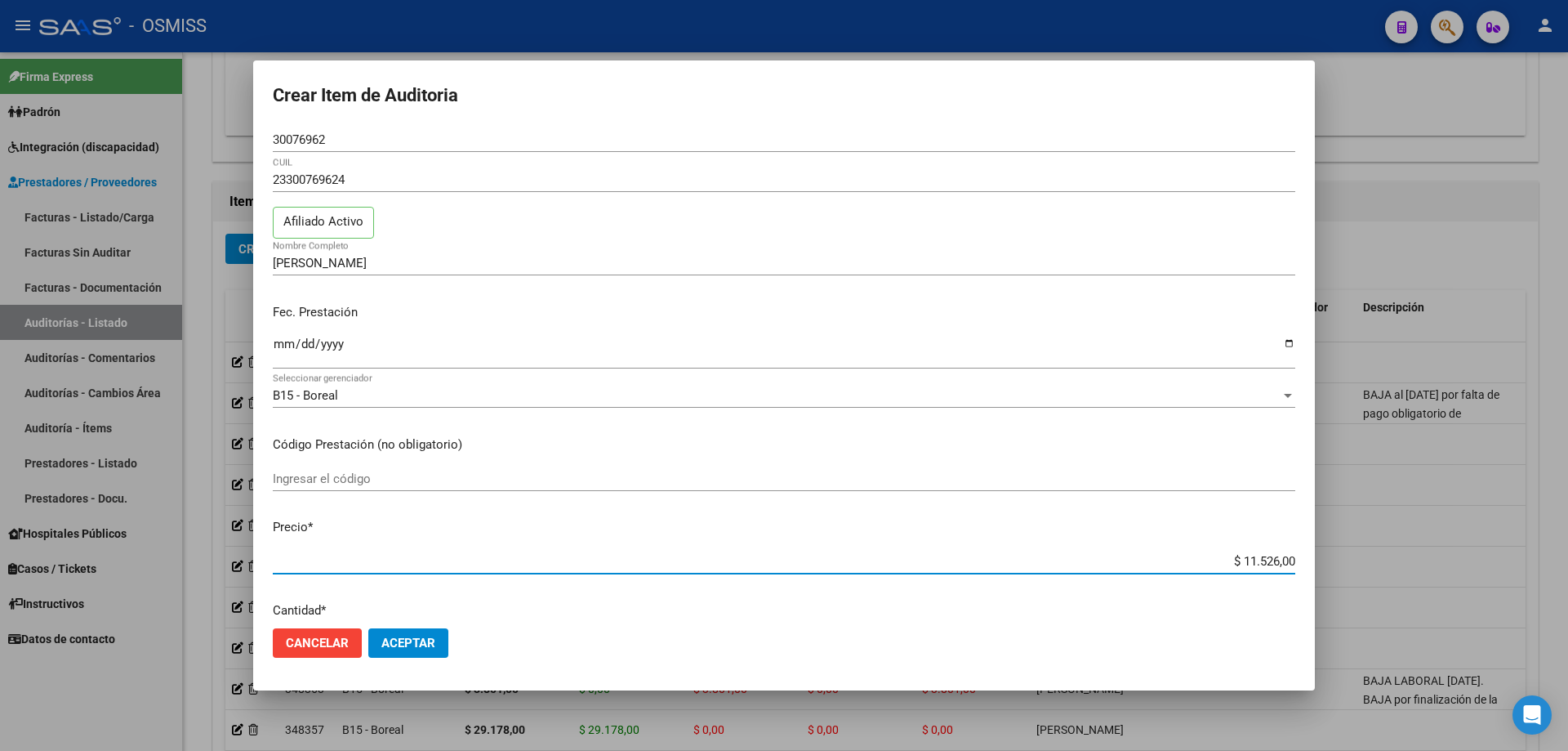
drag, startPoint x: 1184, startPoint y: 555, endPoint x: 1567, endPoint y: 591, distance: 384.7
click at [1567, 591] on div "Crear Item de Auditoria 30076962 Nro Documento 23300769624 CUIL Afiliado Activo…" at bounding box center [784, 376] width 1568 height 751
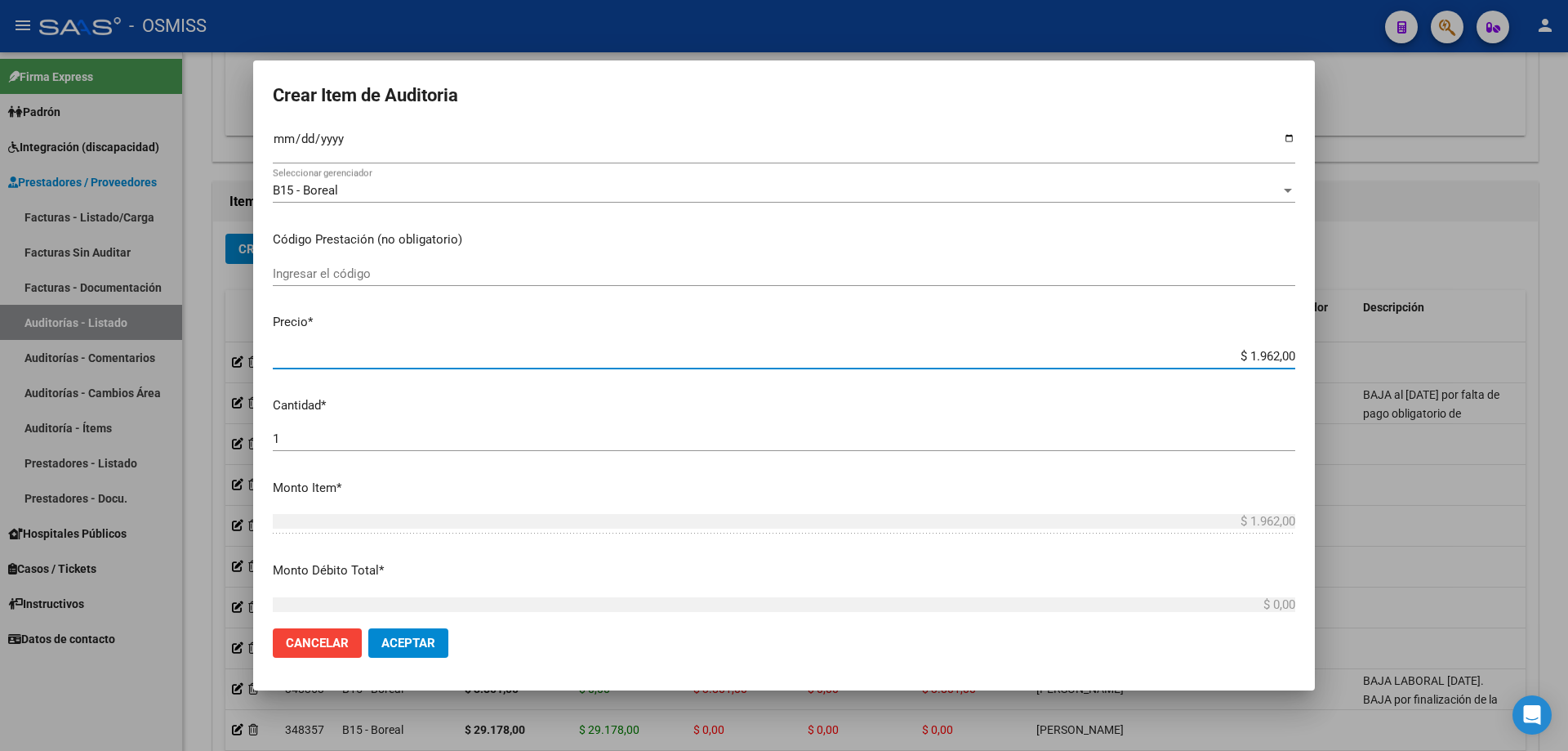
scroll to position [327, 0]
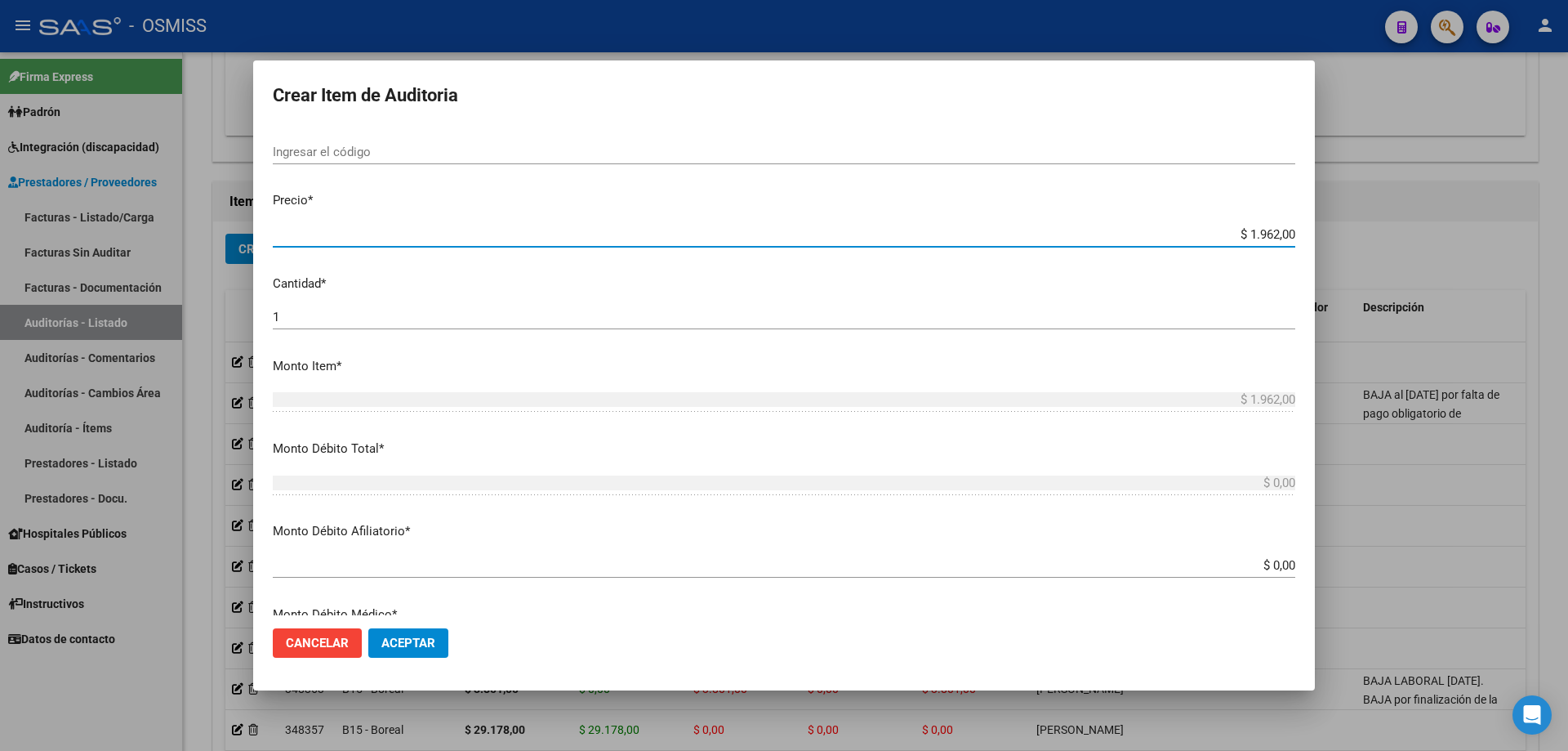
click at [306, 305] on div "1 Ingresar la cantidad" at bounding box center [784, 317] width 1023 height 25
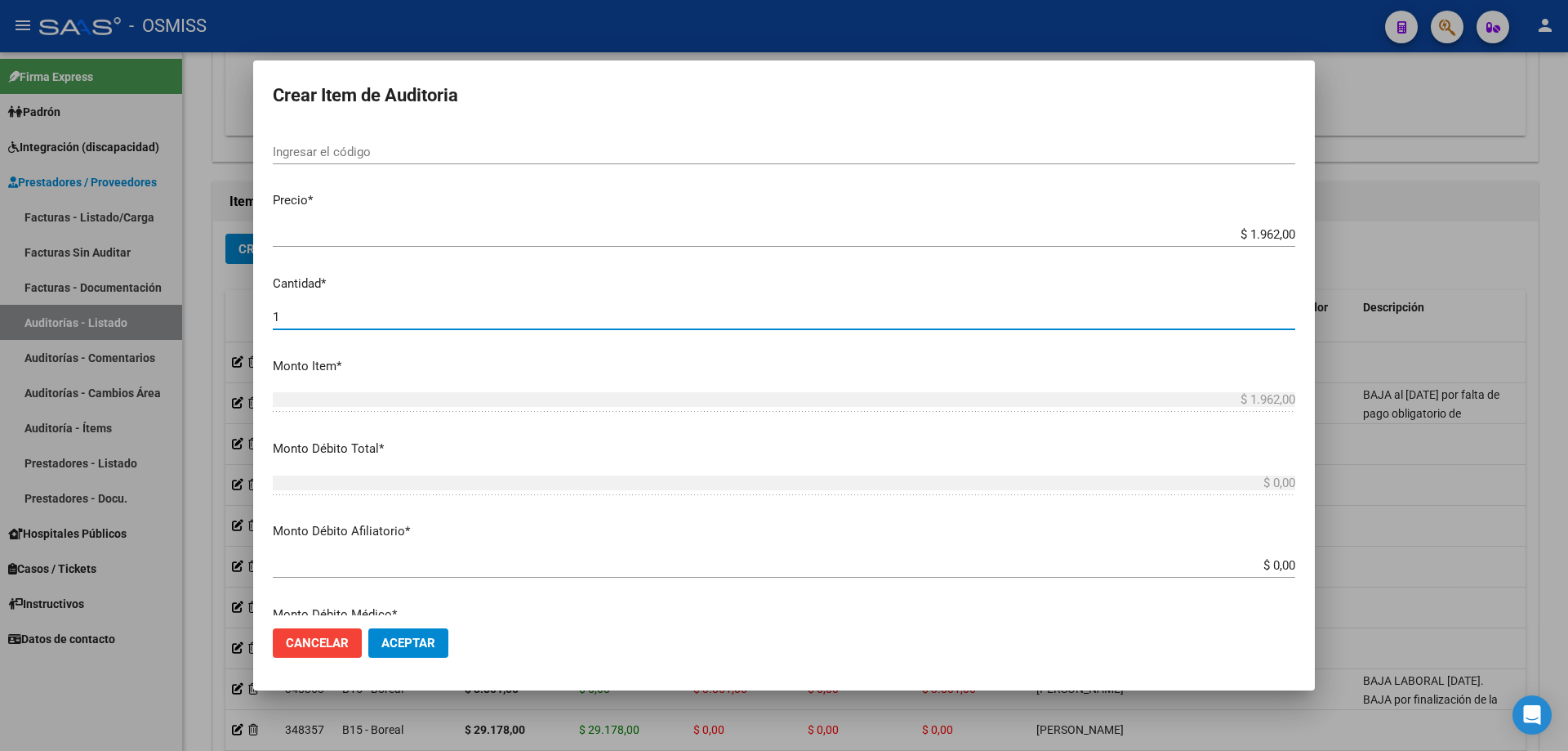
click at [304, 320] on input "1" at bounding box center [784, 317] width 1023 height 15
click at [407, 649] on span "Aceptar" at bounding box center [408, 643] width 54 height 15
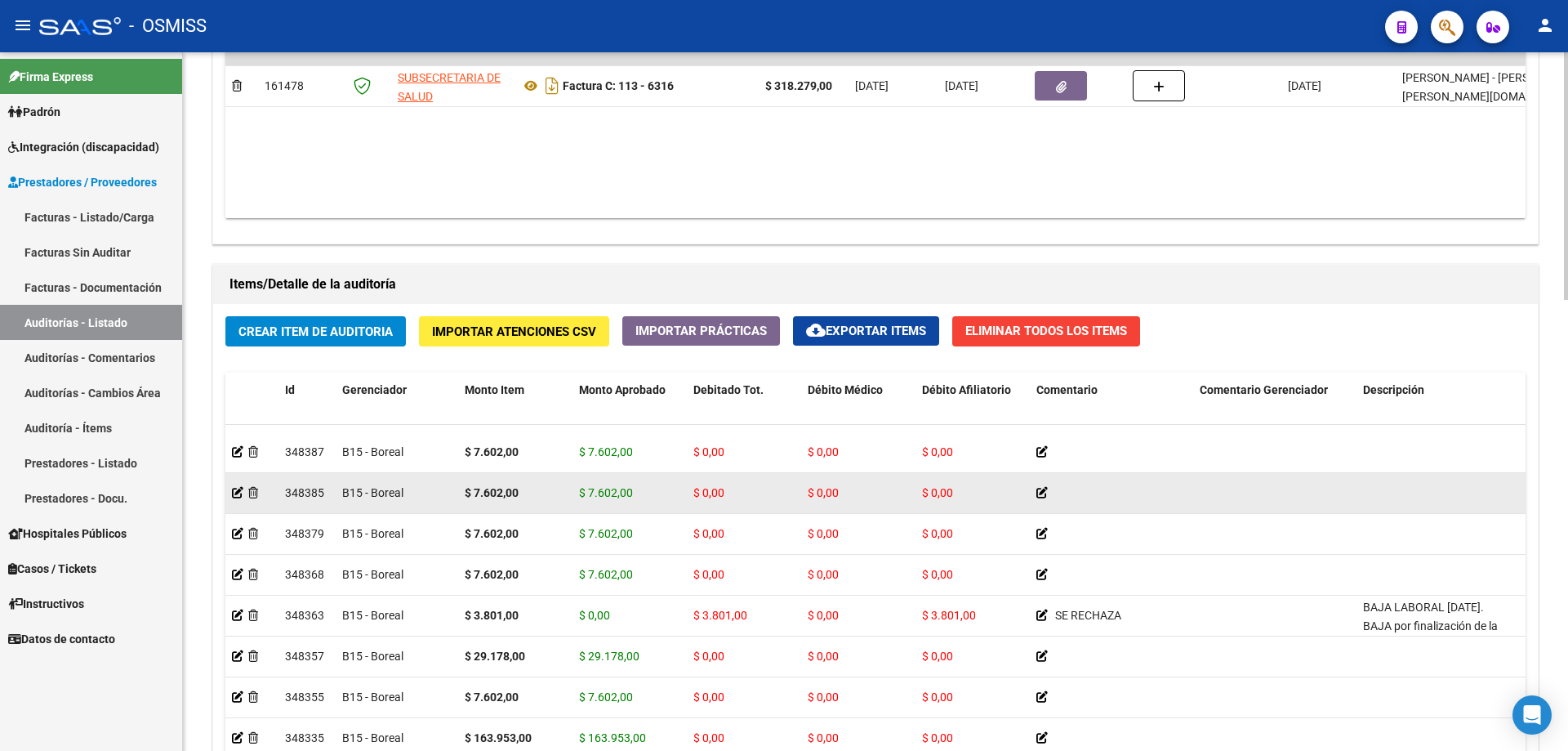
scroll to position [164, 0]
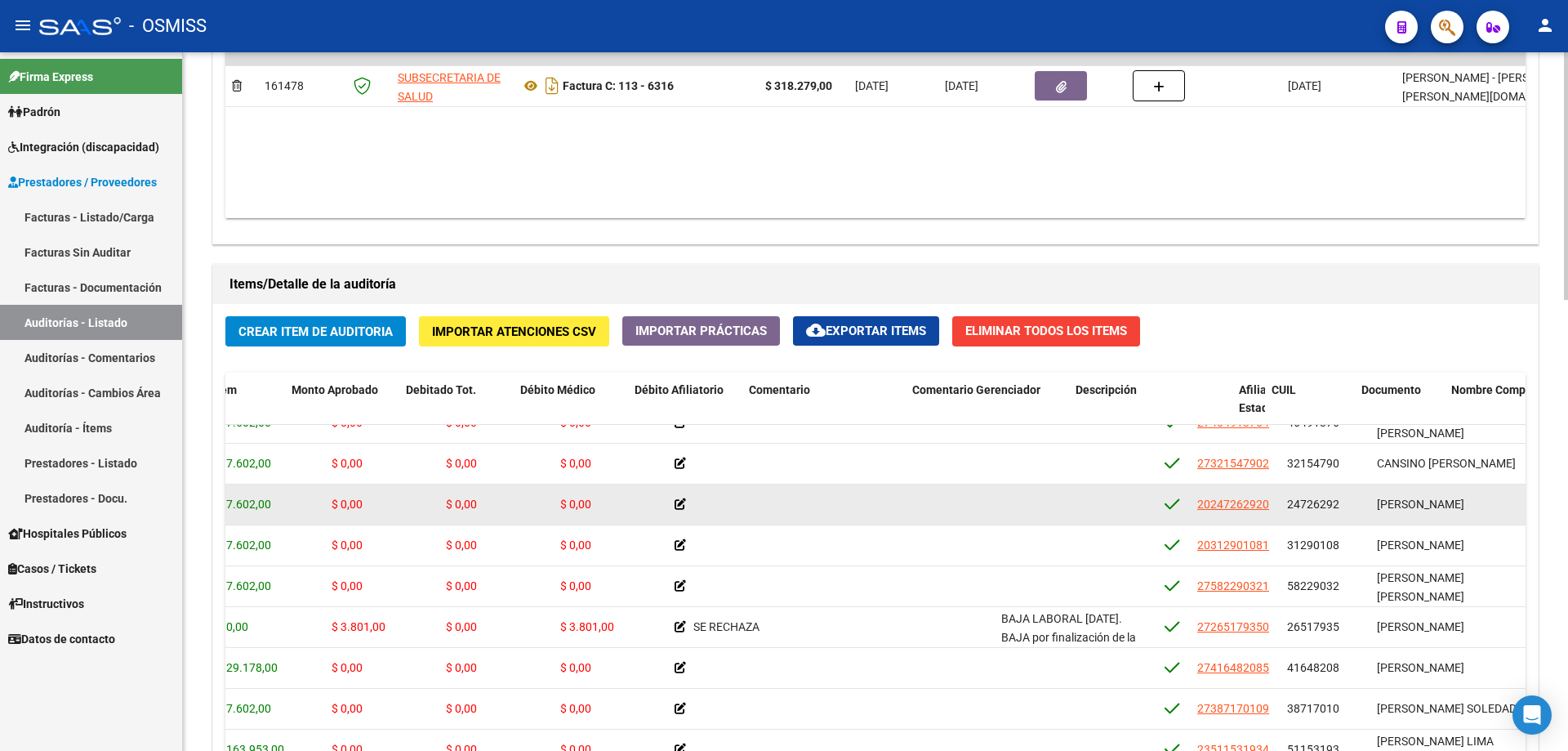
drag, startPoint x: 996, startPoint y: 502, endPoint x: 1064, endPoint y: 484, distance: 70.3
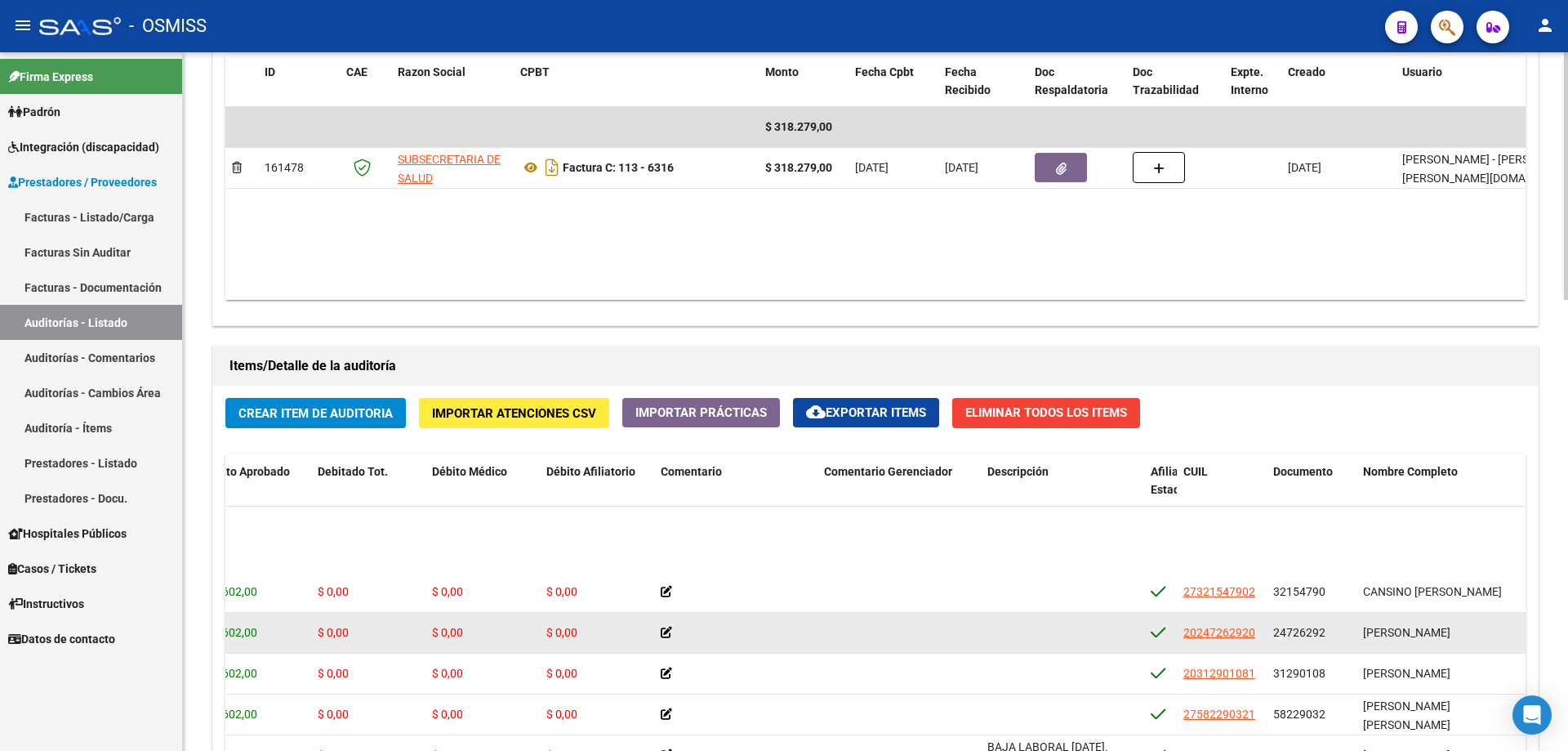
scroll to position [0, 375]
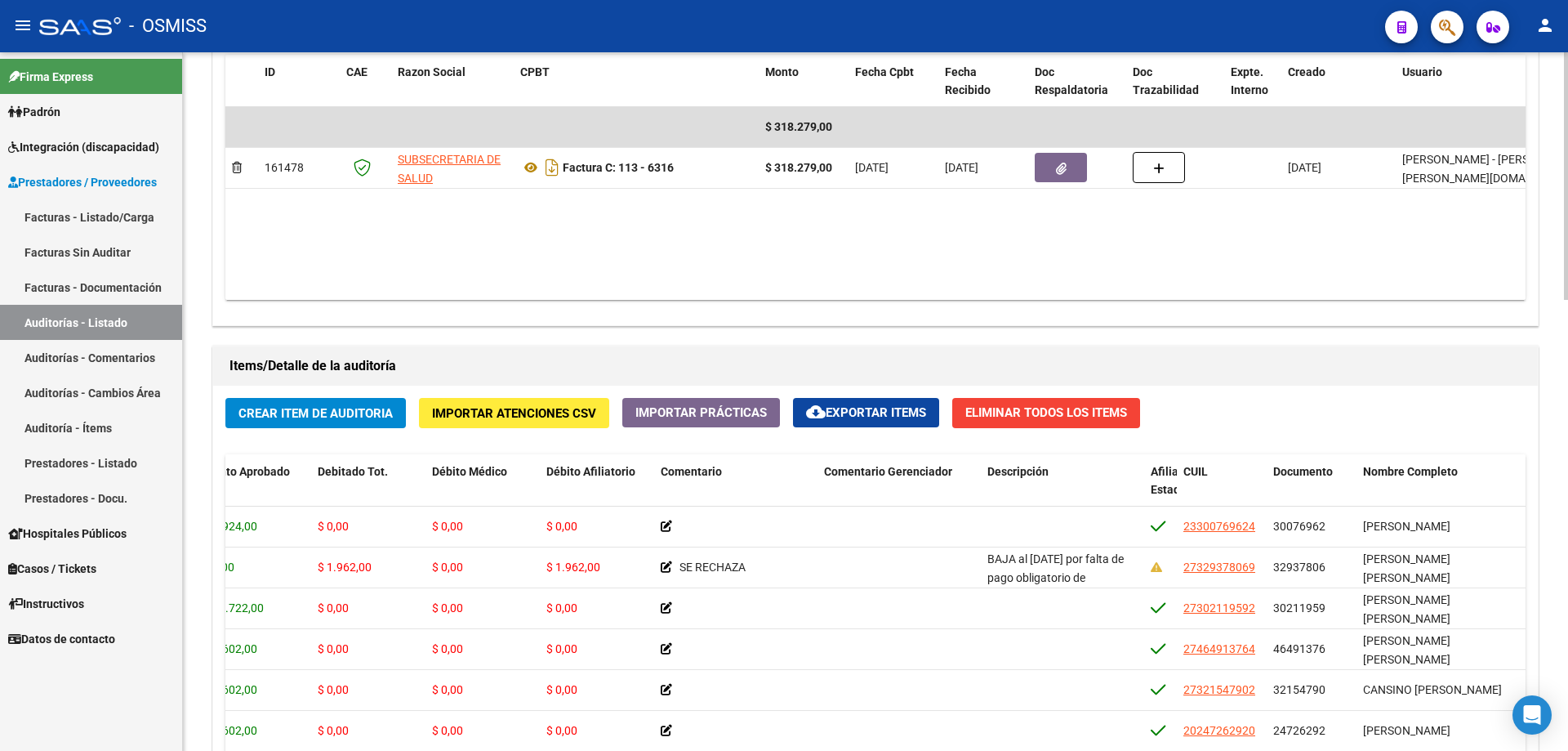
drag, startPoint x: 1467, startPoint y: 352, endPoint x: 1471, endPoint y: 295, distance: 57.1
click at [1471, 295] on div "Información del área Cambiar de área a esta auditoría Area * Hospitales de Auto…" at bounding box center [876, 338] width 1333 height 1451
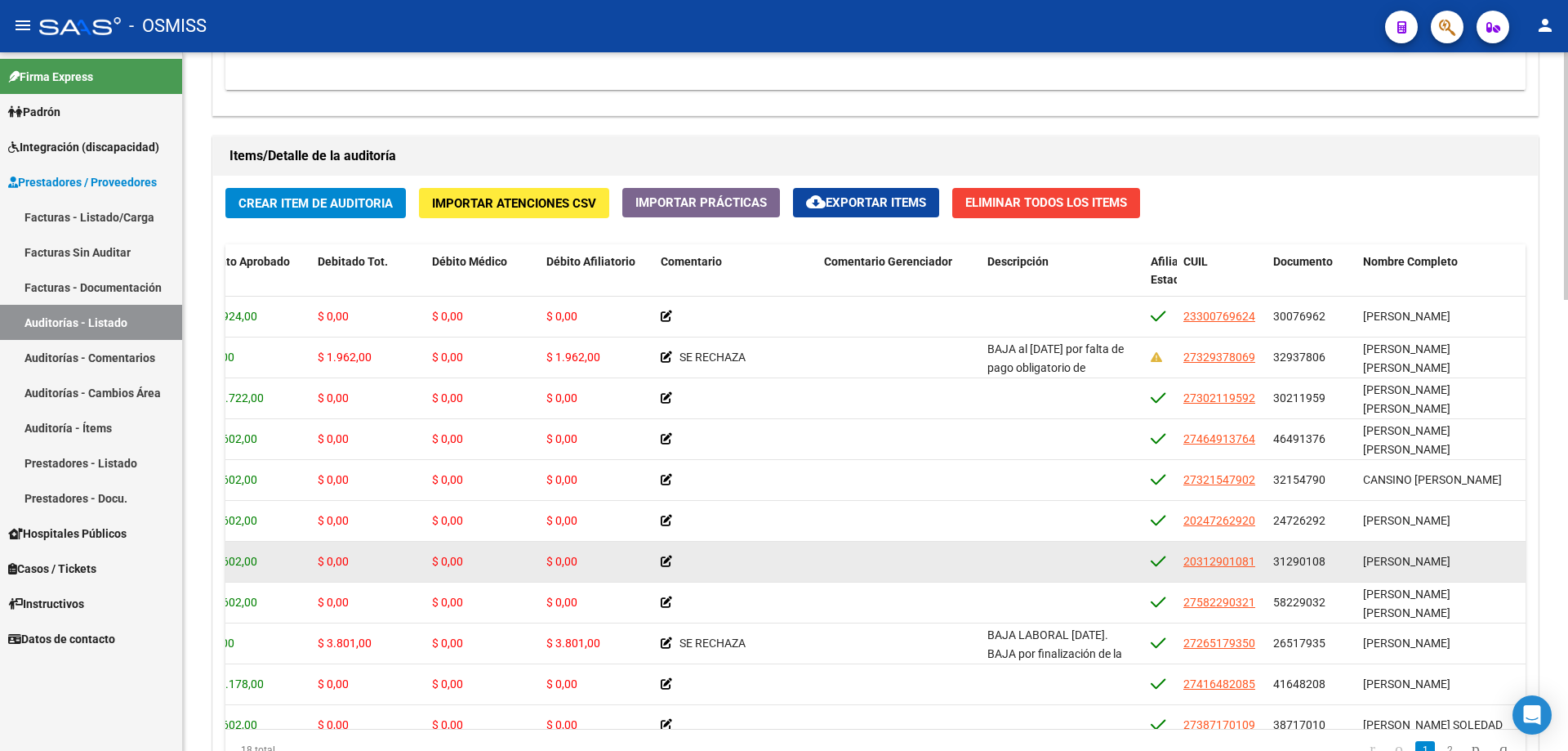
scroll to position [1107, 0]
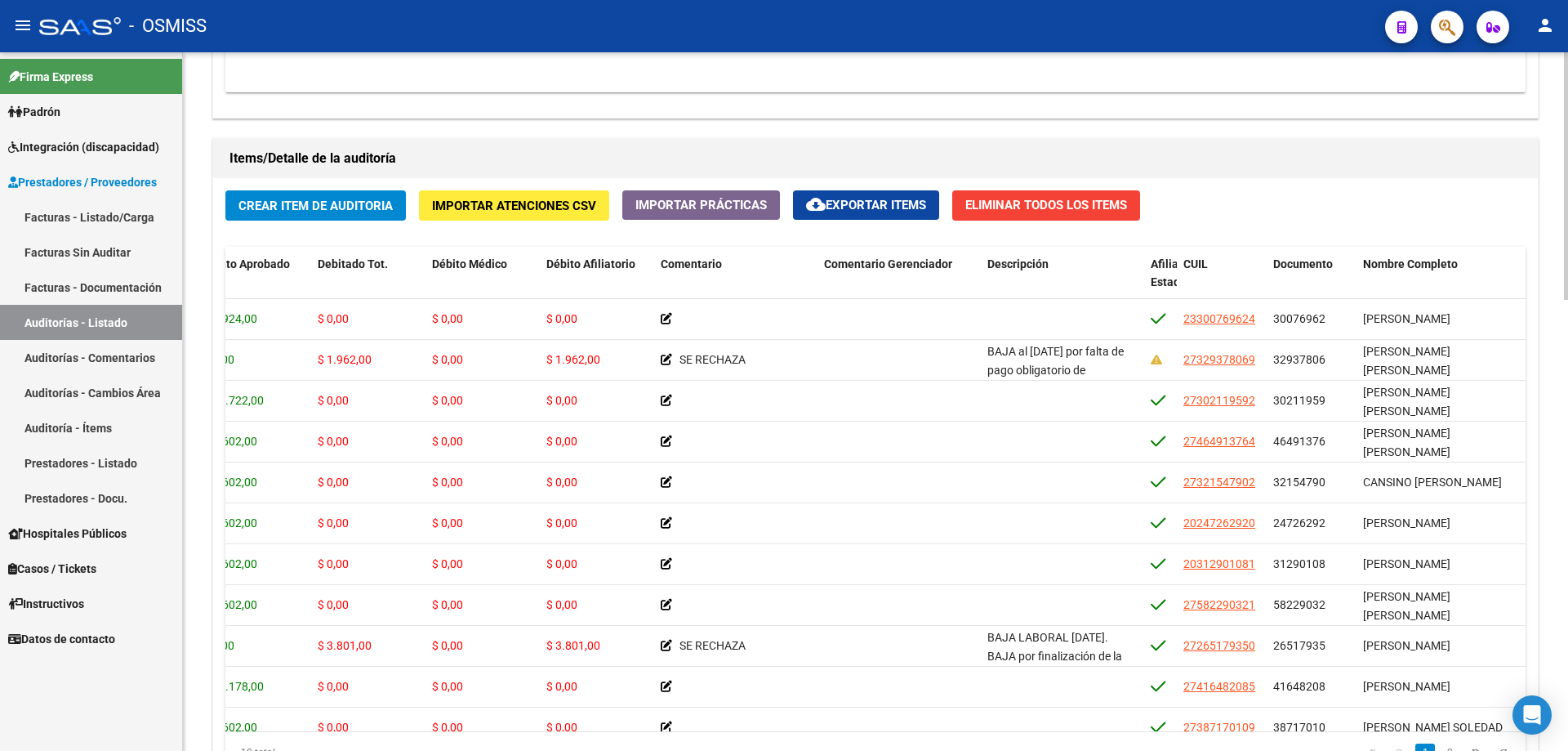
click at [802, 141] on div "Items/Detalle de la auditoría" at bounding box center [876, 159] width 1325 height 39
click at [325, 216] on button "Crear Item de Auditoria" at bounding box center [315, 205] width 181 height 30
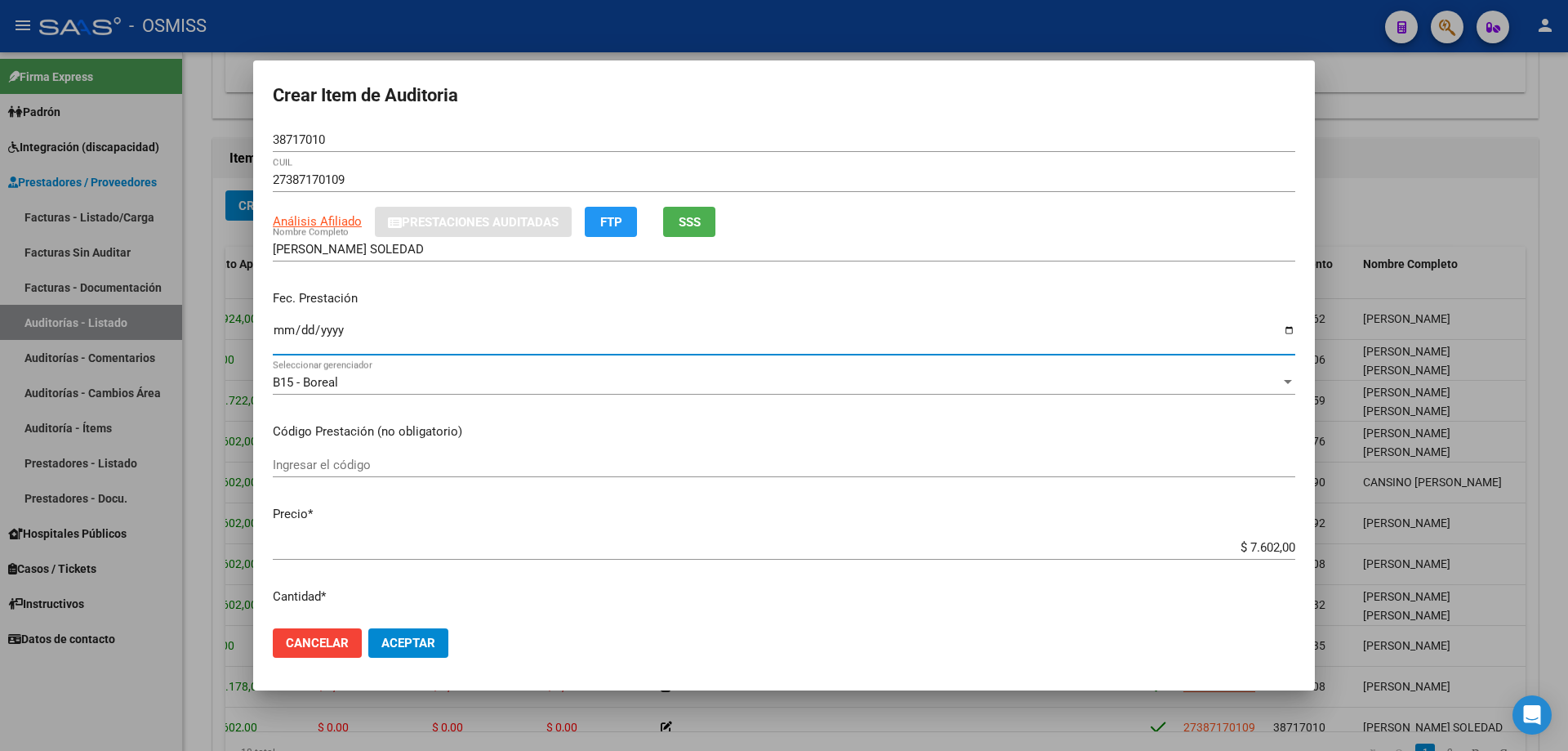
click at [283, 335] on input "Ingresar la fecha" at bounding box center [784, 337] width 1023 height 26
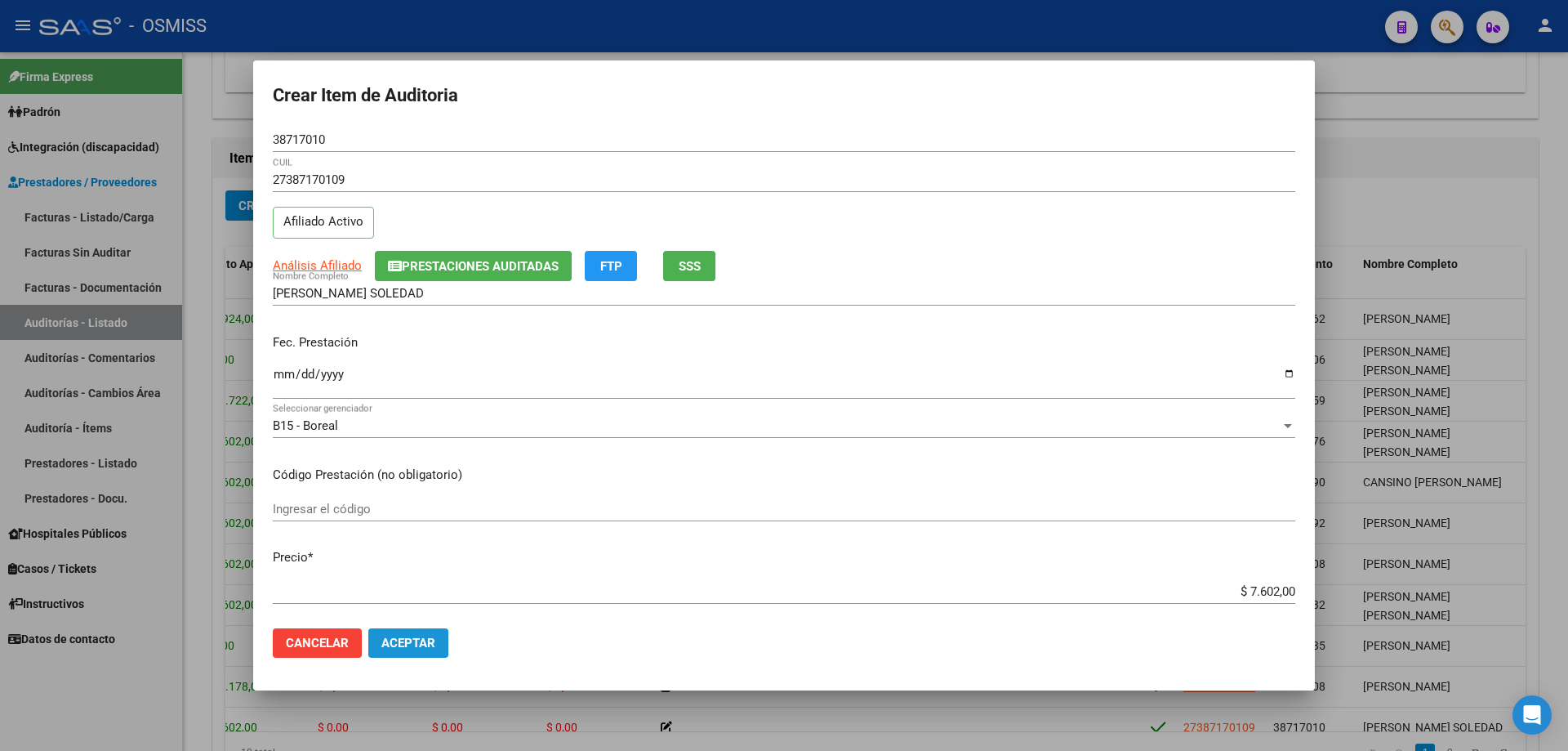
click at [404, 642] on span "Aceptar" at bounding box center [408, 643] width 54 height 15
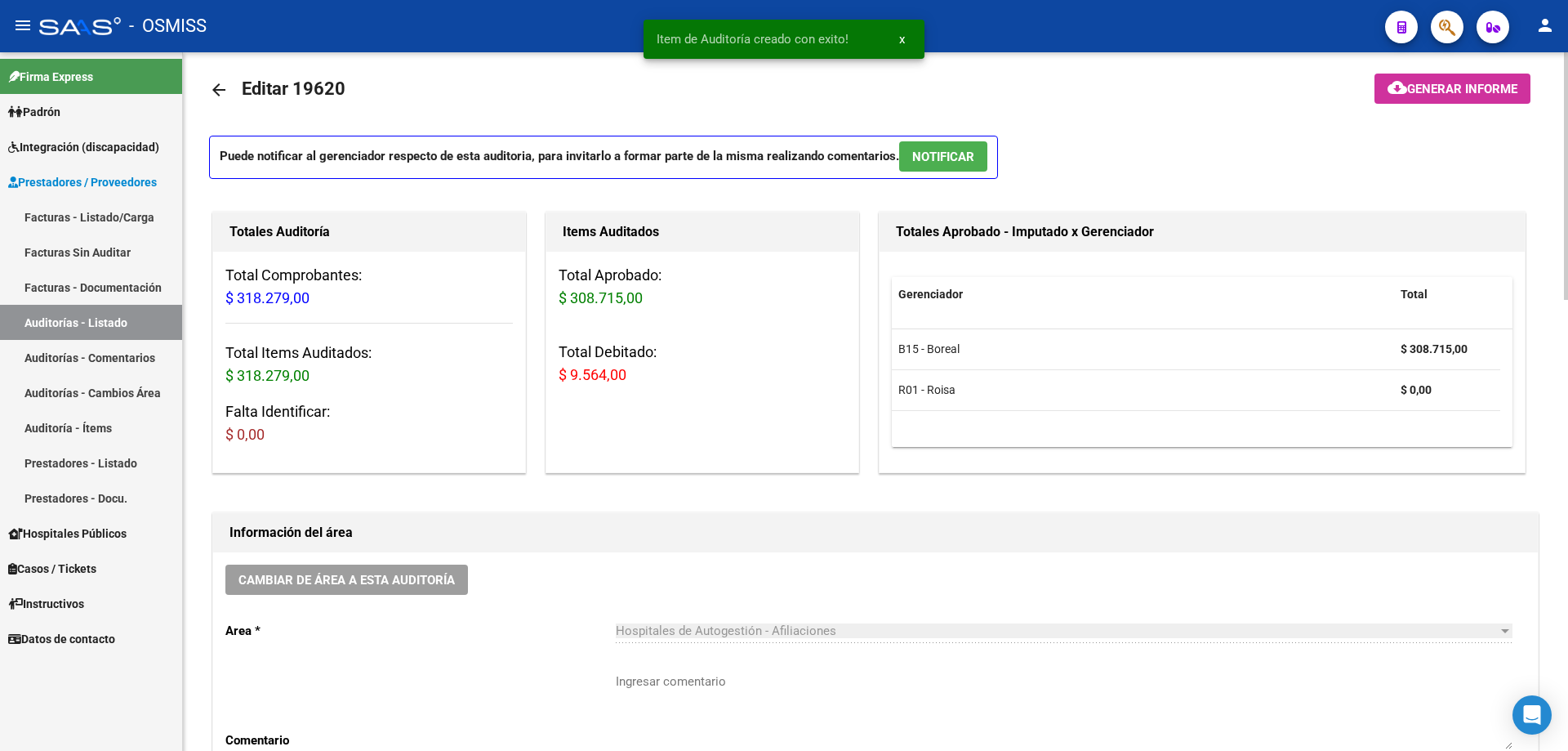
scroll to position [0, 0]
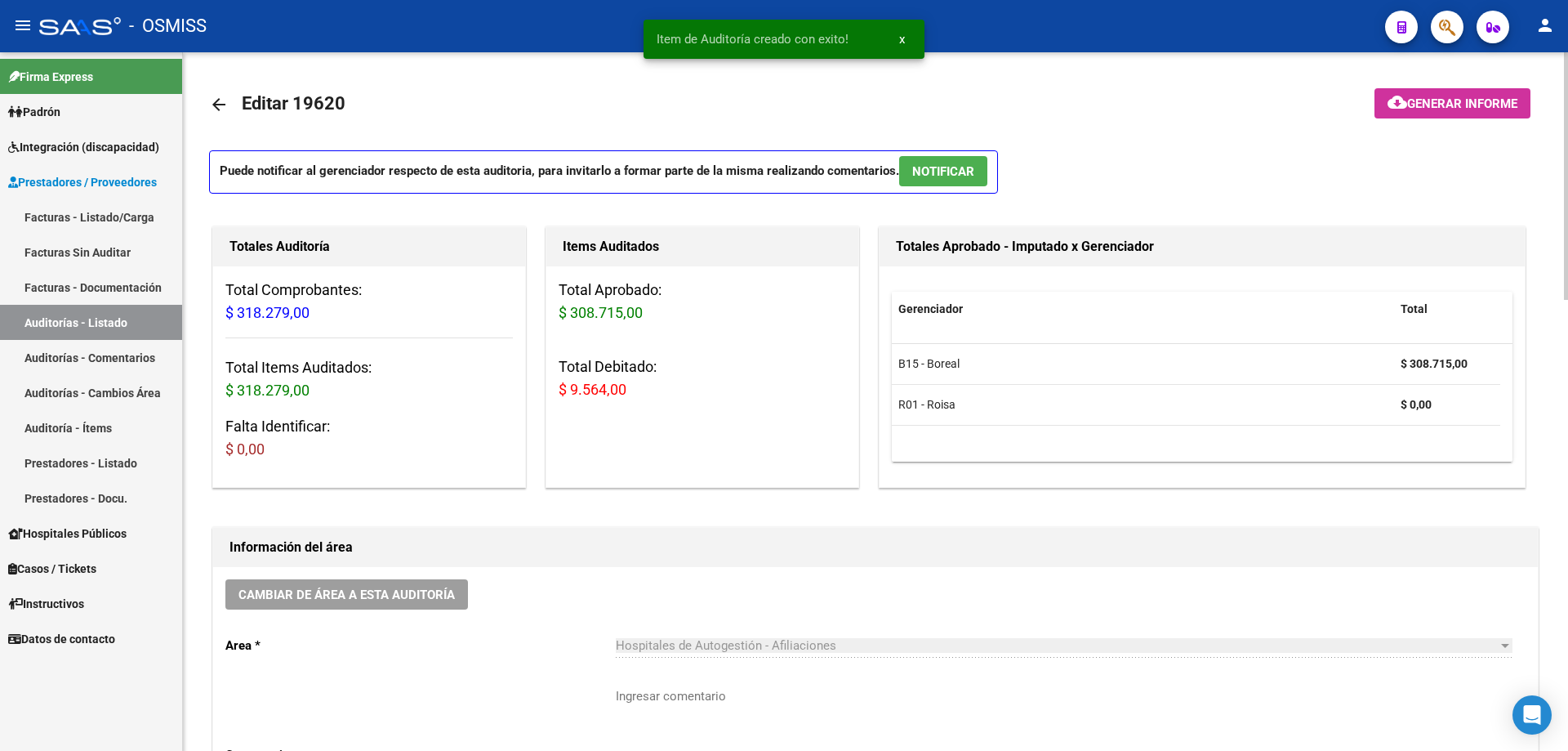
click at [1393, 109] on mat-icon "cloud_download" at bounding box center [1398, 102] width 20 height 20
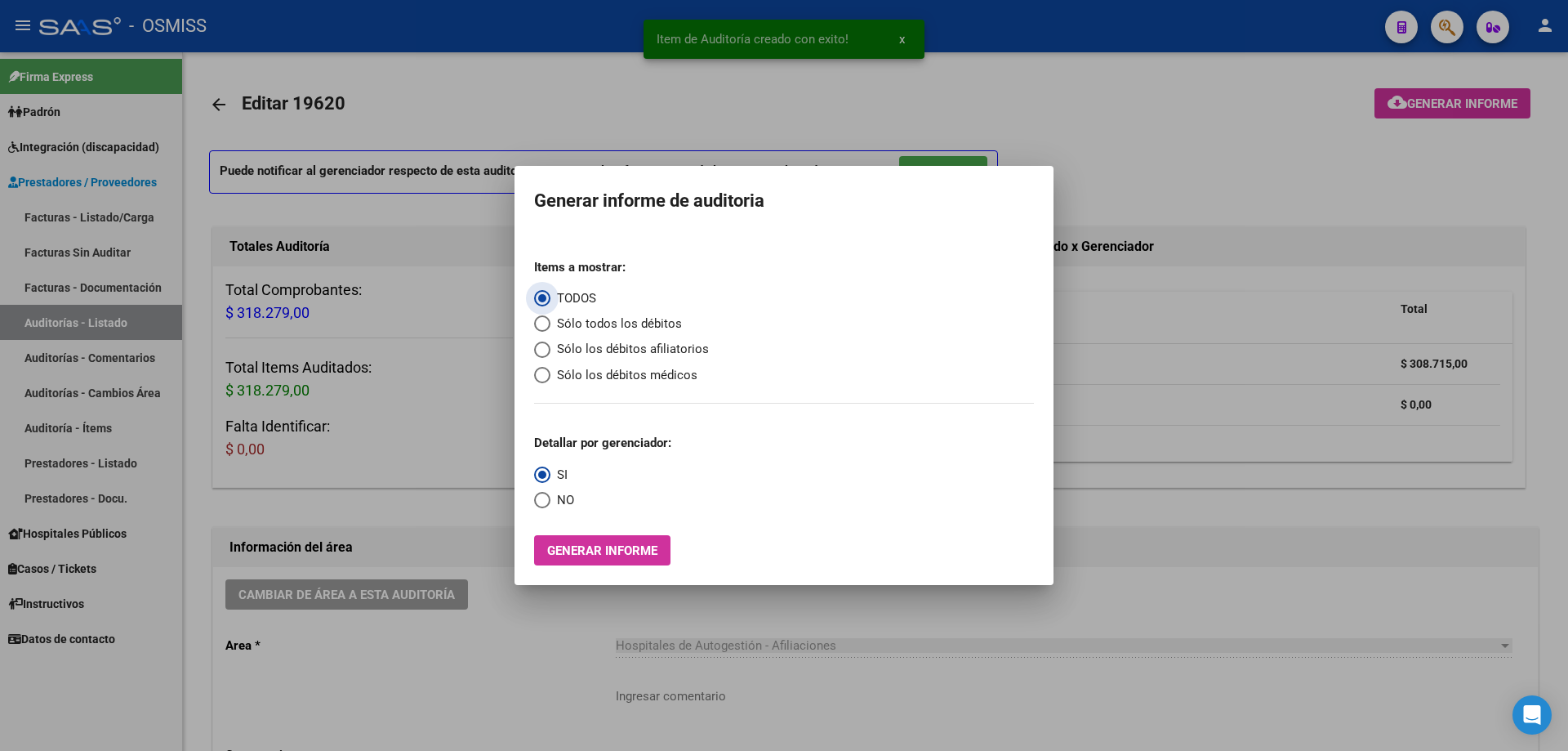
click at [582, 356] on span "Sólo los débitos afiliatorios" at bounding box center [629, 349] width 159 height 19
click at [550, 356] on input "Sólo los débitos afiliatorios" at bounding box center [542, 350] width 16 height 16
click at [548, 513] on div "Items a mostrar: TODOS Sólo todos los débitos Sólo los débitos afiliatorios Sól…" at bounding box center [784, 406] width 500 height 320
click at [557, 495] on span "NO" at bounding box center [562, 500] width 24 height 19
click at [550, 495] on input "NO" at bounding box center [542, 500] width 16 height 16
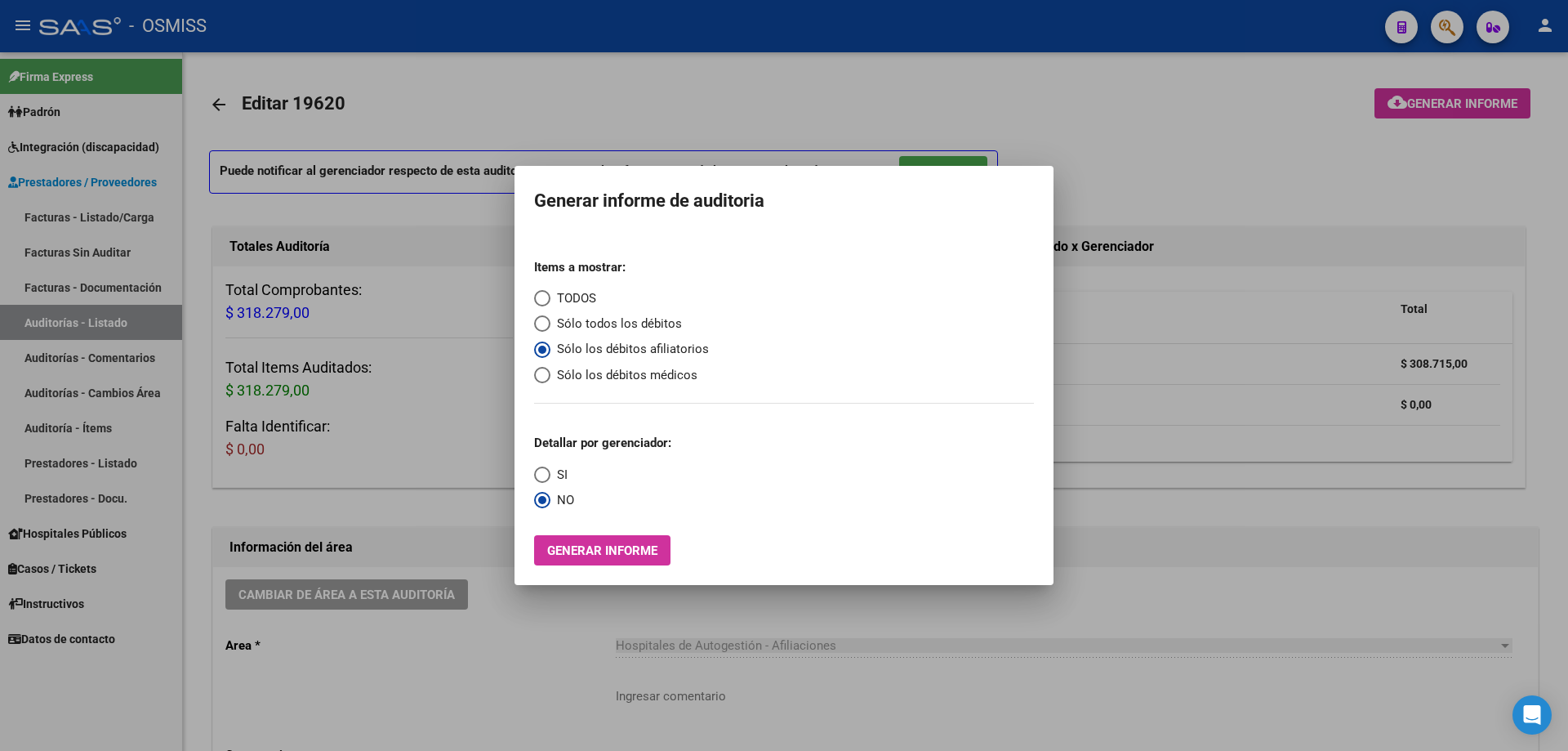
click at [594, 547] on span "Generar informe" at bounding box center [602, 551] width 110 height 15
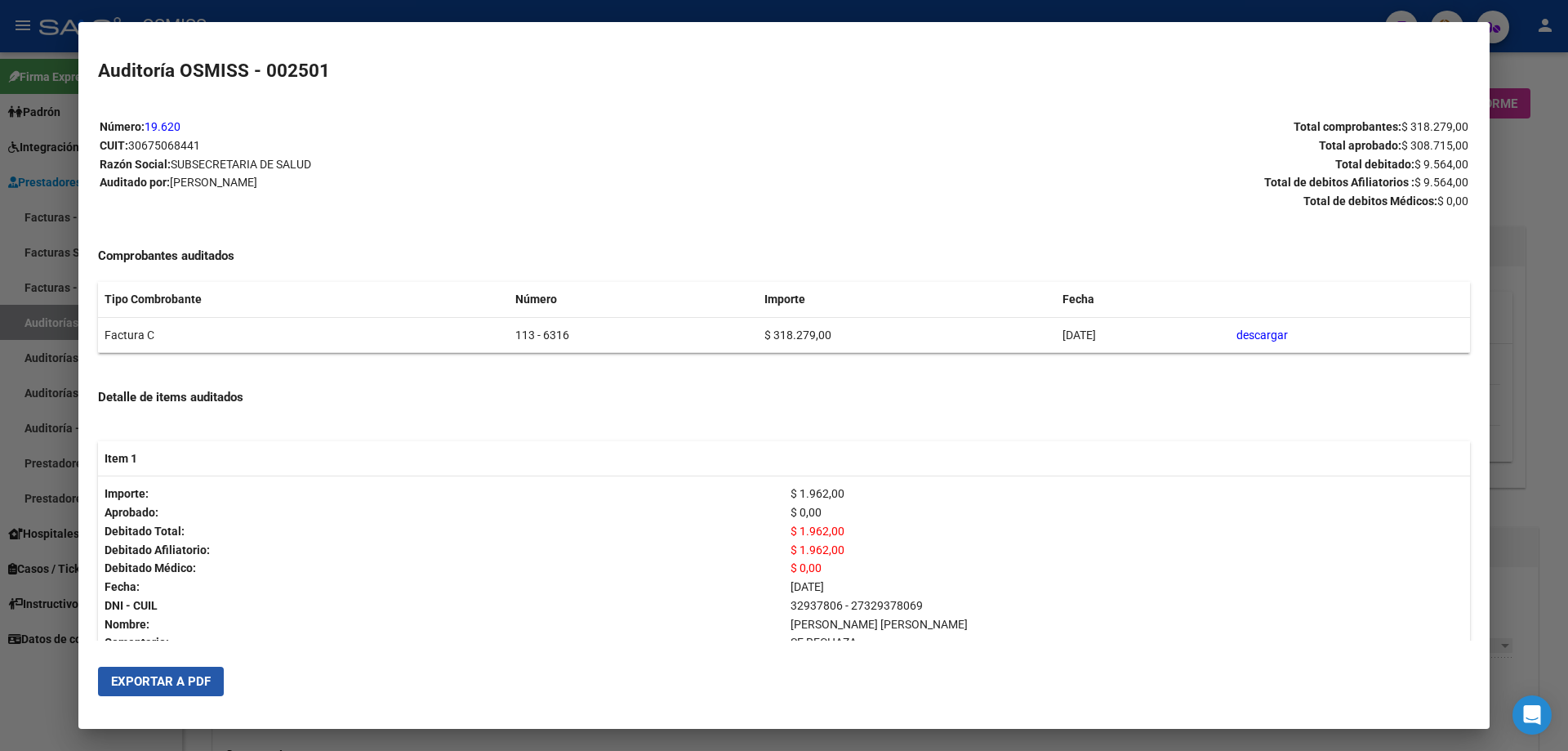
click at [172, 681] on span "Exportar a PDF" at bounding box center [160, 681] width 99 height 15
click at [1475, 470] on mat-dialog-content "Número: 19.620 CUIT: 30675068441 Razón Social: SUBSECRETARIA DE SALUD Auditado …" at bounding box center [784, 370] width 1412 height 541
click at [1507, 501] on div at bounding box center [784, 376] width 1568 height 751
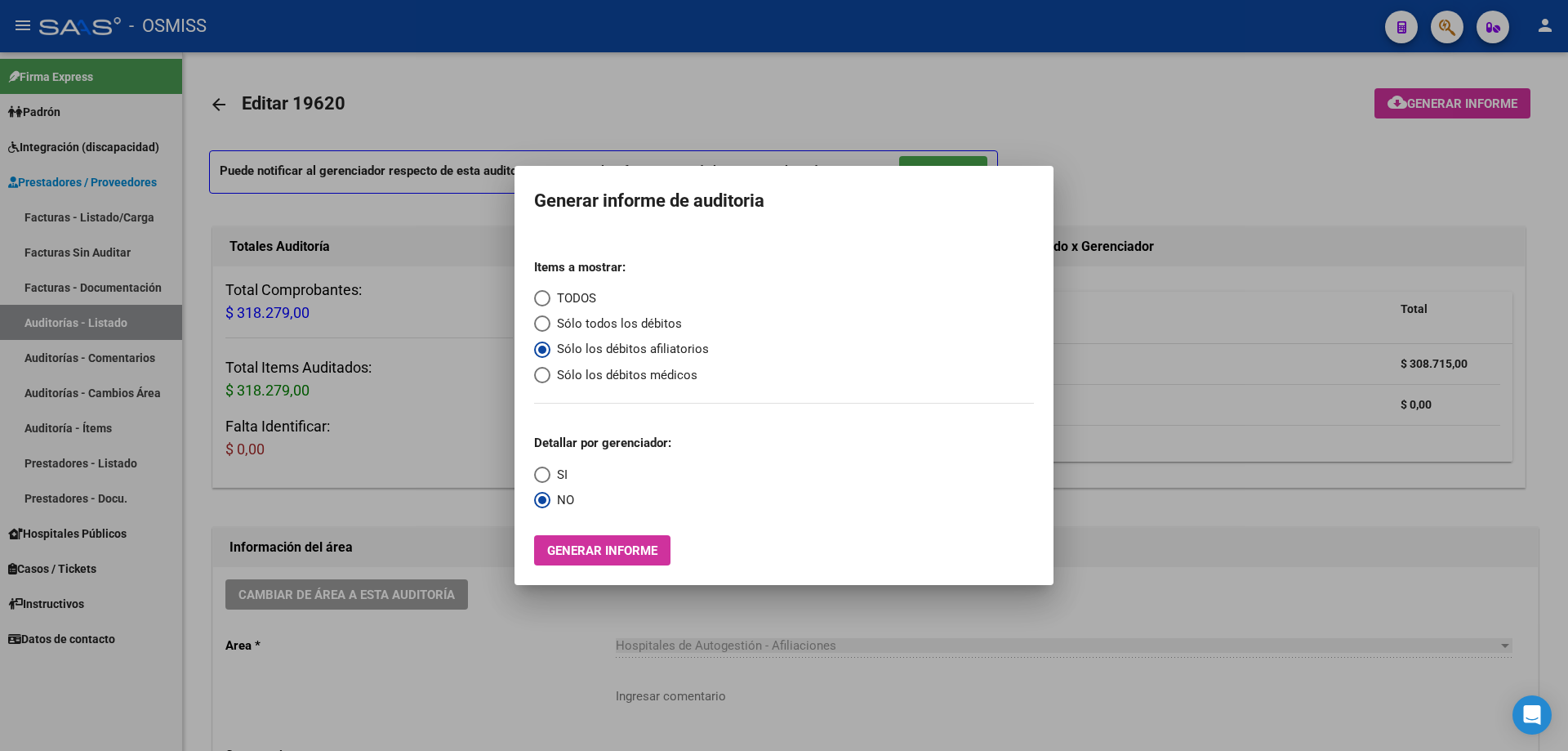
click at [420, 575] on div at bounding box center [784, 376] width 1568 height 751
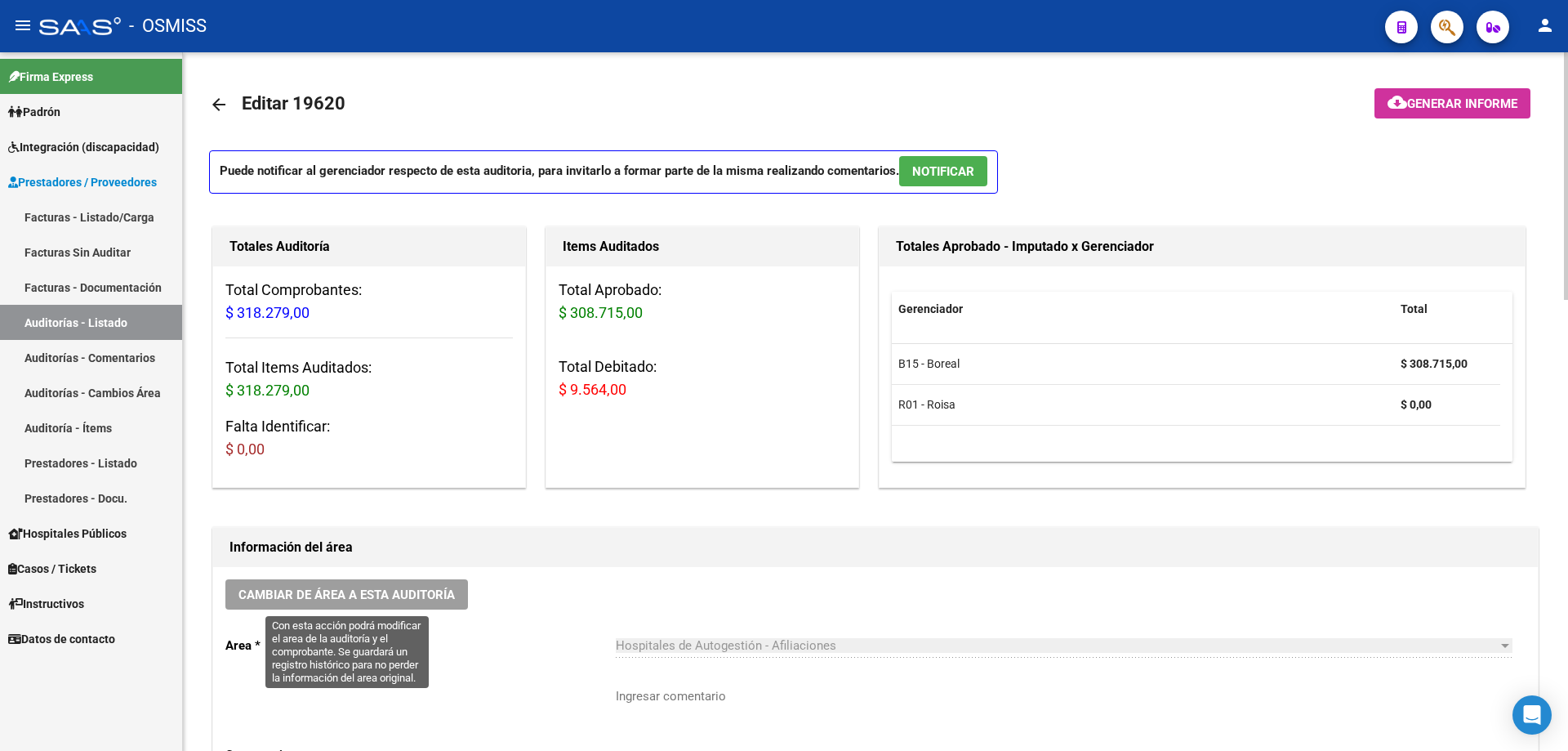
click at [407, 606] on button "Cambiar de área a esta auditoría" at bounding box center [346, 594] width 242 height 30
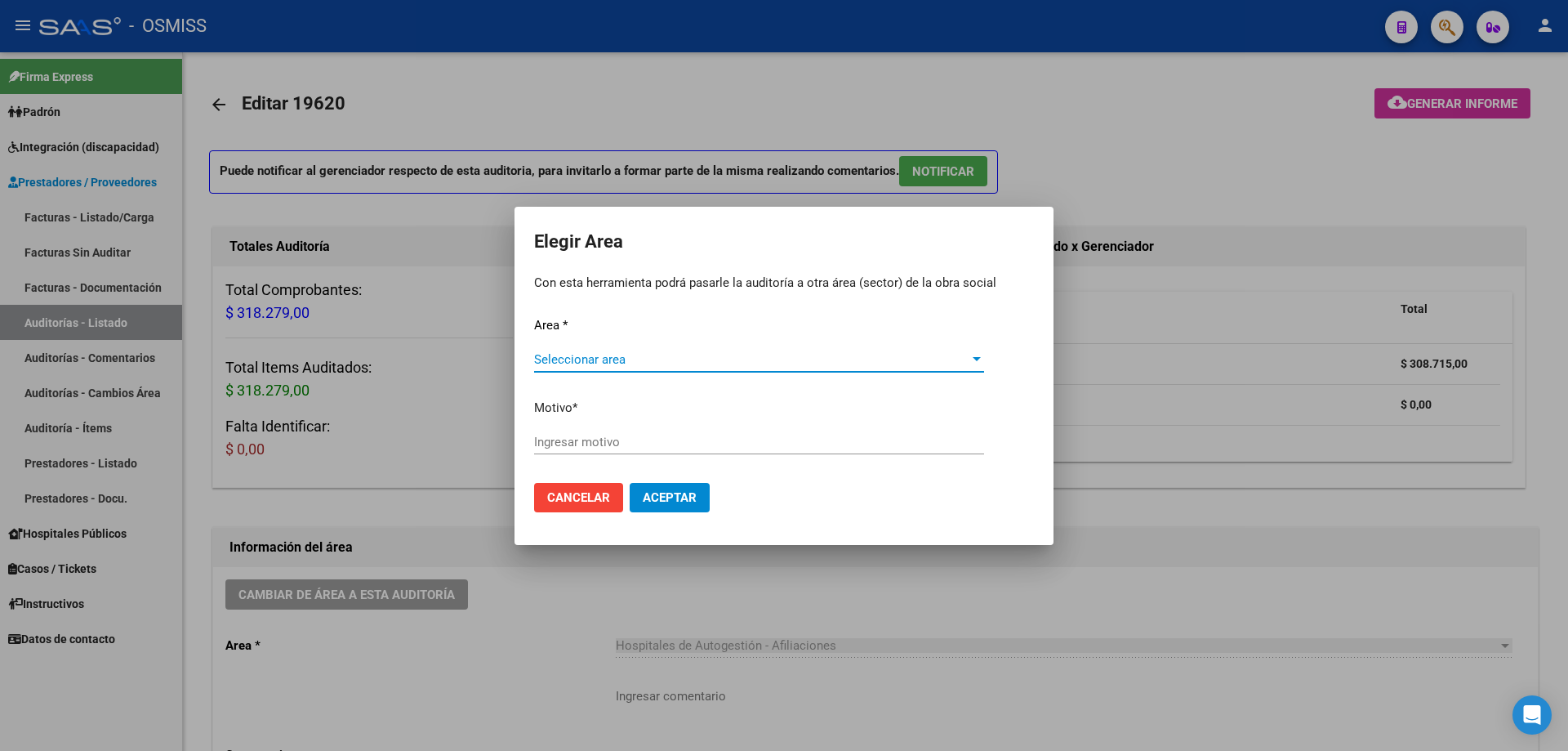
click at [640, 359] on span "Seleccionar area" at bounding box center [752, 360] width 435 height 15
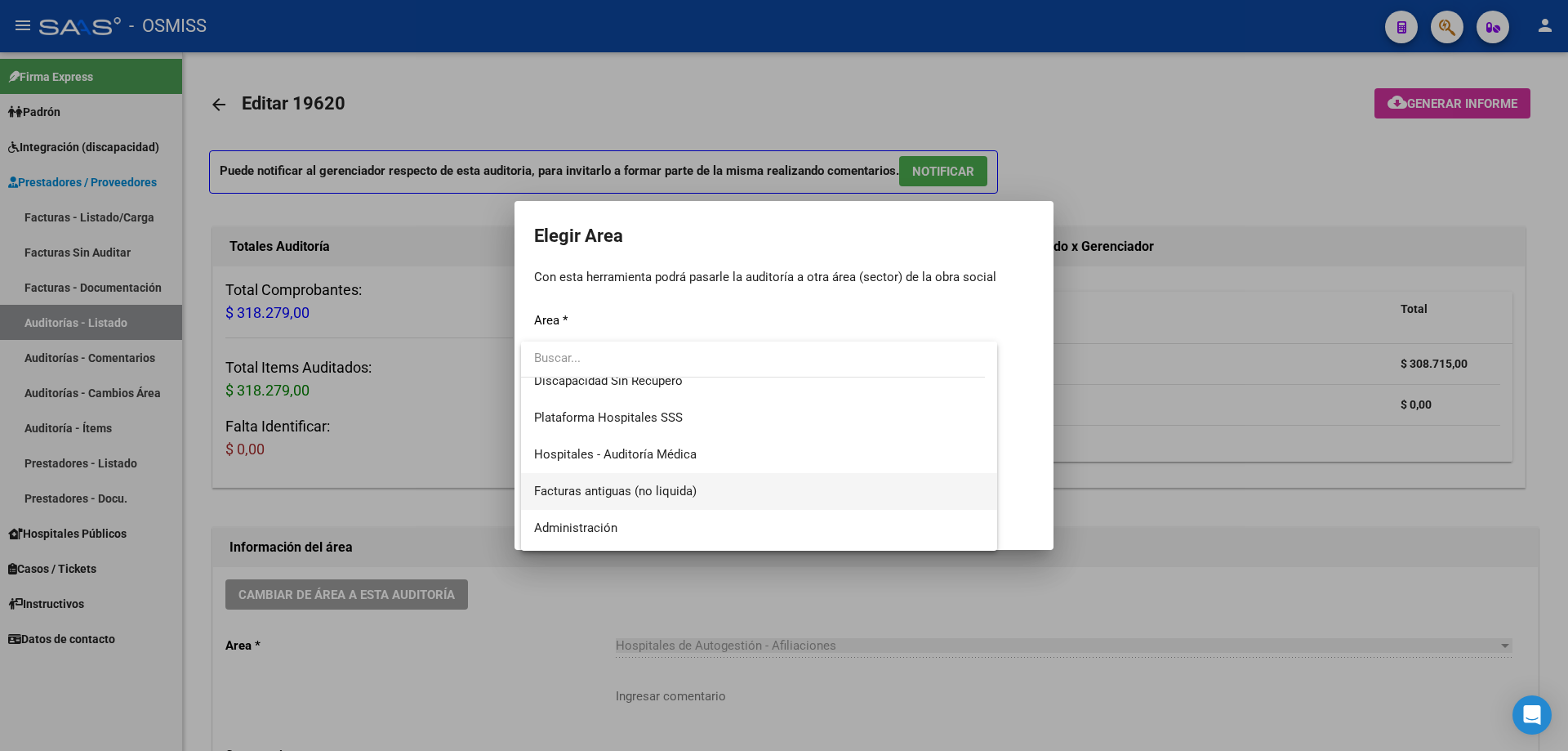
scroll to position [245, 0]
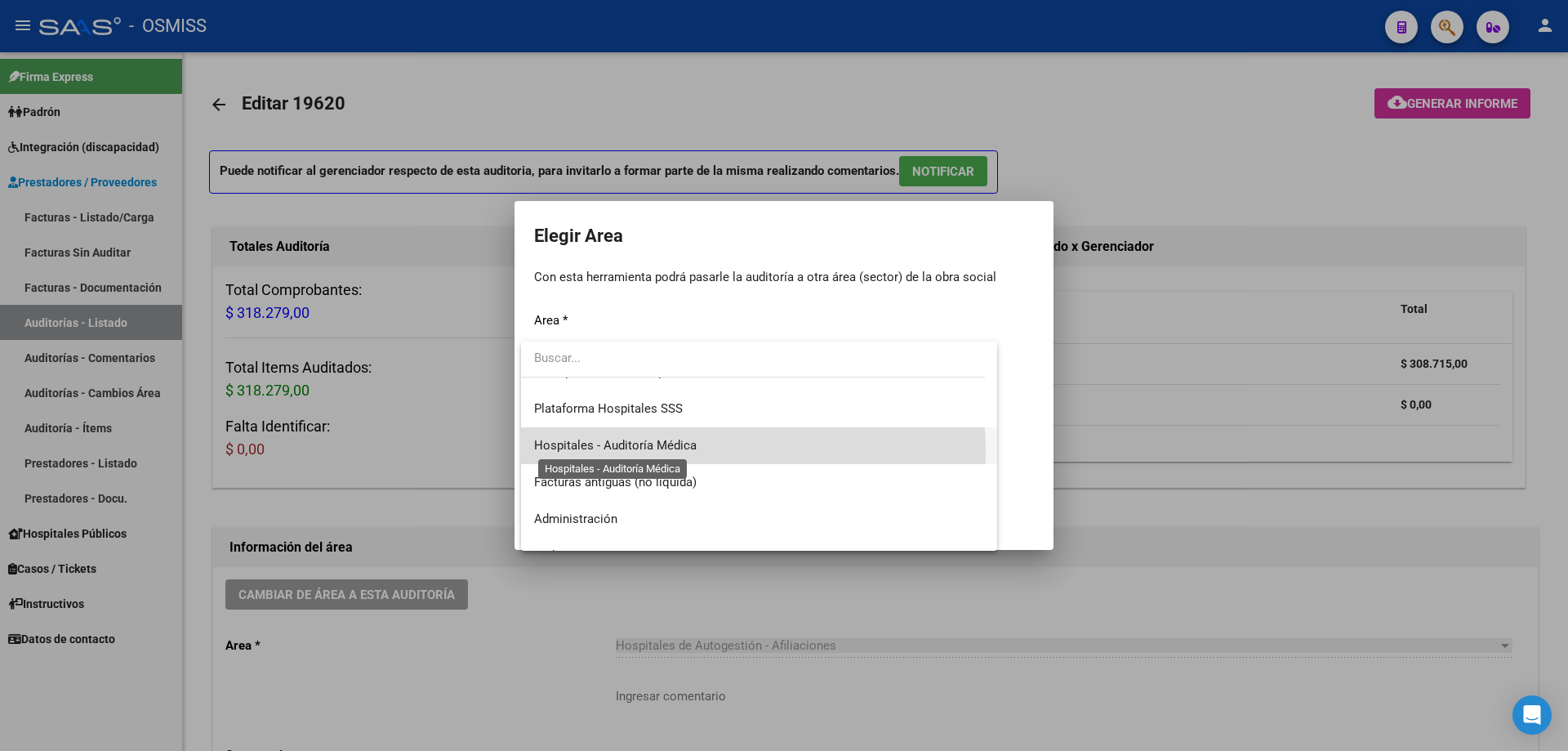
click at [686, 451] on span "Hospitales - Auditoría Médica" at bounding box center [615, 445] width 163 height 15
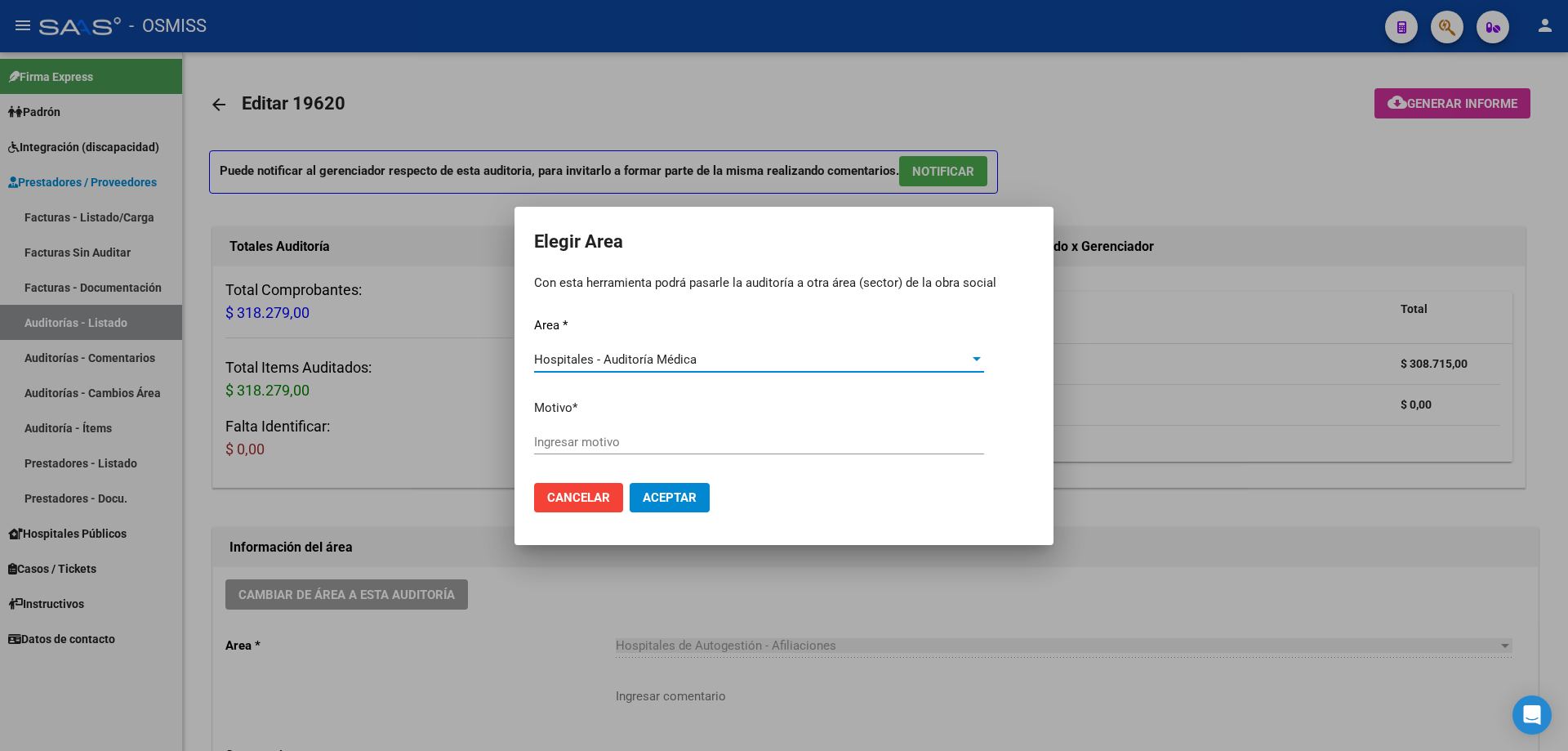
click at [684, 451] on div "Ingresar motivo" at bounding box center [759, 442] width 450 height 25
click at [692, 499] on span "Aceptar" at bounding box center [670, 498] width 54 height 15
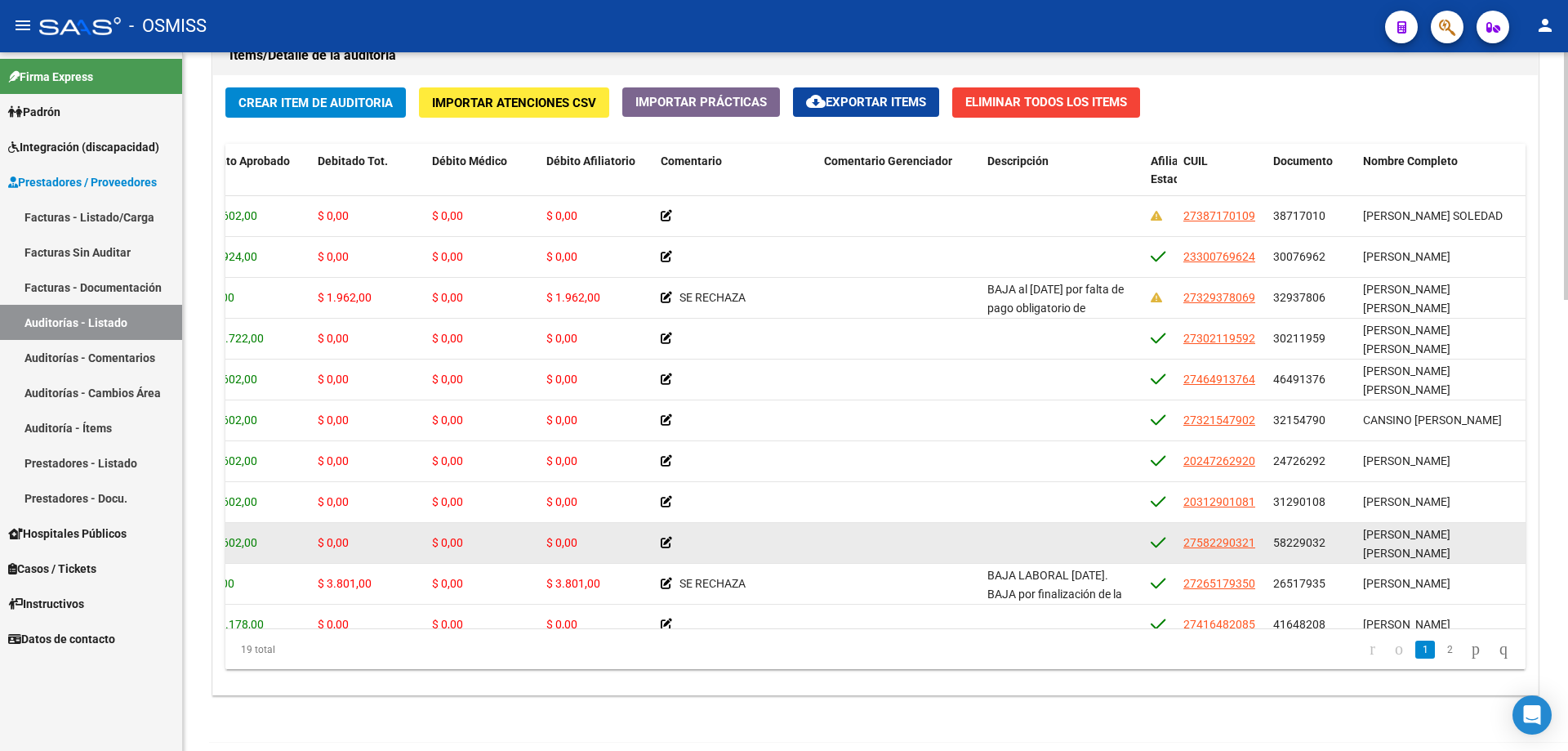
scroll to position [1269, 0]
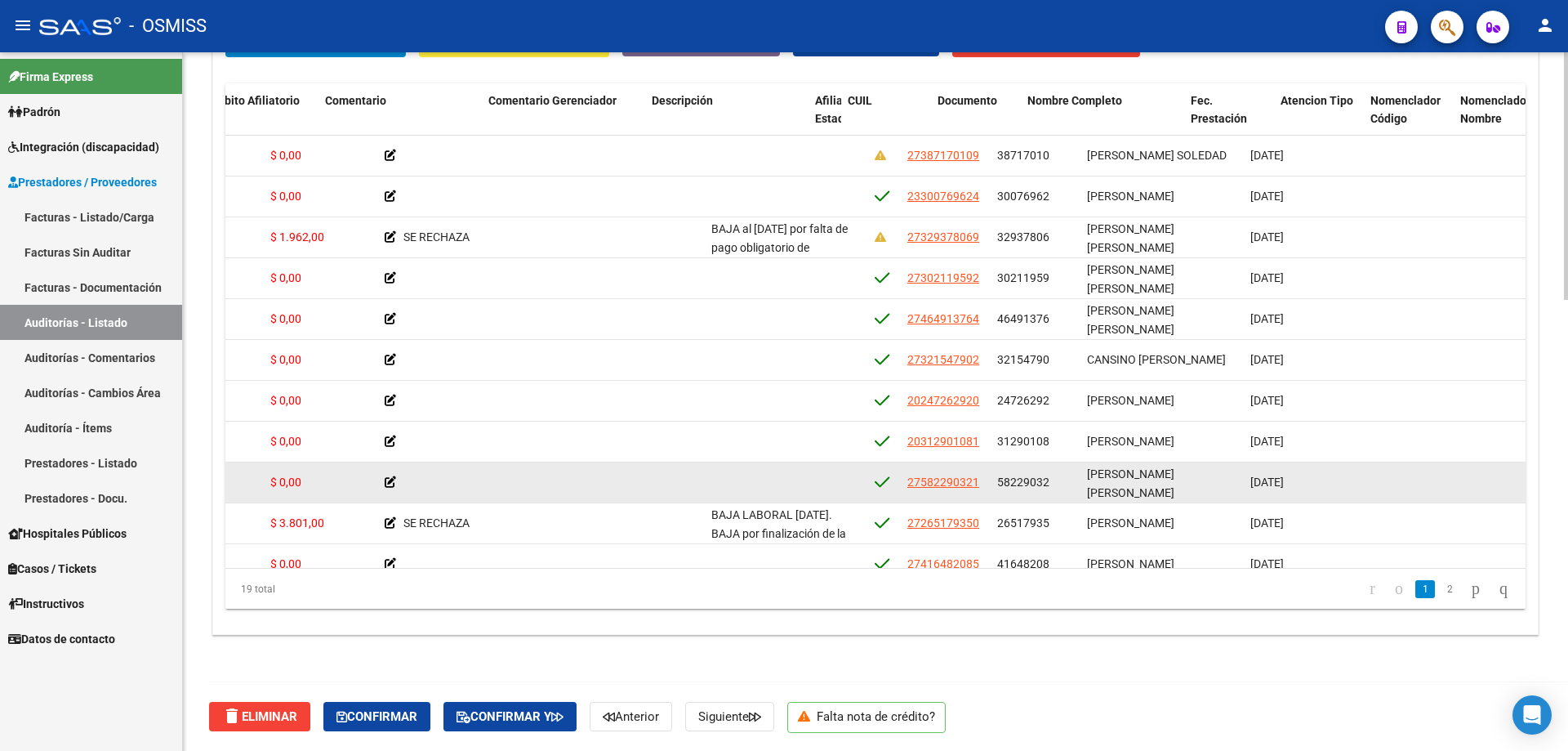
drag, startPoint x: 991, startPoint y: 474, endPoint x: 1037, endPoint y: 475, distance: 46.0
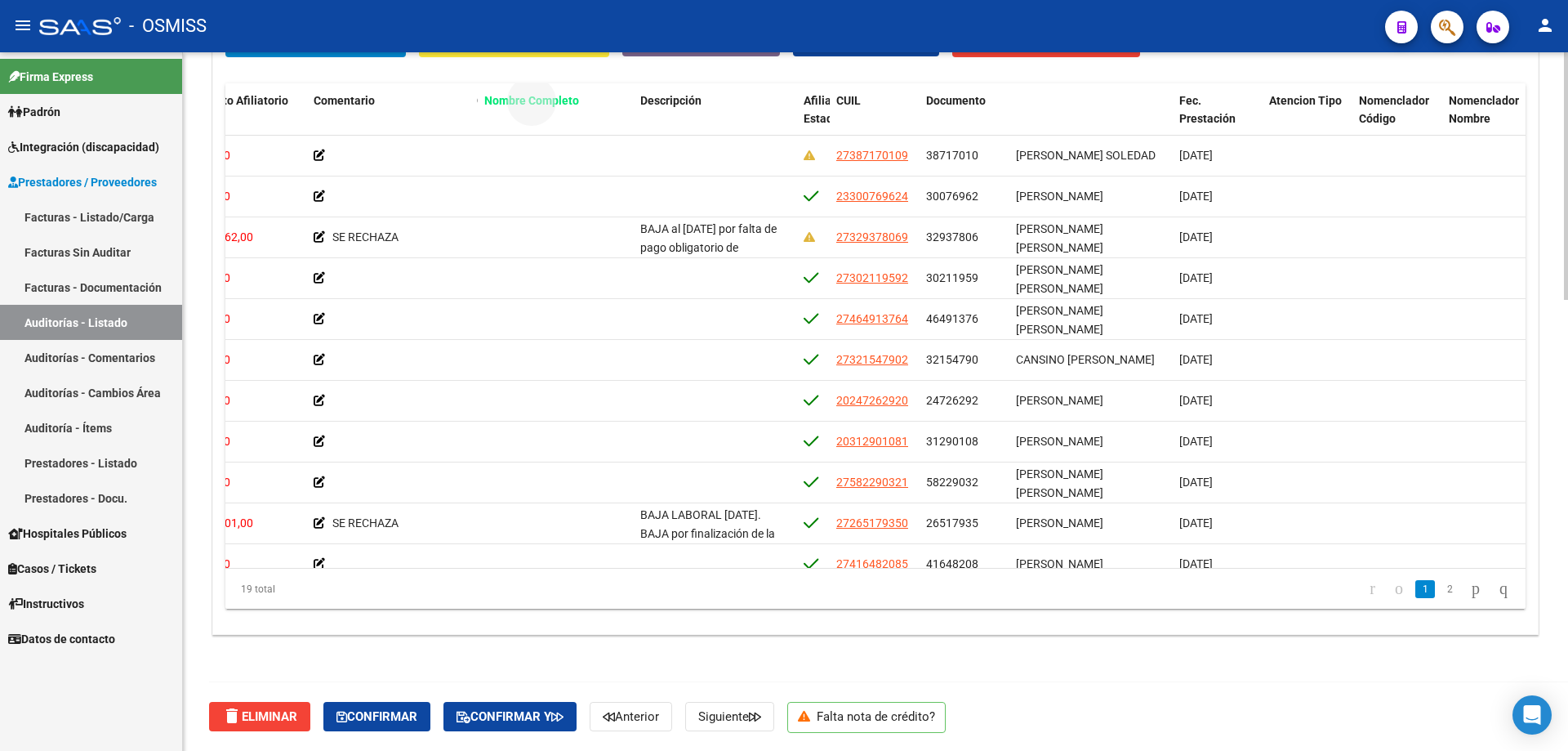
drag, startPoint x: 1056, startPoint y: 101, endPoint x: 522, endPoint y: 107, distance: 534.0
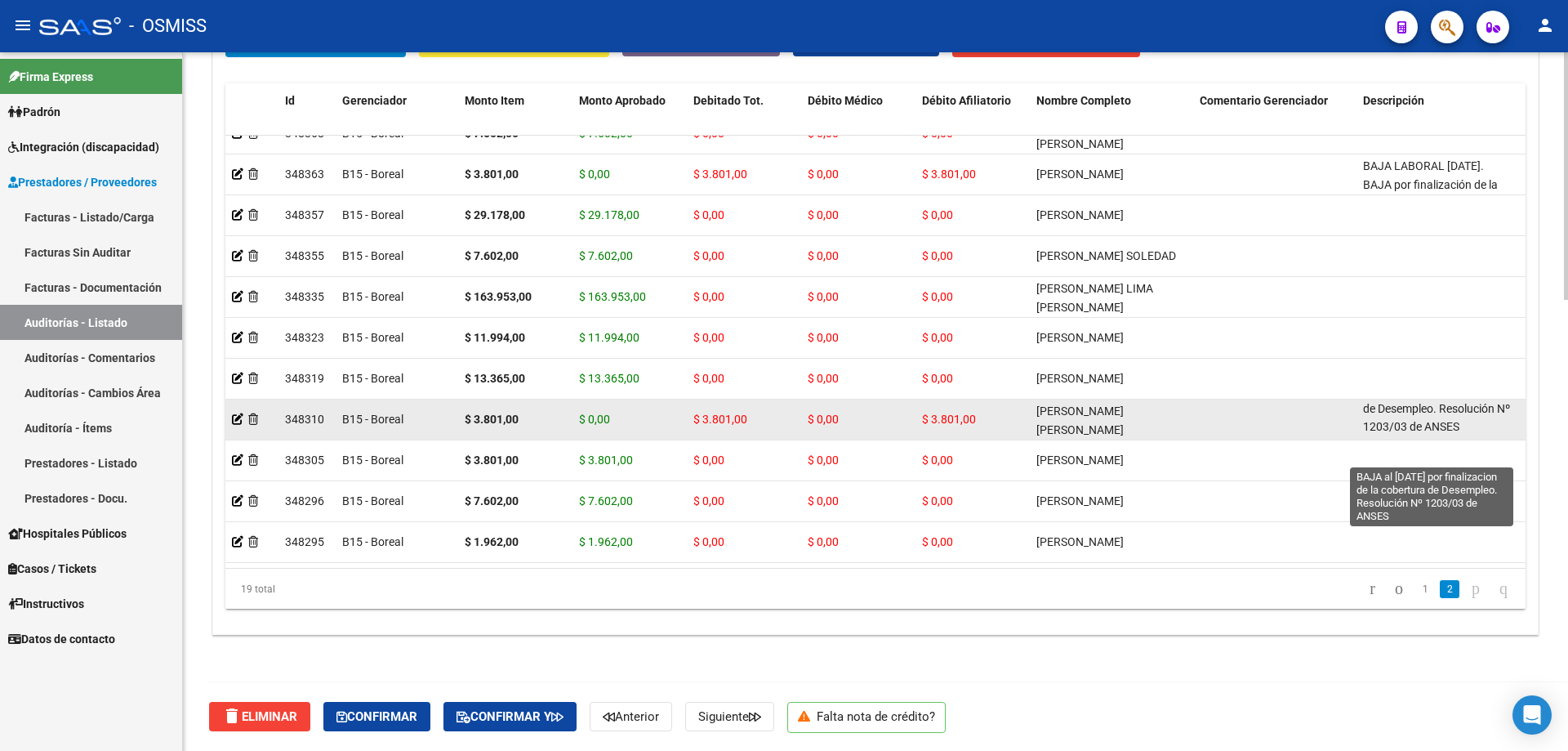
scroll to position [1, 0]
drag, startPoint x: 1363, startPoint y: 394, endPoint x: 1490, endPoint y: 409, distance: 127.9
click at [1490, 409] on div "BAJA al [DATE] por finalizacion de la cobertura de Desempleo. Resolución Nº 120…" at bounding box center [1438, 418] width 150 height 35
copy span "BAJA al [DATE] por finalizacion de la cobertura de Desempleo. Resolución Nº 120…"
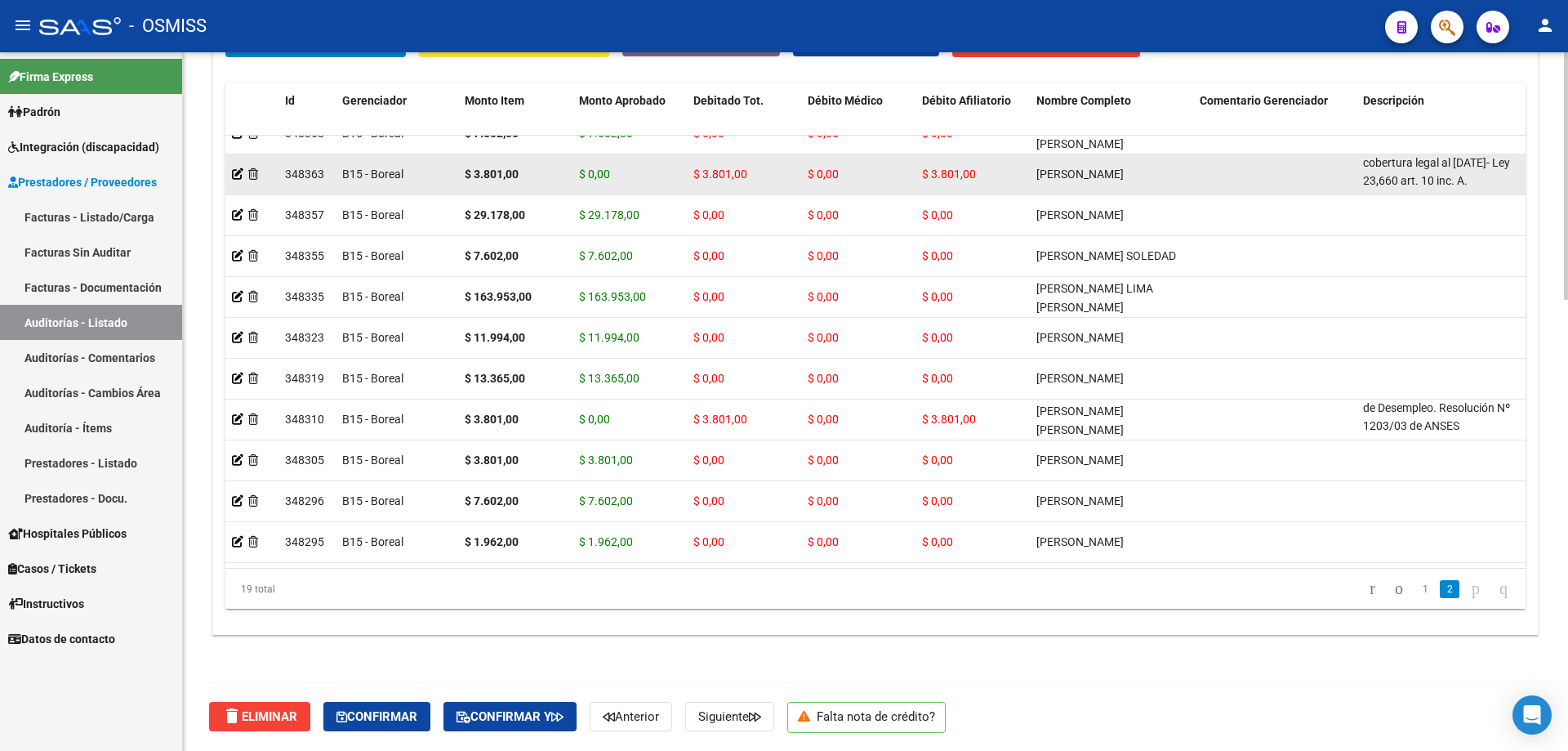
drag, startPoint x: 1364, startPoint y: 150, endPoint x: 1415, endPoint y: 177, distance: 57.7
click at [1415, 177] on div "BAJA LABORAL [DATE]. BAJA por finalización de la cobertura legal al [DATE]- Ley…" at bounding box center [1438, 173] width 150 height 35
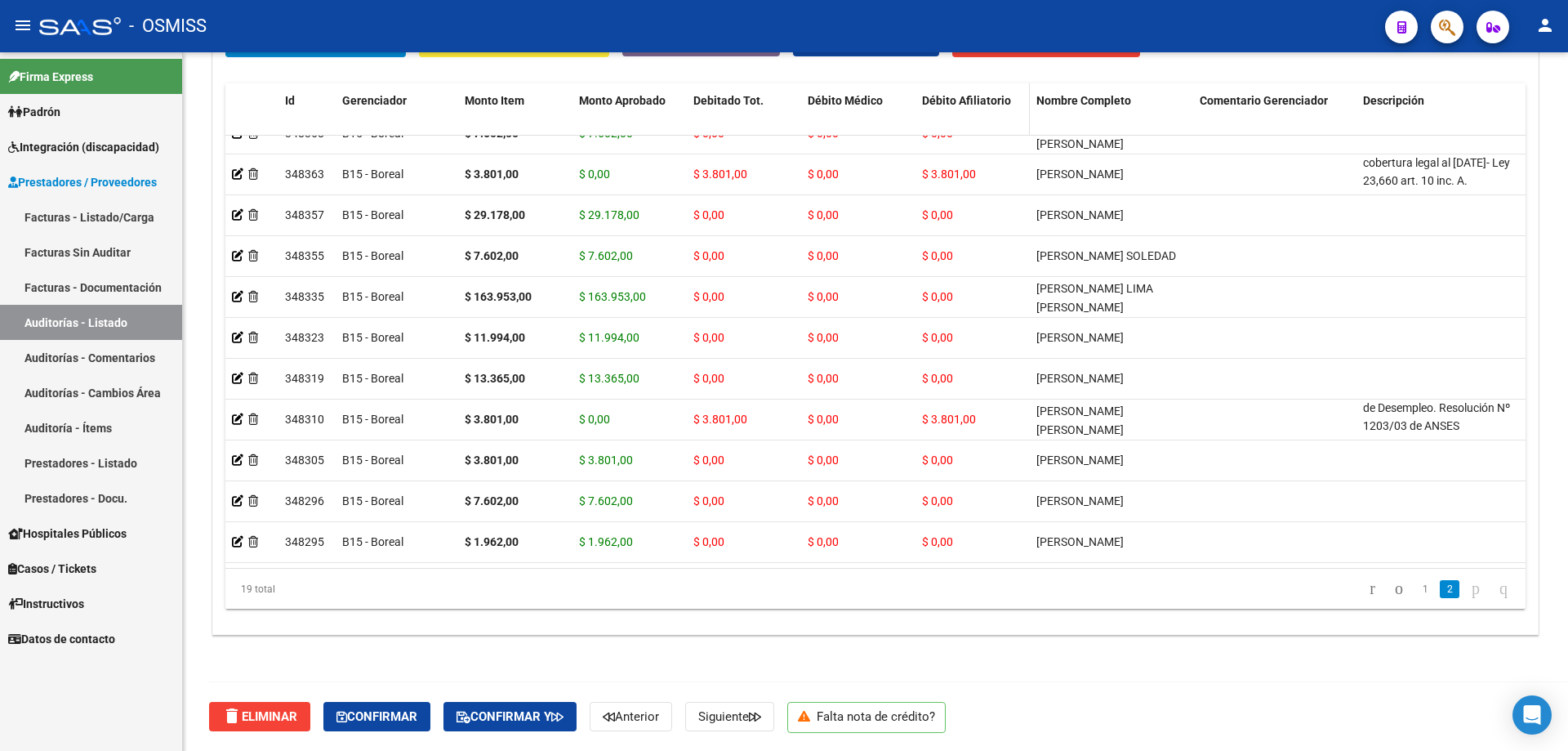
copy span "BAJA LABORAL [DATE]. BAJA por finalización de la cobertura legal al [DATE]- Ley…"
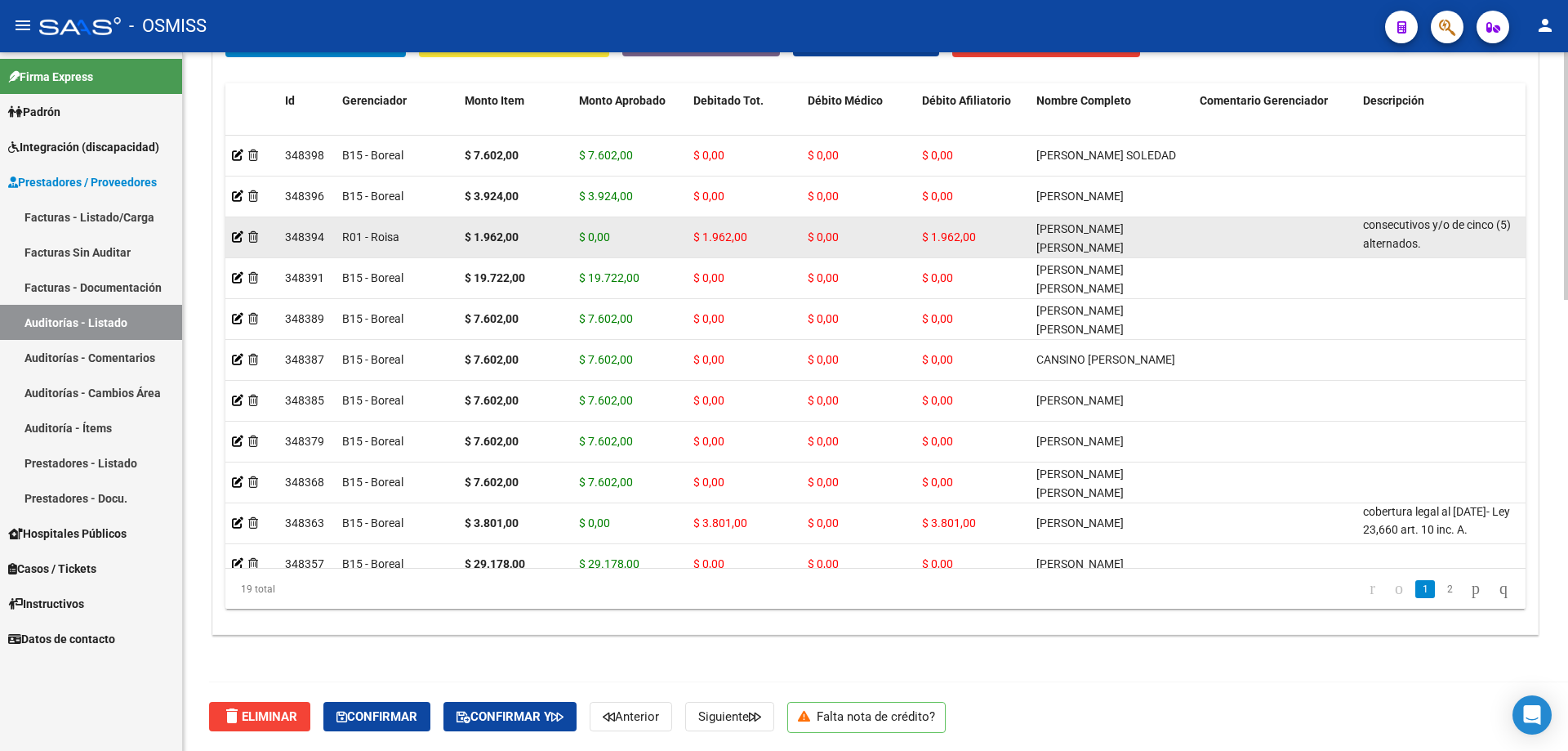
drag, startPoint x: 1365, startPoint y: 230, endPoint x: 1422, endPoint y: 249, distance: 60.1
click at [1422, 249] on div "BAJA al [DATE] por falta de pago obligatorio de Monotributo. Ley 26.565 art.42 …" at bounding box center [1438, 237] width 150 height 35
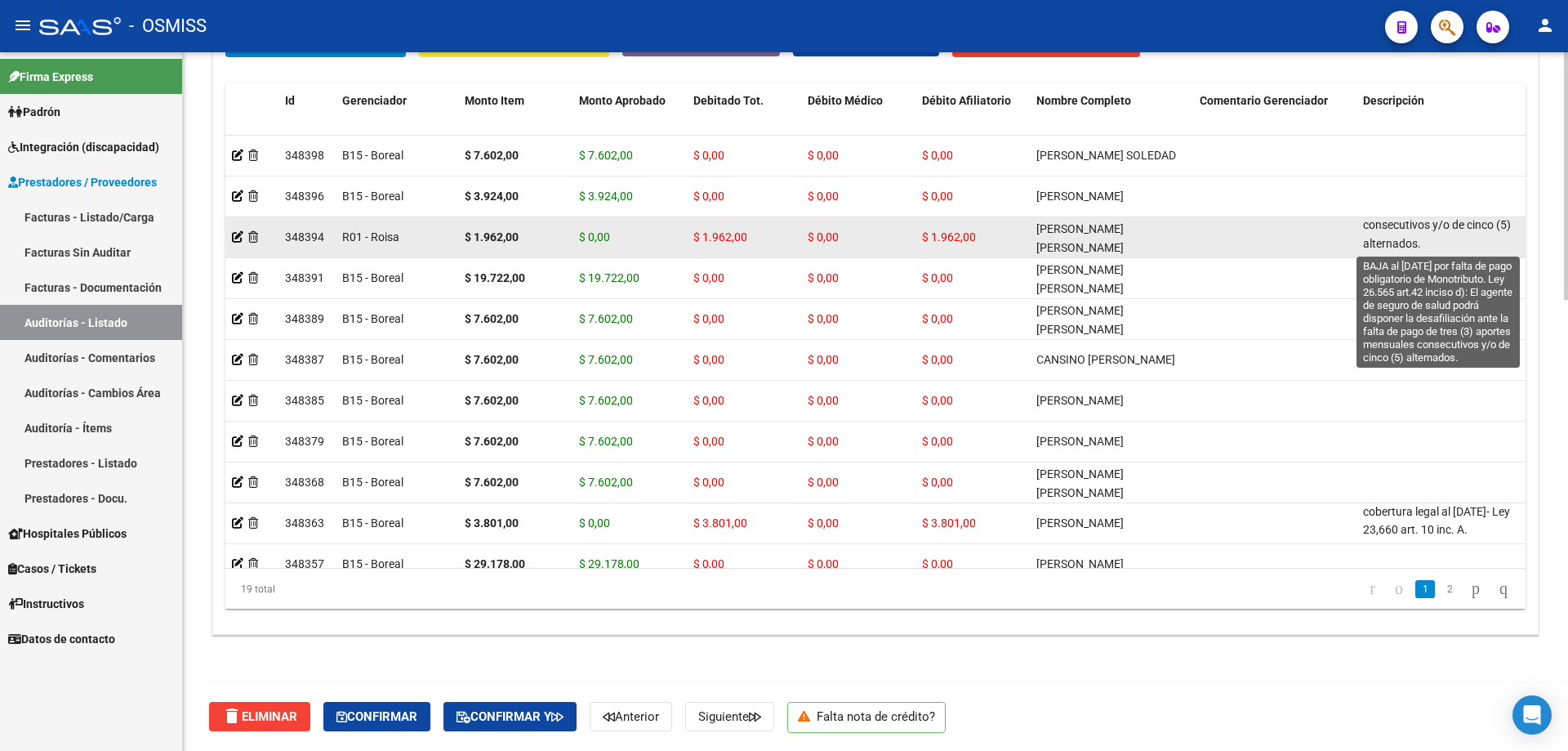
copy span "BAJA al [DATE] por falta de pago obligatorio de Monotributo. Ley 26.565 art.42 …"
